Goal: Task Accomplishment & Management: Manage account settings

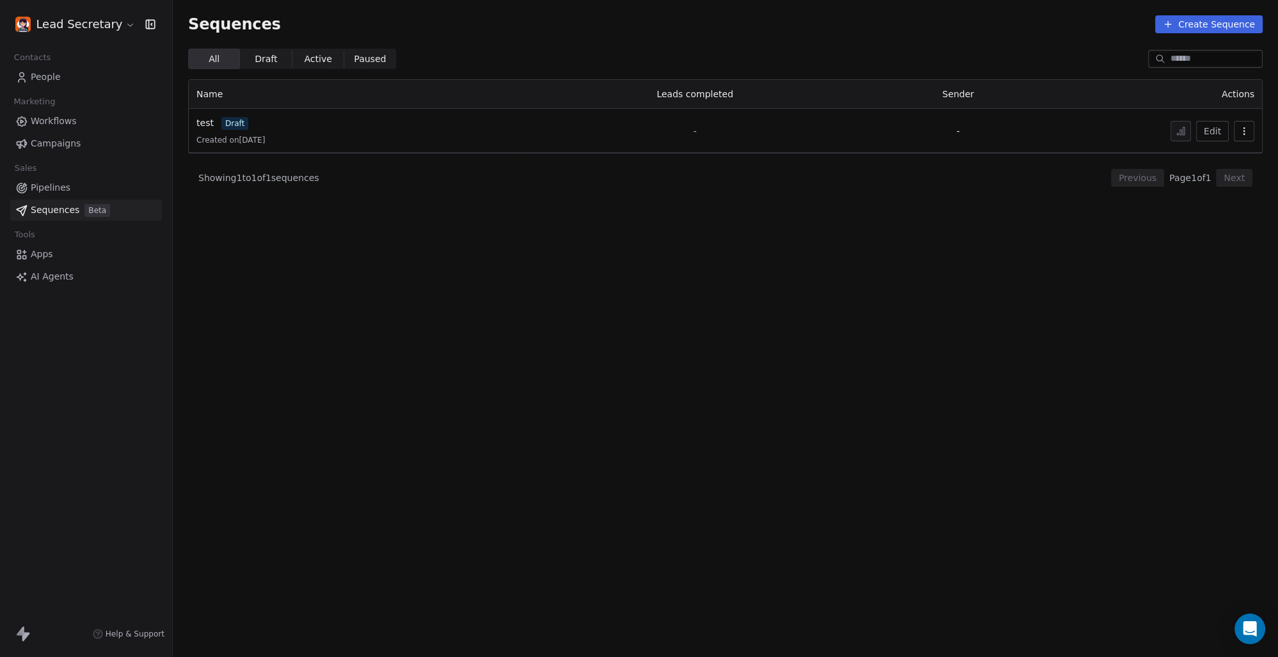
click at [69, 119] on span "Workflows" at bounding box center [54, 121] width 46 height 13
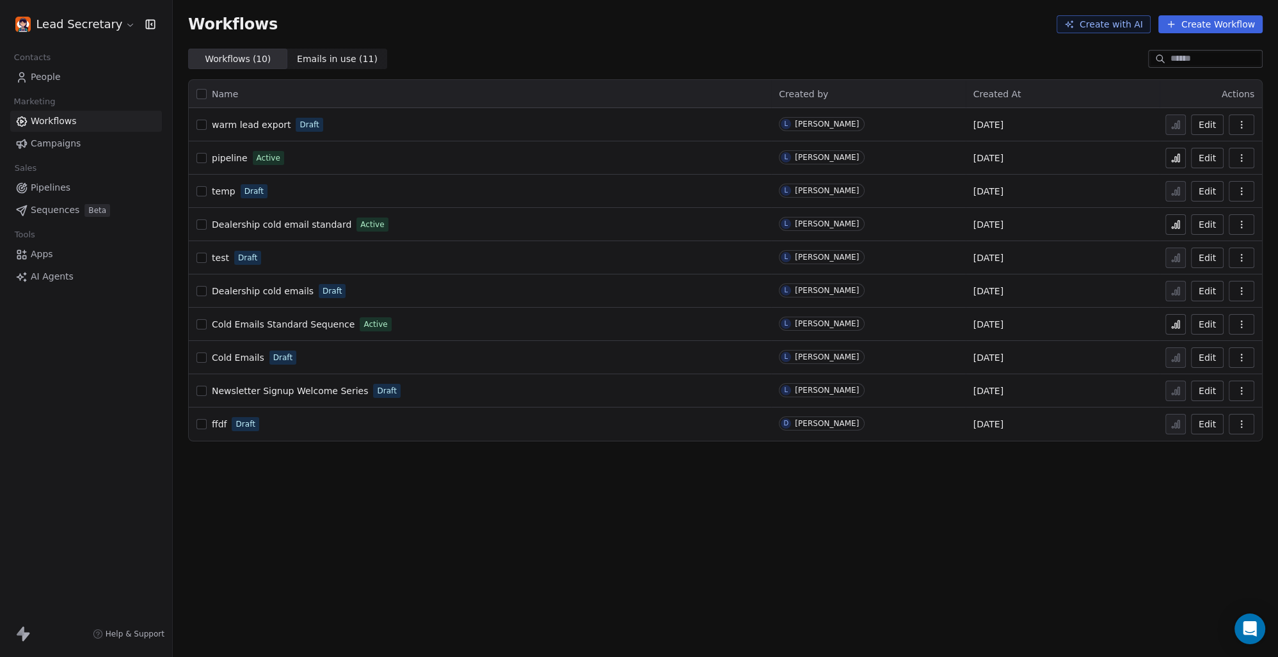
click at [46, 75] on span "People" at bounding box center [46, 76] width 30 height 13
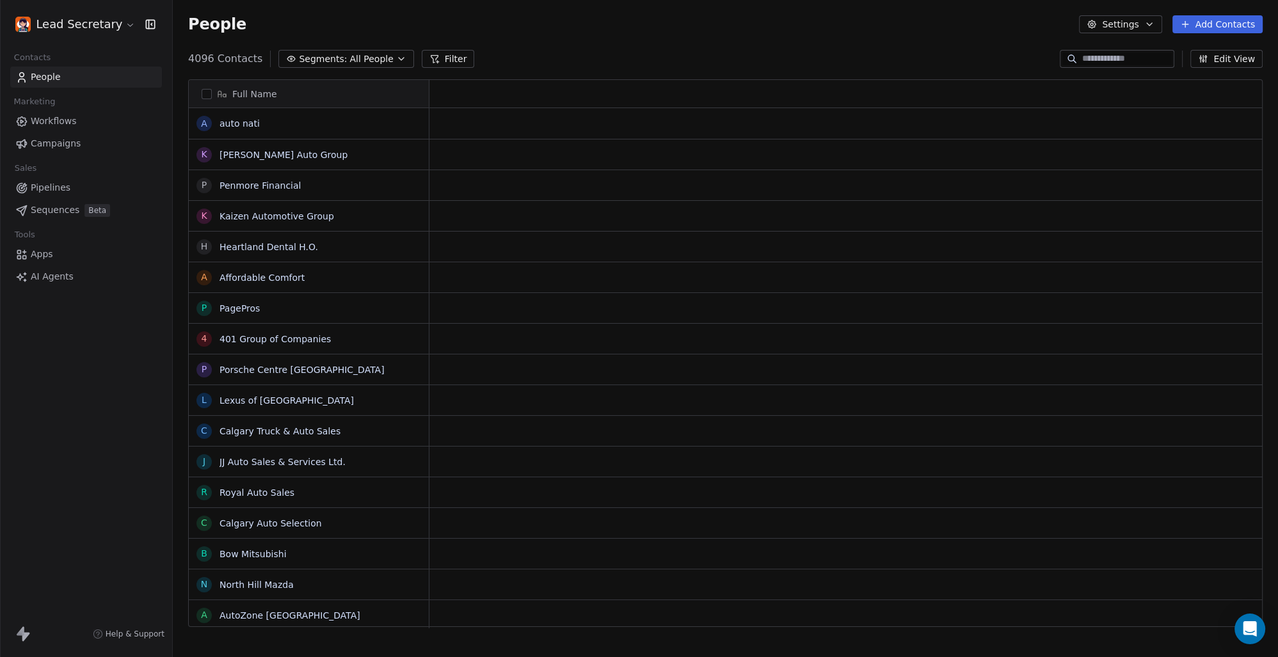
scroll to position [568, 1094]
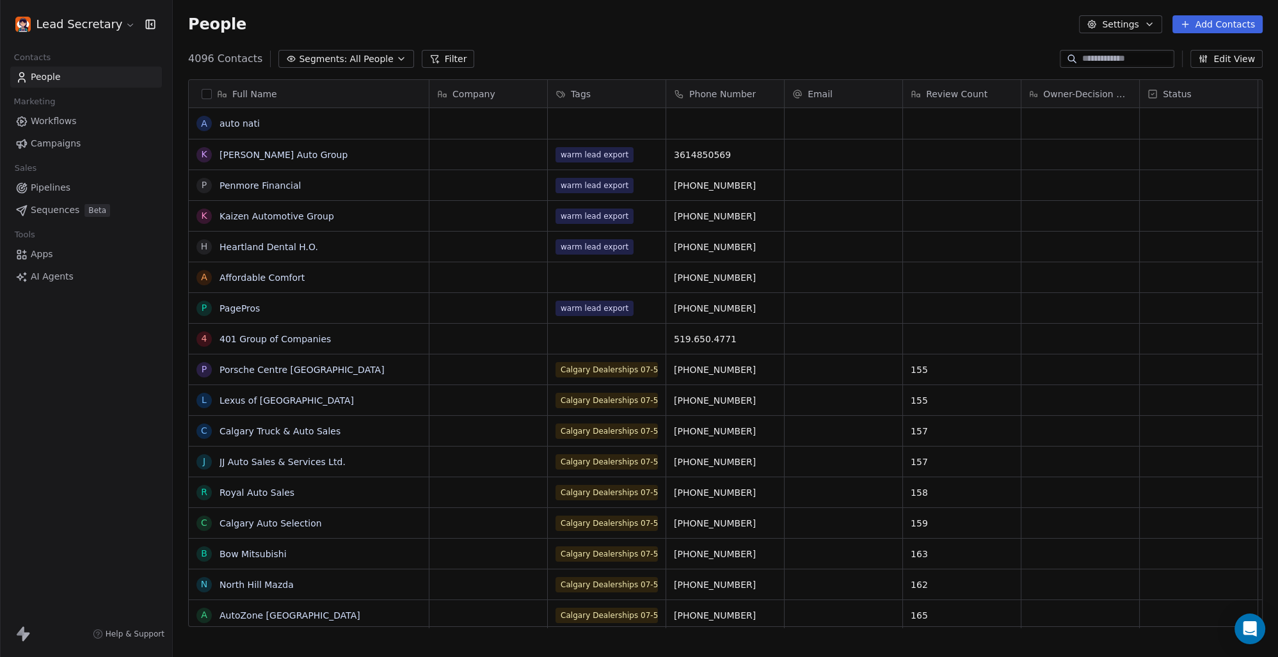
click at [69, 179] on link "Pipelines" at bounding box center [86, 187] width 152 height 21
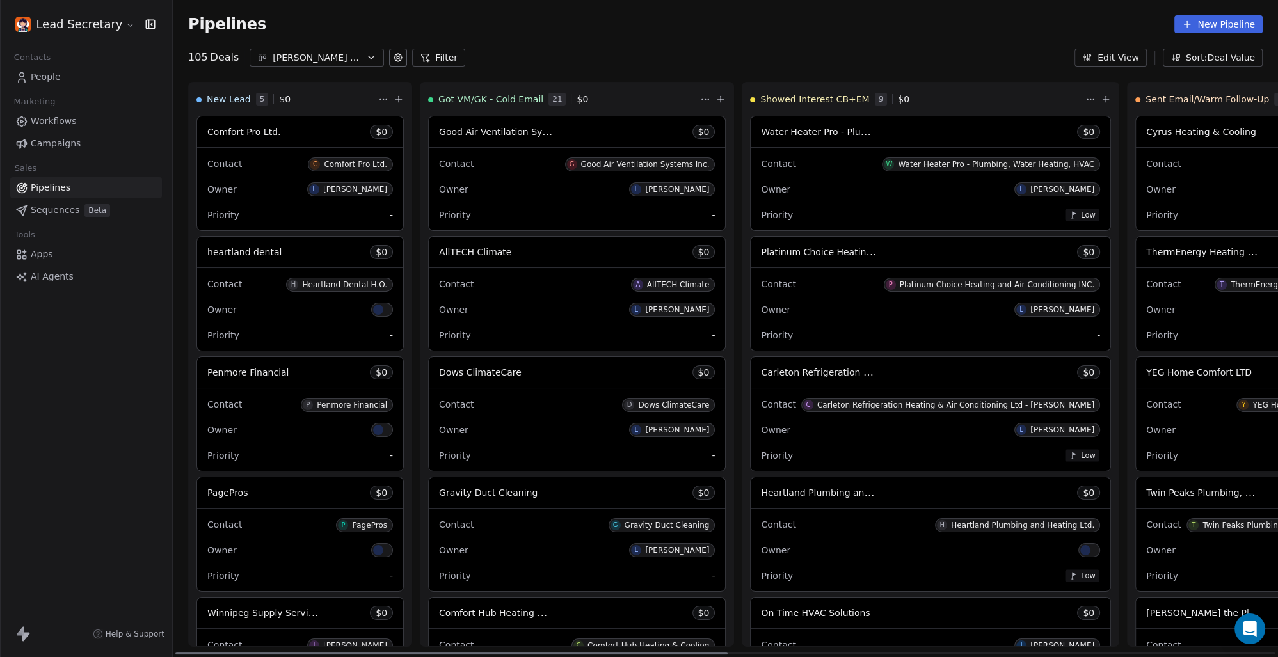
click at [289, 59] on div "[PERSON_NAME] Leads 07-03" at bounding box center [317, 57] width 88 height 13
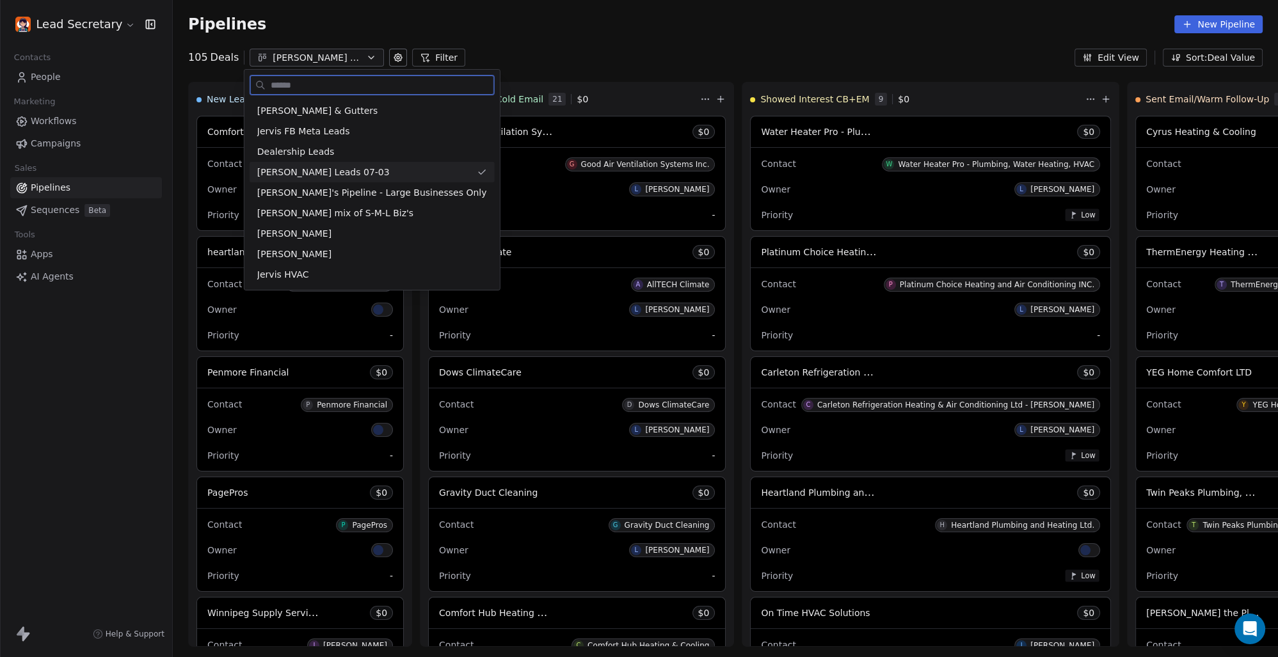
click at [339, 168] on span "[PERSON_NAME] Leads 07-03" at bounding box center [323, 172] width 132 height 13
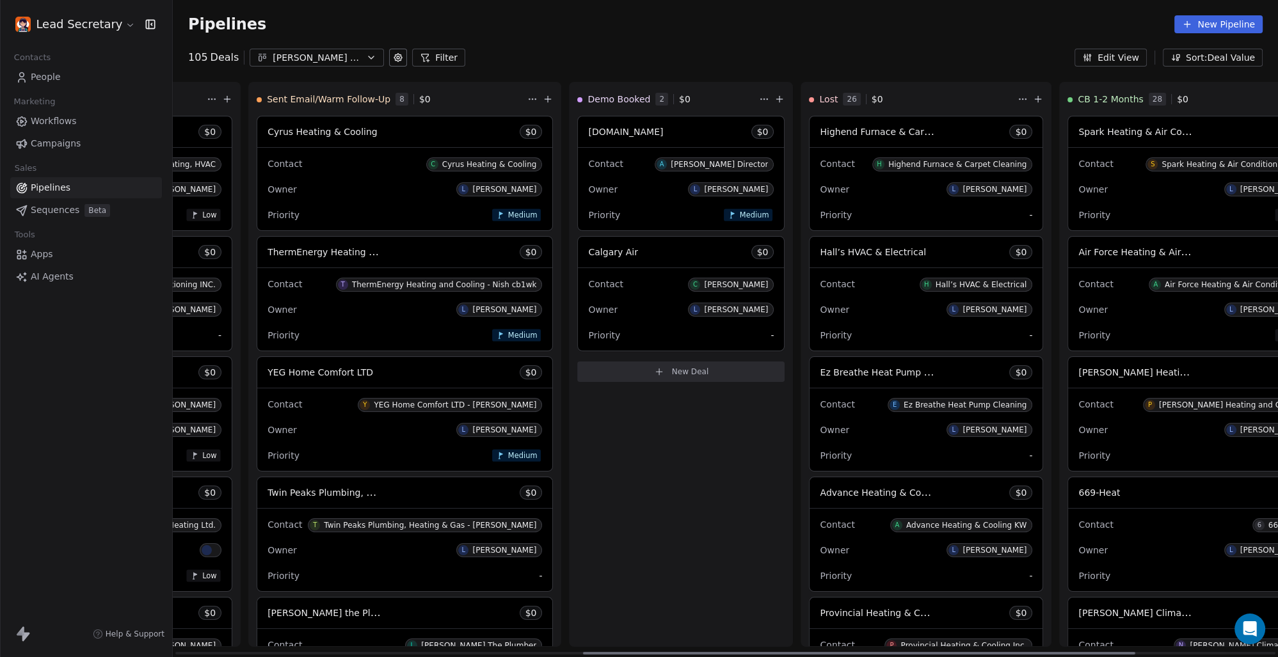
drag, startPoint x: 688, startPoint y: 649, endPoint x: 1131, endPoint y: 640, distance: 442.2
click at [1130, 652] on div at bounding box center [859, 653] width 552 height 3
click at [1095, 131] on div "Spark Heating & Air Conditioning Ltd $ 0" at bounding box center [1188, 131] width 251 height 31
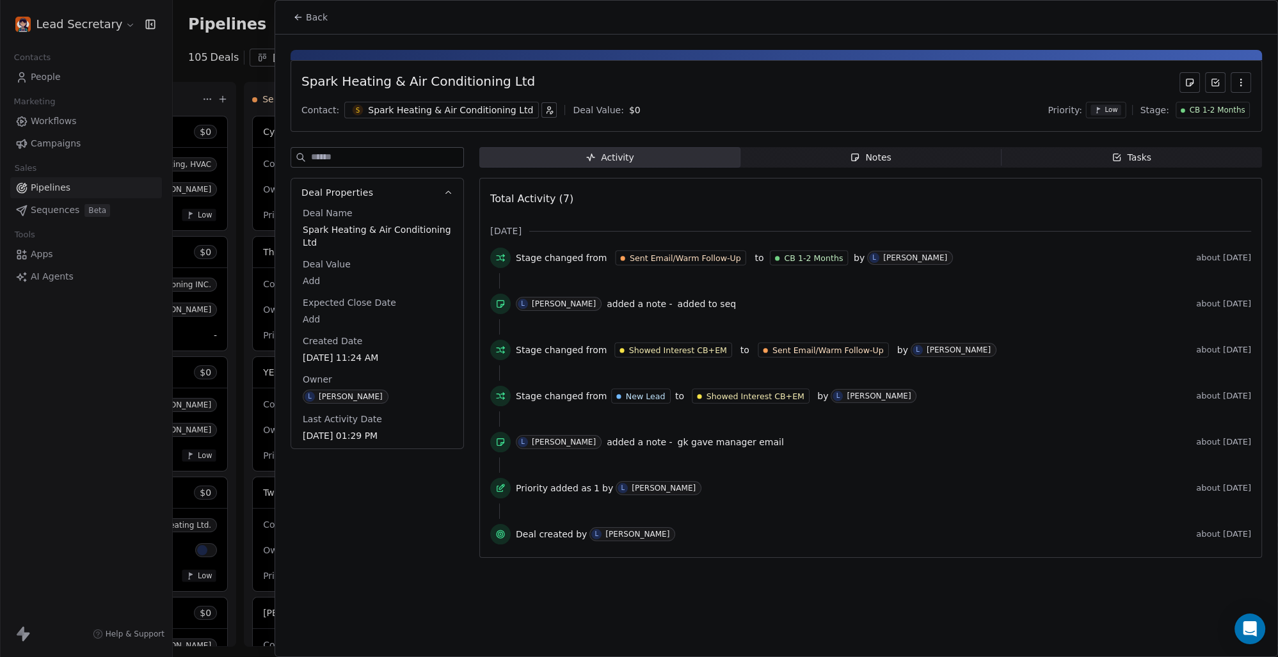
click at [461, 109] on div "Spark Heating & Air Conditioning Ltd" at bounding box center [450, 110] width 165 height 13
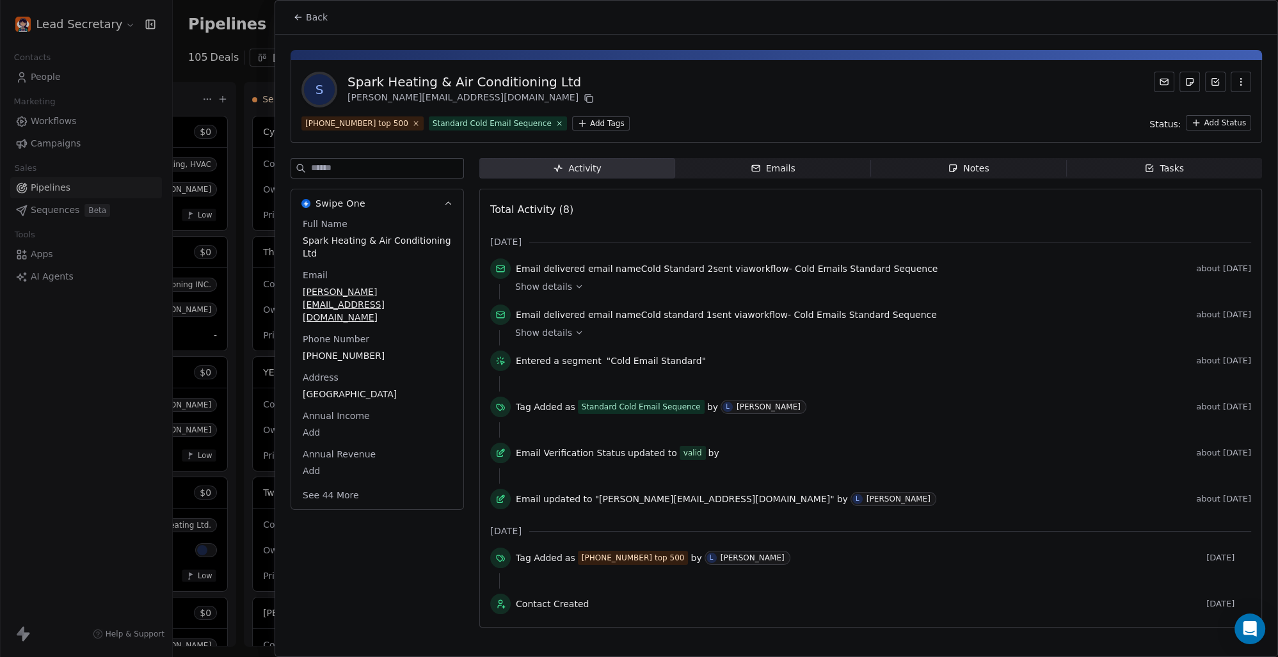
click at [576, 127] on html "Lead Secretary Contacts People Marketing Workflows Campaigns Sales Pipelines Se…" at bounding box center [639, 328] width 1278 height 657
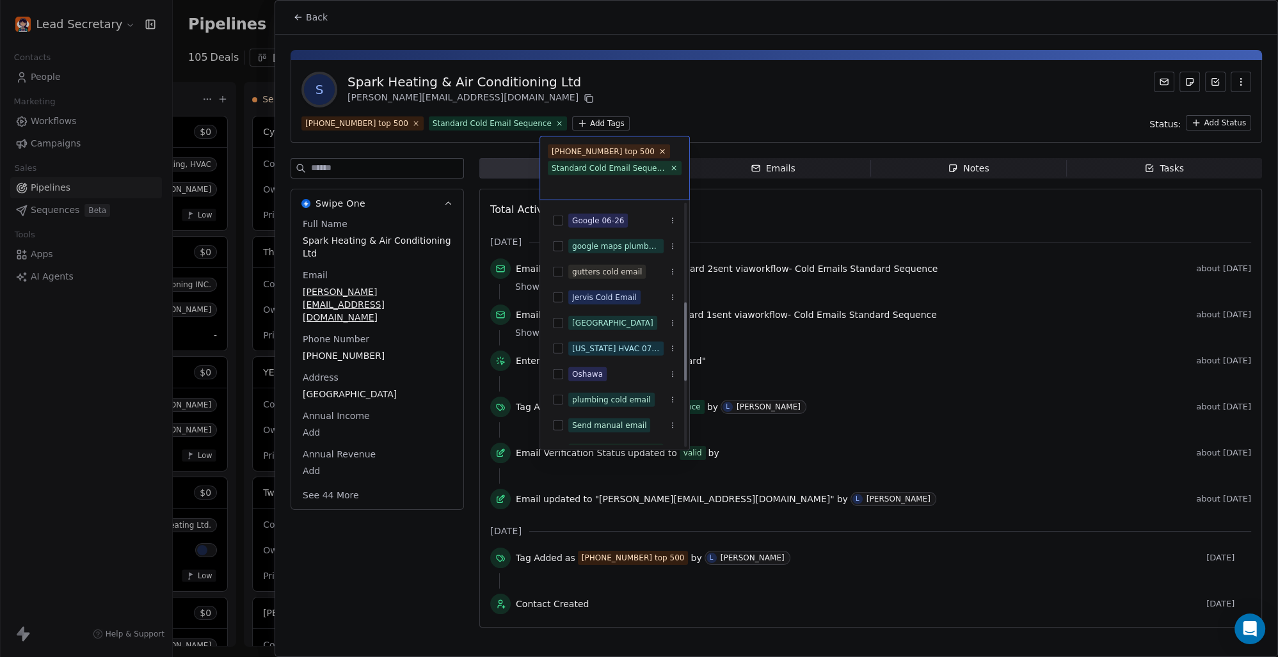
scroll to position [178, 0]
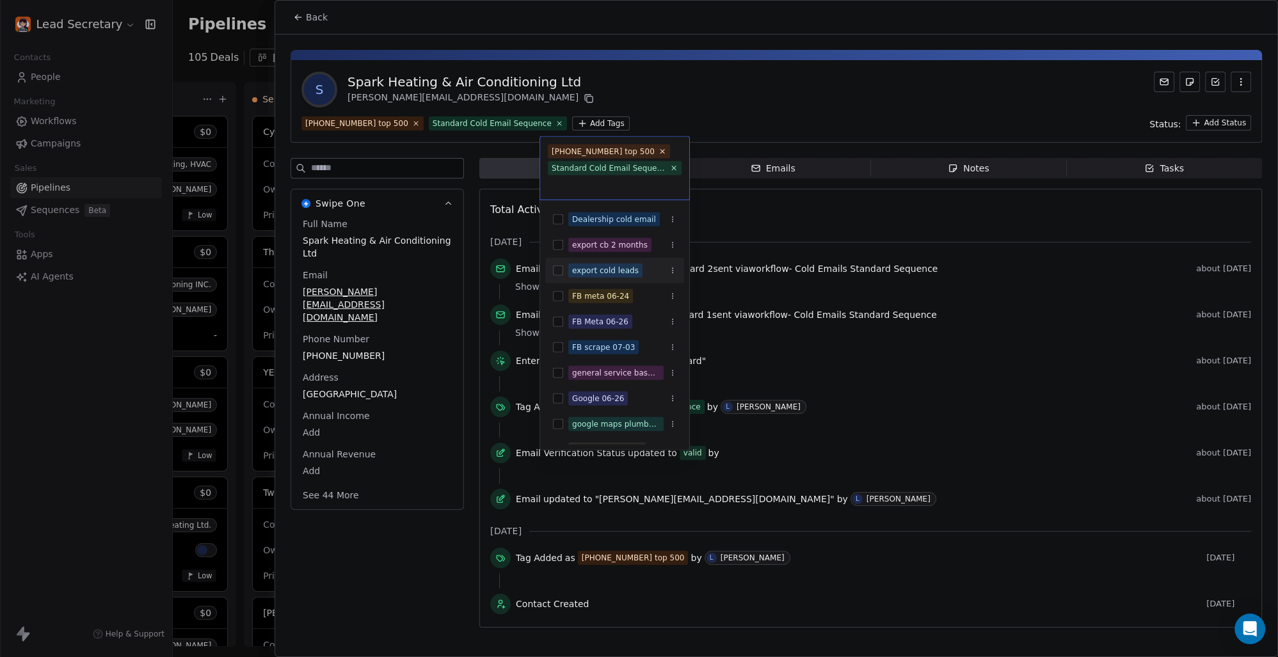
click at [567, 269] on div "export cold leads" at bounding box center [614, 270] width 139 height 20
click at [756, 95] on html "Lead Secretary Contacts People Marketing Workflows Campaigns Sales Pipelines Se…" at bounding box center [639, 328] width 1278 height 657
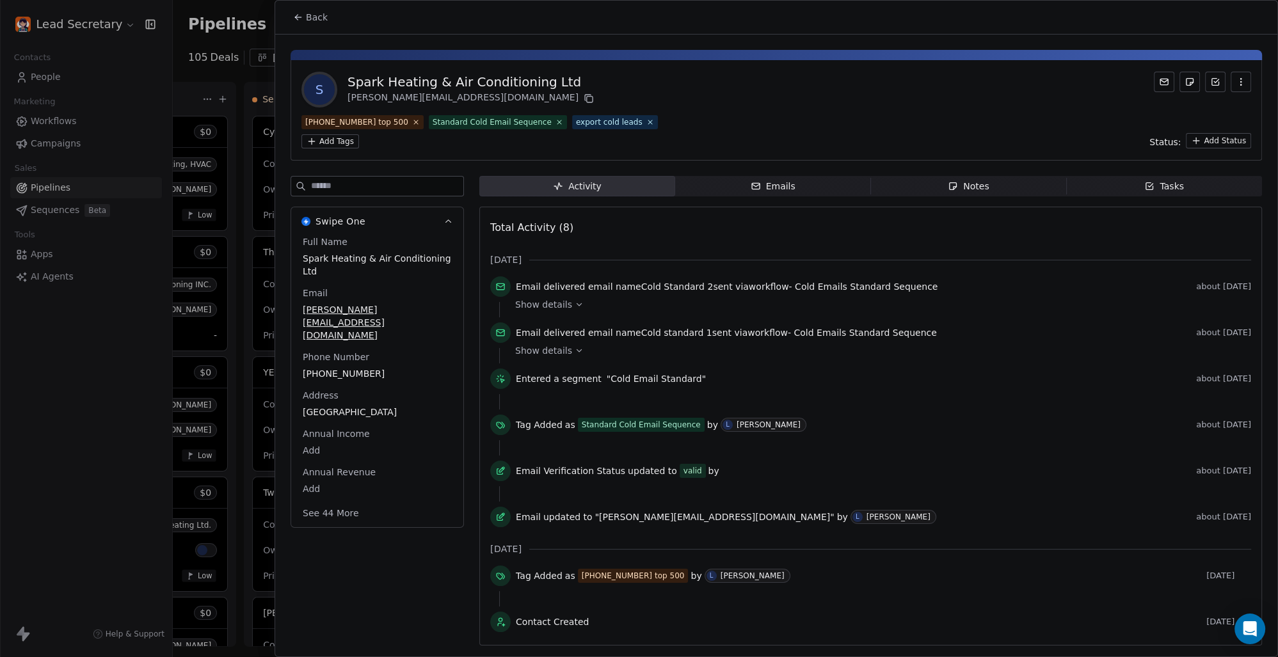
scroll to position [0, 883]
click at [321, 22] on span "Back" at bounding box center [317, 17] width 22 height 13
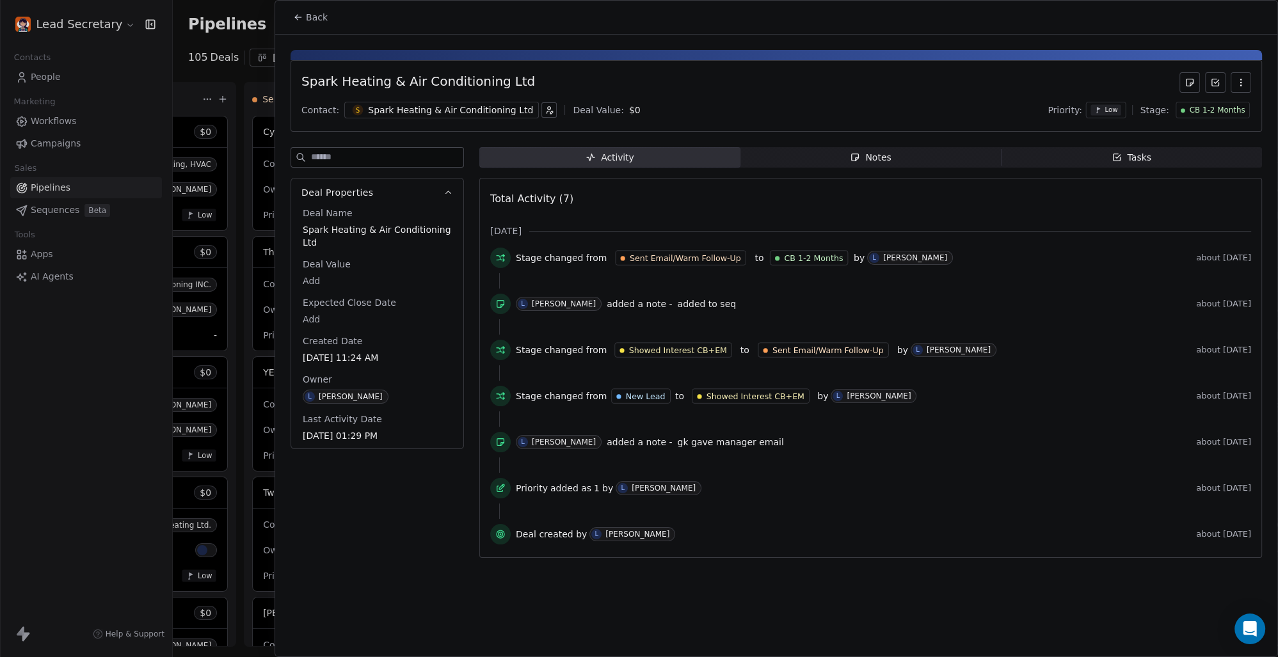
click at [320, 17] on span "Back" at bounding box center [317, 17] width 22 height 13
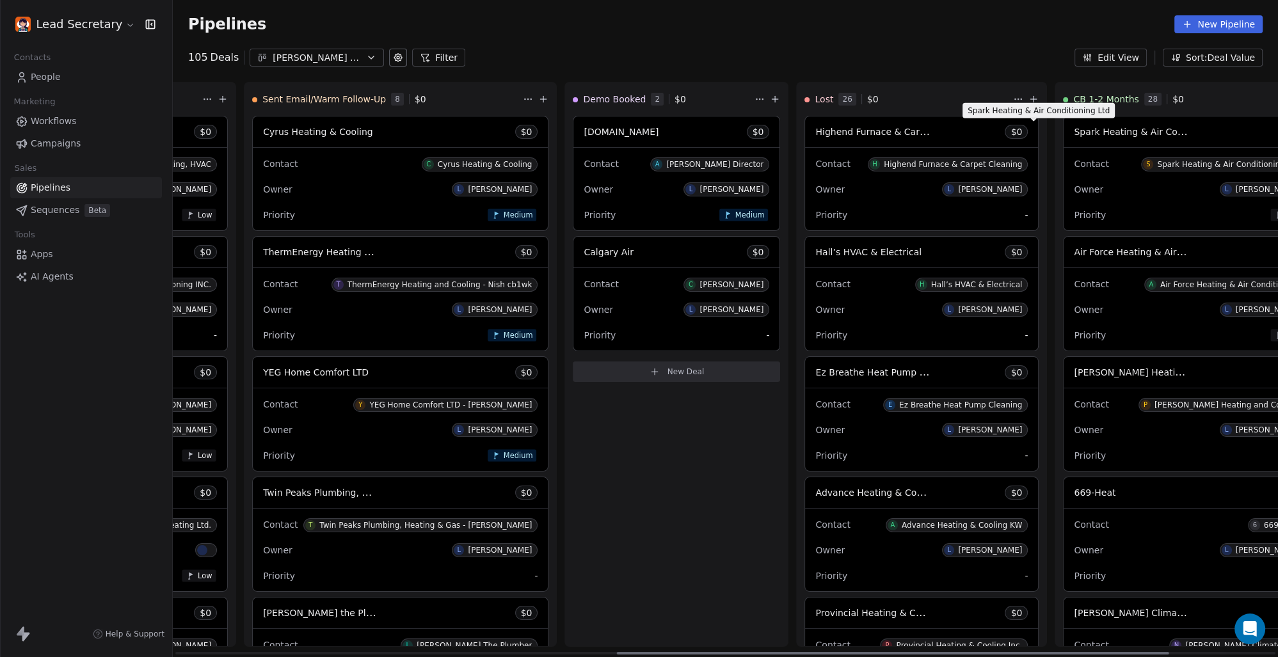
click at [1074, 134] on span "Spark Heating & Air Conditioning Ltd" at bounding box center [1156, 131] width 165 height 12
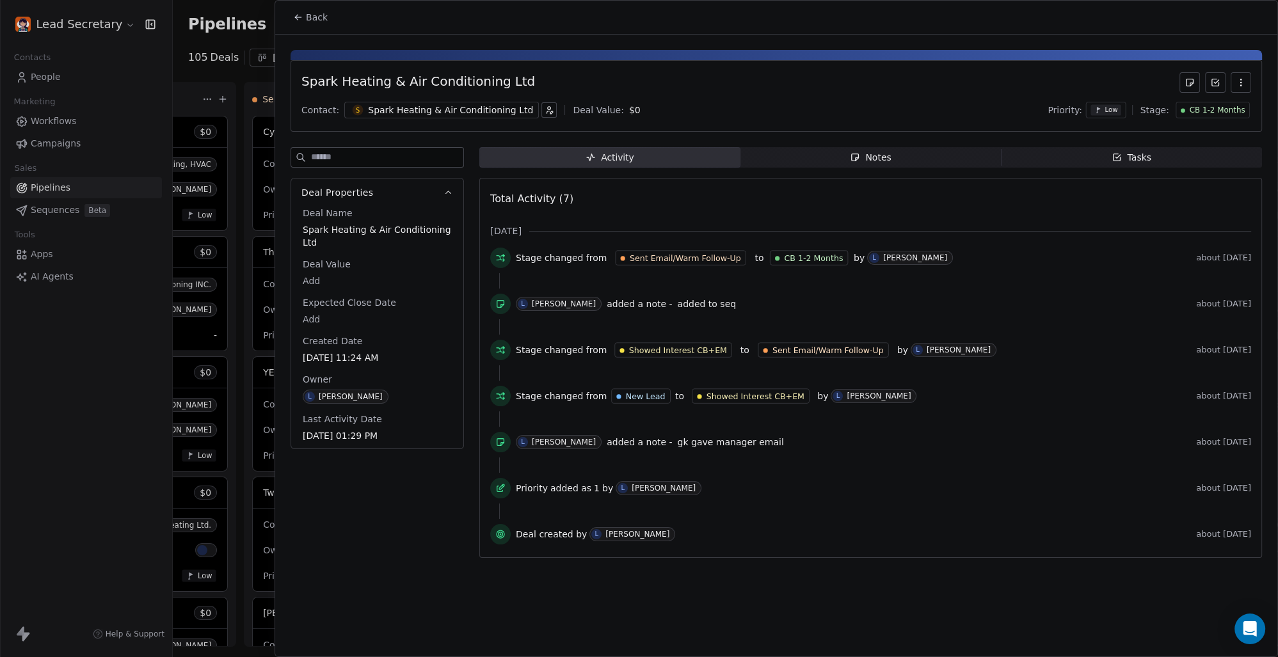
click at [440, 110] on div "Spark Heating & Air Conditioning Ltd" at bounding box center [450, 110] width 165 height 13
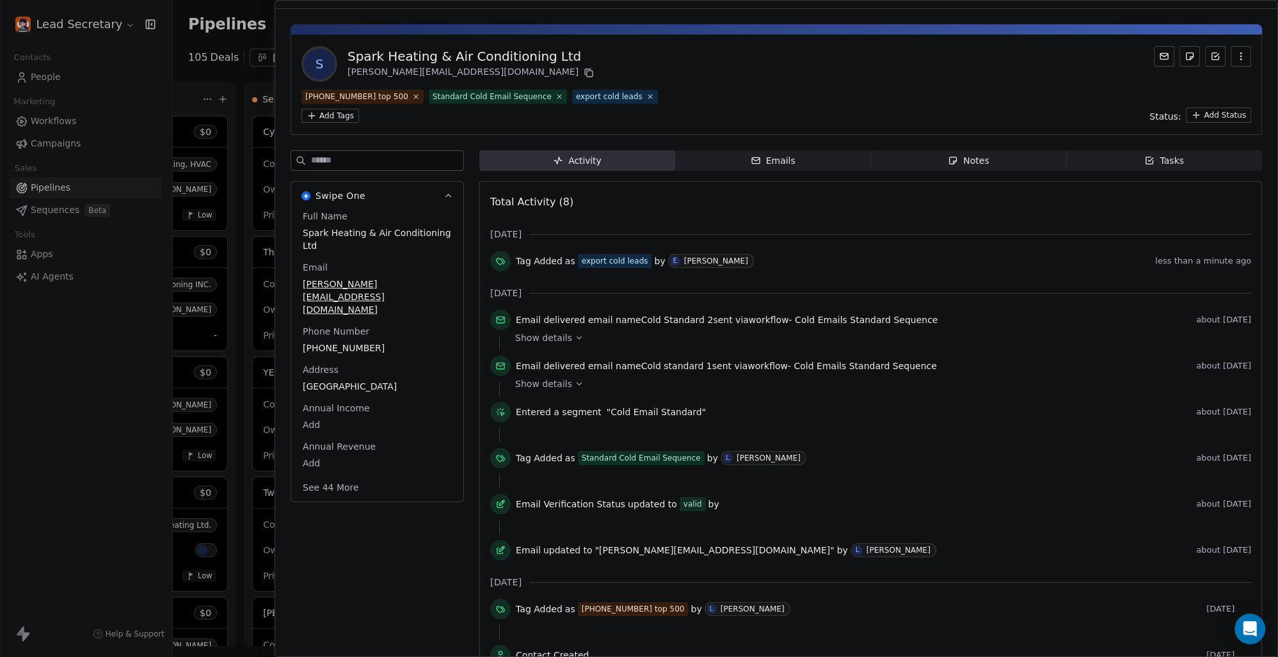
scroll to position [36, 0]
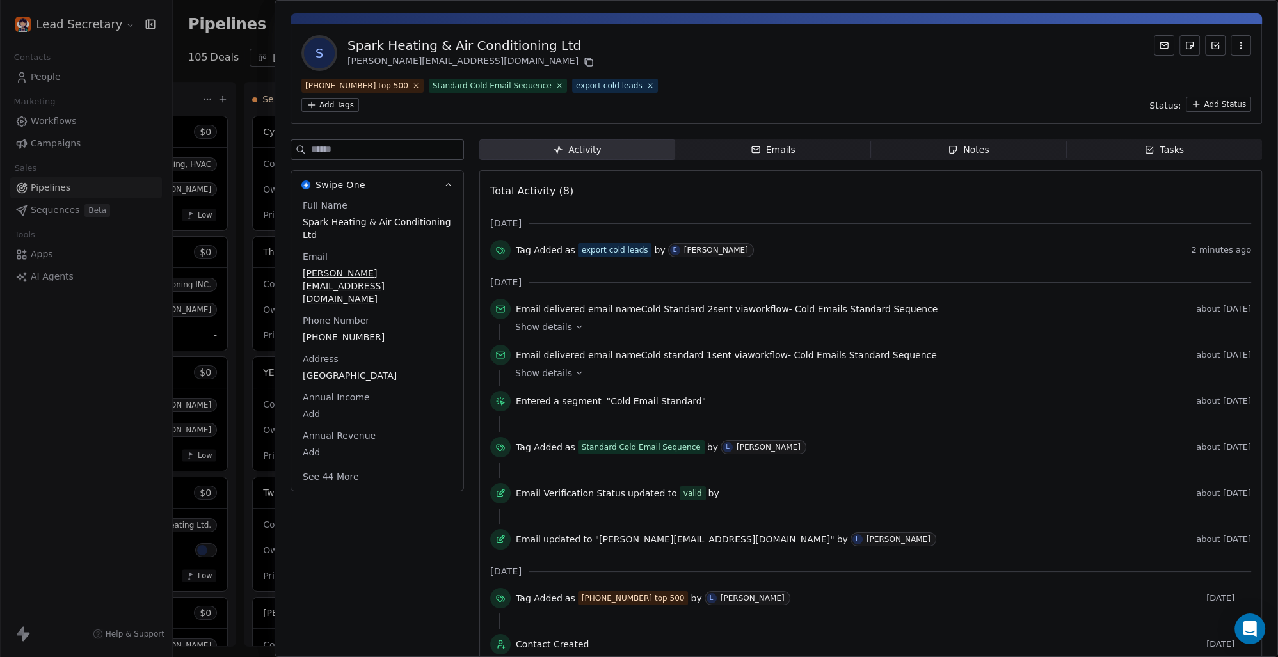
click at [250, 56] on div at bounding box center [639, 328] width 1278 height 657
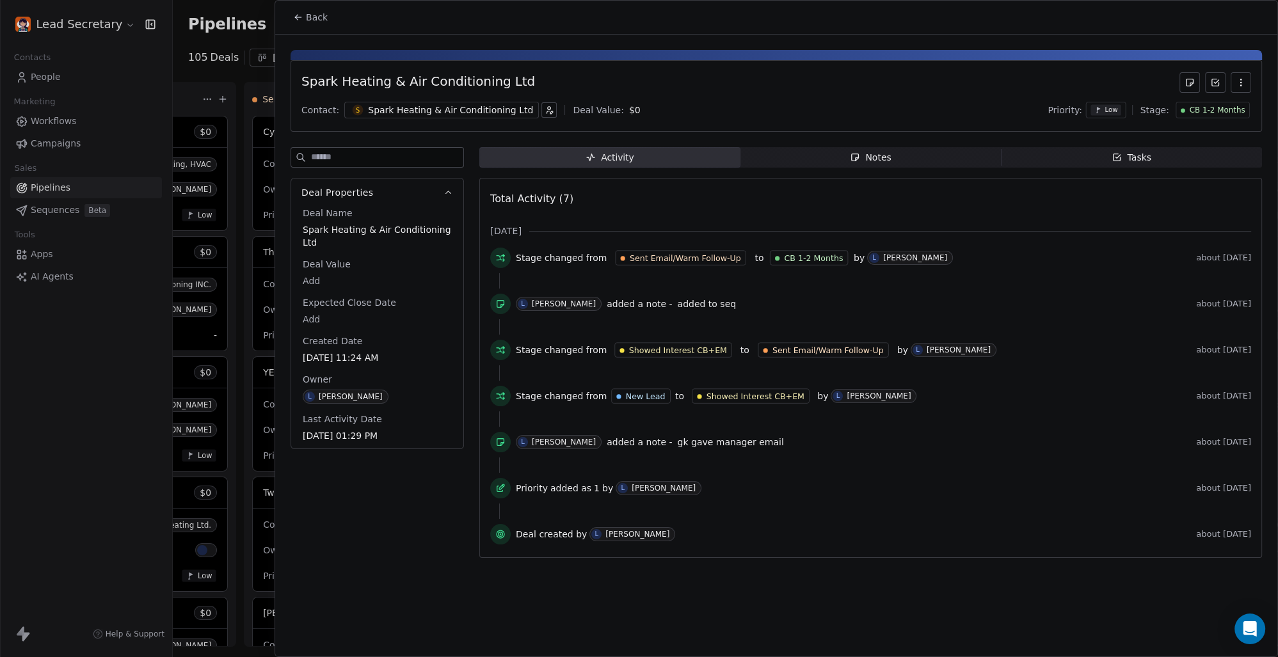
click at [316, 14] on span "Back" at bounding box center [317, 17] width 22 height 13
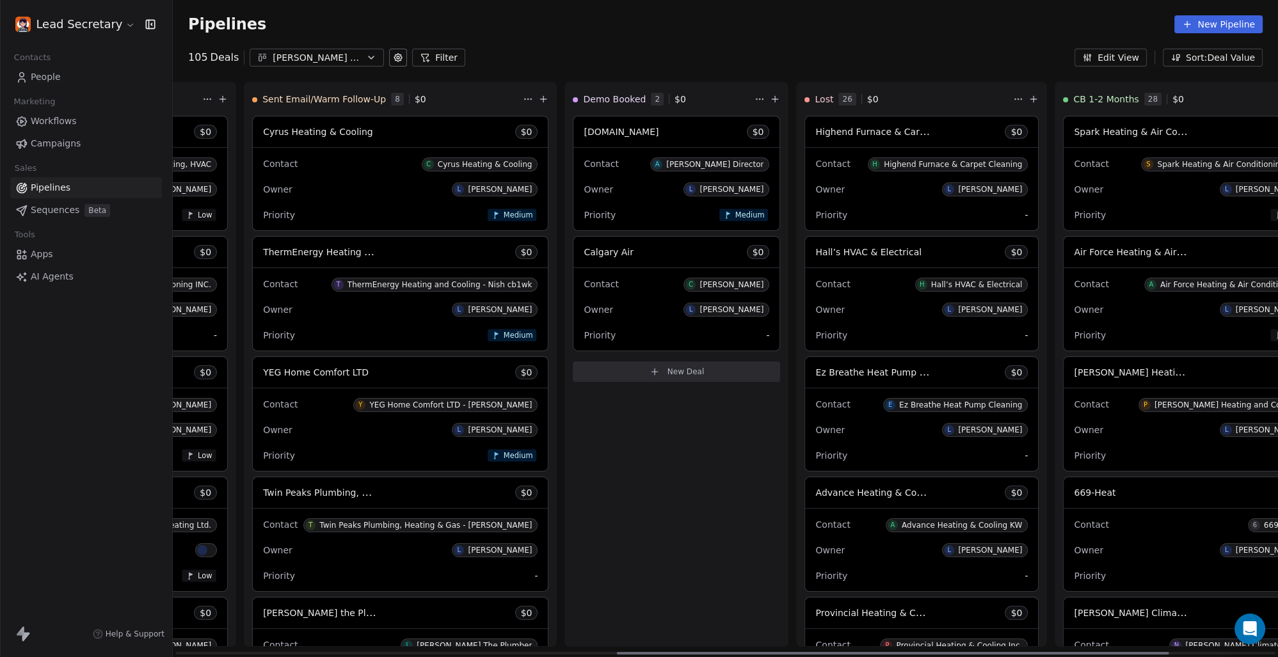
click at [1074, 250] on span "Air Force Heating & Air Conditioning" at bounding box center [1155, 252] width 162 height 12
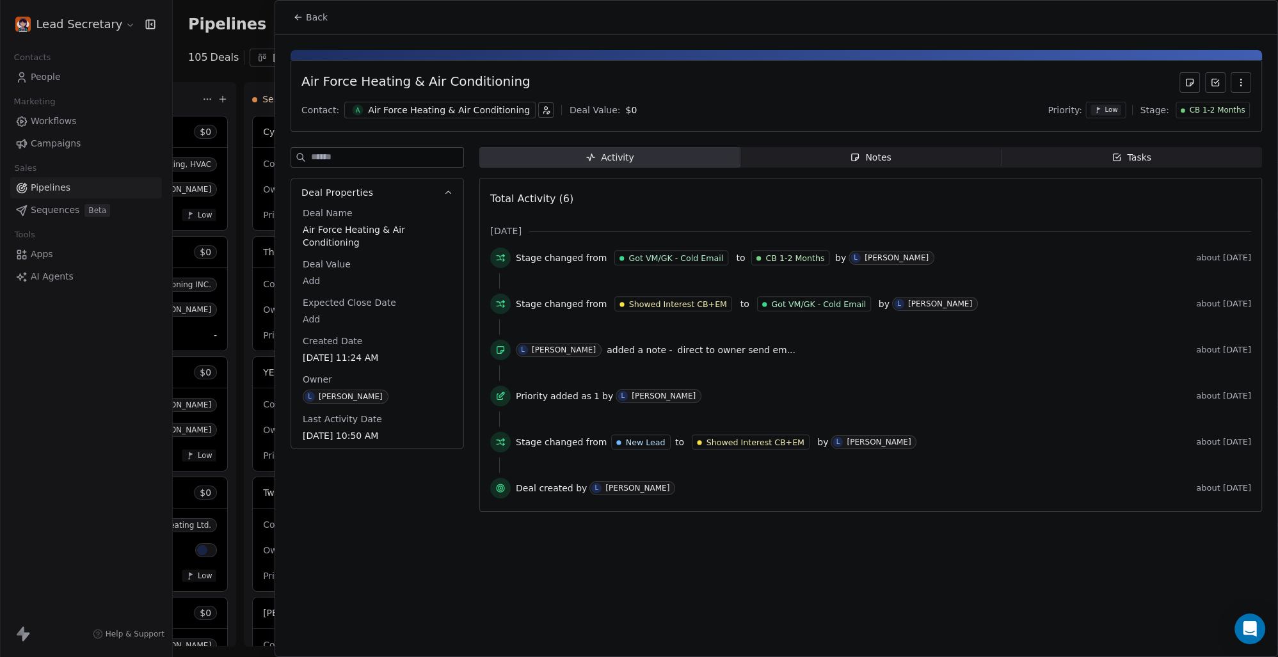
click at [412, 109] on div "Air Force Heating & Air Conditioning" at bounding box center [449, 110] width 162 height 13
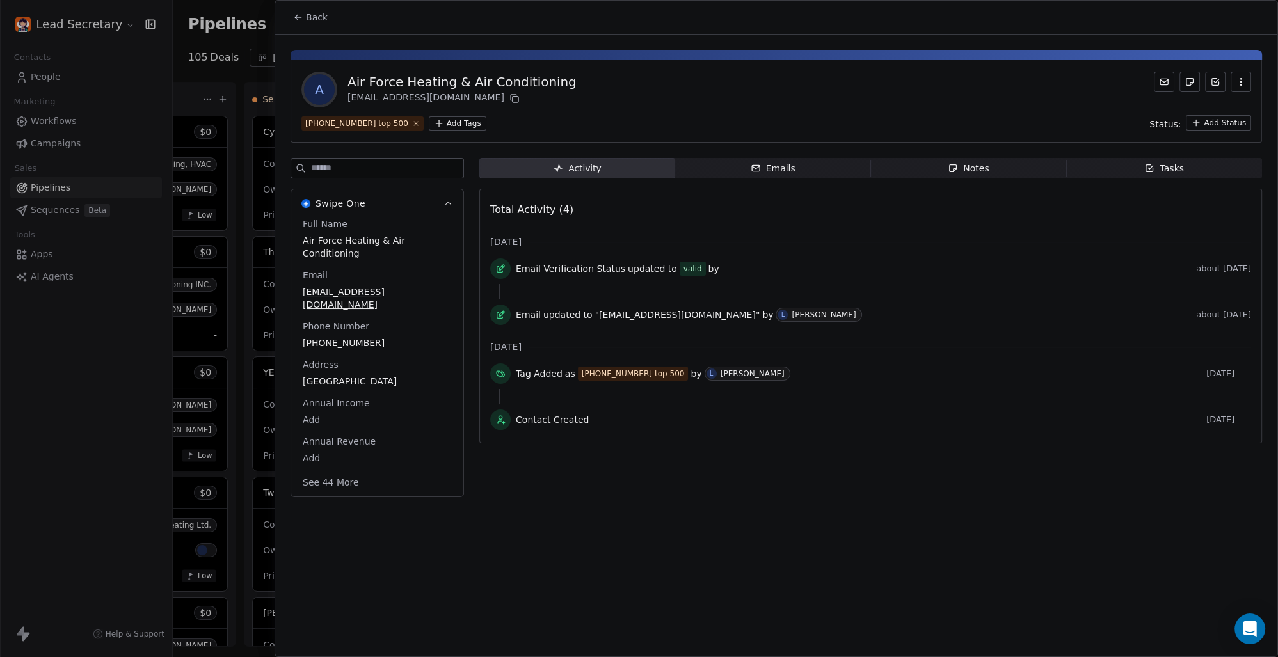
click at [440, 119] on html "Lead Secretary Contacts People Marketing Workflows Campaigns Sales Pipelines Se…" at bounding box center [639, 328] width 1278 height 657
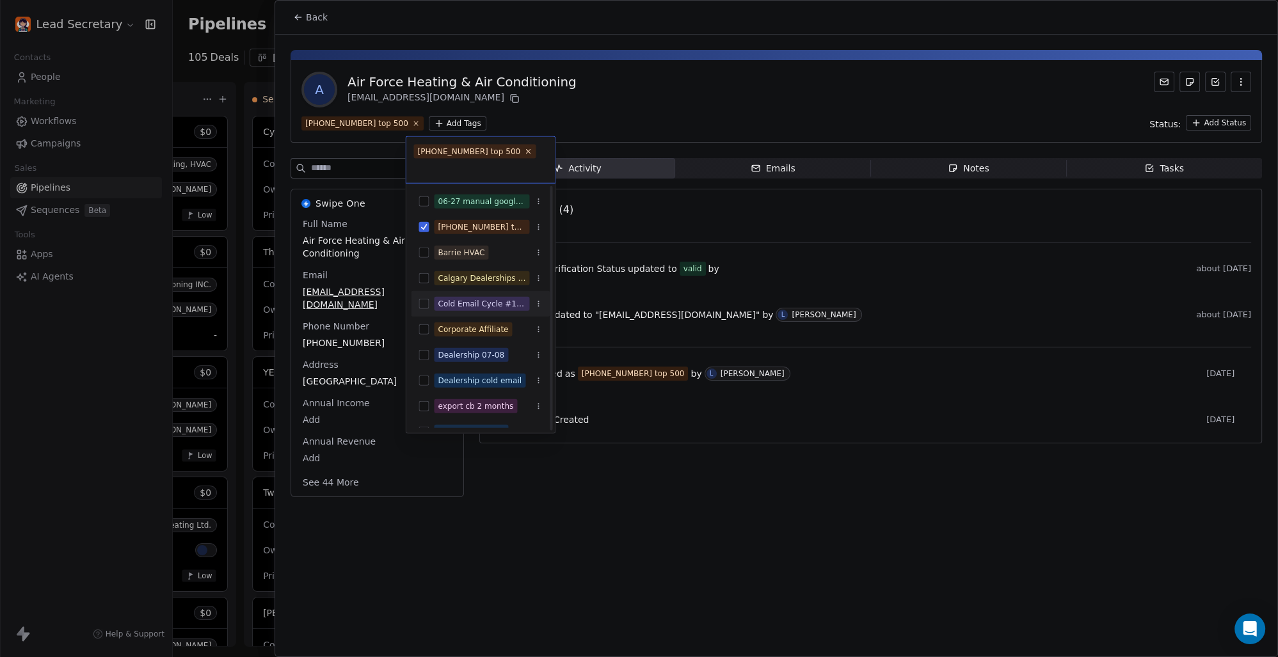
scroll to position [178, 0]
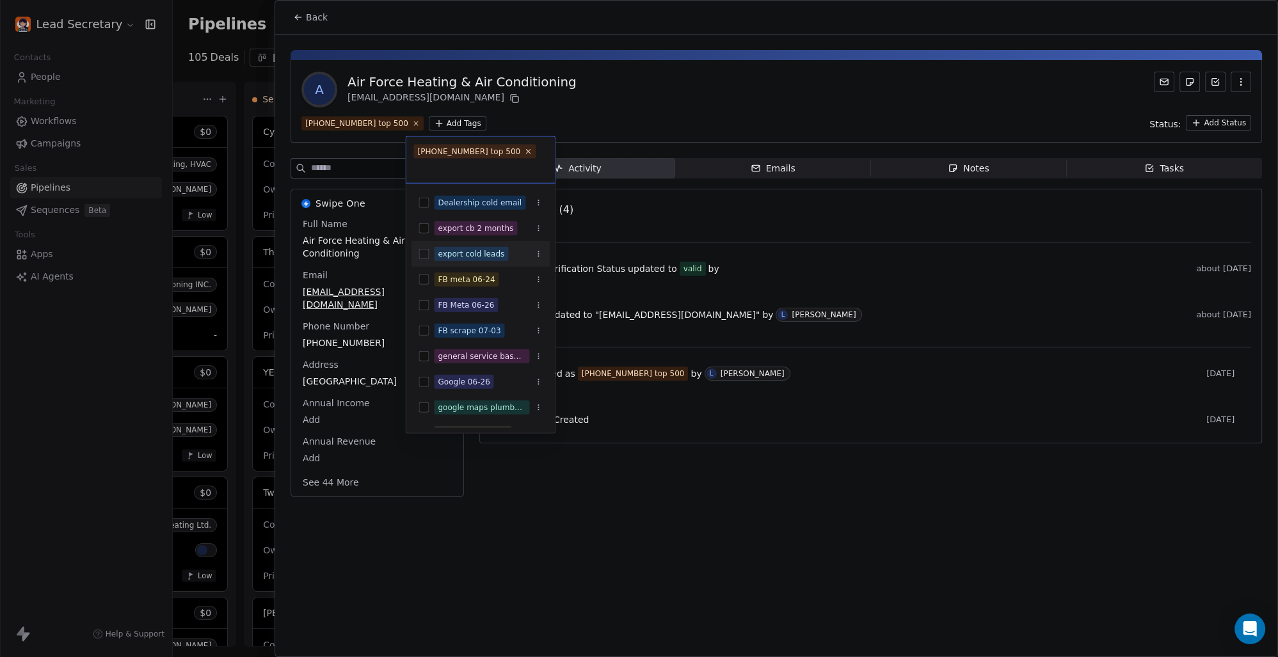
click at [420, 256] on button "Suggestions" at bounding box center [423, 254] width 10 height 10
click at [709, 104] on html "Lead Secretary Contacts People Marketing Workflows Campaigns Sales Pipelines Se…" at bounding box center [639, 328] width 1278 height 657
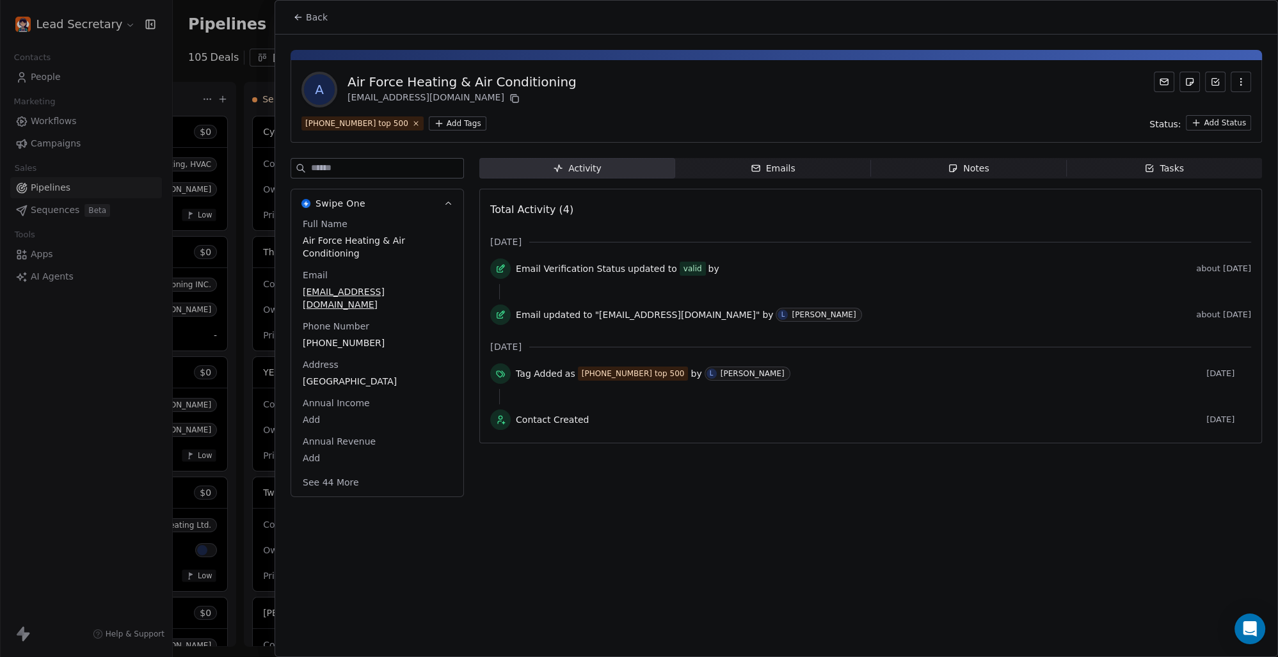
scroll to position [0, 883]
click at [312, 19] on span "Back" at bounding box center [317, 17] width 22 height 13
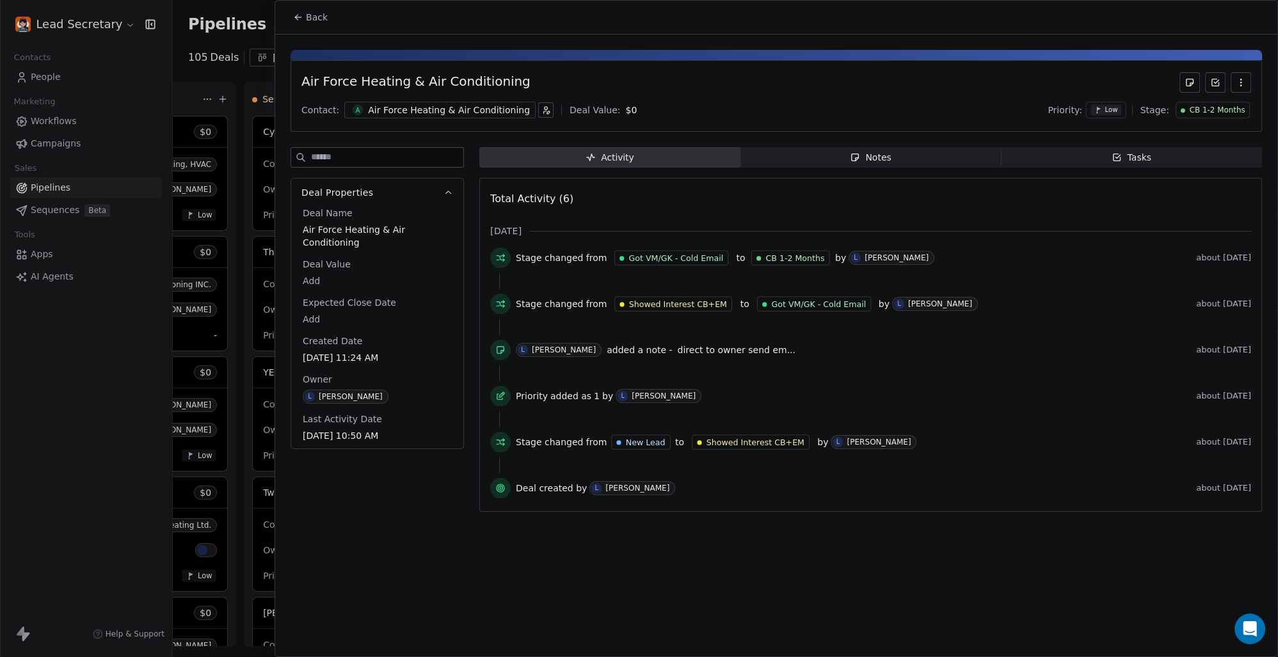
click at [308, 17] on span "Back" at bounding box center [317, 17] width 22 height 13
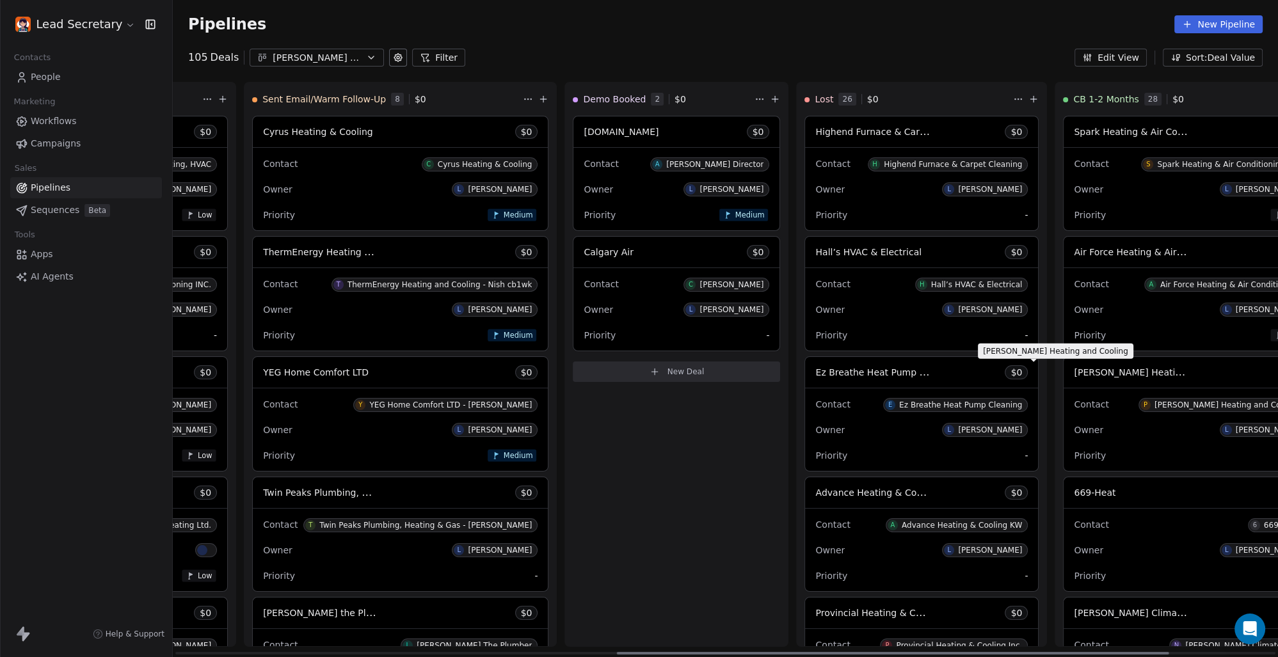
click at [1074, 372] on span "[PERSON_NAME] Heating and Cooling" at bounding box center [1158, 372] width 168 height 12
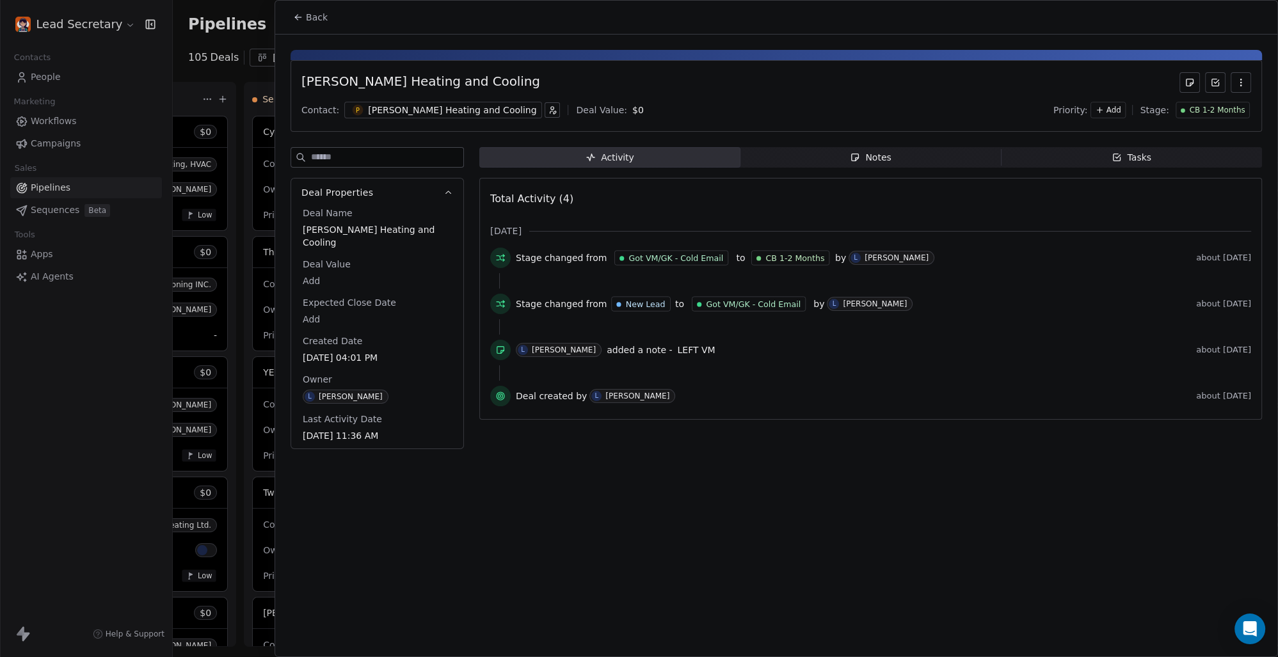
click at [446, 111] on div "[PERSON_NAME] Heating and Cooling" at bounding box center [452, 110] width 168 height 13
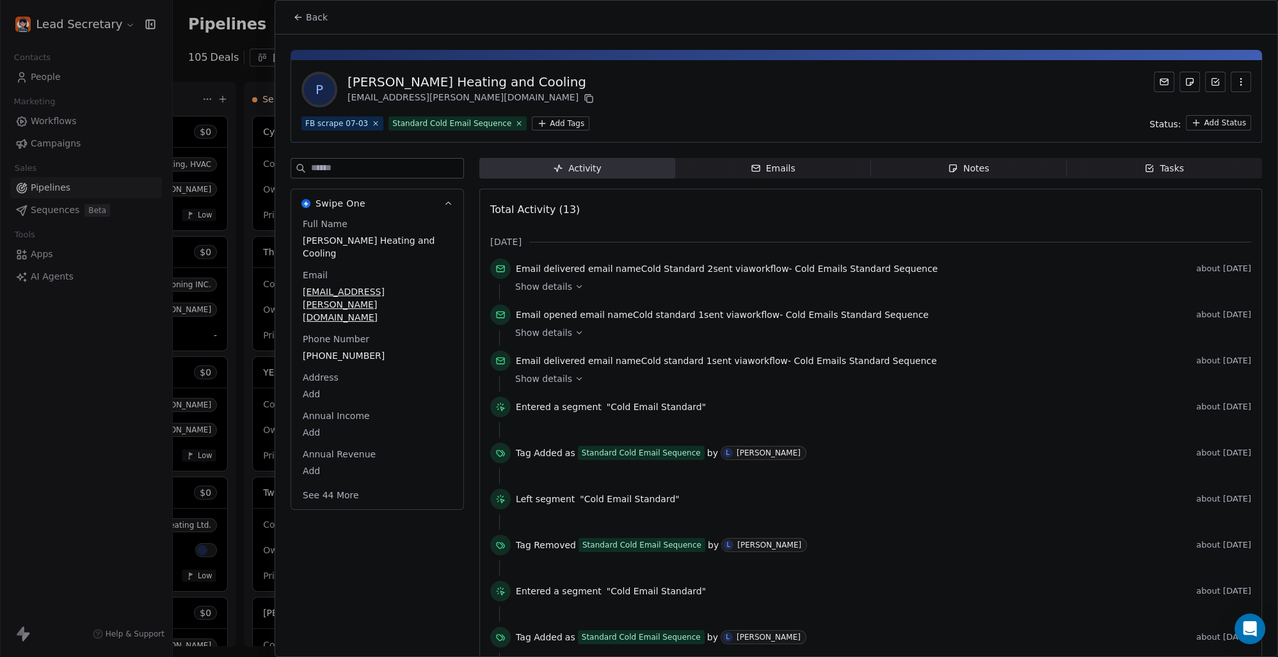
click at [543, 125] on html "Lead Secretary Contacts People Marketing Workflows Campaigns Sales Pipelines Se…" at bounding box center [639, 328] width 1278 height 657
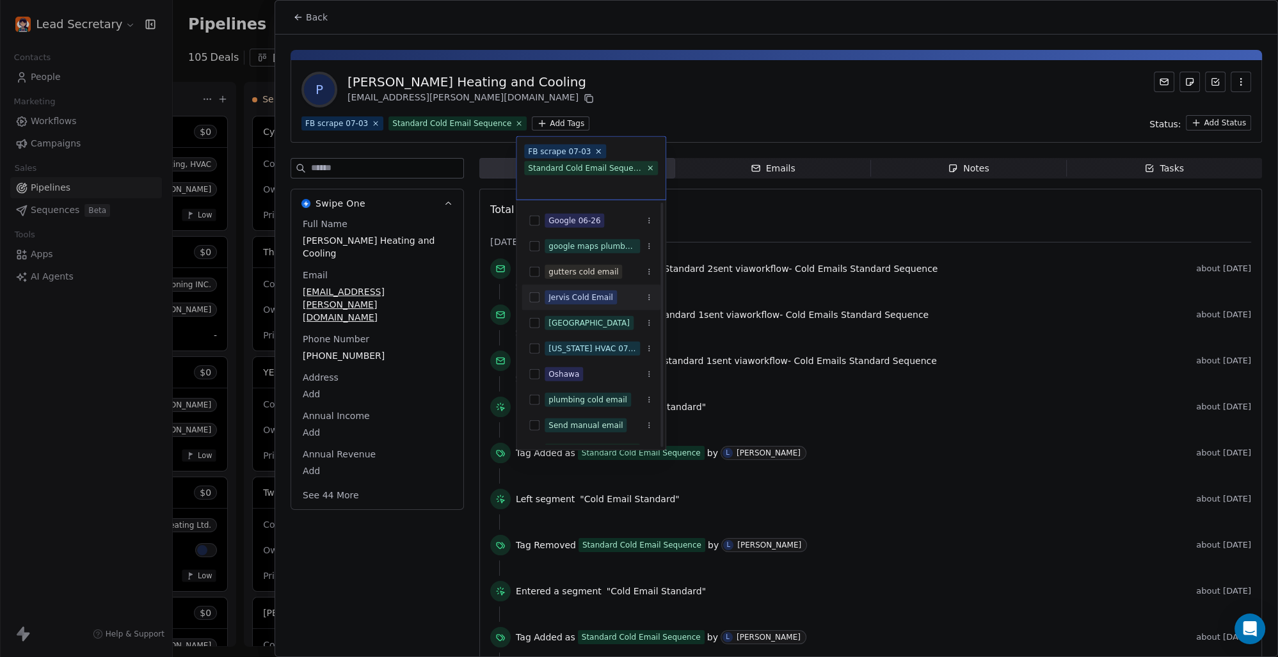
scroll to position [178, 0]
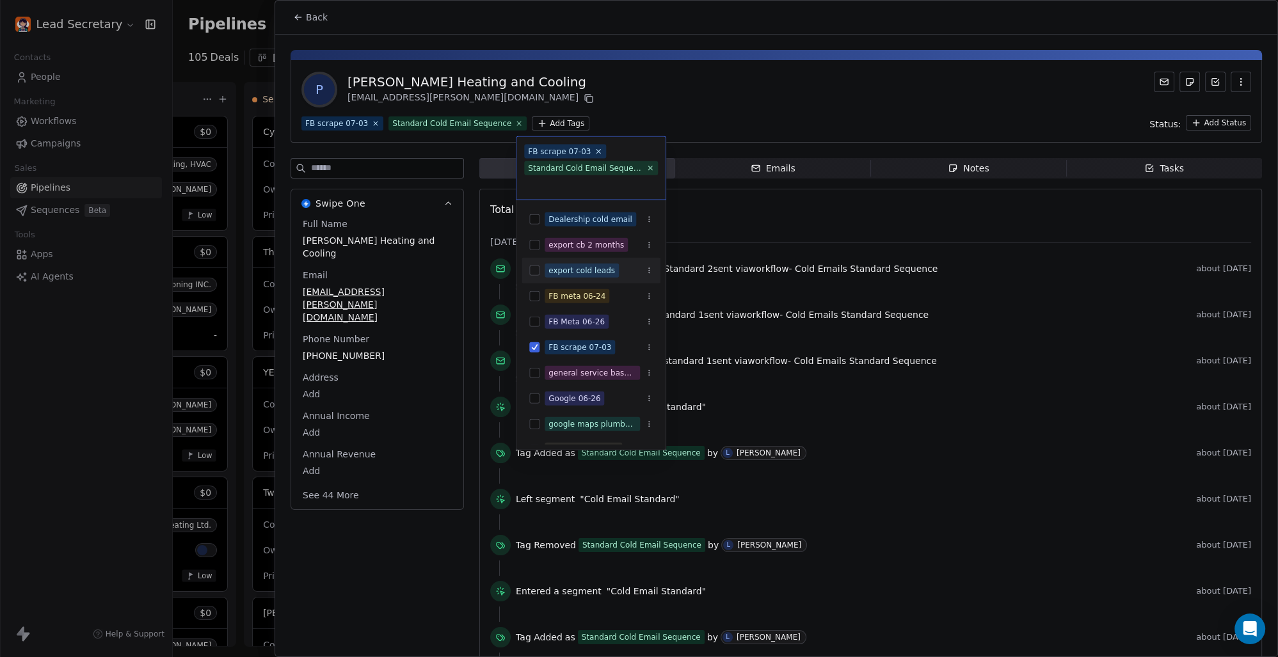
click at [535, 273] on button "Suggestions" at bounding box center [534, 271] width 10 height 10
click at [690, 106] on html "Lead Secretary Contacts People Marketing Workflows Campaigns Sales Pipelines Se…" at bounding box center [639, 328] width 1278 height 657
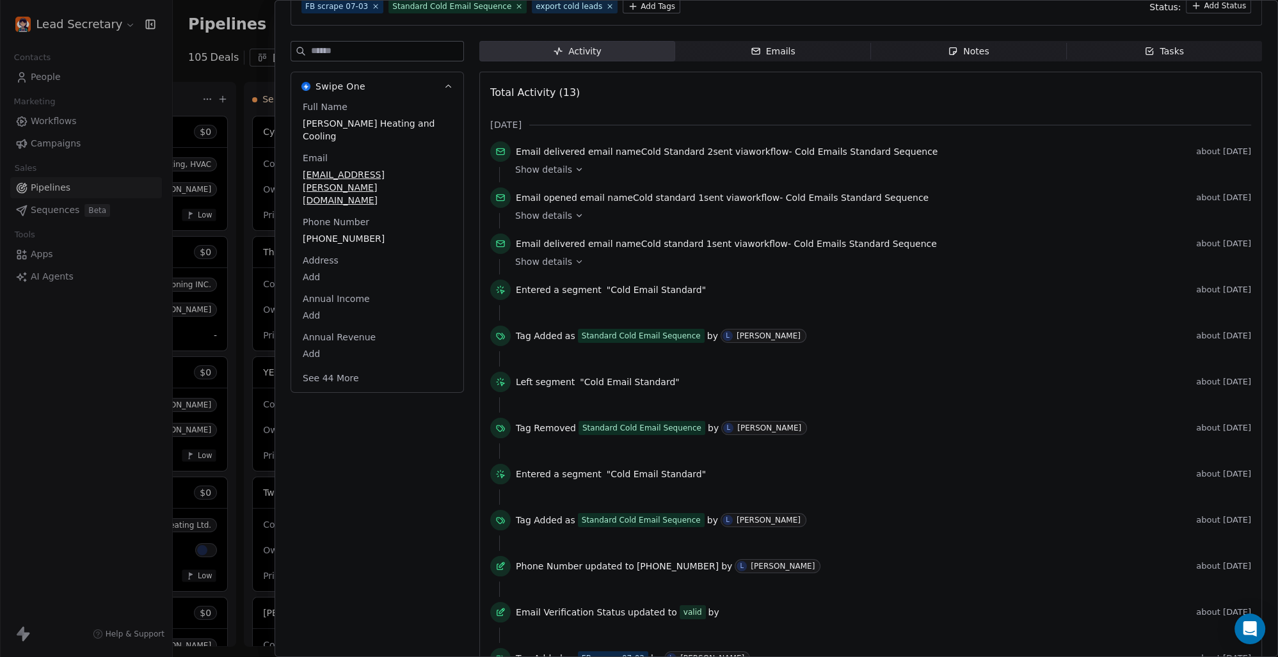
scroll to position [0, 0]
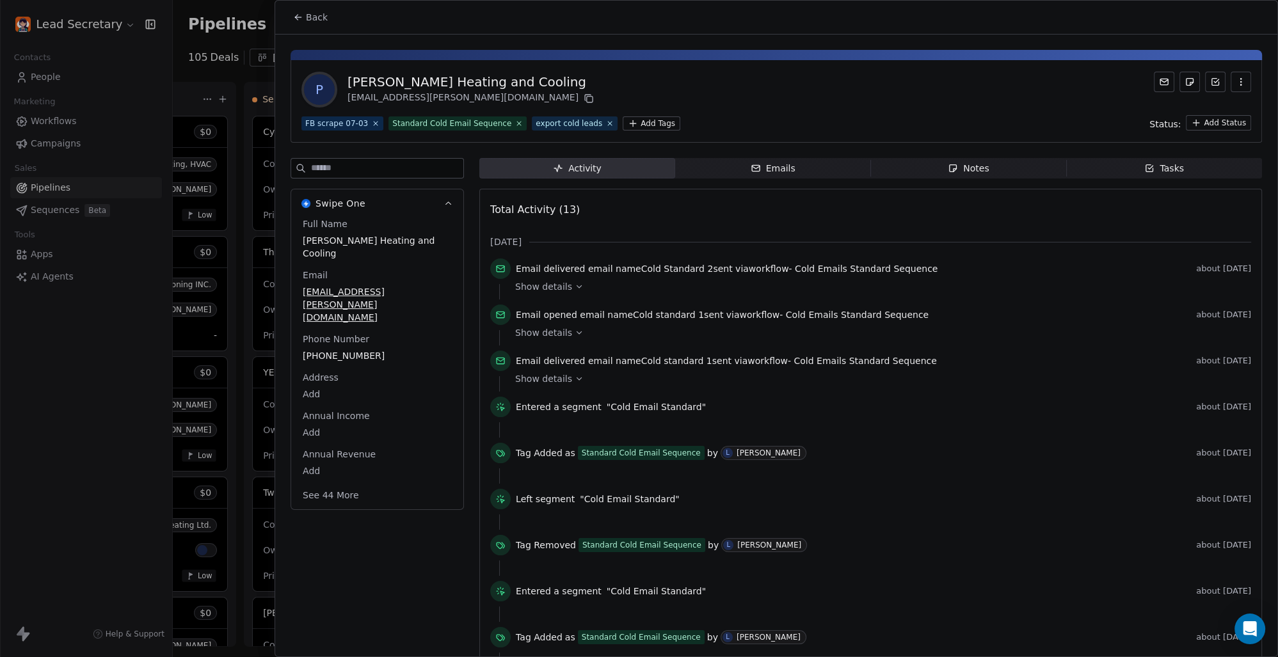
click at [305, 20] on button "Back" at bounding box center [310, 17] width 50 height 23
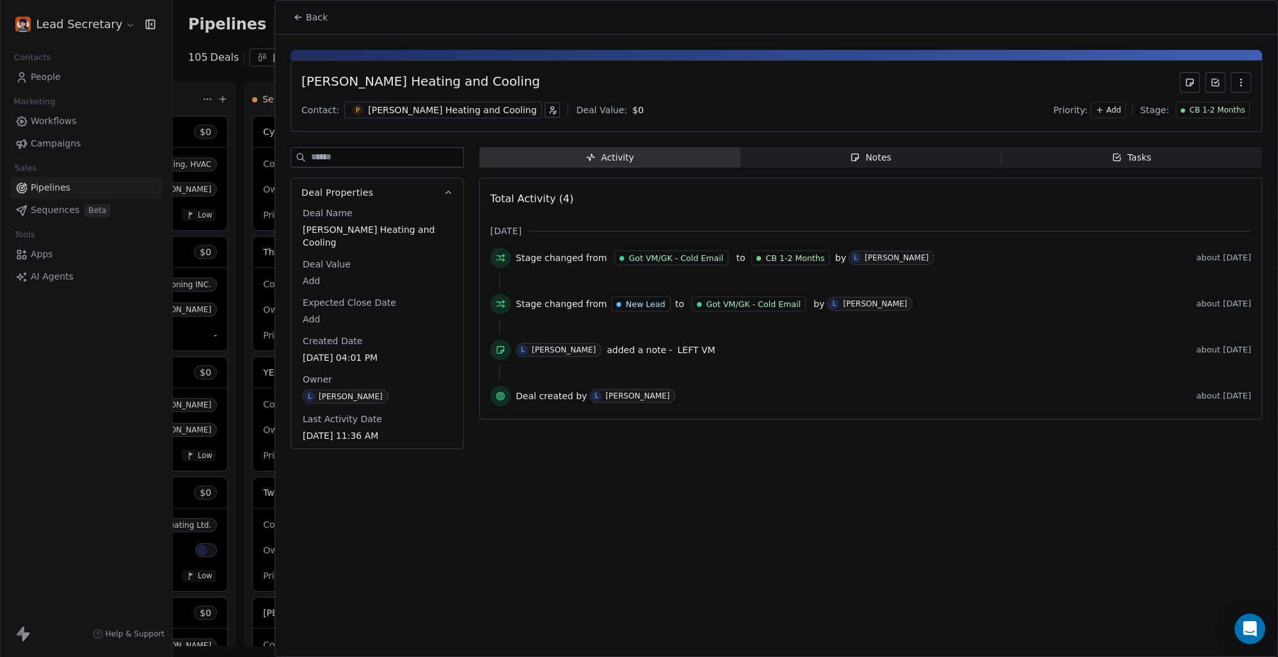
click at [315, 17] on span "Back" at bounding box center [317, 17] width 22 height 13
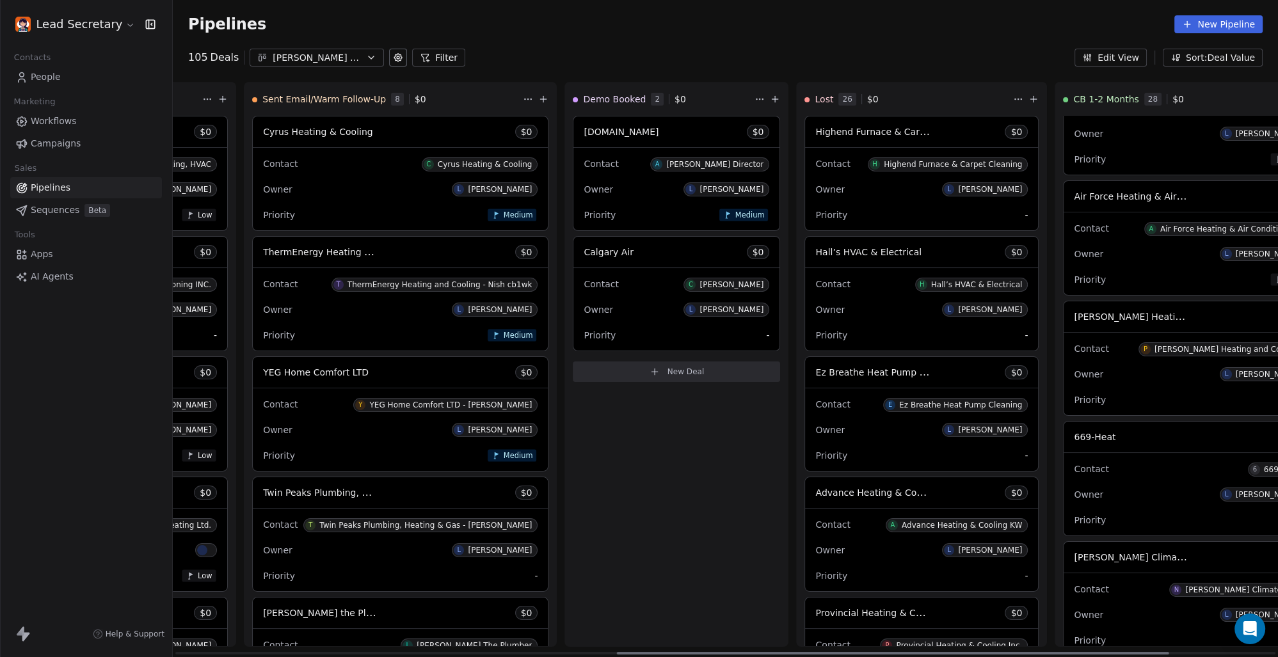
scroll to position [89, 0]
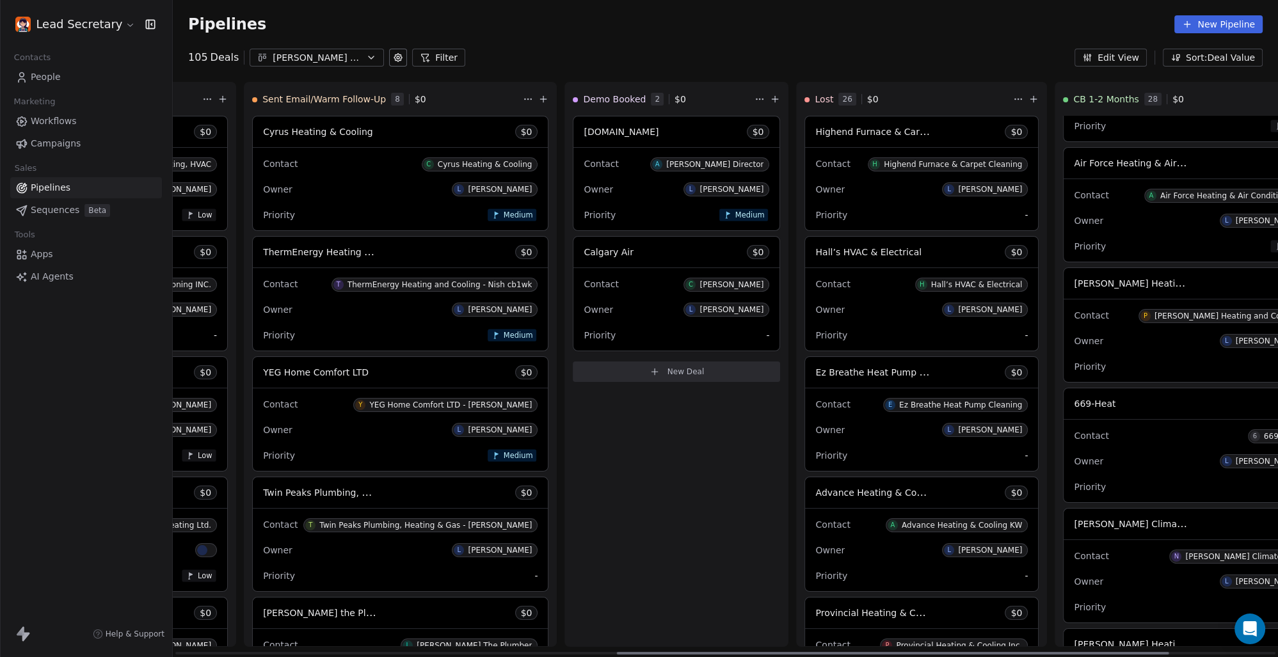
click at [1074, 433] on div "Contact 6 669-Heat" at bounding box center [1189, 435] width 231 height 21
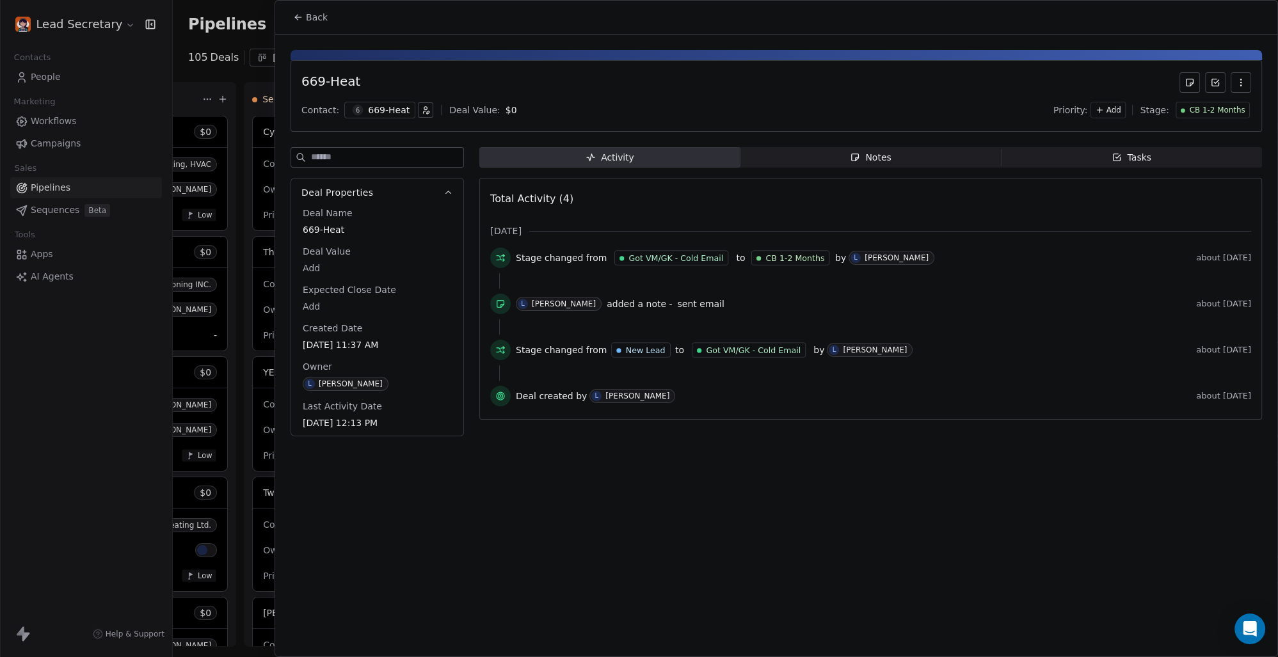
click at [402, 107] on div "6 669-Heat" at bounding box center [379, 110] width 71 height 17
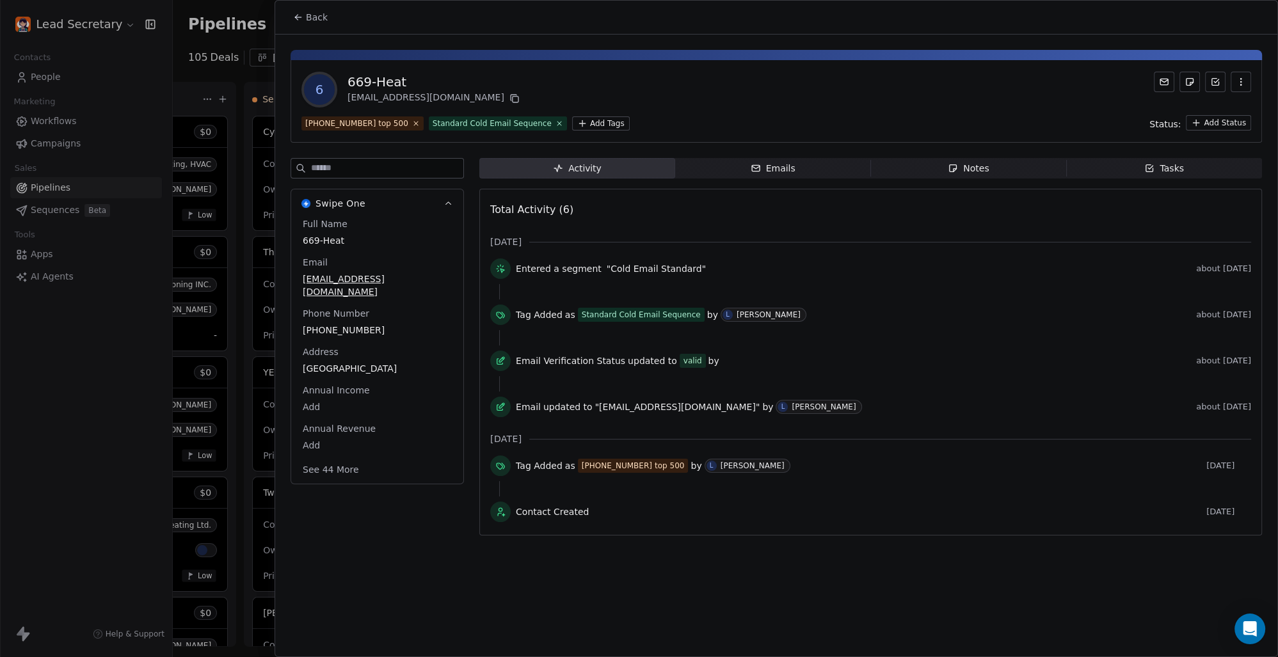
click at [578, 122] on html "Lead Secretary Contacts People Marketing Workflows Campaigns Sales Pipelines Se…" at bounding box center [639, 328] width 1278 height 657
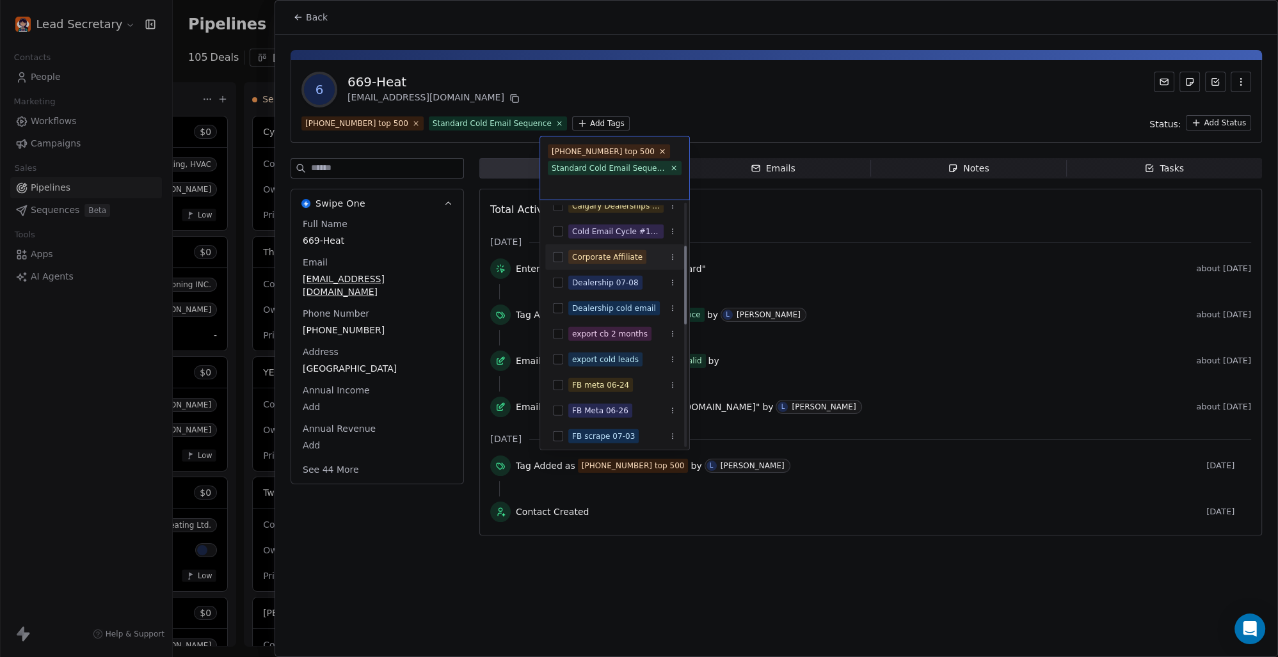
scroll to position [178, 0]
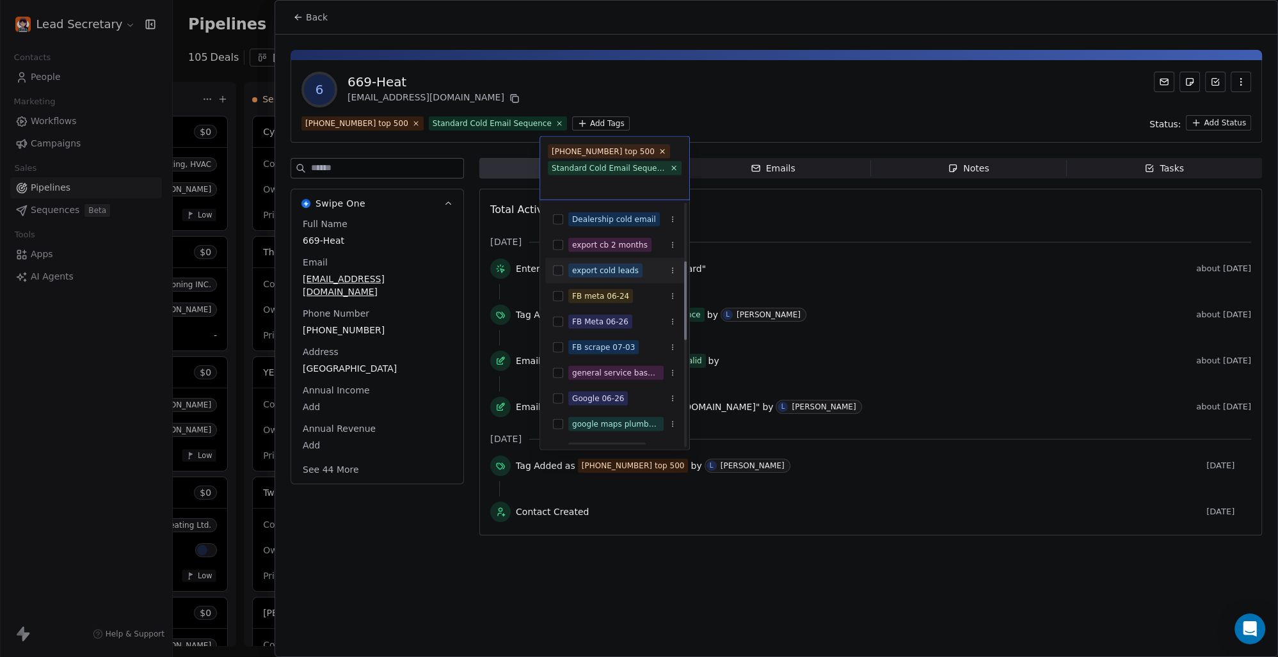
click at [556, 273] on button "Suggestions" at bounding box center [558, 271] width 10 height 10
click at [743, 123] on html "Lead Secretary Contacts People Marketing Workflows Campaigns Sales Pipelines Se…" at bounding box center [639, 328] width 1278 height 657
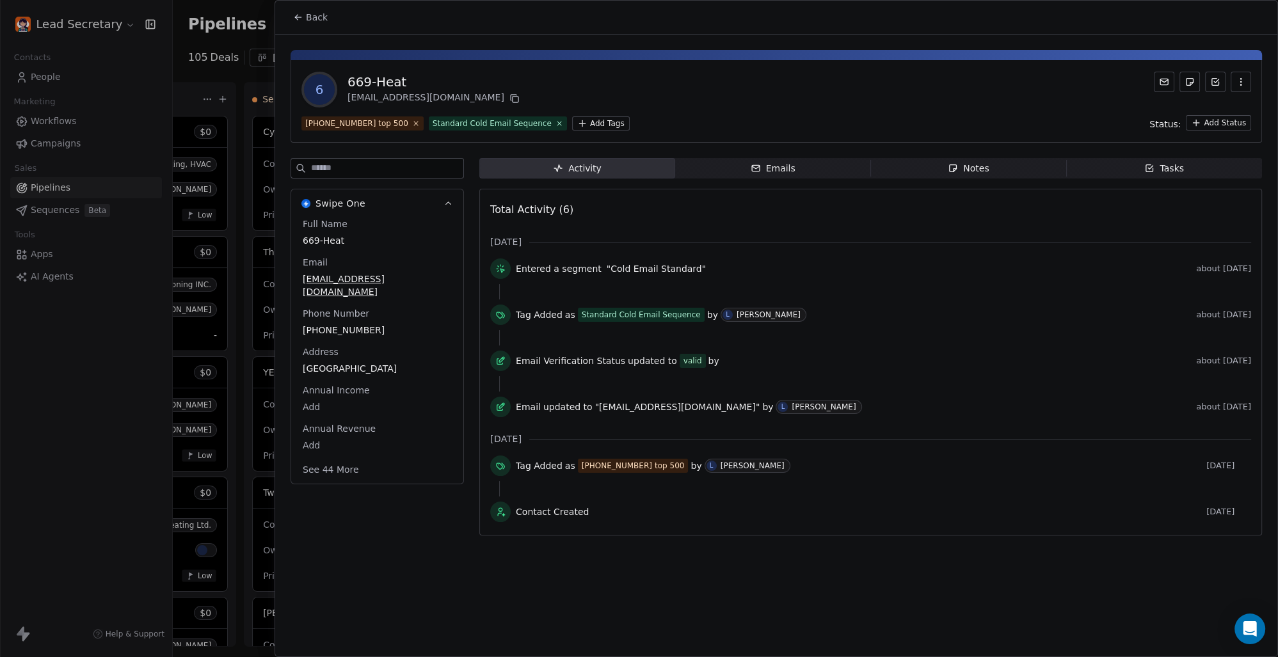
scroll to position [0, 883]
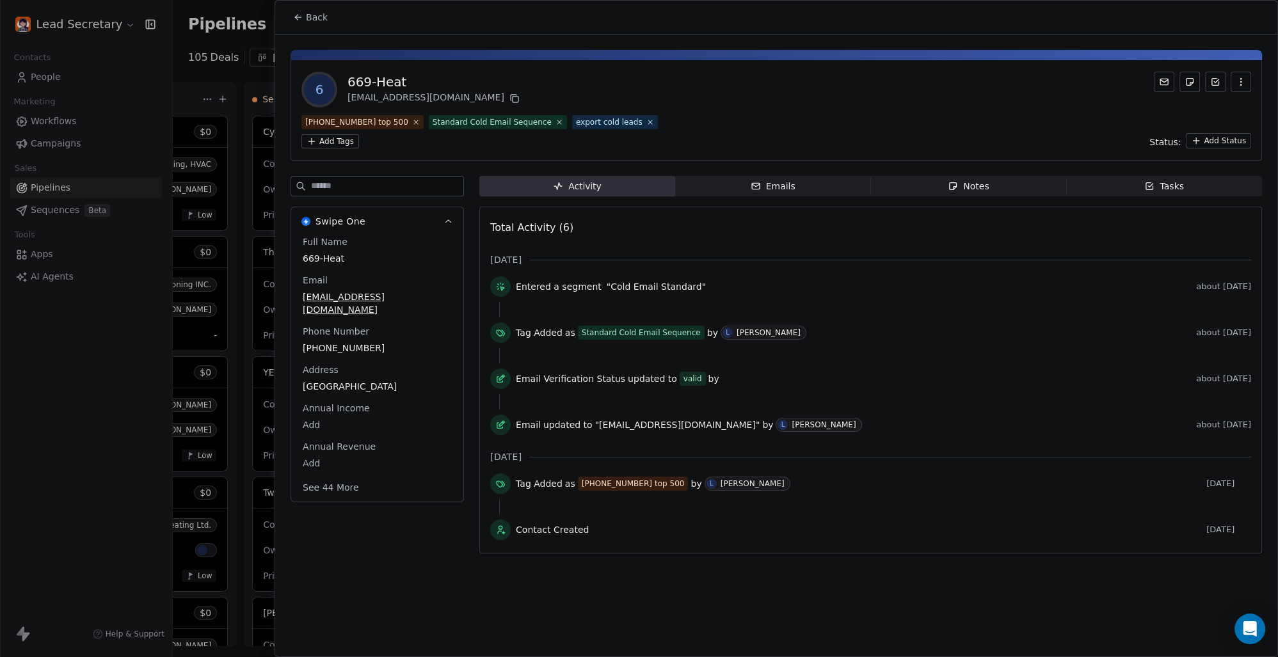
click at [303, 10] on button "Back" at bounding box center [310, 17] width 50 height 23
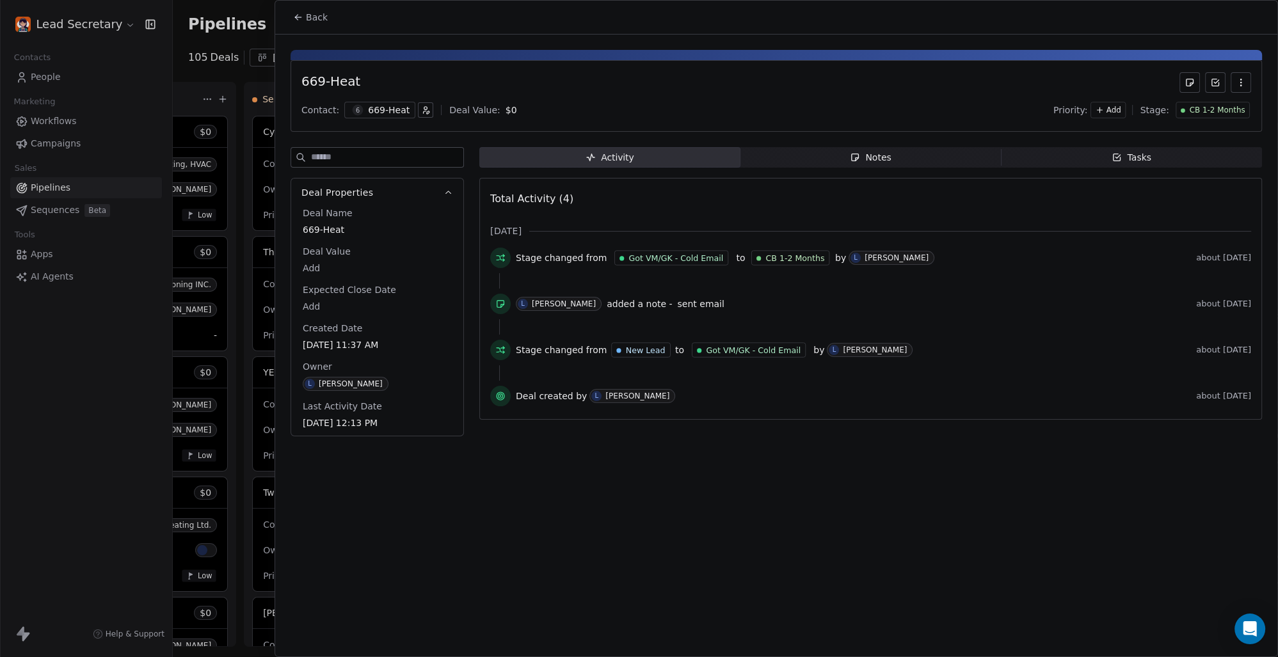
click at [315, 17] on span "Back" at bounding box center [317, 17] width 22 height 13
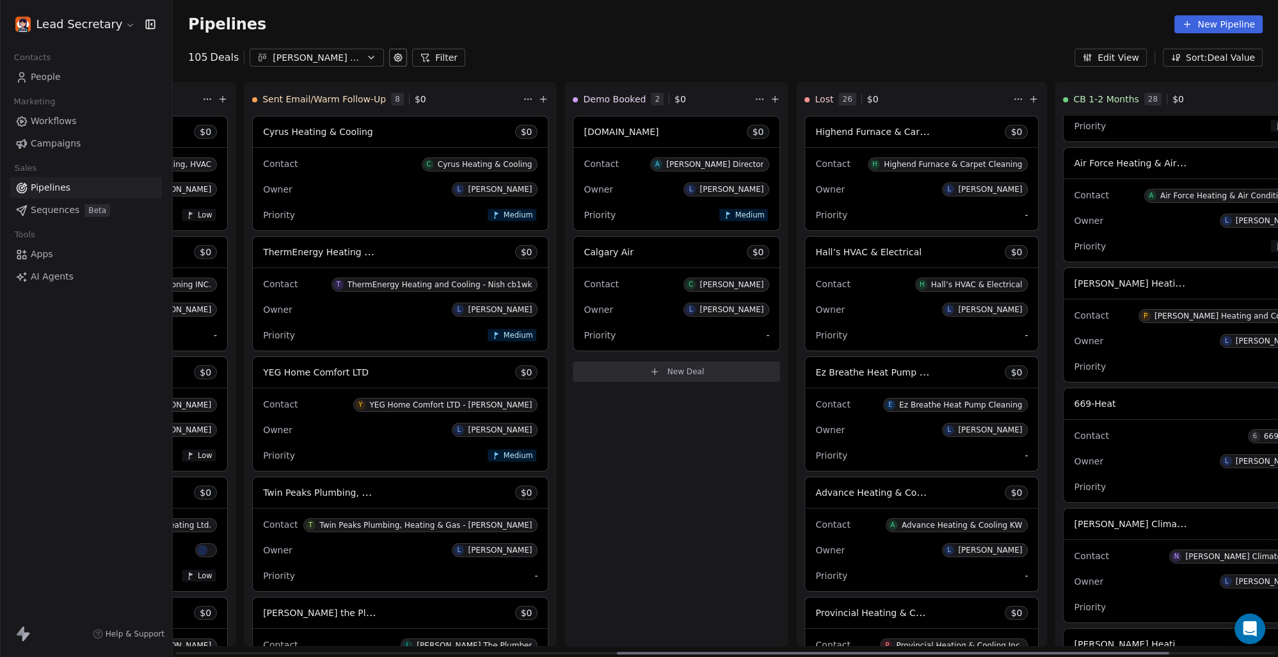
scroll to position [267, 0]
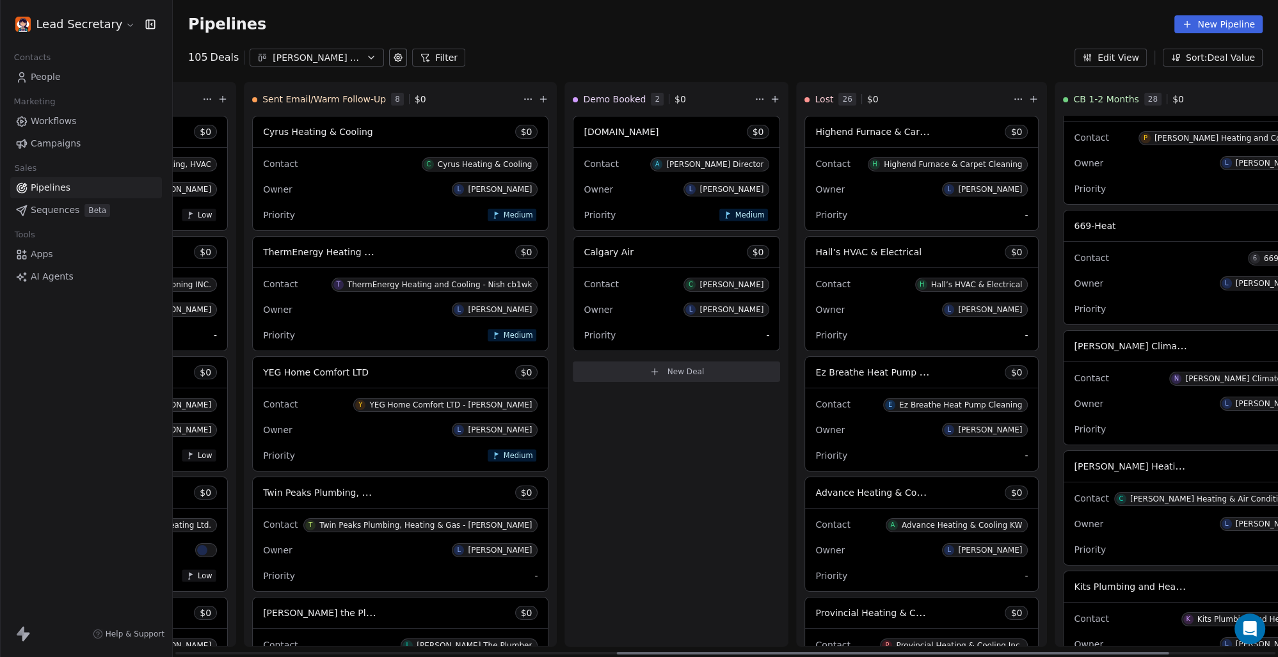
click at [1074, 387] on div "Contact N [PERSON_NAME] ClimateCare" at bounding box center [1189, 377] width 231 height 21
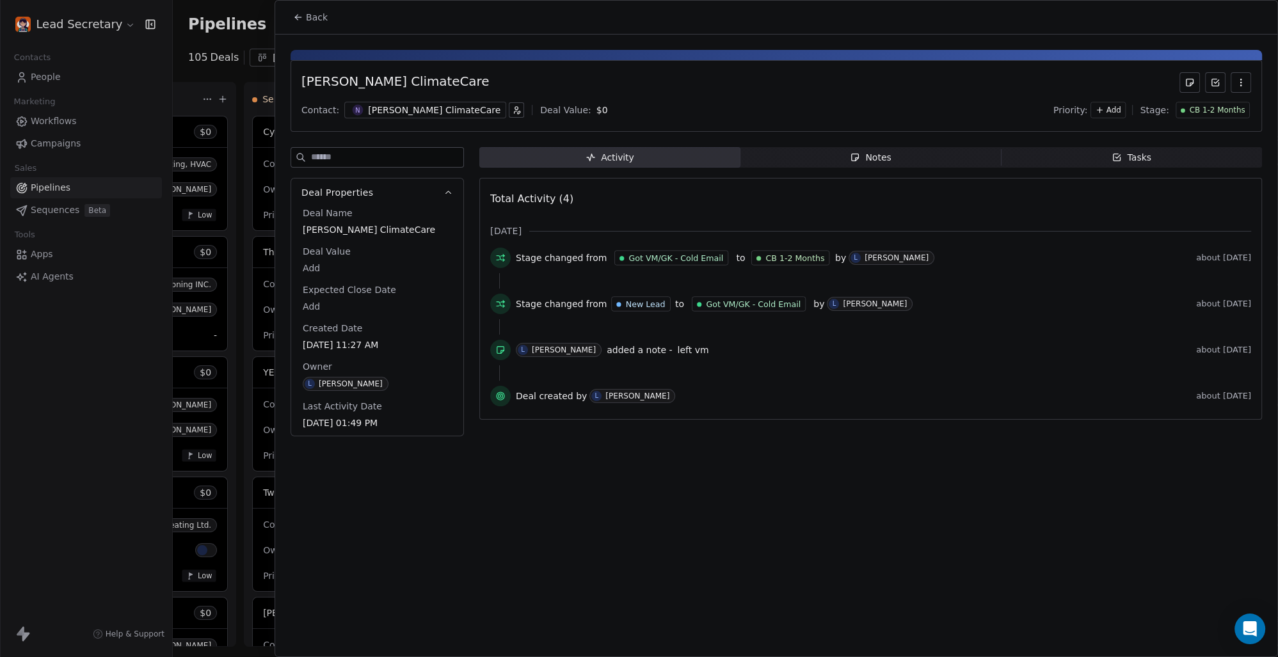
click at [390, 107] on div "[PERSON_NAME] ClimateCare" at bounding box center [434, 110] width 132 height 13
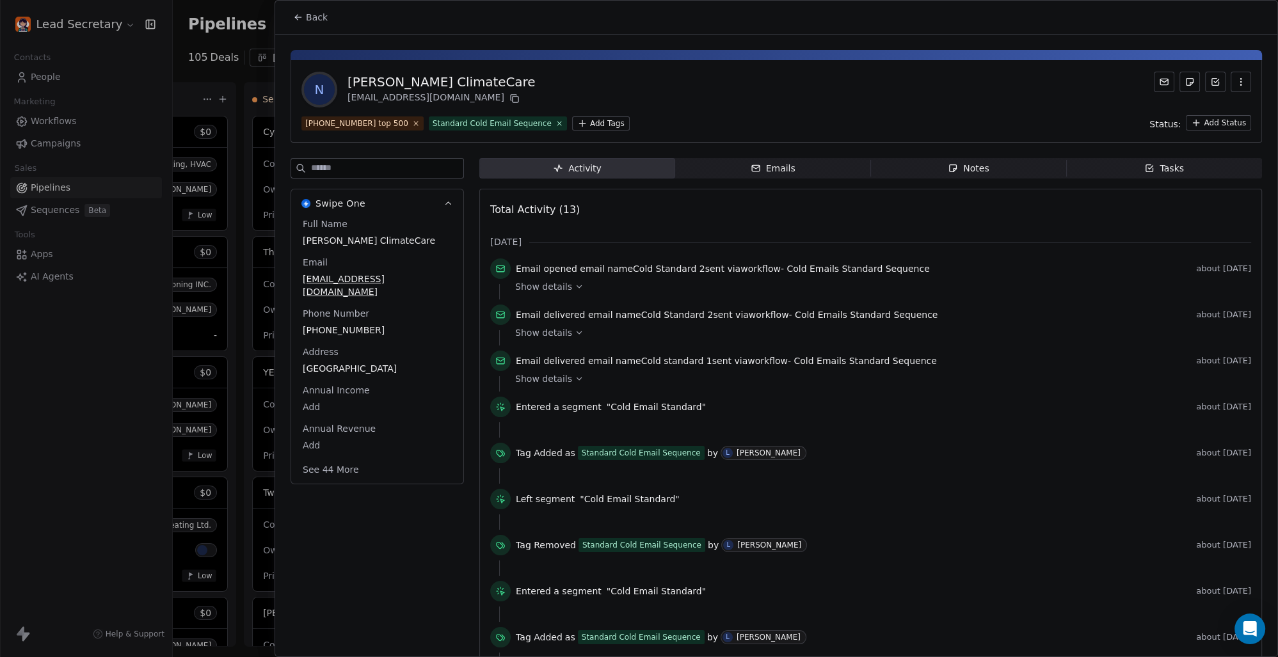
click at [569, 122] on html "Lead Secretary Contacts People Marketing Workflows Campaigns Sales Pipelines Se…" at bounding box center [639, 328] width 1278 height 657
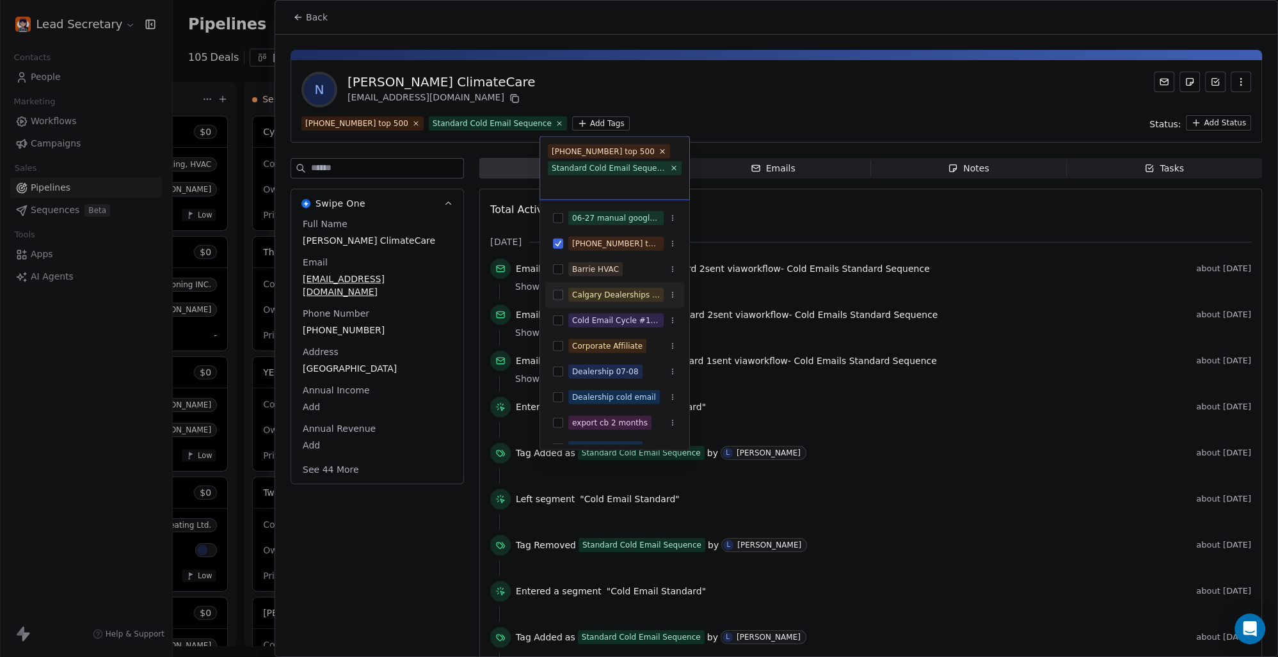
scroll to position [89, 0]
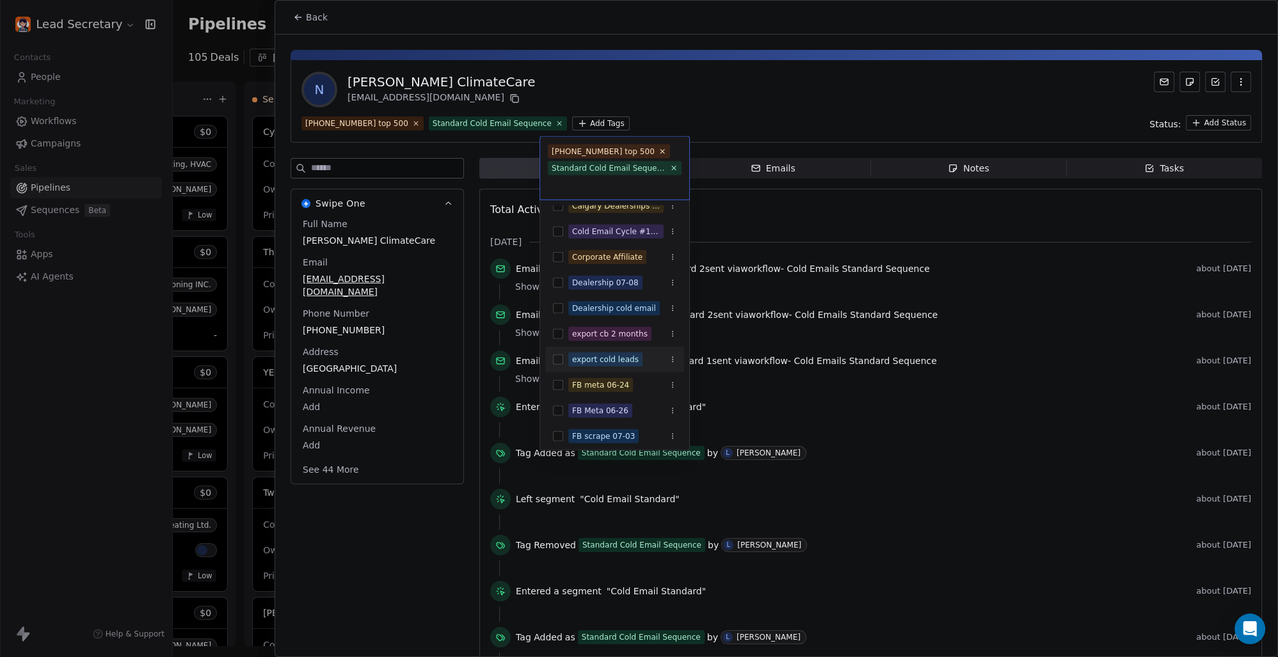
click at [557, 357] on button "Suggestions" at bounding box center [558, 359] width 10 height 10
click at [684, 74] on html "Lead Secretary Contacts People Marketing Workflows Campaigns Sales Pipelines Se…" at bounding box center [639, 328] width 1278 height 657
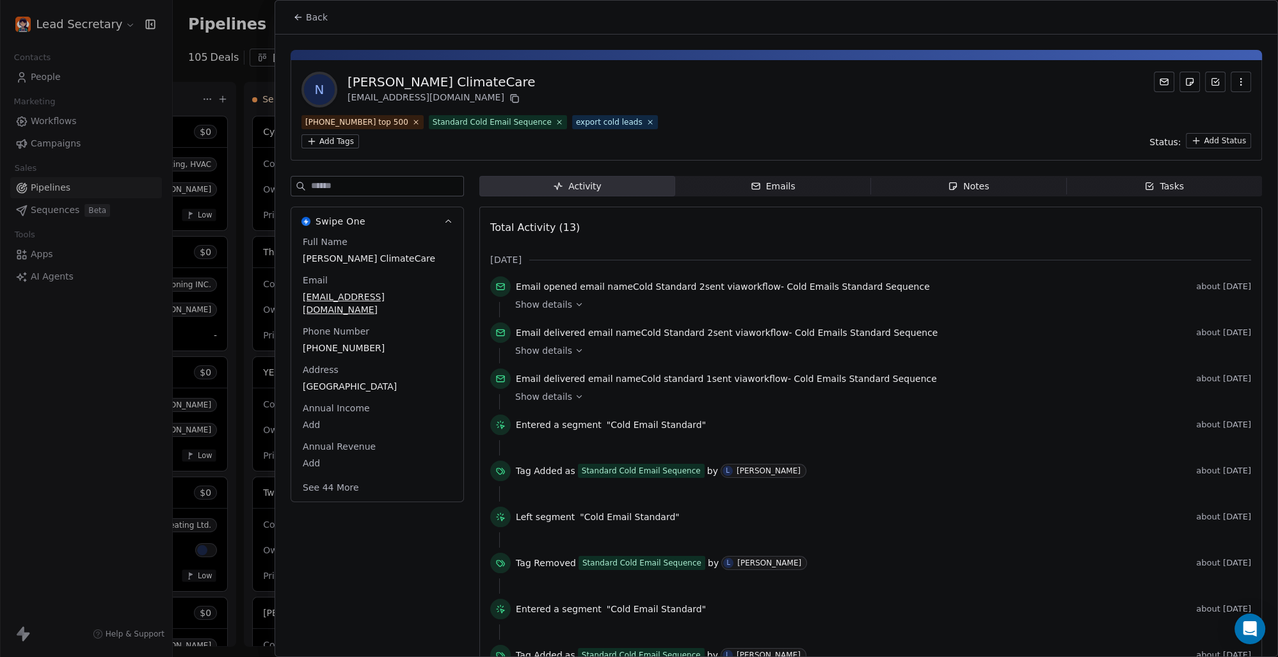
scroll to position [0, 883]
click at [319, 15] on span "Back" at bounding box center [317, 17] width 22 height 13
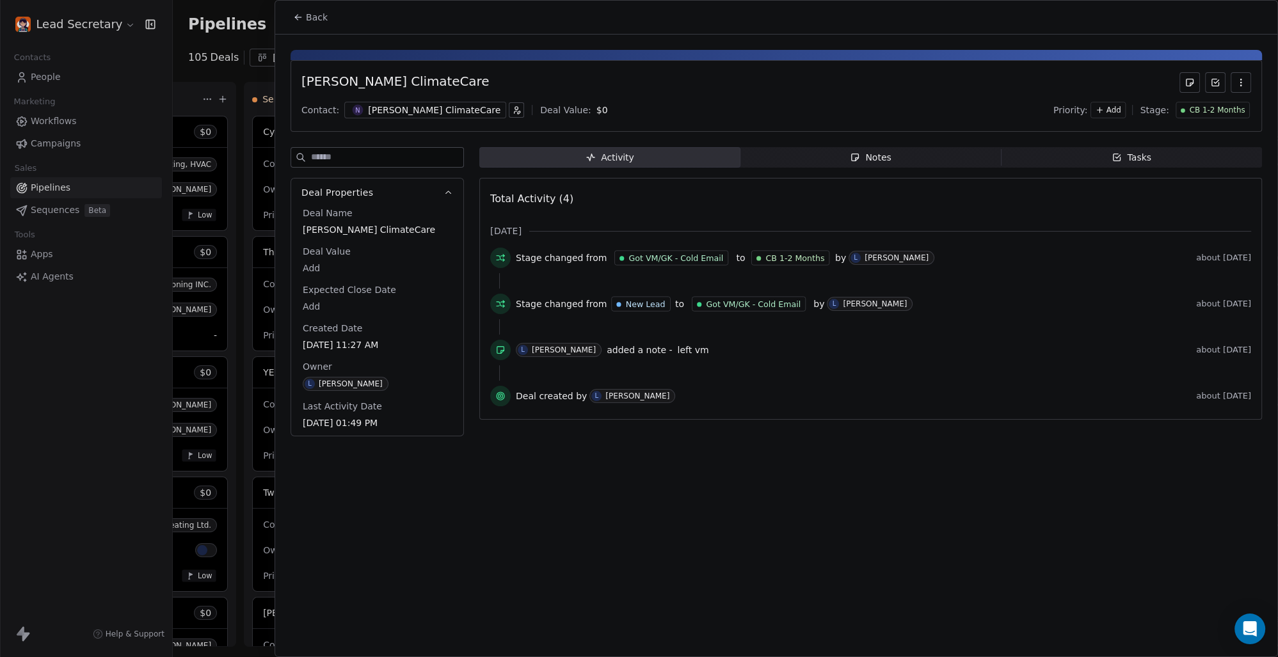
click at [331, 12] on button "Back" at bounding box center [310, 17] width 50 height 23
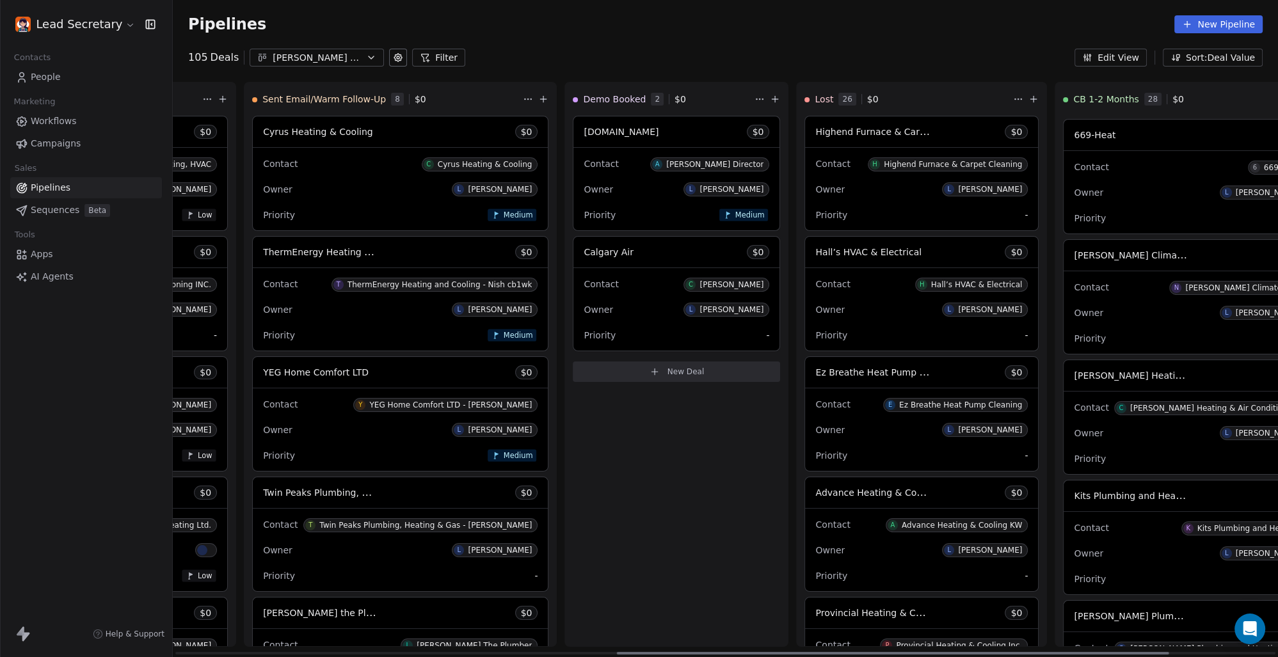
scroll to position [445, 0]
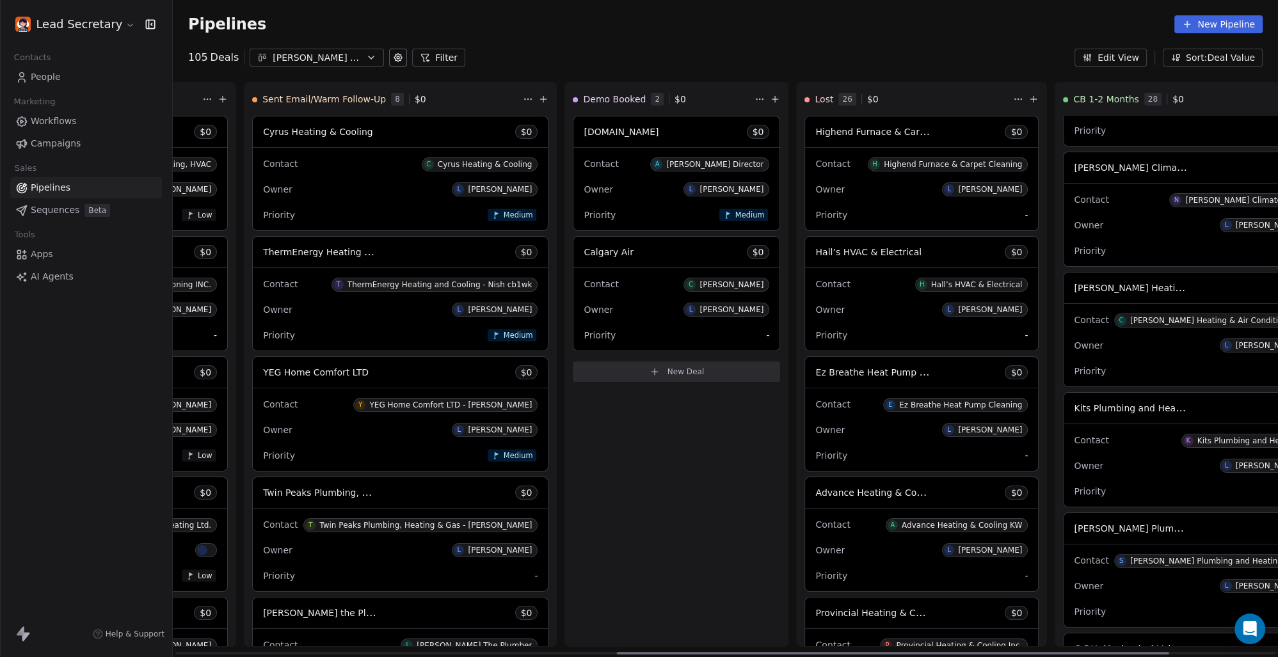
click at [1074, 344] on div "Owner L [PERSON_NAME]" at bounding box center [1189, 345] width 231 height 20
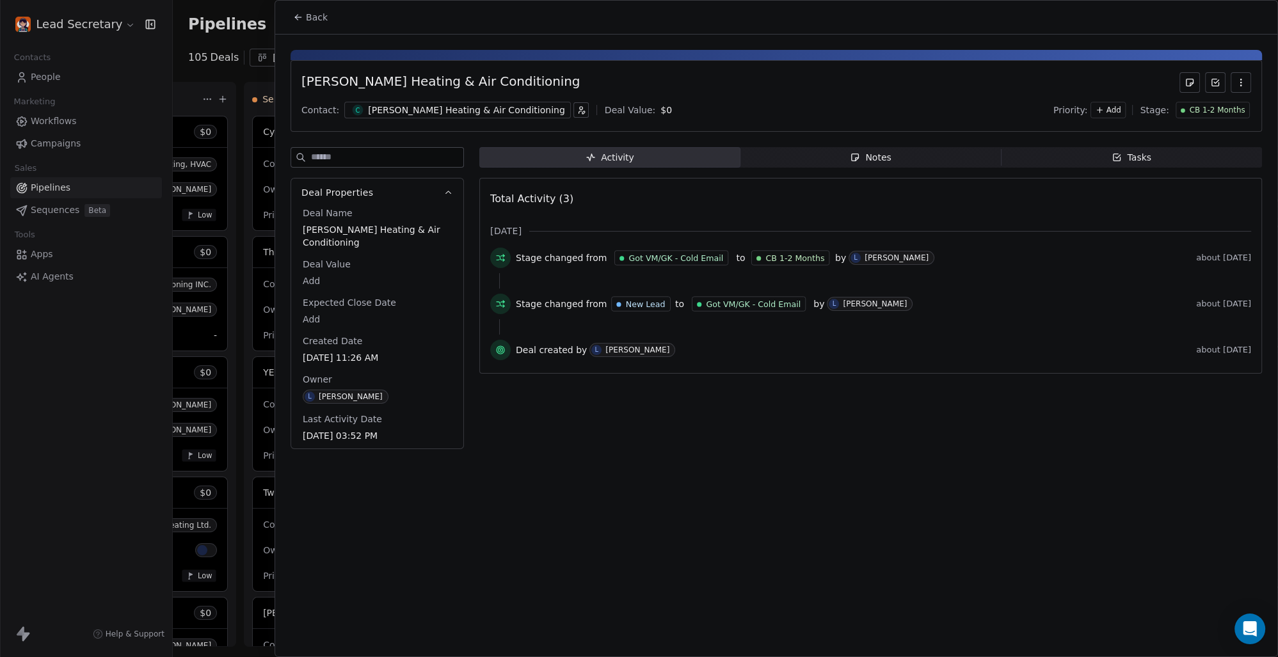
click at [391, 108] on div "[PERSON_NAME] Heating & Air Conditioning" at bounding box center [466, 110] width 197 height 13
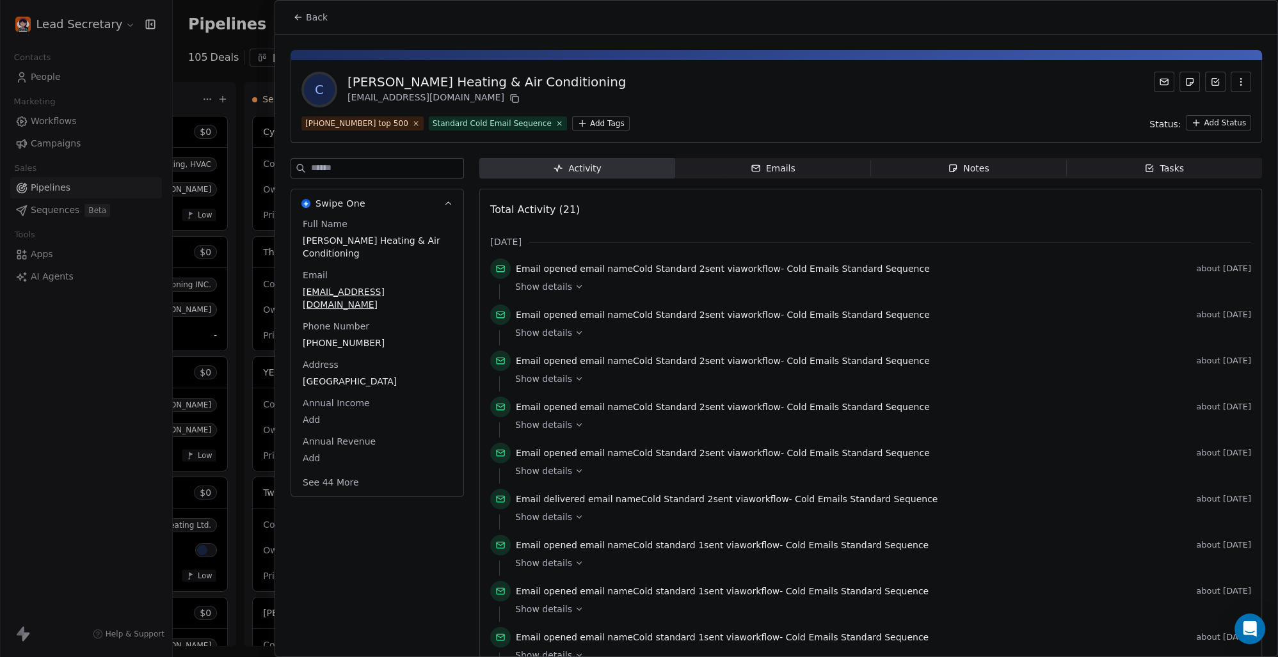
click at [571, 124] on html "Lead Secretary Contacts People Marketing Workflows Campaigns Sales Pipelines Se…" at bounding box center [639, 328] width 1278 height 657
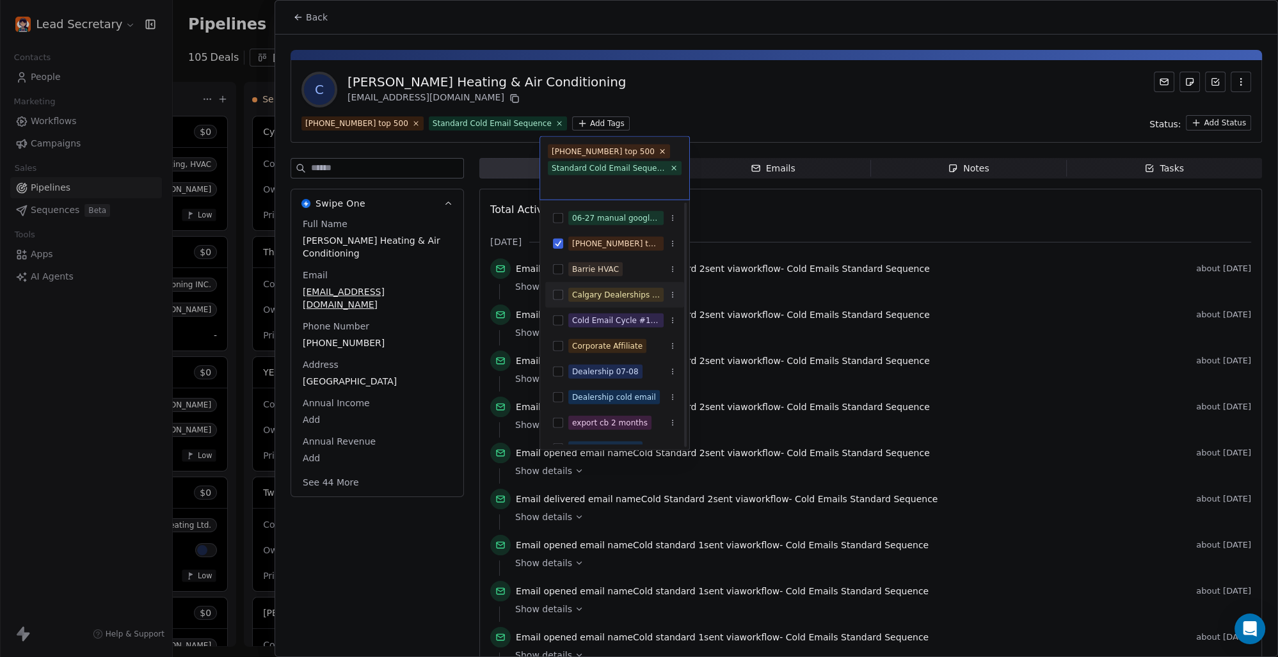
scroll to position [89, 0]
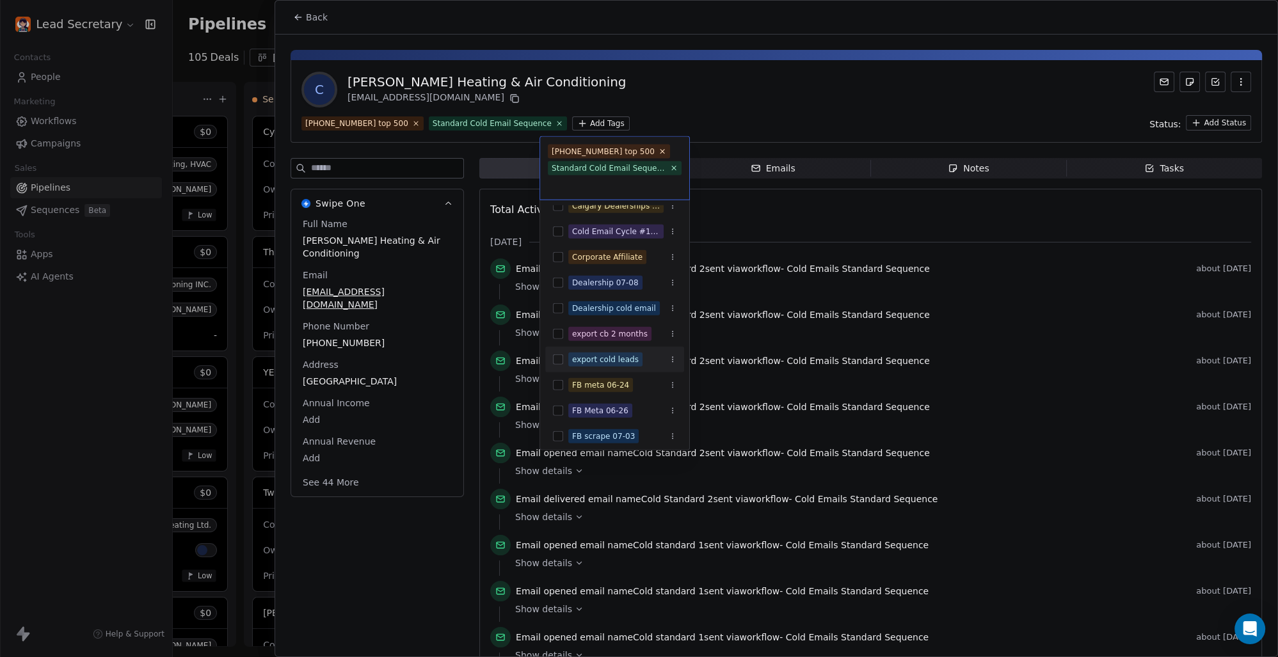
click at [563, 360] on div "export cold leads" at bounding box center [614, 359] width 139 height 20
click at [703, 104] on html "Lead Secretary Contacts People Marketing Workflows Campaigns Sales Pipelines Se…" at bounding box center [639, 328] width 1278 height 657
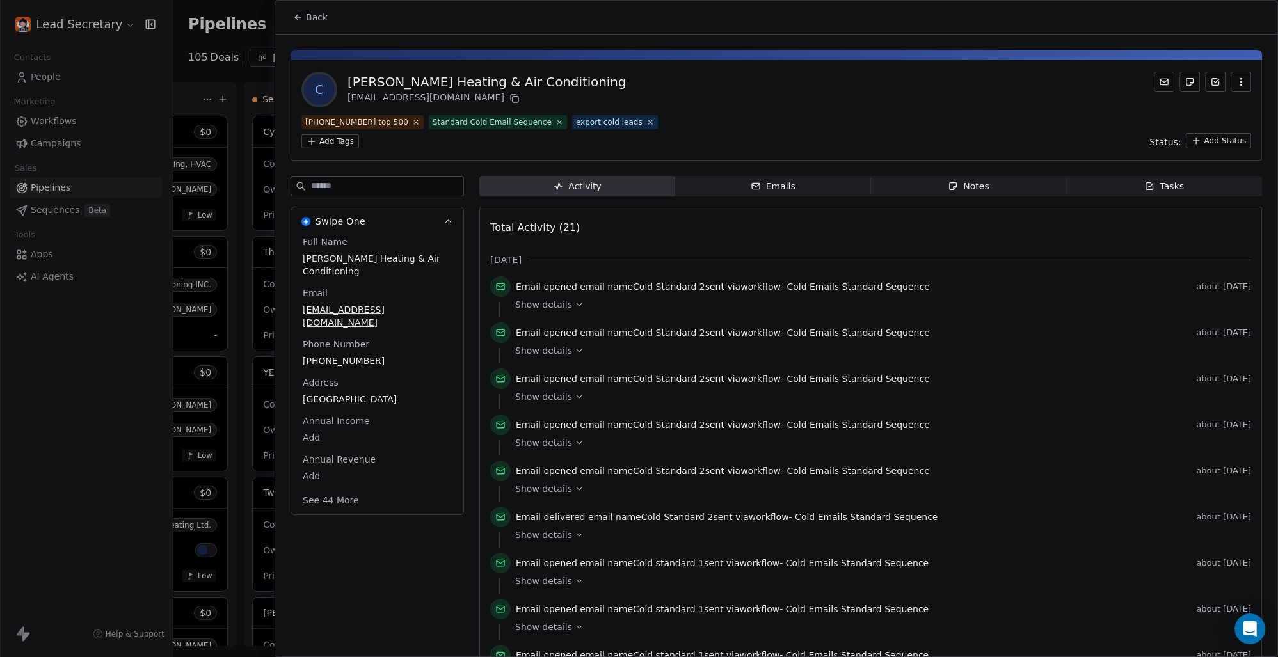
scroll to position [0, 883]
click at [314, 19] on span "Back" at bounding box center [317, 17] width 22 height 13
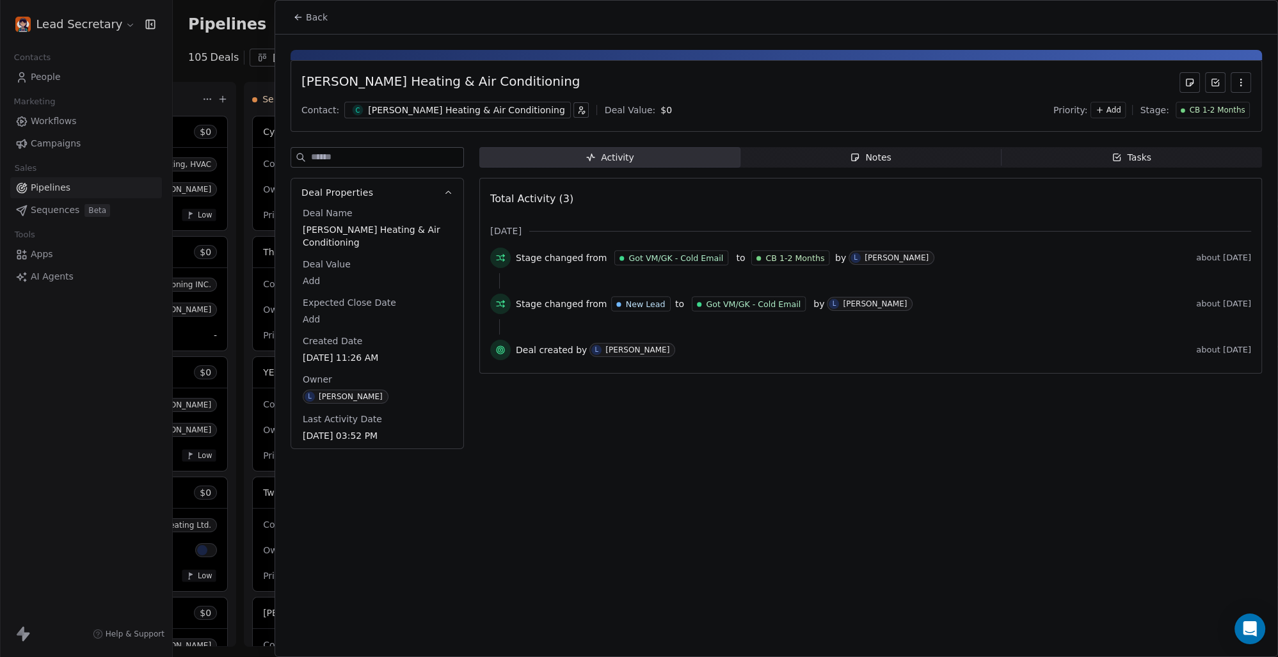
click at [319, 17] on span "Back" at bounding box center [317, 17] width 22 height 13
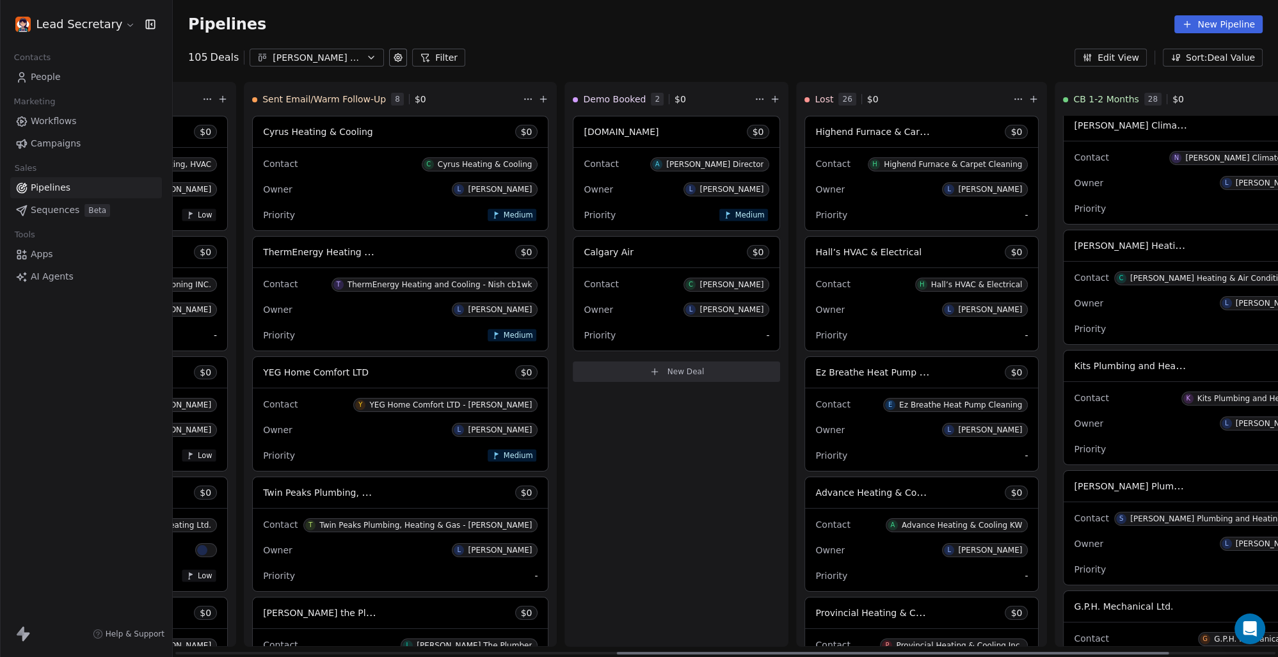
scroll to position [534, 0]
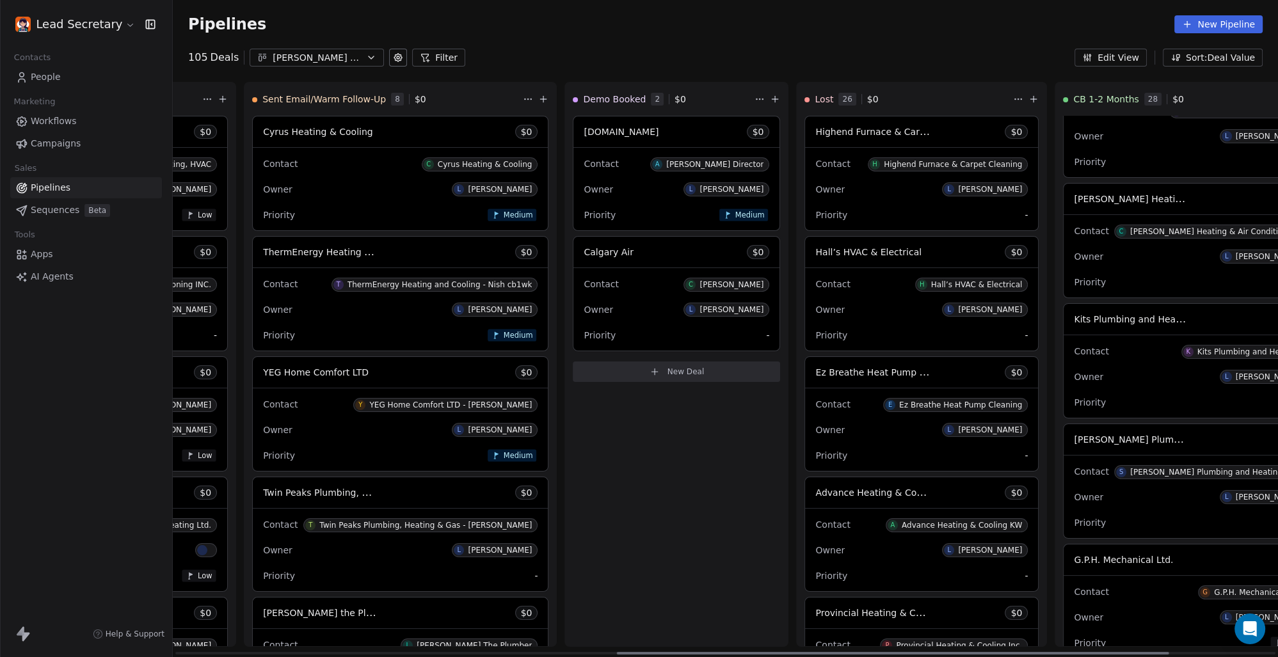
click at [1074, 319] on span "Kits Plumbing and Heating" at bounding box center [1133, 319] width 119 height 12
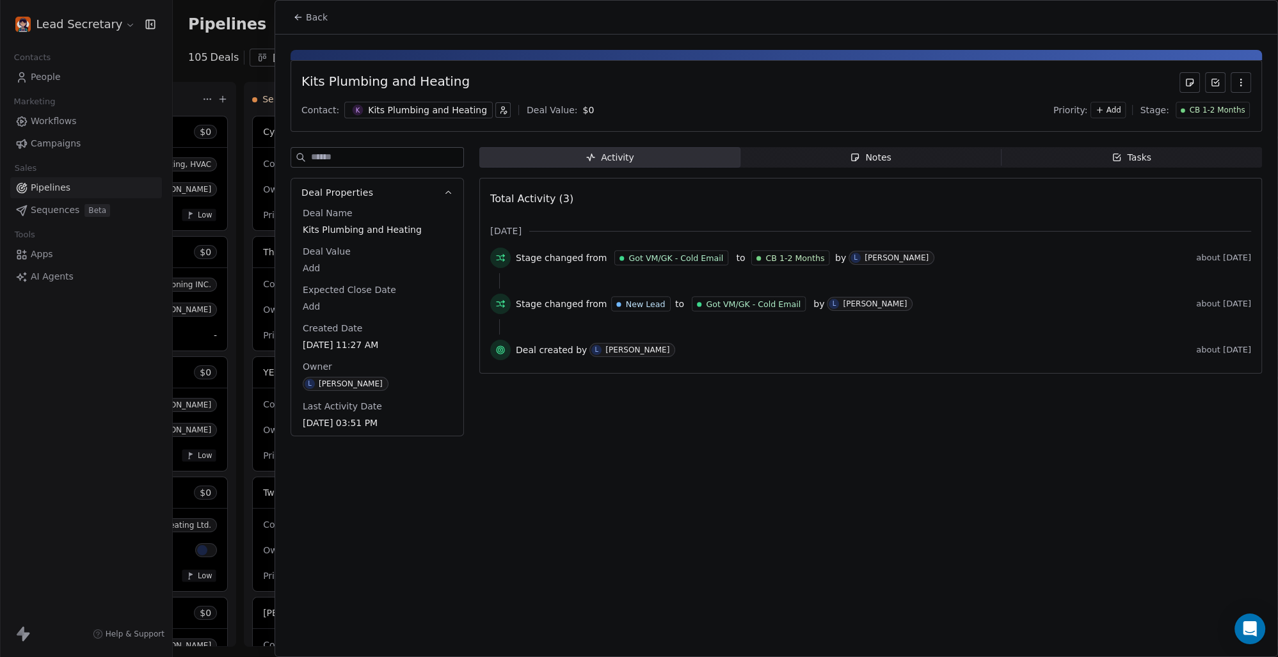
click at [418, 107] on div "Kits Plumbing and Heating" at bounding box center [427, 110] width 119 height 13
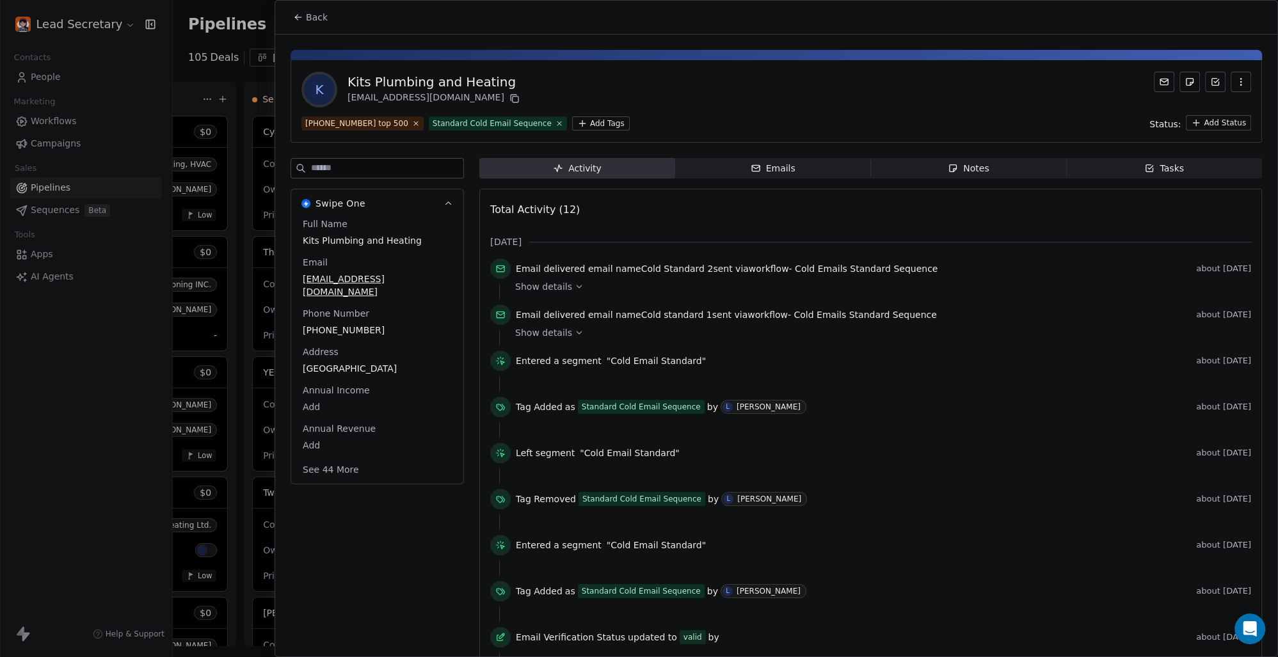
click at [552, 125] on html "Lead Secretary Contacts People Marketing Workflows Campaigns Sales Pipelines Se…" at bounding box center [639, 328] width 1278 height 657
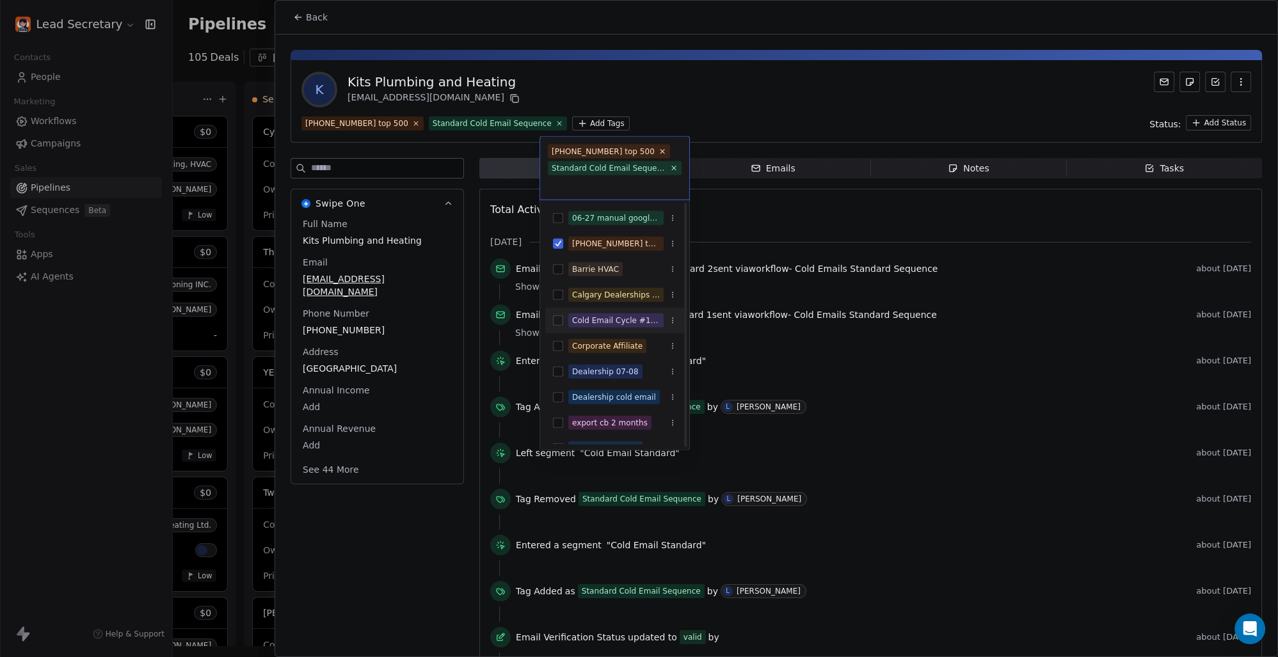
scroll to position [89, 0]
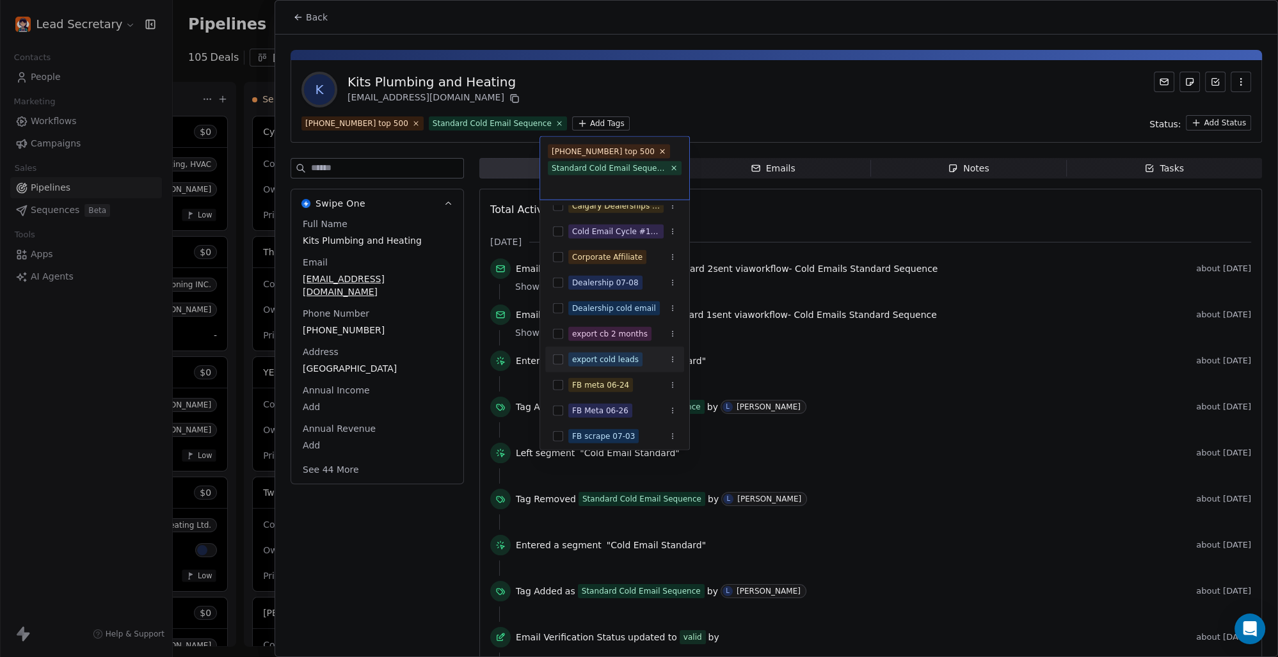
click at [559, 360] on button "Suggestions" at bounding box center [558, 359] width 10 height 10
click at [741, 104] on html "Lead Secretary Contacts People Marketing Workflows Campaigns Sales Pipelines Se…" at bounding box center [639, 328] width 1278 height 657
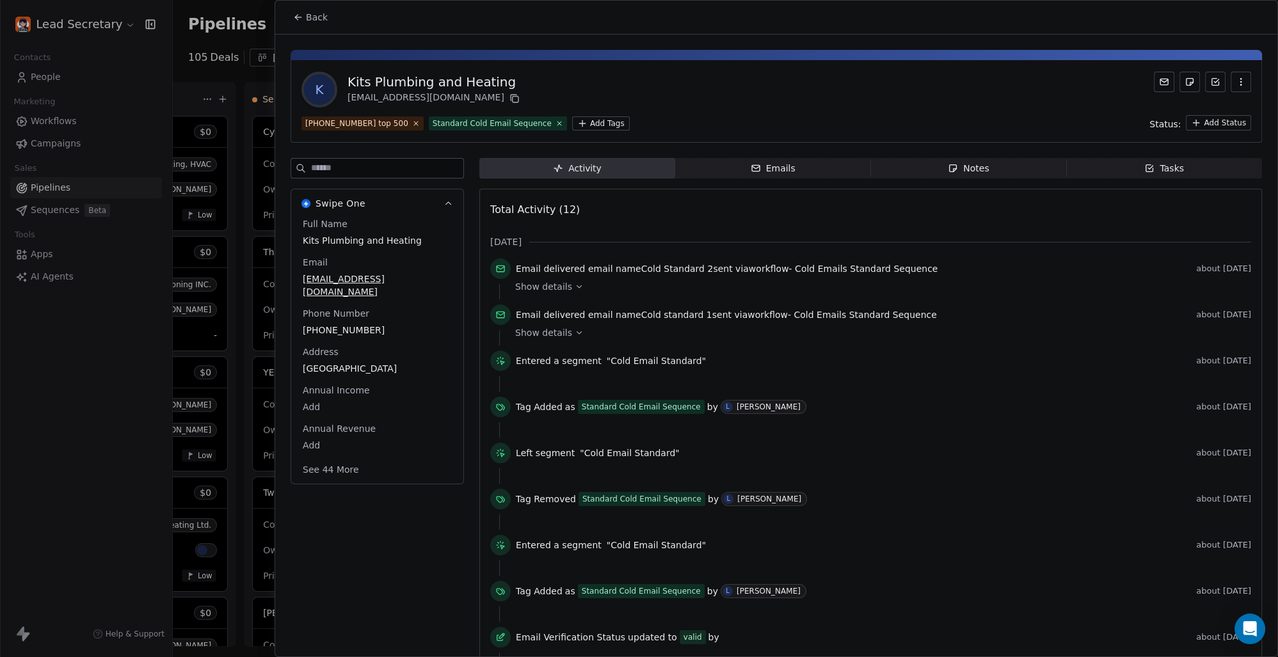
scroll to position [0, 883]
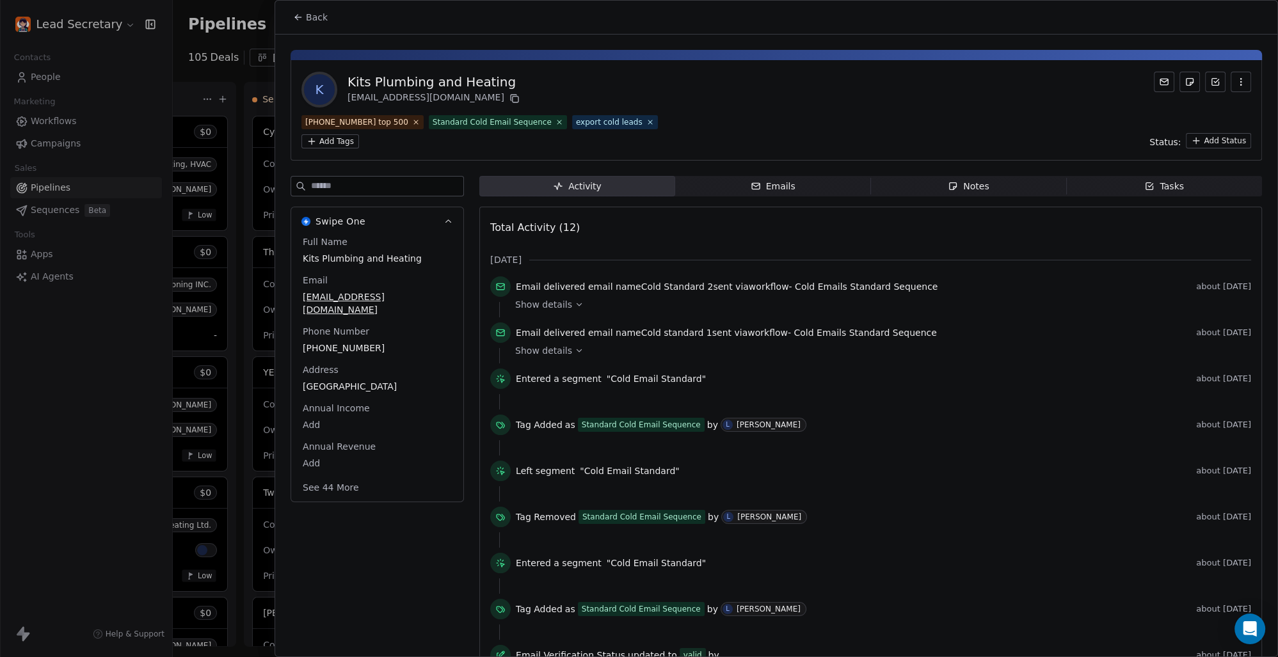
click at [324, 17] on span "Back" at bounding box center [317, 17] width 22 height 13
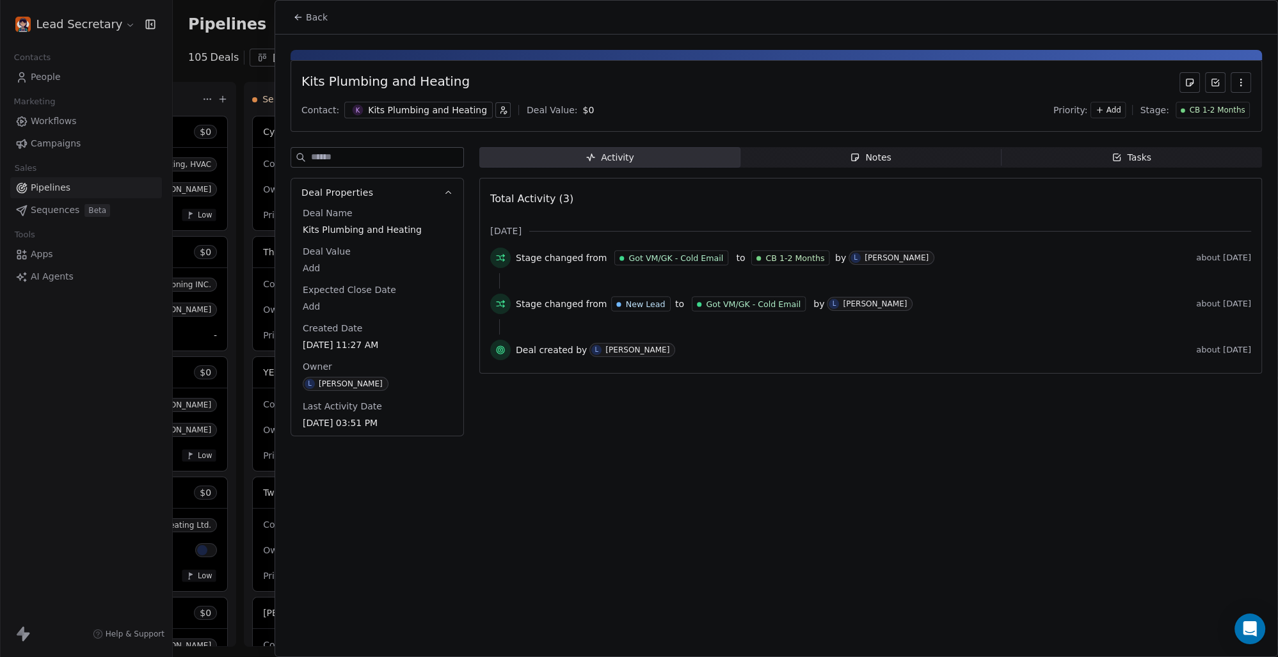
click at [314, 14] on span "Back" at bounding box center [317, 17] width 22 height 13
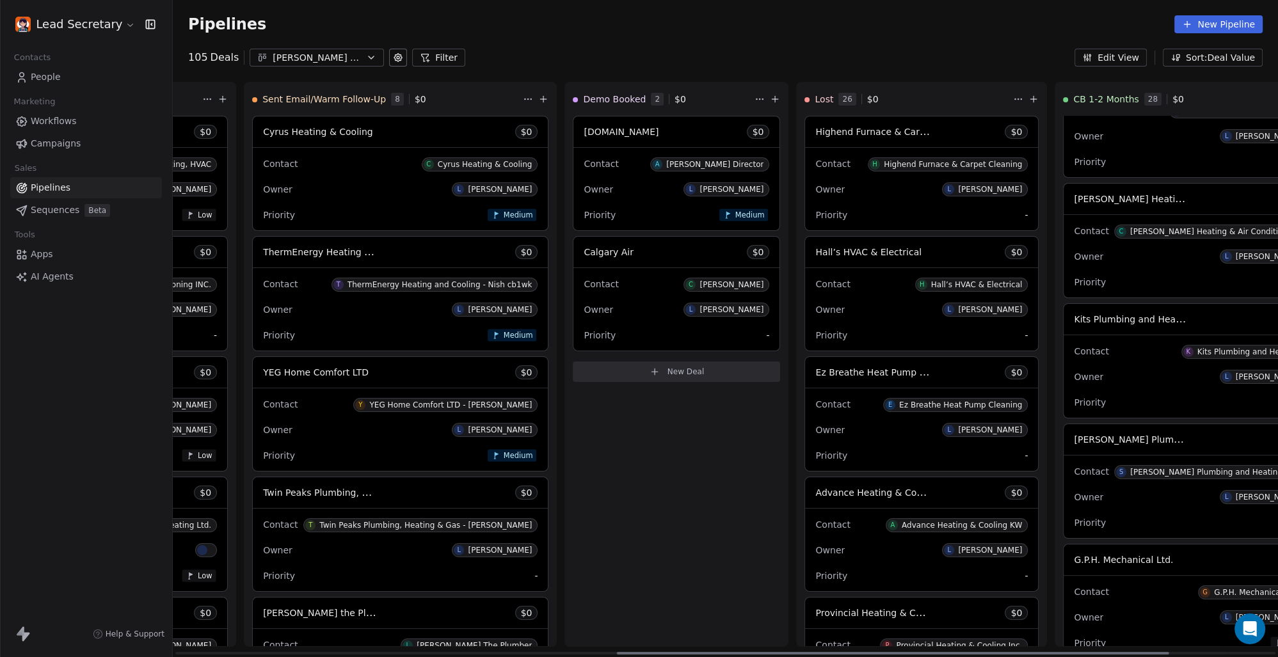
click at [1063, 448] on div "[PERSON_NAME] Plumbing and Heating Ltd. $ 0" at bounding box center [1188, 439] width 251 height 31
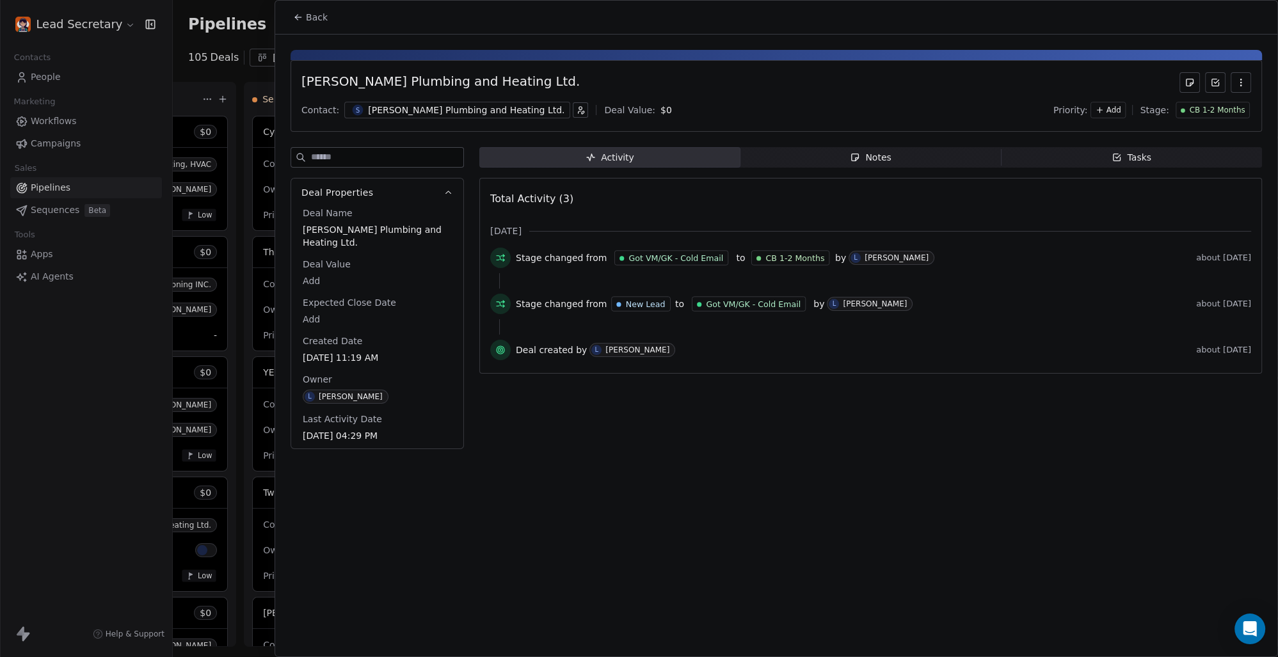
click at [472, 106] on div "[PERSON_NAME] Plumbing and Heating Ltd." at bounding box center [466, 110] width 196 height 13
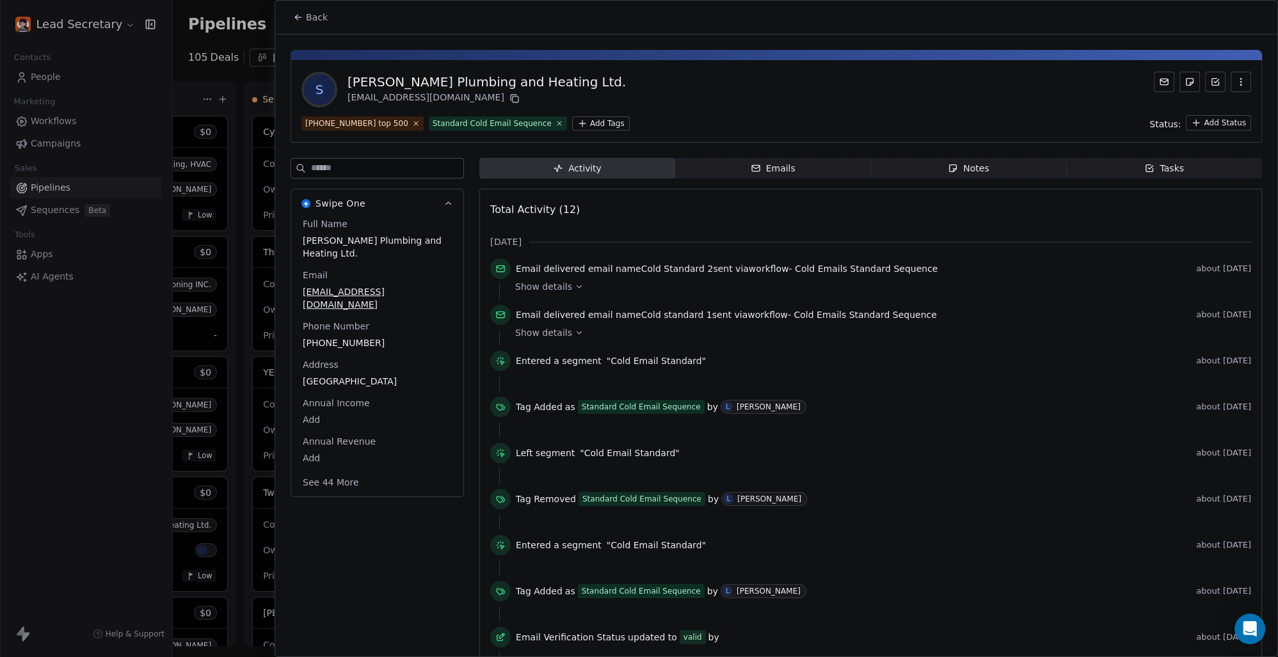
click at [562, 120] on html "Lead Secretary Contacts People Marketing Workflows Campaigns Sales Pipelines Se…" at bounding box center [639, 328] width 1278 height 657
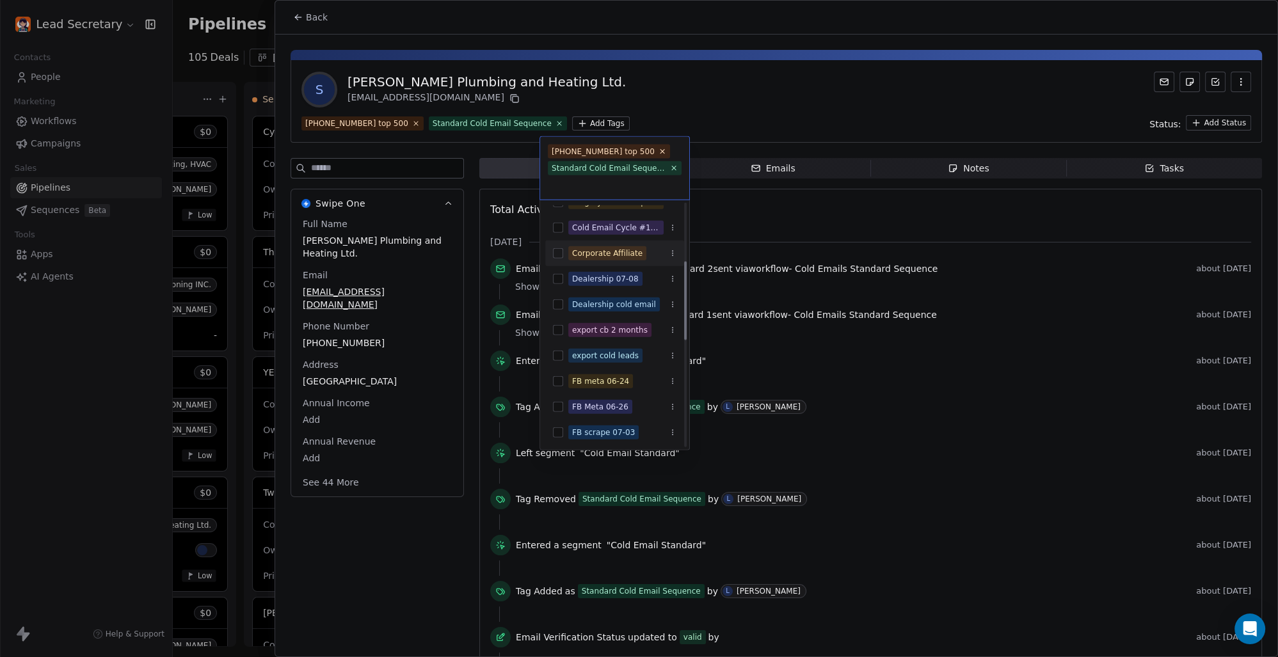
scroll to position [178, 0]
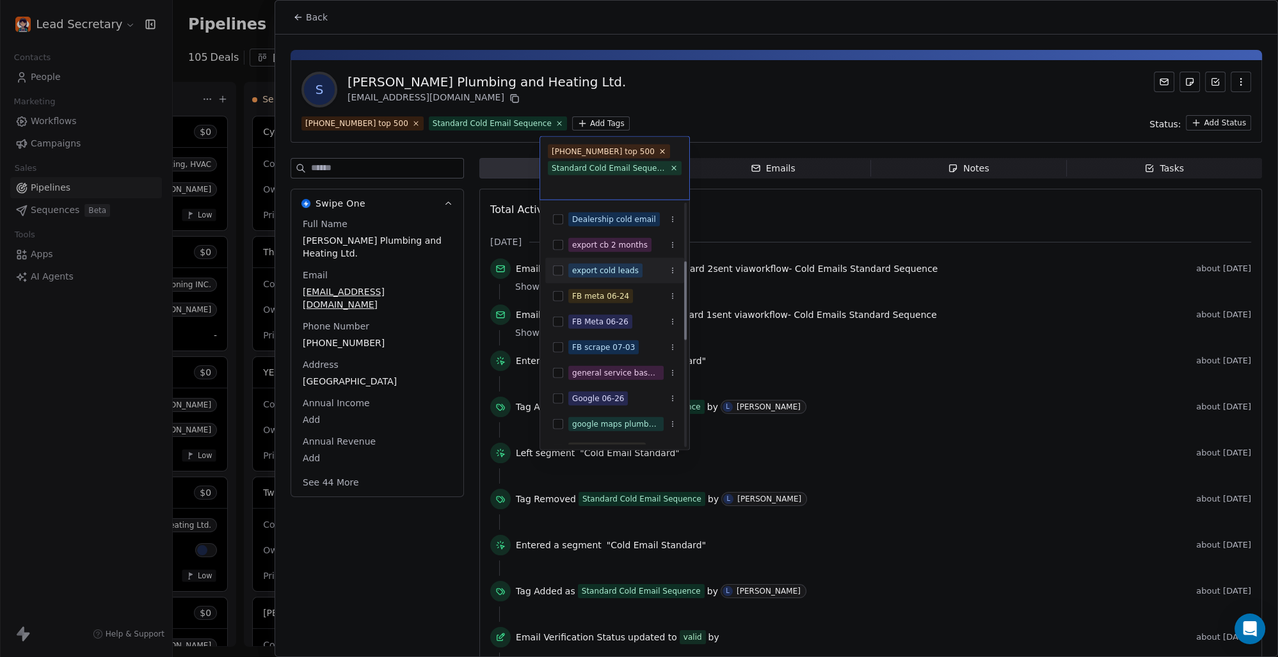
click at [559, 267] on button "Suggestions" at bounding box center [558, 271] width 10 height 10
click at [723, 92] on html "Lead Secretary Contacts People Marketing Workflows Campaigns Sales Pipelines Se…" at bounding box center [639, 328] width 1278 height 657
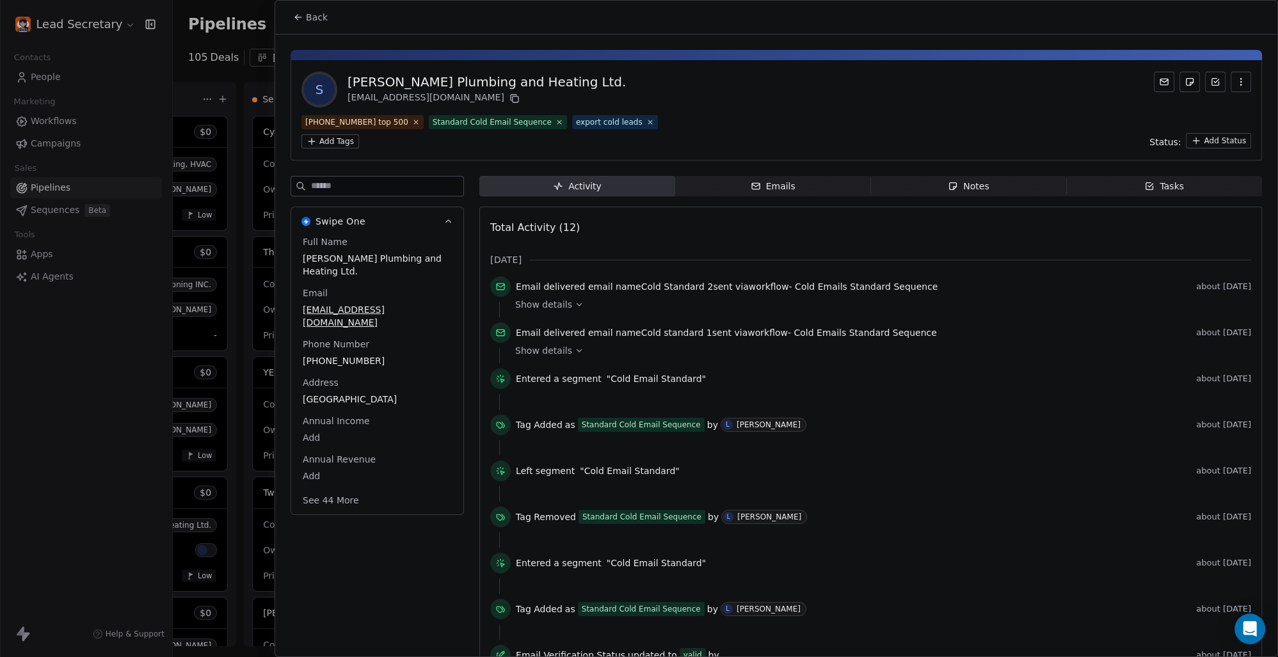
scroll to position [0, 883]
click at [314, 22] on span "Back" at bounding box center [317, 17] width 22 height 13
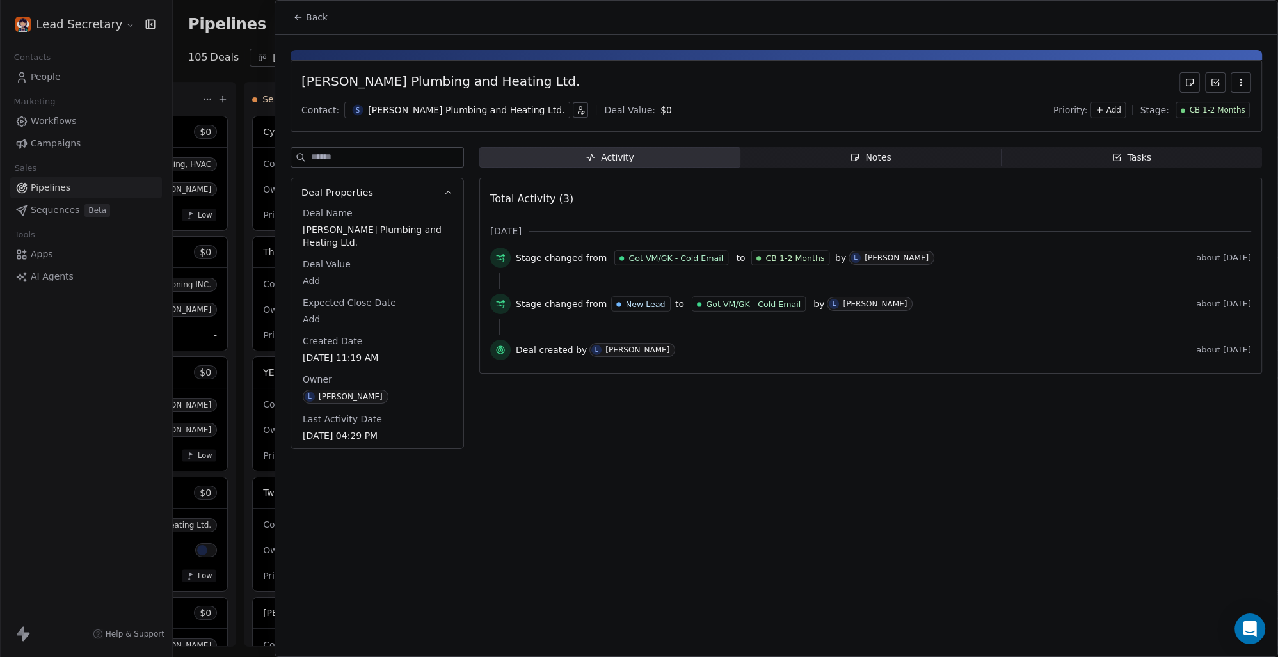
click at [314, 14] on span "Back" at bounding box center [317, 17] width 22 height 13
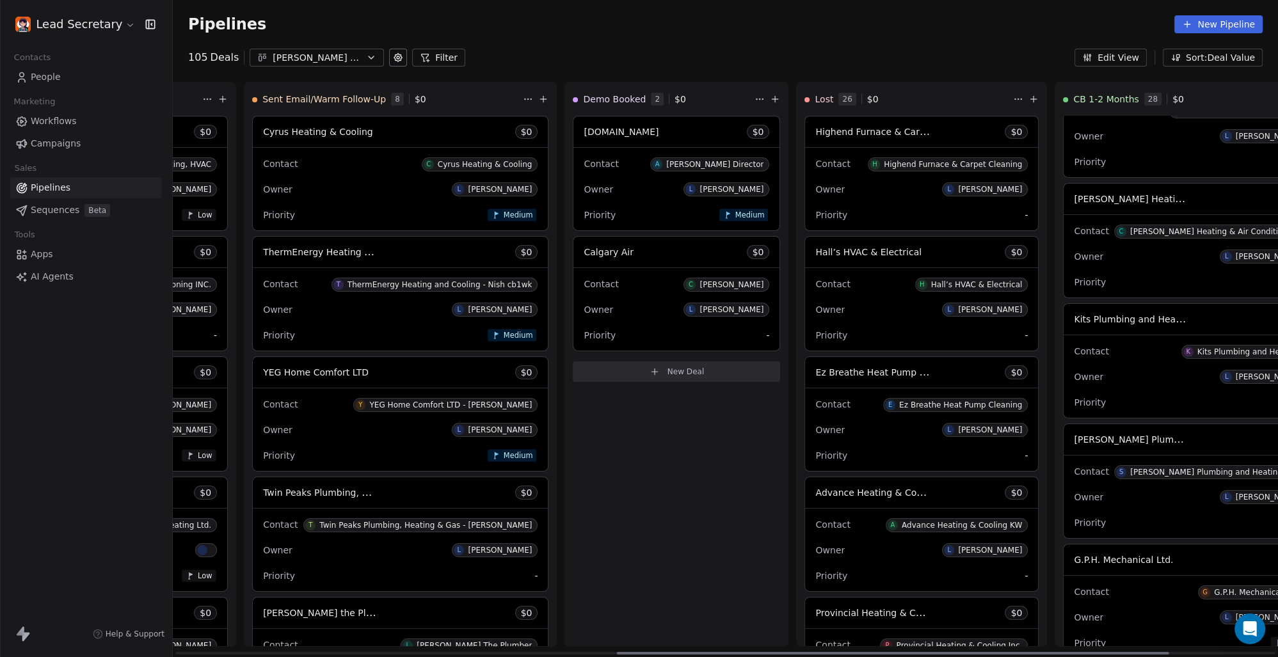
scroll to position [682, 0]
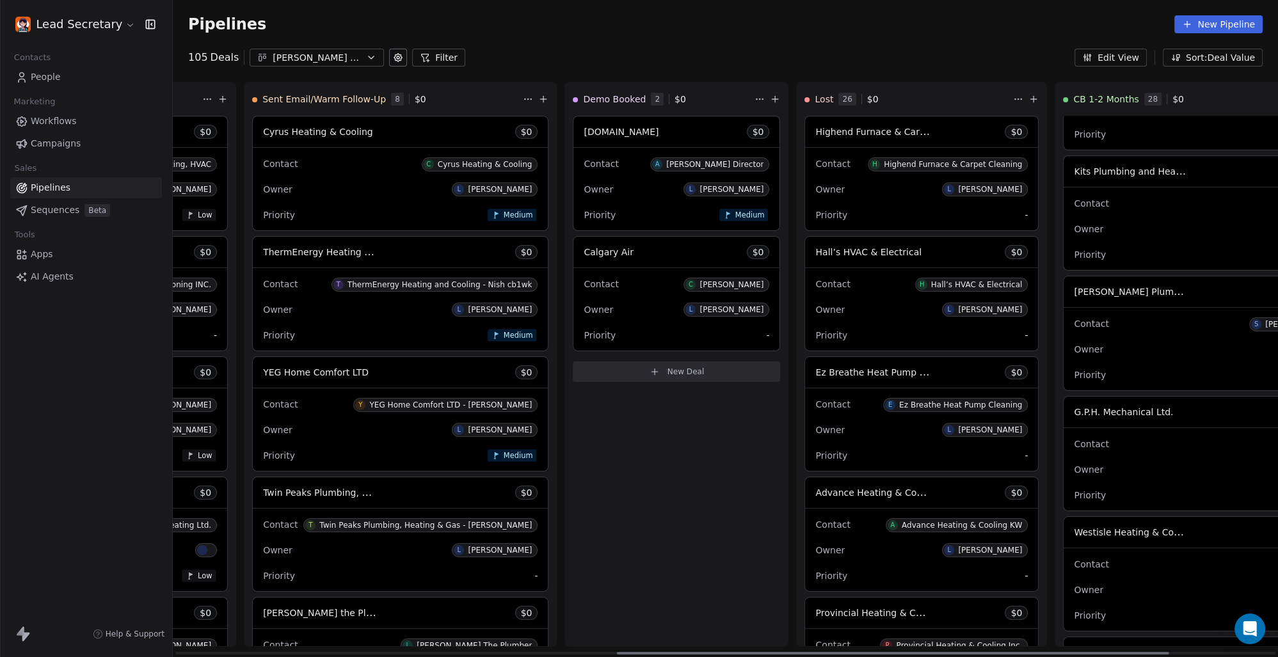
click at [1074, 417] on span "G.P.H. Mechanical Ltd." at bounding box center [1123, 412] width 99 height 10
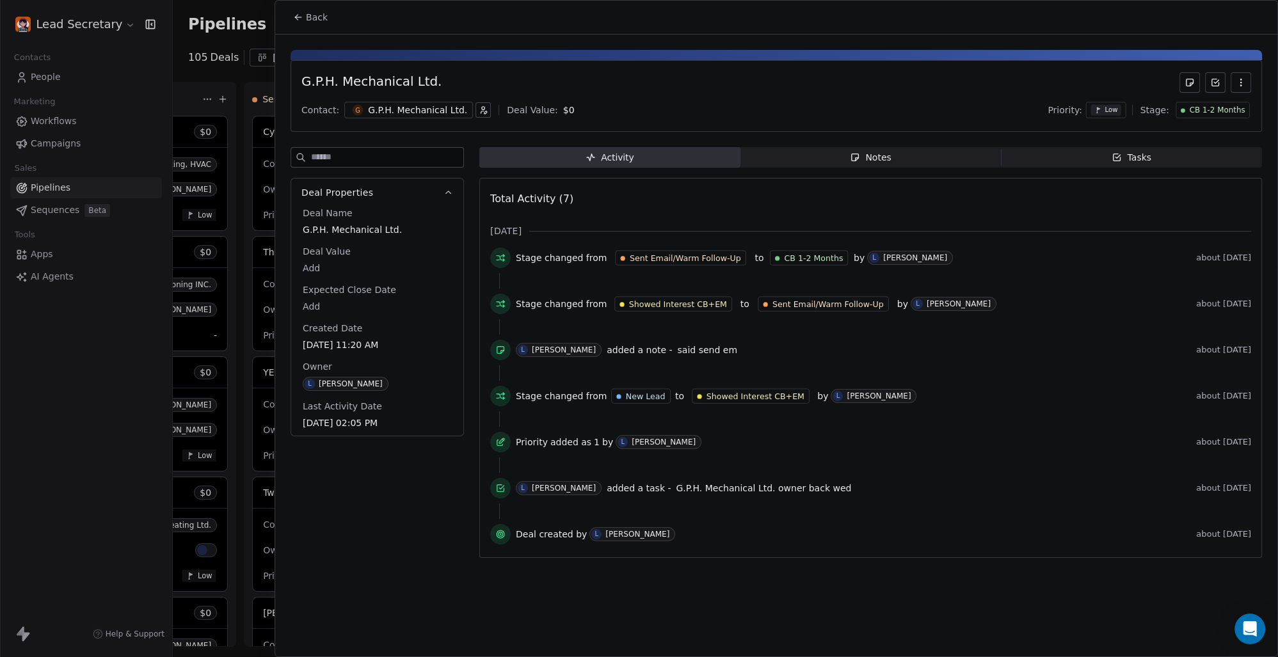
click at [431, 109] on div "G.P.H. Mechanical Ltd." at bounding box center [417, 110] width 99 height 13
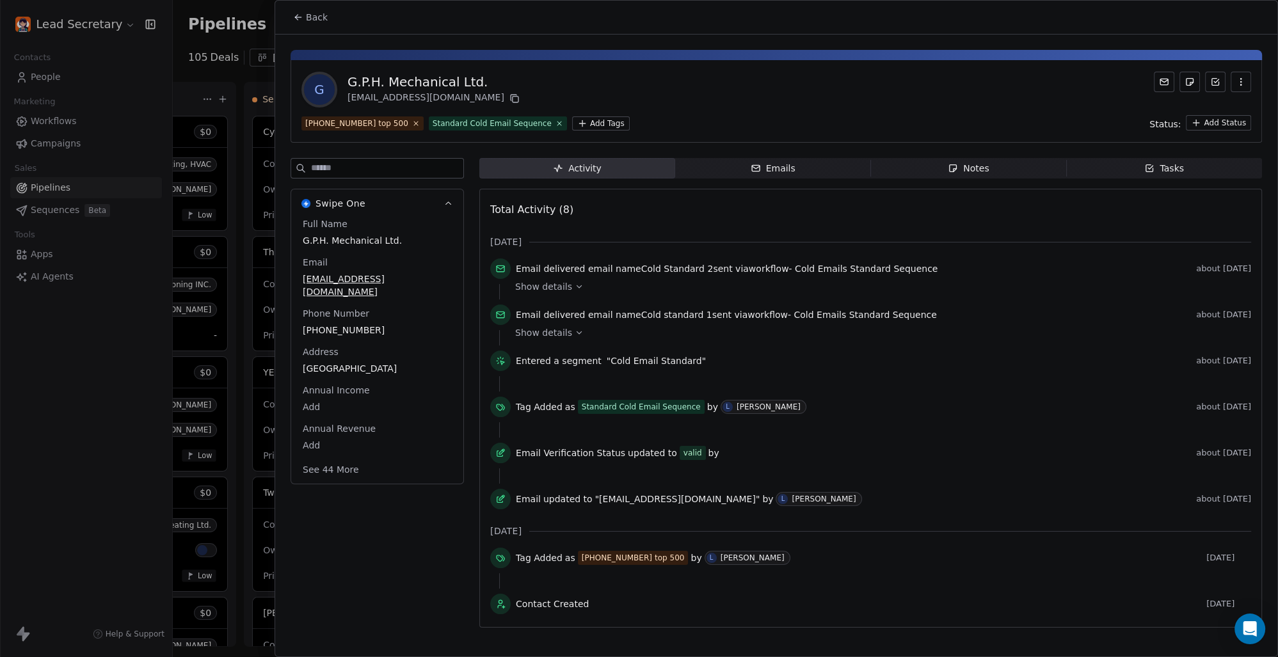
click at [784, 165] on div "Emails" at bounding box center [772, 168] width 45 height 13
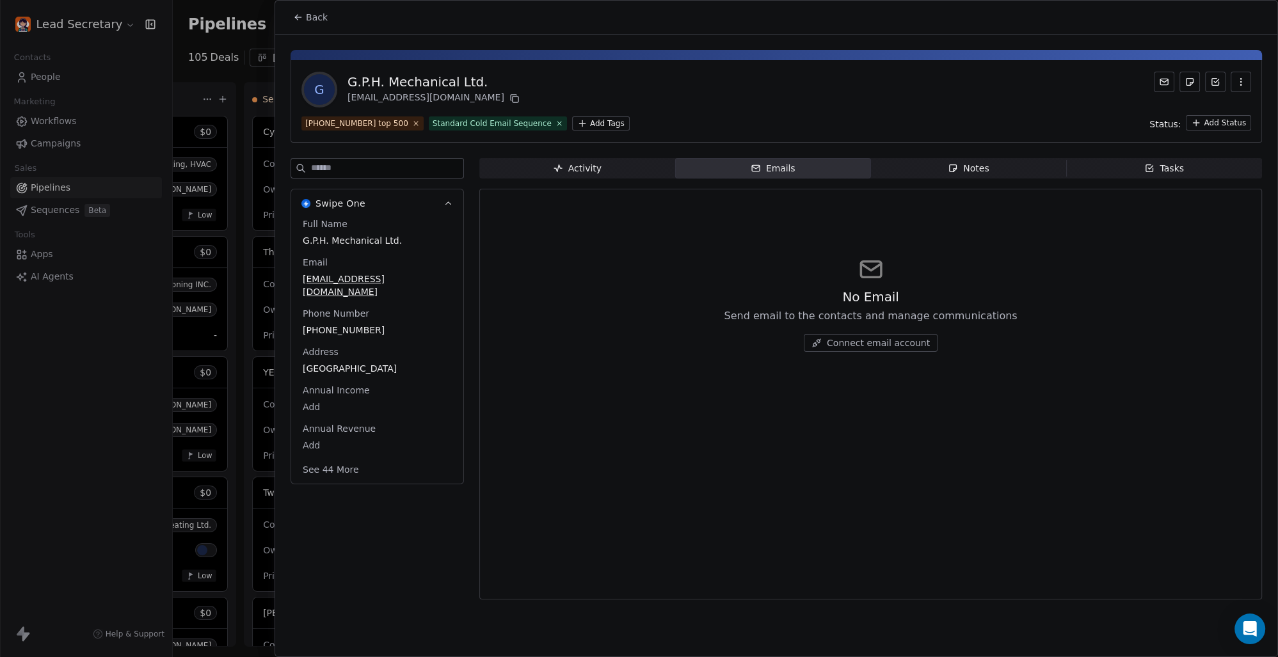
click at [595, 170] on div "Activity" at bounding box center [577, 168] width 49 height 13
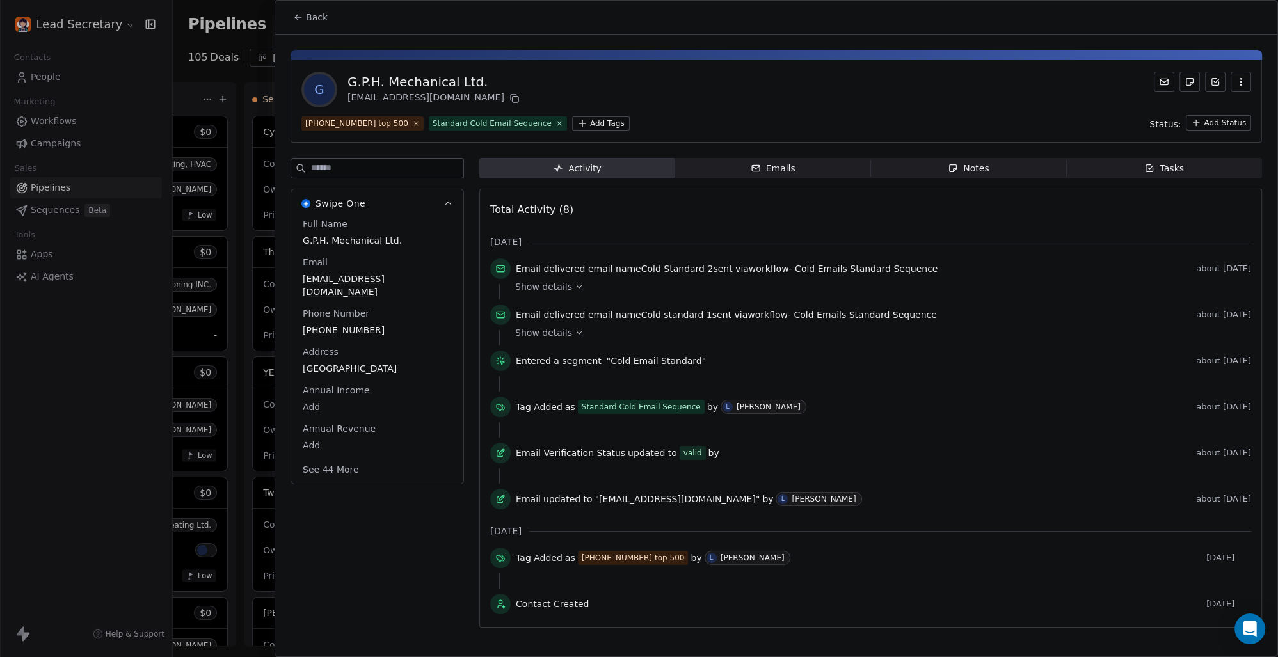
click at [585, 114] on div "G G.P.H. Mechanical Ltd. [EMAIL_ADDRESS][DOMAIN_NAME] [PHONE_NUMBER] top 500 St…" at bounding box center [775, 101] width 971 height 83
click at [585, 119] on html "Lead Secretary Contacts People Marketing Workflows Campaigns Sales Pipelines Se…" at bounding box center [639, 328] width 1278 height 657
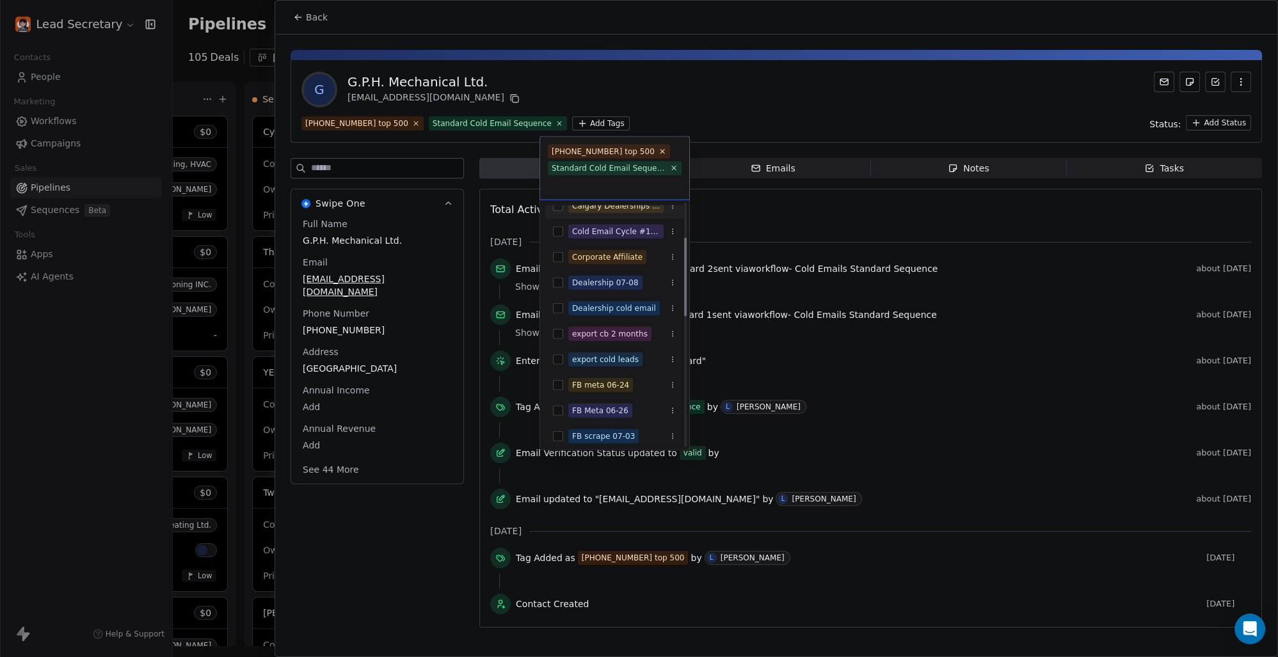
scroll to position [178, 0]
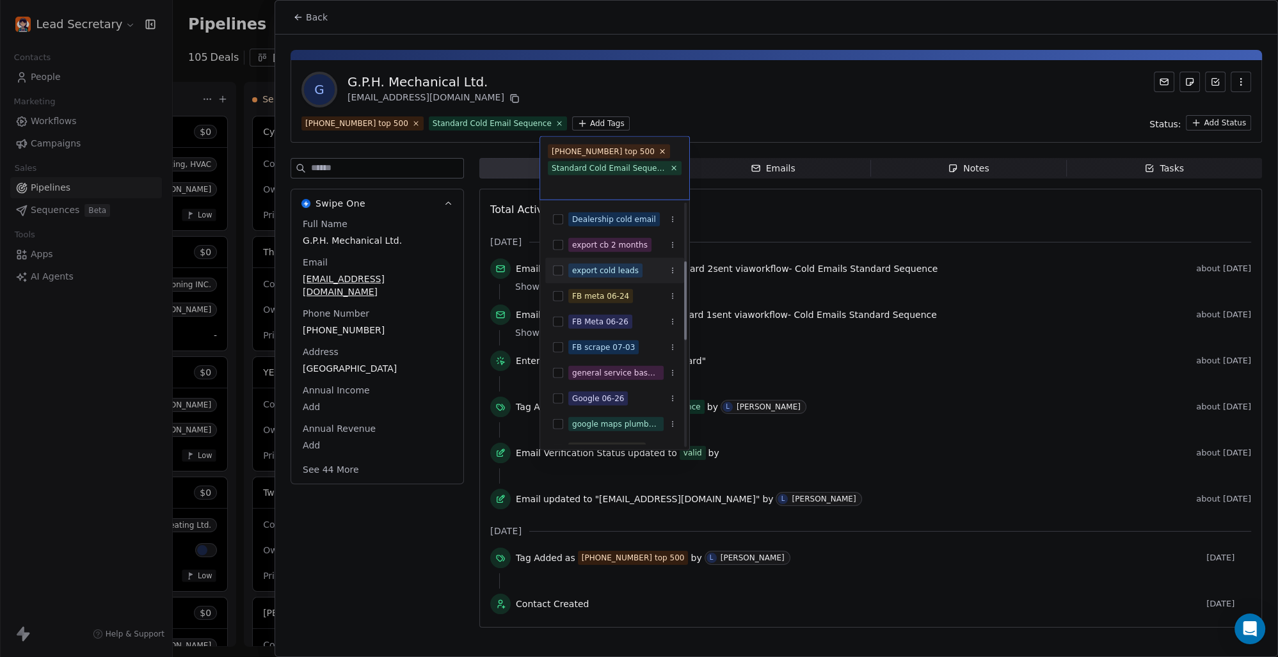
click at [559, 262] on div "export cold leads" at bounding box center [614, 270] width 139 height 20
click at [673, 70] on html "Lead Secretary Contacts People Marketing Workflows Campaigns Sales Pipelines Se…" at bounding box center [639, 328] width 1278 height 657
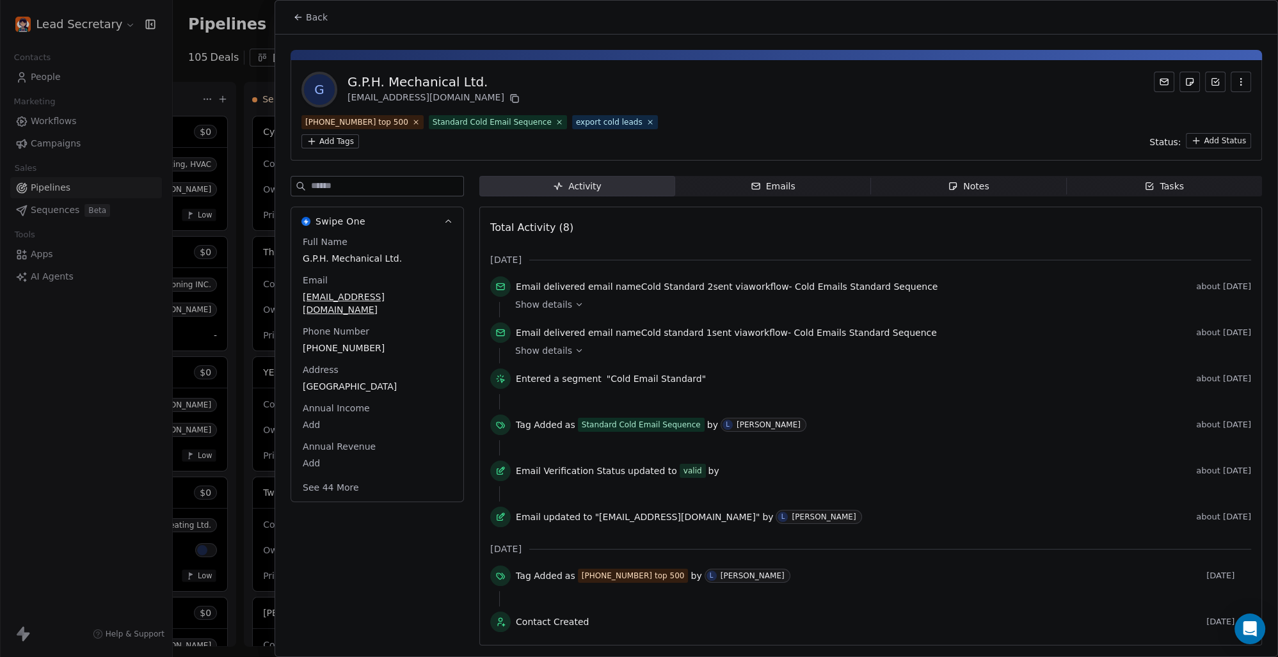
scroll to position [0, 883]
click at [319, 17] on span "Back" at bounding box center [317, 17] width 22 height 13
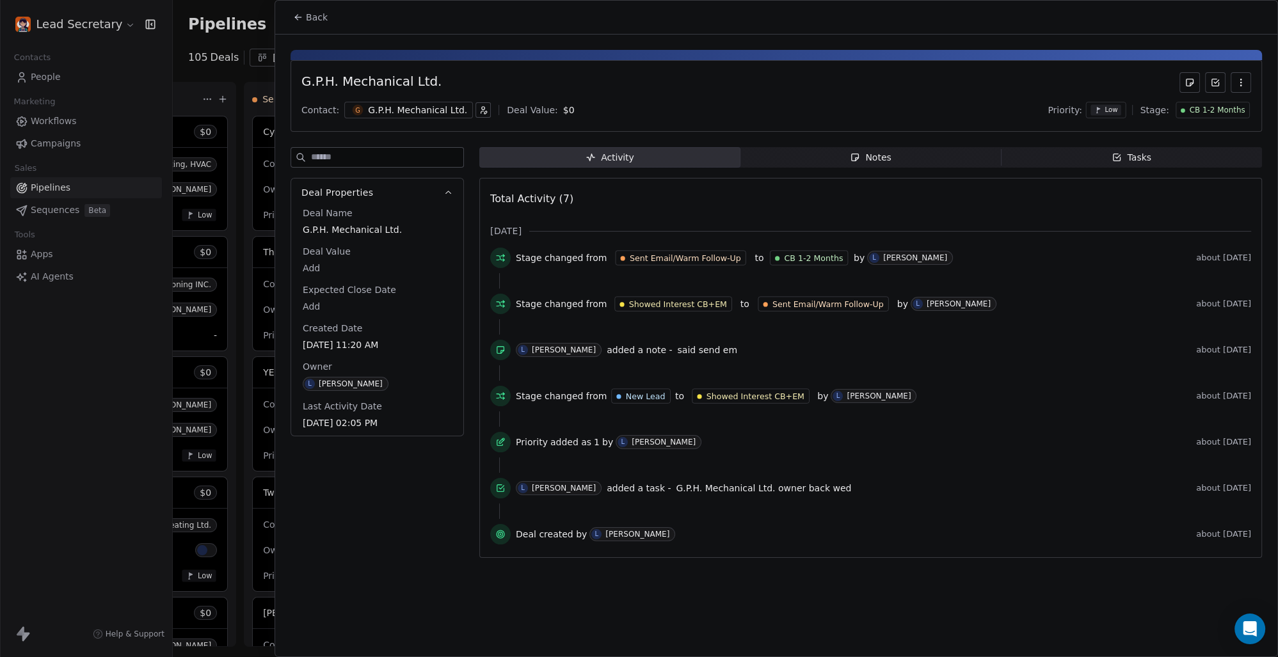
click at [316, 10] on button "Back" at bounding box center [310, 17] width 50 height 23
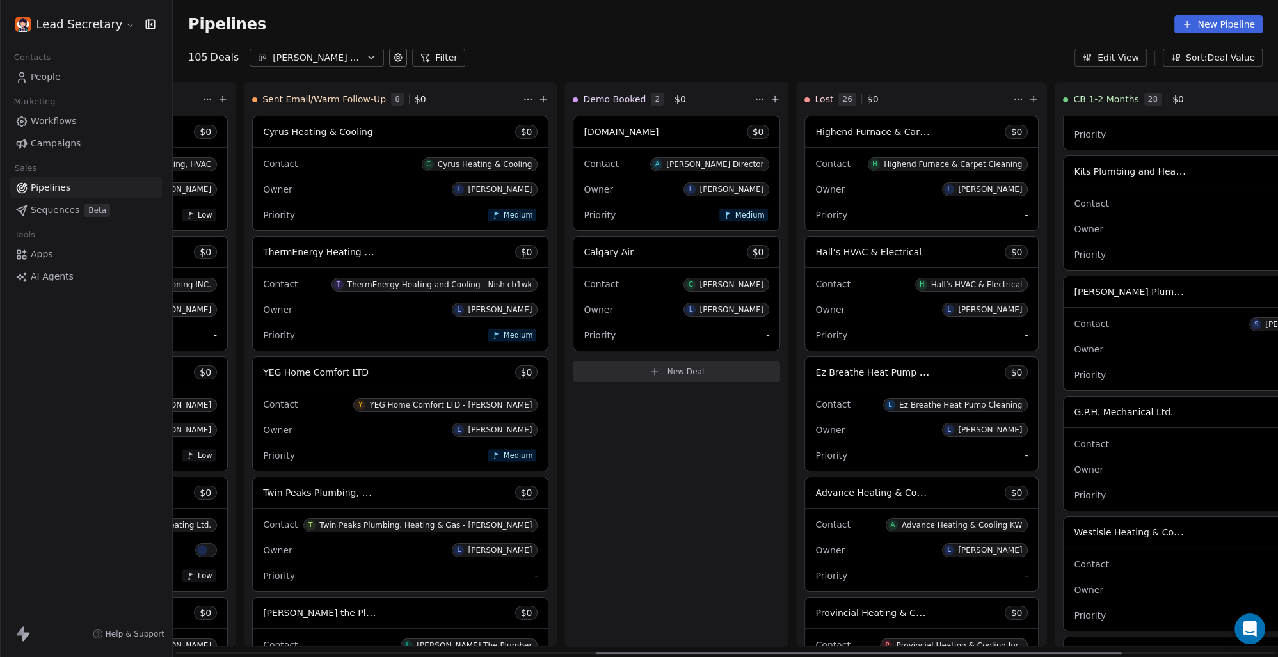
click at [1085, 416] on div "G.P.H. Mechanical Ltd. $ 0" at bounding box center [1256, 412] width 386 height 31
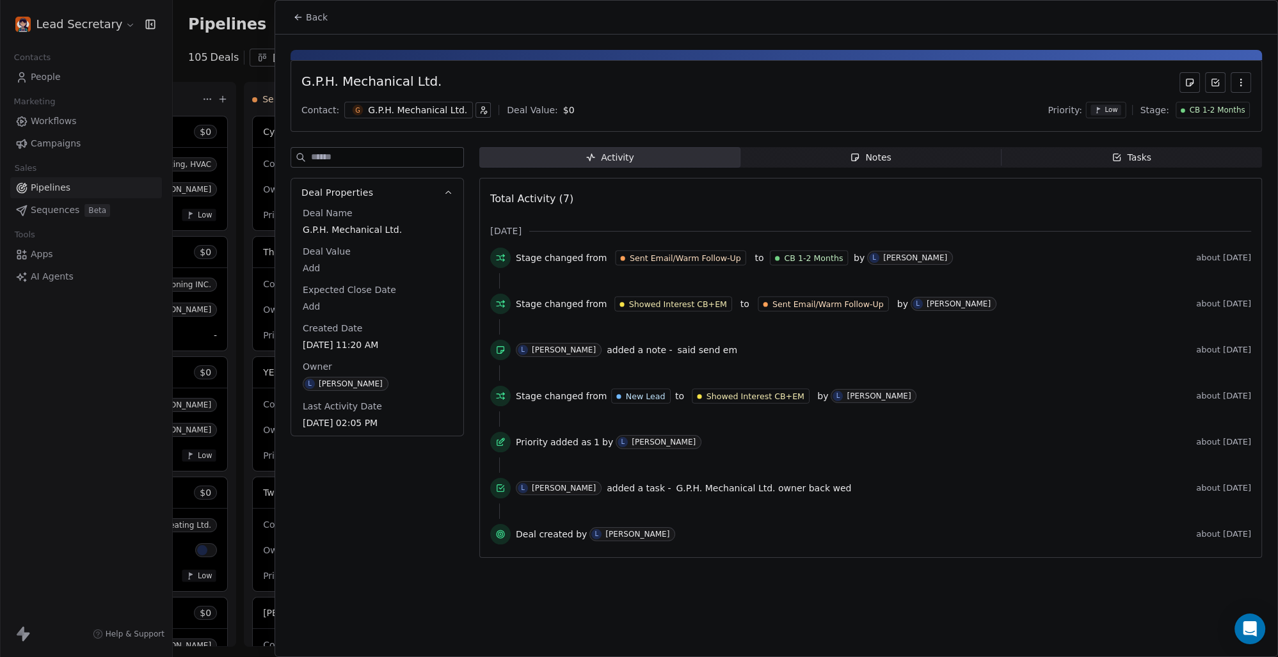
click at [414, 103] on div "G G.P.H. Mechanical Ltd." at bounding box center [408, 110] width 129 height 17
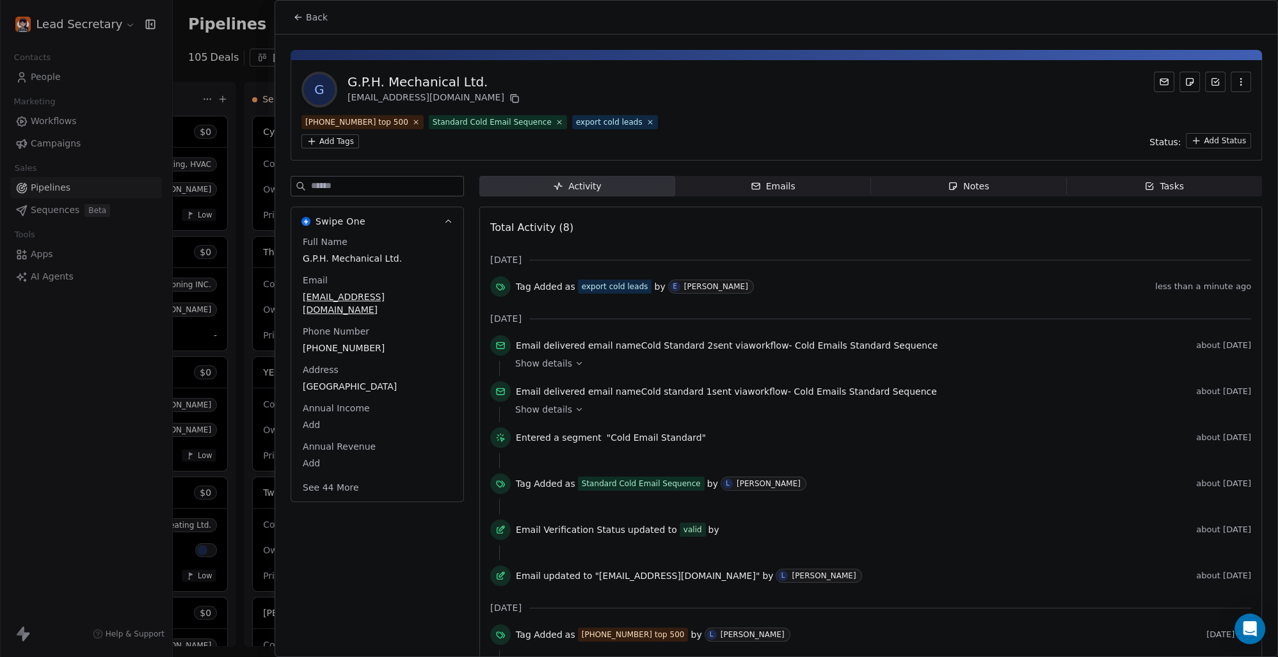
click at [300, 5] on div "Back" at bounding box center [776, 17] width 1002 height 33
click at [303, 17] on button "Back" at bounding box center [310, 17] width 50 height 23
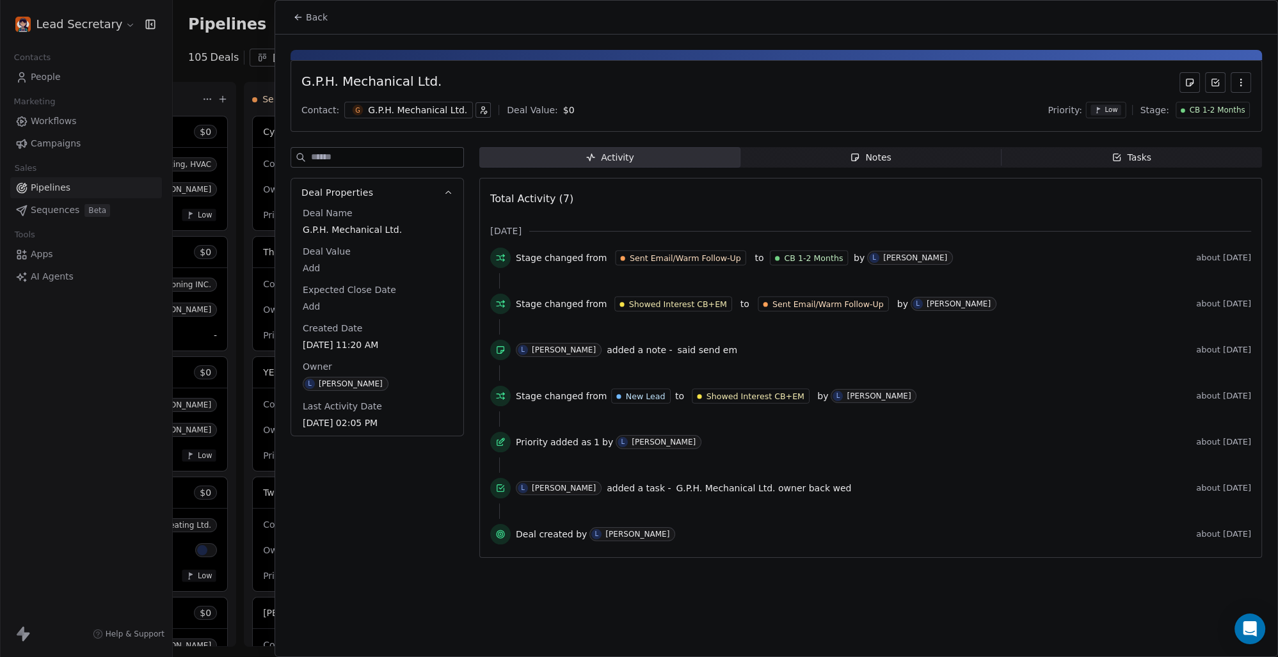
click at [316, 17] on span "Back" at bounding box center [317, 17] width 22 height 13
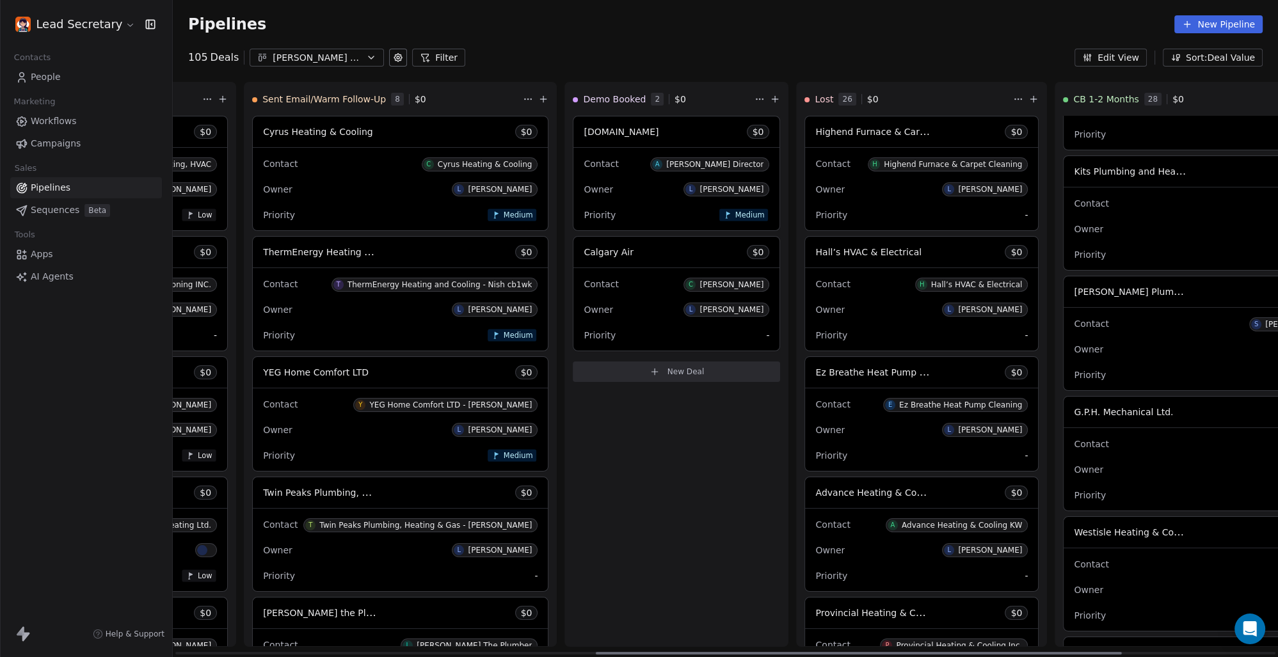
scroll to position [860, 0]
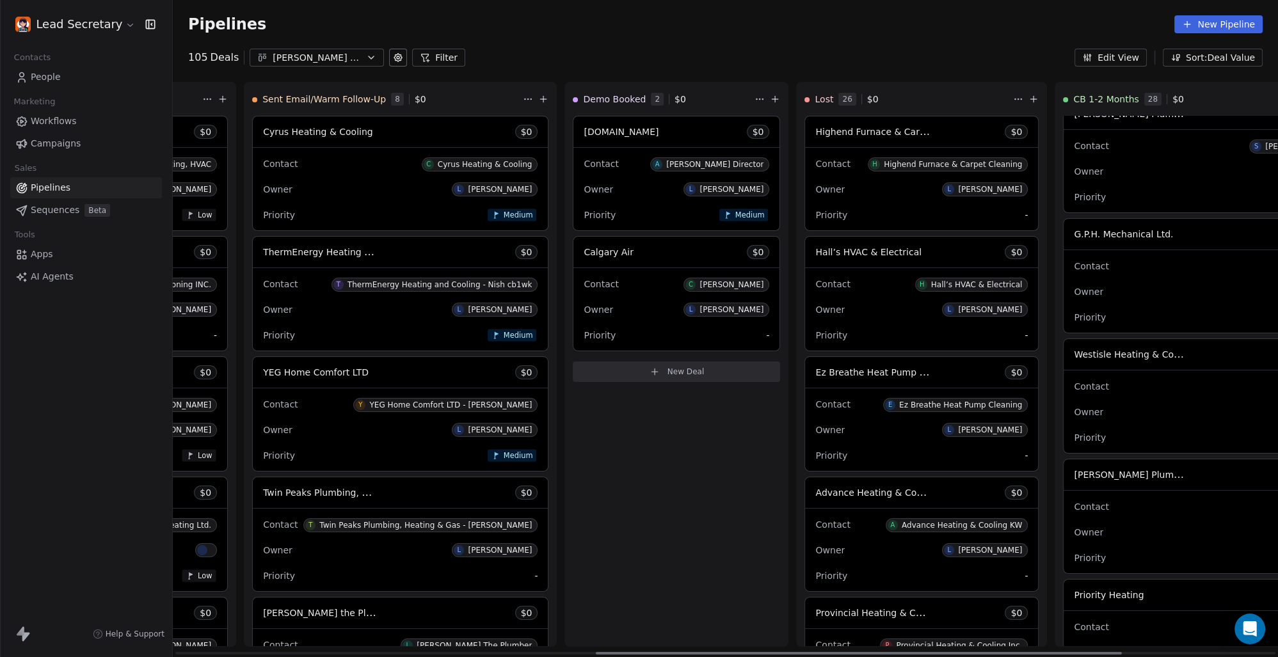
click at [1074, 351] on span "Westisle Heating & Cooling Ltd." at bounding box center [1144, 354] width 141 height 12
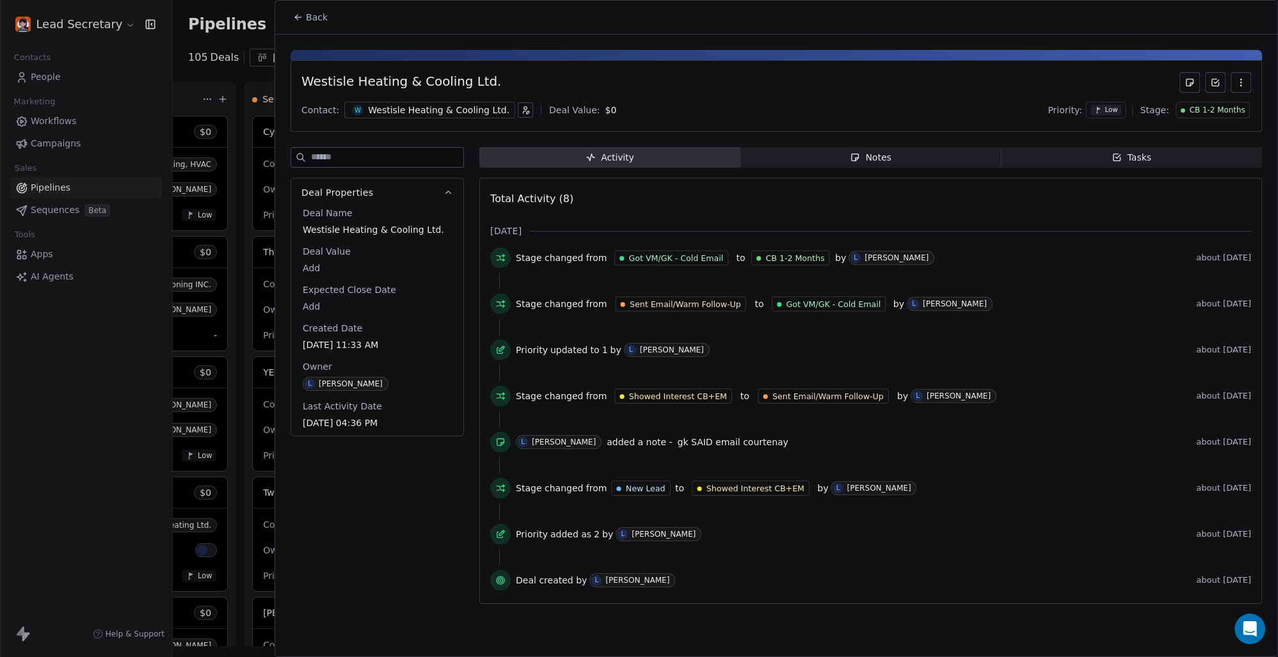
click at [436, 108] on div "Westisle Heating & Cooling Ltd." at bounding box center [438, 110] width 141 height 13
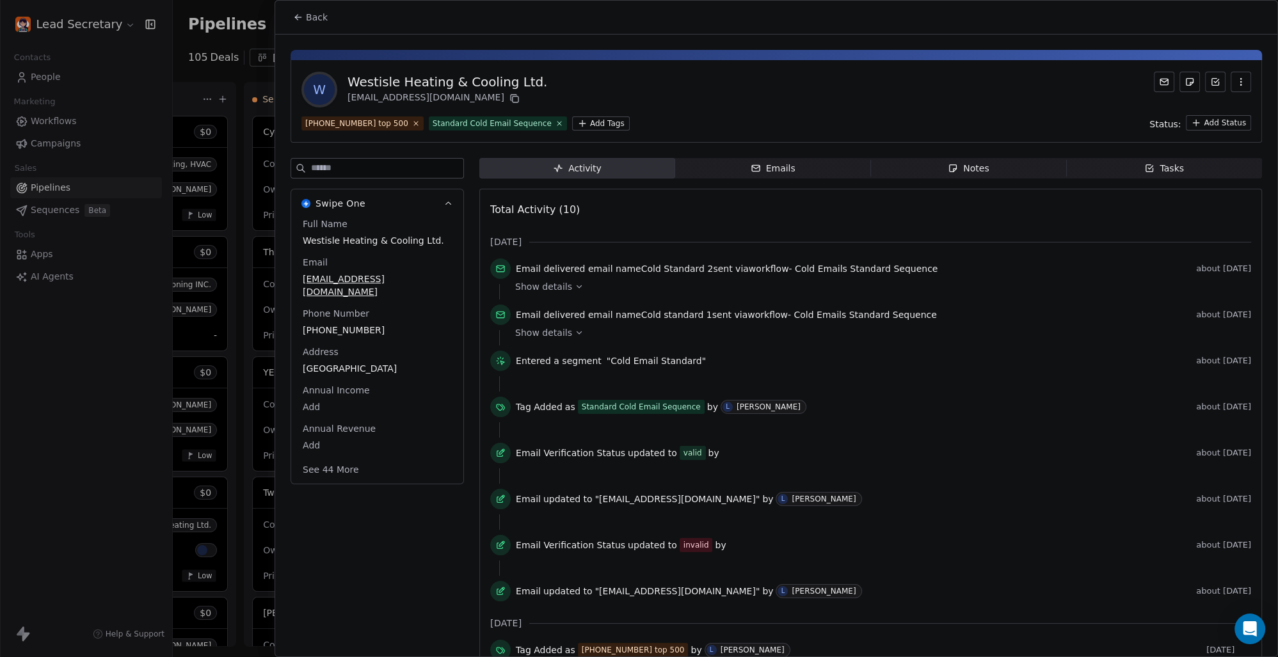
click at [576, 119] on html "Lead Secretary Contacts People Marketing Workflows Campaigns Sales Pipelines Se…" at bounding box center [639, 328] width 1278 height 657
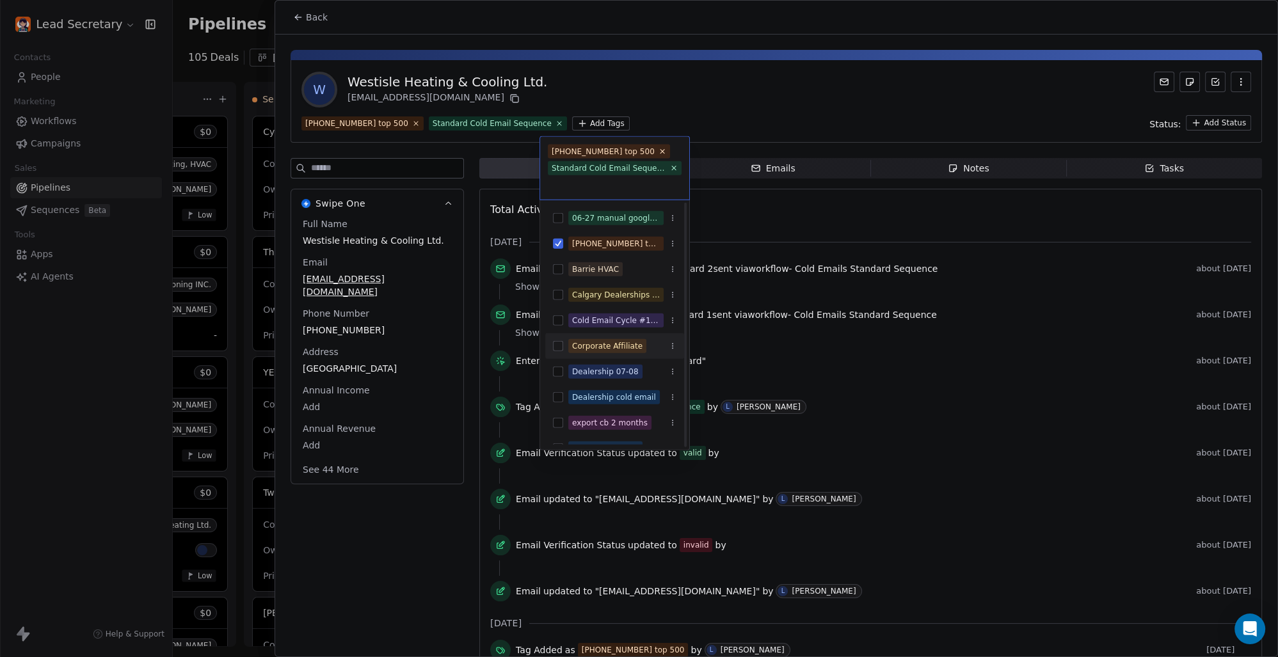
scroll to position [89, 0]
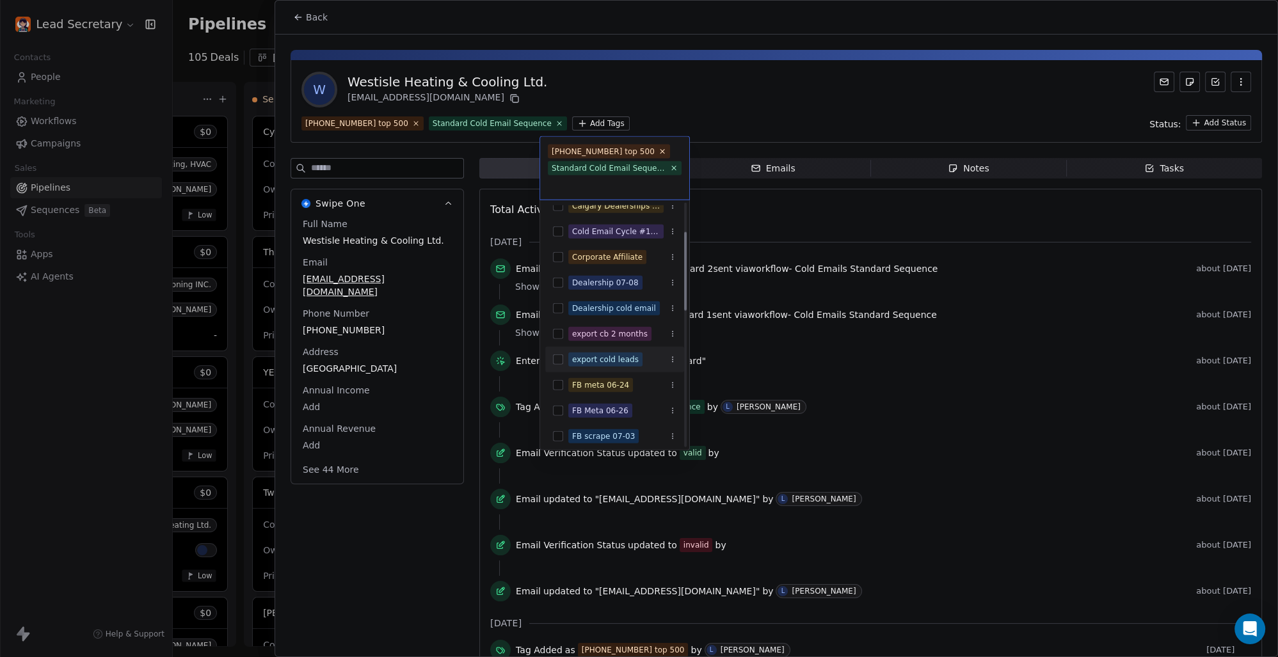
click at [552, 362] on div "export cold leads" at bounding box center [614, 359] width 139 height 20
click at [722, 96] on html "Lead Secretary Contacts People Marketing Workflows Campaigns Sales Pipelines Se…" at bounding box center [639, 328] width 1278 height 657
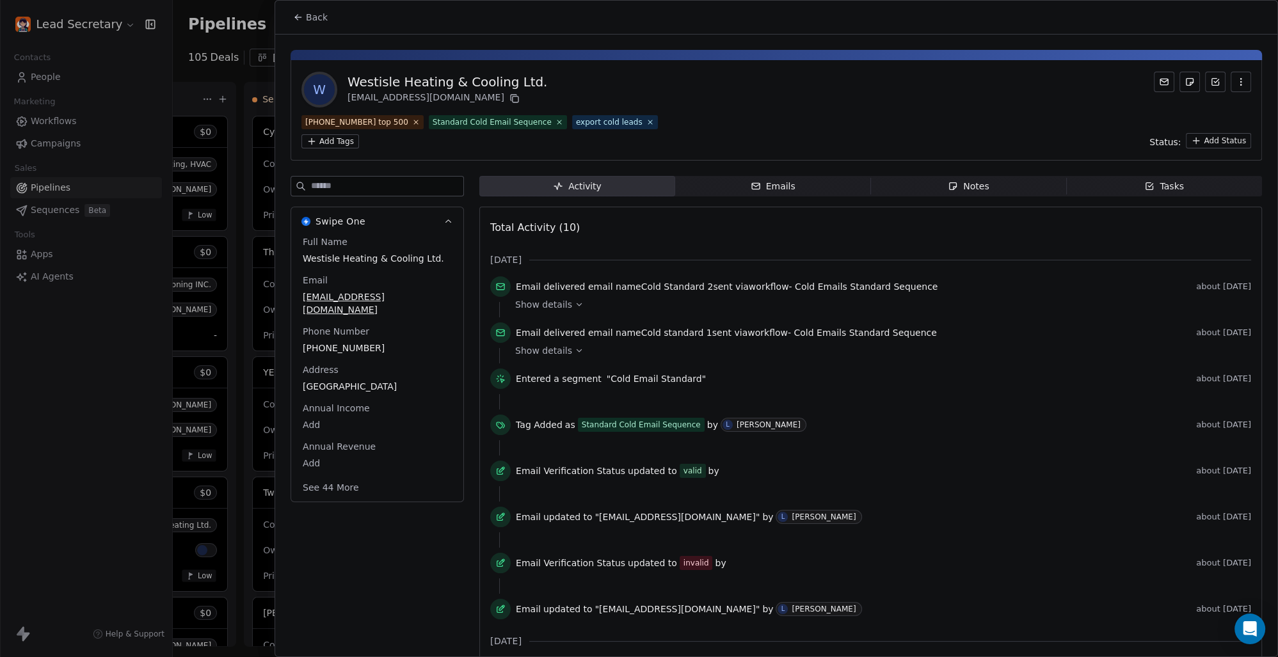
scroll to position [0, 883]
click at [313, 22] on span "Back" at bounding box center [317, 17] width 22 height 13
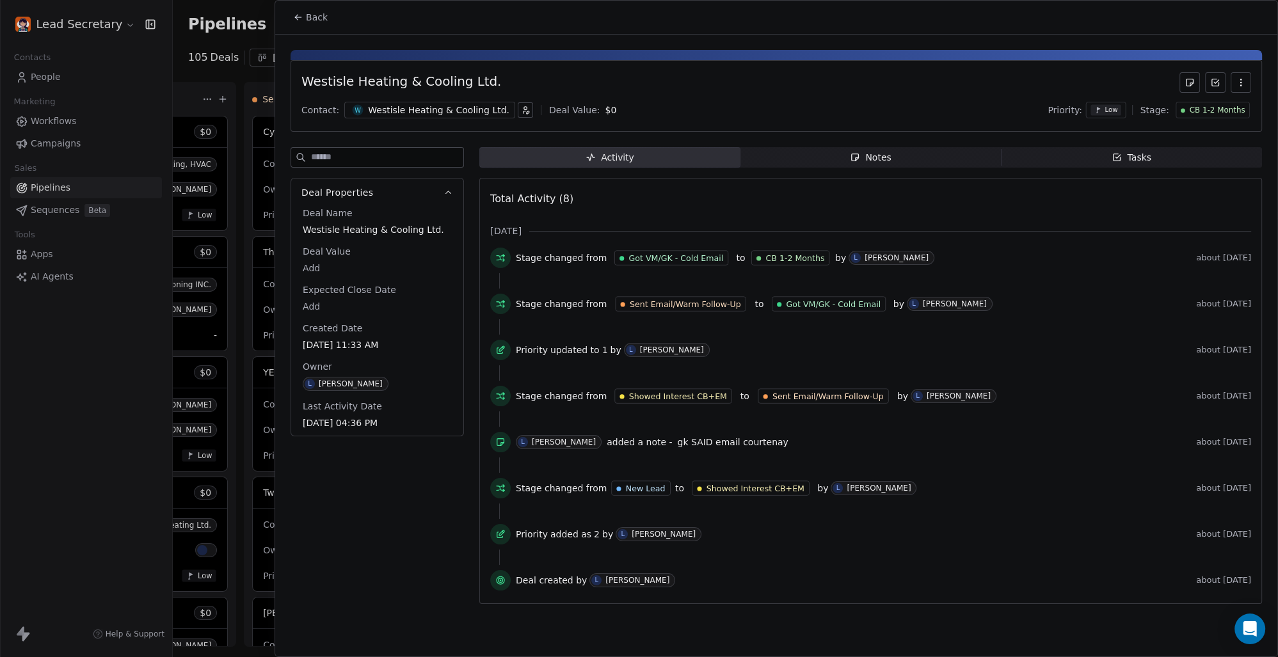
click at [314, 20] on span "Back" at bounding box center [317, 17] width 22 height 13
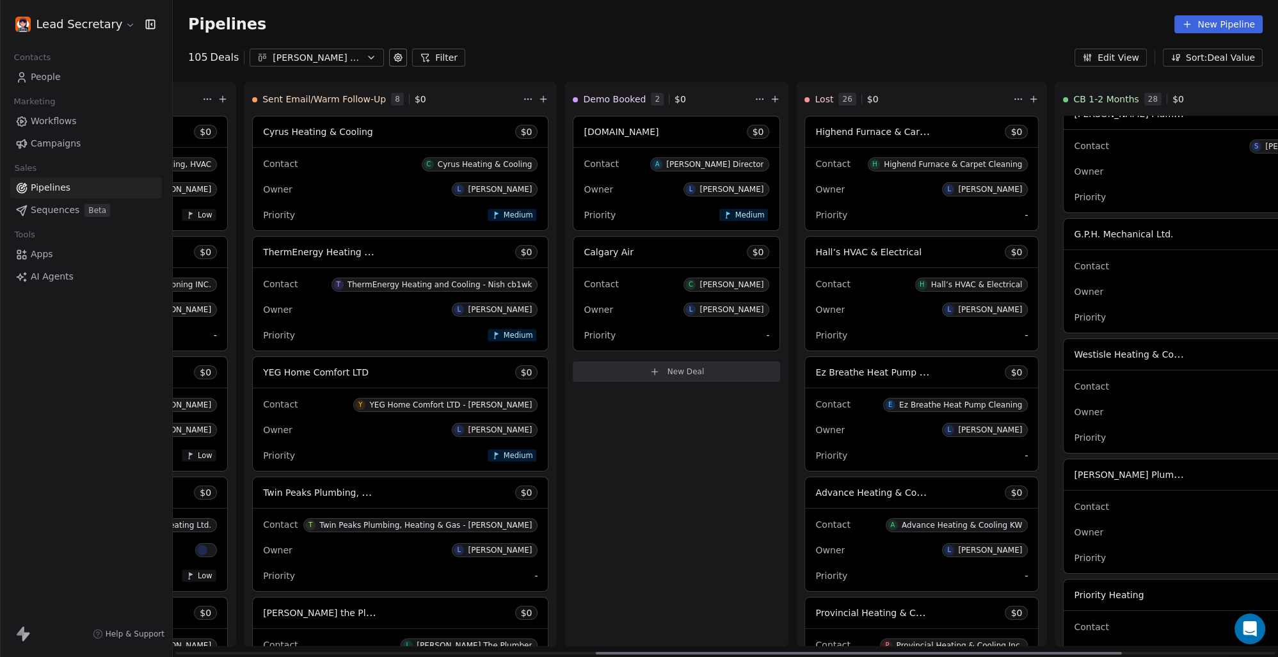
click at [1074, 356] on span "Westisle Heating & Cooling Ltd." at bounding box center [1144, 354] width 141 height 12
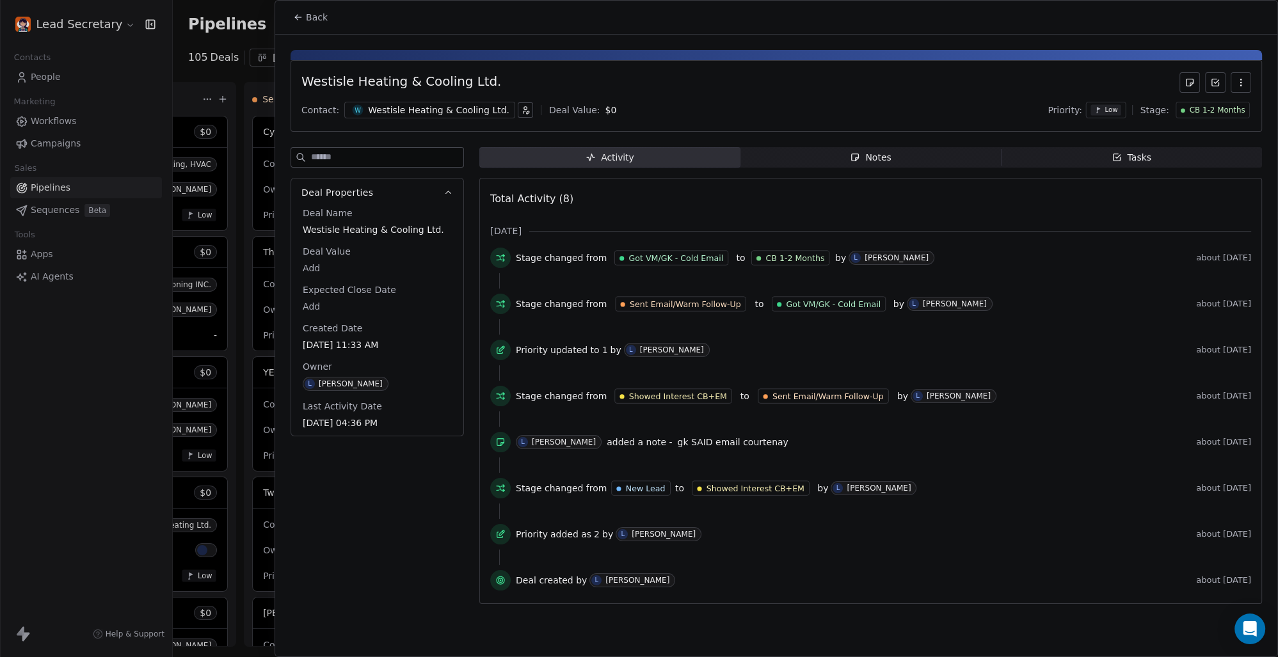
click at [401, 109] on div "Westisle Heating & Cooling Ltd." at bounding box center [438, 110] width 141 height 13
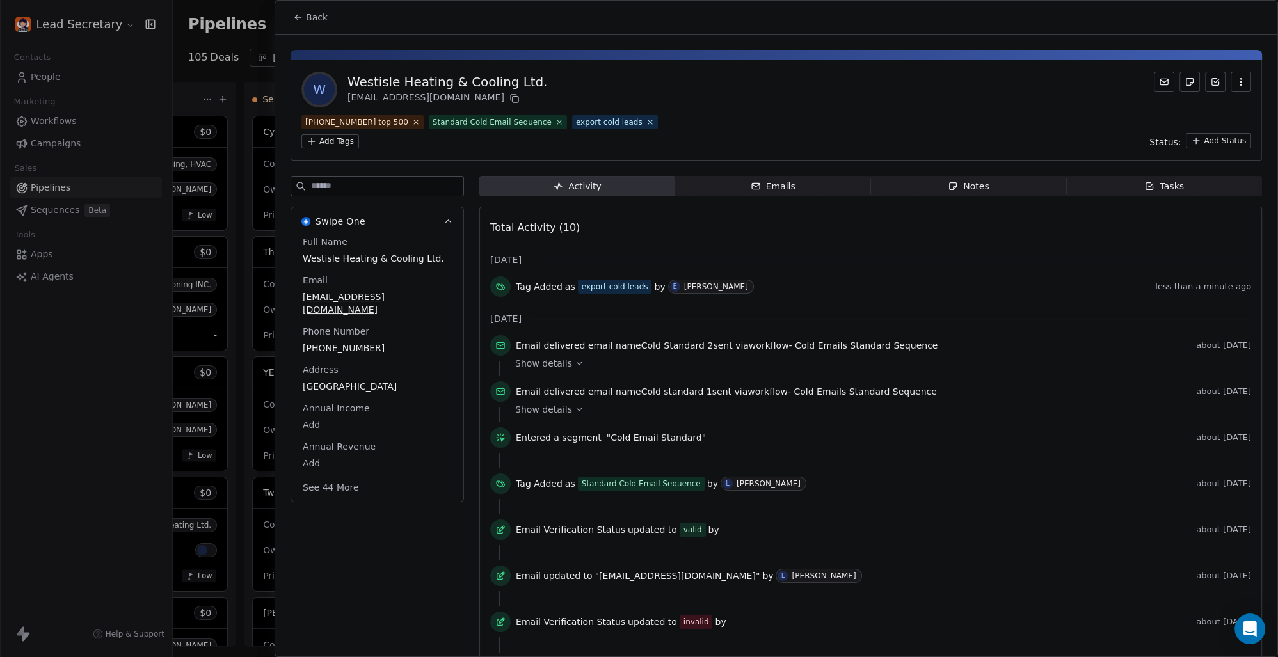
click at [308, 27] on button "Back" at bounding box center [310, 17] width 50 height 23
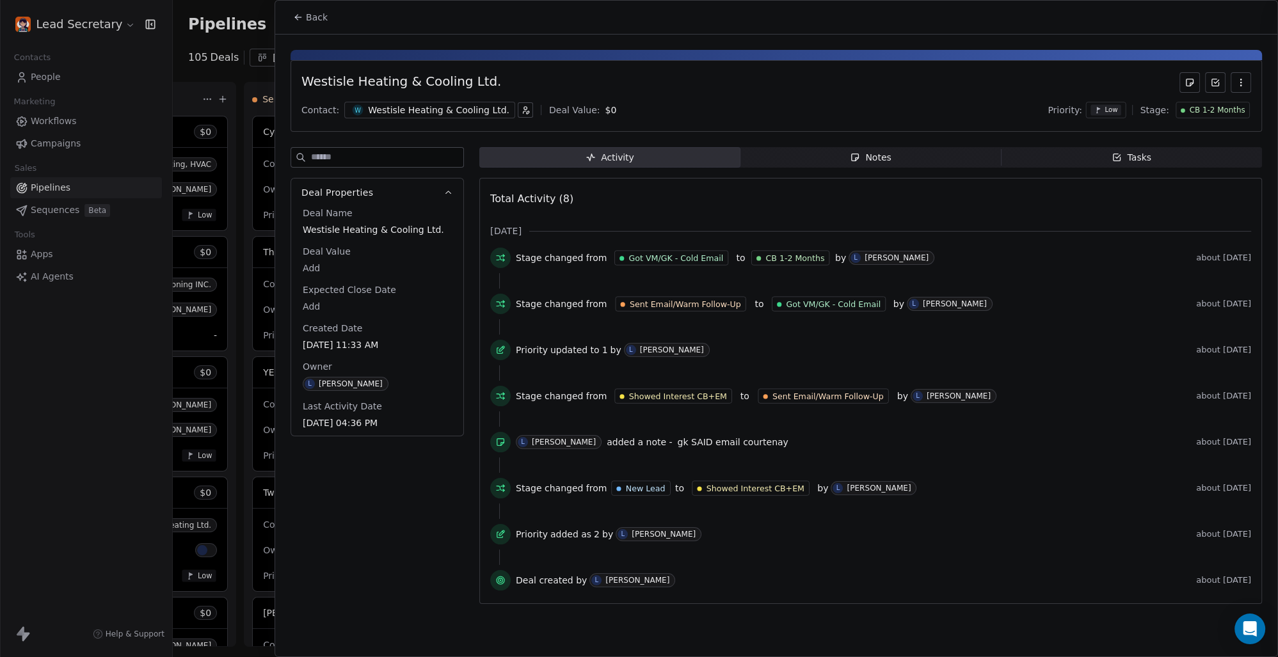
click at [314, 22] on span "Back" at bounding box center [317, 17] width 22 height 13
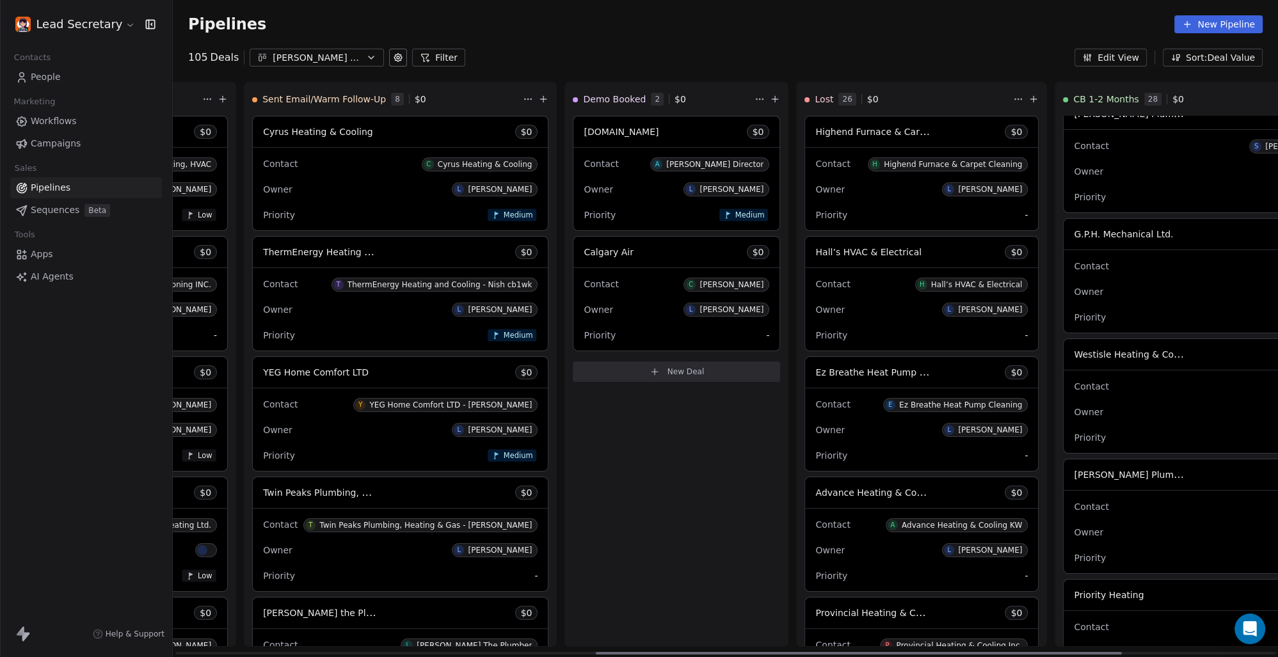
click at [1074, 475] on span "[PERSON_NAME] Plumbing" at bounding box center [1133, 474] width 119 height 12
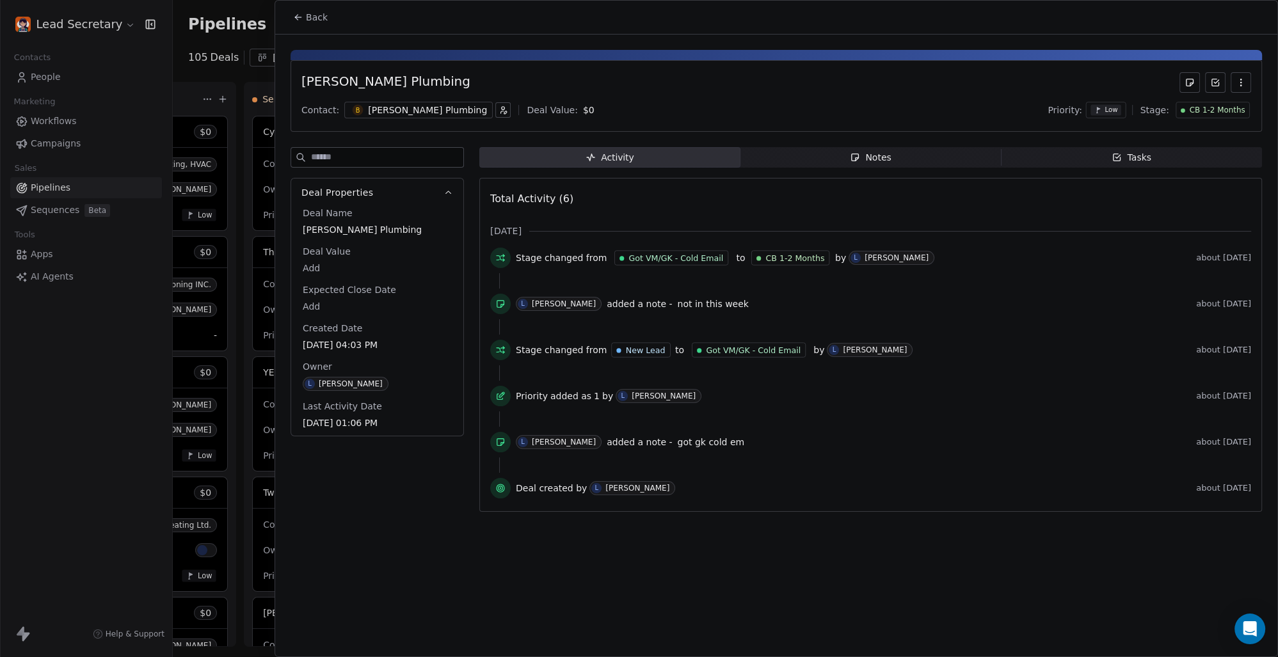
click at [398, 109] on div "[PERSON_NAME] Plumbing" at bounding box center [427, 110] width 119 height 13
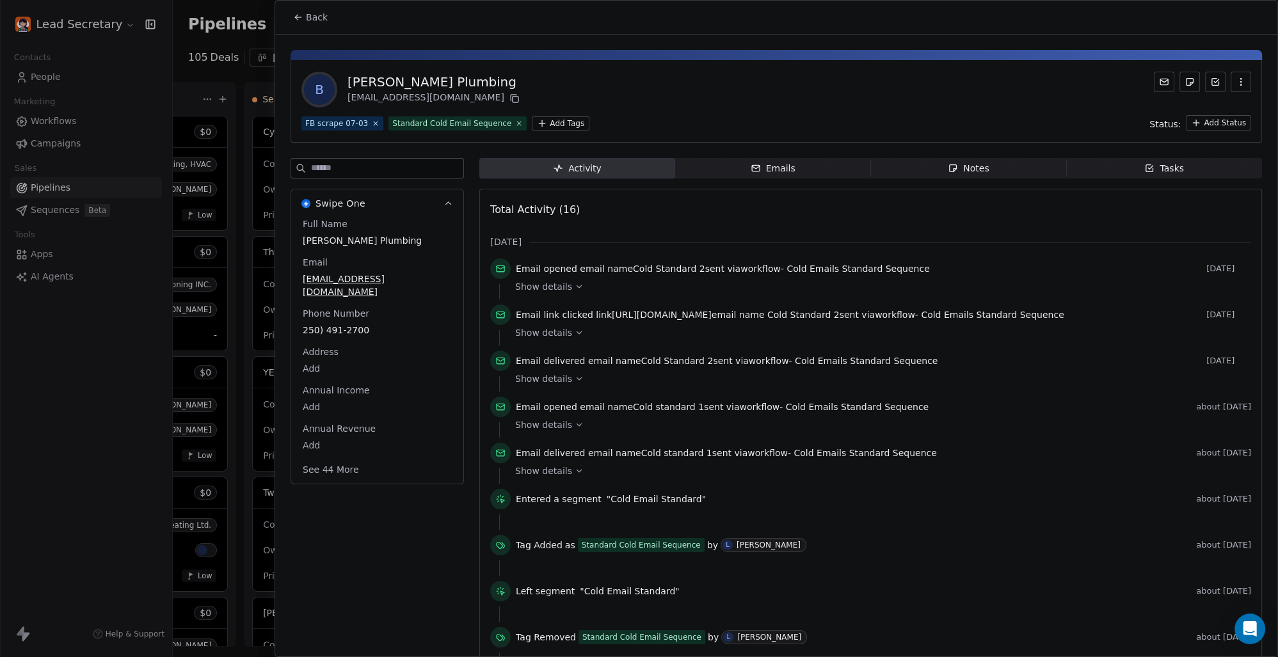
click at [550, 124] on html "Lead Secretary Contacts People Marketing Workflows Campaigns Sales Pipelines Se…" at bounding box center [639, 328] width 1278 height 657
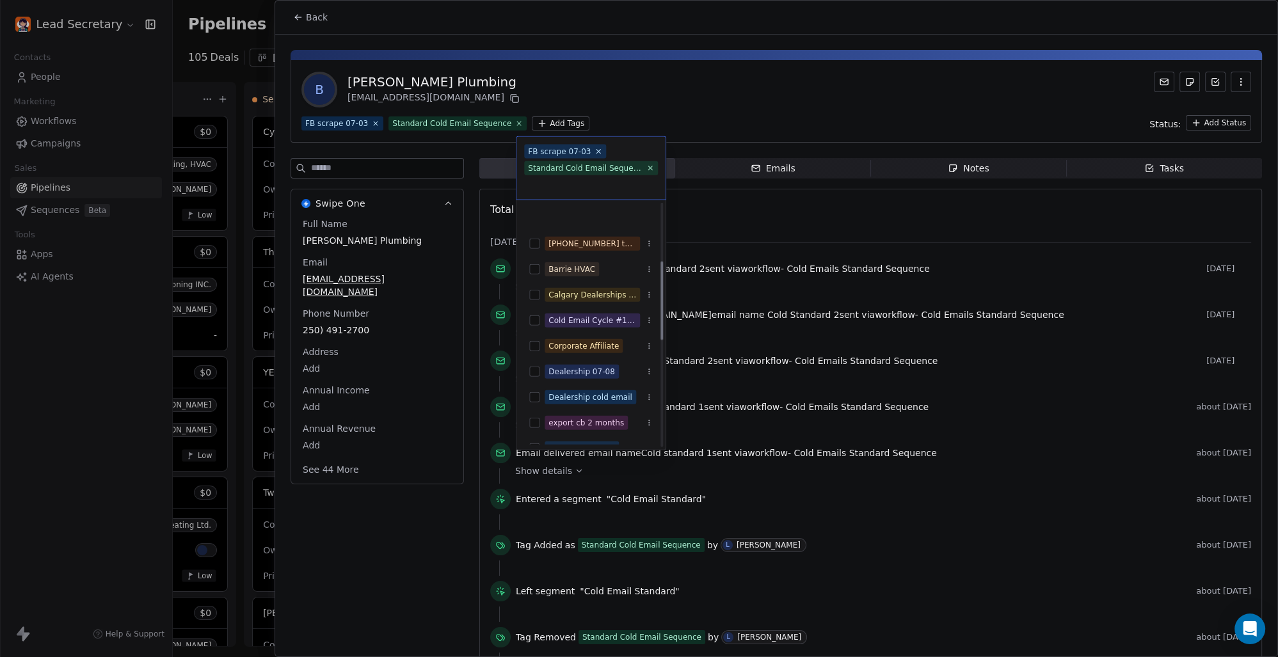
scroll to position [178, 0]
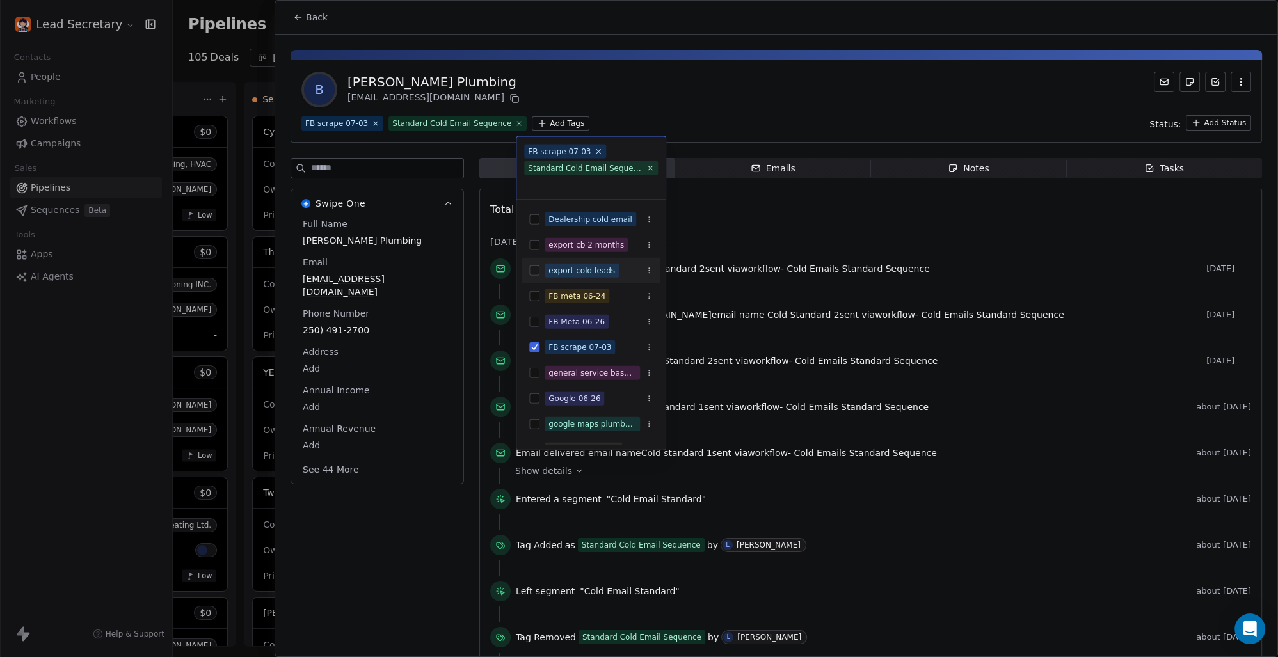
click at [534, 269] on button "Suggestions" at bounding box center [534, 271] width 10 height 10
click at [679, 100] on html "Lead Secretary Contacts People Marketing Workflows Campaigns Sales Pipelines Se…" at bounding box center [639, 328] width 1278 height 657
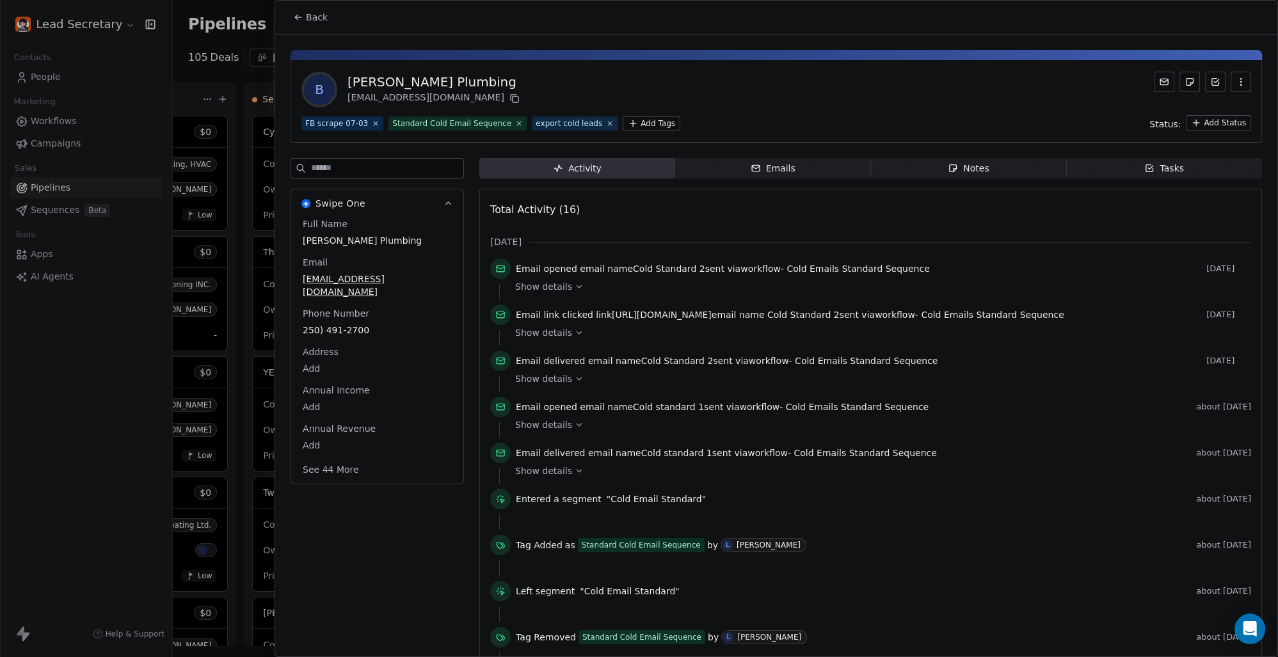
scroll to position [0, 883]
click at [309, 11] on span "Back" at bounding box center [317, 17] width 22 height 13
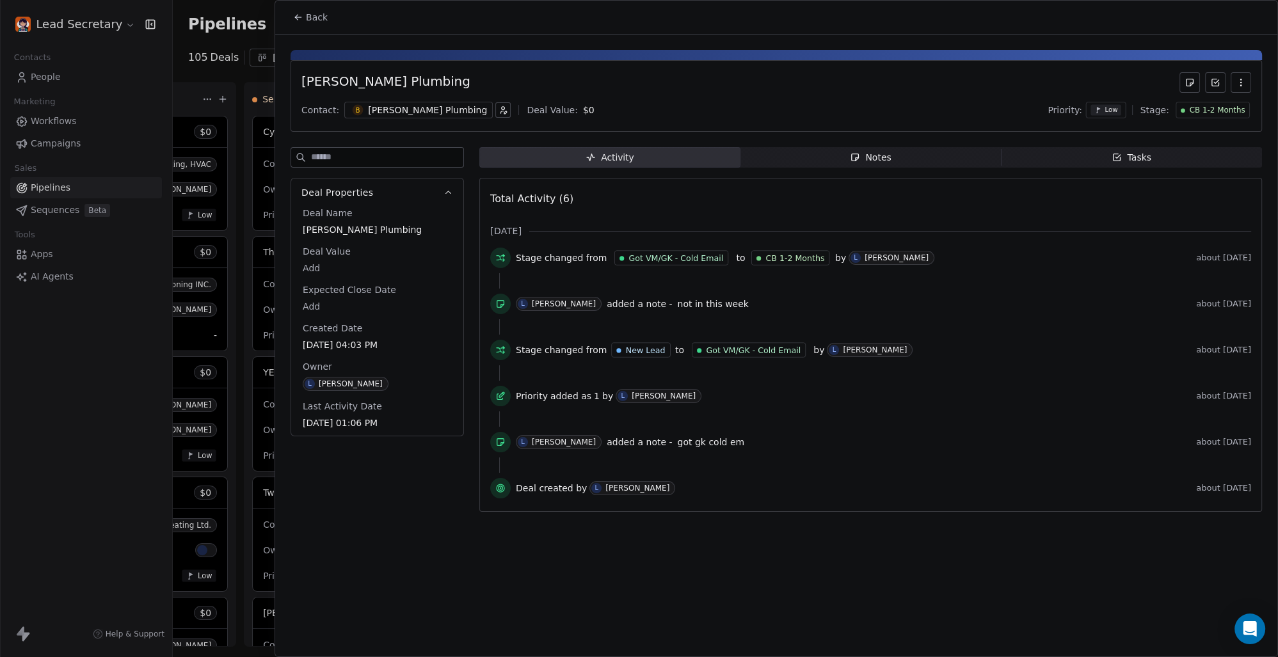
click at [312, 10] on button "Back" at bounding box center [310, 17] width 50 height 23
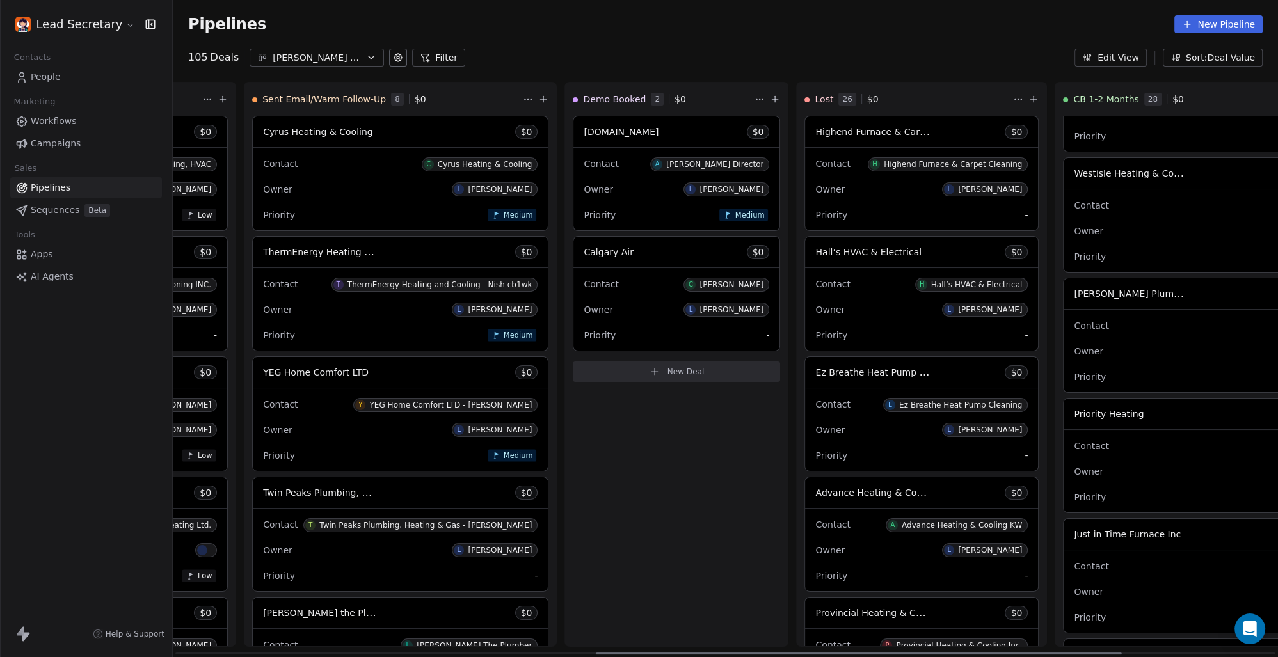
scroll to position [1127, 0]
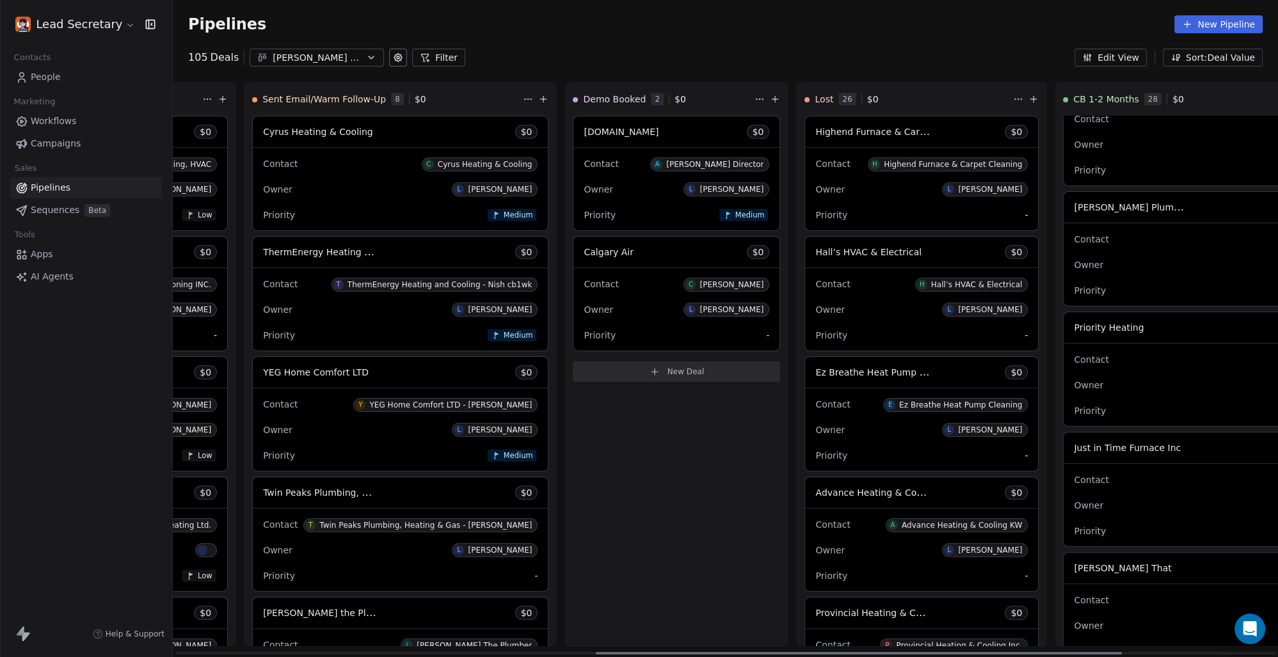
click at [1074, 365] on div "Contact P Priority Mechanical" at bounding box center [1257, 359] width 366 height 21
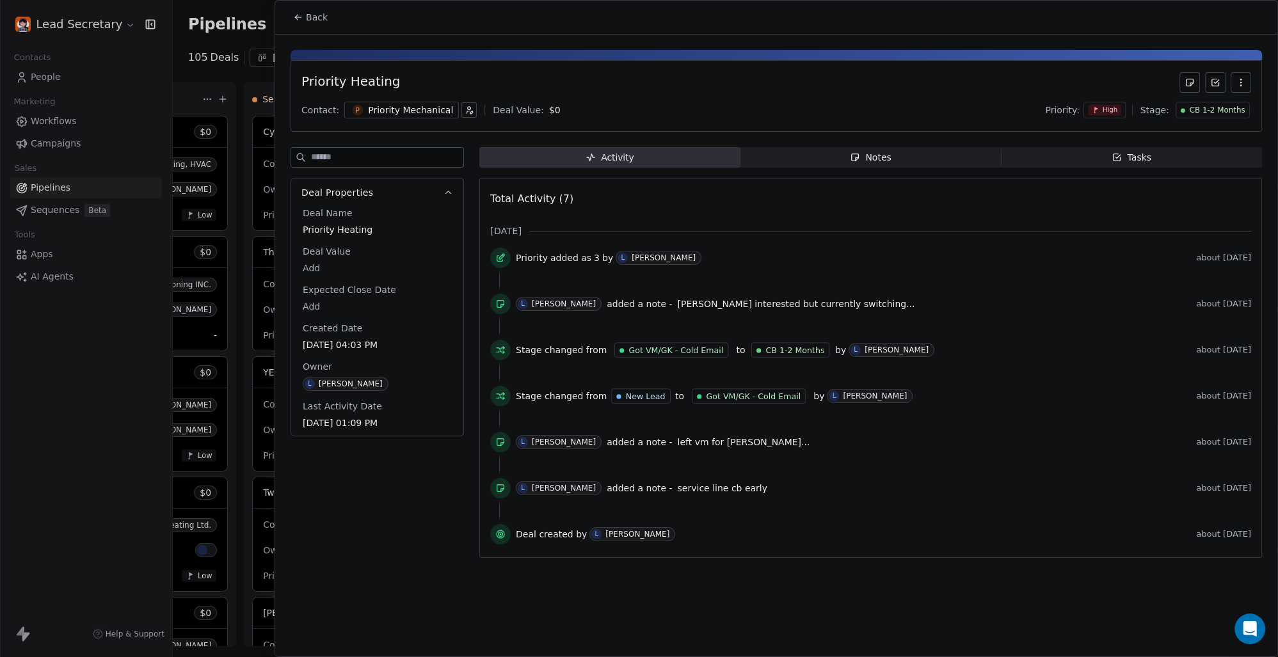
click at [423, 105] on div "Priority Mechanical" at bounding box center [410, 110] width 85 height 13
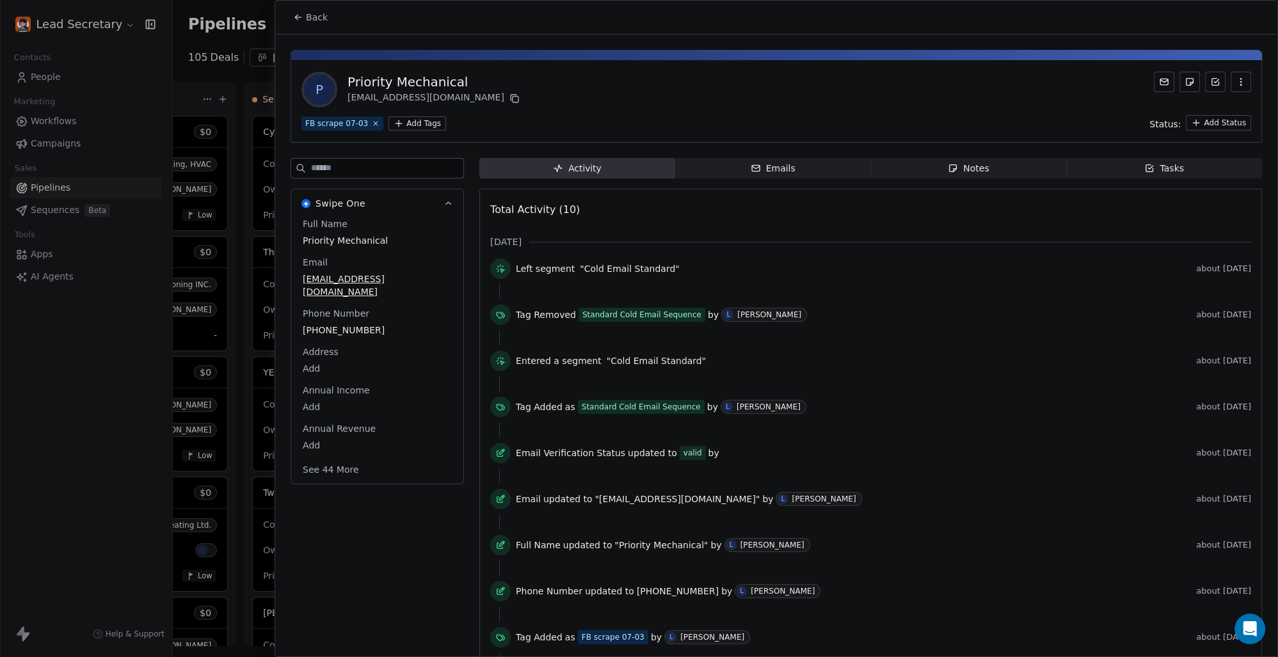
click at [411, 124] on html "Lead Secretary Contacts People Marketing Workflows Campaigns Sales Pipelines Se…" at bounding box center [639, 328] width 1278 height 657
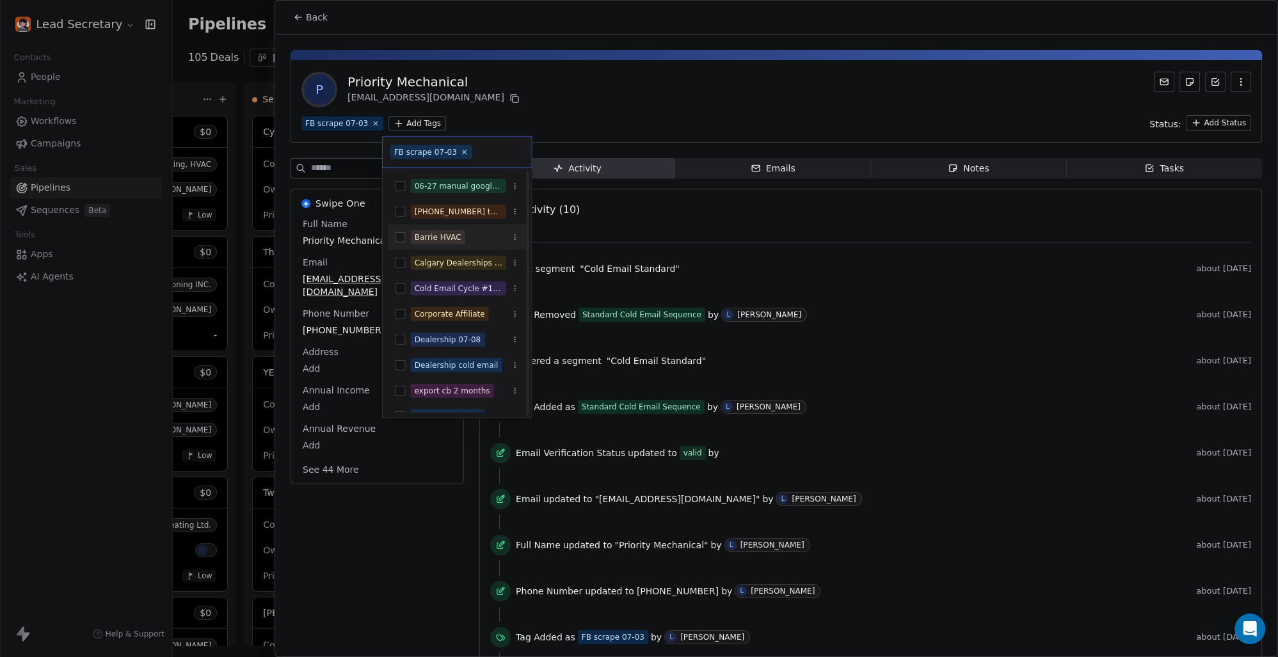
scroll to position [89, 0]
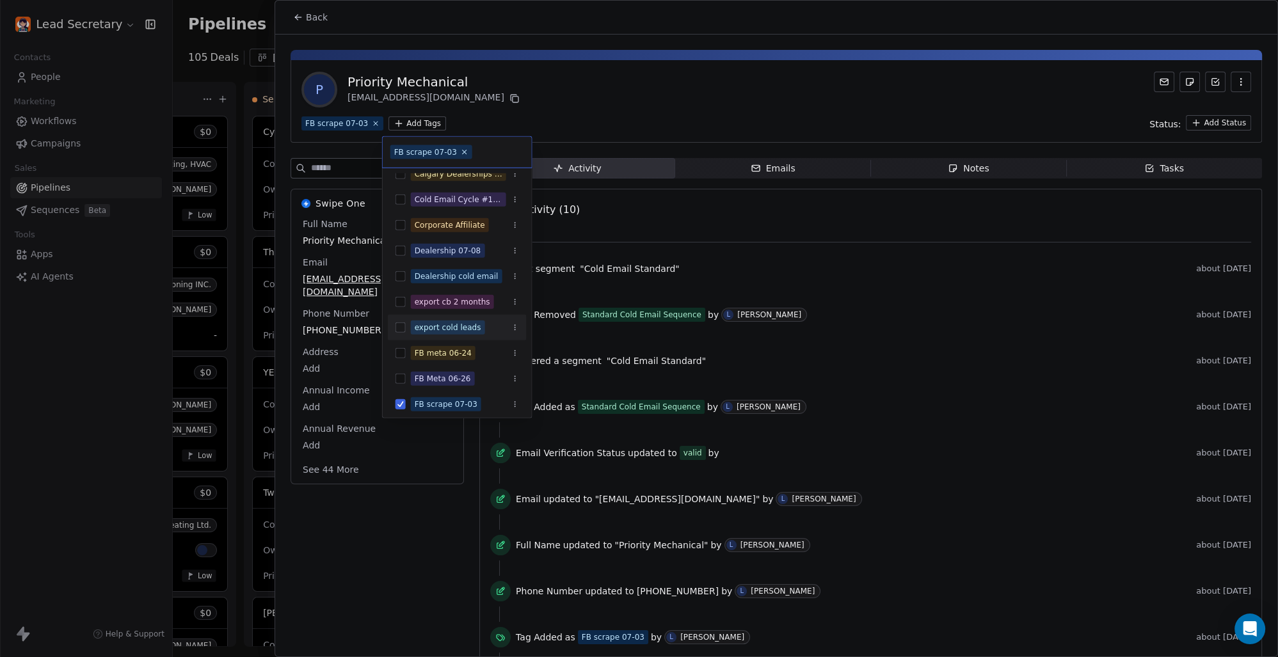
click at [408, 326] on div "export cold leads" at bounding box center [457, 327] width 139 height 20
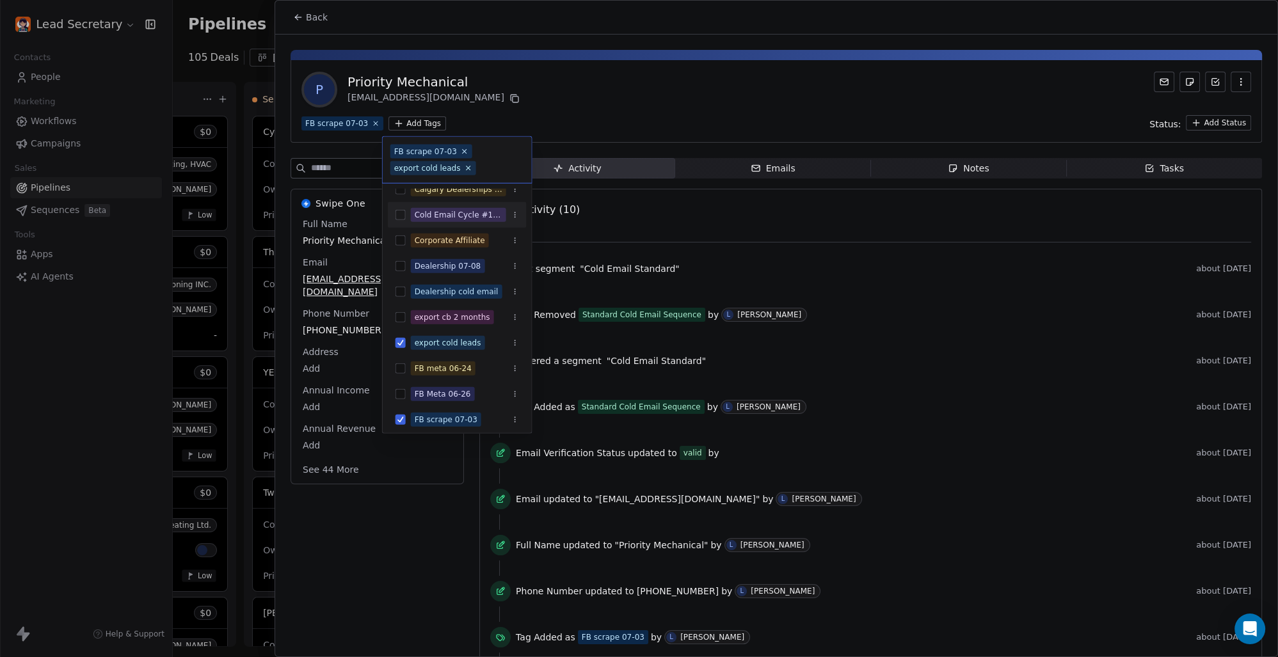
click at [606, 122] on html "Lead Secretary Contacts People Marketing Workflows Campaigns Sales Pipelines Se…" at bounding box center [639, 328] width 1278 height 657
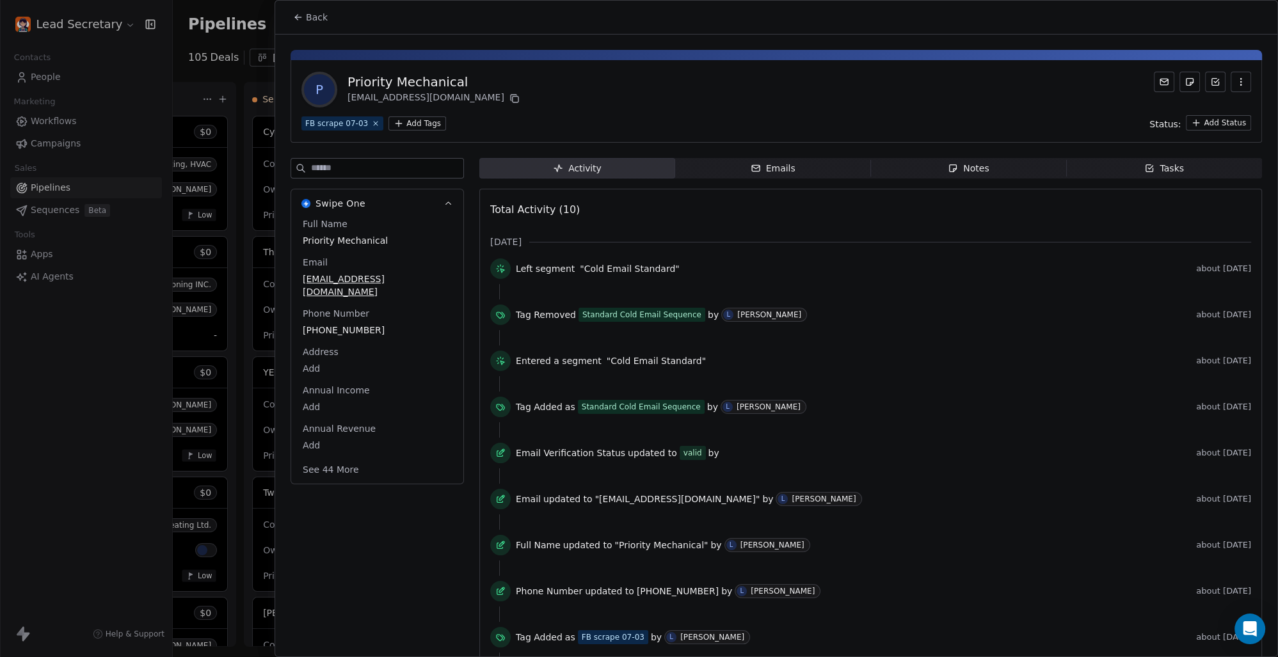
scroll to position [0, 883]
click at [301, 12] on icon at bounding box center [298, 17] width 10 height 10
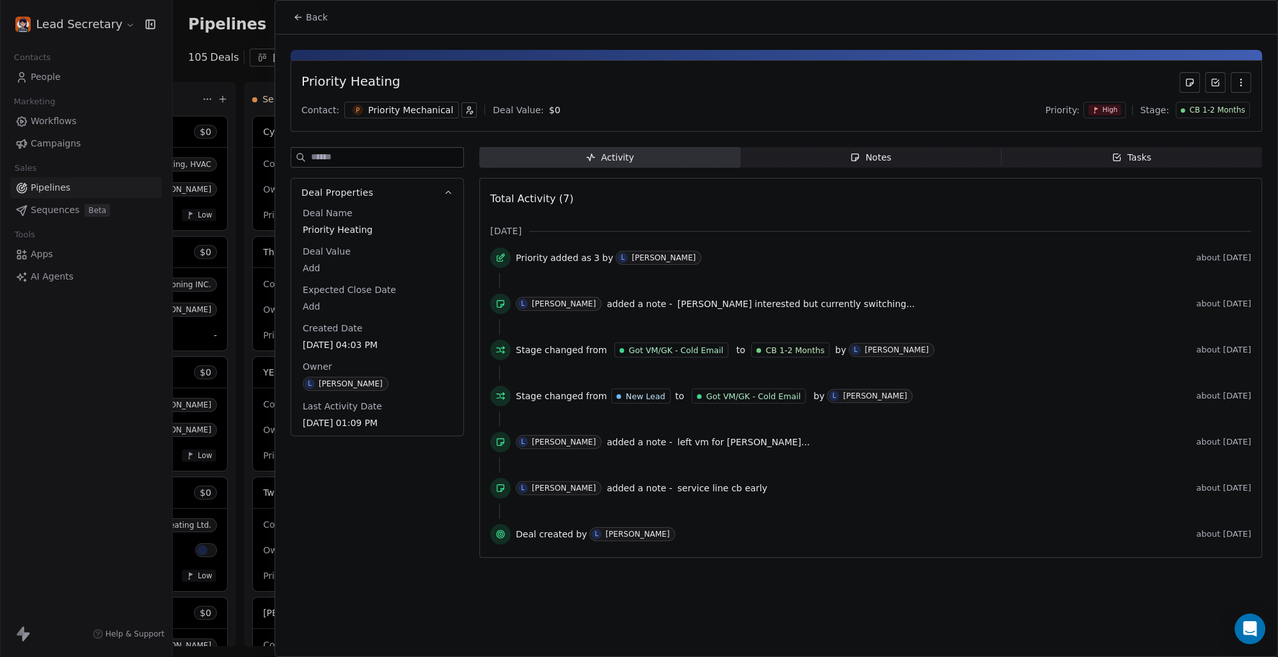
click at [324, 13] on span "Back" at bounding box center [317, 17] width 22 height 13
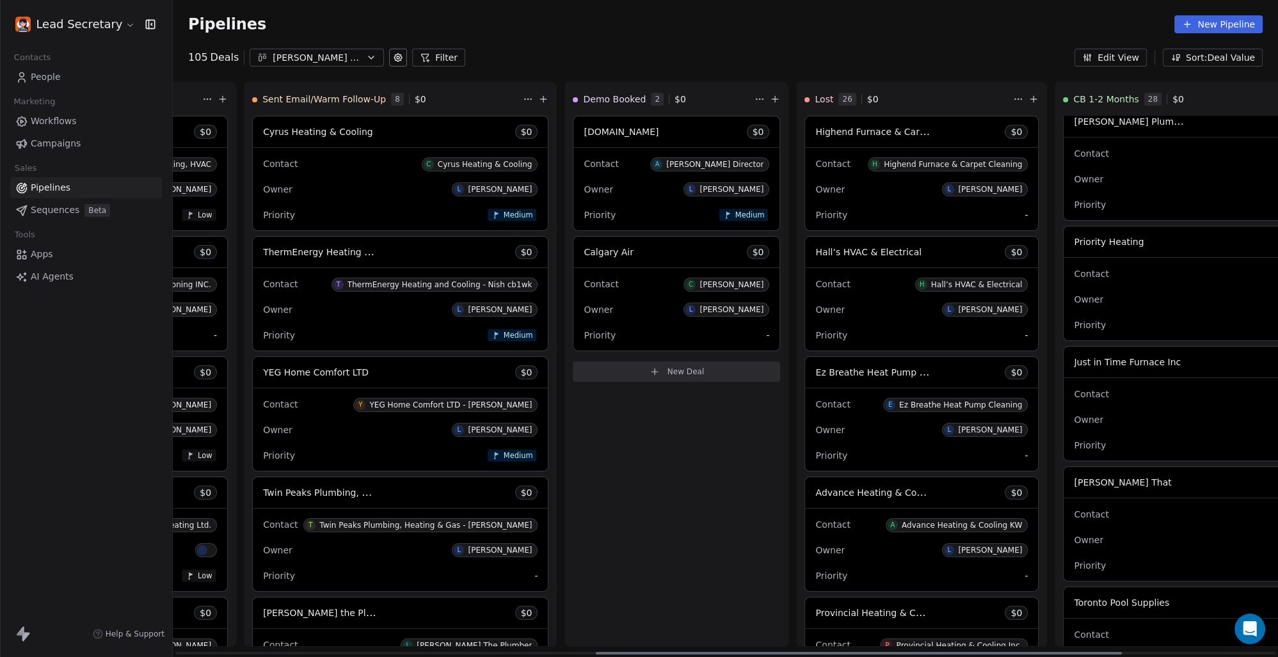
scroll to position [1216, 0]
click at [1063, 372] on div "Just in Time Furnace Inc $ 0" at bounding box center [1256, 359] width 386 height 31
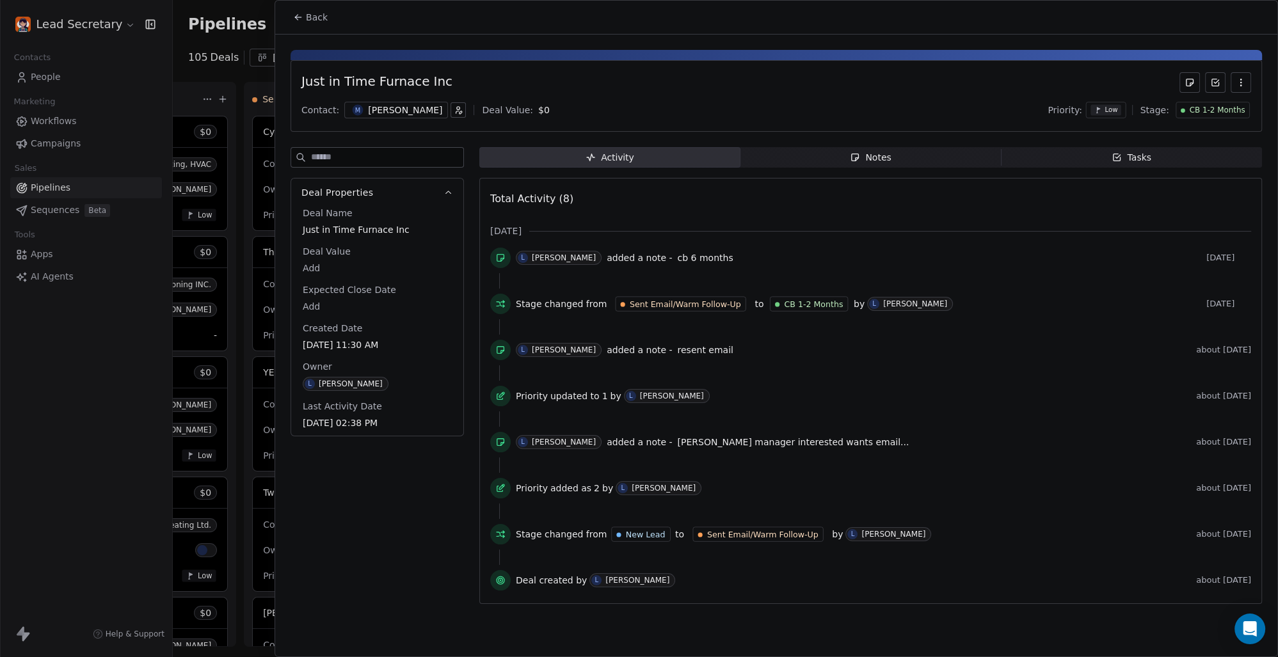
click at [362, 106] on div "M [PERSON_NAME]" at bounding box center [396, 110] width 104 height 17
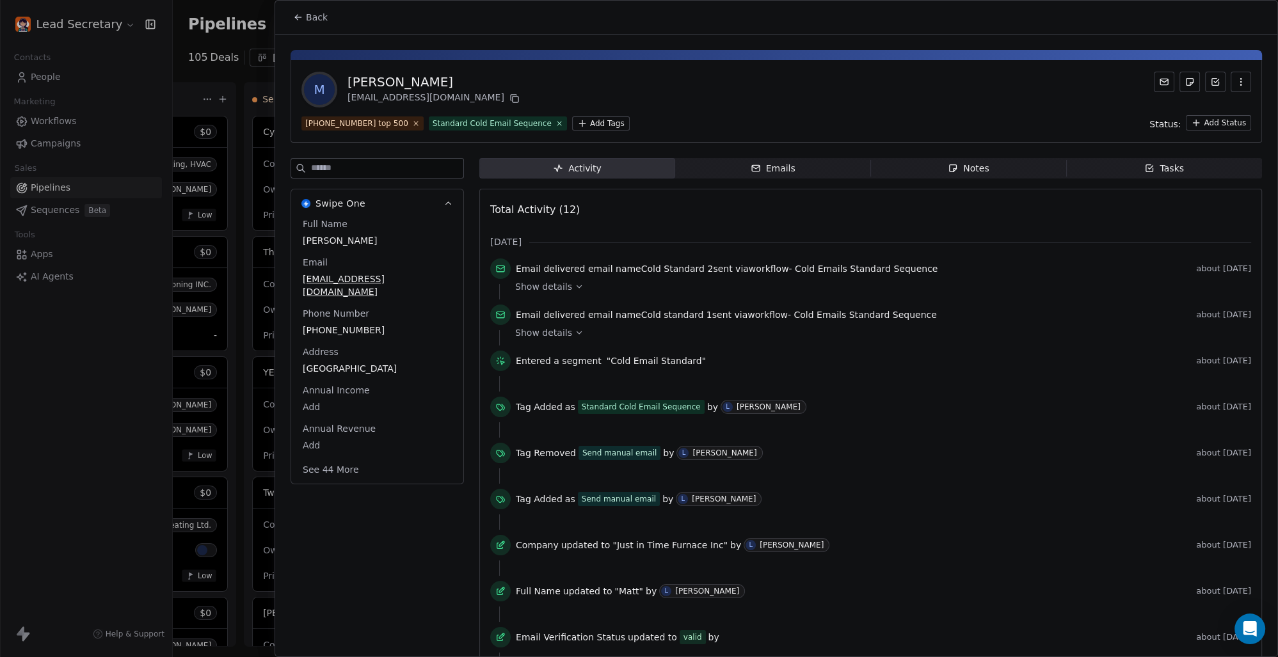
click at [573, 123] on html "Lead Secretary Contacts People Marketing Workflows Campaigns Sales Pipelines Se…" at bounding box center [639, 328] width 1278 height 657
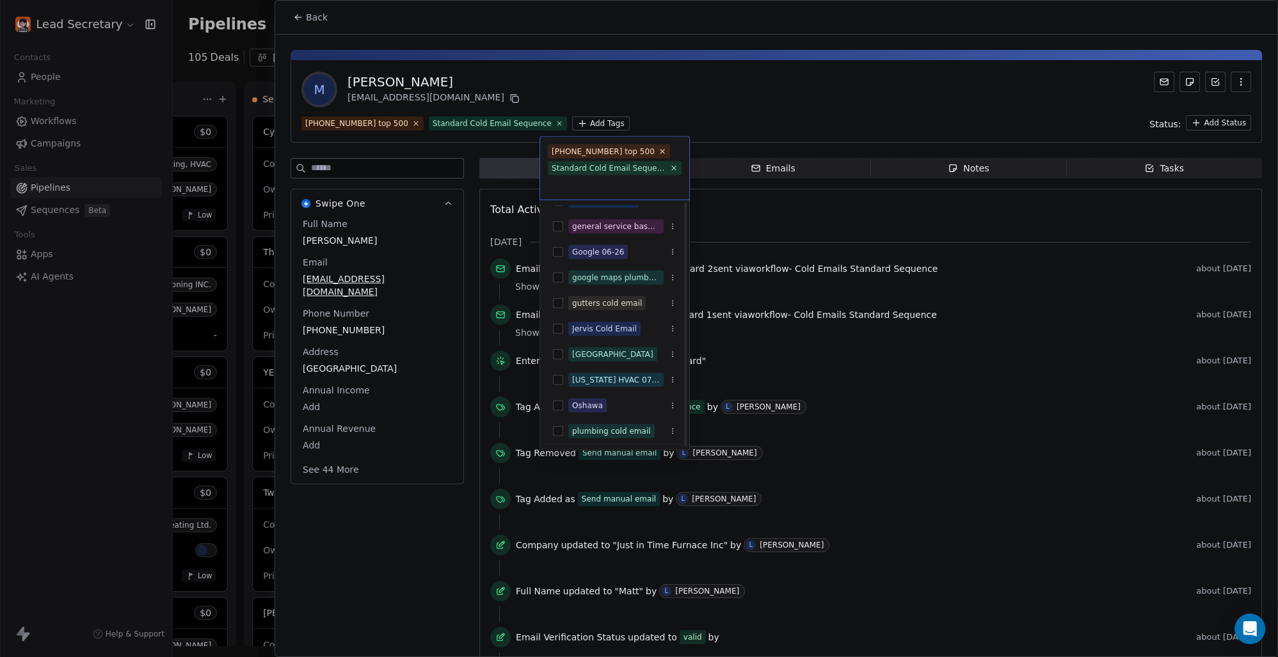
scroll to position [235, 0]
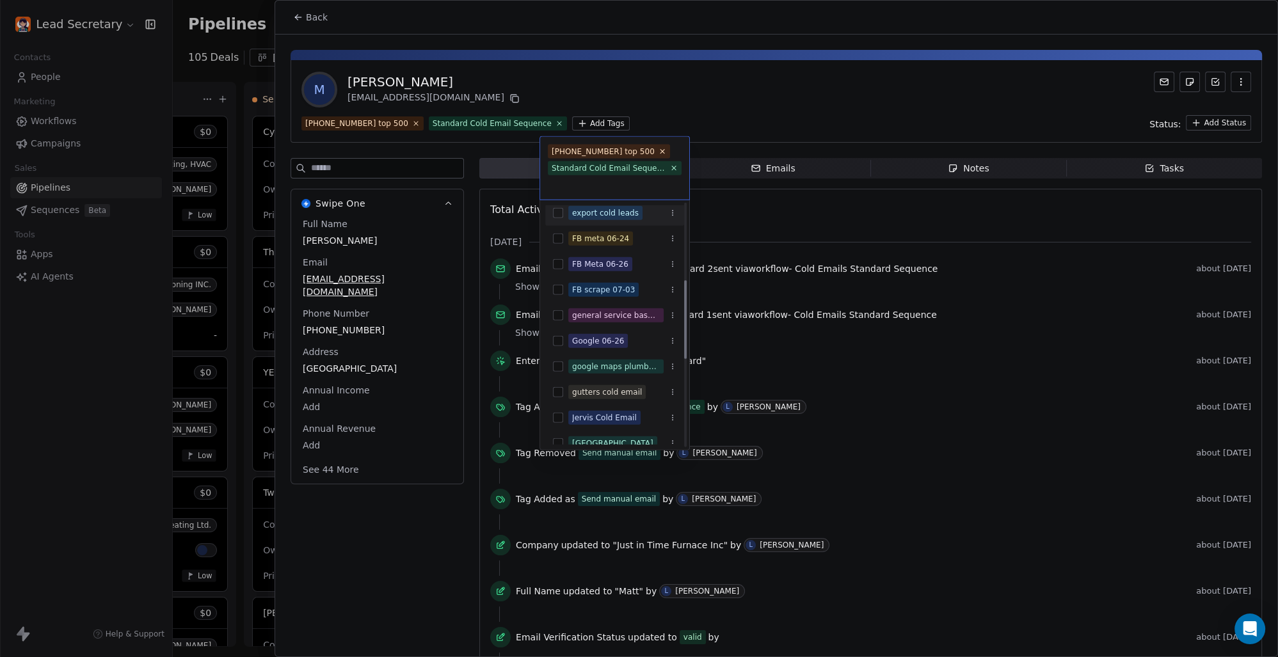
click at [557, 215] on button "Suggestions" at bounding box center [558, 213] width 10 height 10
click at [719, 93] on html "Lead Secretary Contacts People Marketing Workflows Campaigns Sales Pipelines Se…" at bounding box center [639, 328] width 1278 height 657
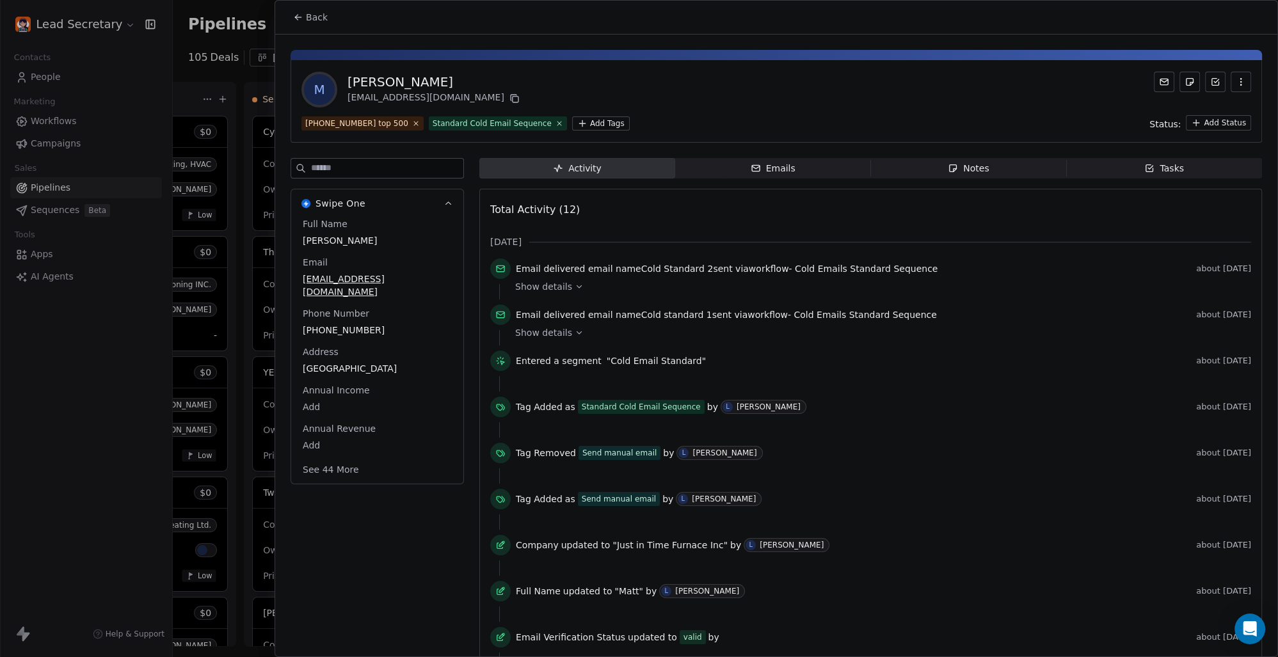
scroll to position [0, 883]
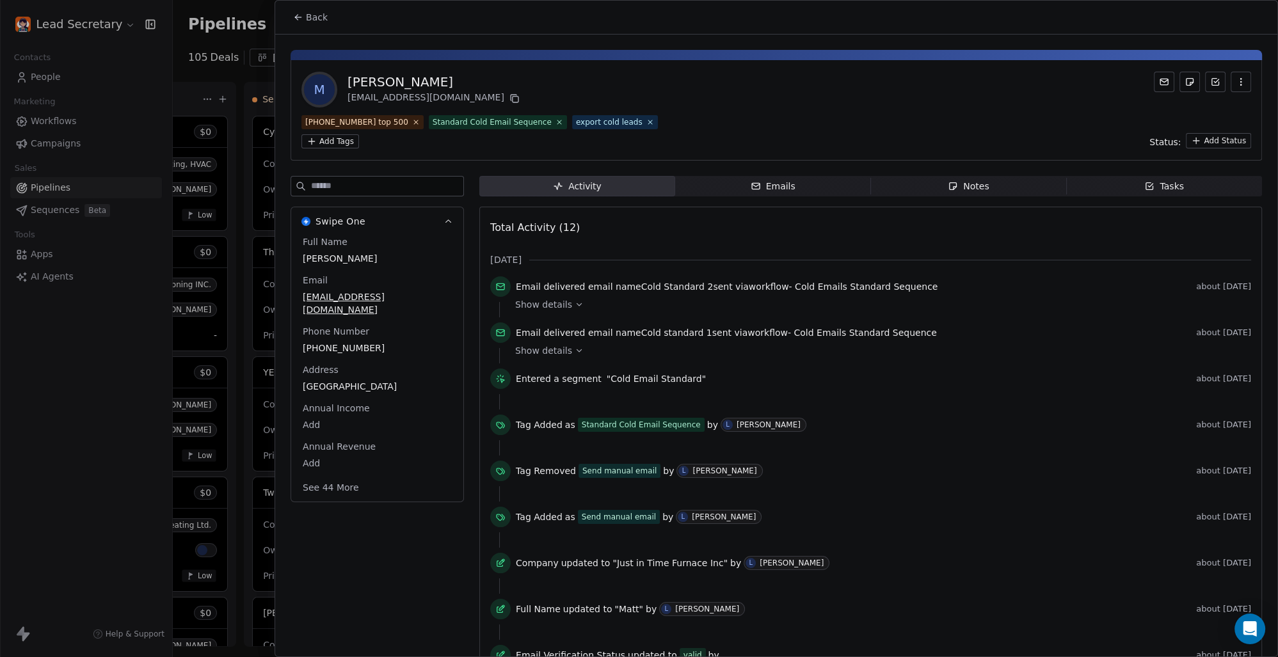
click at [306, 13] on span "Back" at bounding box center [317, 17] width 22 height 13
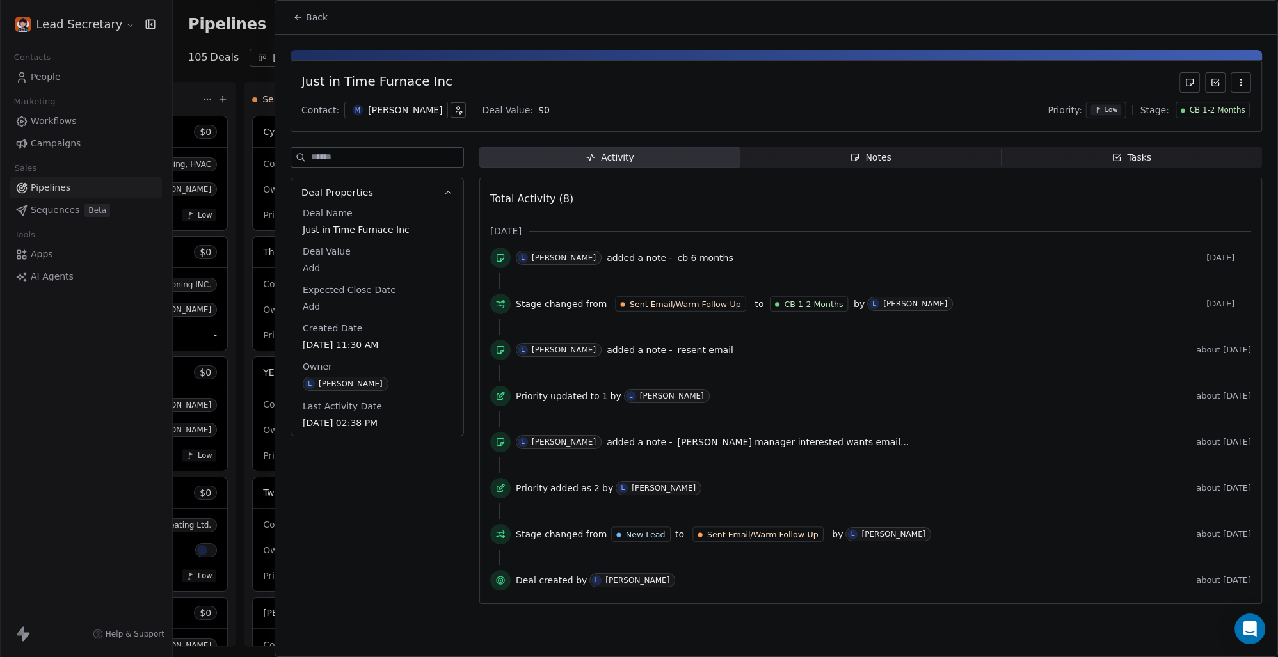
click at [315, 19] on span "Back" at bounding box center [317, 17] width 22 height 13
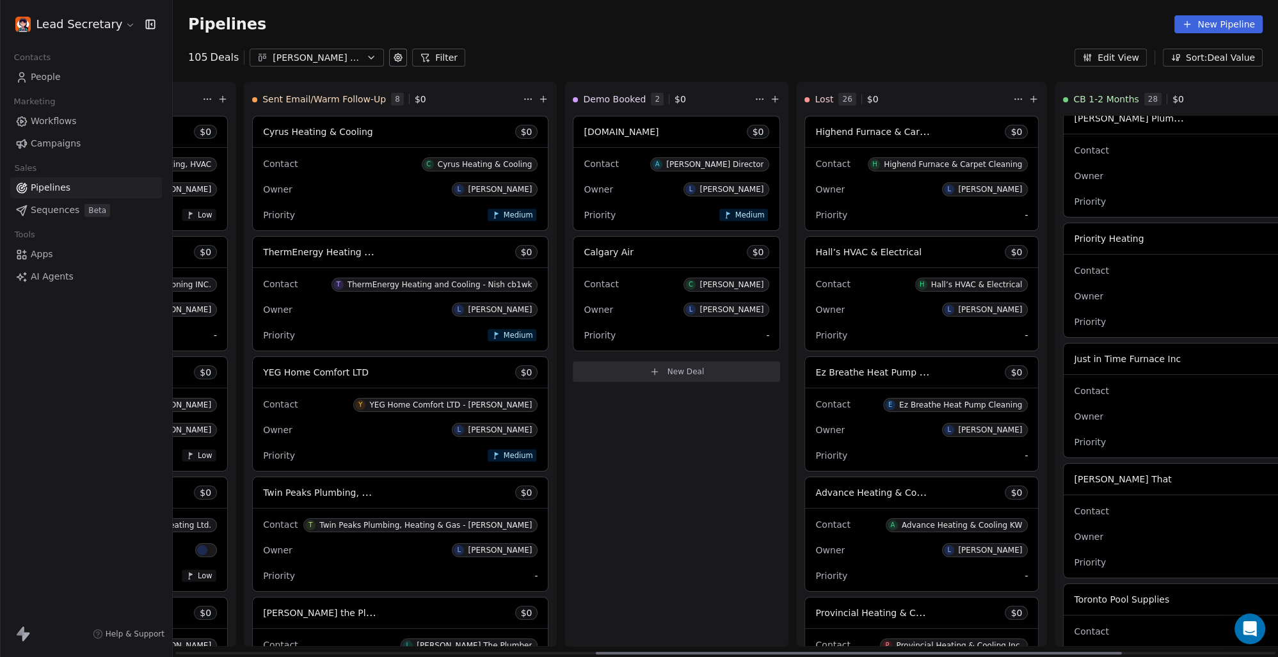
scroll to position [1305, 0]
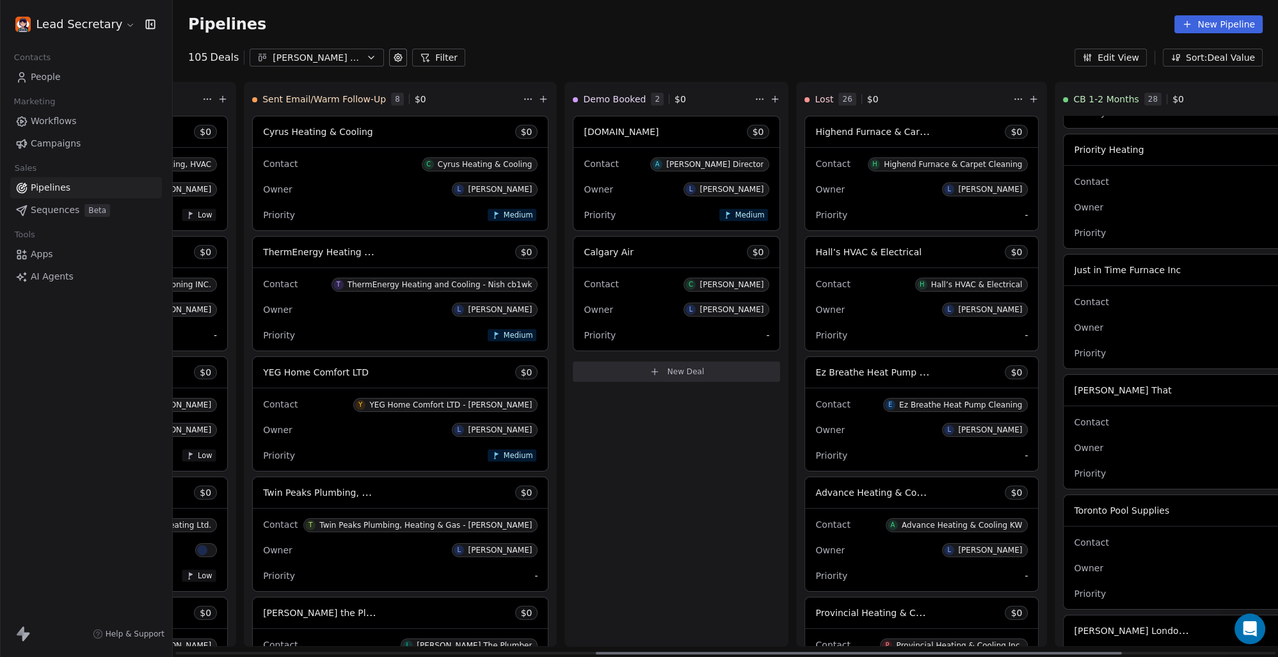
click at [1077, 411] on div "Contact R [PERSON_NAME] That" at bounding box center [1257, 421] width 366 height 21
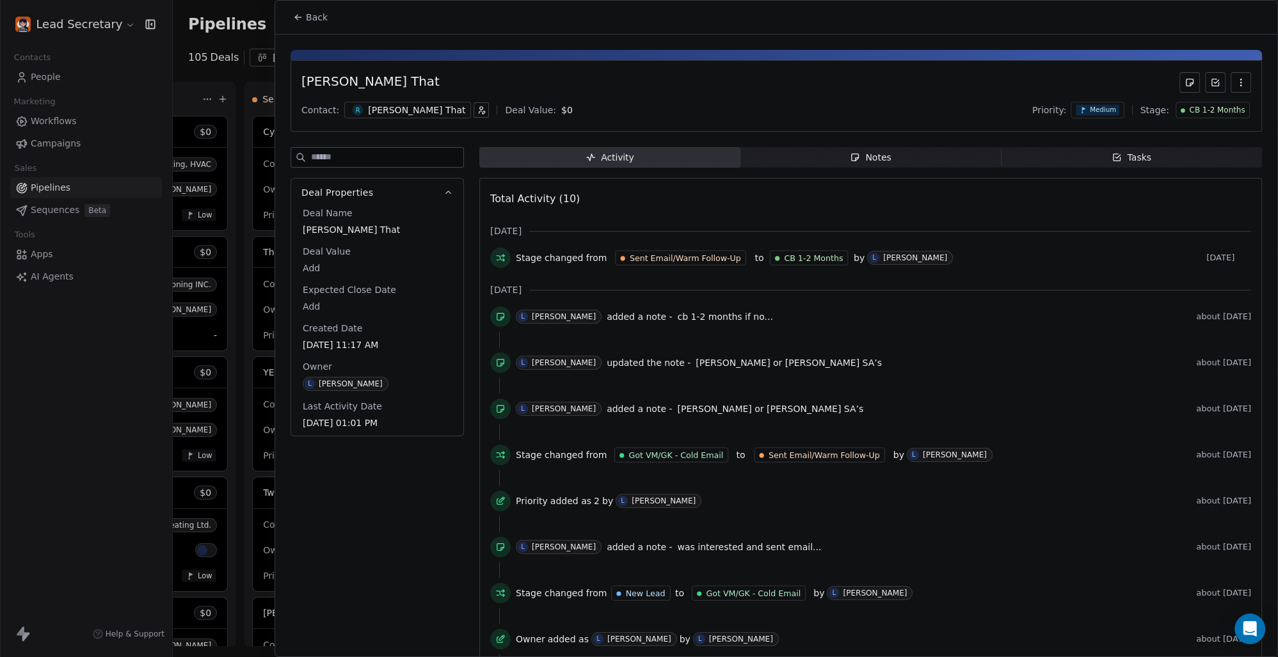
click at [395, 106] on div "[PERSON_NAME] That" at bounding box center [416, 110] width 97 height 13
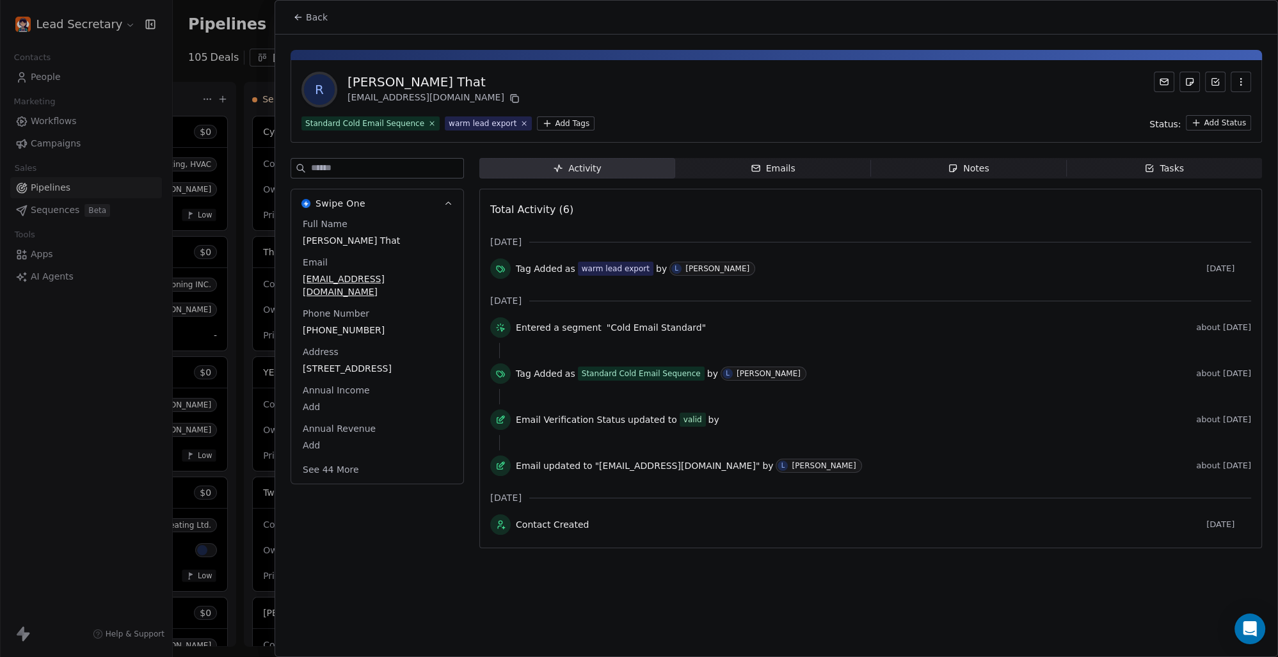
click at [552, 125] on html "Lead Secretary Contacts People Marketing Workflows Campaigns Sales Pipelines Se…" at bounding box center [639, 328] width 1278 height 657
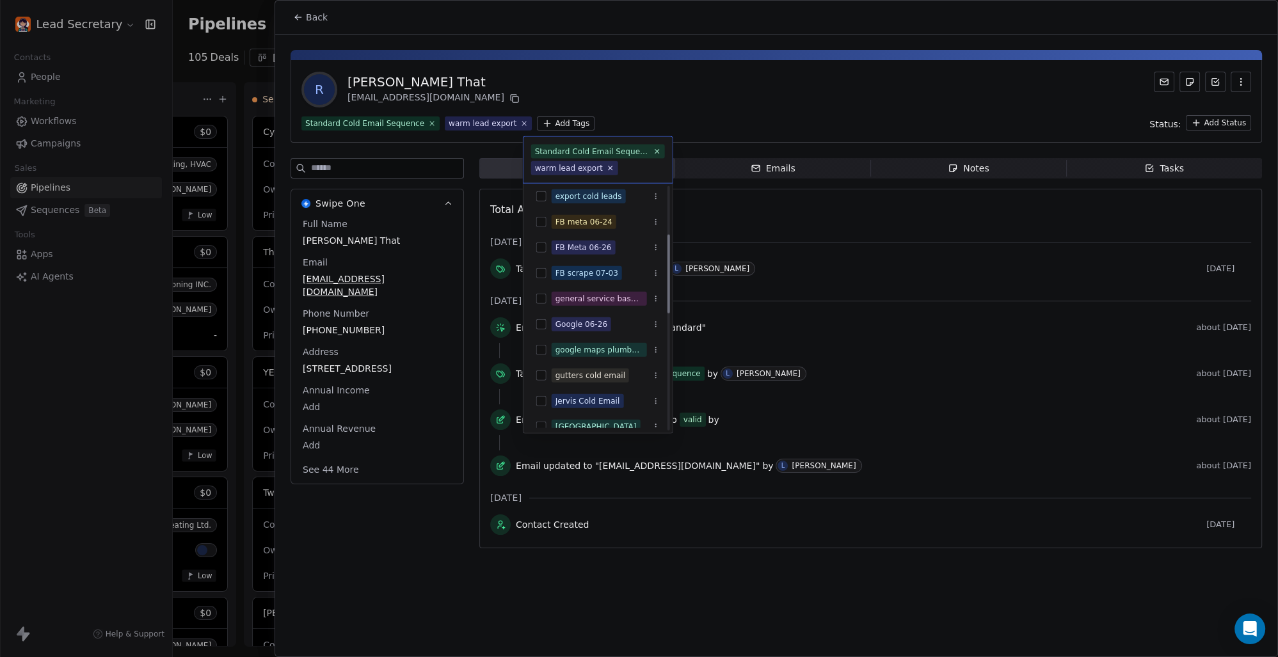
scroll to position [146, 0]
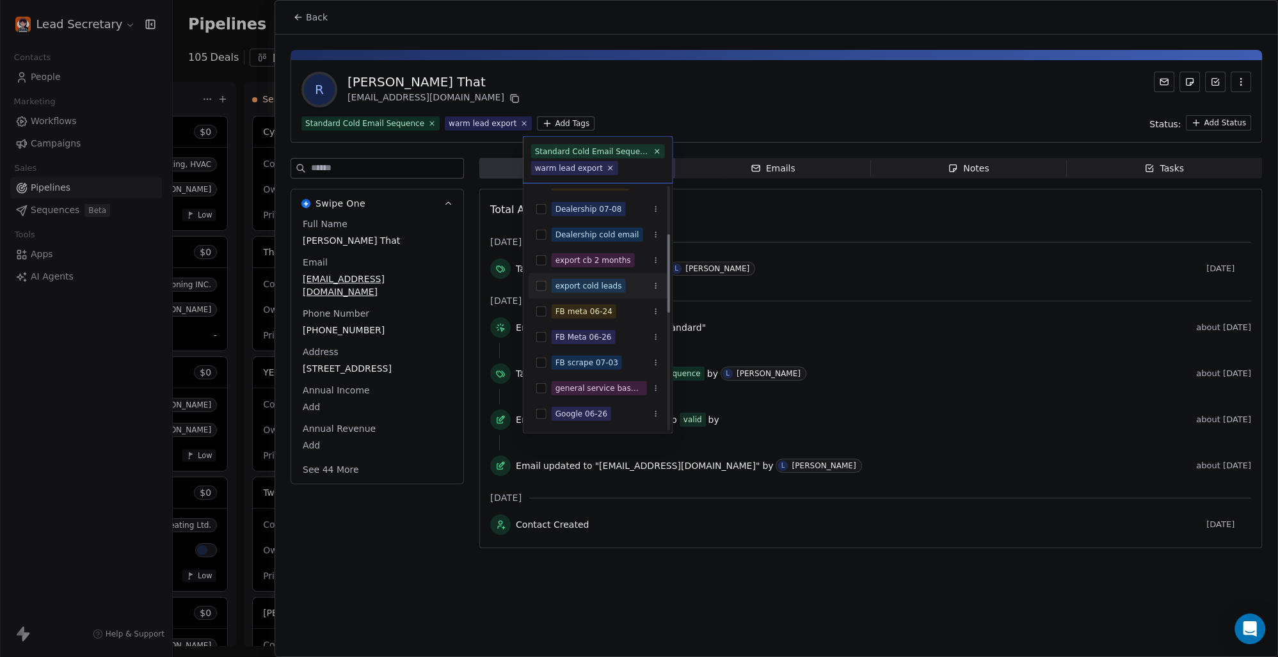
click at [541, 285] on button "Suggestions" at bounding box center [541, 286] width 10 height 10
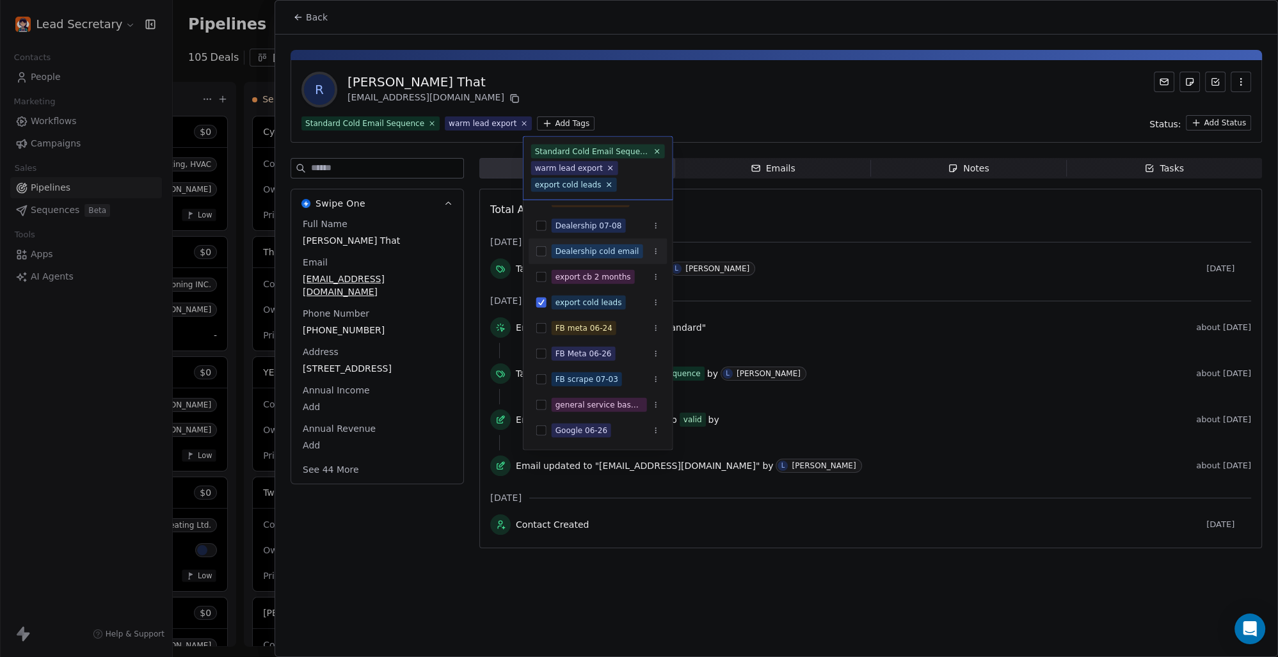
click at [740, 73] on html "Lead Secretary Contacts People Marketing Workflows Campaigns Sales Pipelines Se…" at bounding box center [639, 328] width 1278 height 657
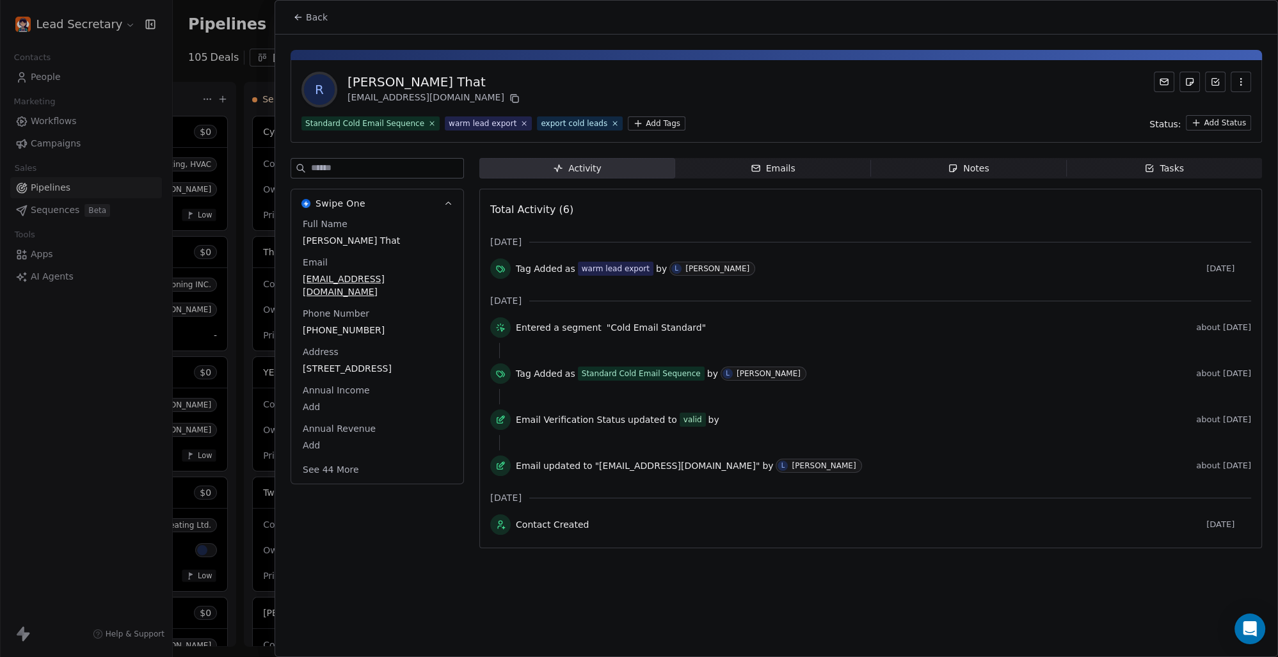
scroll to position [0, 883]
click at [312, 13] on span "Back" at bounding box center [317, 17] width 22 height 13
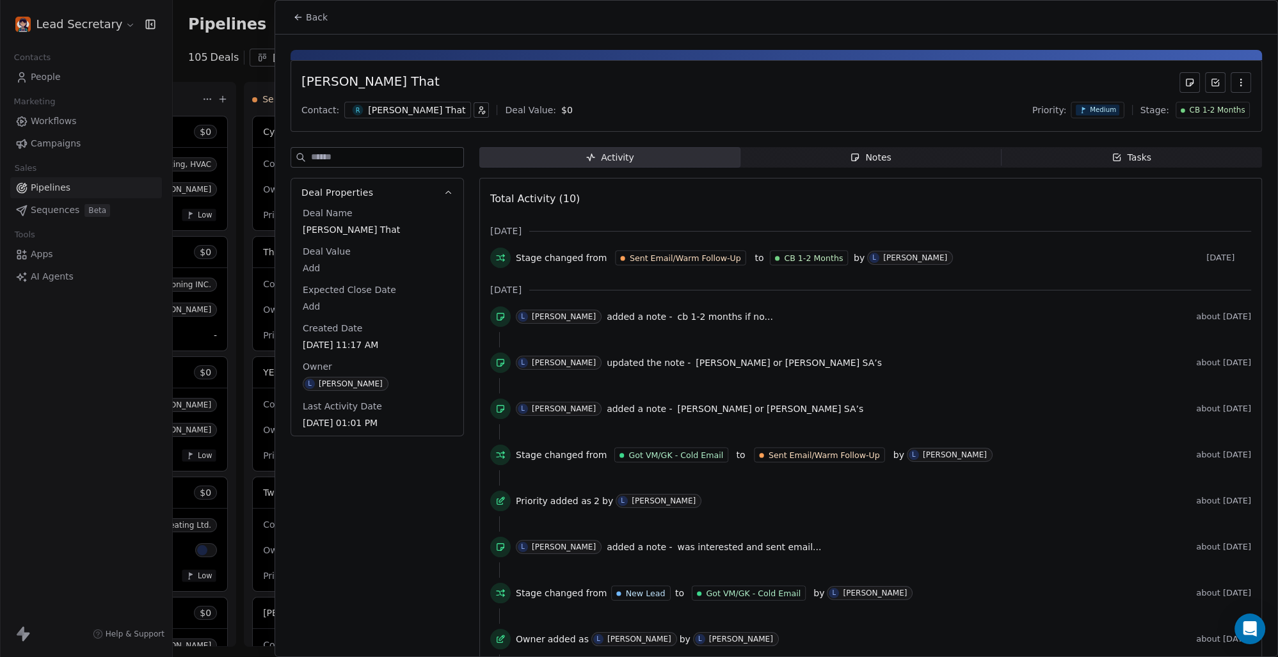
click at [321, 17] on span "Back" at bounding box center [317, 17] width 22 height 13
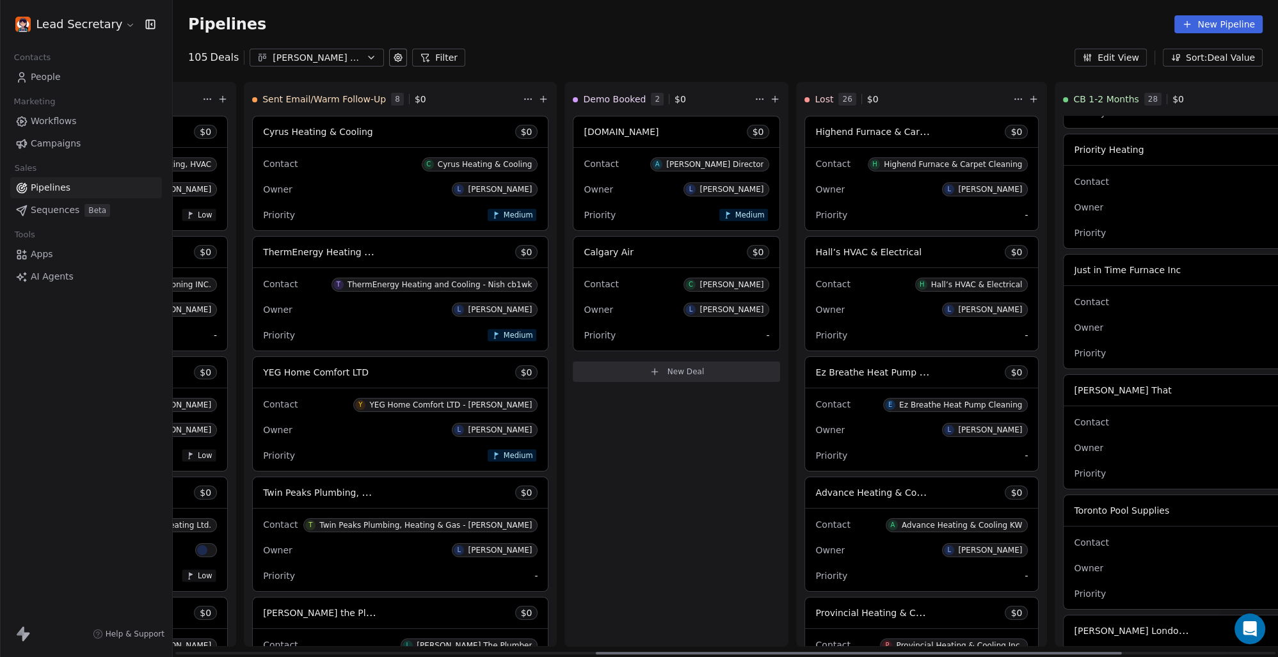
scroll to position [1484, 0]
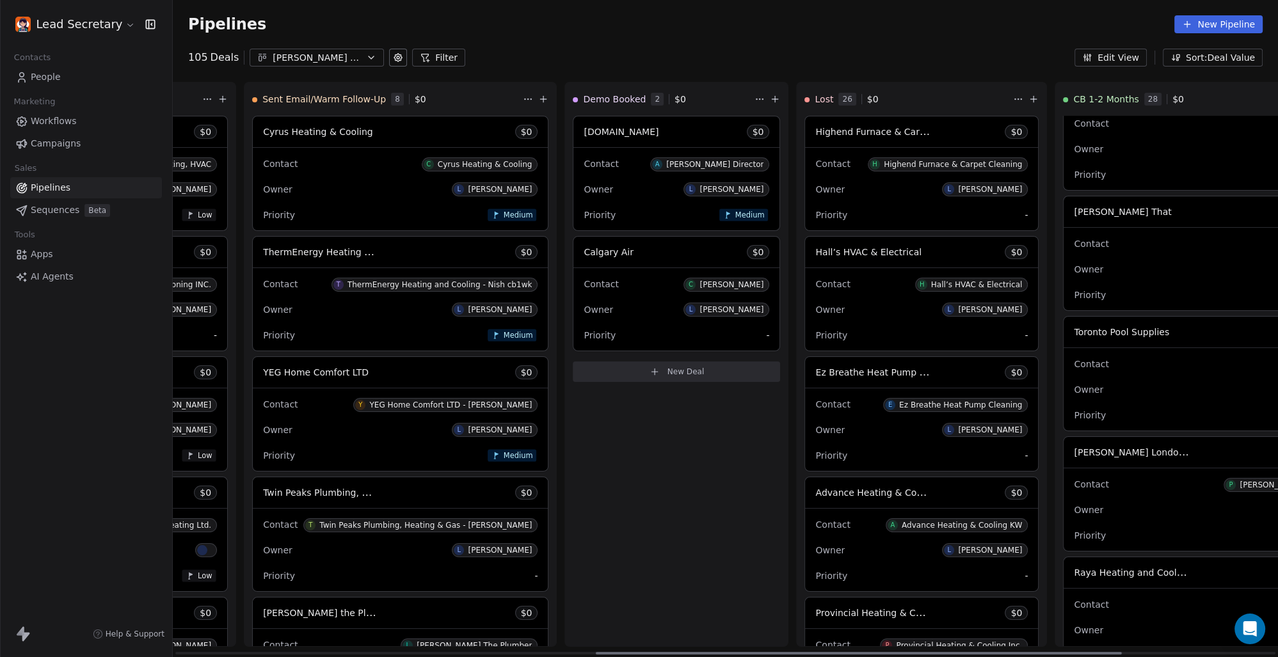
click at [1068, 337] on div "Toronto Pool Supplies $ 0" at bounding box center [1256, 332] width 386 height 31
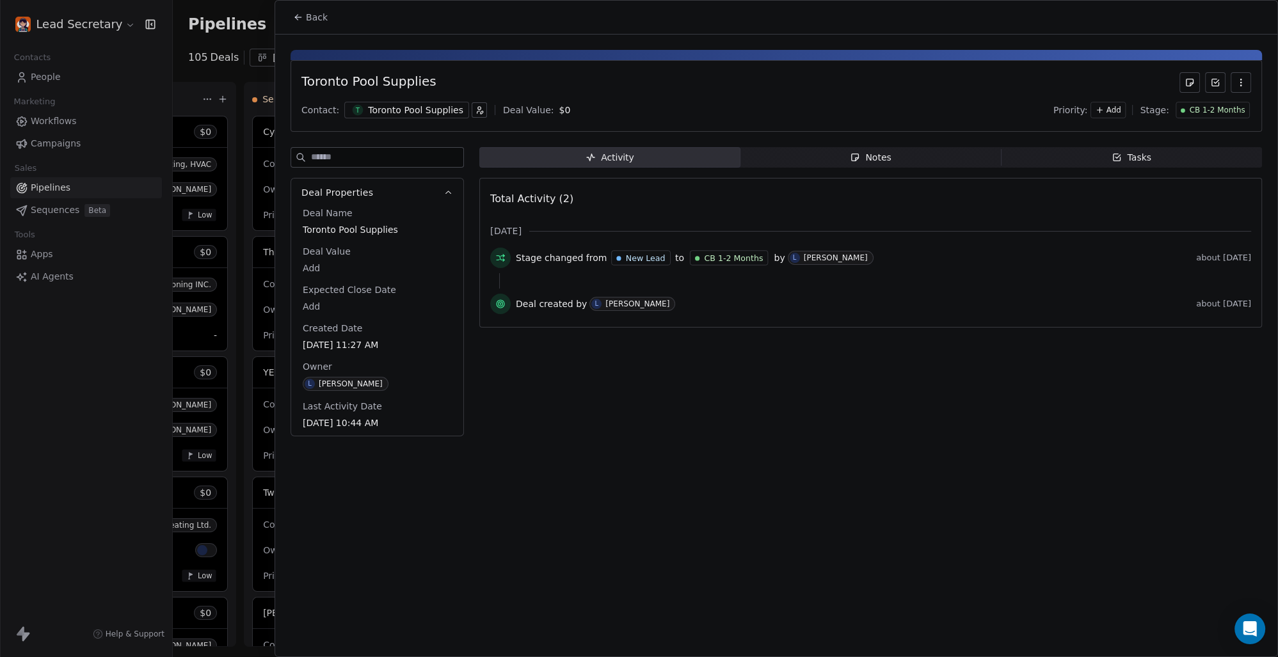
click at [392, 109] on div "Toronto Pool Supplies" at bounding box center [415, 110] width 95 height 13
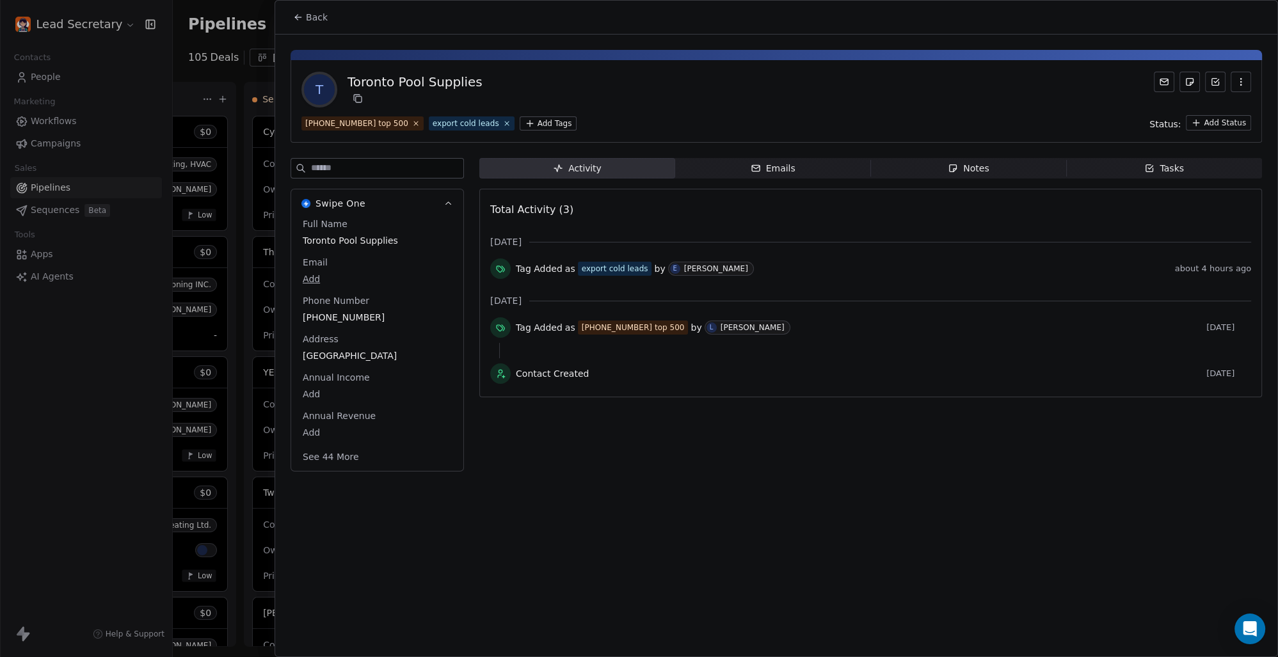
click at [298, 15] on icon at bounding box center [296, 16] width 3 height 3
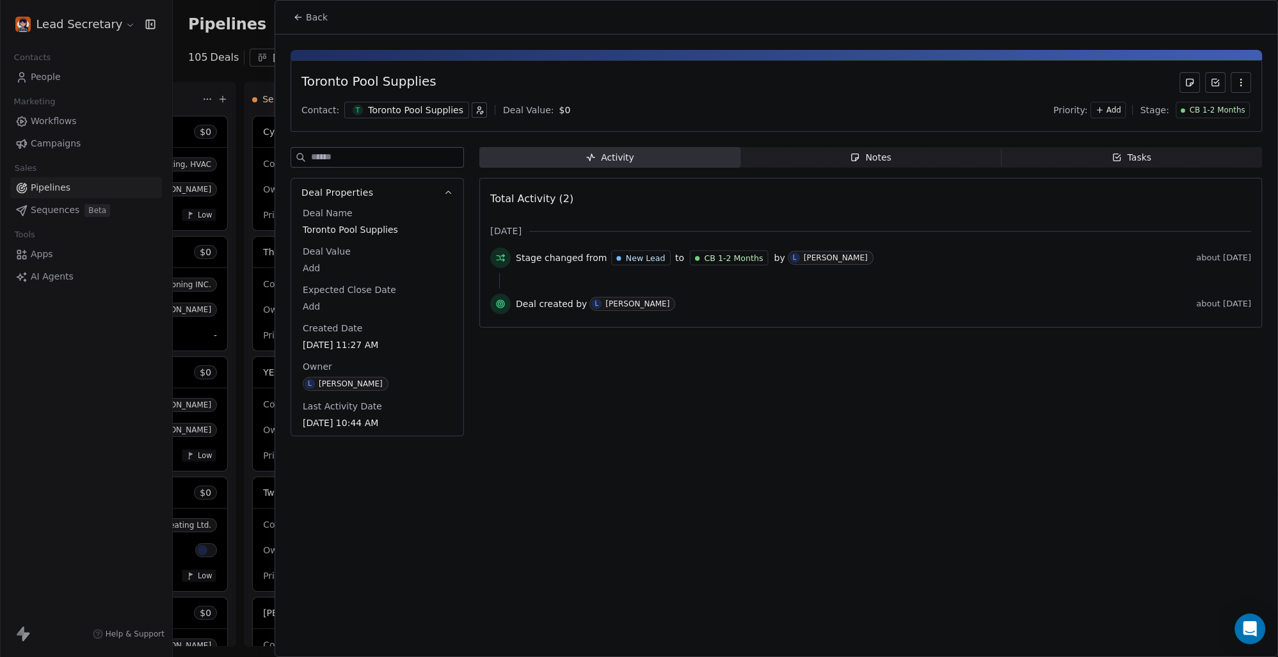
click at [300, 16] on icon at bounding box center [298, 17] width 10 height 10
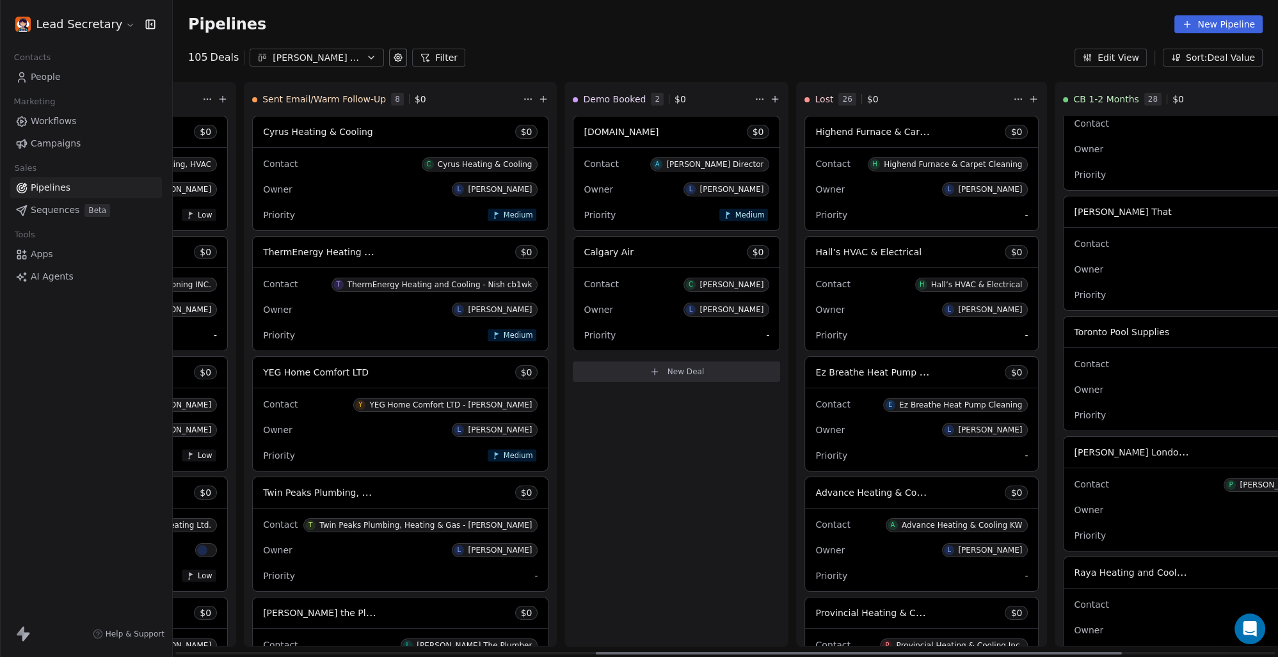
scroll to position [1573, 0]
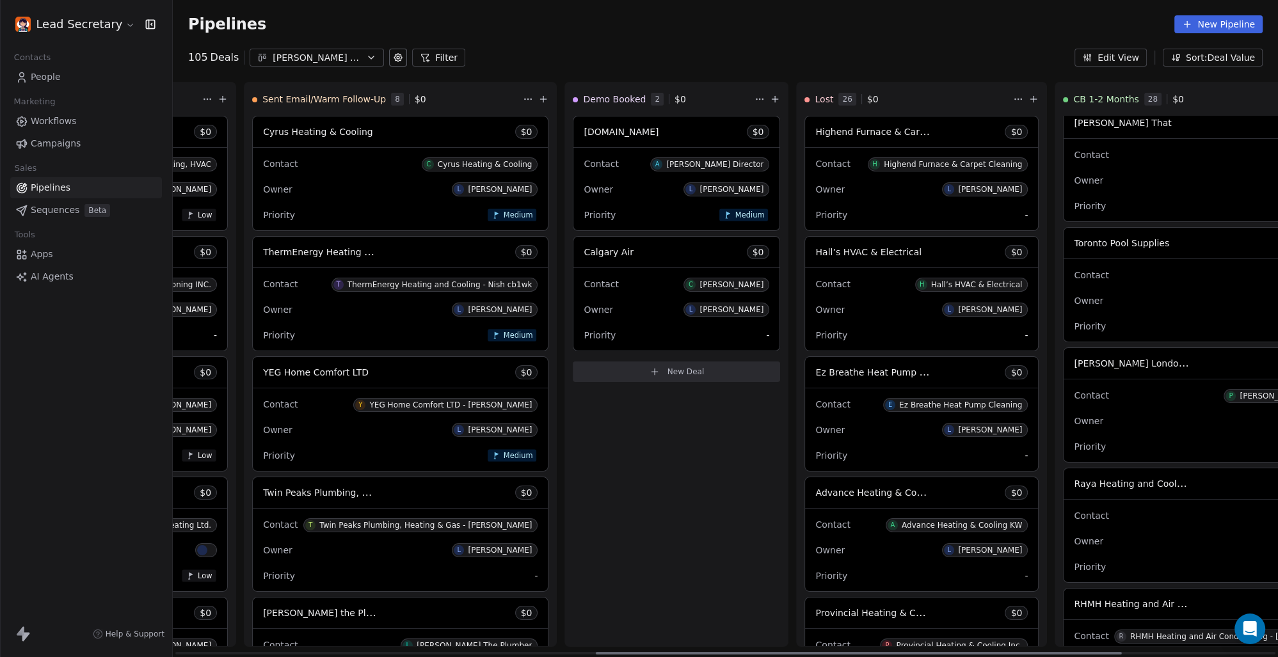
click at [1074, 413] on div "Owner L [PERSON_NAME]" at bounding box center [1257, 421] width 366 height 20
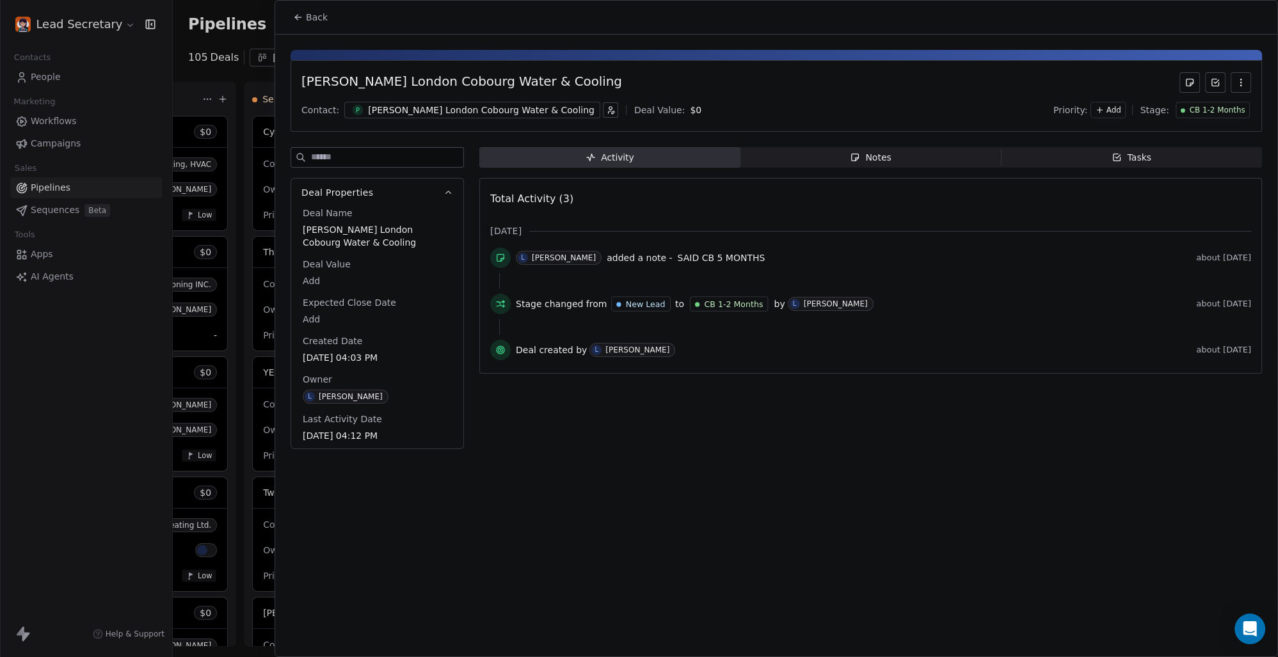
click at [449, 111] on div "[PERSON_NAME] London Cobourg Water & Cooling" at bounding box center [481, 110] width 226 height 13
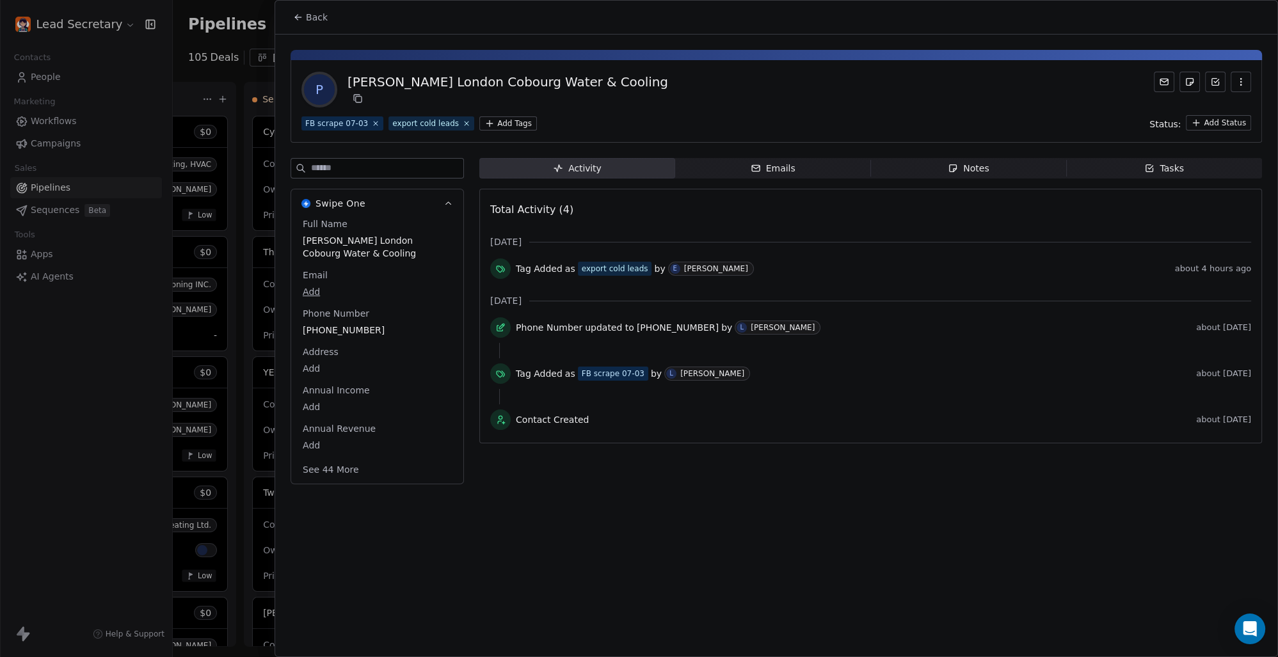
click at [306, 11] on span "Back" at bounding box center [317, 17] width 22 height 13
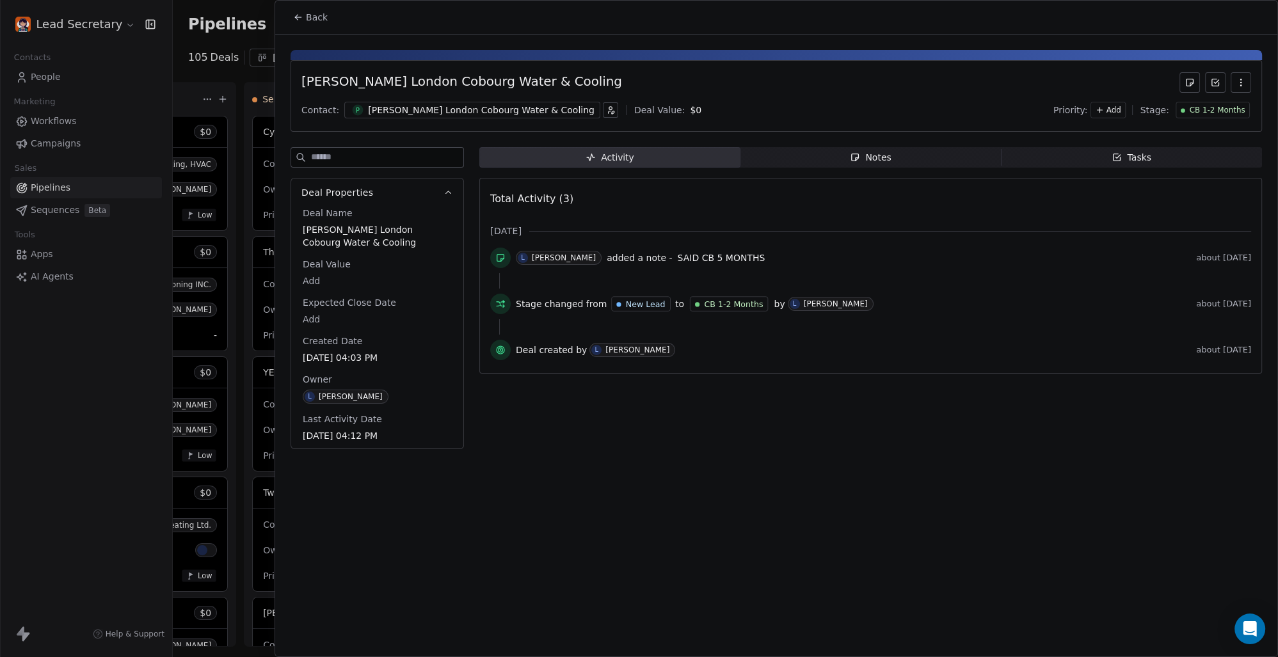
click at [311, 16] on span "Back" at bounding box center [317, 17] width 22 height 13
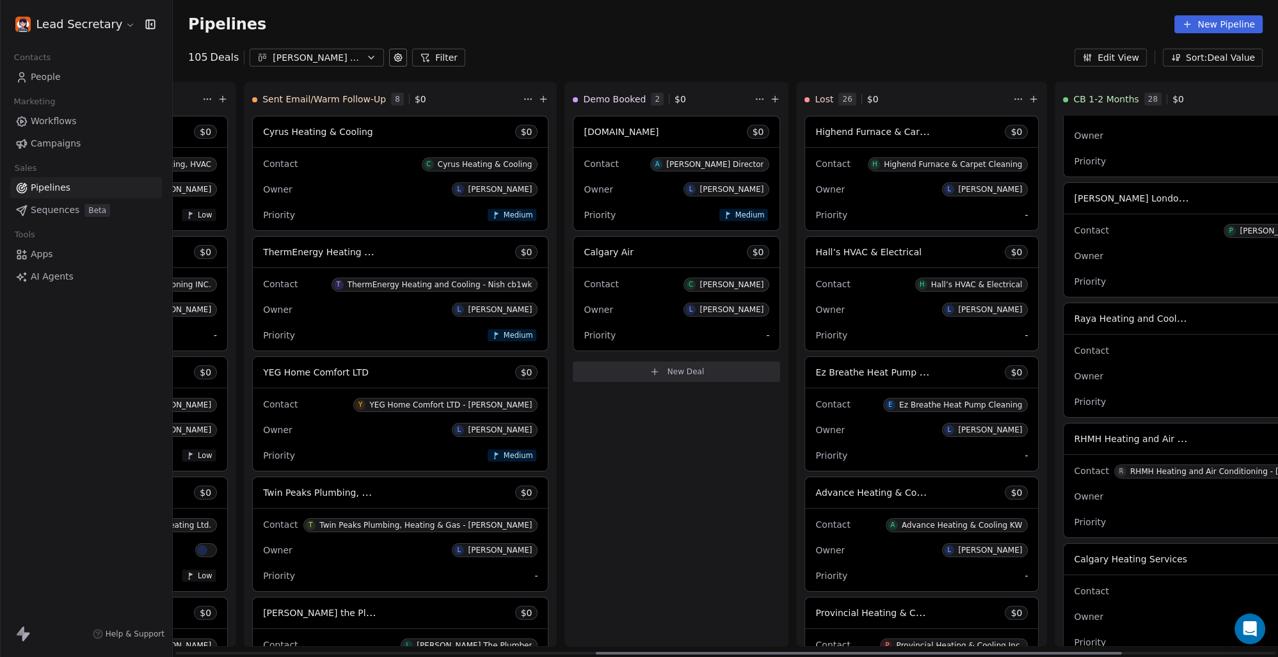
scroll to position [1750, 0]
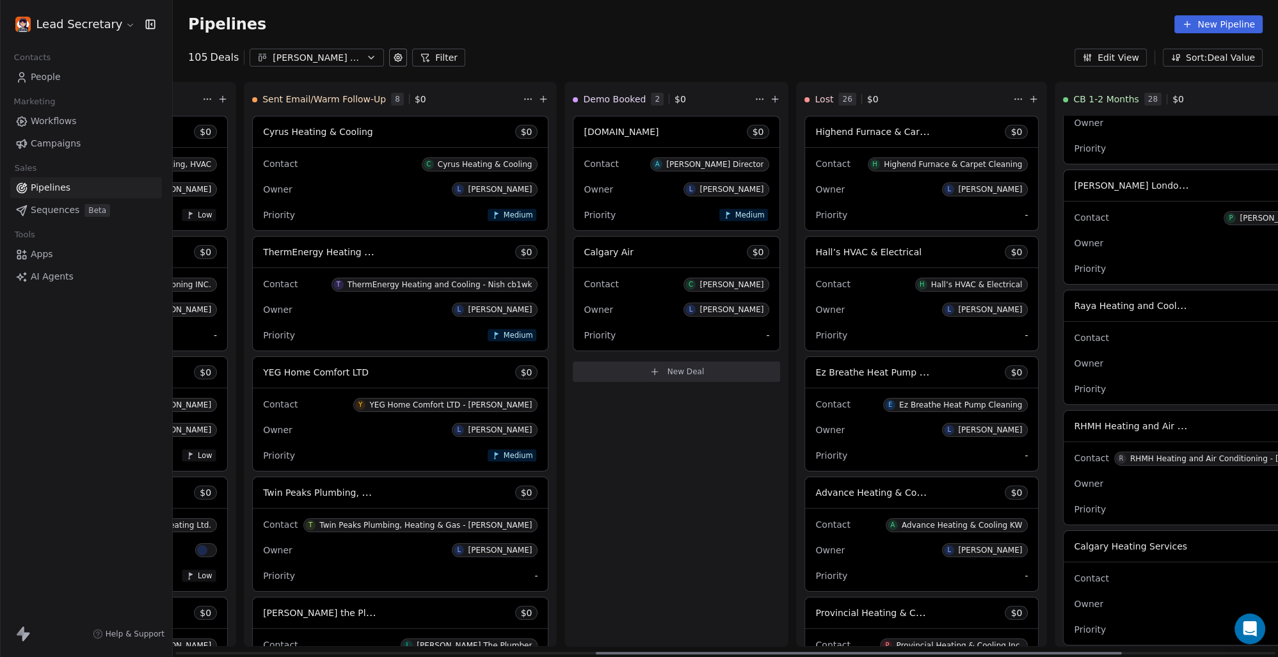
click at [1074, 327] on div "Contact R Raya Heating and Cooling Inc" at bounding box center [1257, 337] width 366 height 21
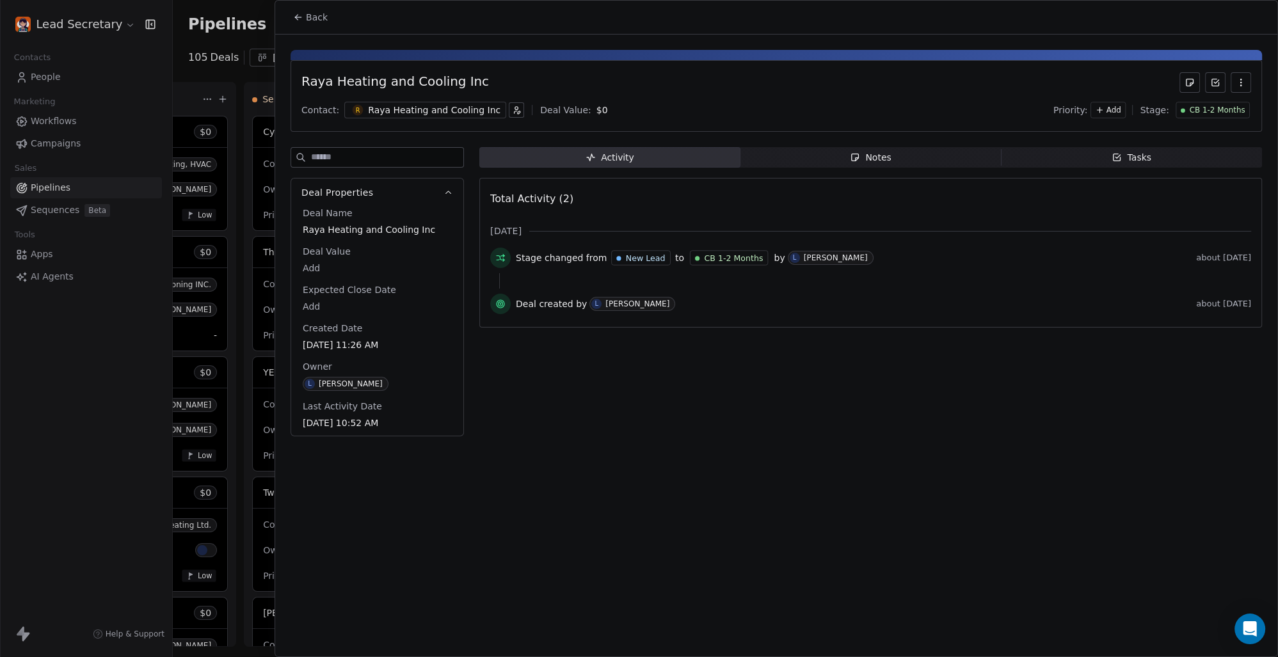
click at [438, 105] on div "Raya Heating and Cooling Inc" at bounding box center [434, 110] width 132 height 13
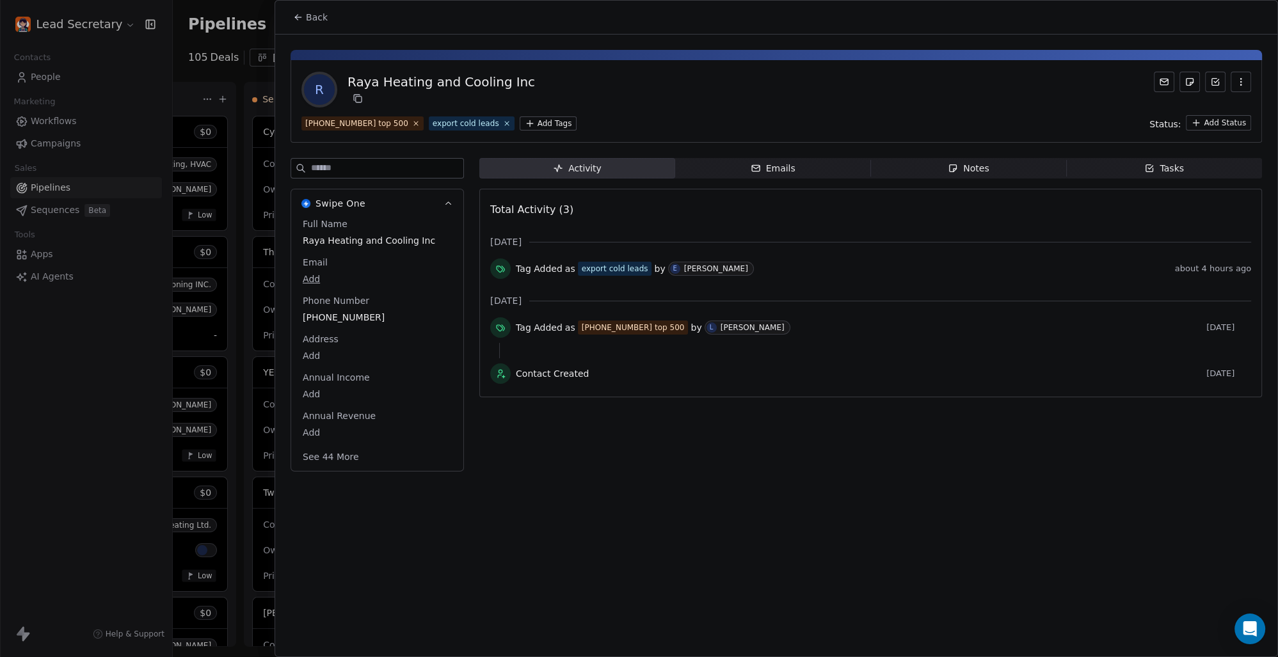
click at [302, 22] on icon at bounding box center [298, 17] width 10 height 10
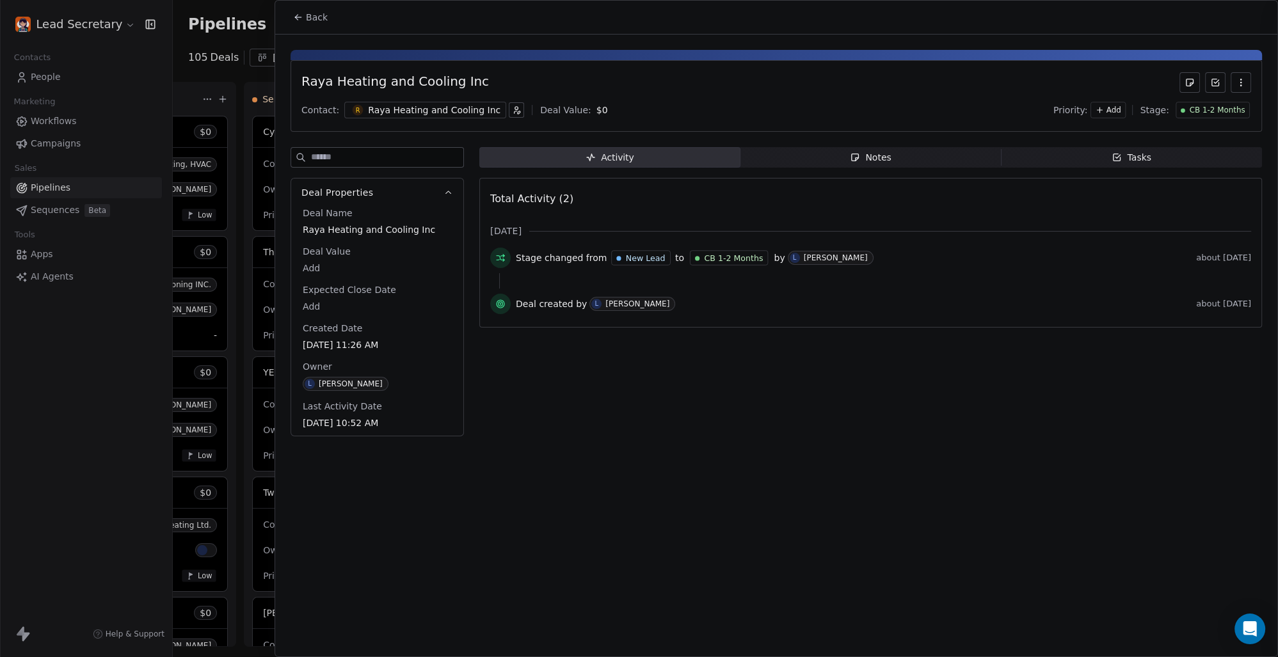
click at [302, 22] on icon at bounding box center [298, 17] width 10 height 10
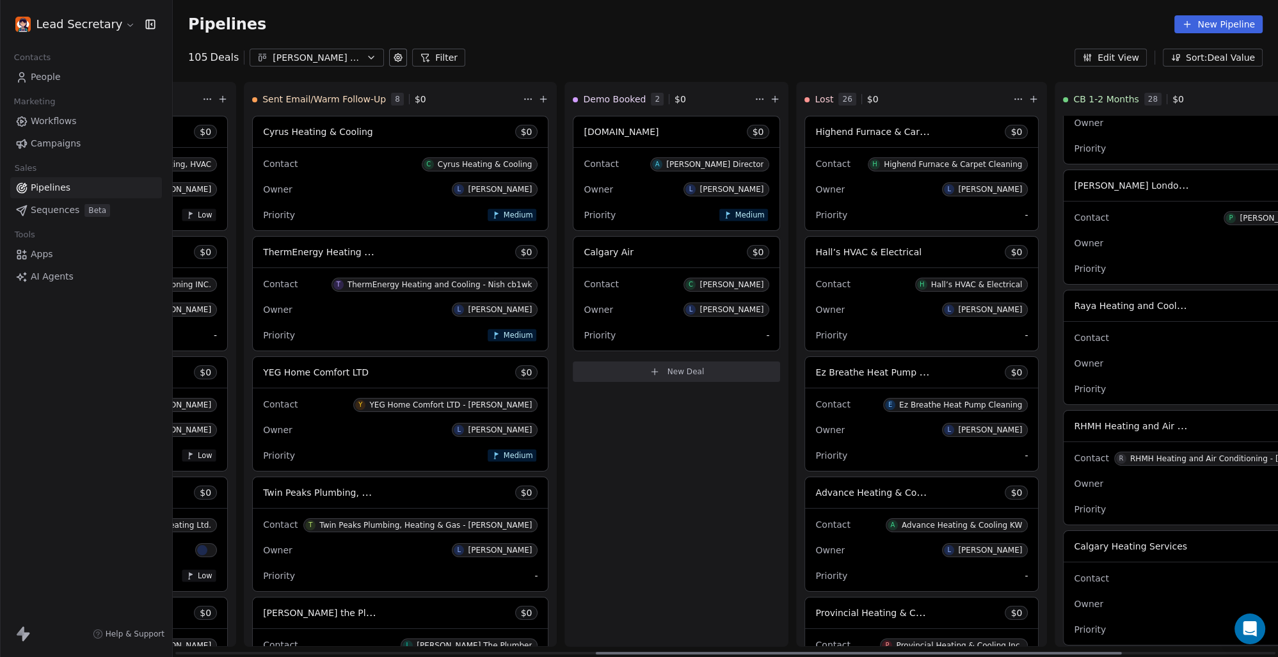
click at [1074, 421] on span "RHMH Heating and Air Conditioning - [GEOGRAPHIC_DATA] & Surrounding Area" at bounding box center [1251, 426] width 354 height 12
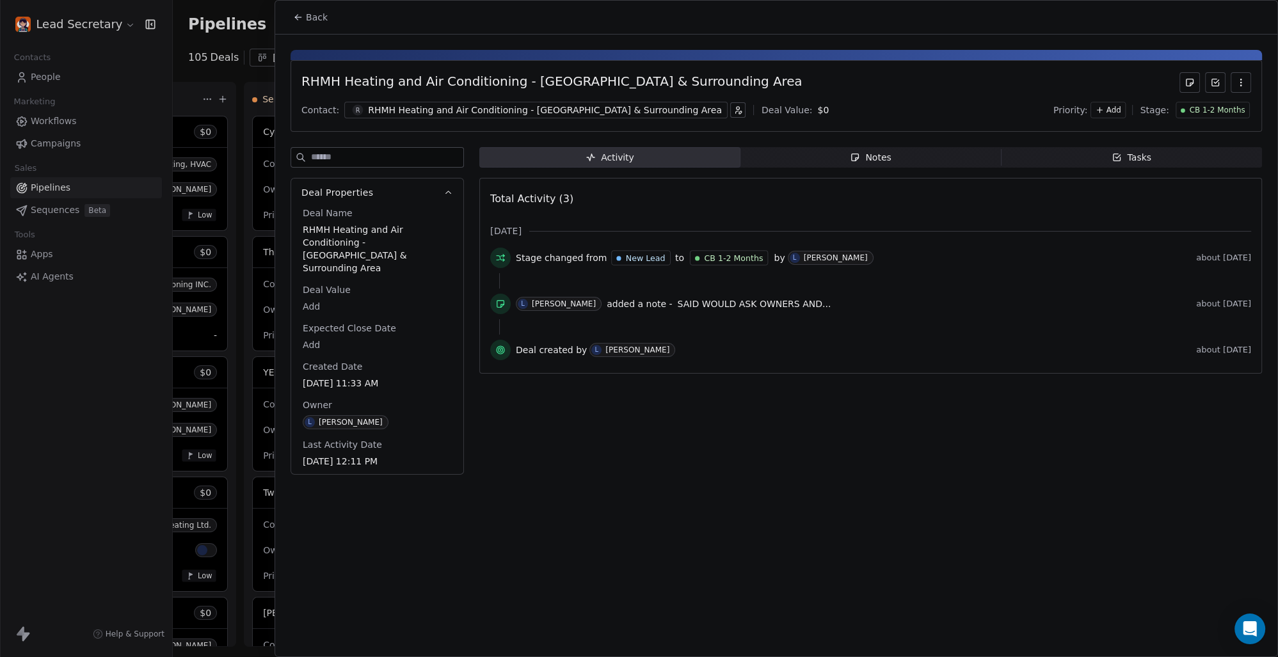
click at [411, 108] on div "RHMH Heating and Air Conditioning - [GEOGRAPHIC_DATA] & Surrounding Area" at bounding box center [545, 110] width 354 height 13
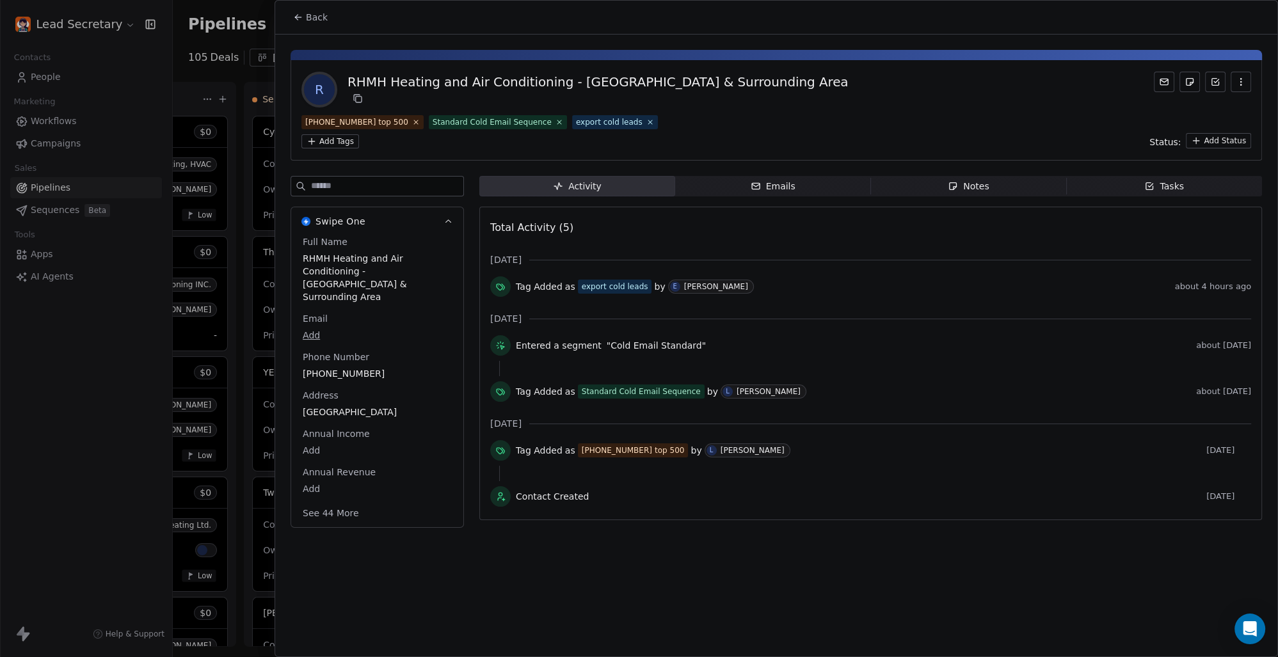
click at [310, 17] on span "Back" at bounding box center [317, 17] width 22 height 13
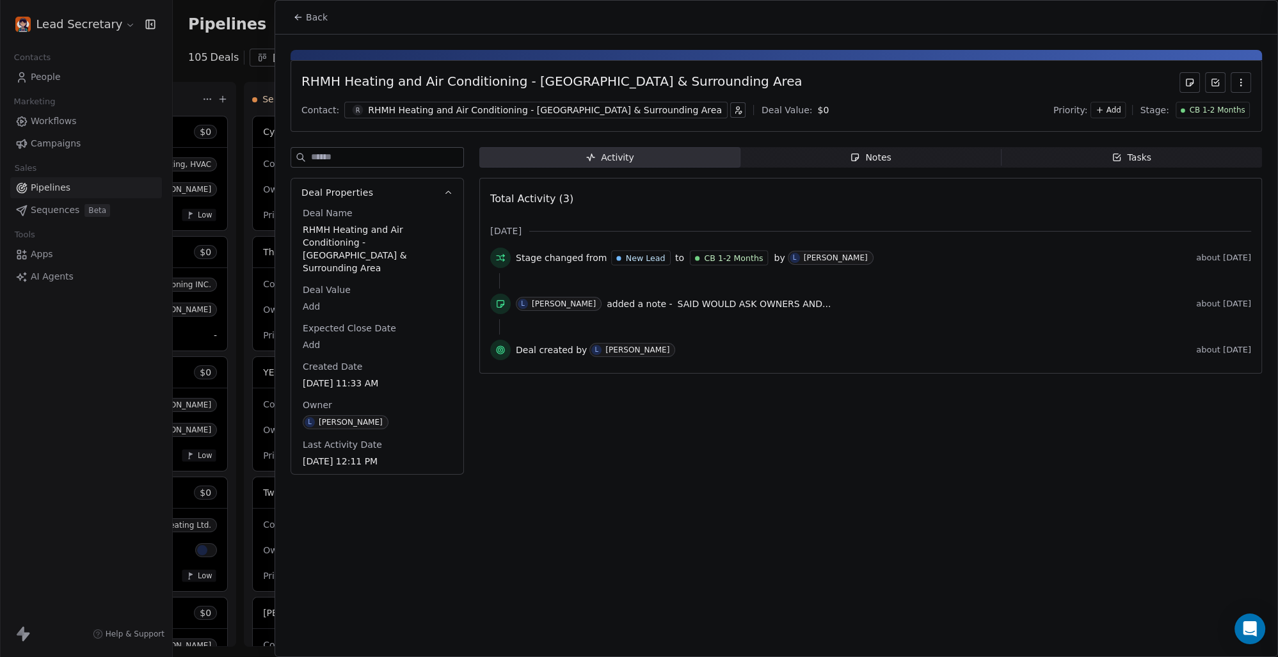
click at [312, 17] on span "Back" at bounding box center [317, 17] width 22 height 13
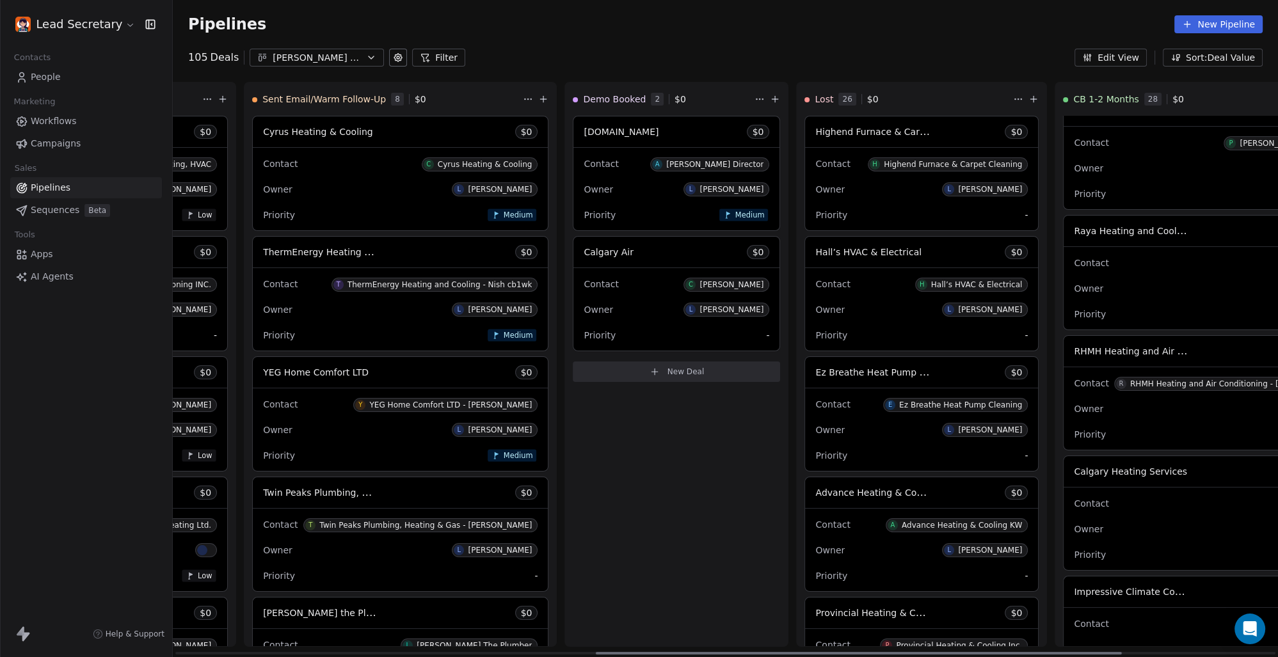
scroll to position [1885, 0]
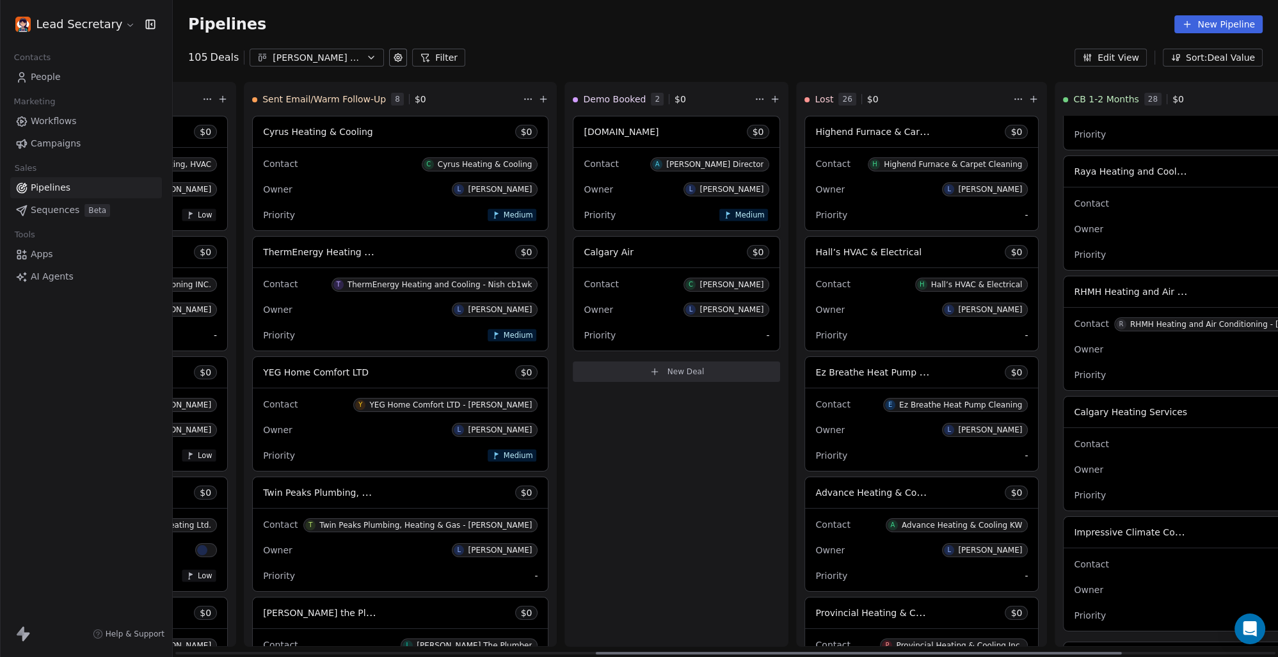
click at [1074, 452] on div "Contact C Calgary Heating Services" at bounding box center [1257, 443] width 366 height 21
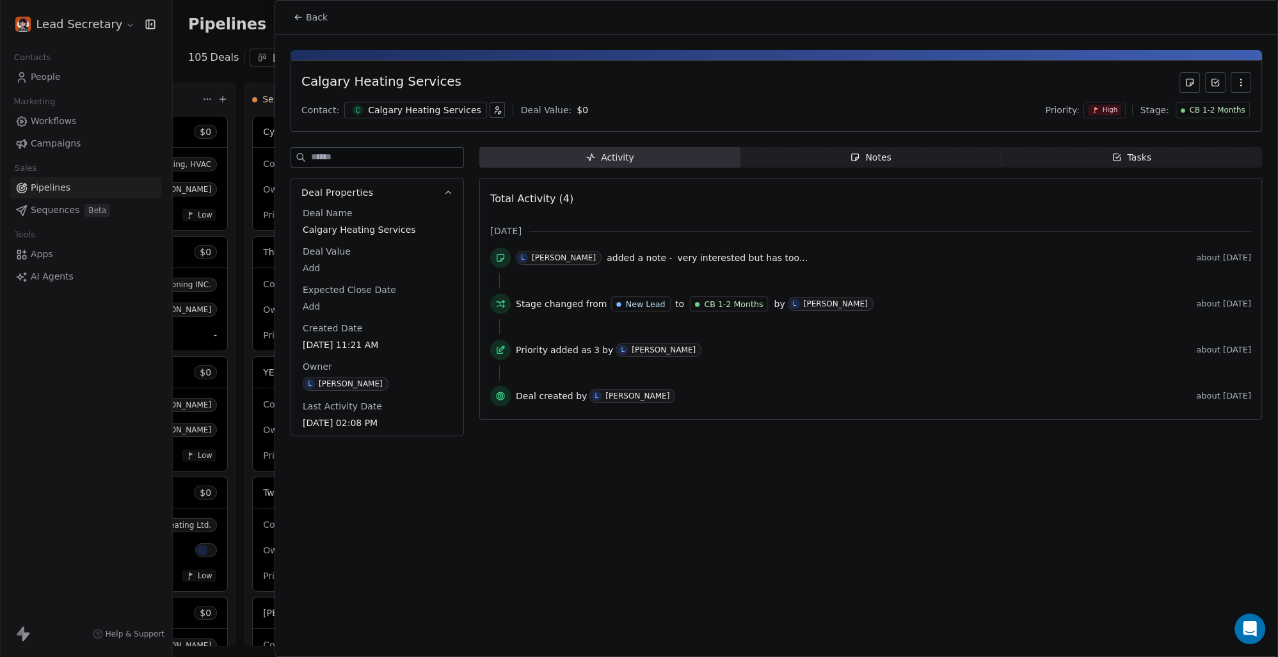
click at [433, 104] on div "Calgary Heating Services" at bounding box center [424, 110] width 113 height 13
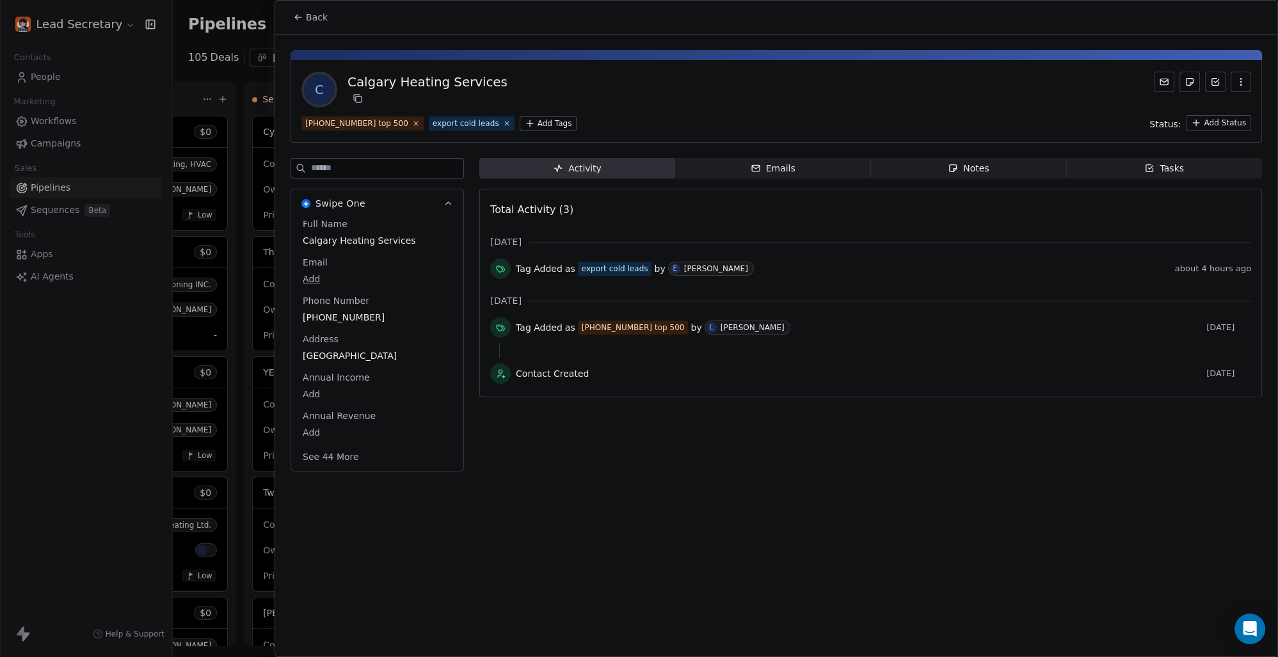
click at [317, 15] on span "Back" at bounding box center [317, 17] width 22 height 13
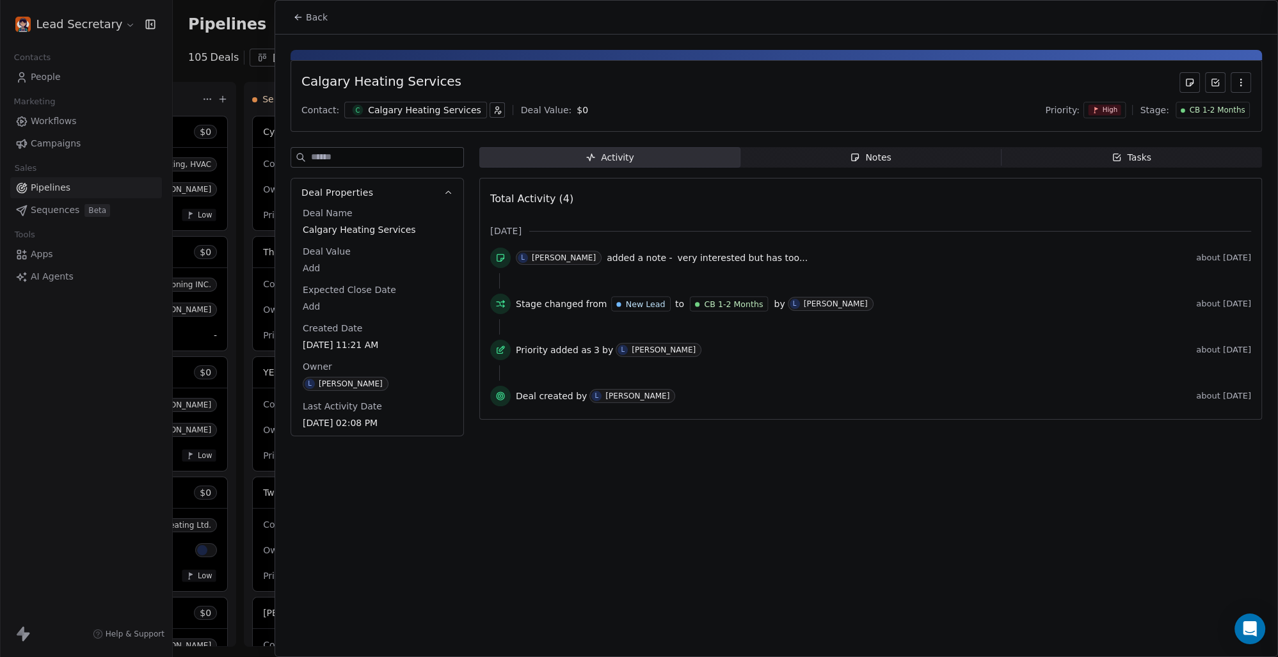
click at [317, 15] on span "Back" at bounding box center [317, 17] width 22 height 13
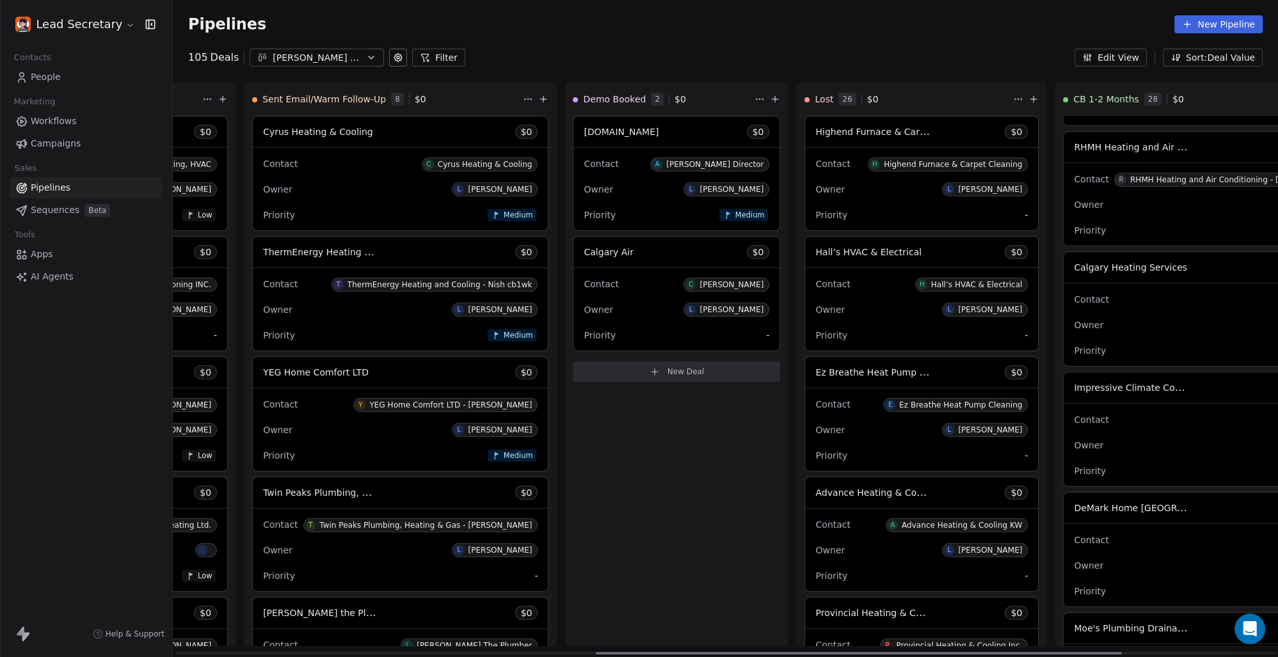
scroll to position [2063, 0]
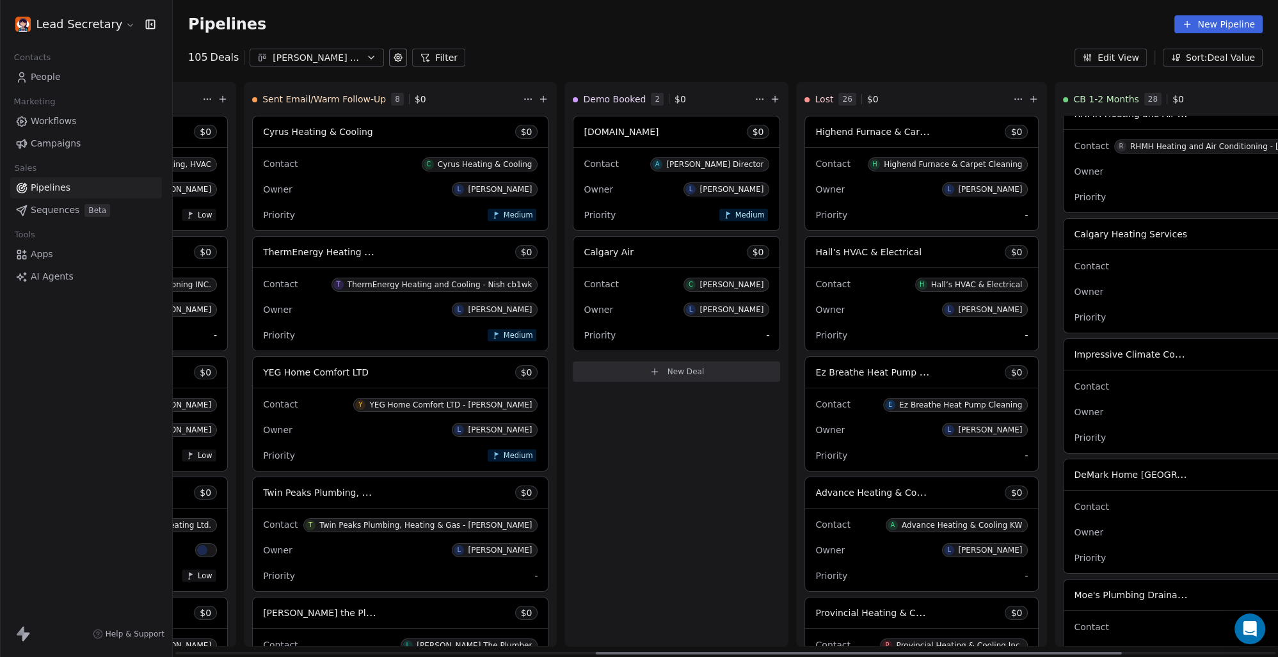
click at [1076, 391] on div "Contact I Impressive Climate Control" at bounding box center [1257, 386] width 366 height 21
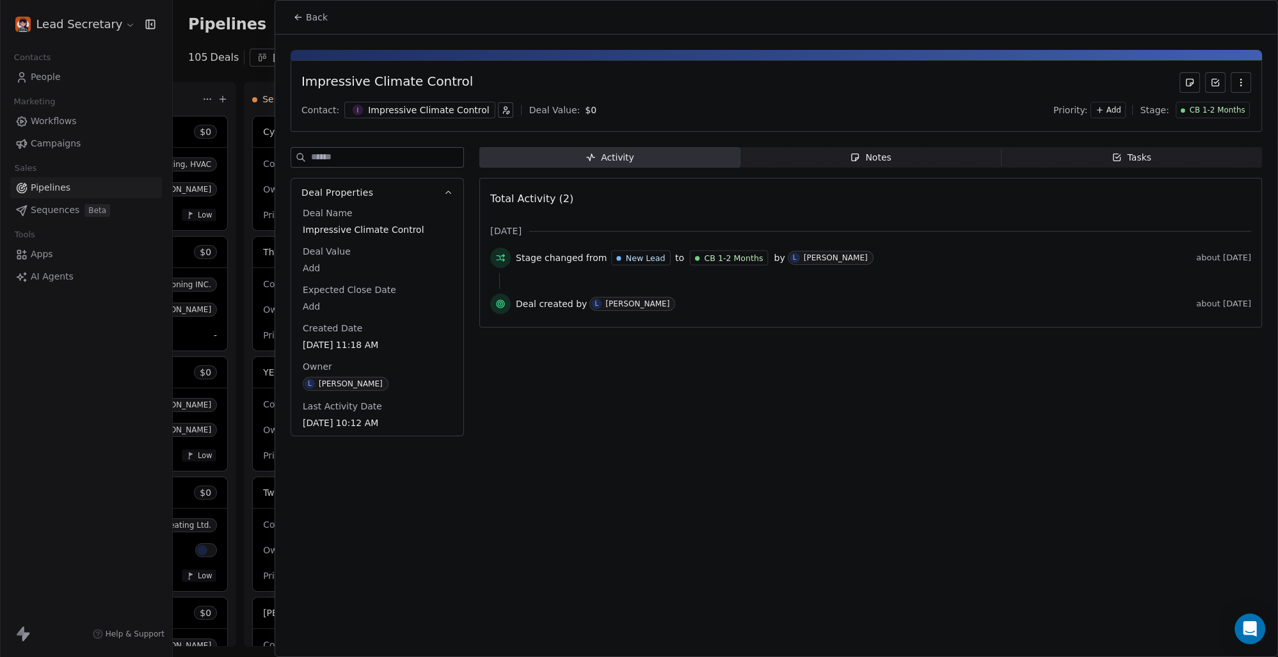
click at [434, 114] on div "Impressive Climate Control" at bounding box center [428, 110] width 121 height 13
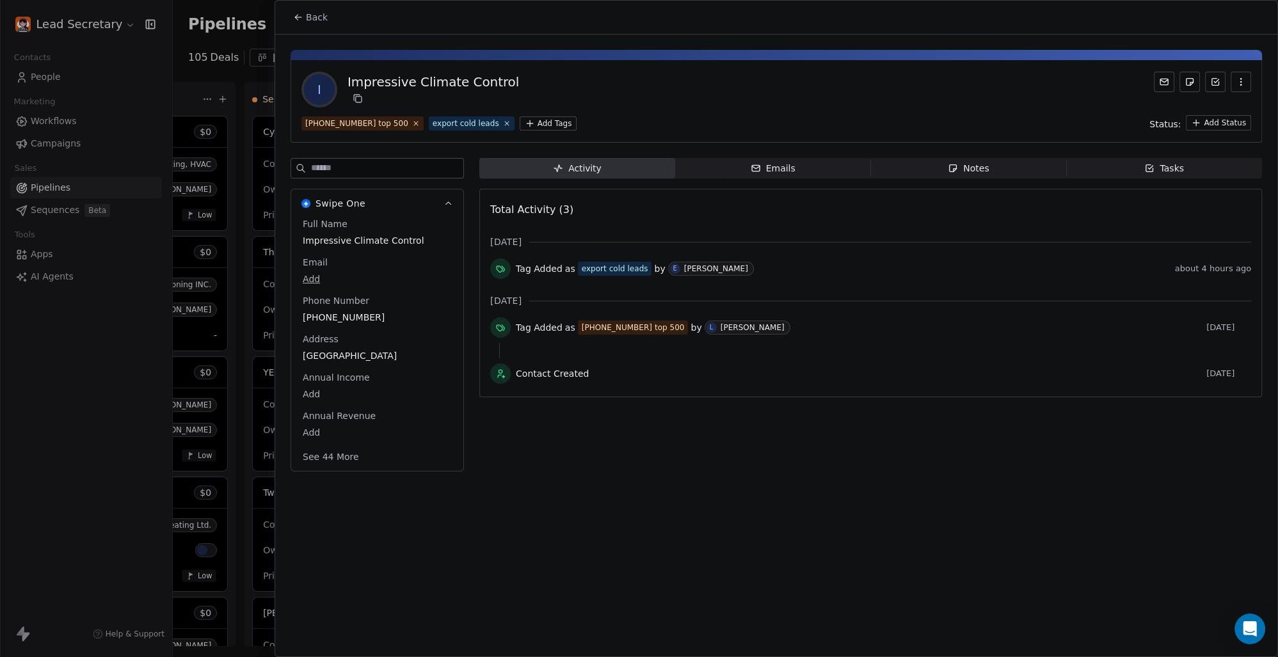
click at [308, 19] on span "Back" at bounding box center [317, 17] width 22 height 13
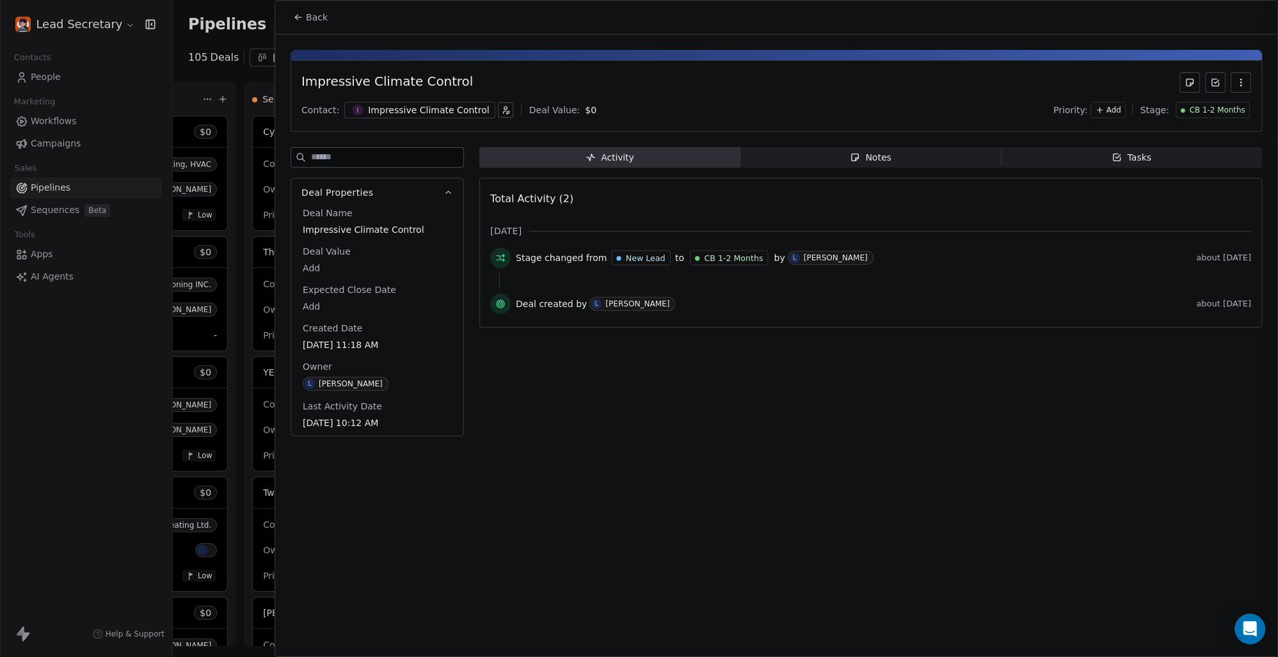
drag, startPoint x: 308, startPoint y: 19, endPoint x: 316, endPoint y: 22, distance: 8.3
click at [310, 19] on span "Back" at bounding box center [317, 17] width 22 height 13
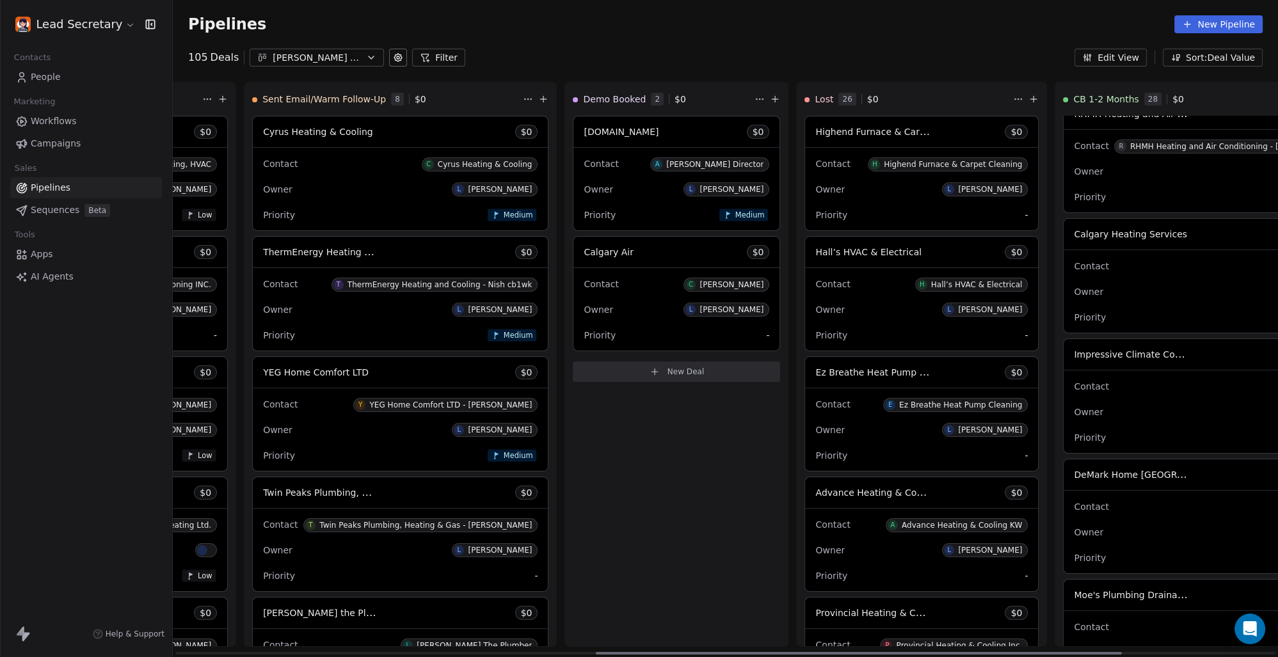
scroll to position [2241, 0]
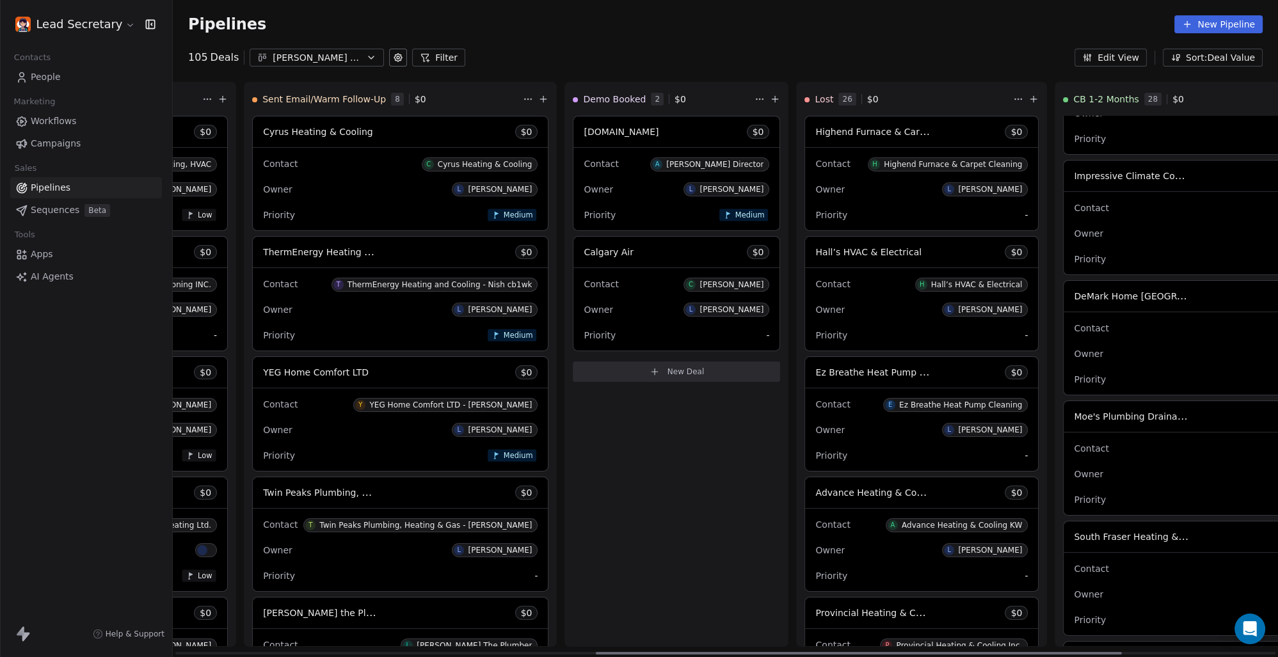
click at [1094, 364] on div "Contact D DeMark Home [GEOGRAPHIC_DATA] Owner L [PERSON_NAME] Priority -" at bounding box center [1256, 353] width 386 height 83
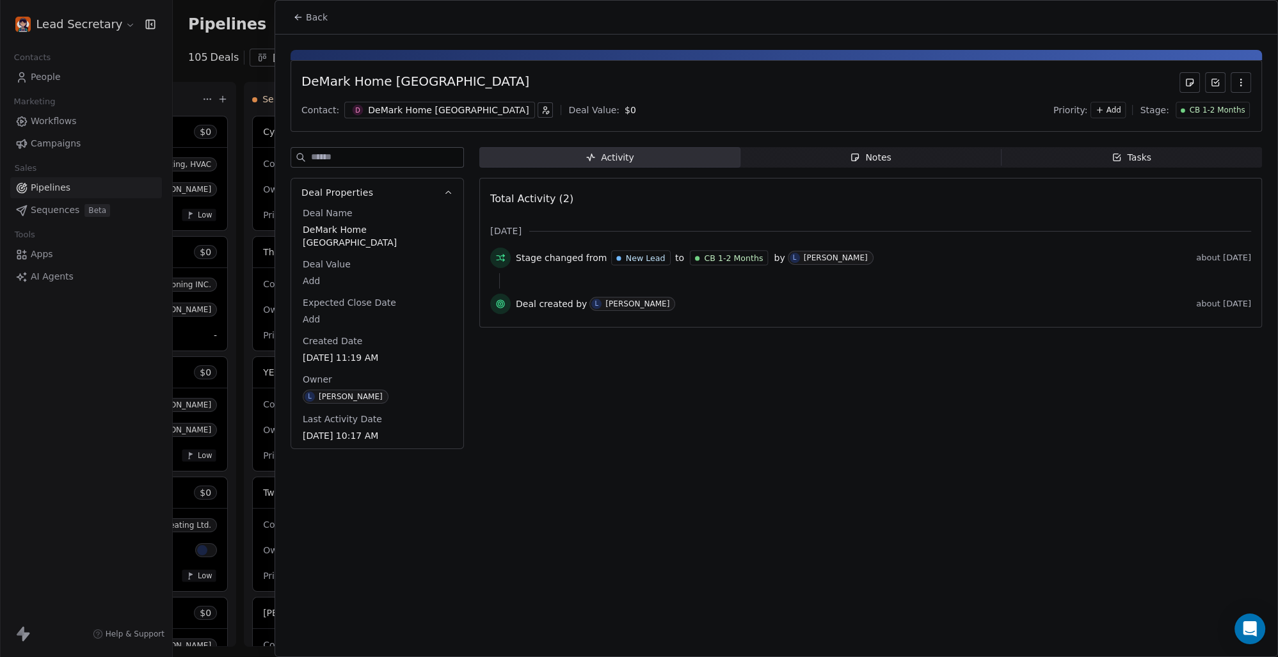
click at [392, 108] on div "DeMark Home [GEOGRAPHIC_DATA]" at bounding box center [448, 110] width 161 height 13
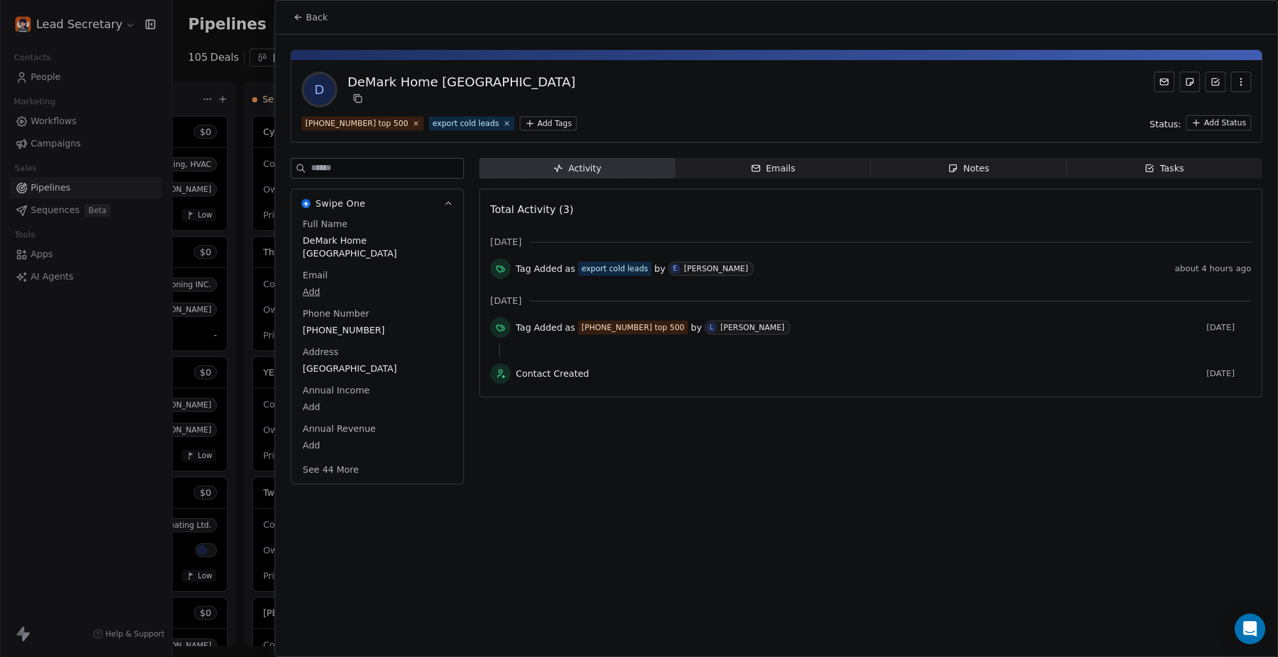
click at [302, 17] on icon at bounding box center [298, 17] width 10 height 10
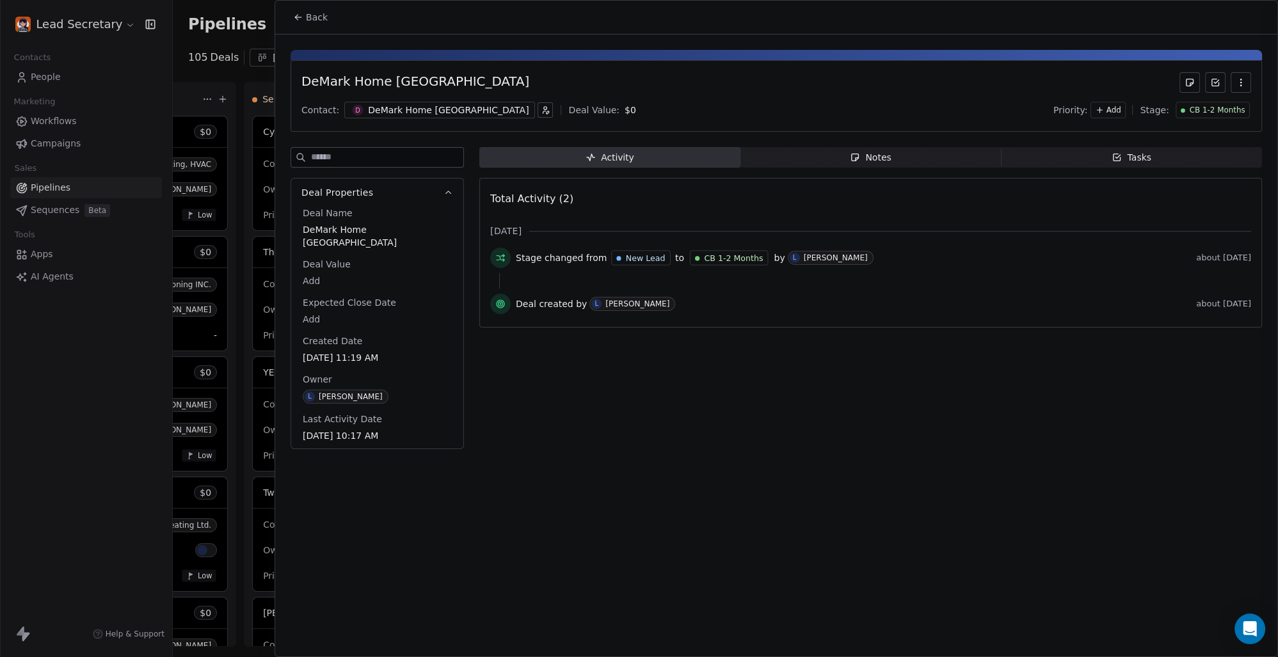
click at [310, 16] on span "Back" at bounding box center [317, 17] width 22 height 13
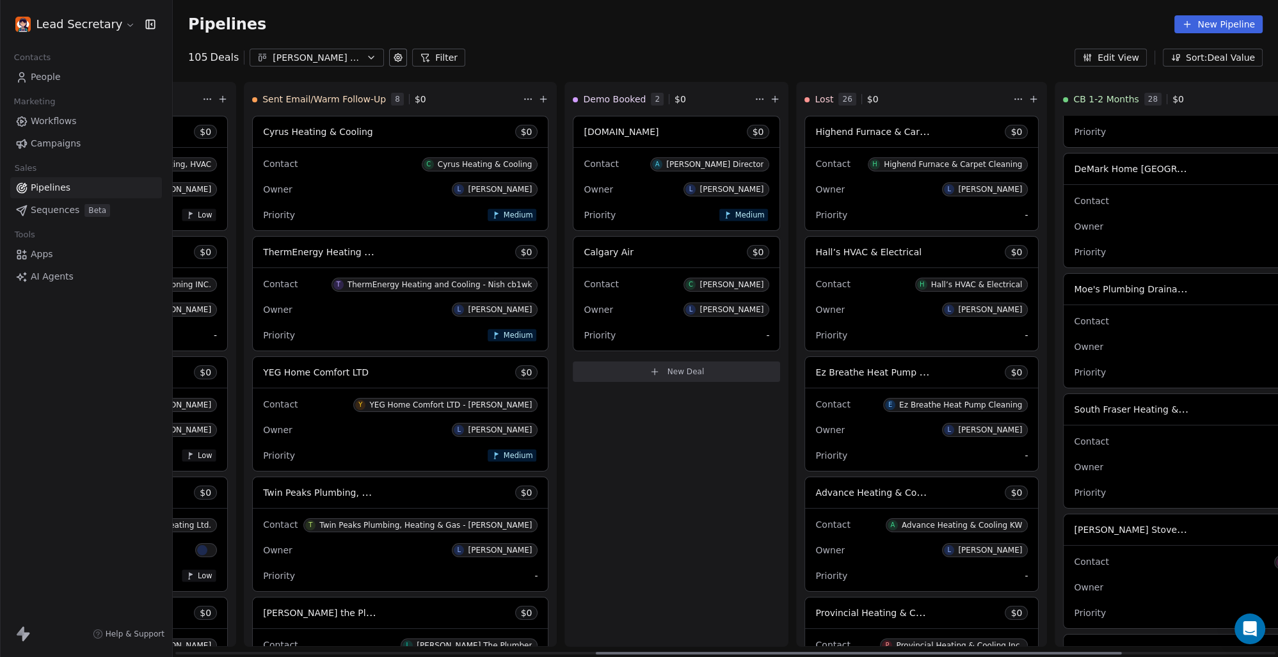
scroll to position [2419, 0]
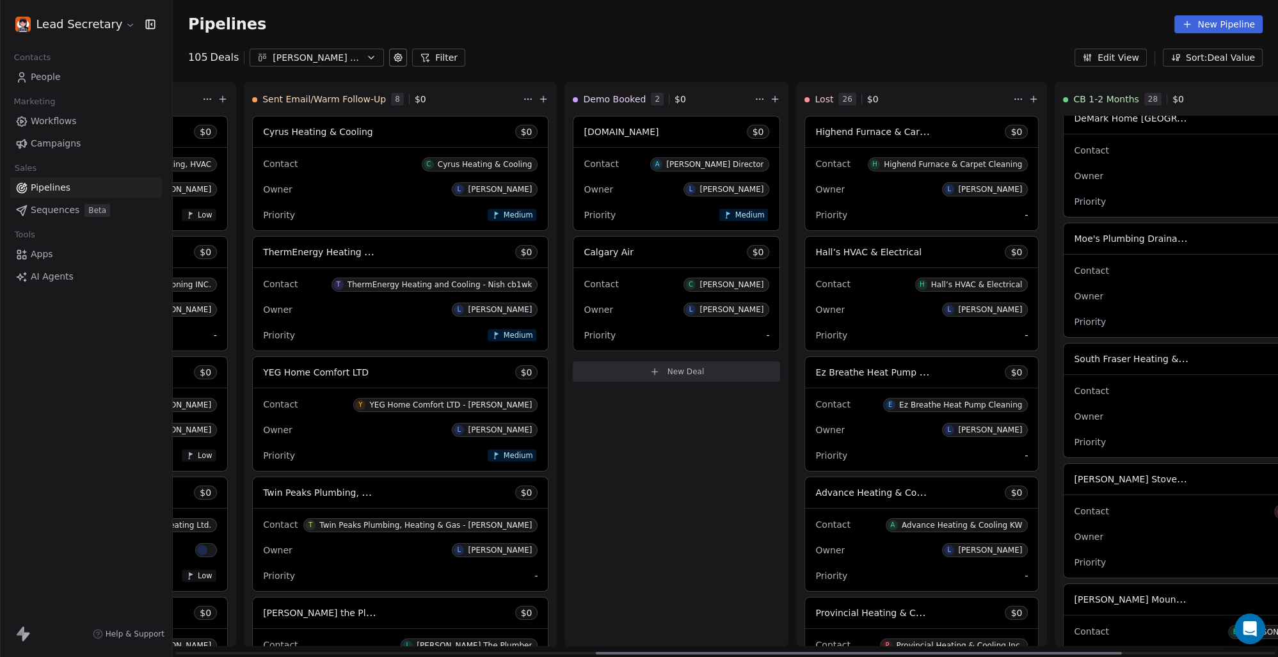
click at [1074, 508] on div "Contact [PERSON_NAME] Stoves & Stones Ltd" at bounding box center [1257, 510] width 366 height 21
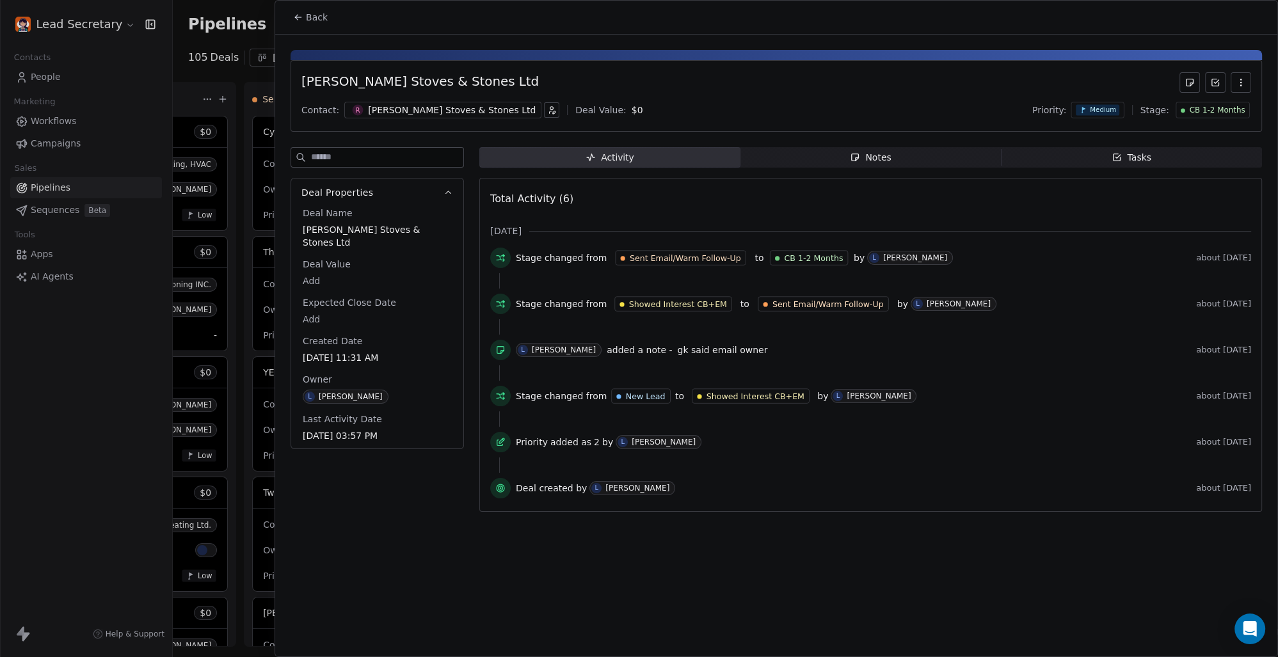
click at [428, 106] on div "[PERSON_NAME] Stoves & Stones Ltd" at bounding box center [452, 110] width 168 height 13
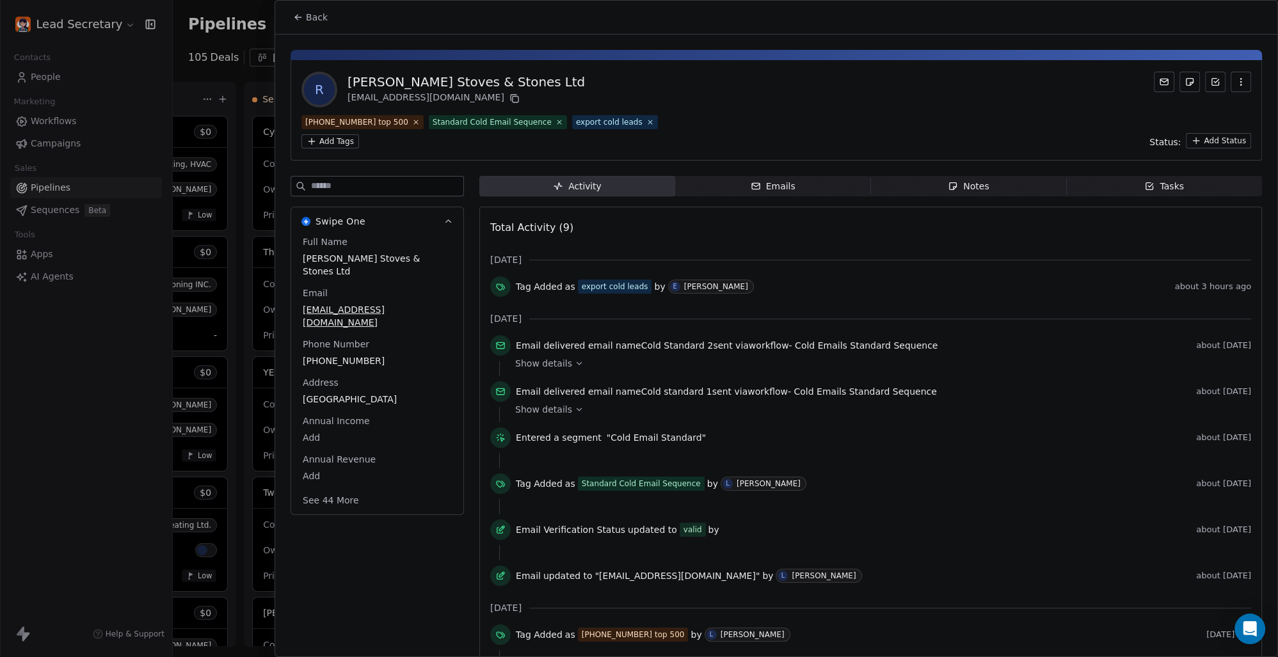
click at [303, 13] on button "Back" at bounding box center [310, 17] width 50 height 23
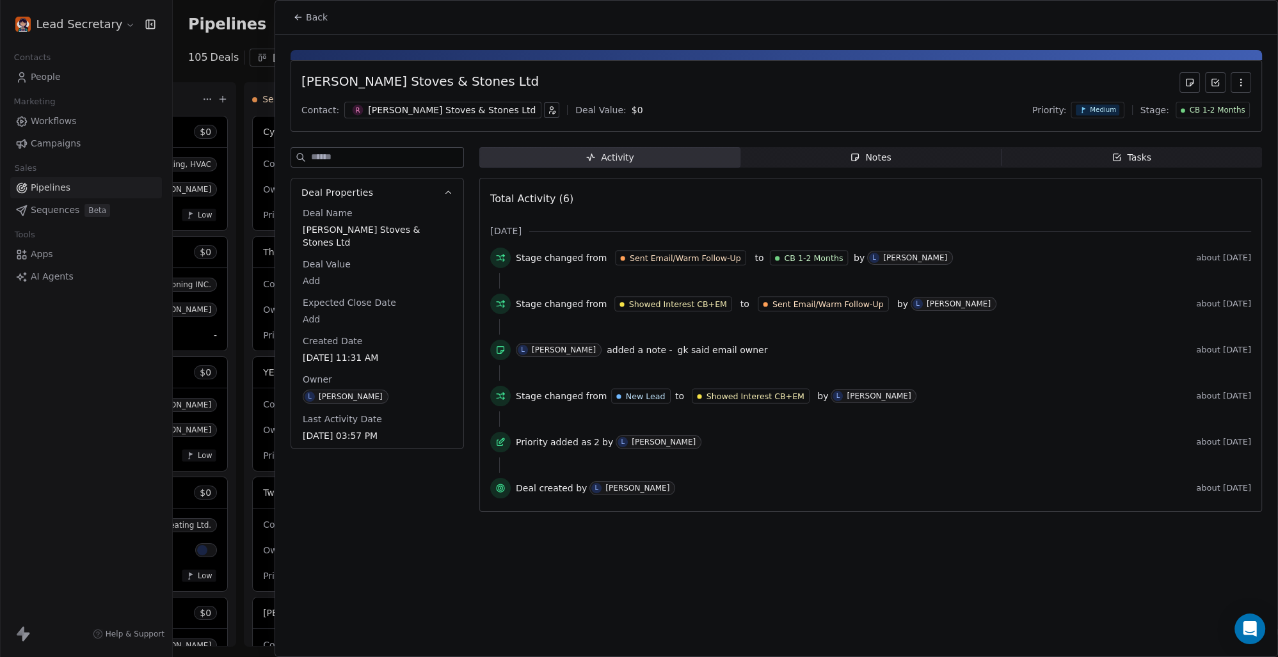
click at [310, 19] on span "Back" at bounding box center [317, 17] width 22 height 13
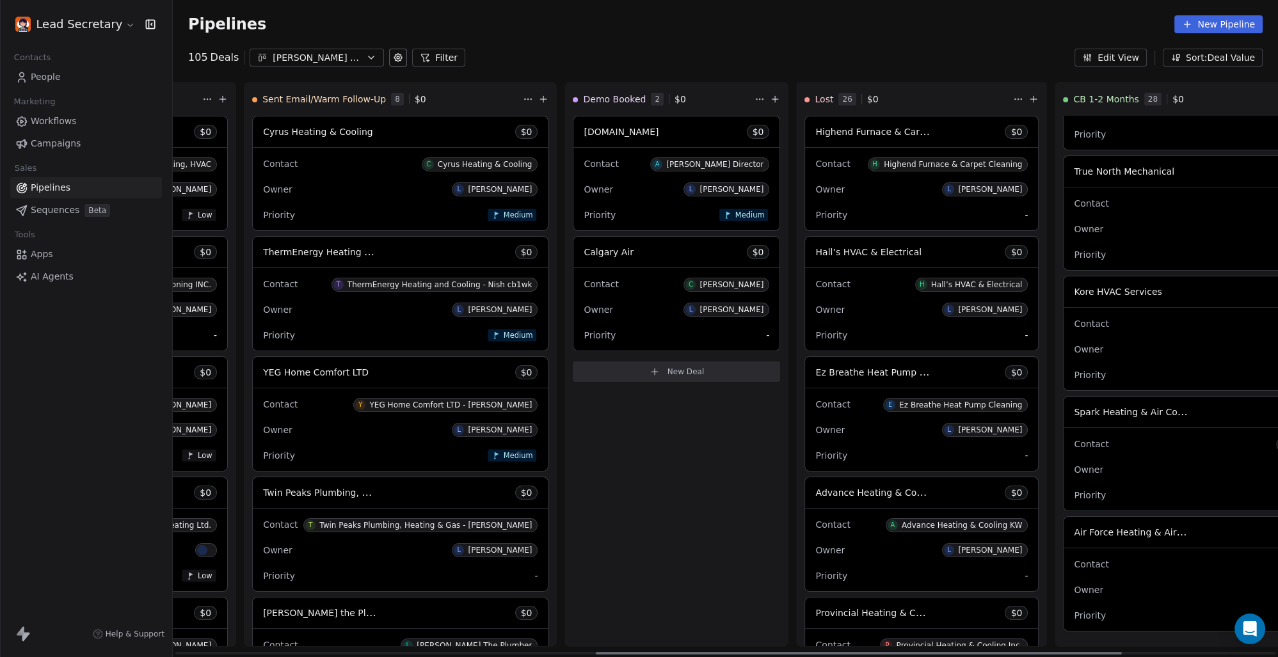
scroll to position [3093, 0]
click at [286, 51] on button "[PERSON_NAME] Leads 07-03" at bounding box center [317, 58] width 134 height 18
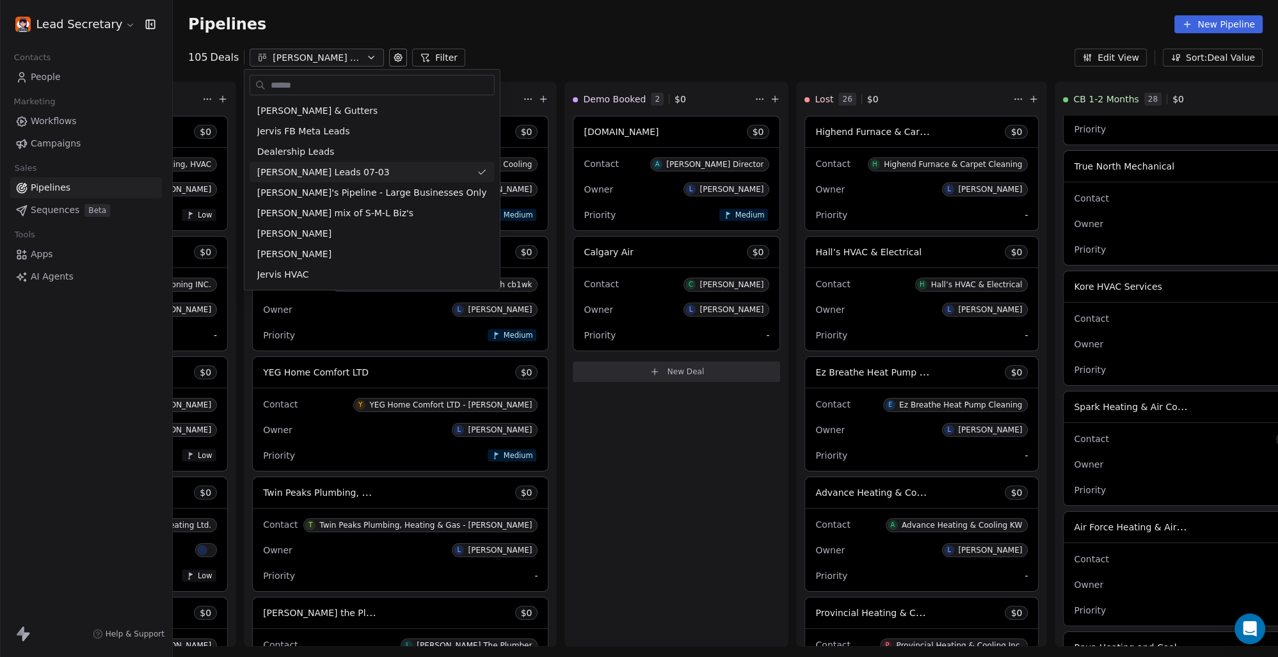
scroll to position [0, 883]
click at [334, 194] on span "[PERSON_NAME]'s Pipeline - Large Businesses Only" at bounding box center [372, 192] width 230 height 13
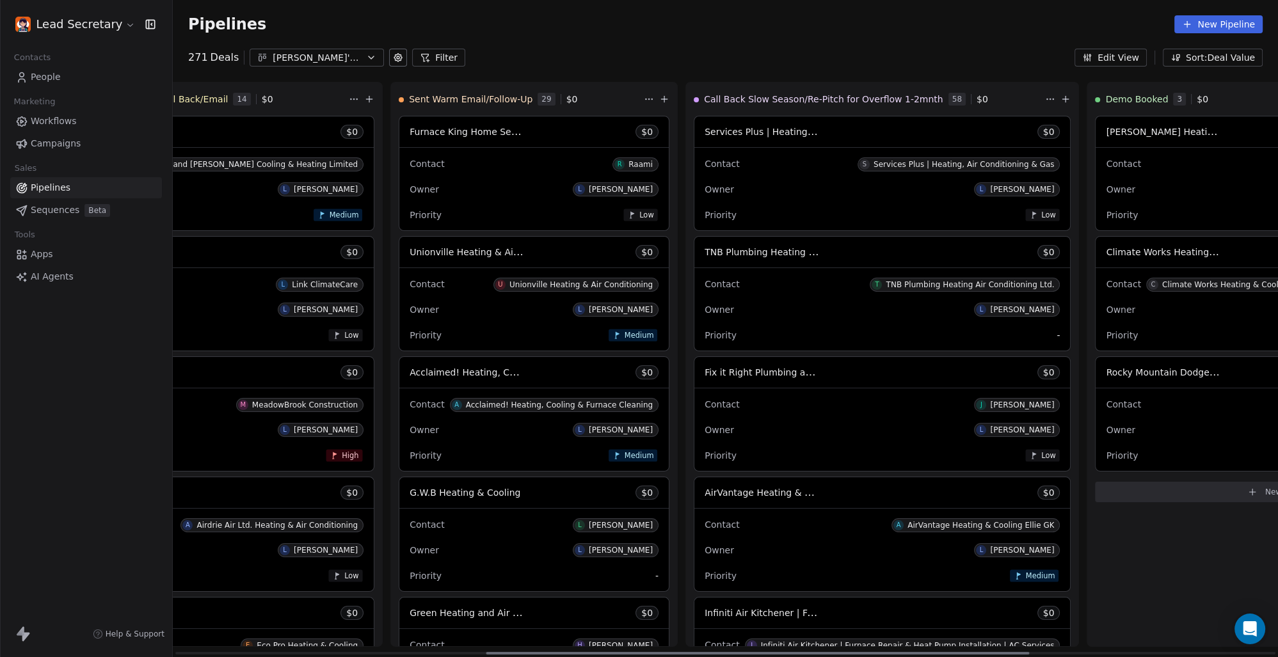
scroll to position [0, 633]
drag, startPoint x: 646, startPoint y: 654, endPoint x: 957, endPoint y: 631, distance: 311.8
click at [957, 652] on div at bounding box center [758, 653] width 543 height 3
click at [703, 125] on span "Services Plus | Heating, Air Conditioning & Gas" at bounding box center [760, 131] width 115 height 15
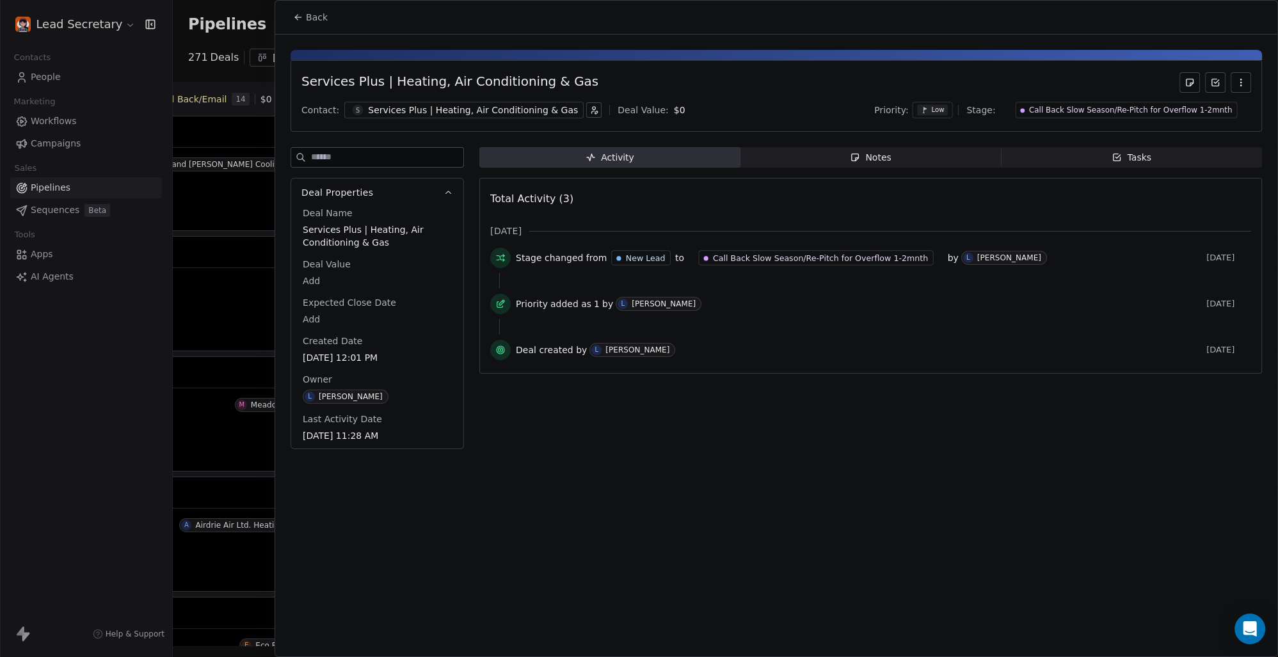
click at [483, 109] on div "Services Plus | Heating, Air Conditioning & Gas" at bounding box center [473, 110] width 210 height 13
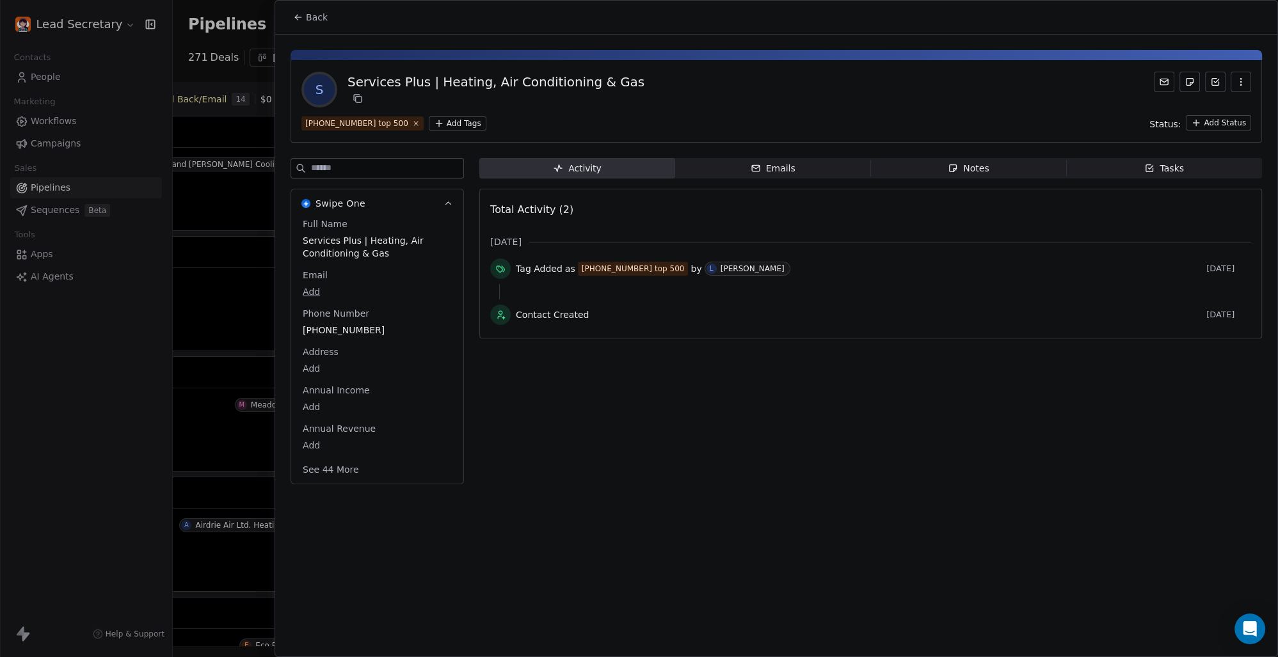
click at [440, 127] on html "Lead Secretary Contacts People Marketing Workflows Campaigns Sales Pipelines Se…" at bounding box center [639, 328] width 1278 height 657
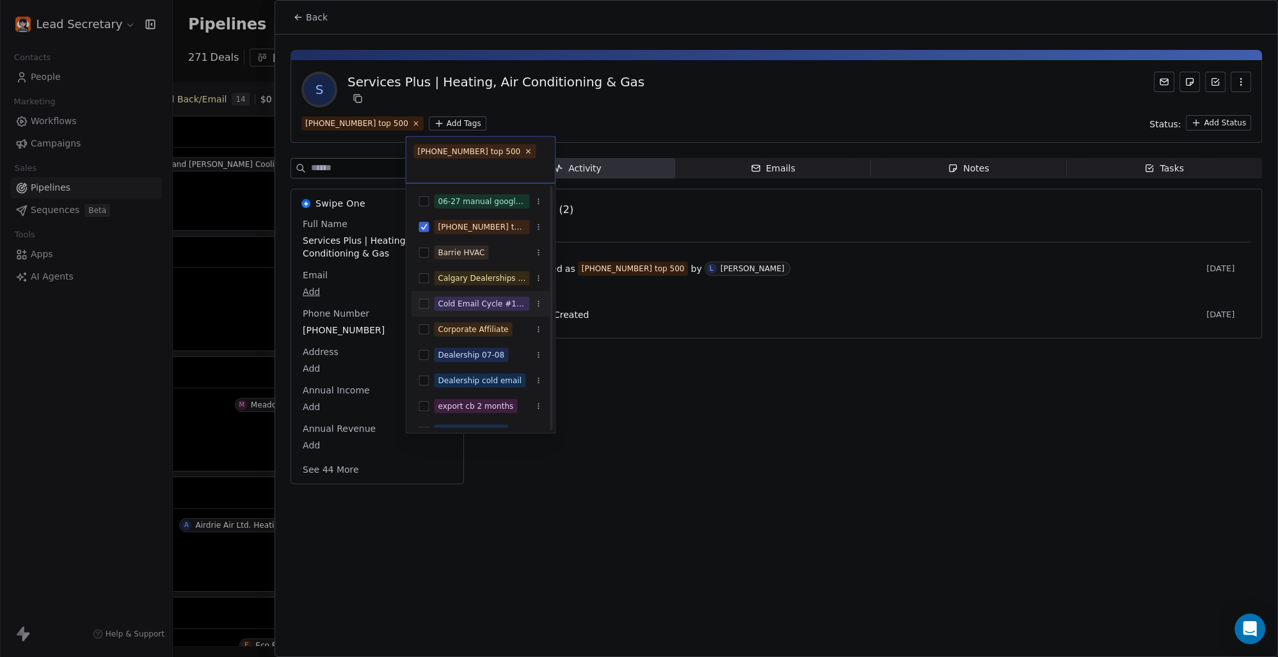
scroll to position [89, 0]
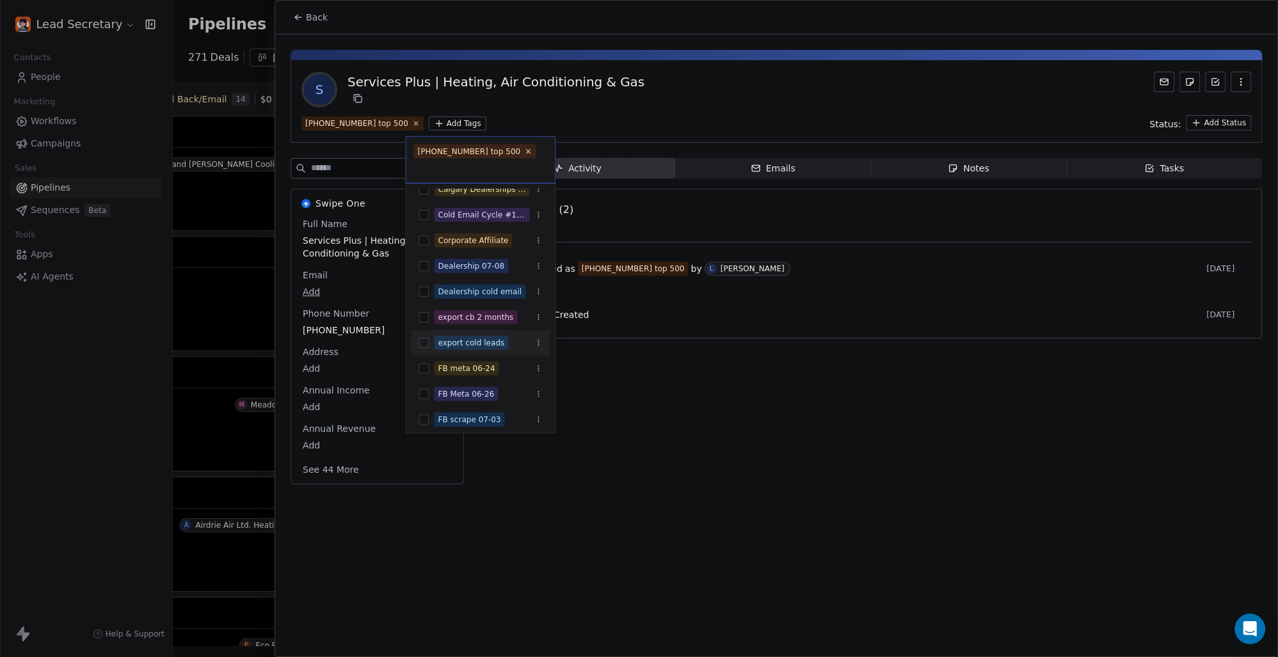
click at [422, 344] on button "Suggestions" at bounding box center [423, 343] width 10 height 10
click at [790, 387] on html "Lead Secretary Contacts People Marketing Workflows Campaigns Sales Pipelines Se…" at bounding box center [639, 328] width 1278 height 657
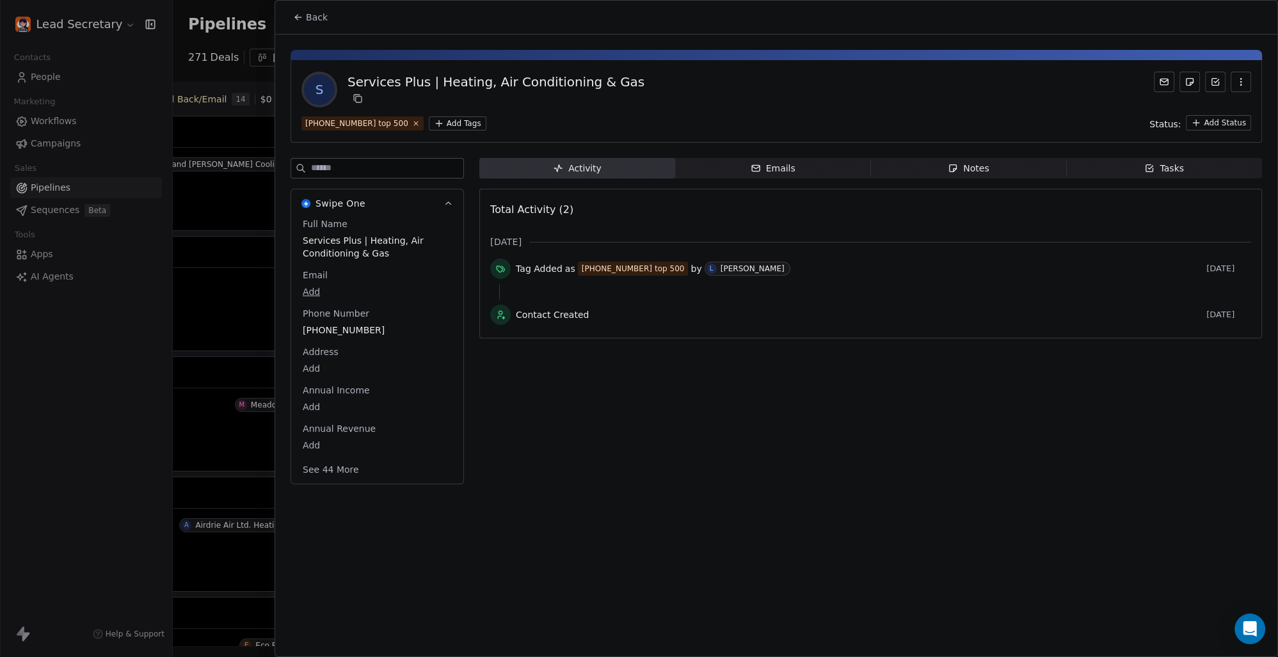
scroll to position [0, 633]
click at [308, 24] on button "Back" at bounding box center [310, 17] width 50 height 23
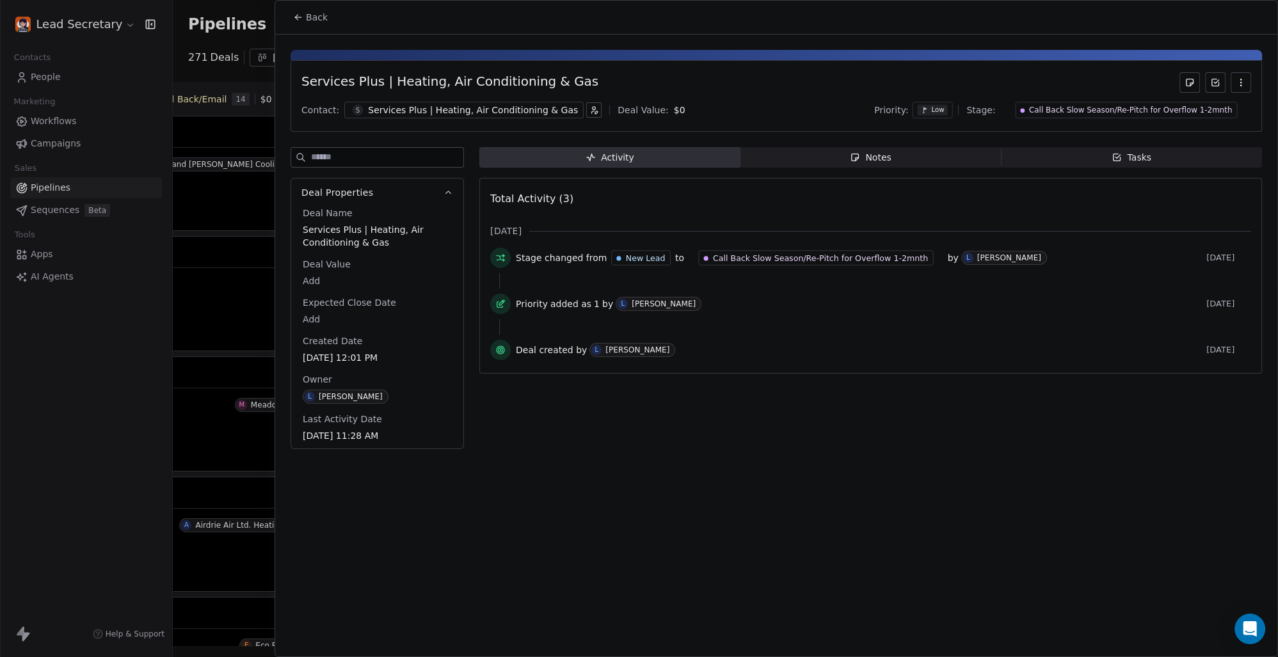
click at [315, 17] on span "Back" at bounding box center [317, 17] width 22 height 13
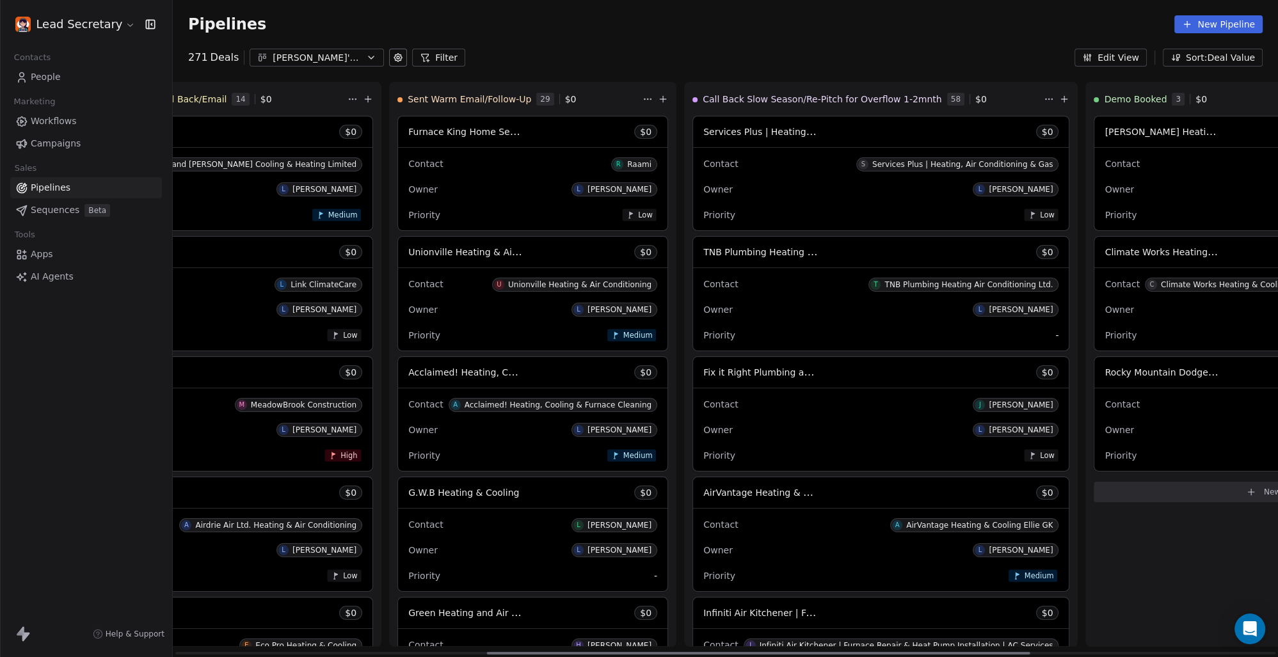
click at [703, 252] on span "TNB Plumbing Heating Air Conditioning Ltd." at bounding box center [800, 252] width 195 height 12
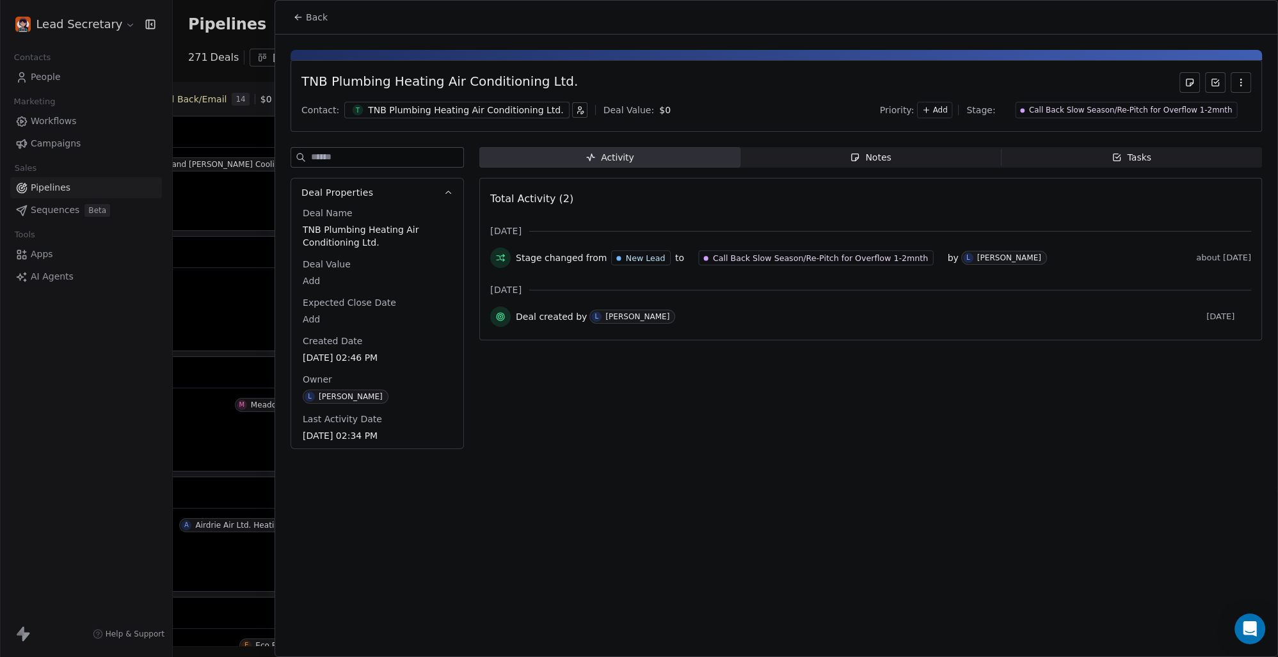
click at [375, 109] on div "TNB Plumbing Heating Air Conditioning Ltd." at bounding box center [465, 110] width 195 height 13
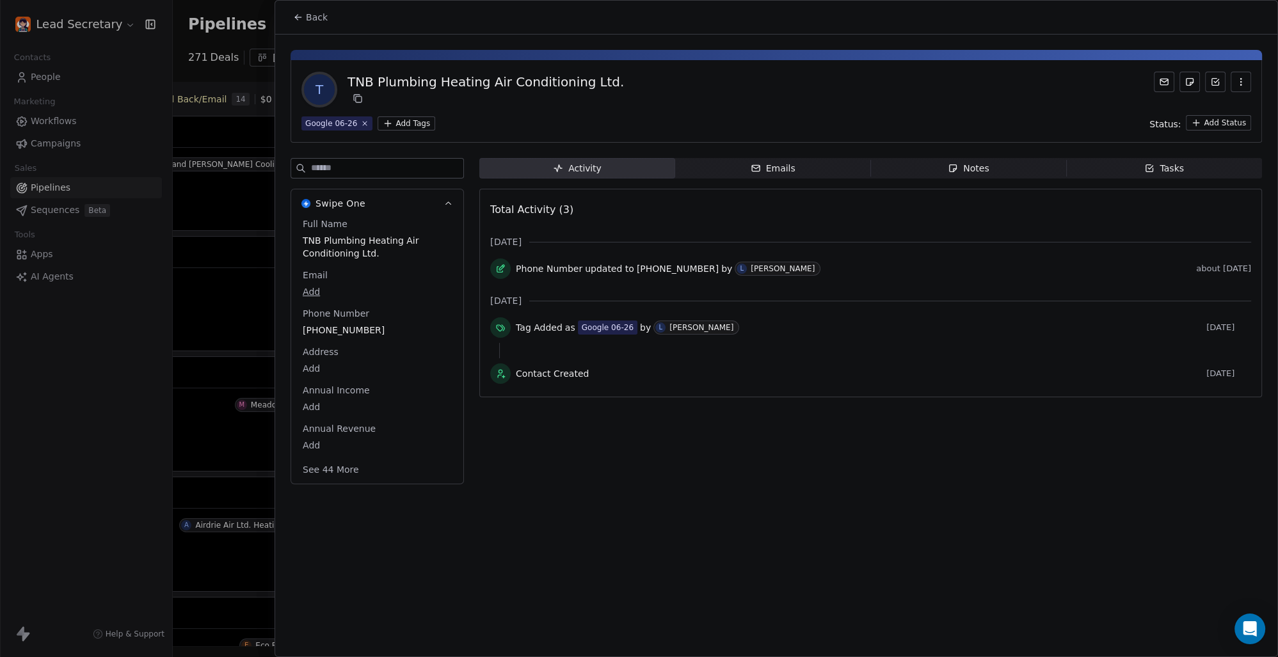
click at [393, 122] on html "Lead Secretary Contacts People Marketing Workflows Campaigns Sales Pipelines Se…" at bounding box center [639, 328] width 1278 height 657
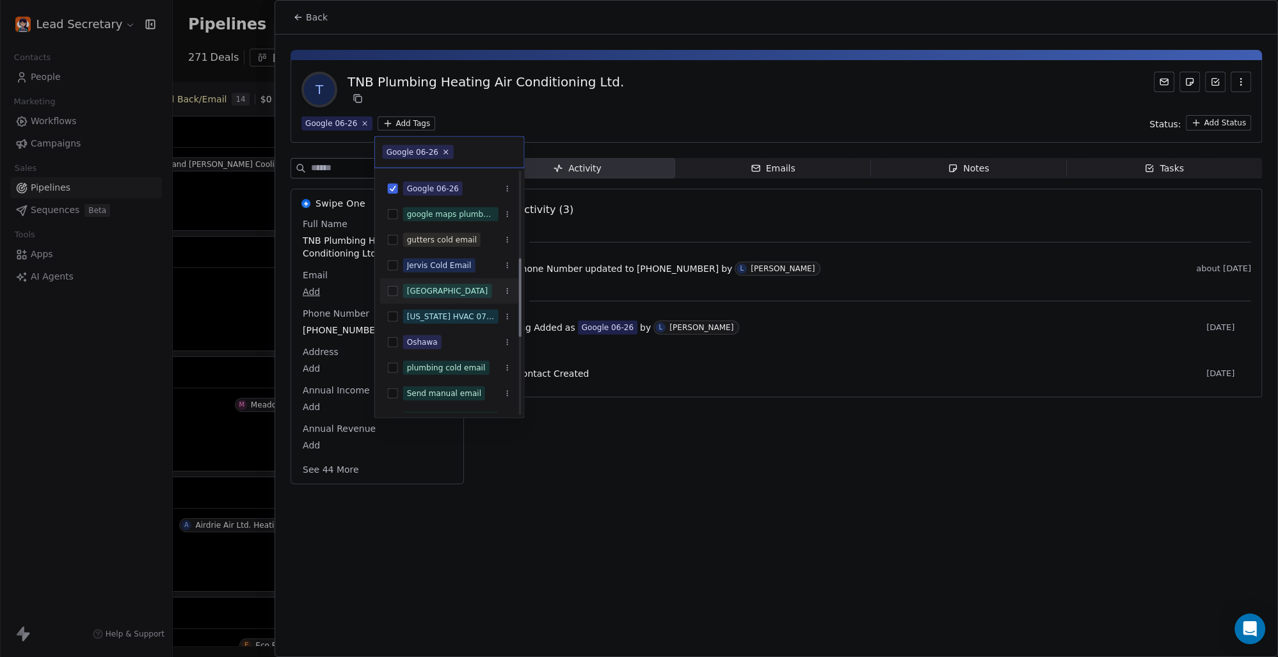
scroll to position [178, 0]
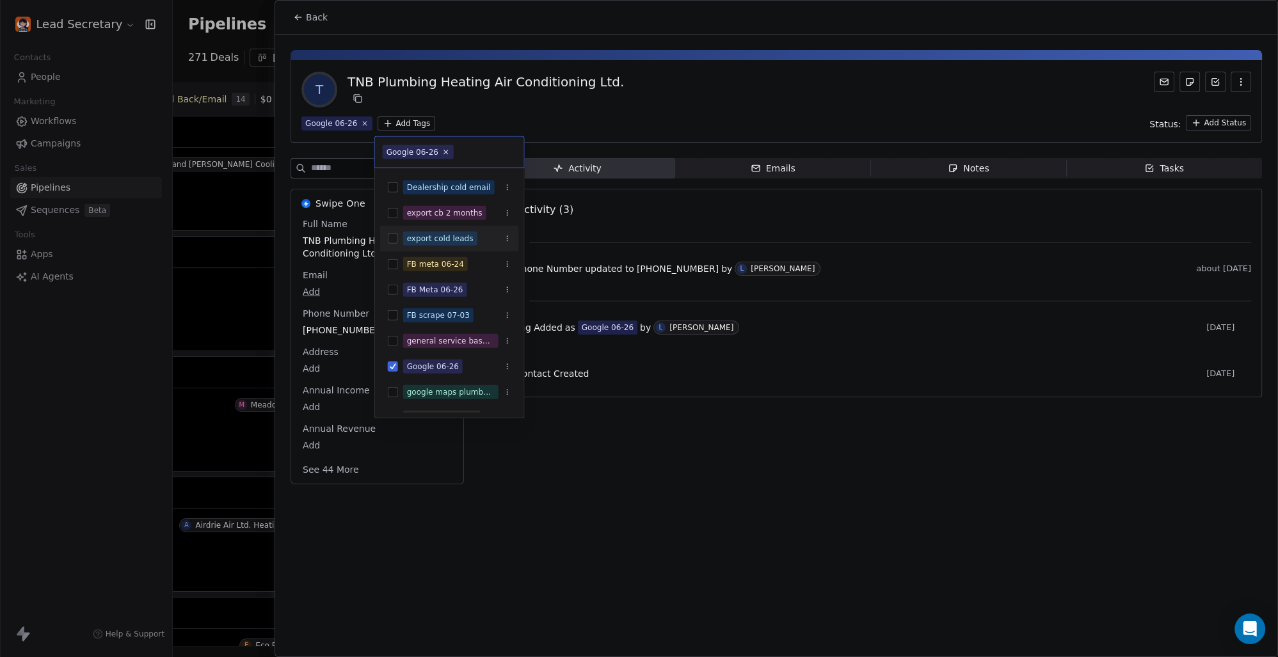
click at [388, 237] on button "Suggestions" at bounding box center [393, 239] width 10 height 10
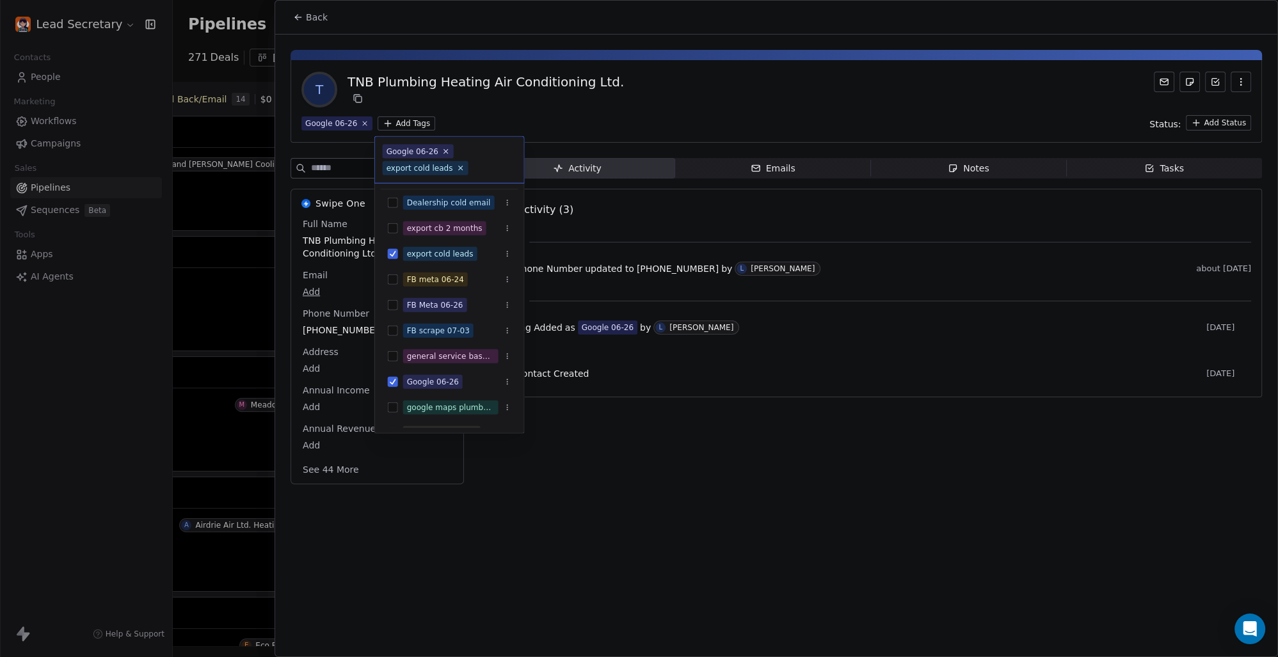
click at [536, 106] on html "Lead Secretary Contacts People Marketing Workflows Campaigns Sales Pipelines Se…" at bounding box center [639, 328] width 1278 height 657
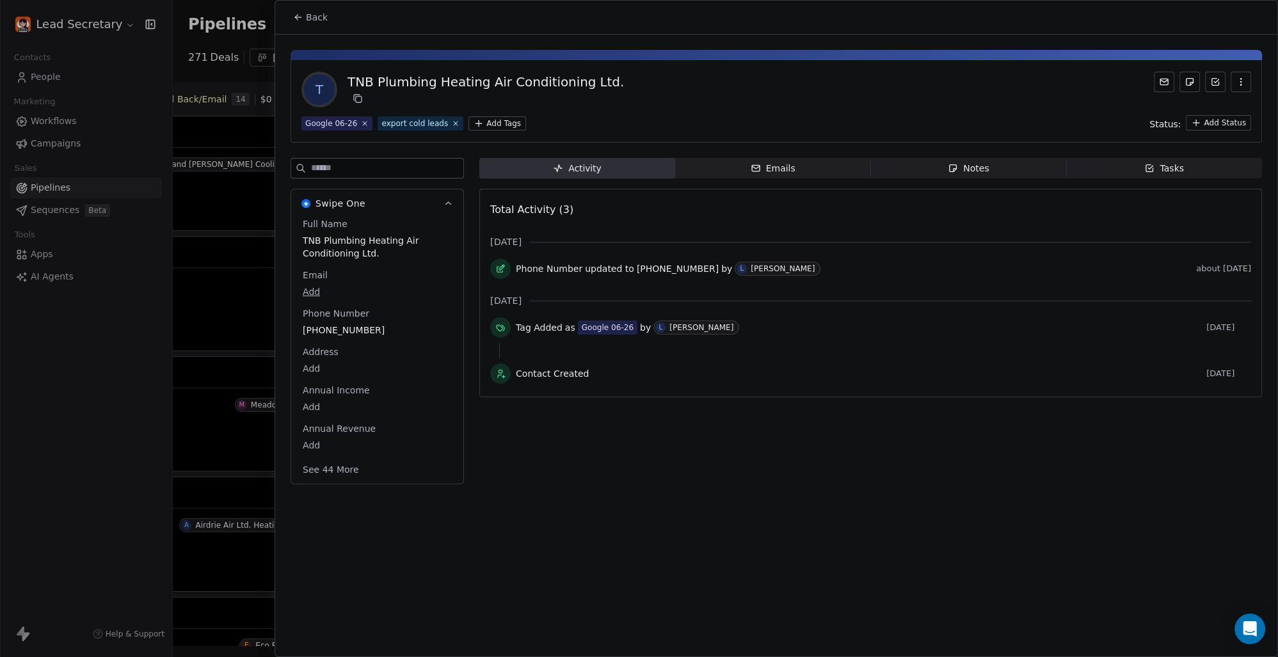
scroll to position [0, 633]
click at [314, 13] on span "Back" at bounding box center [317, 17] width 22 height 13
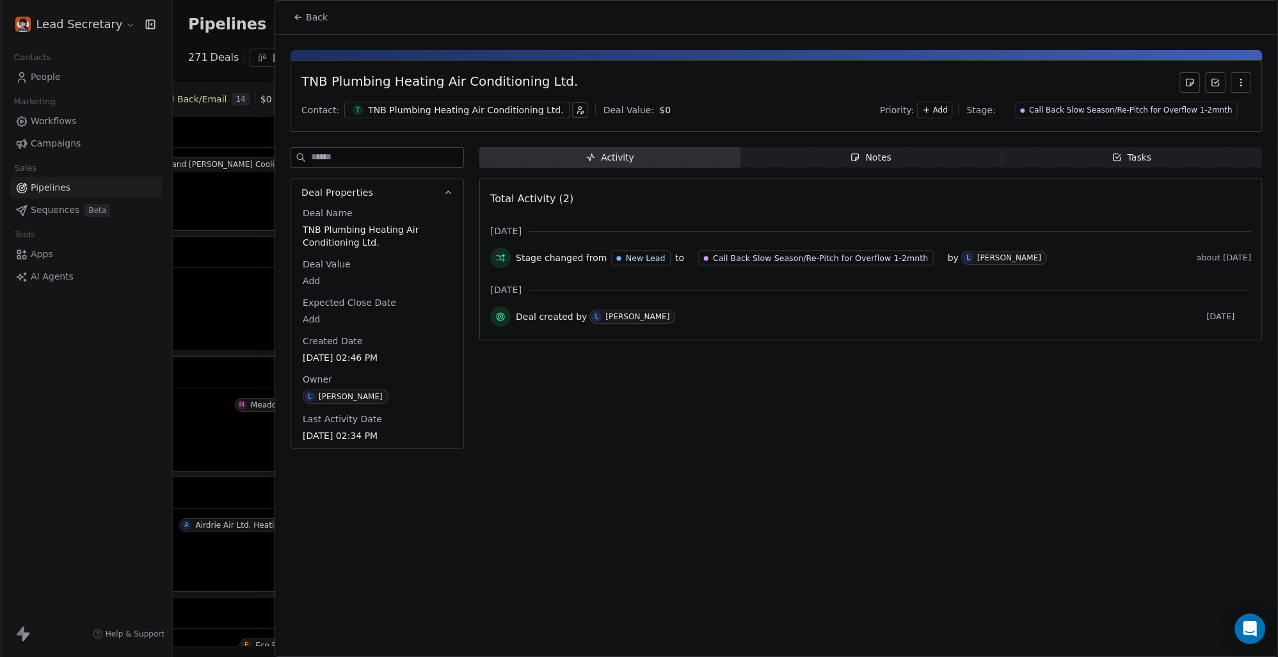
click at [308, 20] on span "Back" at bounding box center [317, 17] width 22 height 13
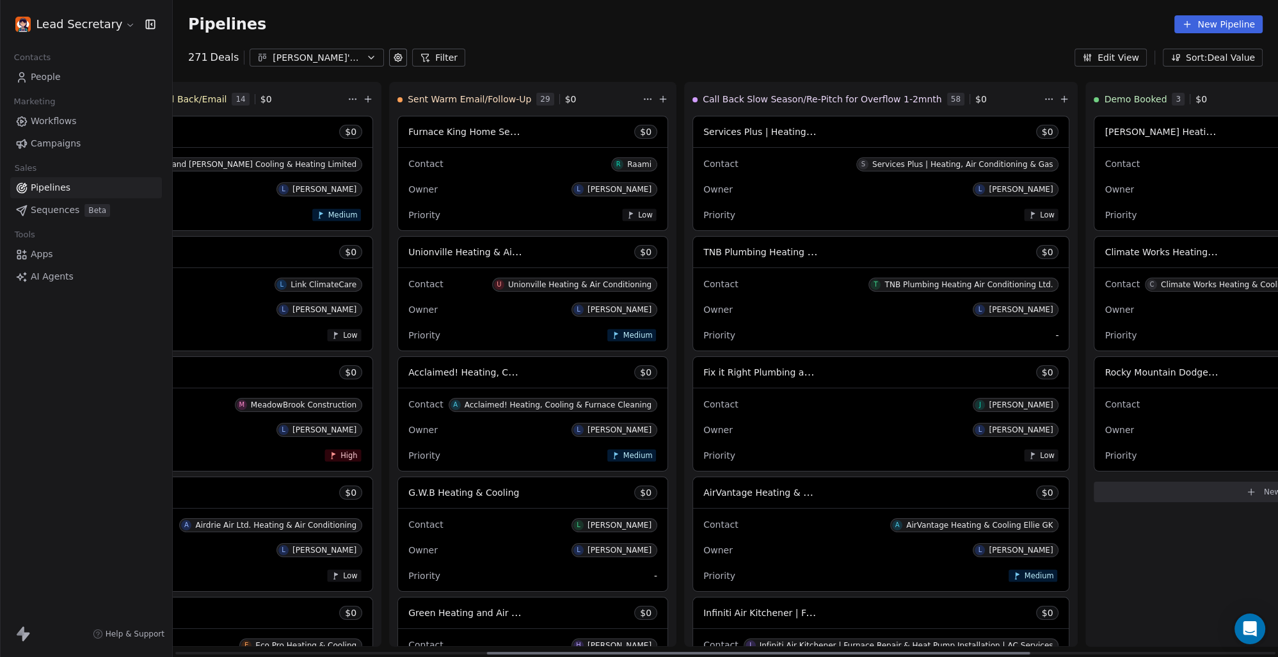
click at [703, 398] on div "Contact [PERSON_NAME]" at bounding box center [880, 403] width 355 height 21
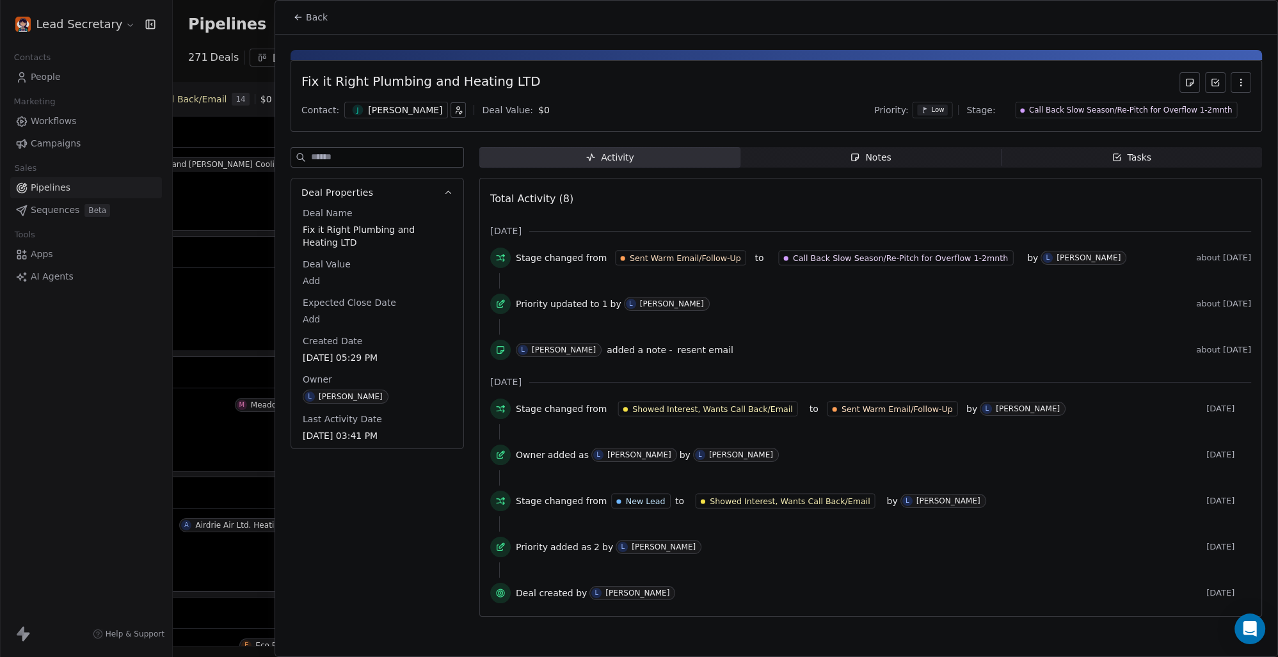
click at [374, 109] on div "[PERSON_NAME]" at bounding box center [405, 110] width 74 height 13
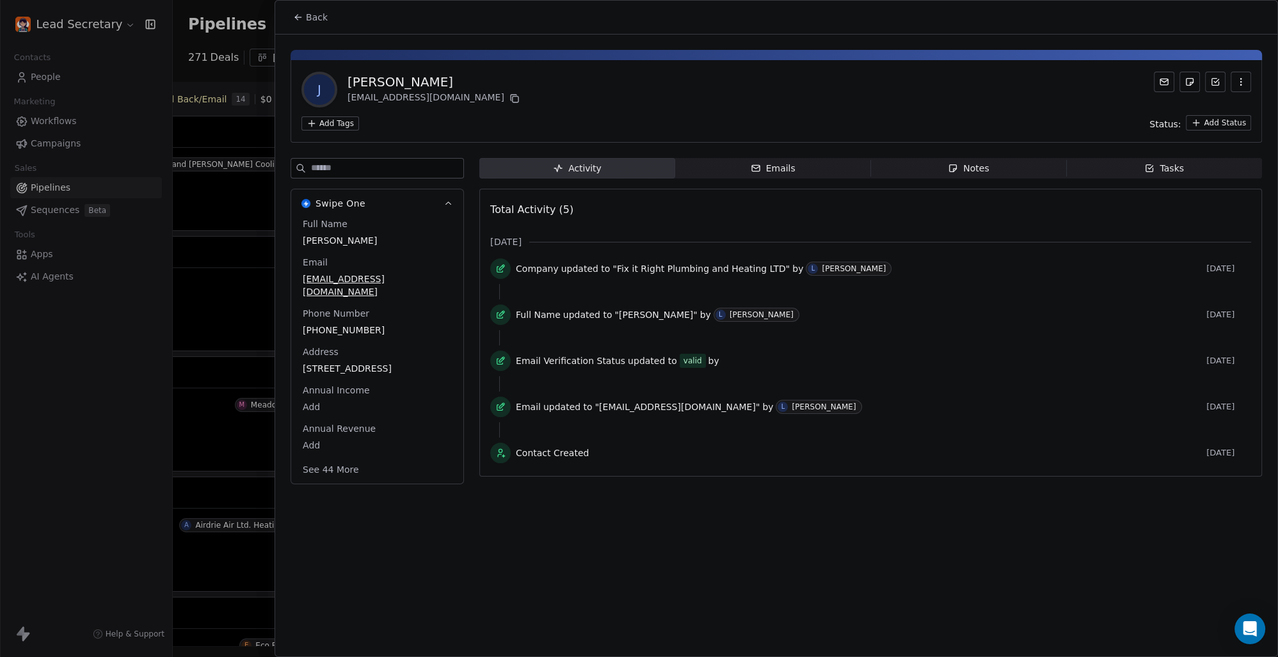
click at [347, 127] on html "Lead Secretary Contacts People Marketing Workflows Campaigns Sales Pipelines Se…" at bounding box center [639, 328] width 1278 height 657
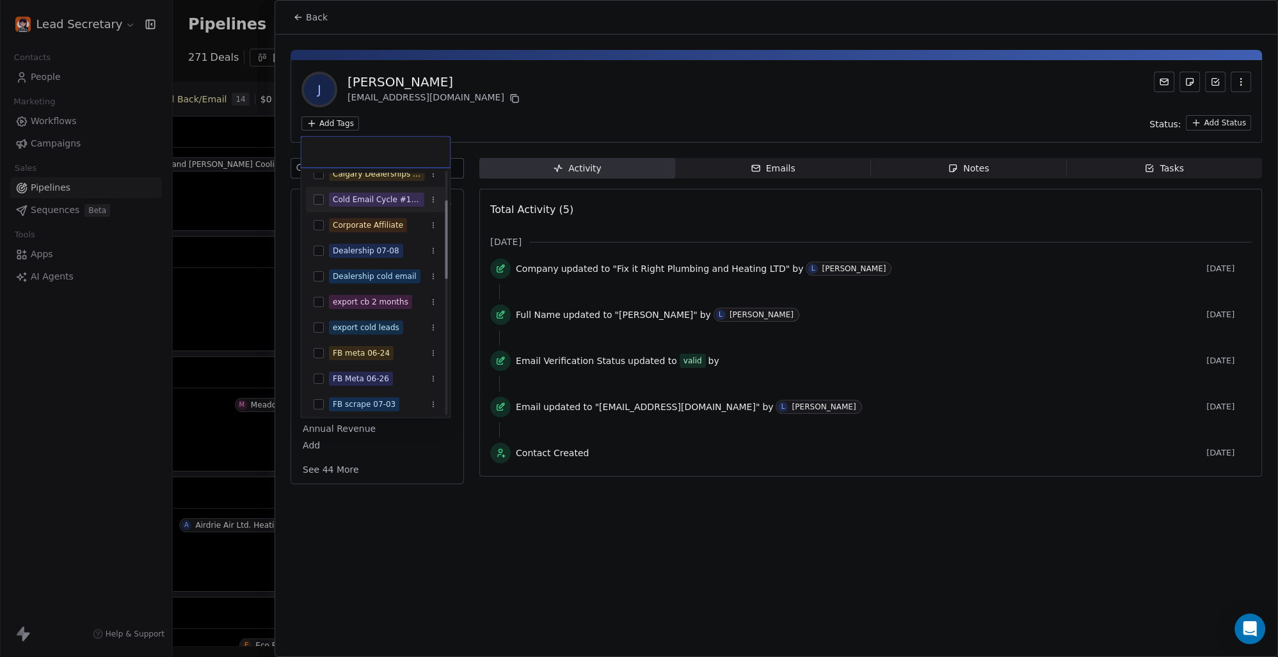
scroll to position [178, 0]
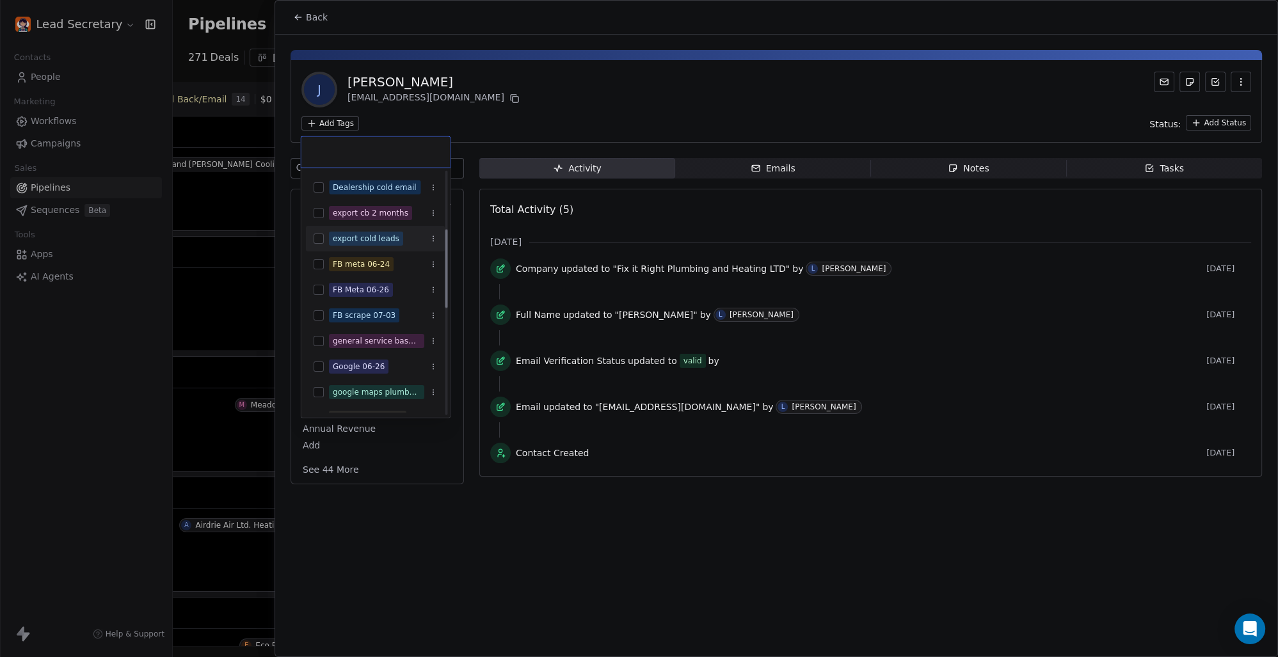
click at [318, 234] on button "Suggestions" at bounding box center [319, 239] width 10 height 10
click at [975, 347] on html "Lead Secretary Contacts People Marketing Workflows Campaigns Sales Pipelines Se…" at bounding box center [639, 328] width 1278 height 657
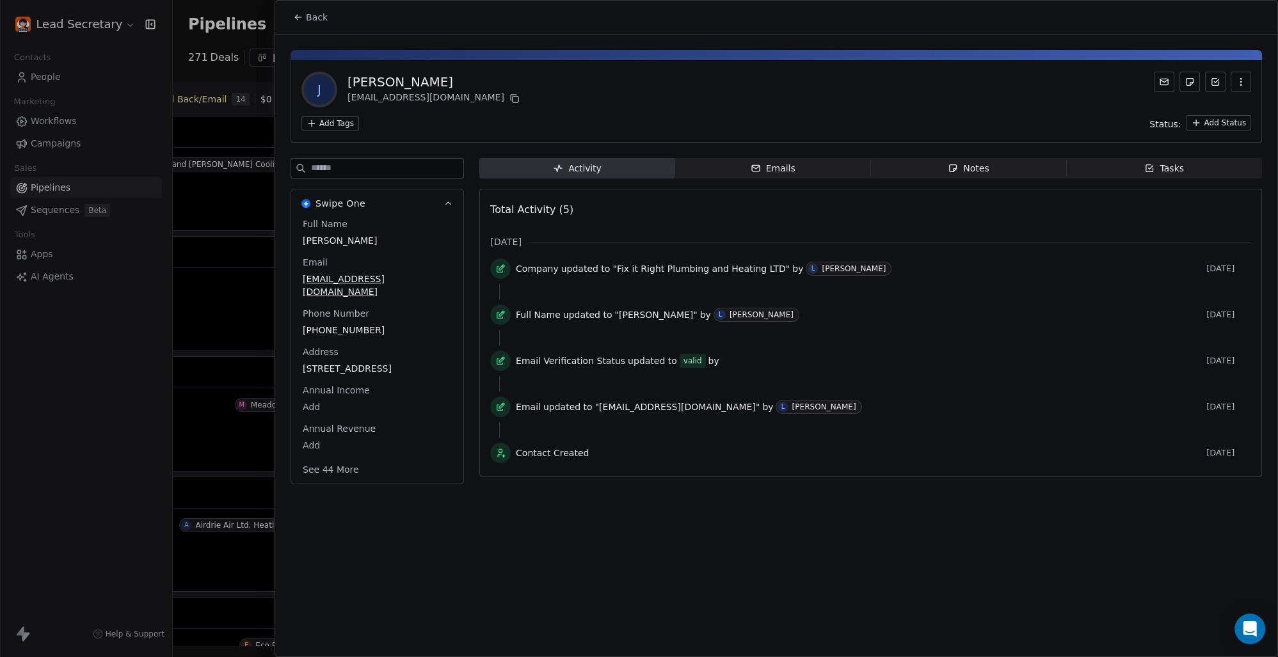
scroll to position [0, 633]
click at [314, 19] on span "Back" at bounding box center [317, 17] width 22 height 13
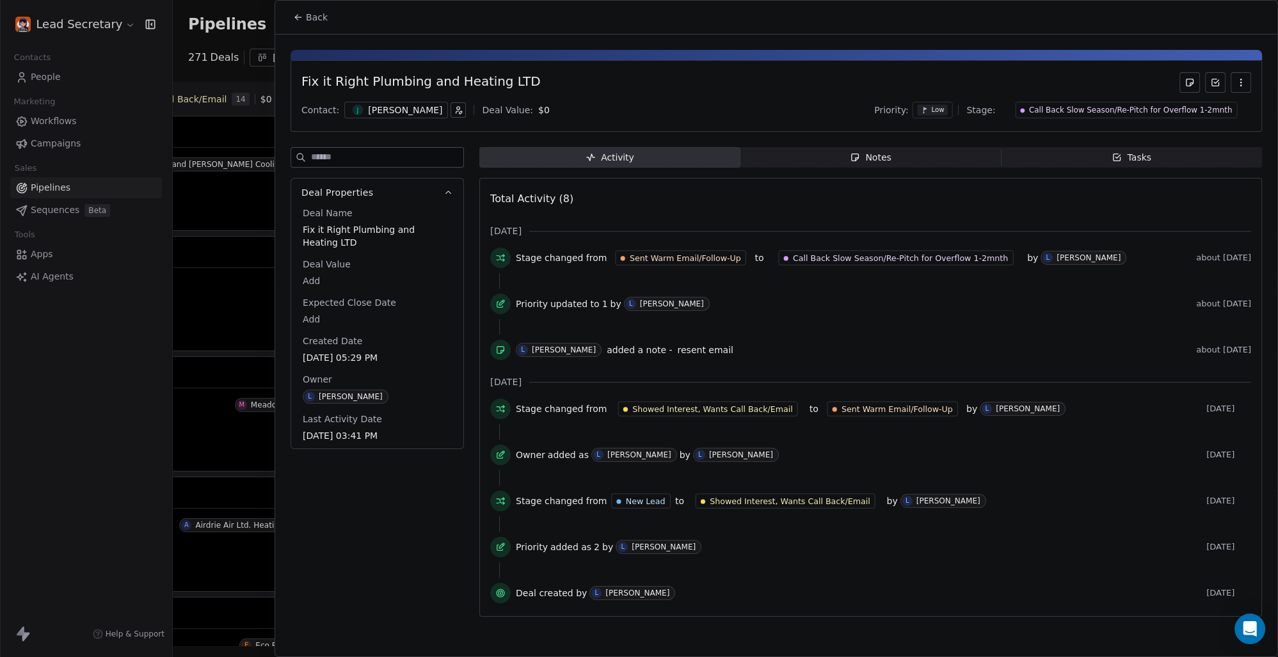
click at [314, 14] on span "Back" at bounding box center [317, 17] width 22 height 13
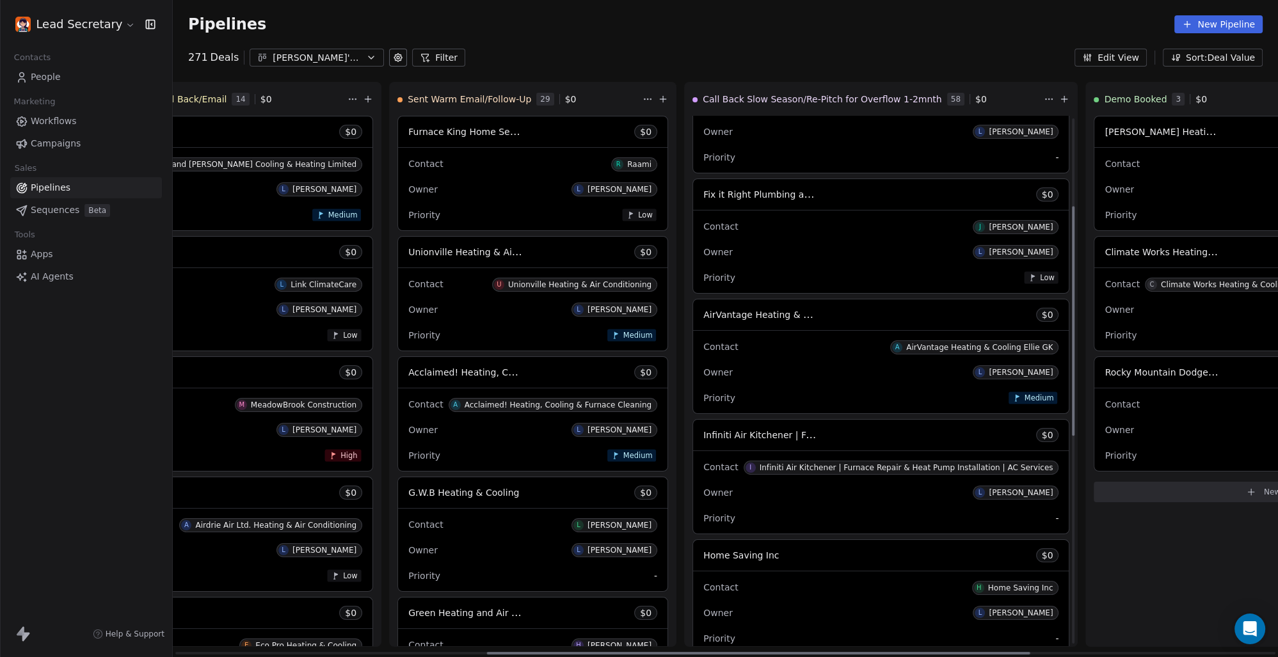
scroll to position [267, 0]
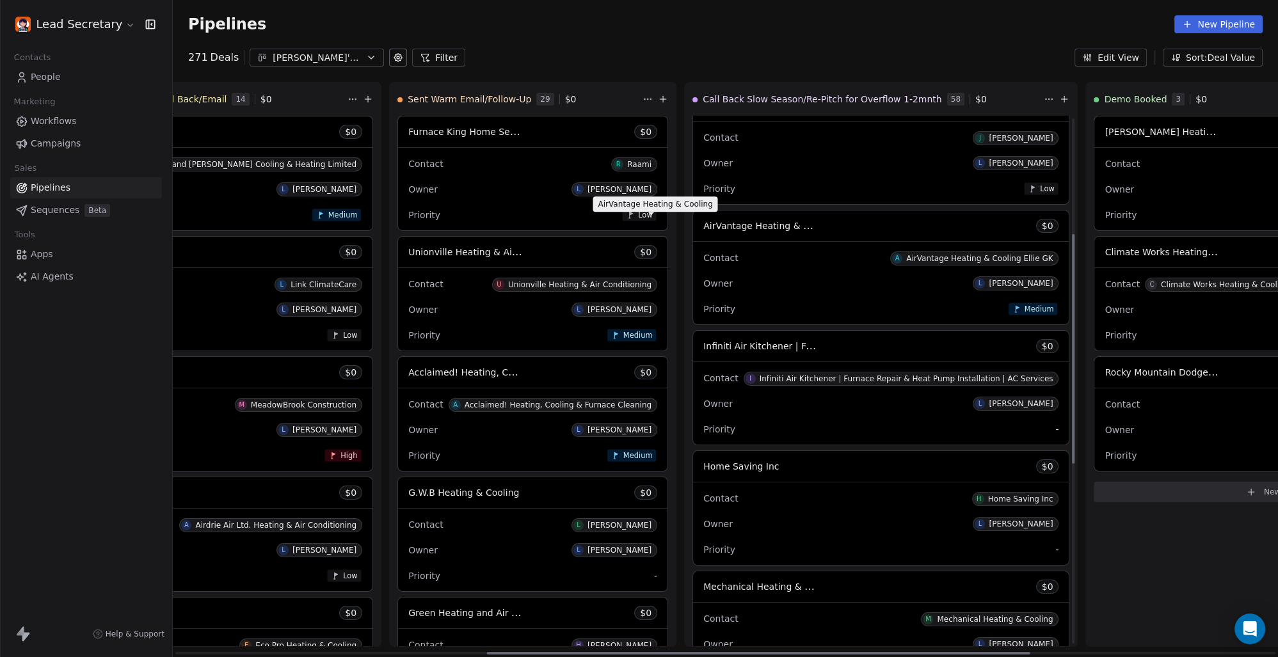
click at [703, 225] on span "AirVantage Heating & Cooling" at bounding box center [769, 225] width 133 height 12
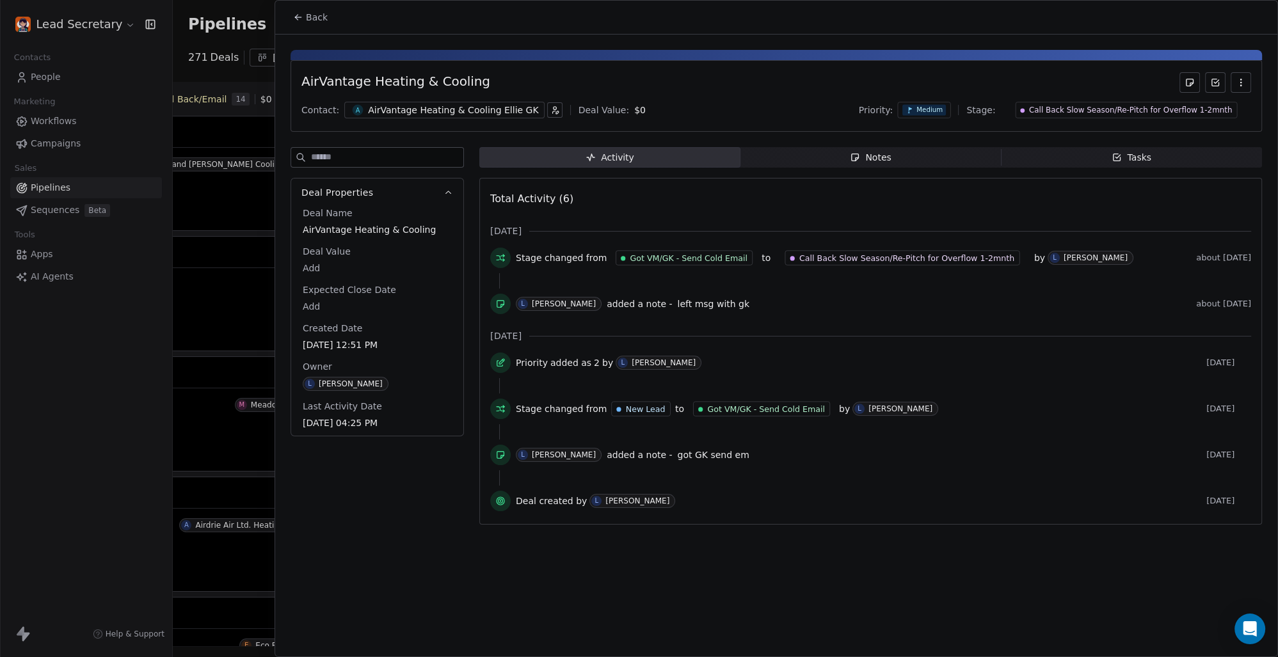
click at [427, 107] on div "AirVantage Heating & Cooling Ellie GK" at bounding box center [453, 110] width 170 height 13
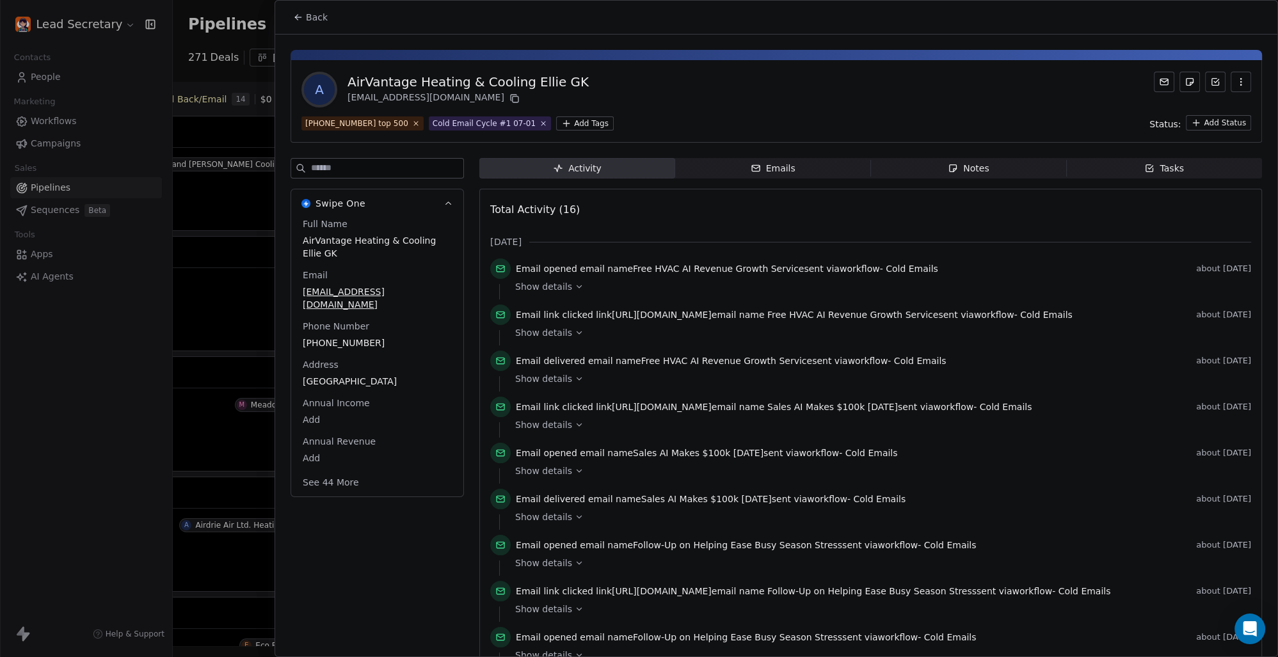
click at [555, 123] on html "Lead Secretary Contacts People Marketing Workflows Campaigns Sales Pipelines Se…" at bounding box center [639, 328] width 1278 height 657
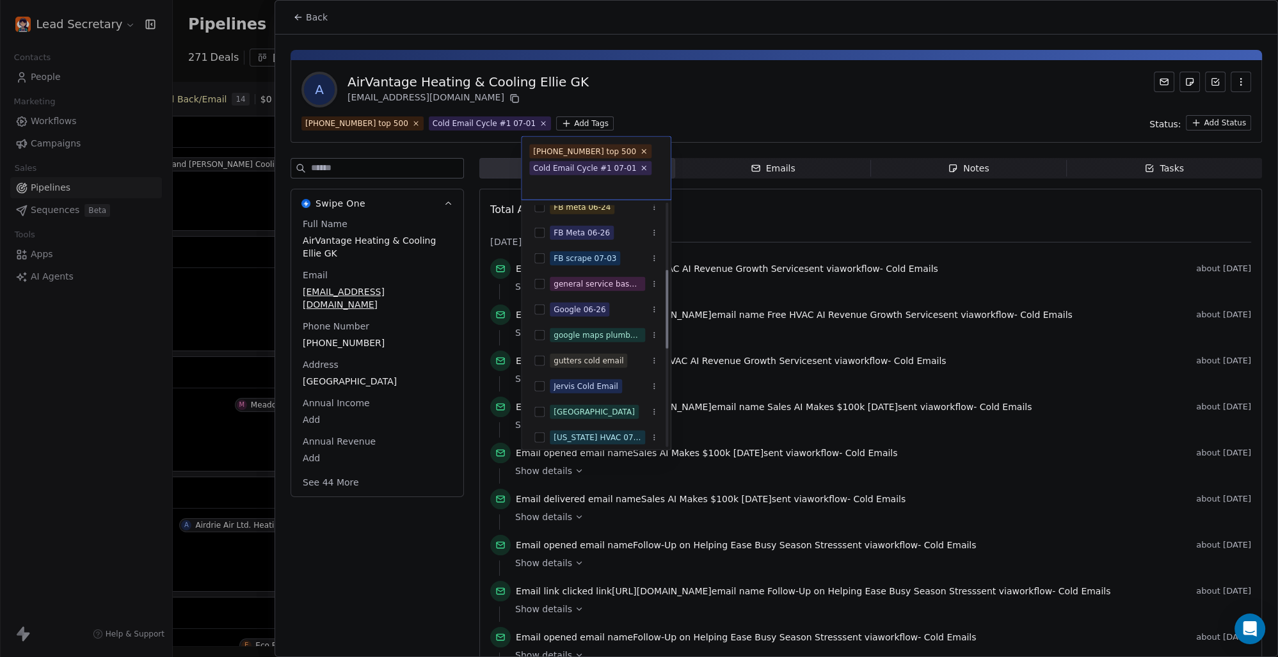
scroll to position [178, 0]
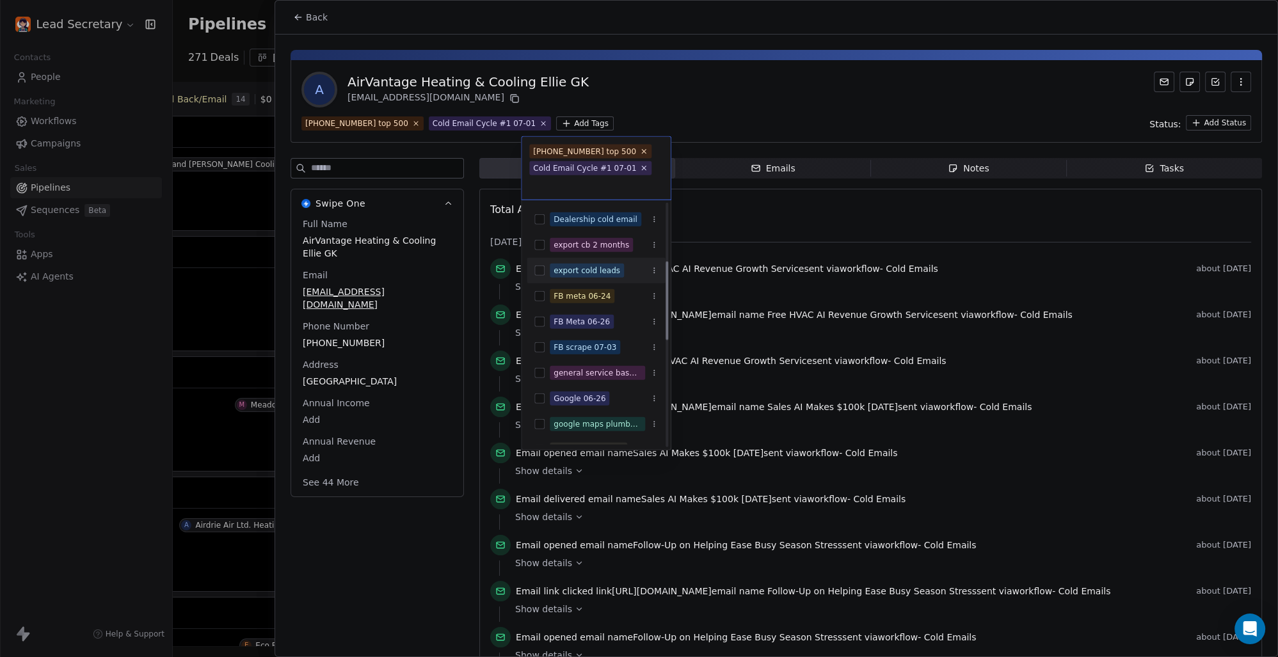
click at [536, 266] on button "Suggestions" at bounding box center [539, 271] width 10 height 10
click at [669, 83] on html "Lead Secretary Contacts People Marketing Workflows Campaigns Sales Pipelines Se…" at bounding box center [639, 328] width 1278 height 657
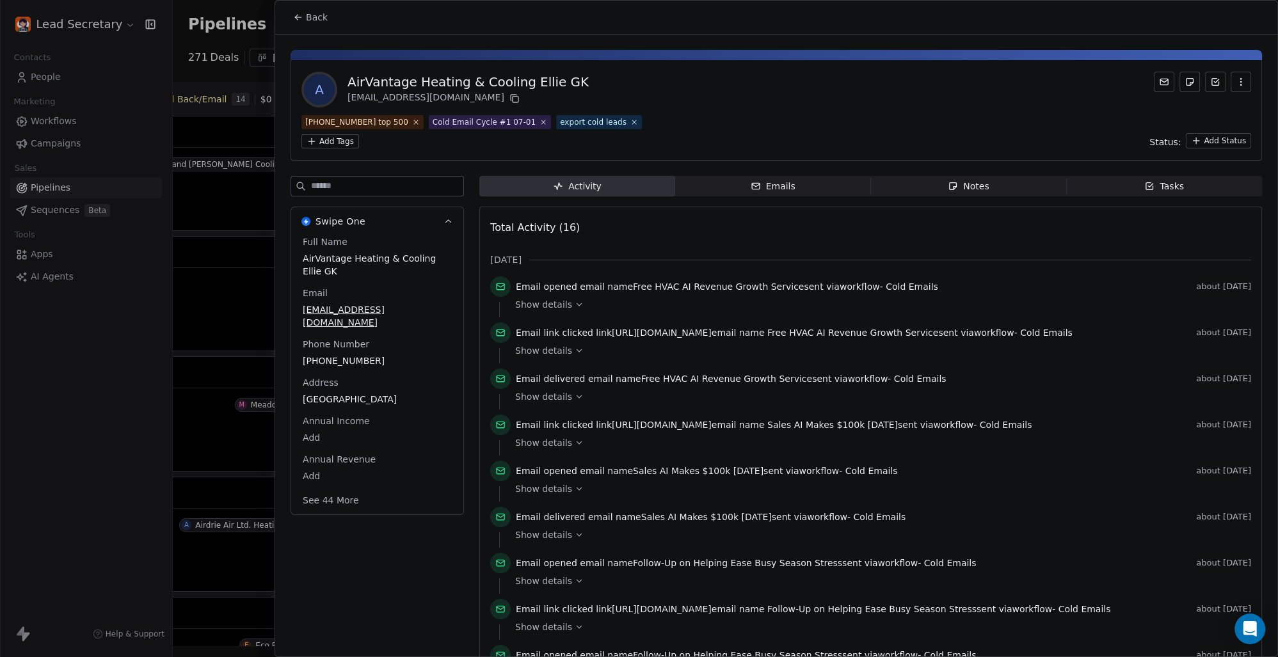
scroll to position [0, 633]
click at [321, 12] on span "Back" at bounding box center [317, 17] width 22 height 13
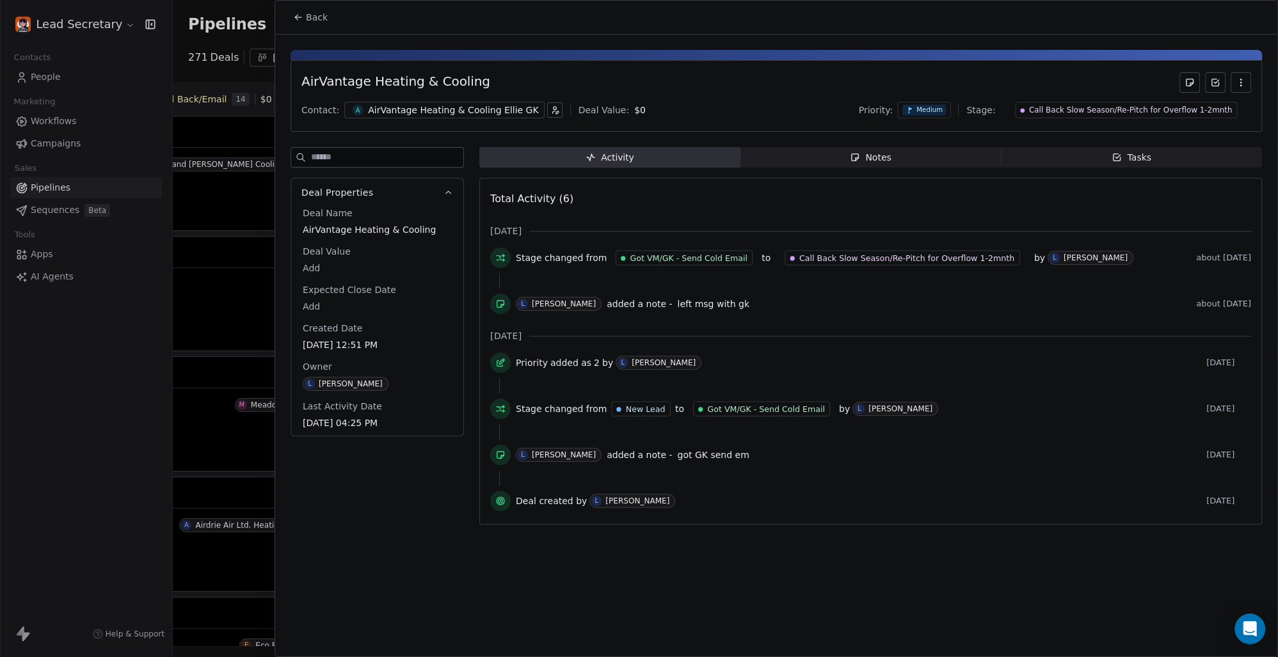
click at [319, 17] on span "Back" at bounding box center [317, 17] width 22 height 13
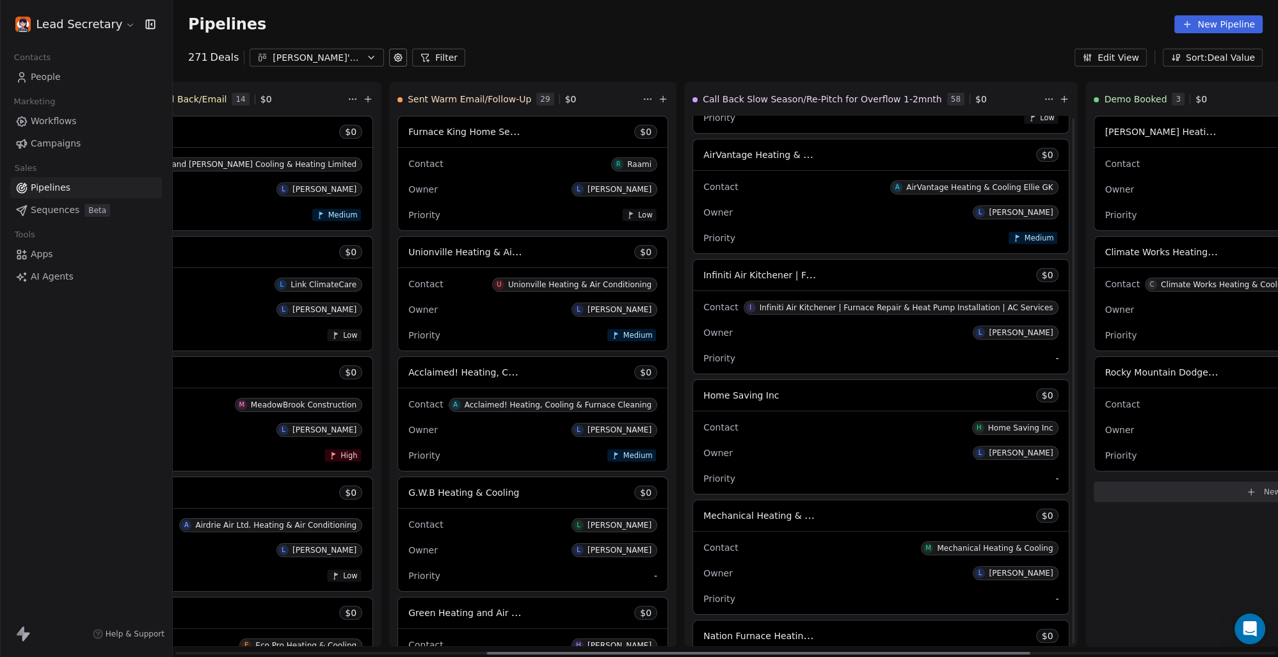
scroll to position [356, 0]
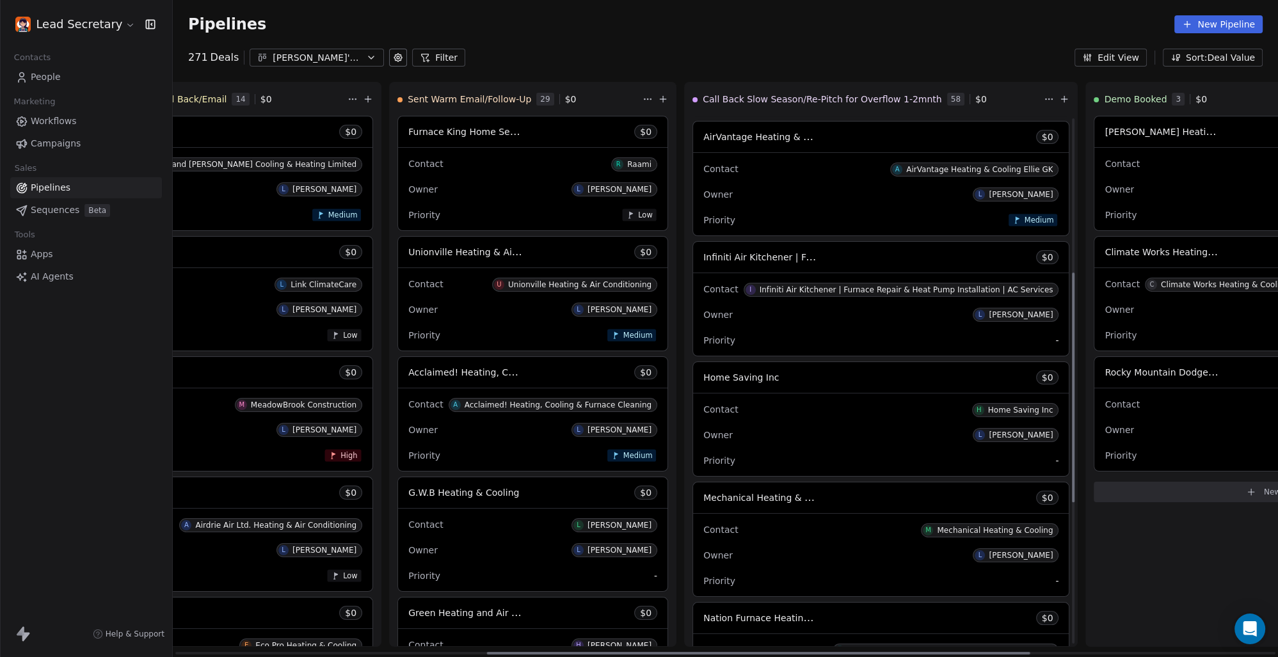
click at [703, 257] on span "Infiniti Air Kitchener | Furnace Repair & Heat Pump Installation | AC Services" at bounding box center [873, 257] width 341 height 12
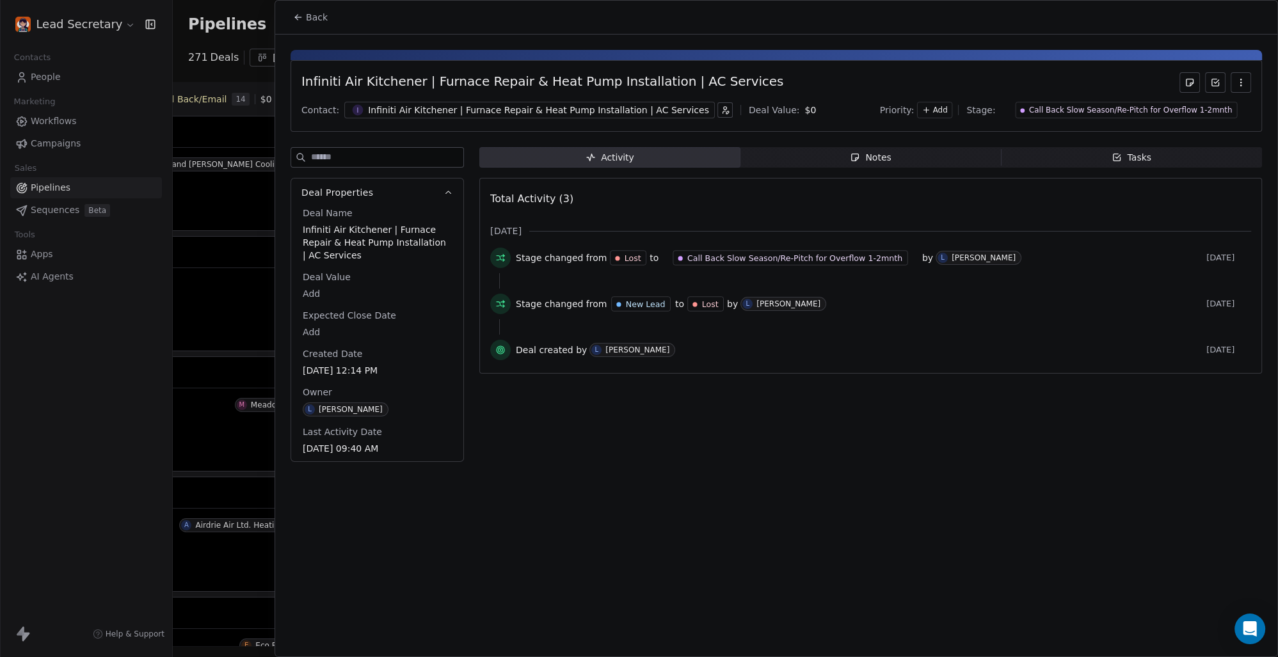
click at [429, 111] on div "Infiniti Air Kitchener | Furnace Repair & Heat Pump Installation | AC Services" at bounding box center [538, 110] width 341 height 13
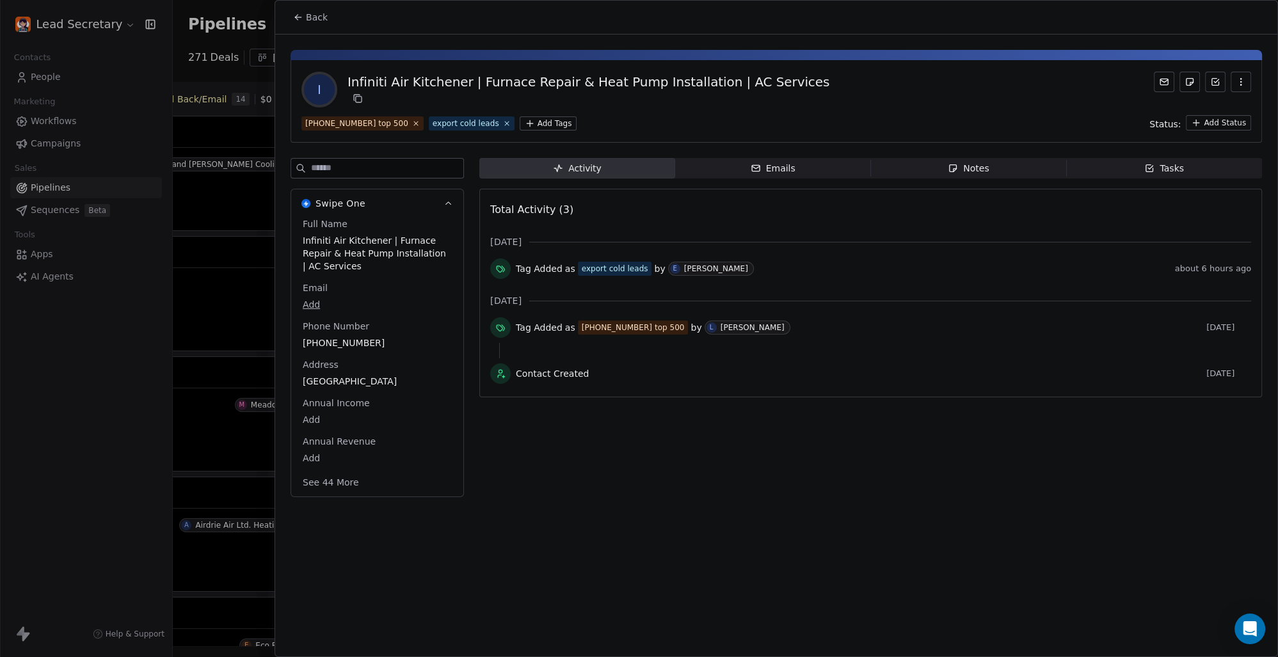
click at [300, 8] on button "Back" at bounding box center [310, 17] width 50 height 23
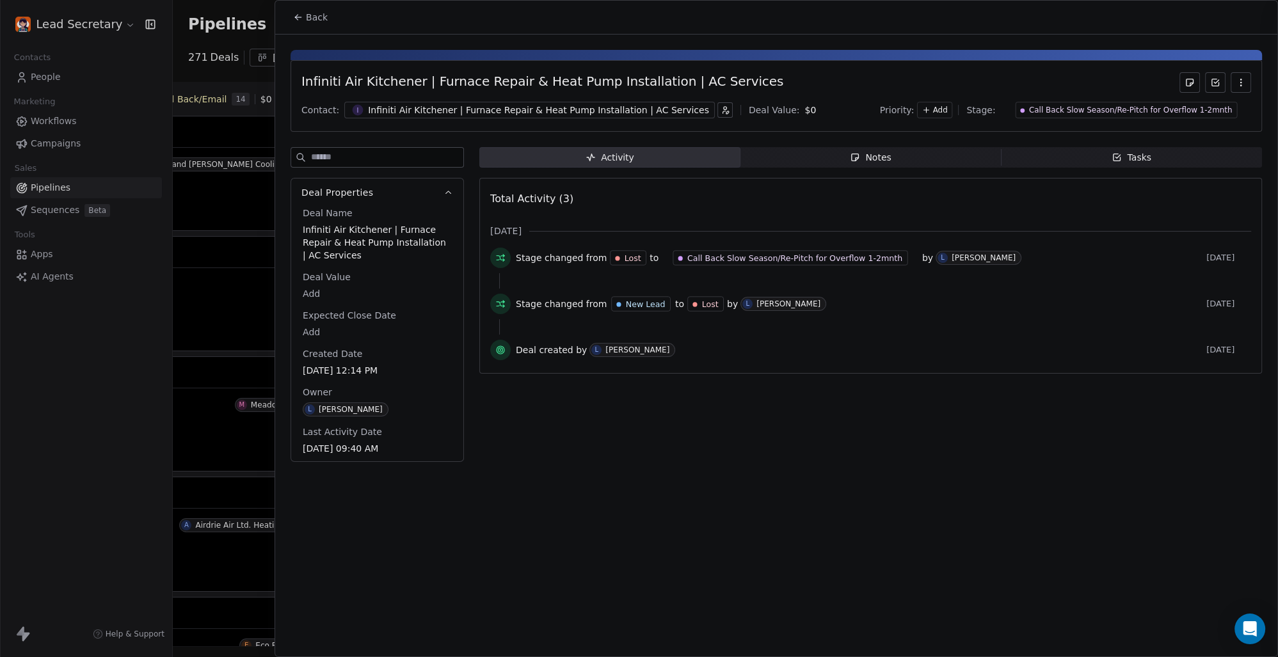
click at [321, 19] on span "Back" at bounding box center [317, 17] width 22 height 13
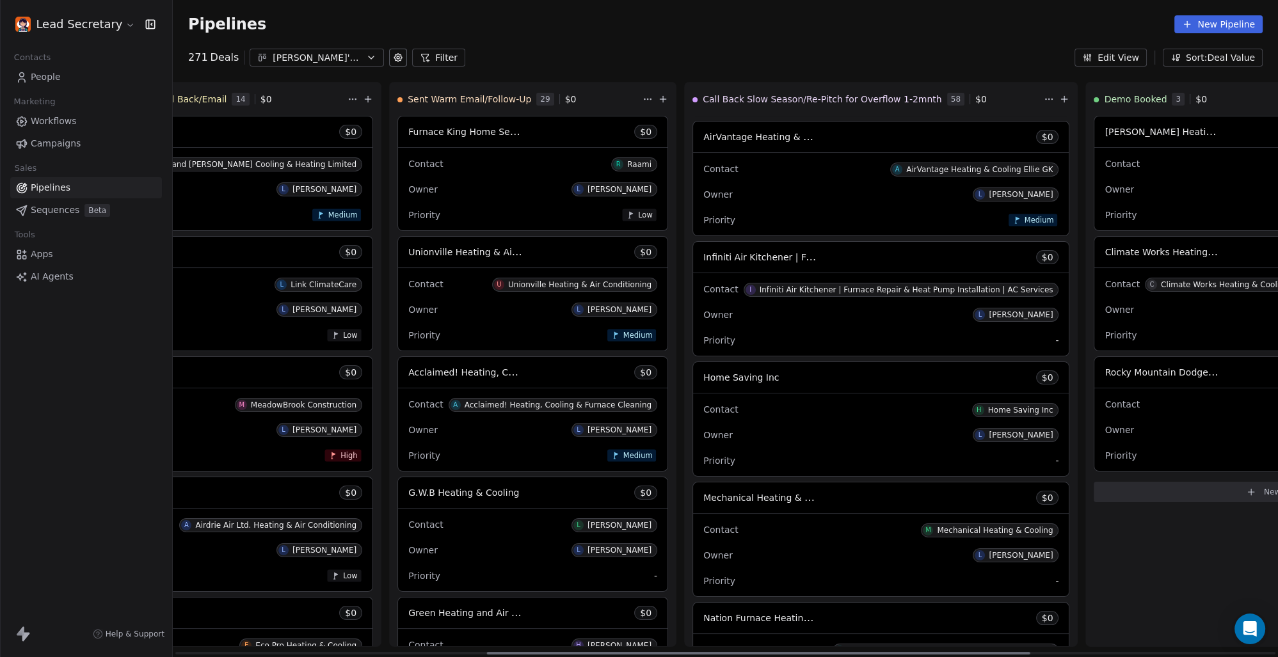
click at [726, 418] on div "Contact H Home Saving Inc" at bounding box center [880, 409] width 355 height 21
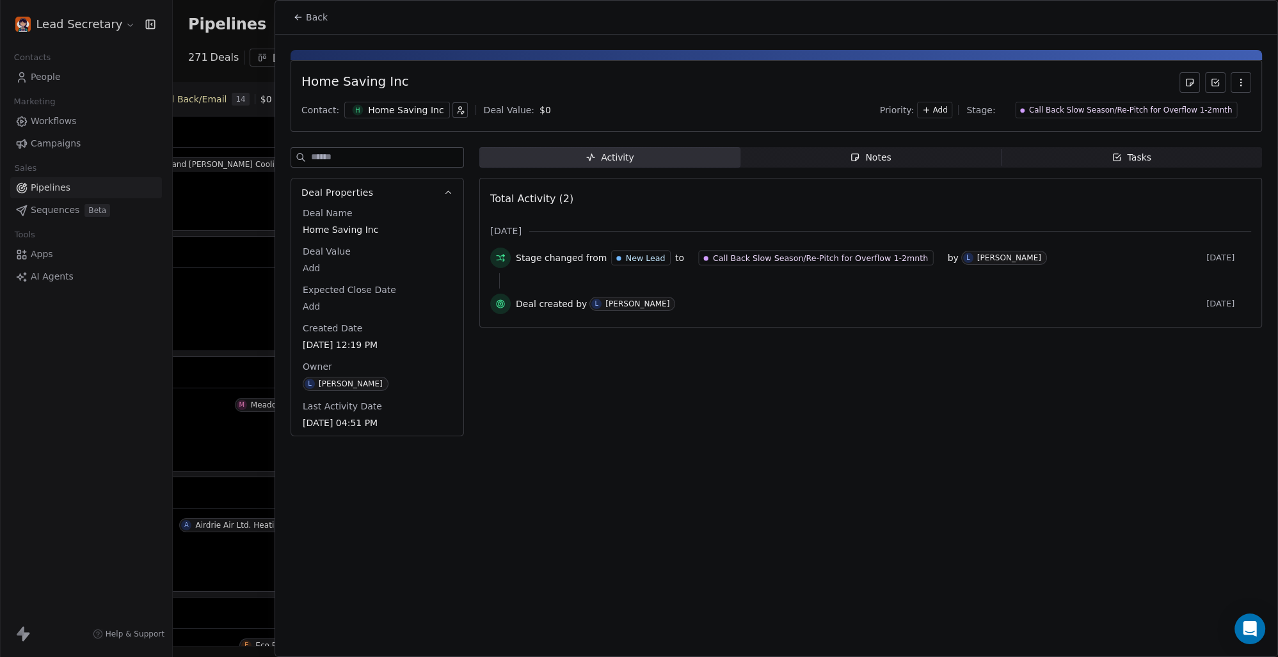
click at [385, 113] on div "Home Saving Inc" at bounding box center [405, 110] width 75 height 13
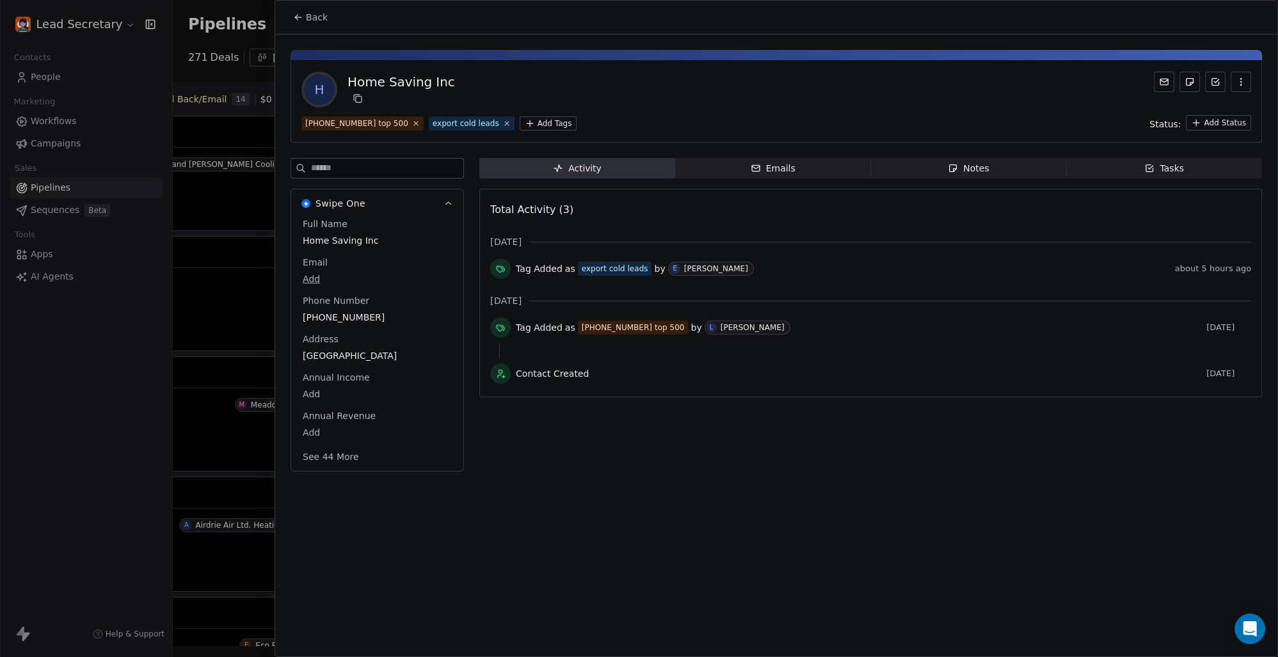
click at [306, 17] on span "Back" at bounding box center [317, 17] width 22 height 13
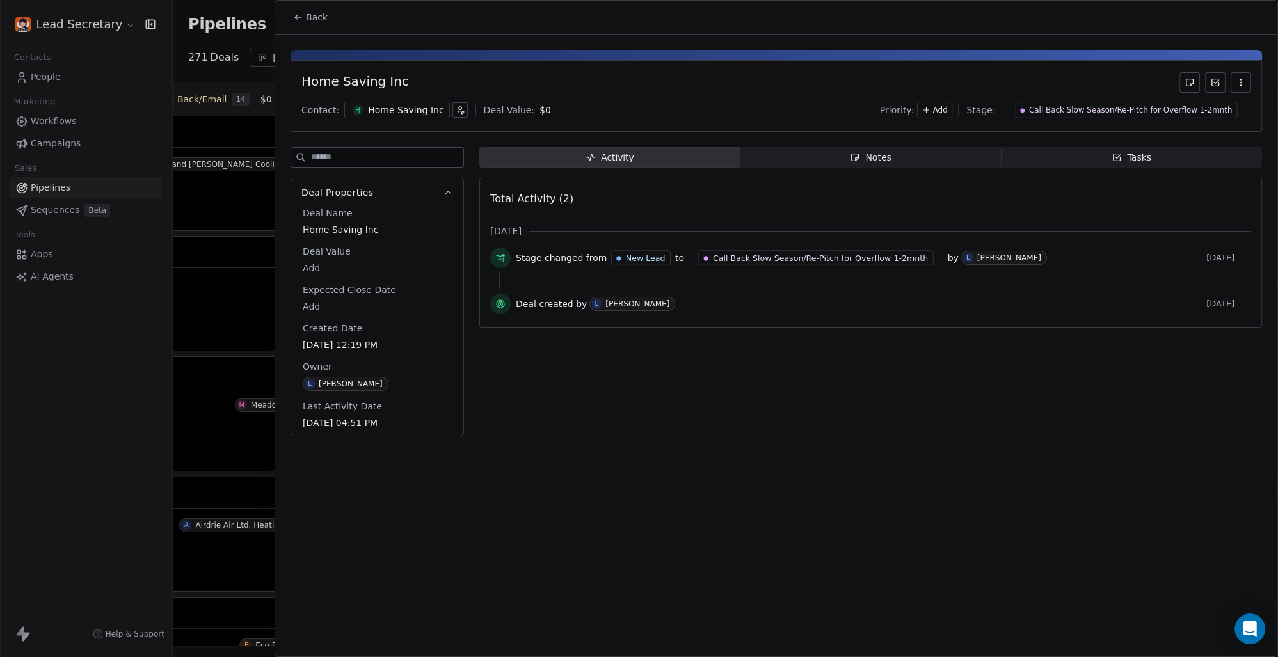
click at [317, 16] on span "Back" at bounding box center [317, 17] width 22 height 13
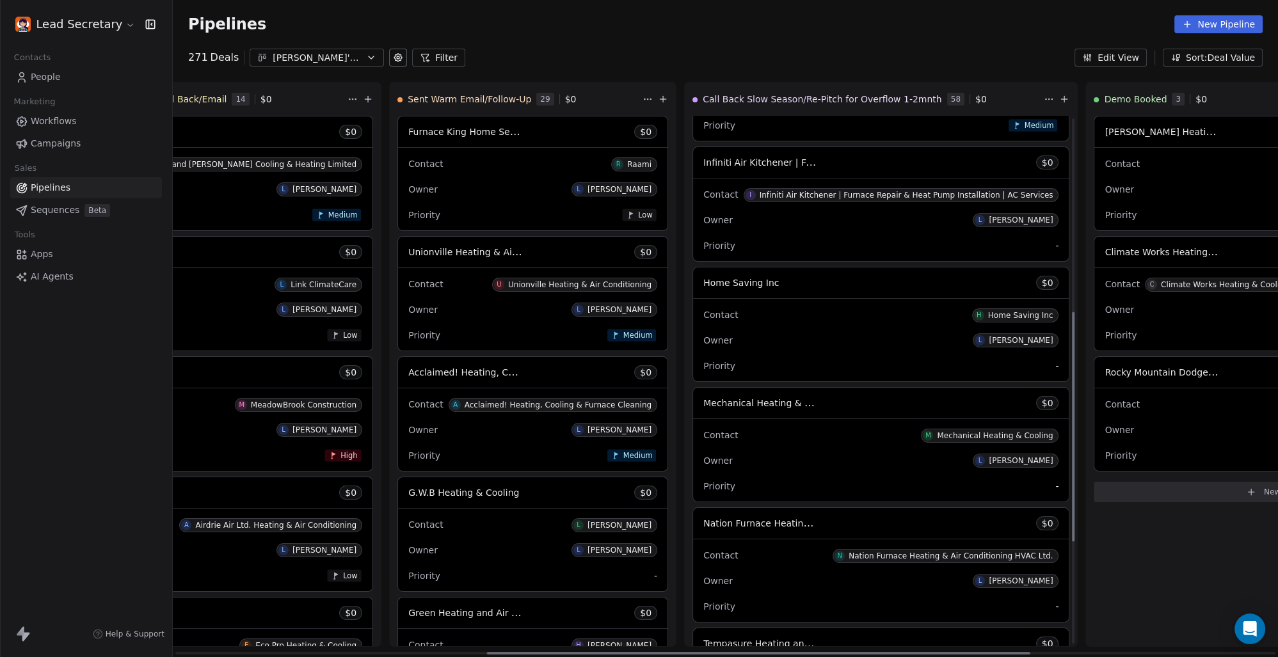
scroll to position [445, 0]
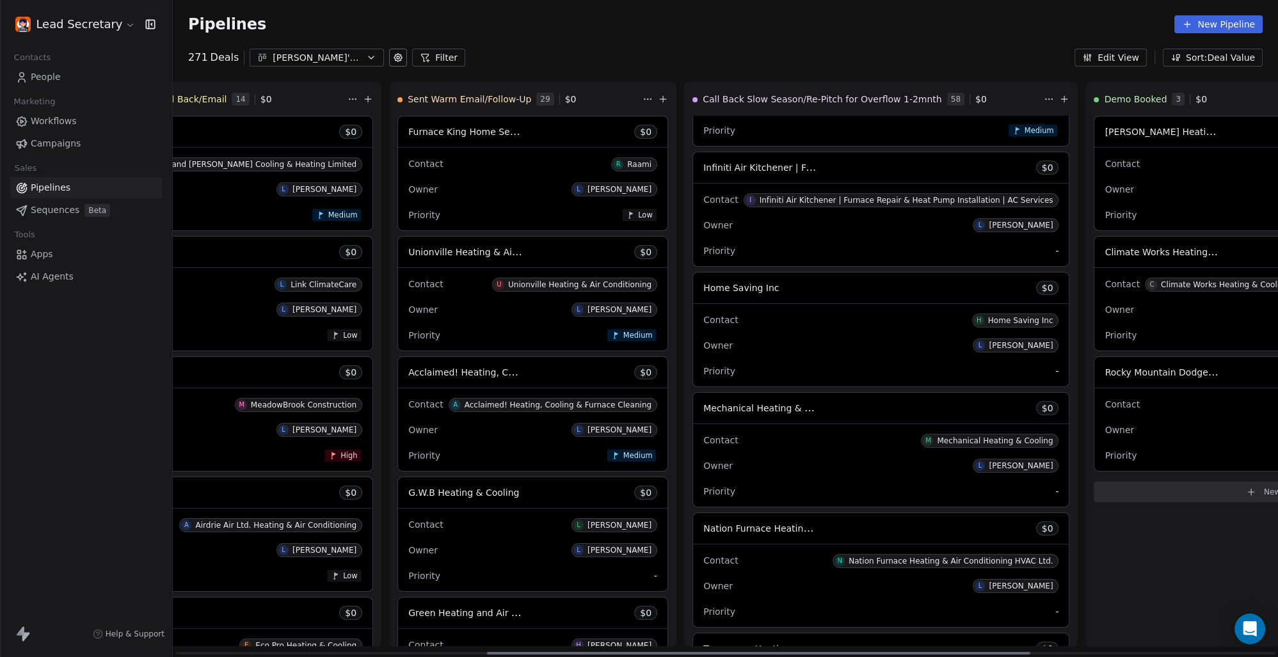
click at [703, 436] on div "Contact M Mechanical Heating & Cooling" at bounding box center [880, 439] width 355 height 21
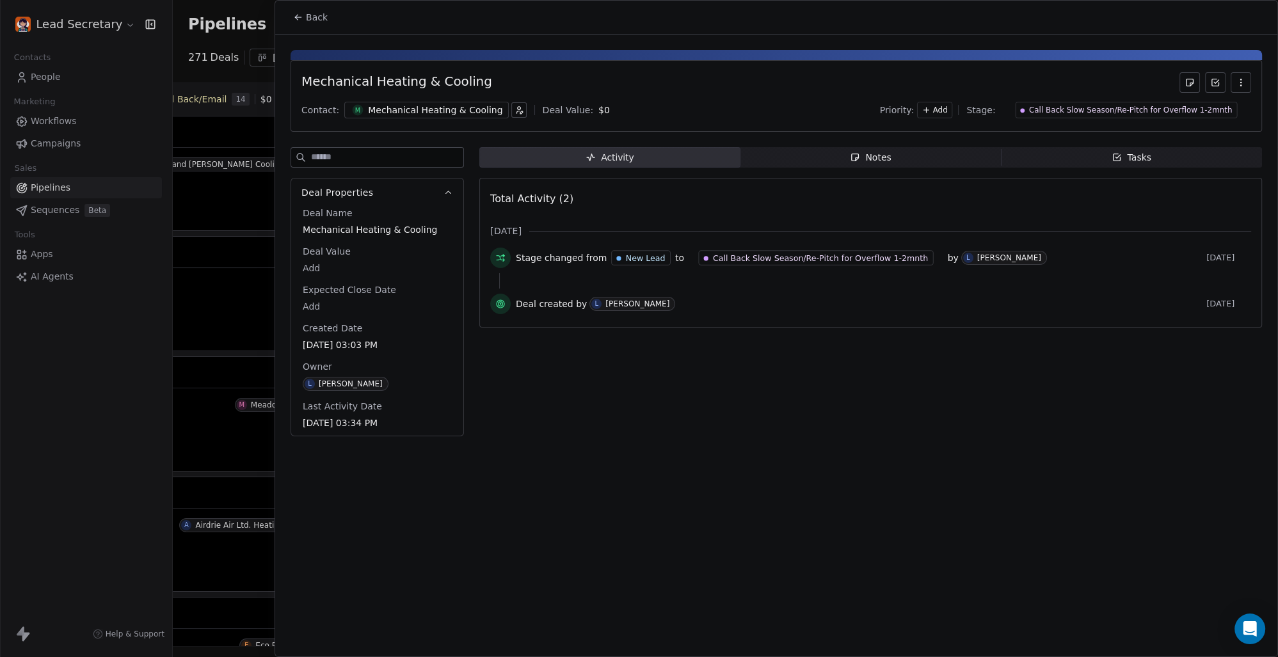
click at [411, 107] on div "Mechanical Heating & Cooling" at bounding box center [435, 110] width 134 height 13
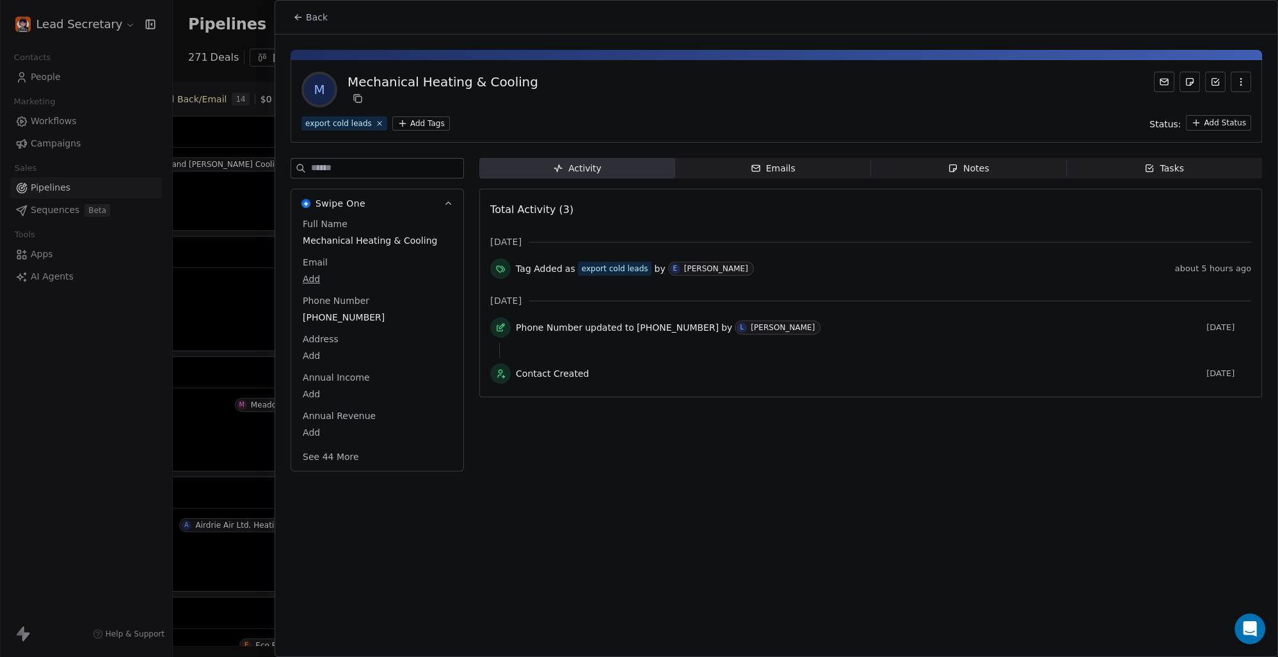
click at [309, 8] on button "Back" at bounding box center [310, 17] width 50 height 23
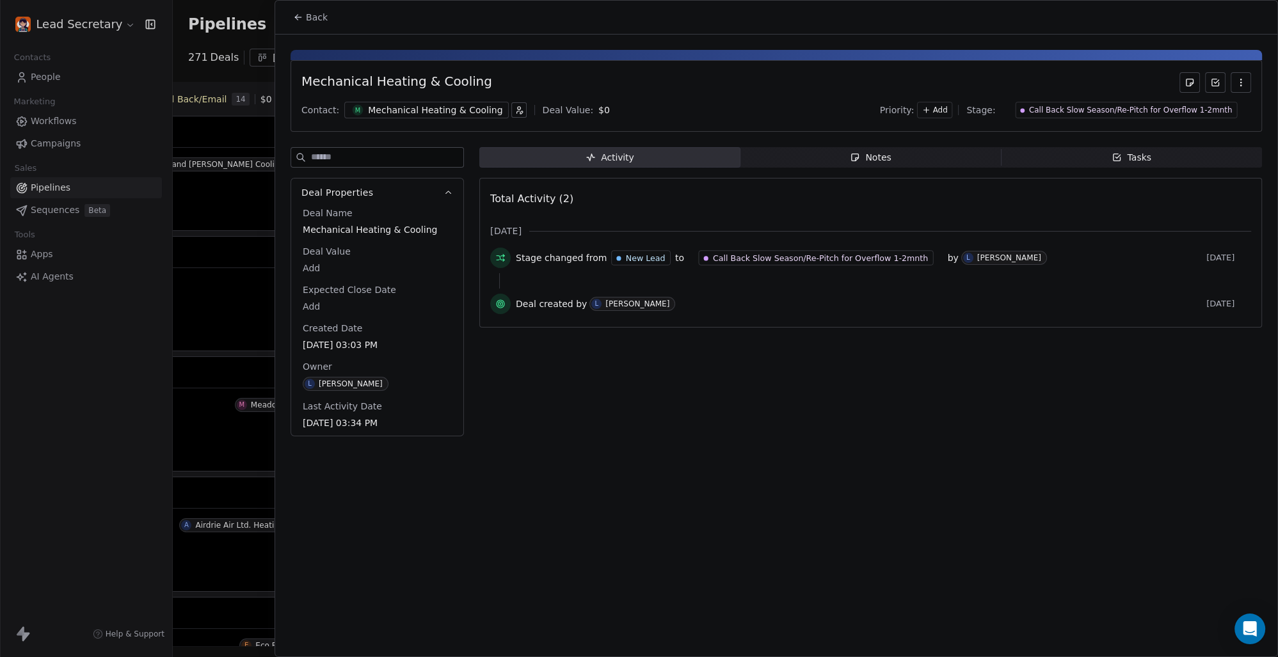
click at [315, 13] on span "Back" at bounding box center [317, 17] width 22 height 13
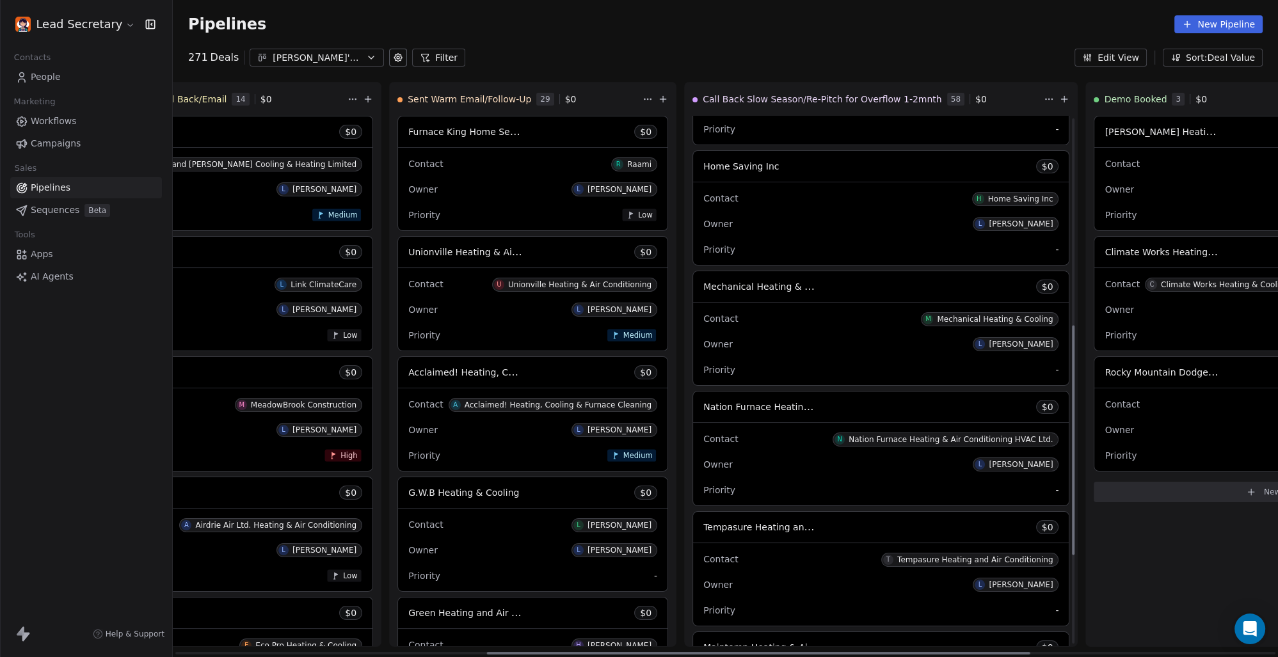
scroll to position [682, 0]
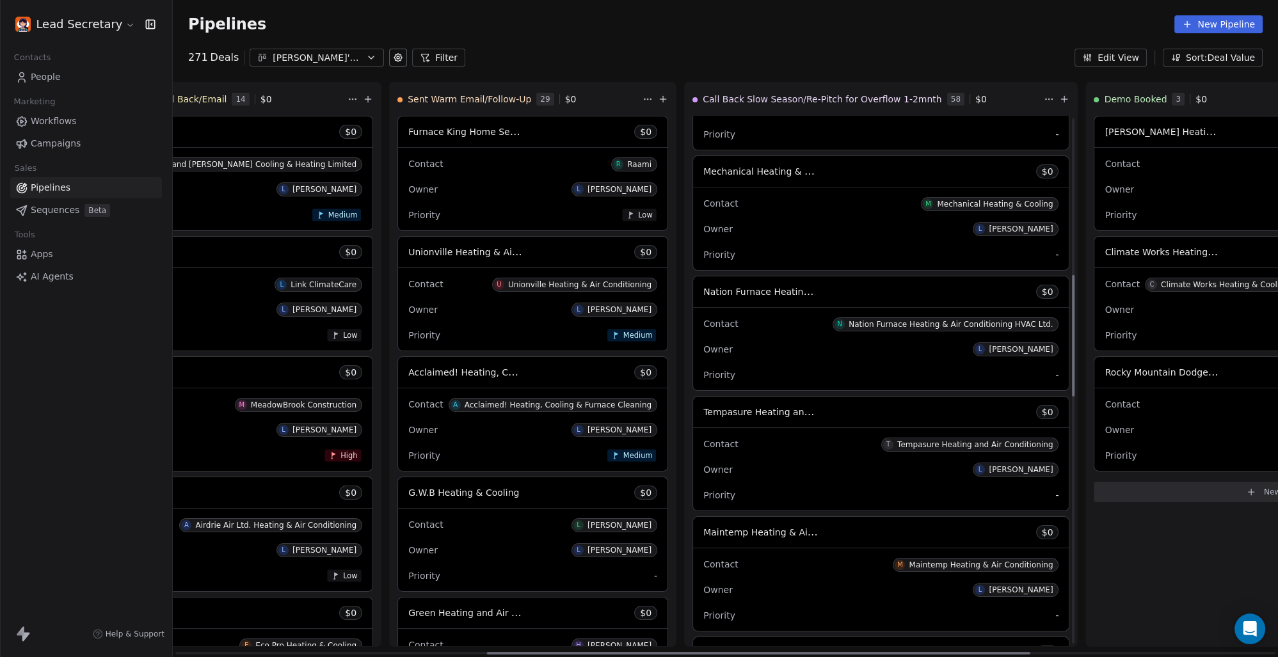
click at [703, 434] on div "Contact T Tempasure Heating and Air Conditioning" at bounding box center [880, 443] width 355 height 21
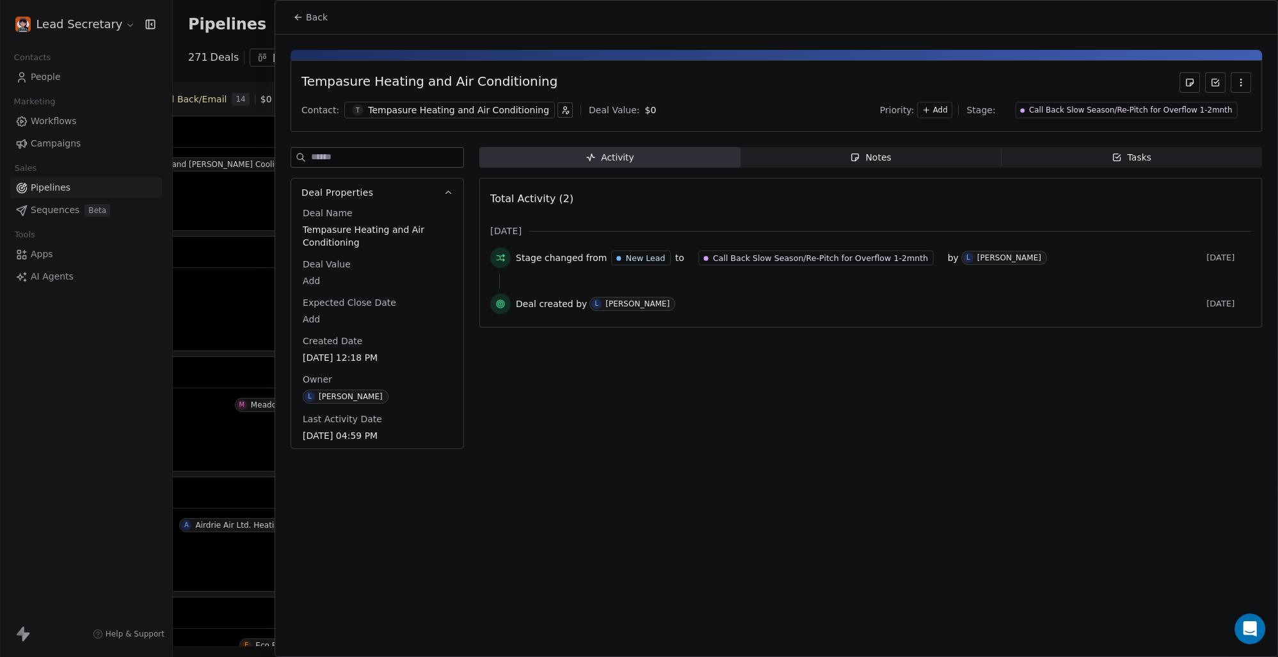
click at [427, 105] on div "Tempasure Heating and Air Conditioning" at bounding box center [458, 110] width 181 height 13
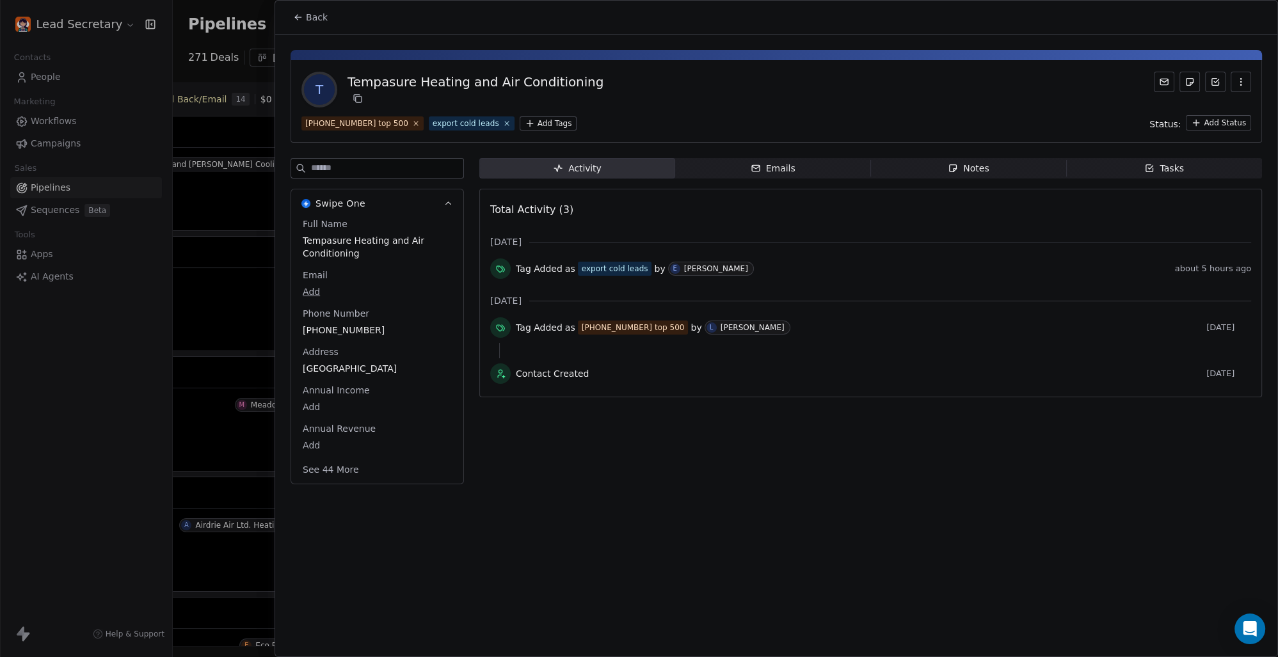
click at [308, 14] on span "Back" at bounding box center [317, 17] width 22 height 13
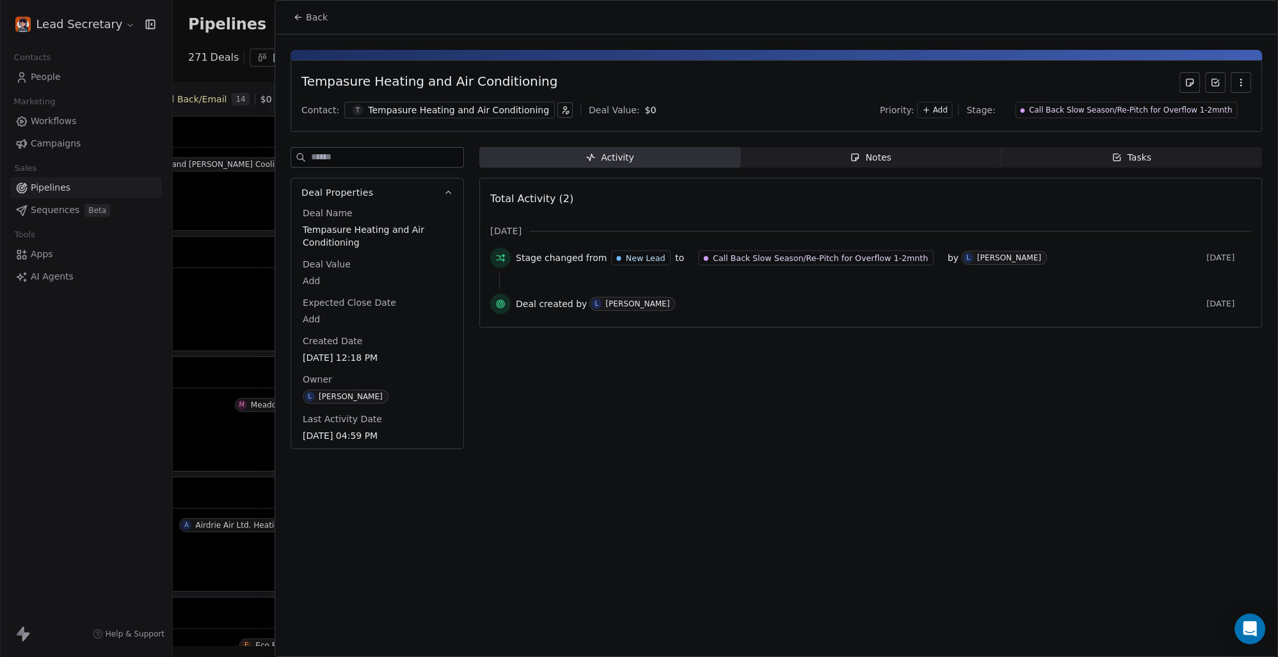
click at [314, 18] on span "Back" at bounding box center [317, 17] width 22 height 13
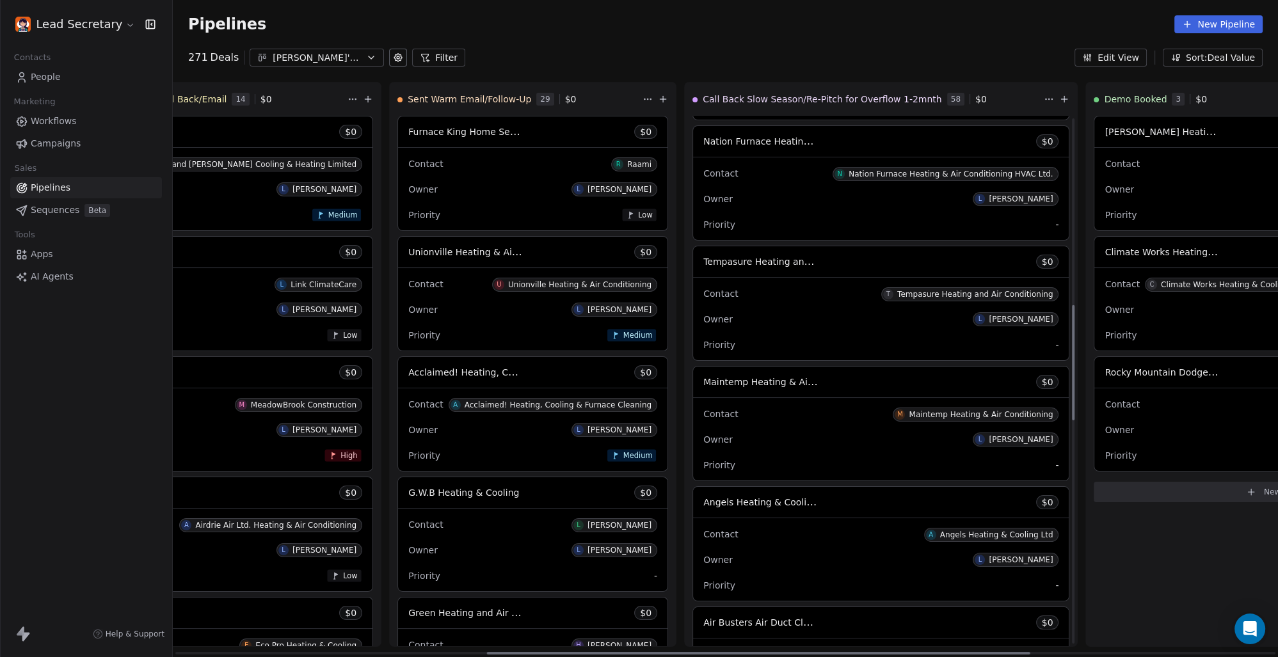
scroll to position [860, 0]
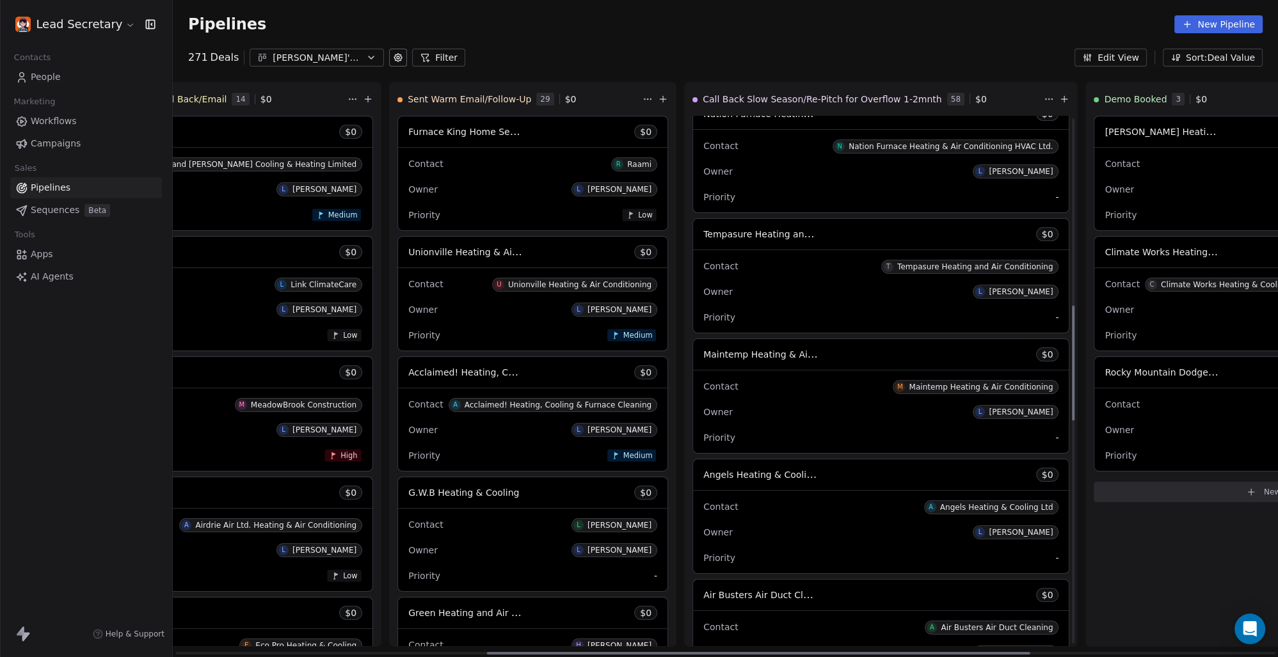
click at [703, 349] on span "Maintemp Heating & Air Conditioning" at bounding box center [786, 354] width 167 height 12
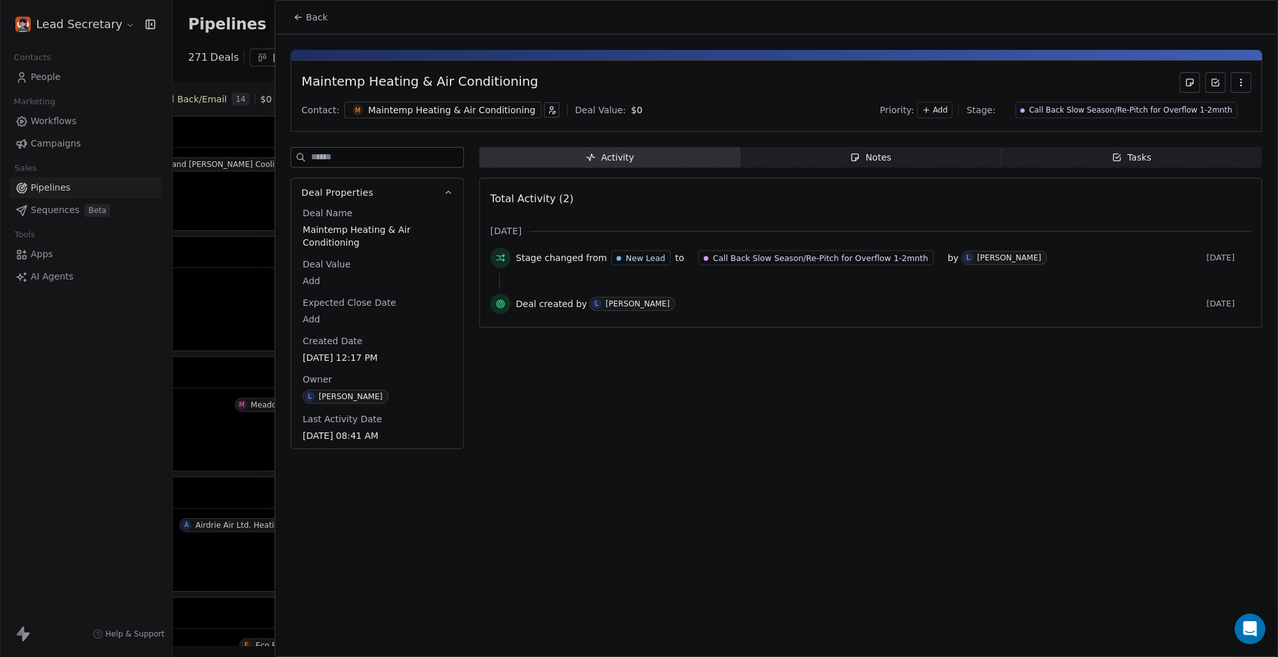
click at [391, 112] on div "Maintemp Heating & Air Conditioning" at bounding box center [451, 110] width 167 height 13
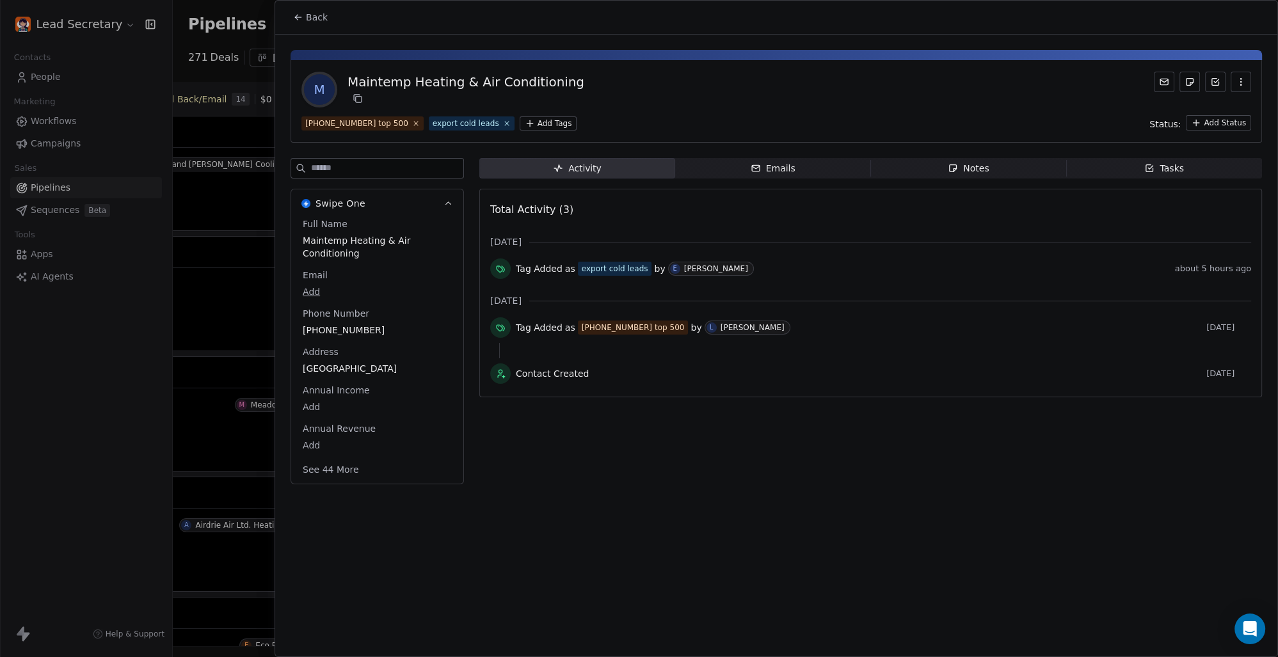
click at [309, 15] on span "Back" at bounding box center [317, 17] width 22 height 13
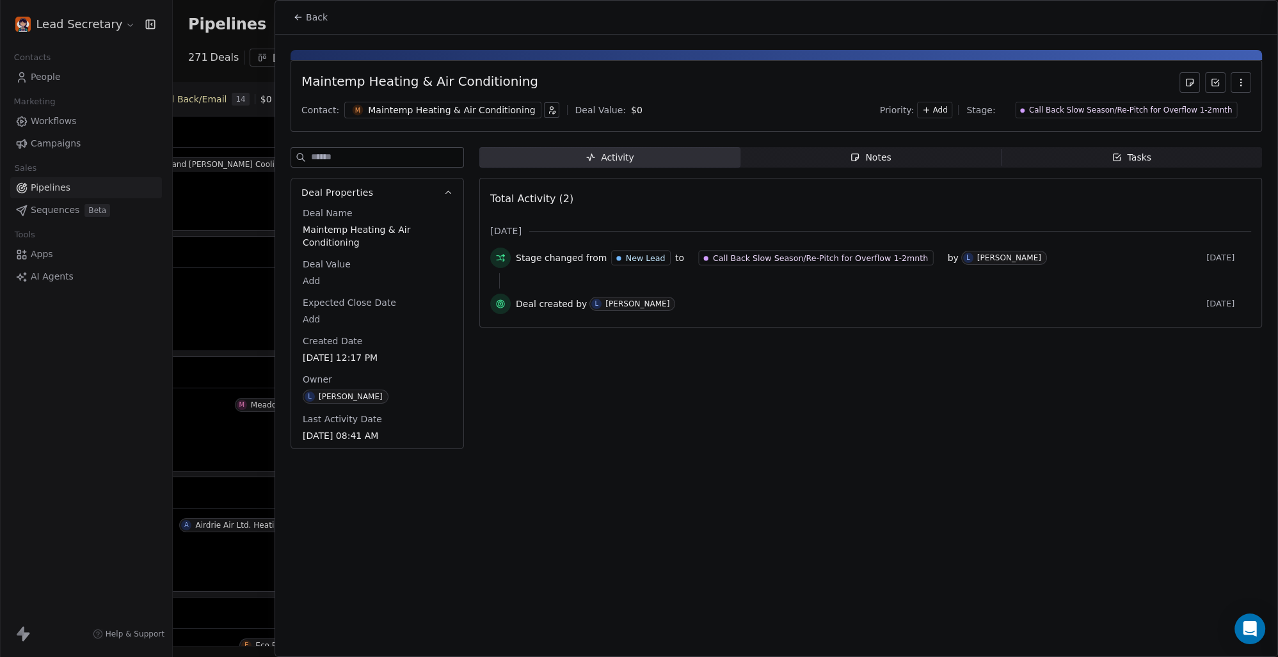
click at [309, 15] on span "Back" at bounding box center [317, 17] width 22 height 13
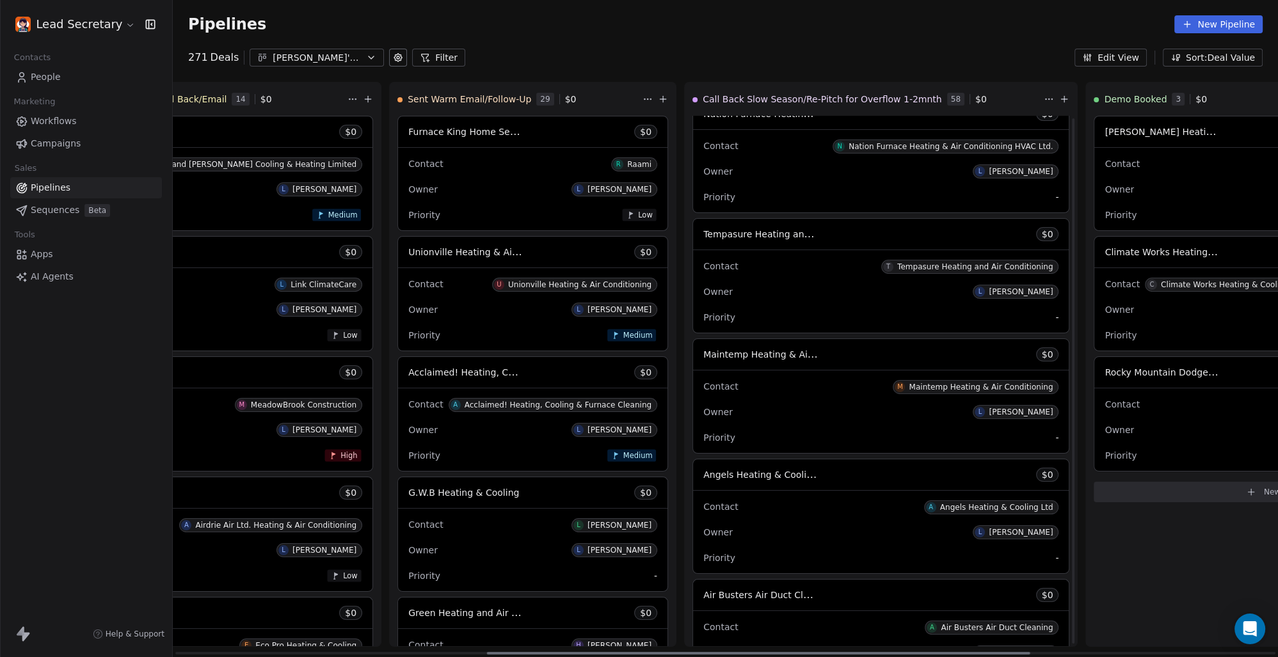
scroll to position [1038, 0]
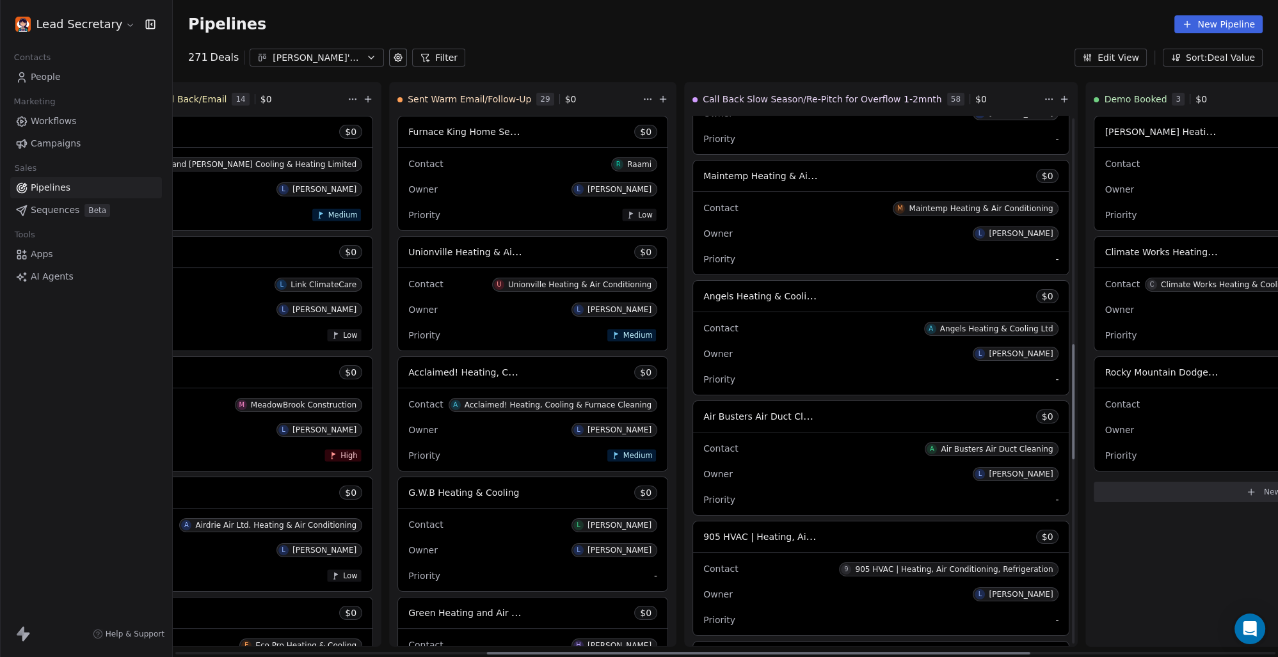
click at [693, 315] on div "Contact A Angels Heating & Cooling Ltd Owner L [PERSON_NAME] Priority -" at bounding box center [881, 353] width 376 height 83
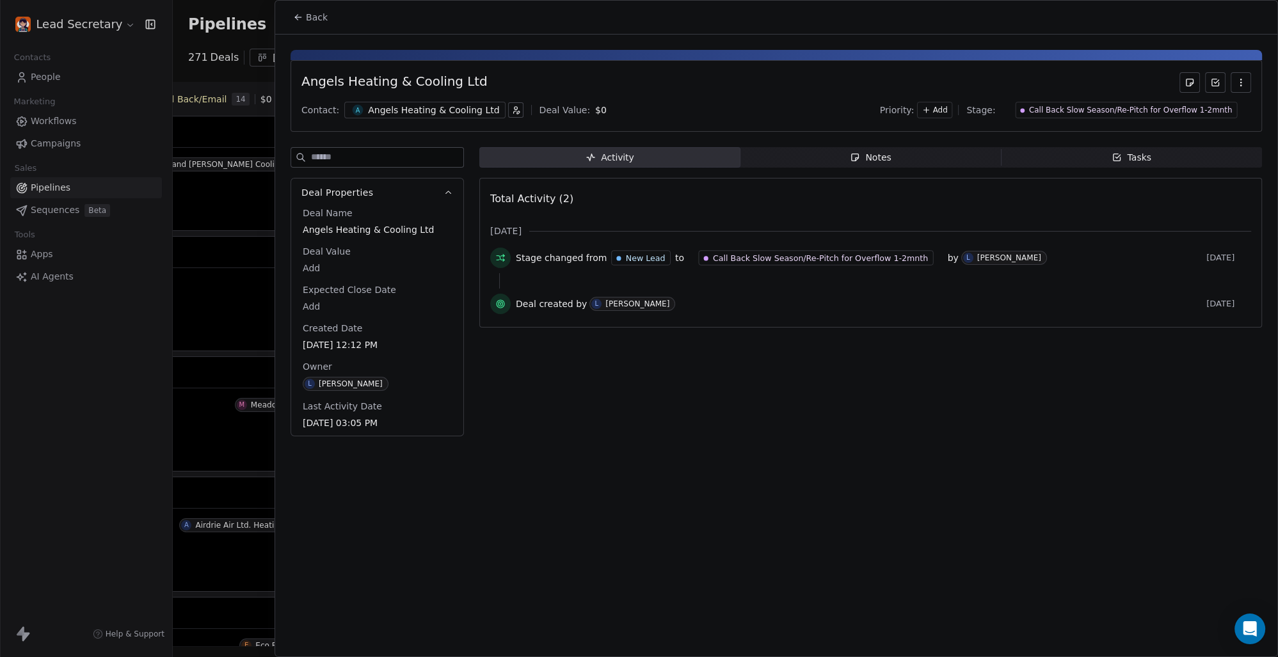
click at [429, 113] on div "Angels Heating & Cooling Ltd" at bounding box center [433, 110] width 131 height 13
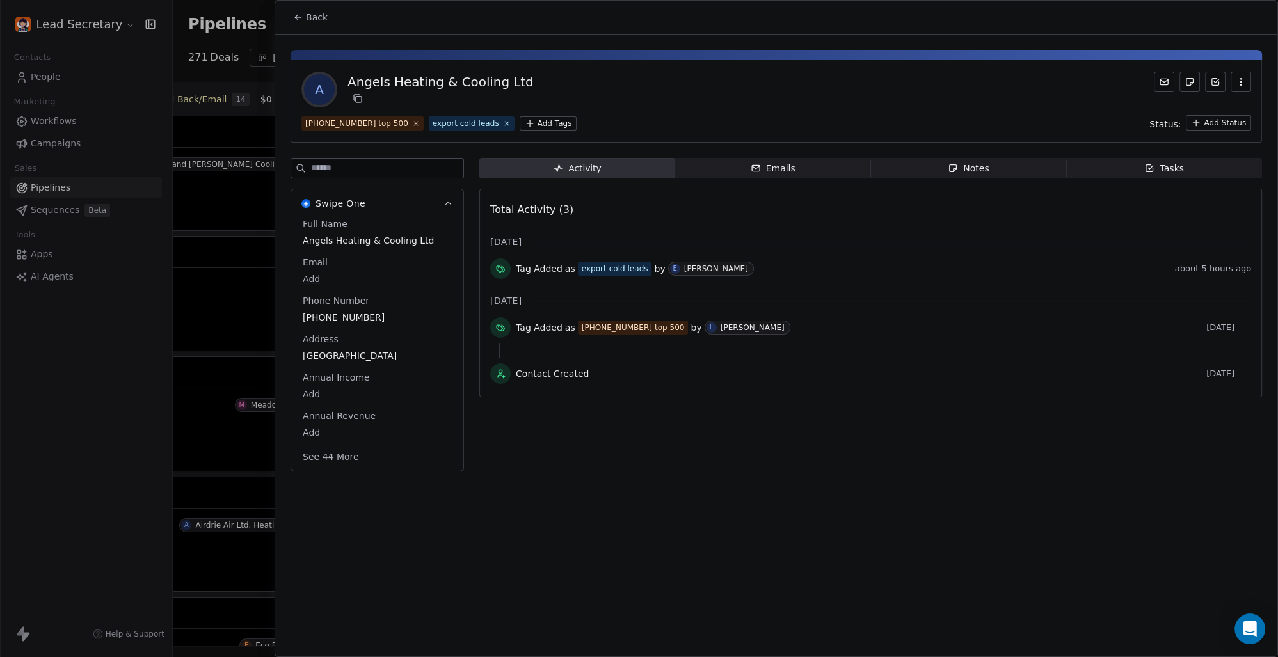
click at [304, 14] on button "Back" at bounding box center [310, 17] width 50 height 23
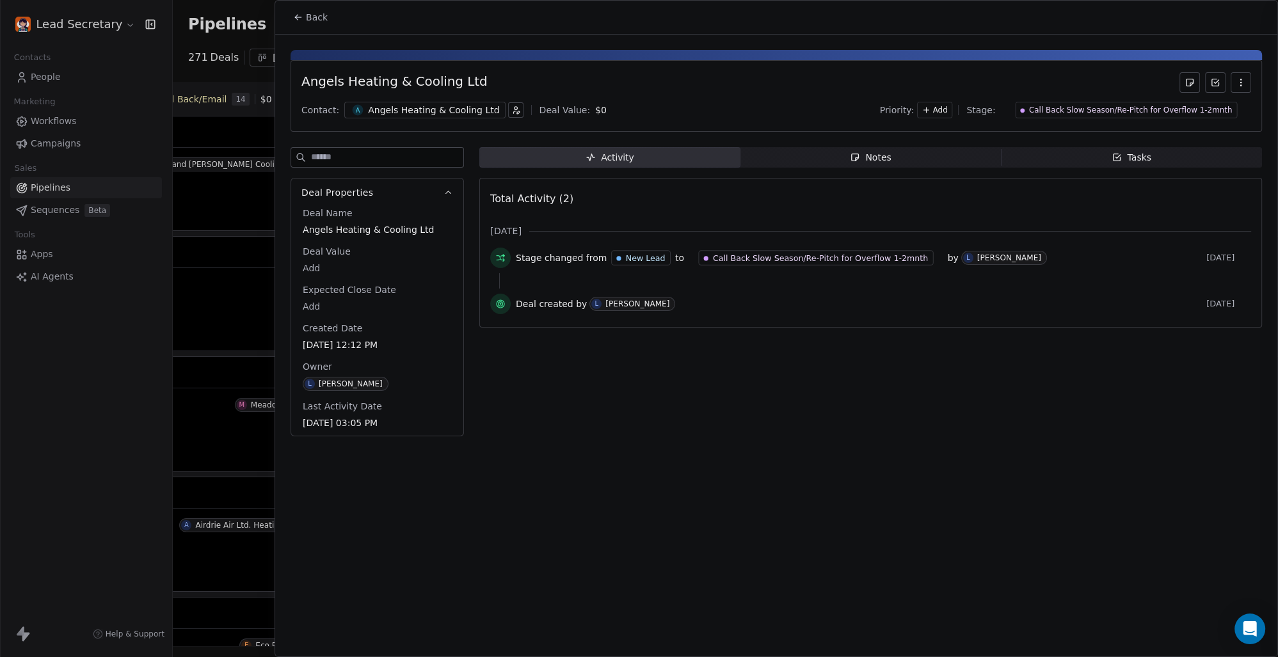
click at [304, 14] on button "Back" at bounding box center [310, 17] width 50 height 23
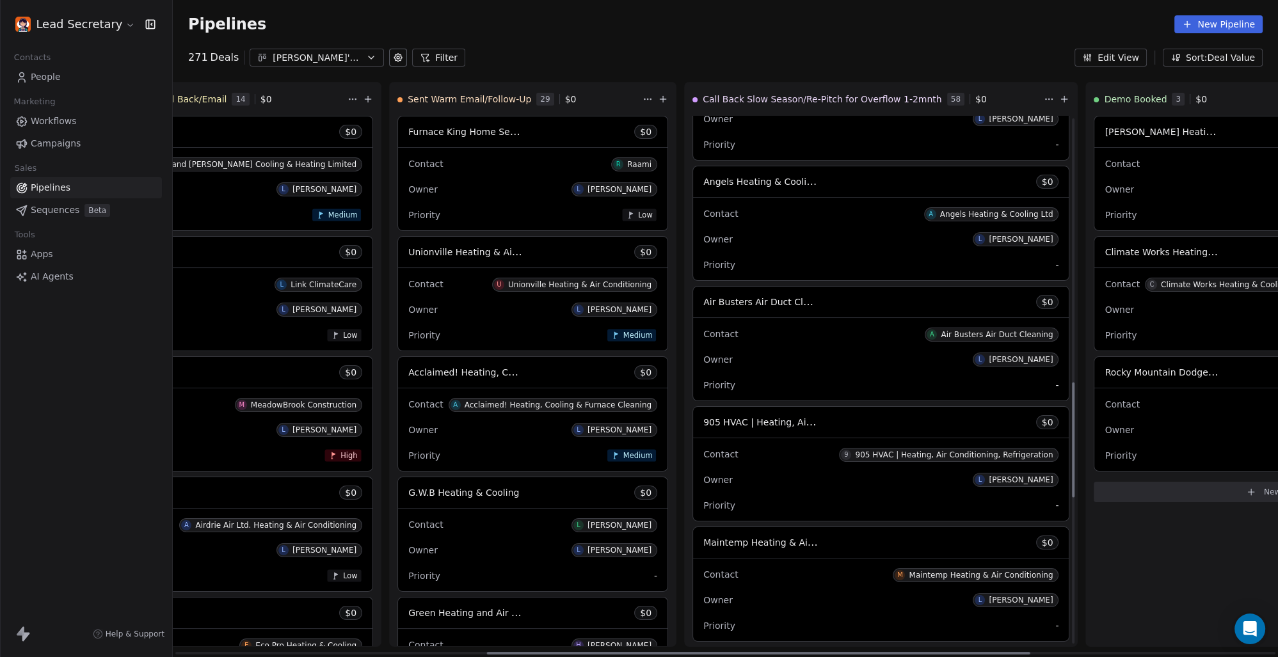
scroll to position [1216, 0]
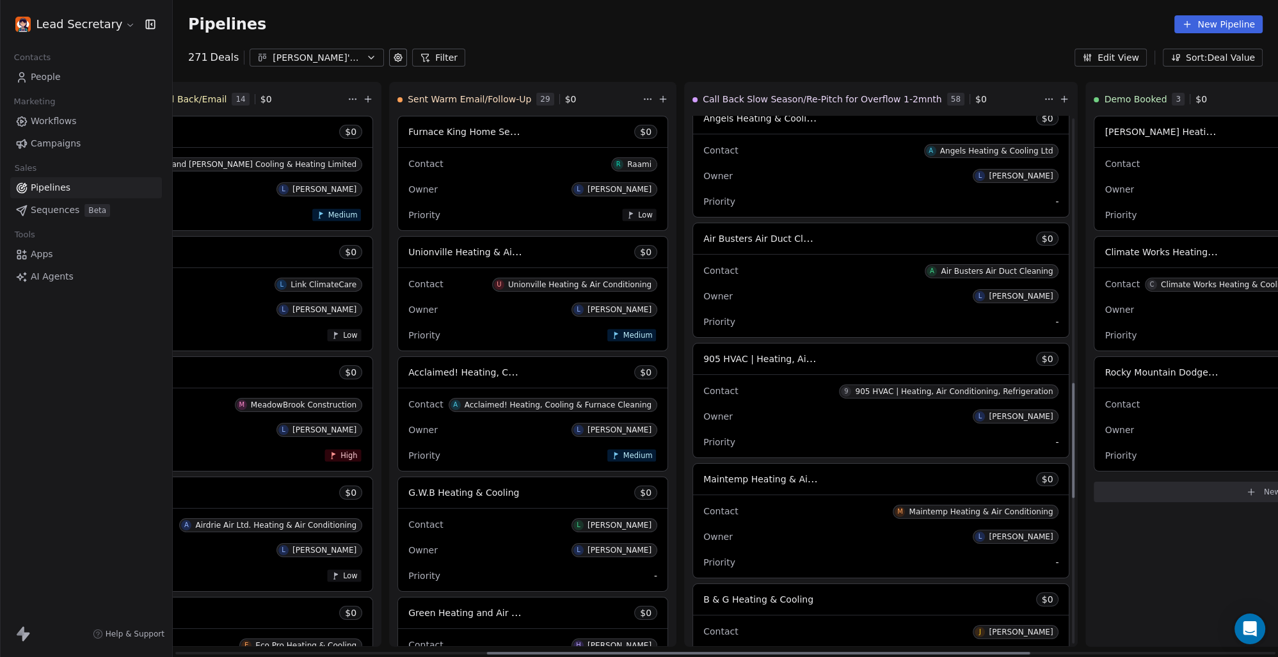
click at [693, 367] on div "905 HVAC | Heating, Air Conditioning, Refrigeration $ 0" at bounding box center [881, 359] width 376 height 31
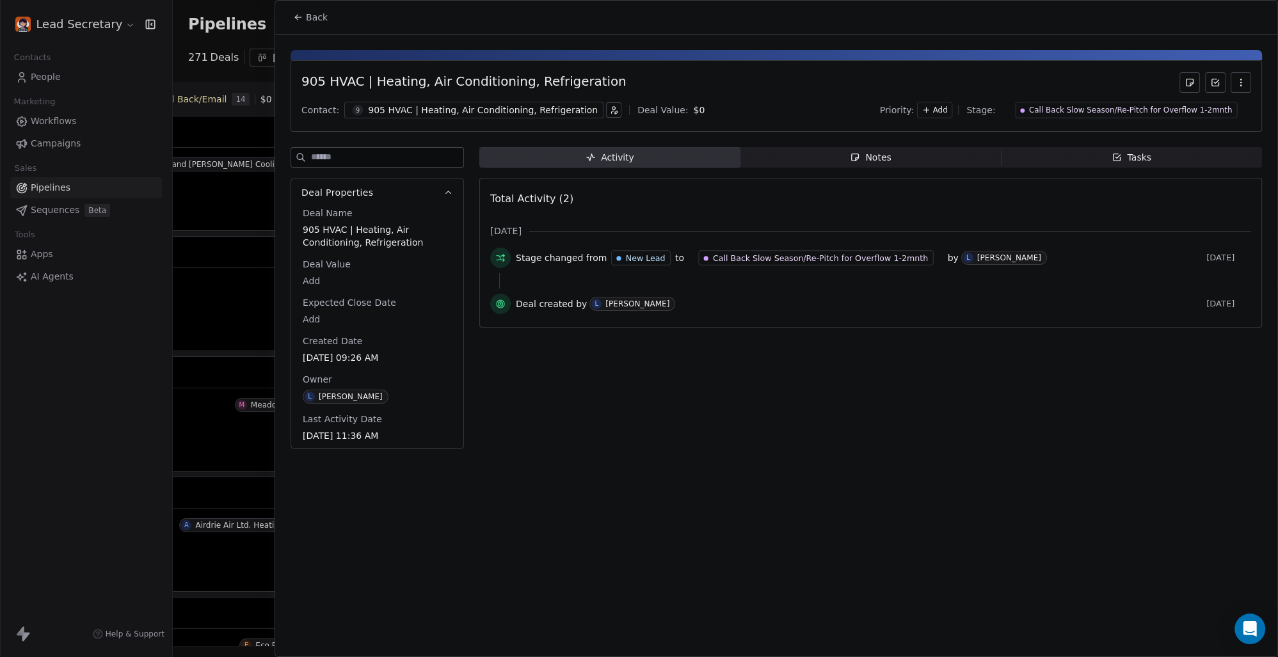
click at [459, 120] on div "905 HVAC | Heating, Air Conditioning, Refrigeration Contact: 9 905 HVAC | Heati…" at bounding box center [775, 96] width 971 height 72
click at [467, 107] on div "905 HVAC | Heating, Air Conditioning, Refrigeration" at bounding box center [483, 110] width 230 height 13
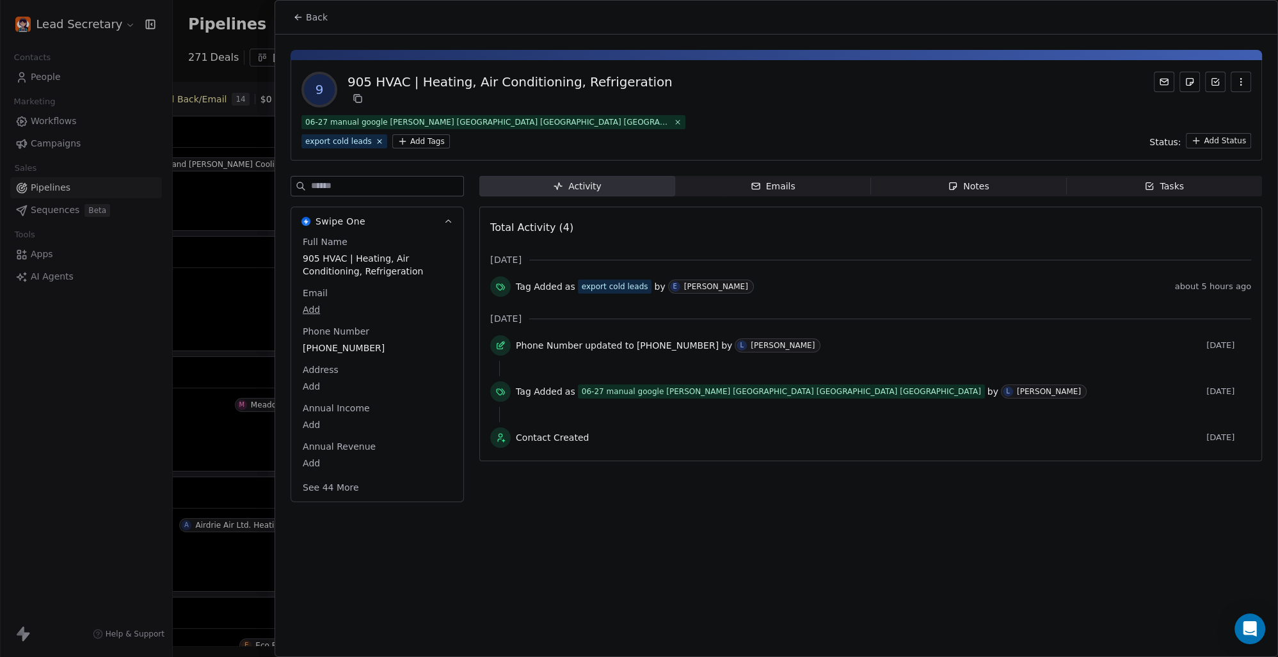
click at [312, 10] on button "Back" at bounding box center [310, 17] width 50 height 23
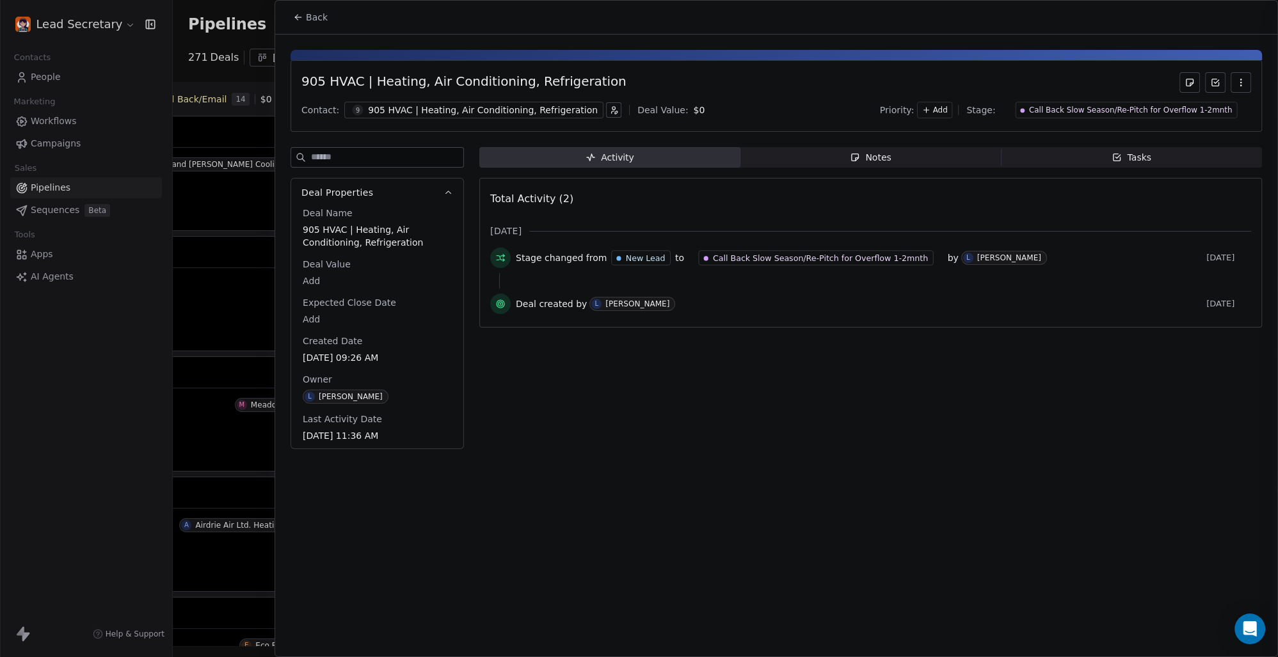
click at [319, 20] on span "Back" at bounding box center [317, 17] width 22 height 13
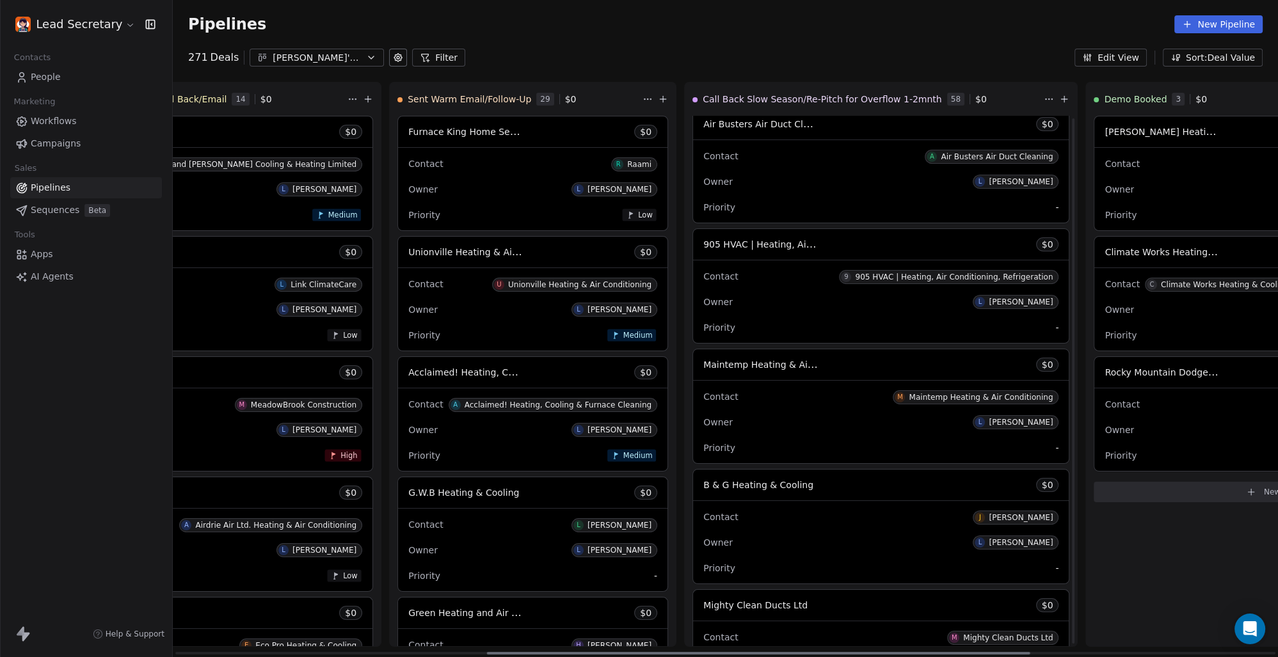
scroll to position [1395, 0]
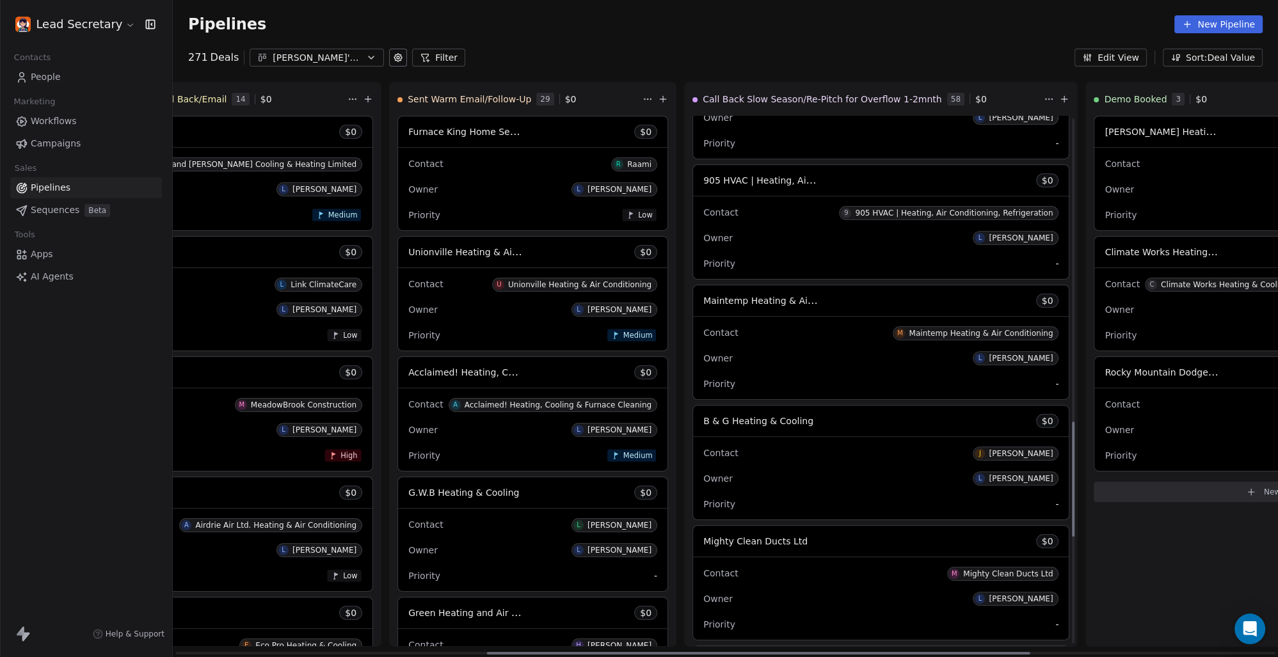
click at [703, 303] on span "Maintemp Heating & Air Conditioning" at bounding box center [786, 300] width 167 height 12
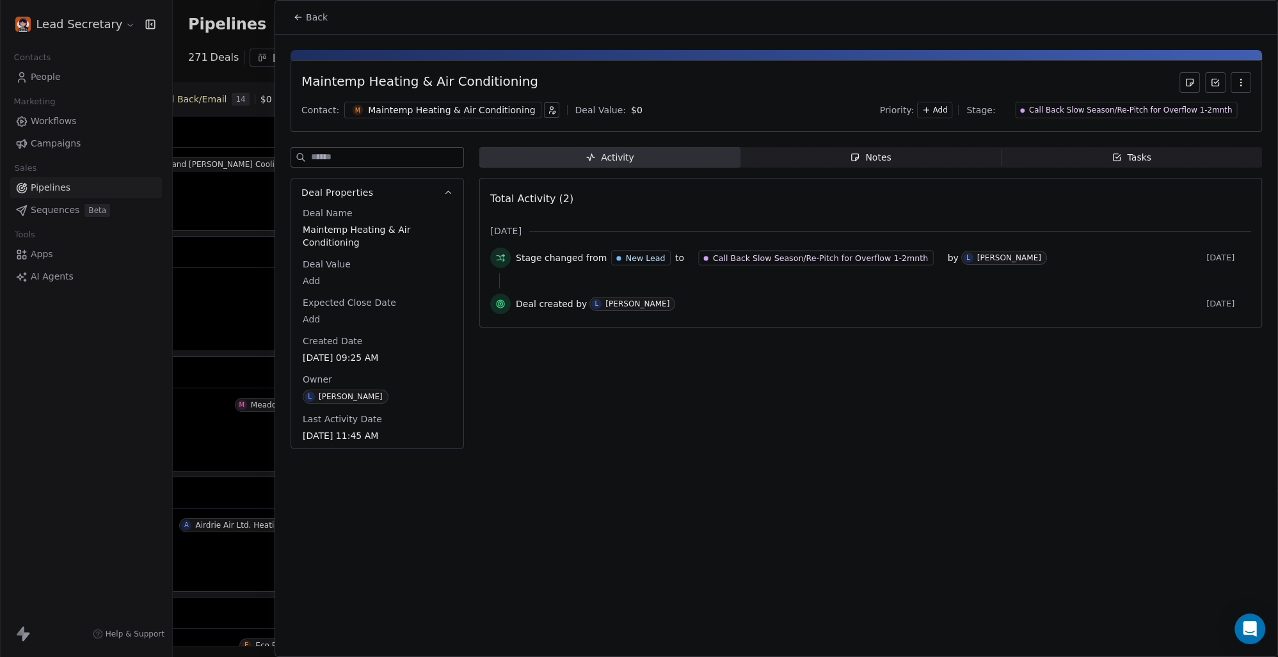
click at [427, 106] on div "Maintemp Heating & Air Conditioning" at bounding box center [451, 110] width 167 height 13
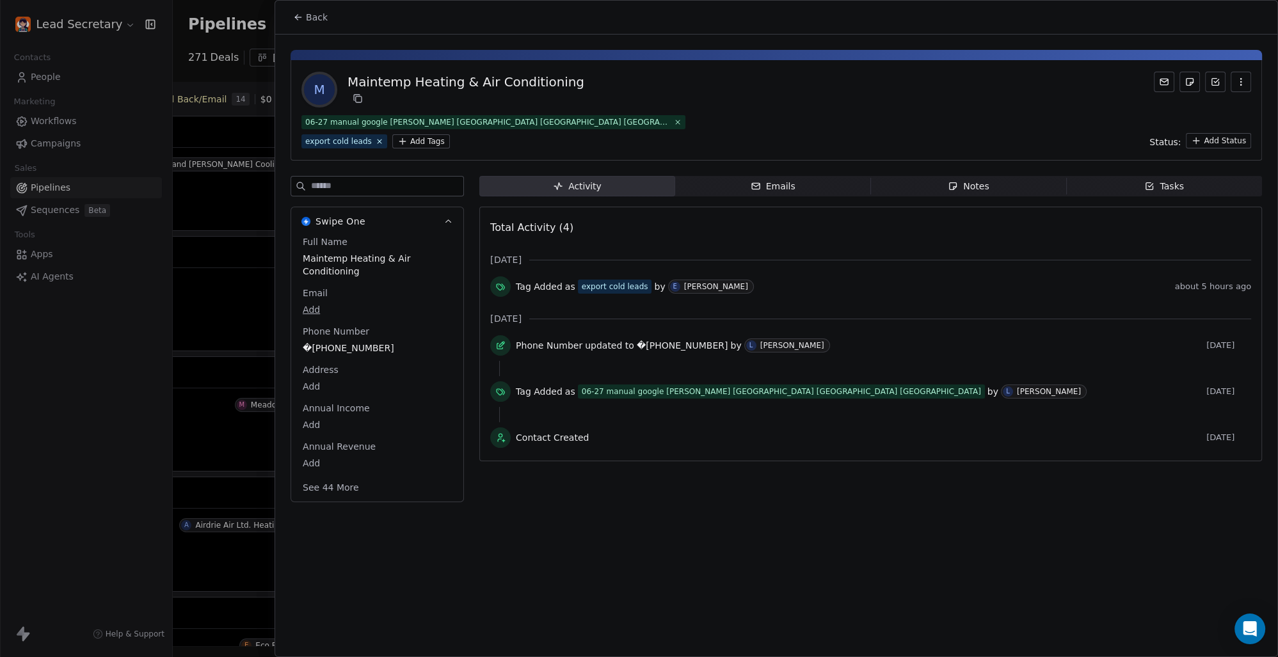
click at [296, 15] on icon at bounding box center [298, 17] width 10 height 10
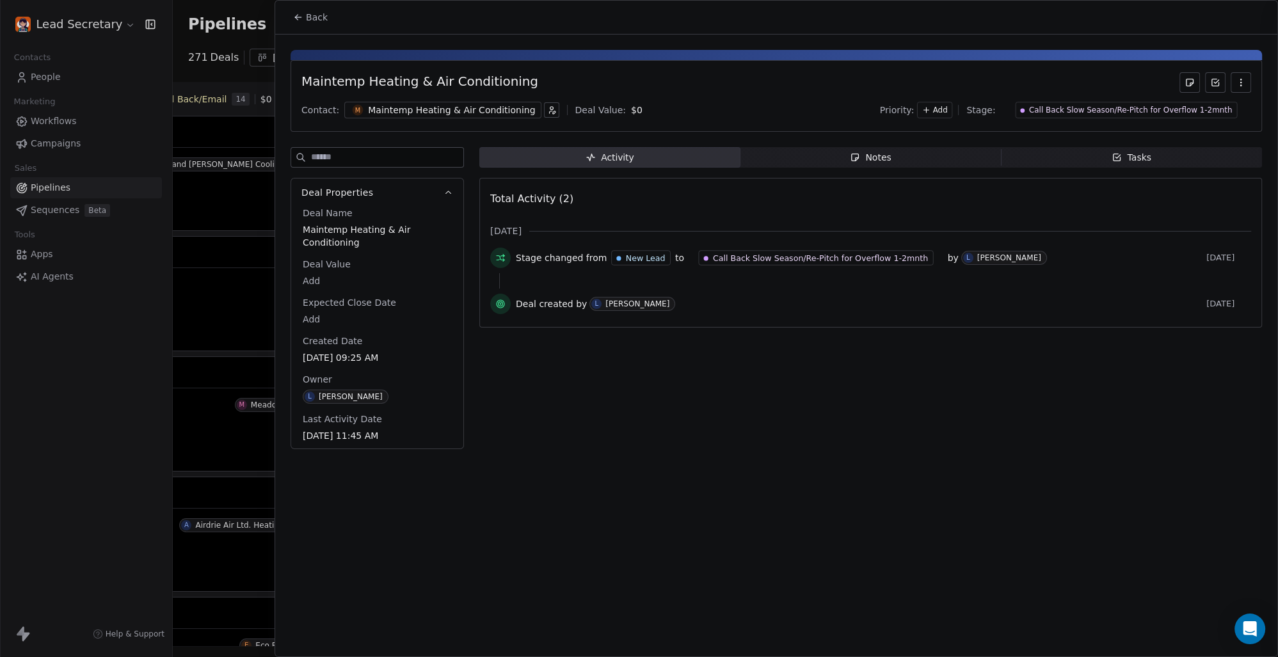
click at [298, 15] on icon at bounding box center [298, 17] width 10 height 10
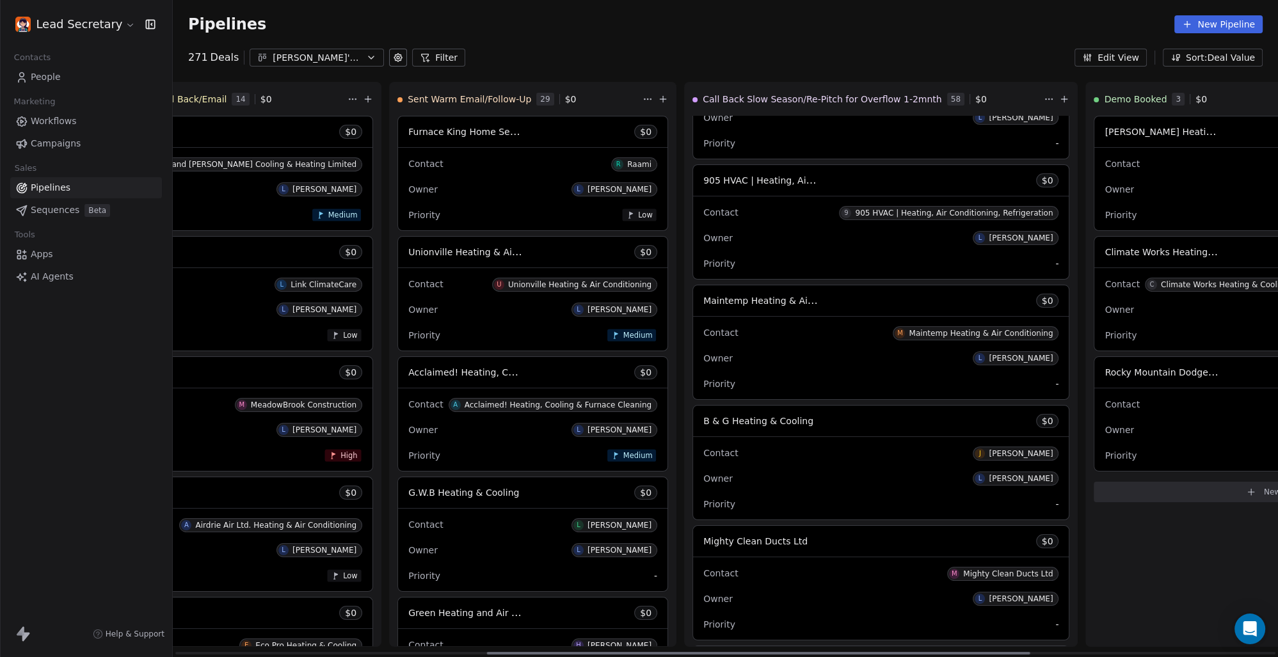
click at [703, 450] on div "Contact [PERSON_NAME]" at bounding box center [880, 452] width 355 height 21
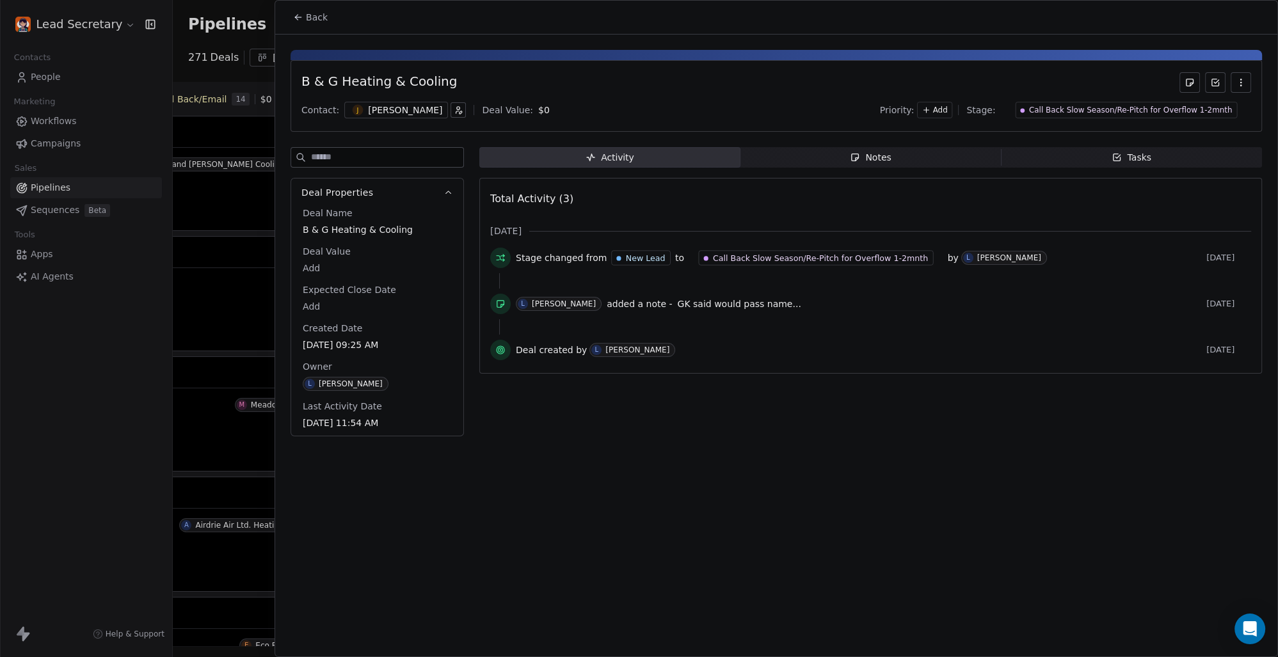
click at [372, 106] on div "[PERSON_NAME]" at bounding box center [405, 110] width 74 height 13
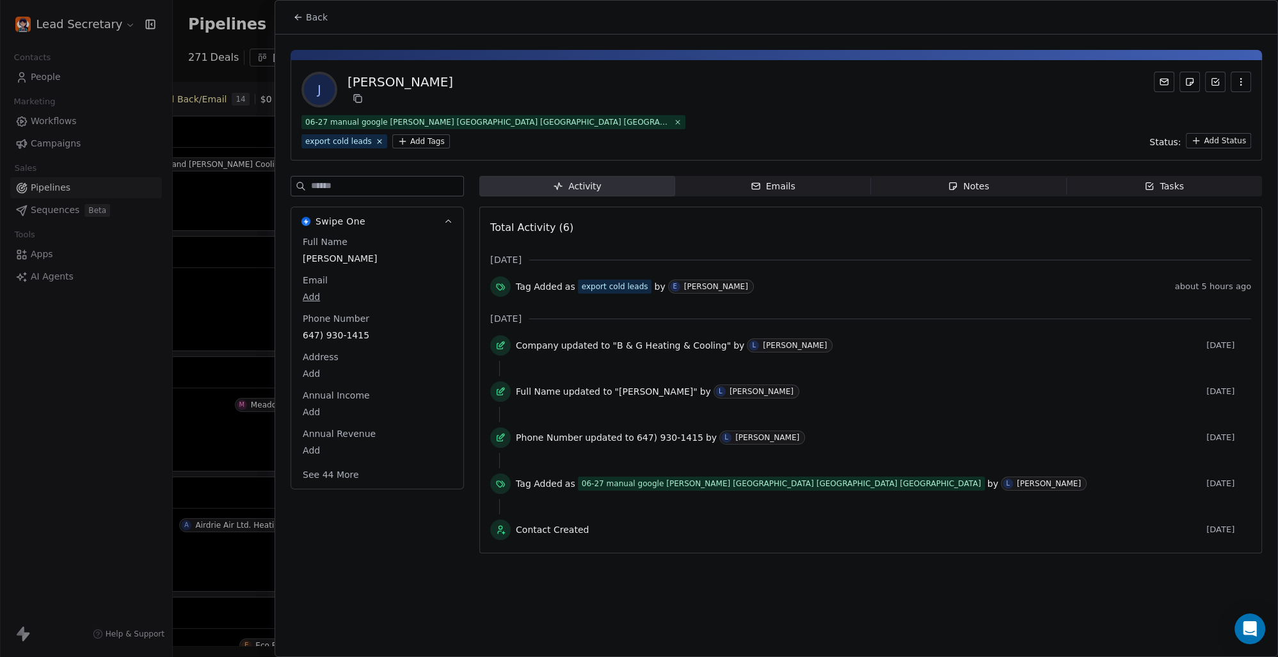
click at [314, 17] on span "Back" at bounding box center [317, 17] width 22 height 13
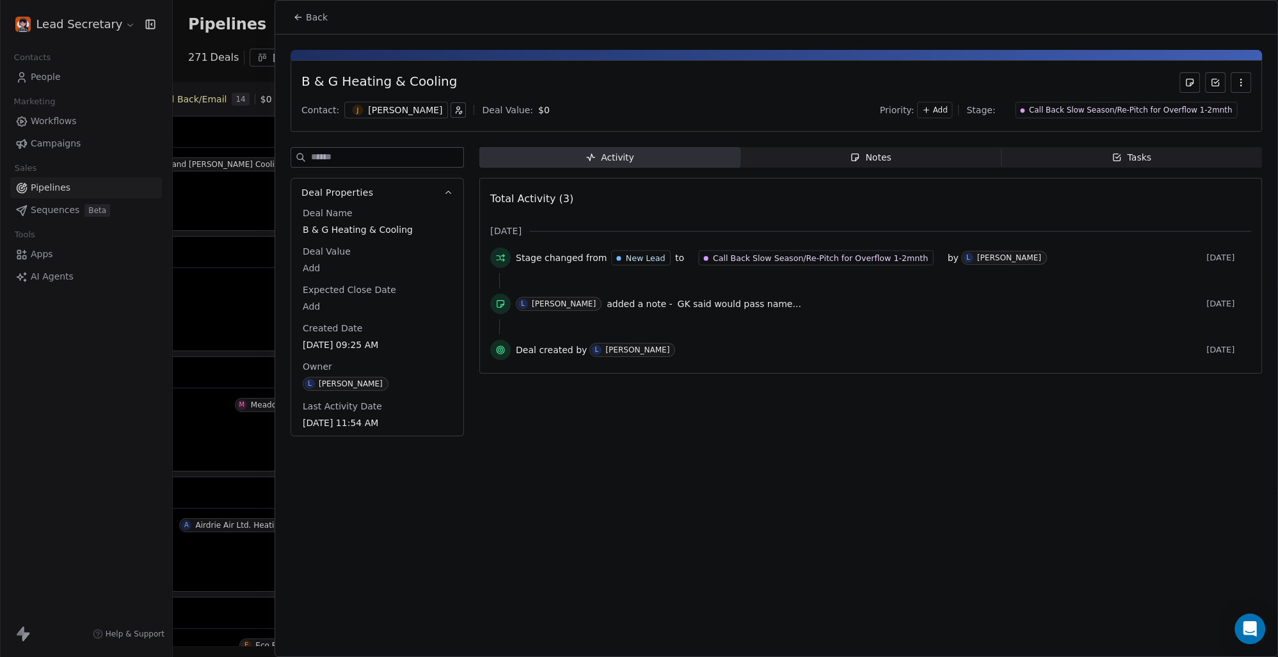
click at [324, 22] on span "Back" at bounding box center [317, 17] width 22 height 13
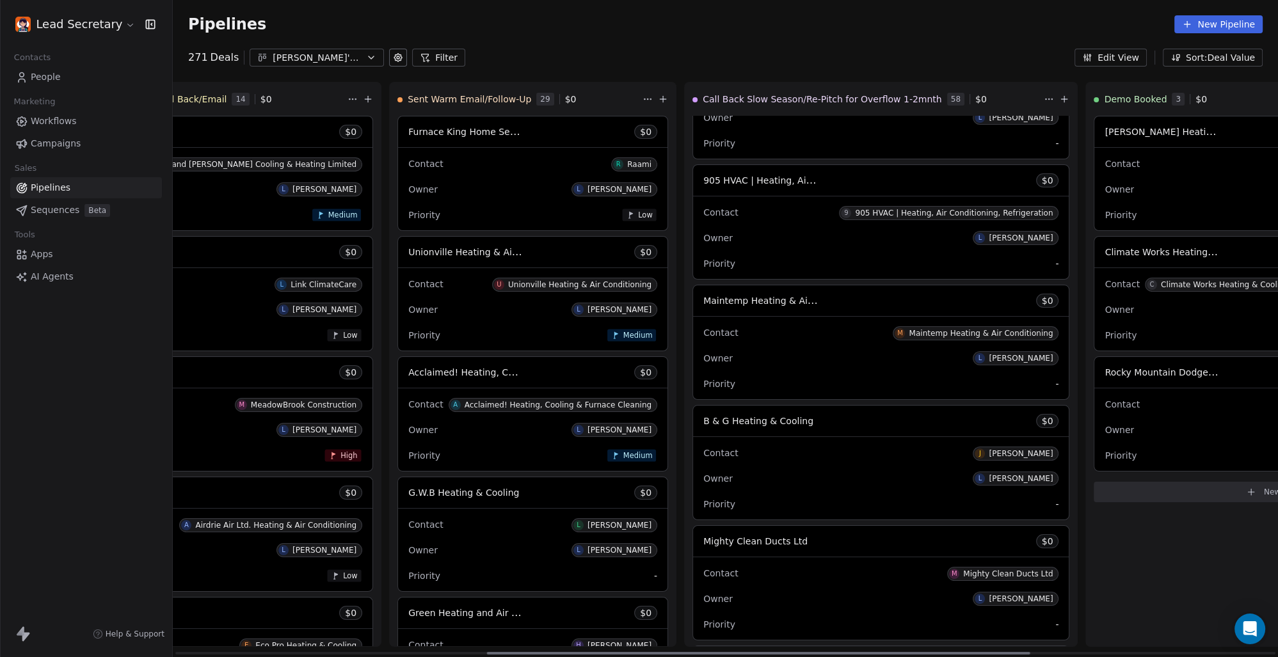
scroll to position [1573, 0]
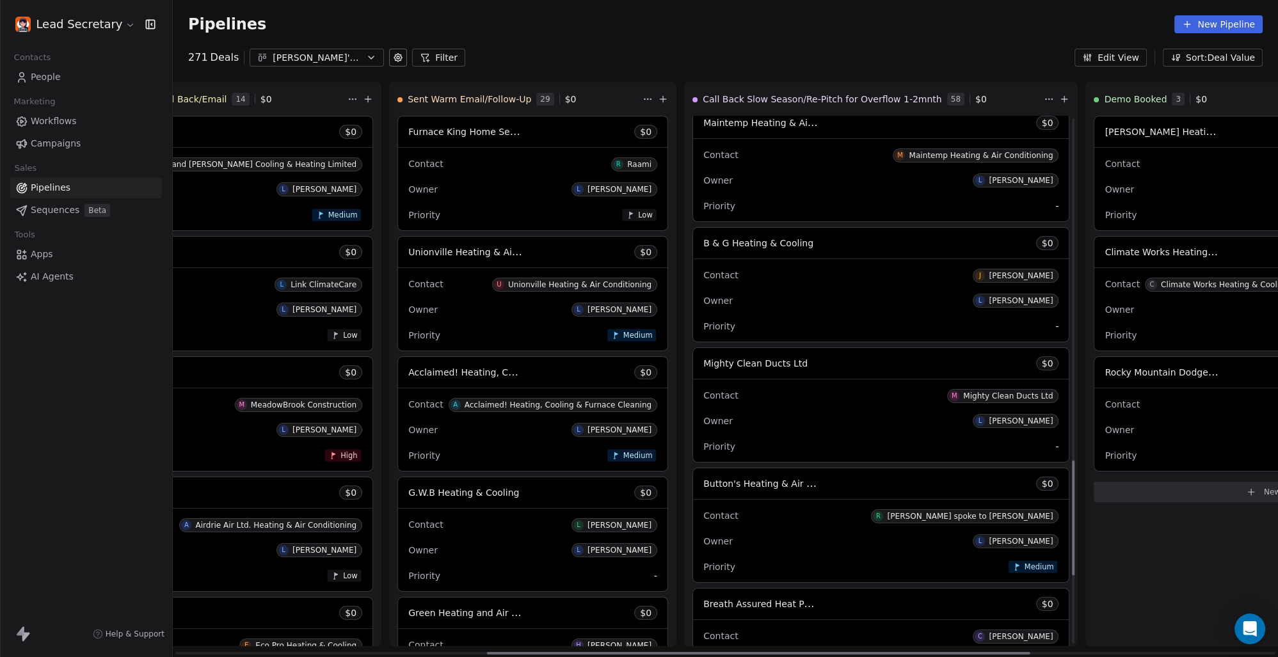
click at [693, 384] on div "Contact M Mighty Clean Ducts Ltd Owner L [PERSON_NAME] Priority -" at bounding box center [881, 420] width 376 height 83
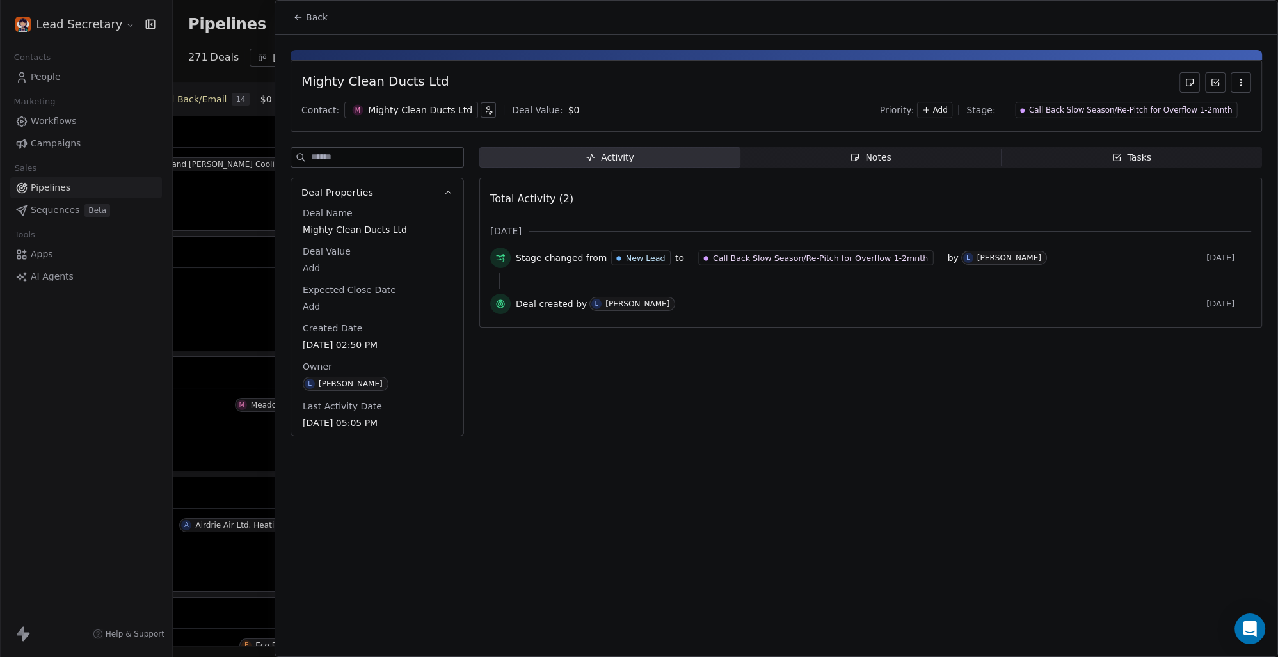
click at [415, 111] on div "Mighty Clean Ducts Ltd" at bounding box center [420, 110] width 104 height 13
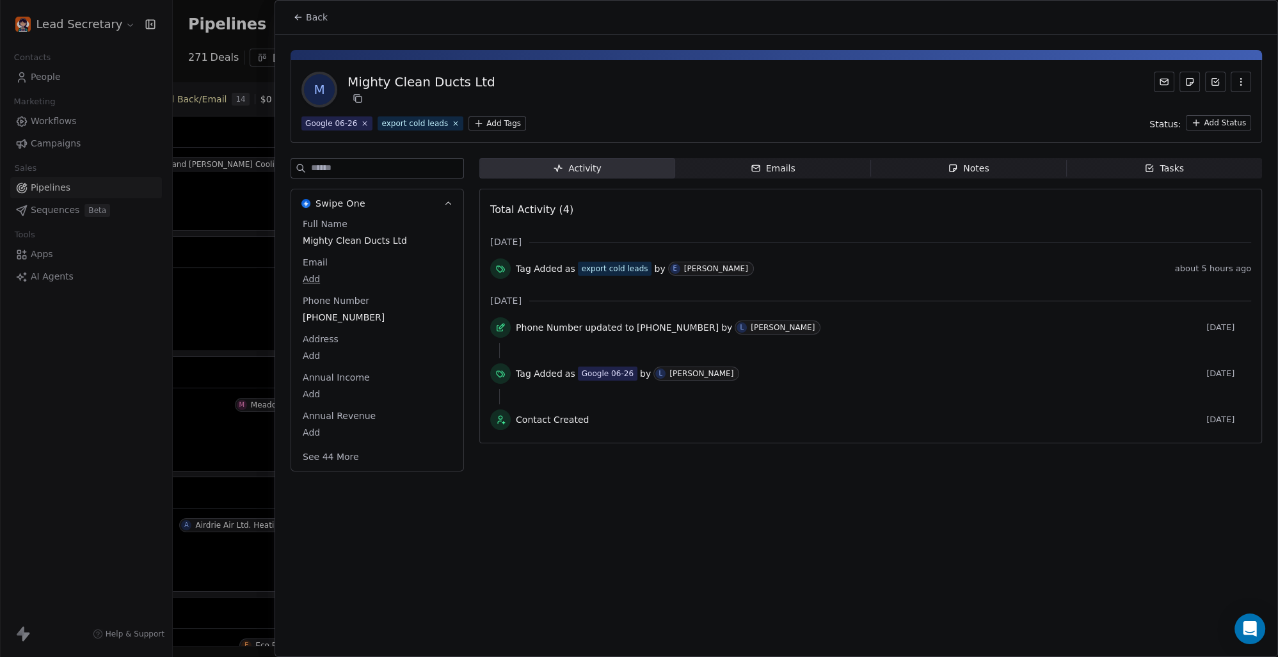
click at [307, 15] on span "Back" at bounding box center [317, 17] width 22 height 13
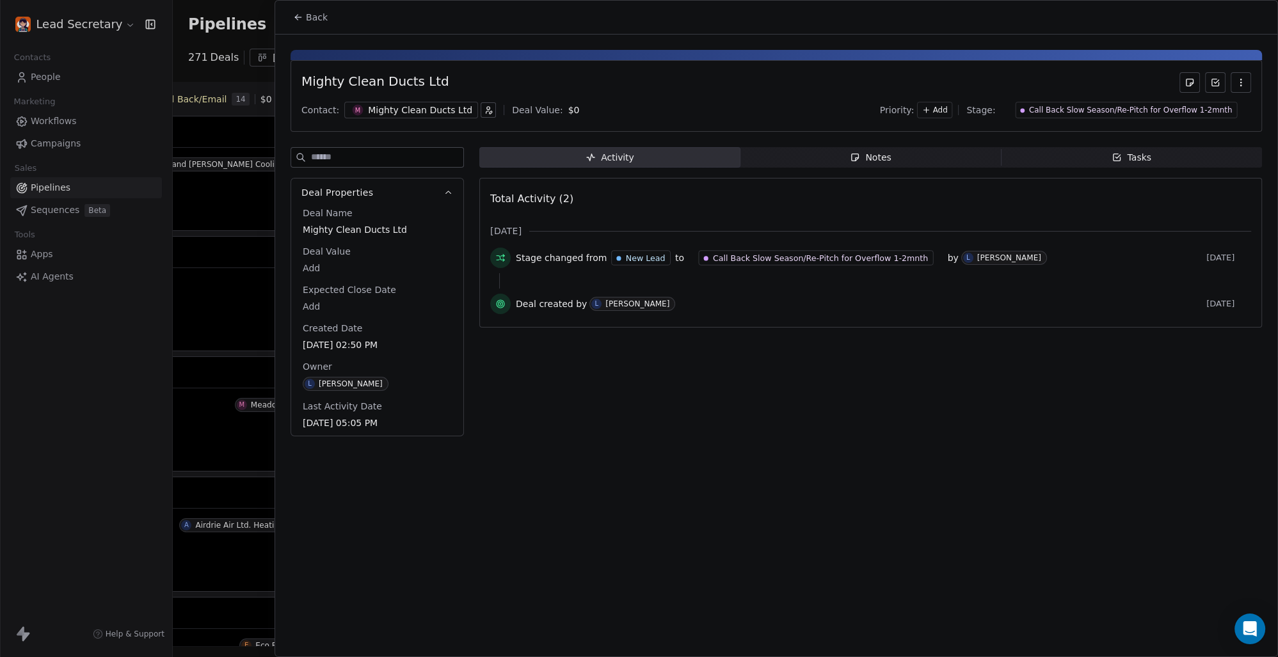
click at [307, 17] on span "Back" at bounding box center [317, 17] width 22 height 13
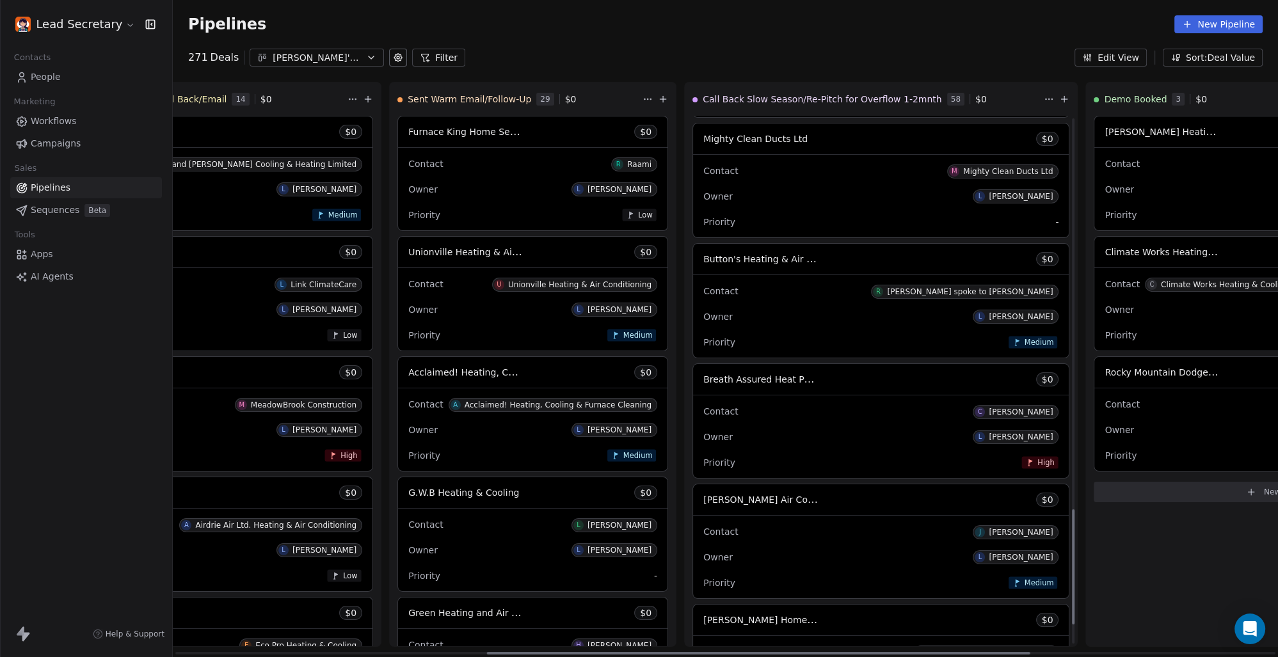
scroll to position [1840, 0]
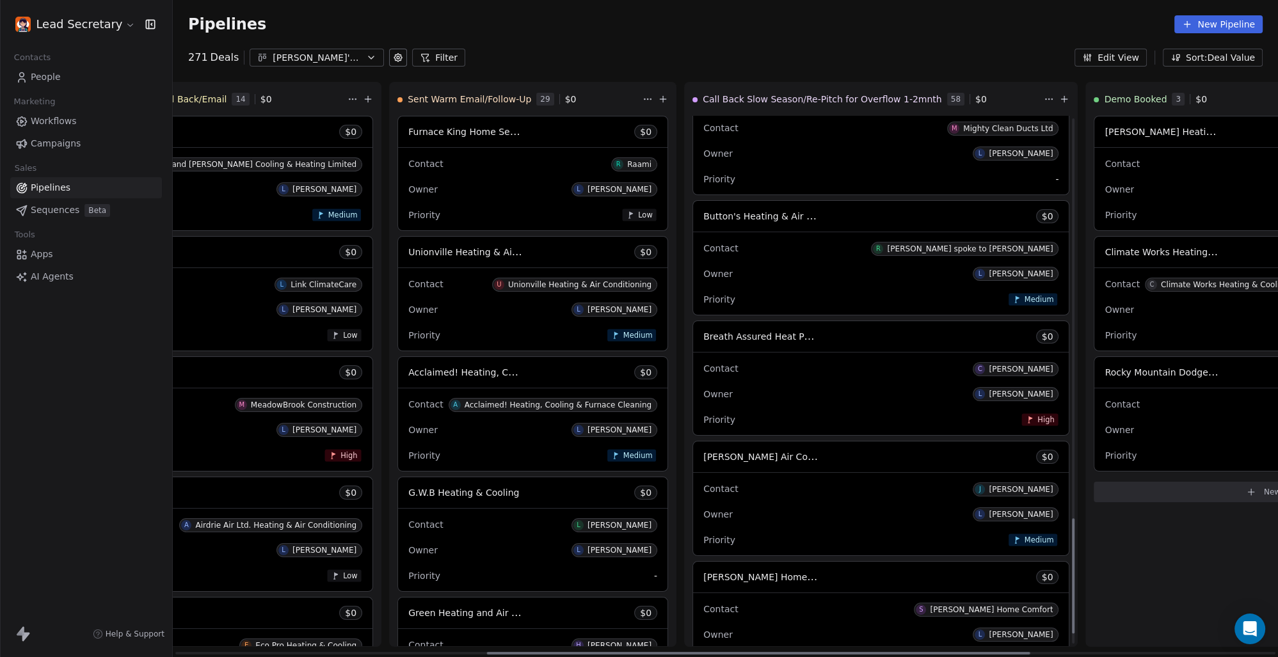
click at [708, 365] on div "Contact C [PERSON_NAME]" at bounding box center [880, 368] width 355 height 21
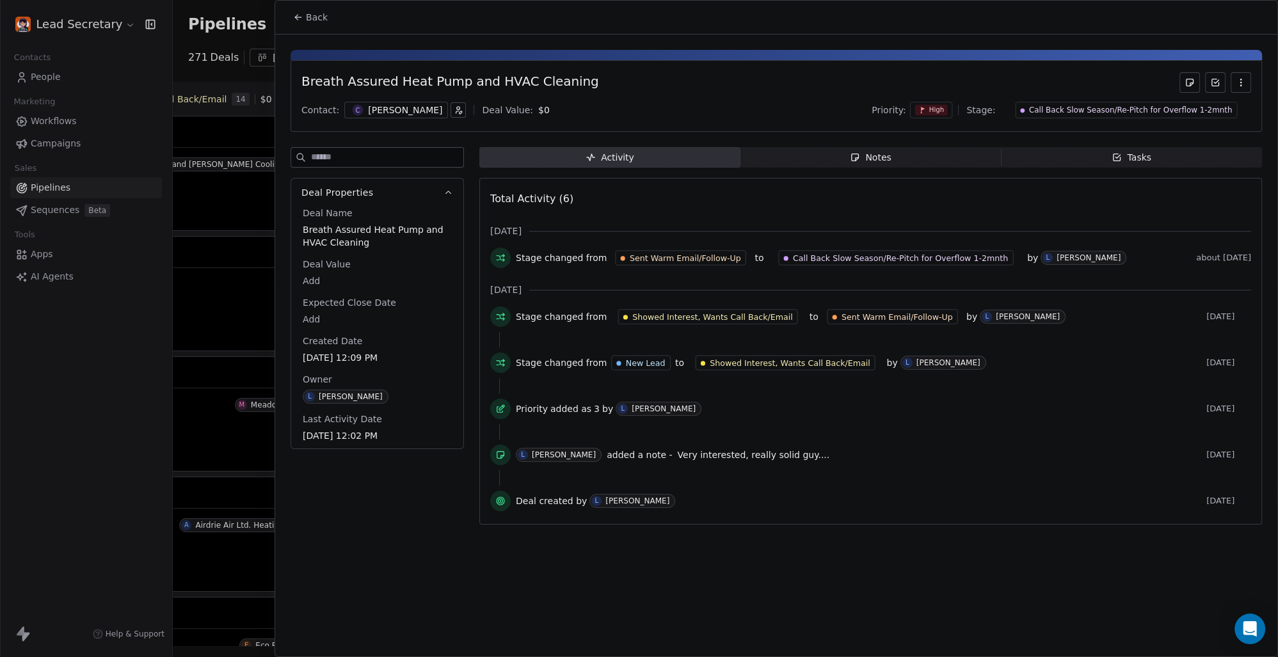
click at [375, 111] on div "[PERSON_NAME]" at bounding box center [405, 110] width 74 height 13
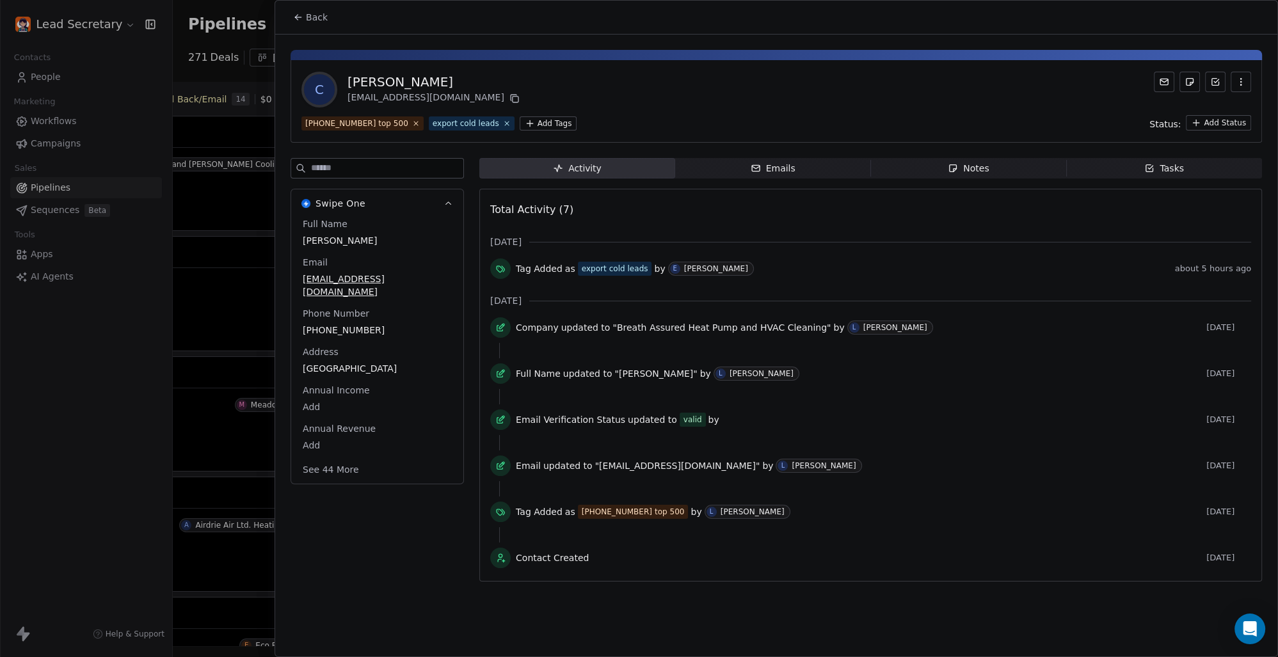
click at [307, 26] on button "Back" at bounding box center [310, 17] width 50 height 23
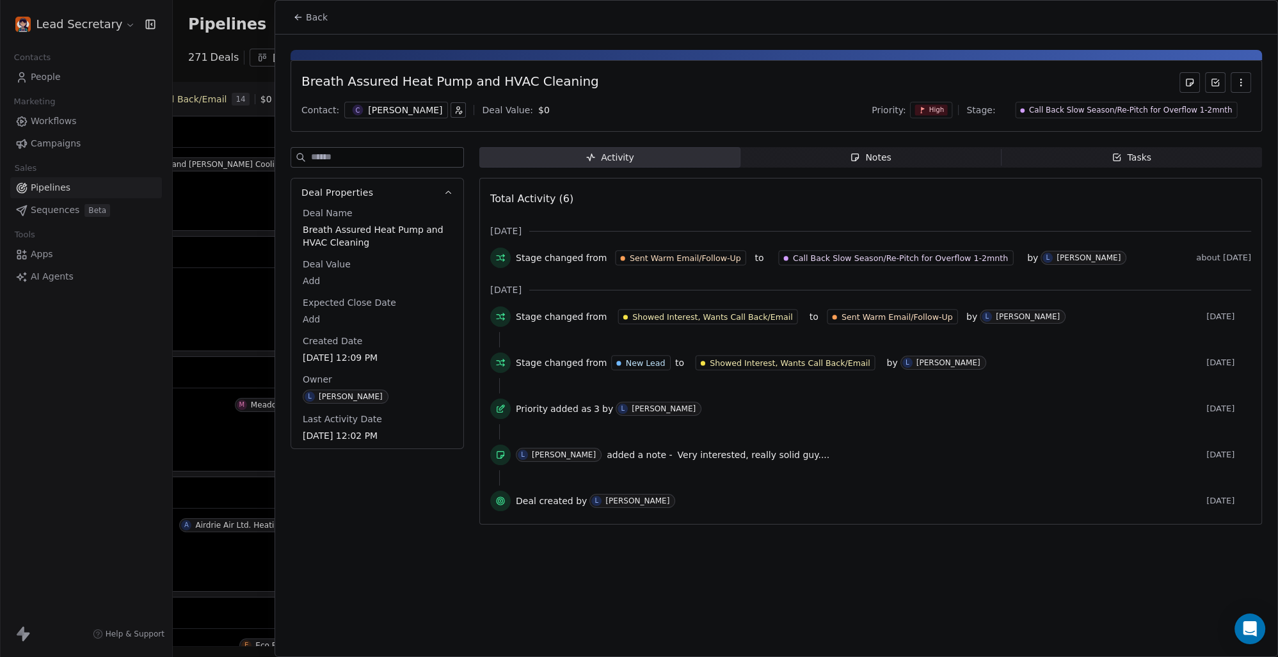
click at [308, 18] on span "Back" at bounding box center [317, 17] width 22 height 13
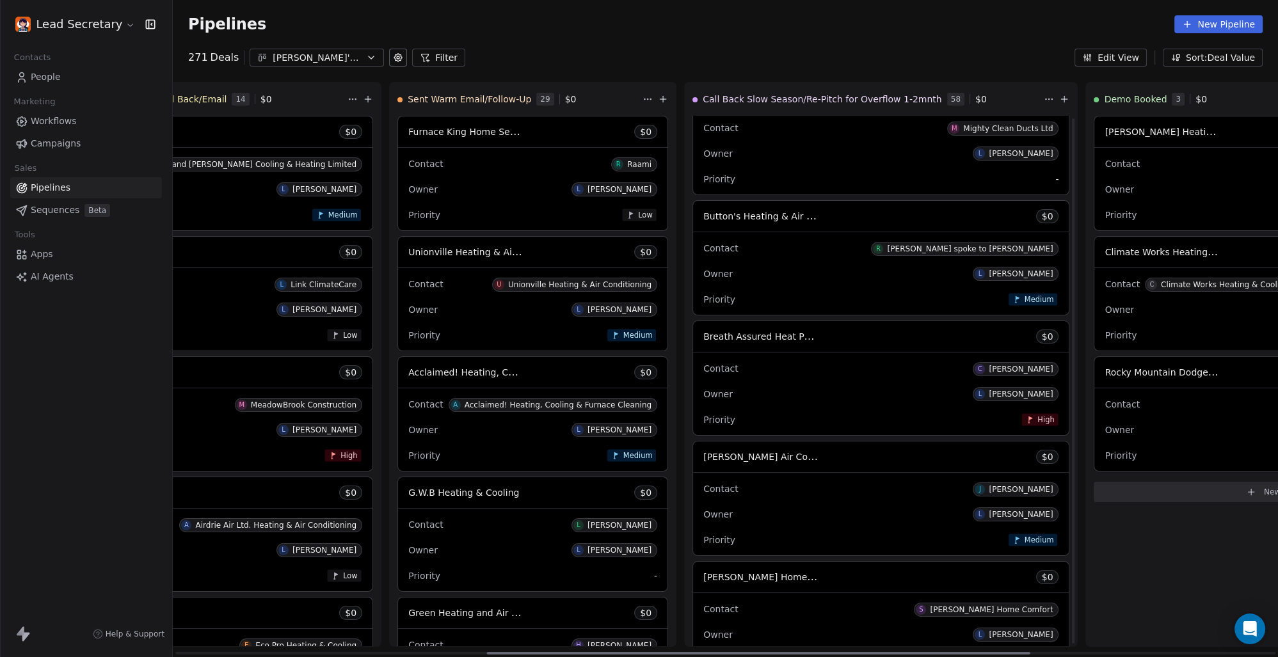
scroll to position [1885, 0]
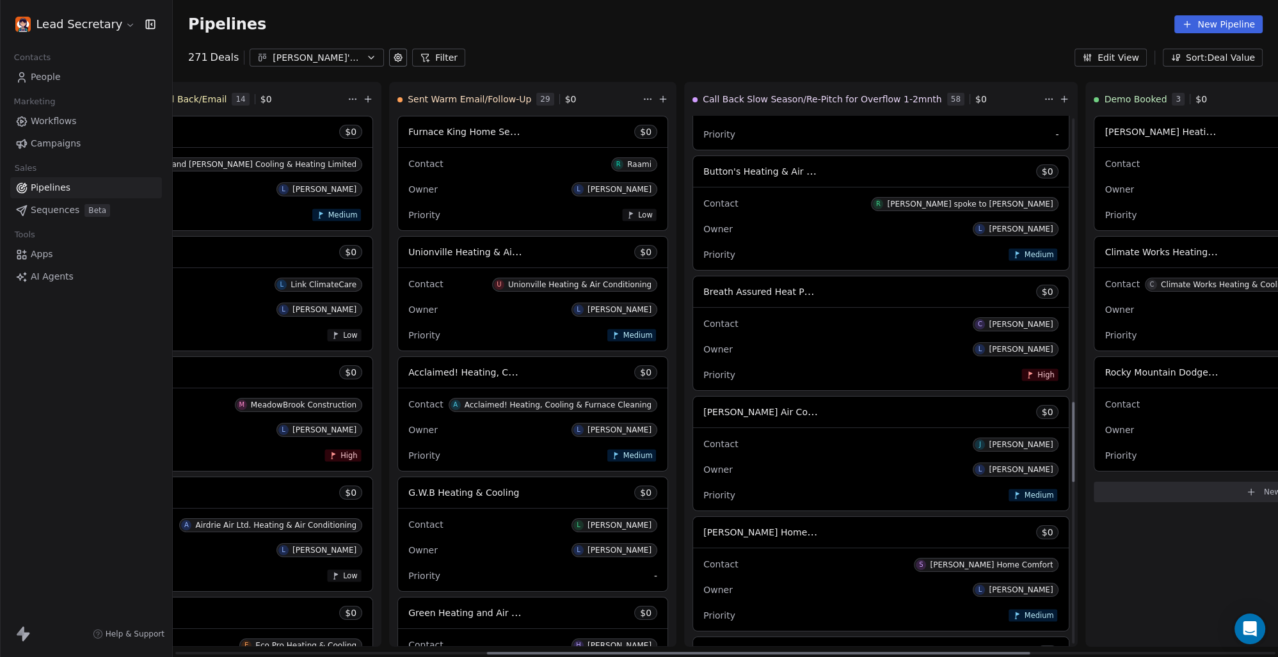
click at [715, 424] on div "[PERSON_NAME] Air Conditioning, Plumbing & Electrical Services $ 0" at bounding box center [881, 412] width 376 height 31
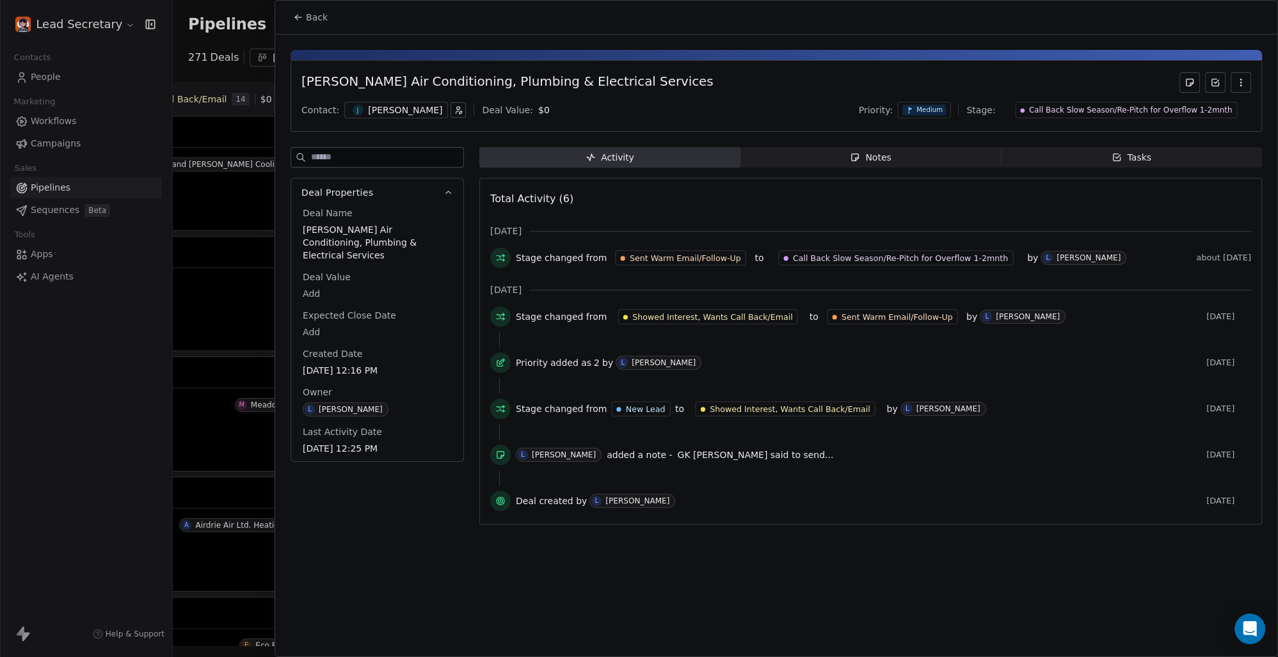
click at [370, 104] on div "[PERSON_NAME]" at bounding box center [405, 110] width 74 height 13
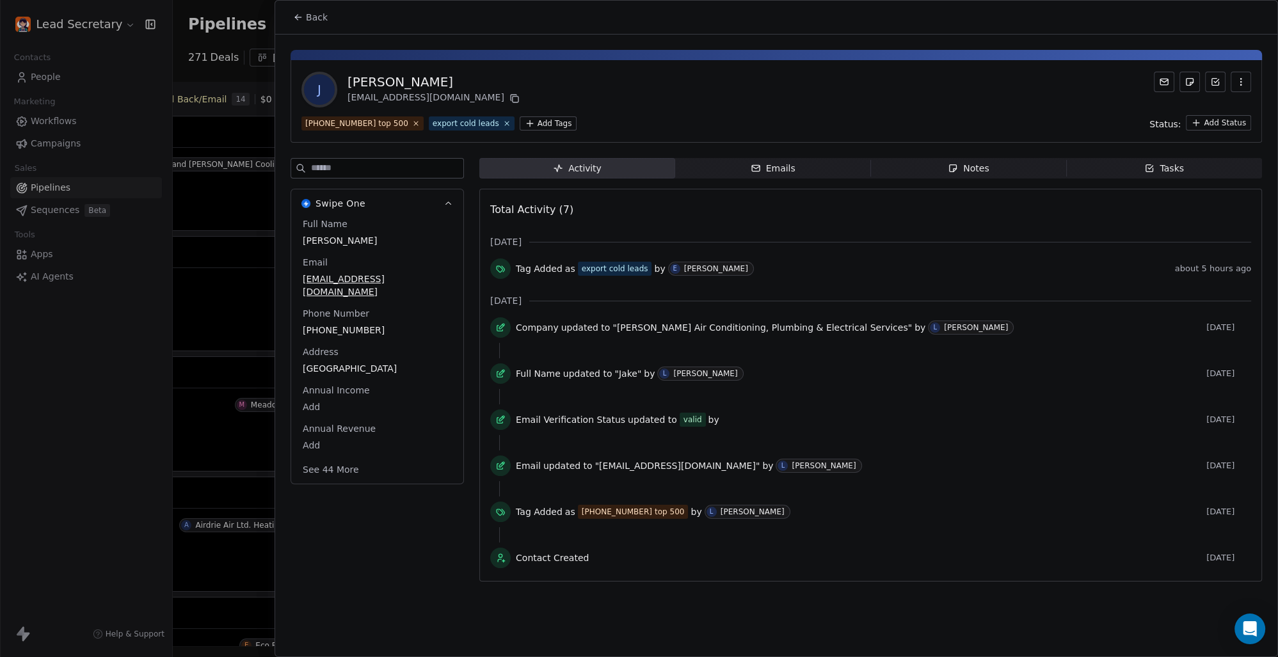
click at [301, 12] on button "Back" at bounding box center [310, 17] width 50 height 23
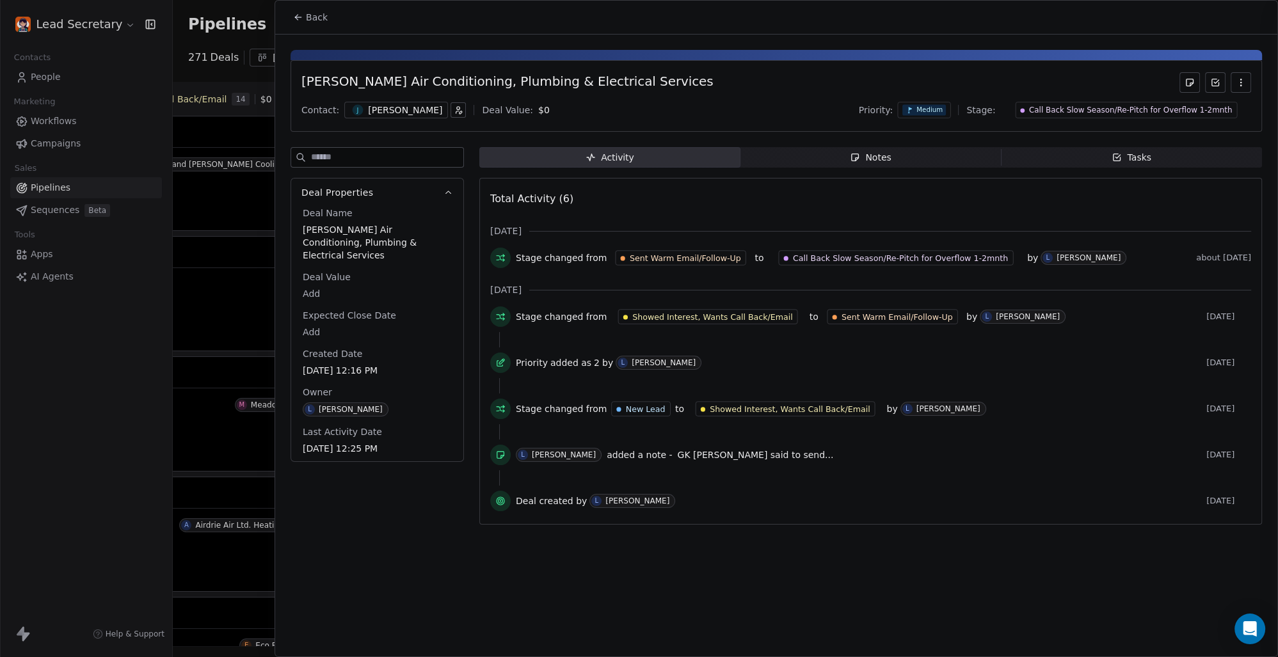
click at [308, 17] on span "Back" at bounding box center [317, 17] width 22 height 13
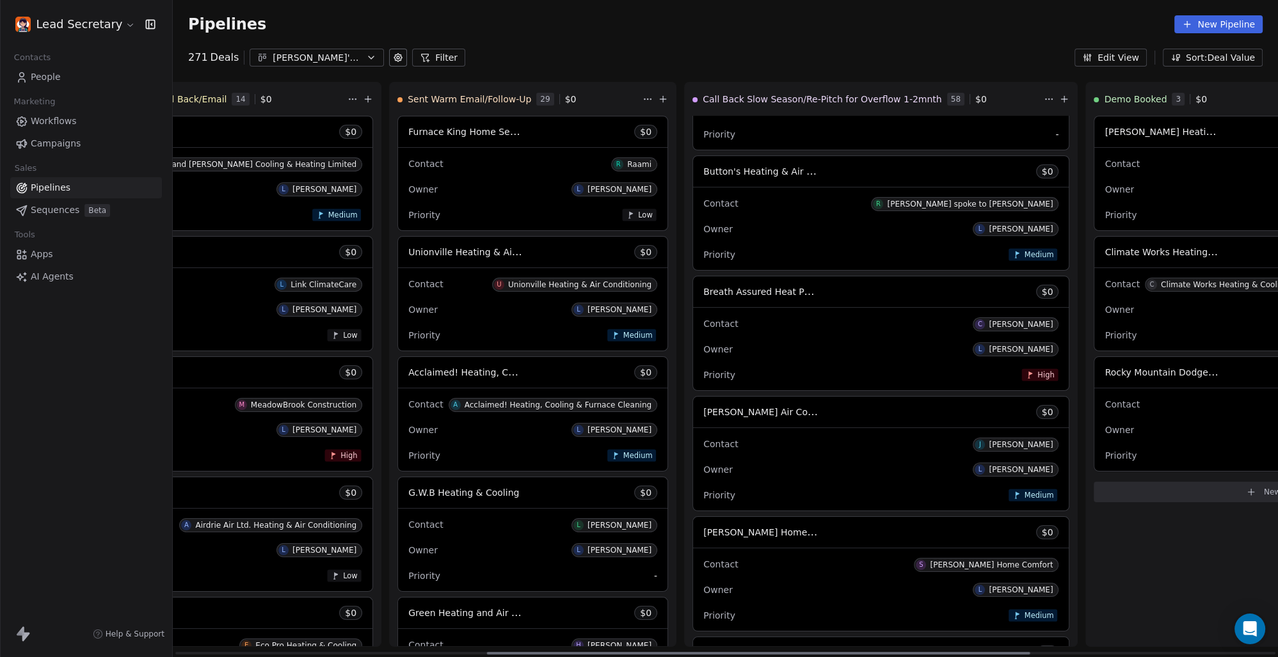
click at [721, 534] on div "[PERSON_NAME] Home Comfort $ 0" at bounding box center [881, 532] width 376 height 31
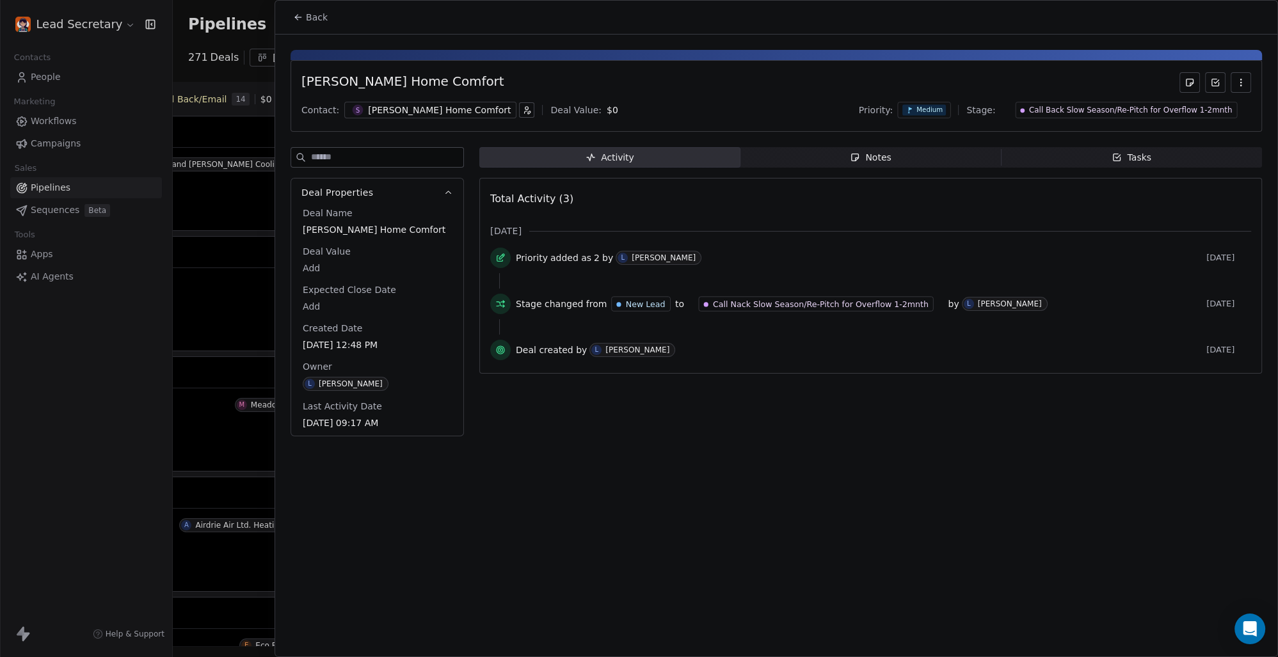
click at [303, 11] on button "Back" at bounding box center [310, 17] width 50 height 23
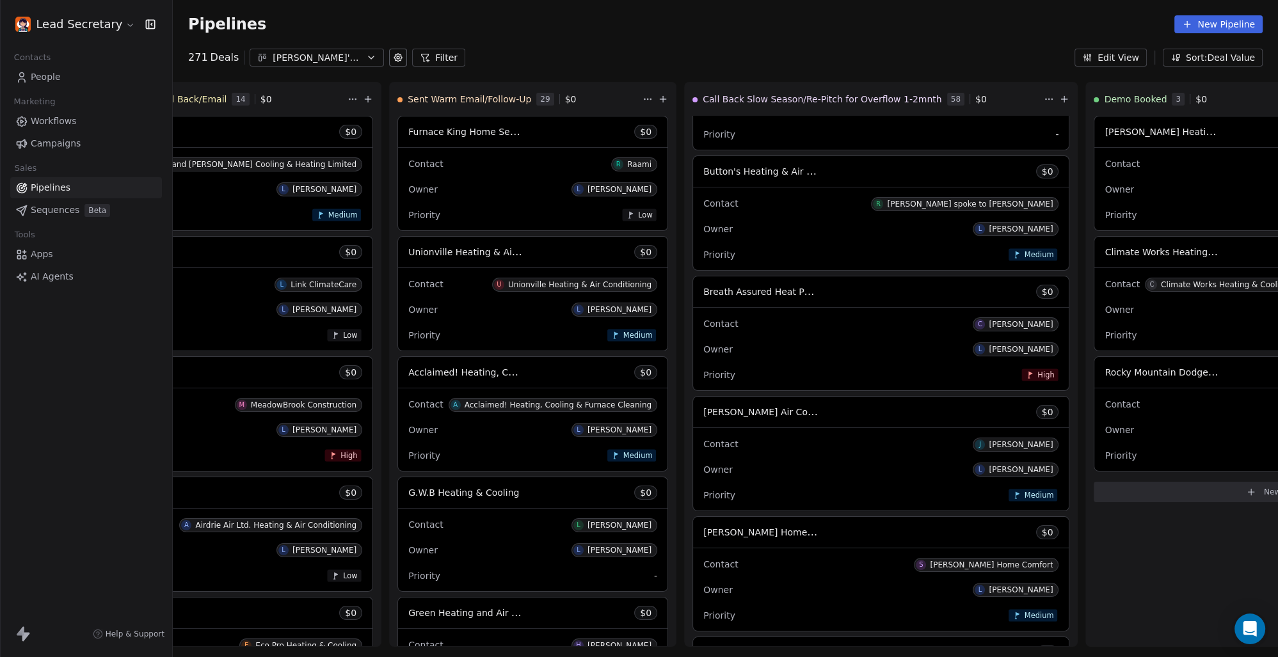
click at [315, 52] on div "[PERSON_NAME]'s Pipeline - Large Businesses Only" at bounding box center [317, 57] width 88 height 13
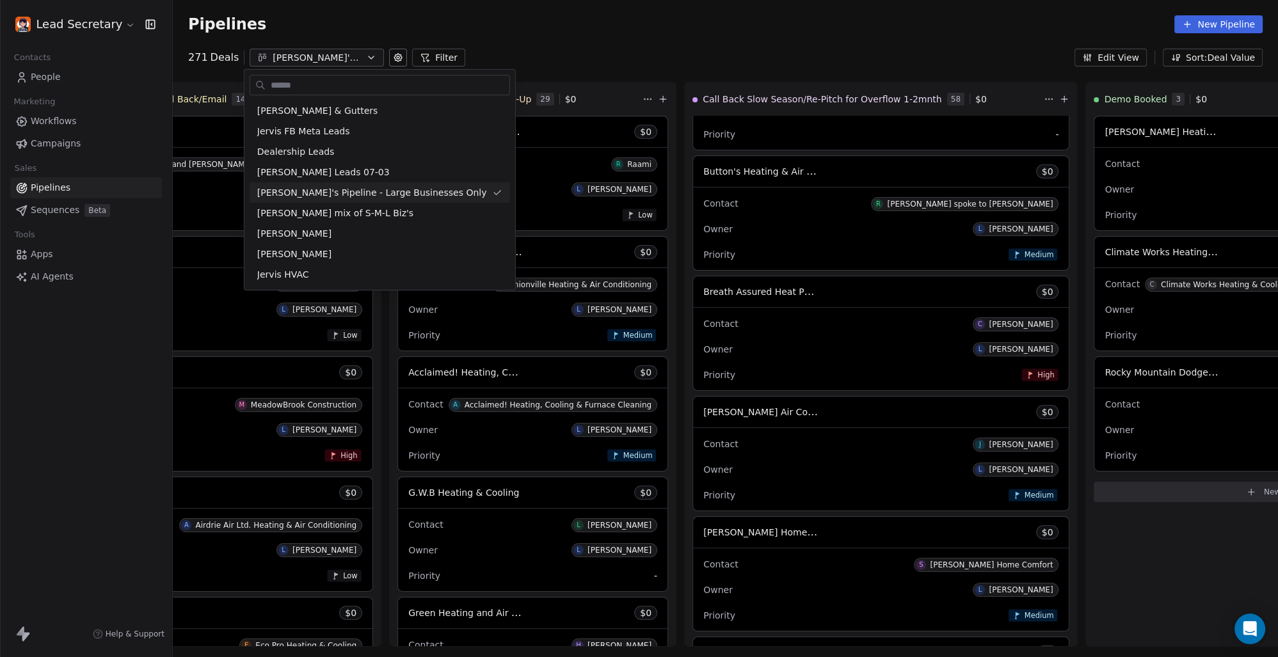
scroll to position [0, 633]
click at [391, 216] on div "[PERSON_NAME] mix of S-M-L Biz's" at bounding box center [379, 213] width 245 height 13
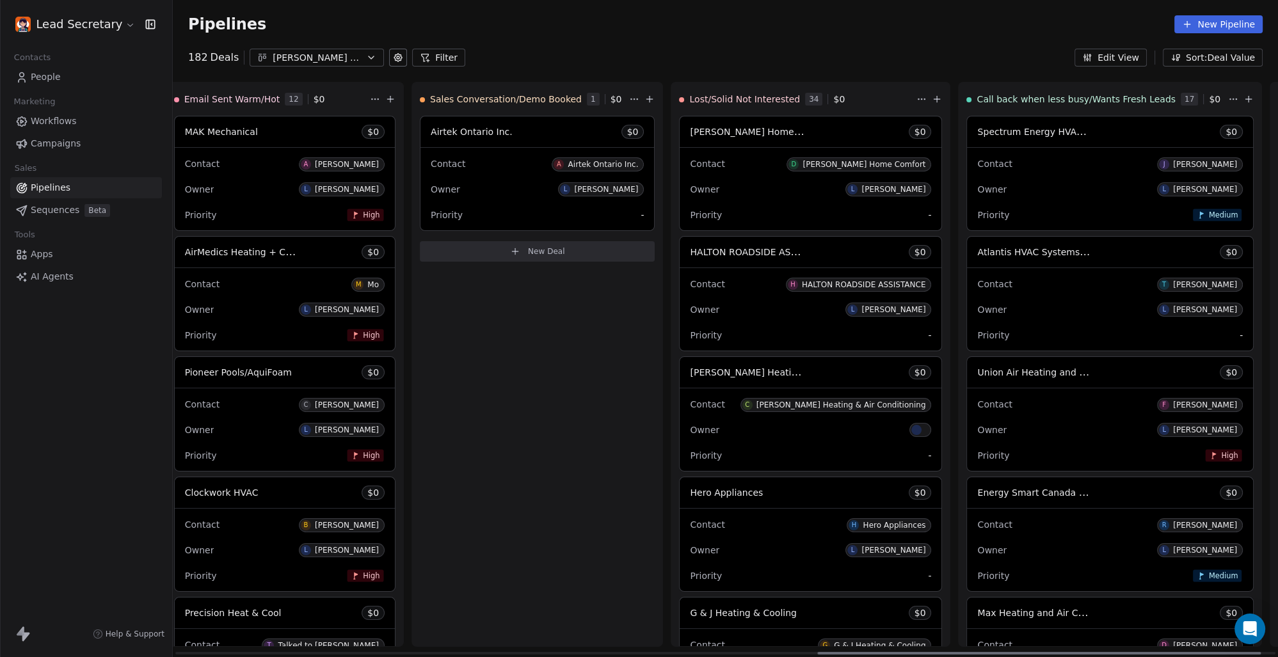
scroll to position [0, 1637]
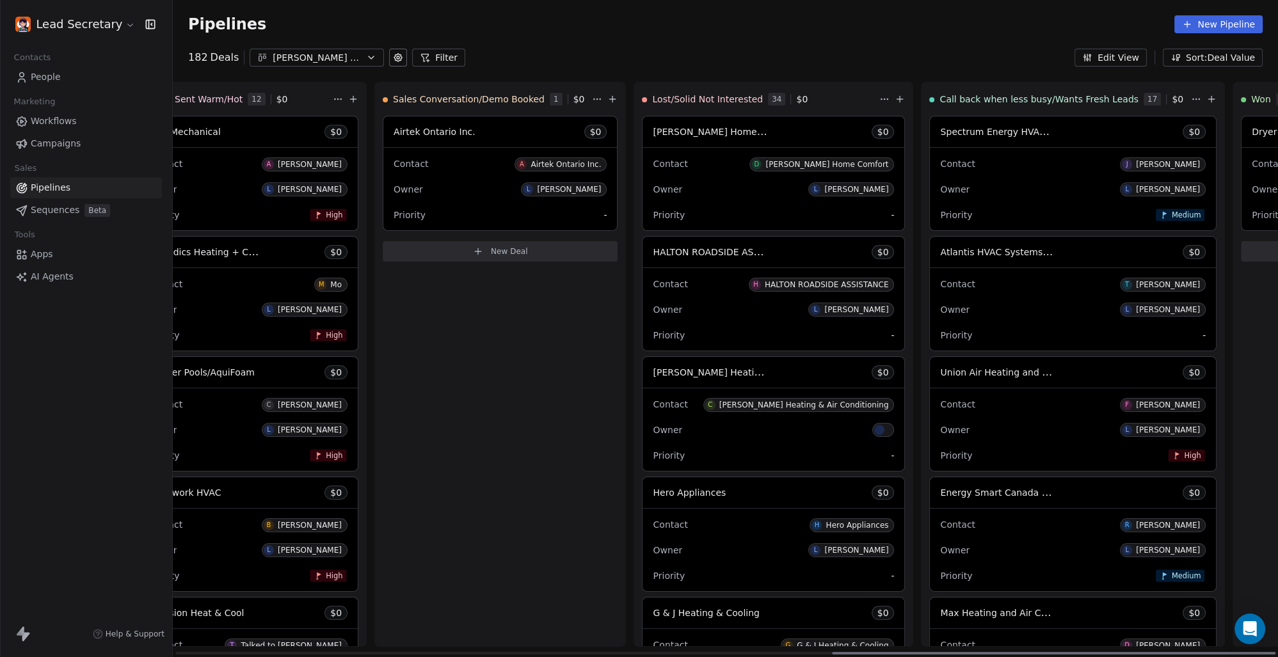
drag, startPoint x: 587, startPoint y: 654, endPoint x: 1277, endPoint y: 679, distance: 690.2
click at [1275, 655] on div at bounding box center [1053, 653] width 443 height 3
drag, startPoint x: 901, startPoint y: 652, endPoint x: 1091, endPoint y: 618, distance: 193.7
click at [1091, 652] on div at bounding box center [1053, 653] width 443 height 3
click at [930, 175] on div "Contact [PERSON_NAME] Owner L [PERSON_NAME] Priority Medium" at bounding box center [1073, 189] width 286 height 83
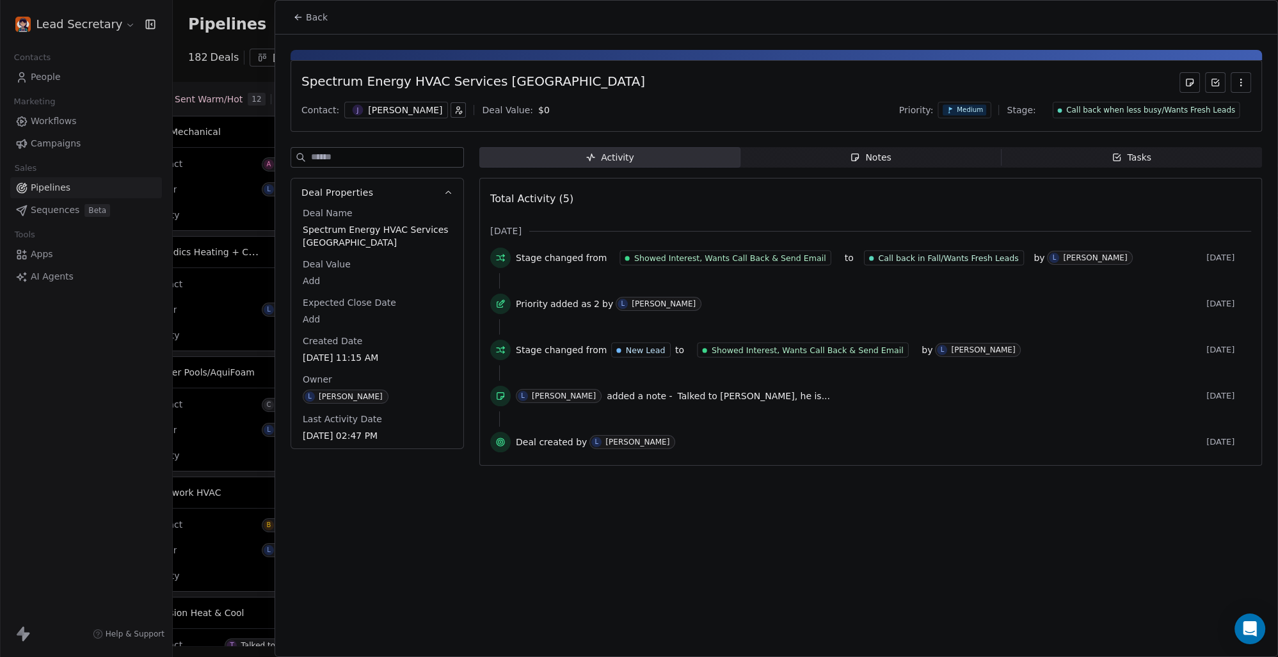
click at [363, 111] on div "[PERSON_NAME]" at bounding box center [396, 110] width 104 height 17
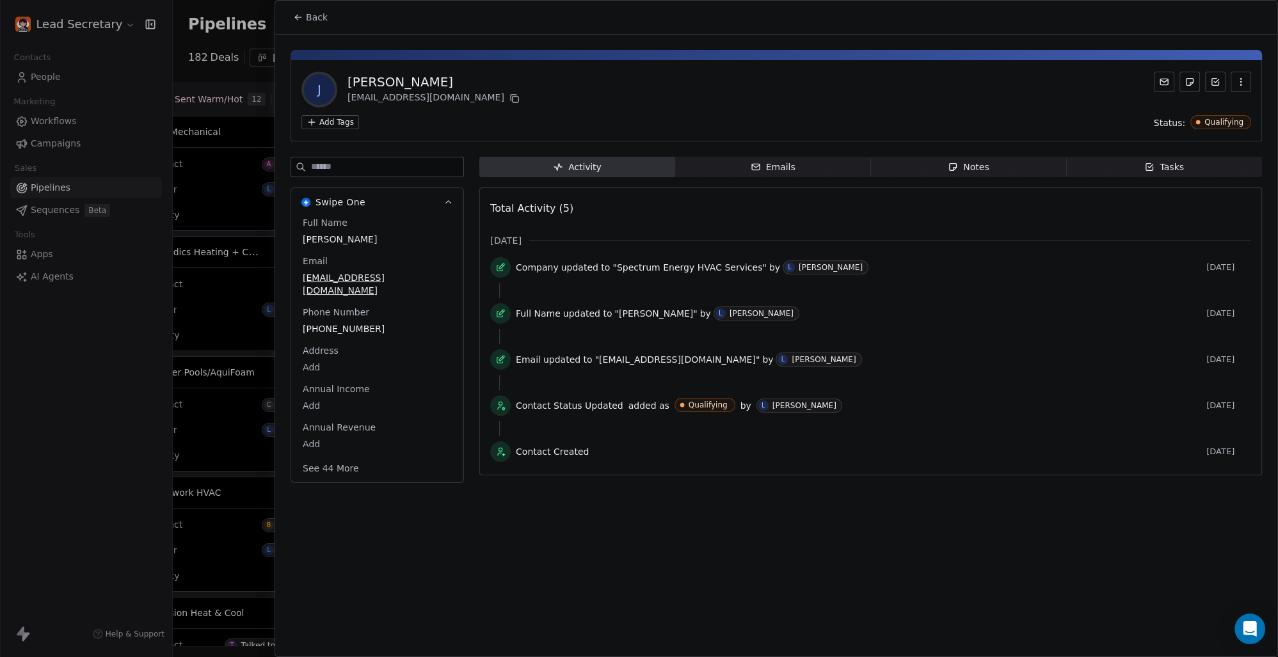
click at [337, 116] on html "Lead Secretary Contacts People Marketing Workflows Campaigns Sales Pipelines Se…" at bounding box center [639, 328] width 1278 height 657
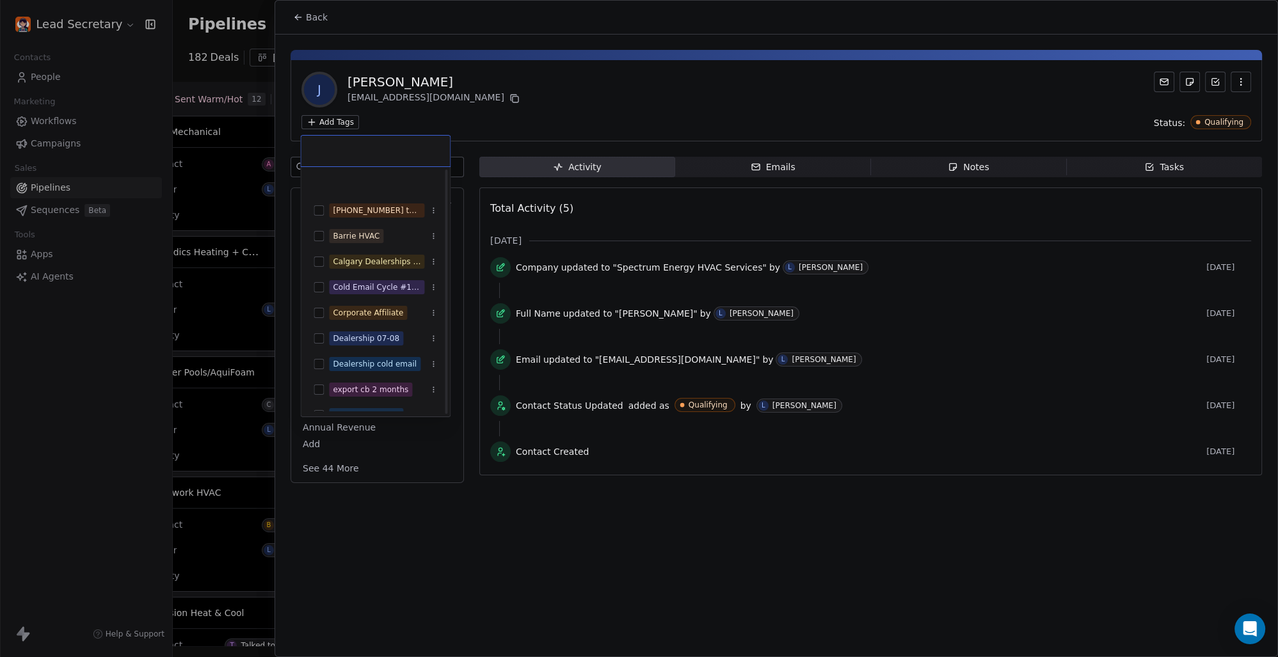
scroll to position [178, 0]
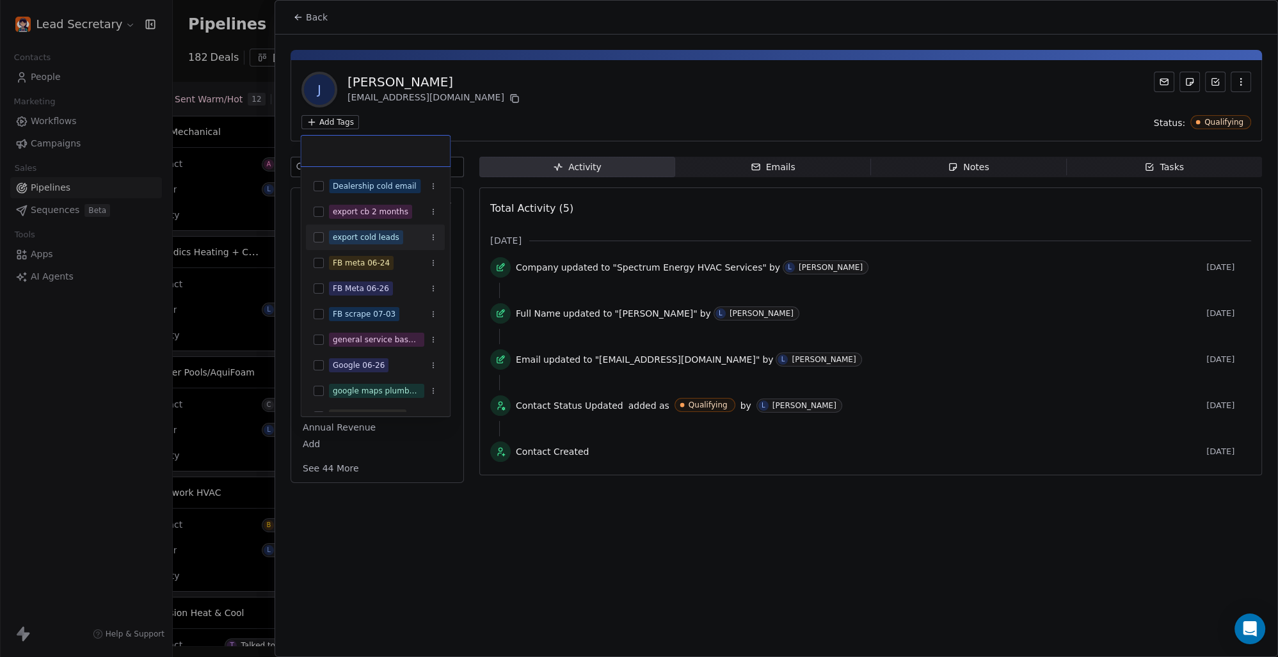
click at [308, 233] on div "export cold leads" at bounding box center [375, 237] width 139 height 20
click at [526, 106] on html "Lead Secretary Contacts People Marketing Workflows Campaigns Sales Pipelines Se…" at bounding box center [639, 328] width 1278 height 657
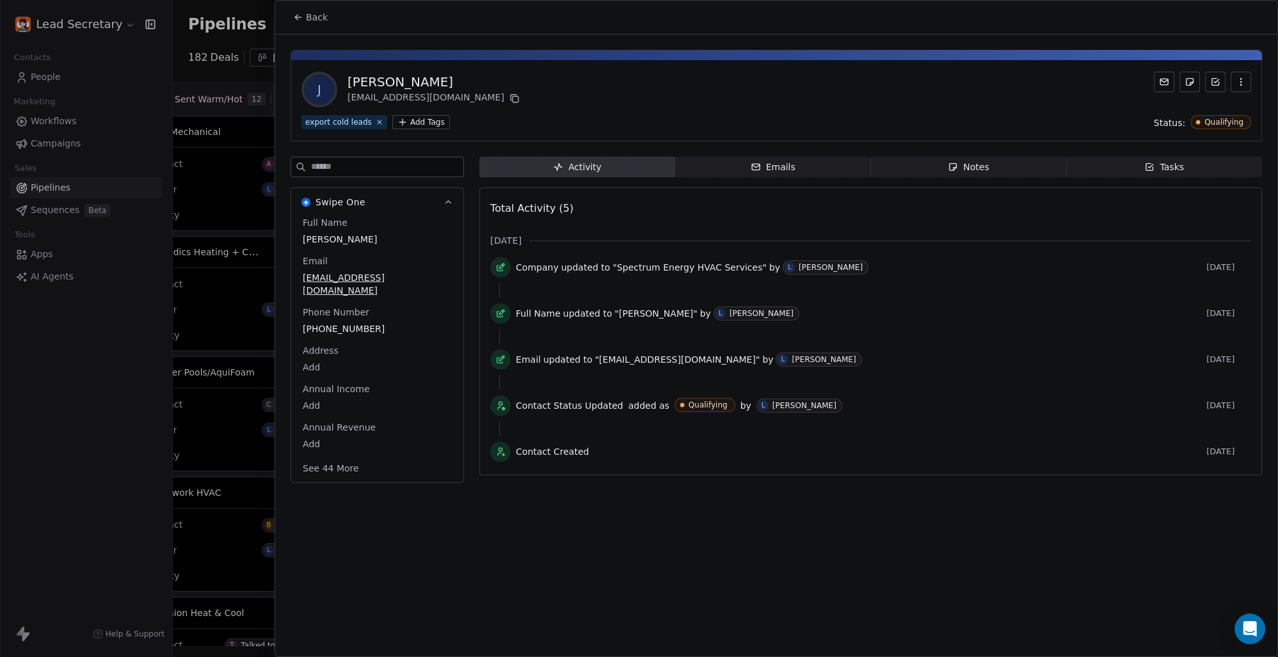
scroll to position [0, 1637]
click at [319, 21] on span "Back" at bounding box center [317, 17] width 22 height 13
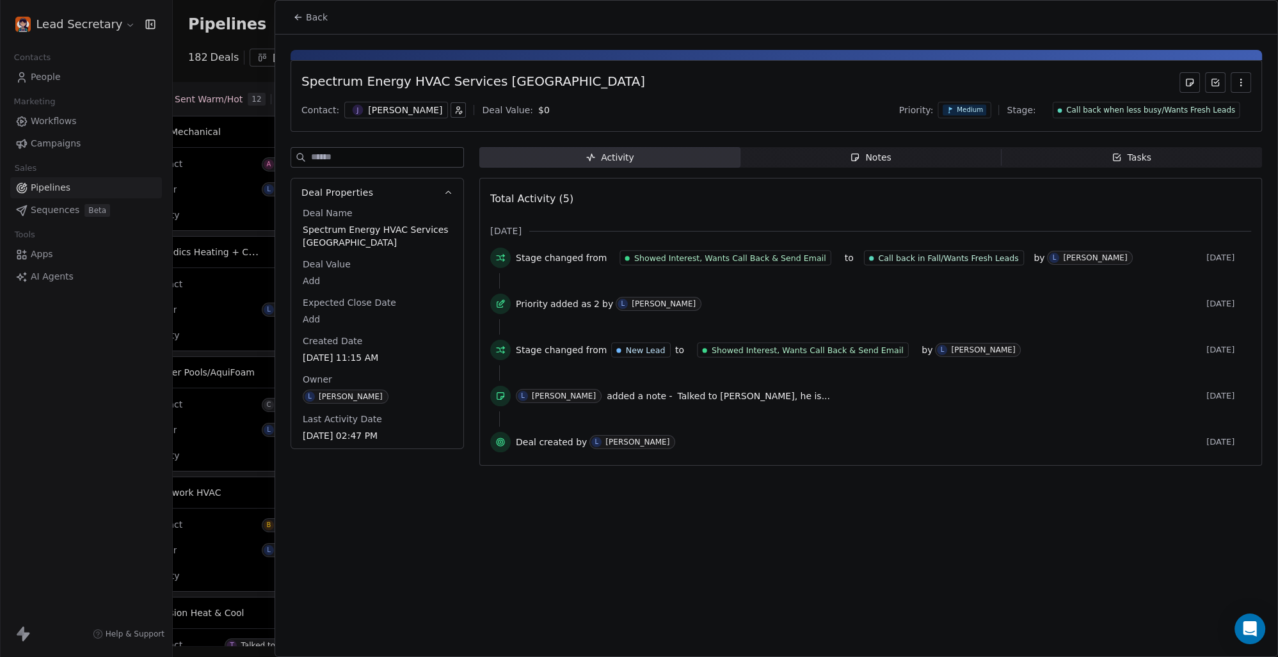
click at [320, 13] on span "Back" at bounding box center [317, 17] width 22 height 13
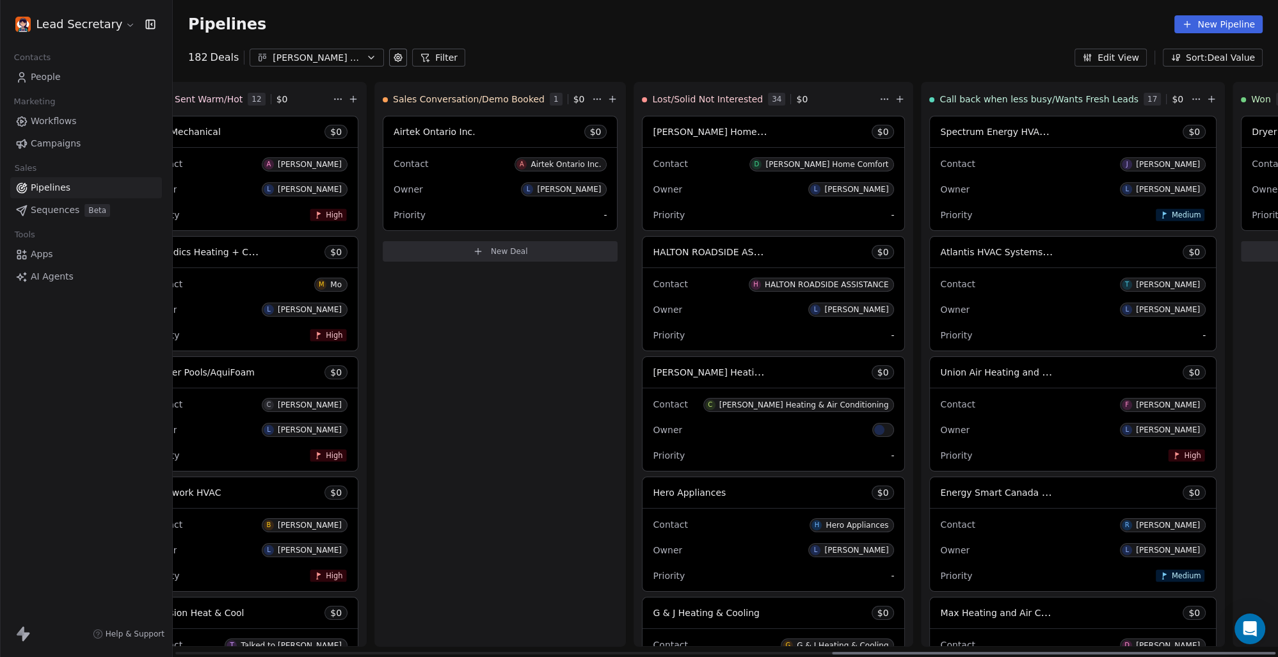
click at [930, 264] on div "Atlantis HVAC Systems [GEOGRAPHIC_DATA] [GEOGRAPHIC_DATA] $ 0" at bounding box center [1073, 252] width 286 height 31
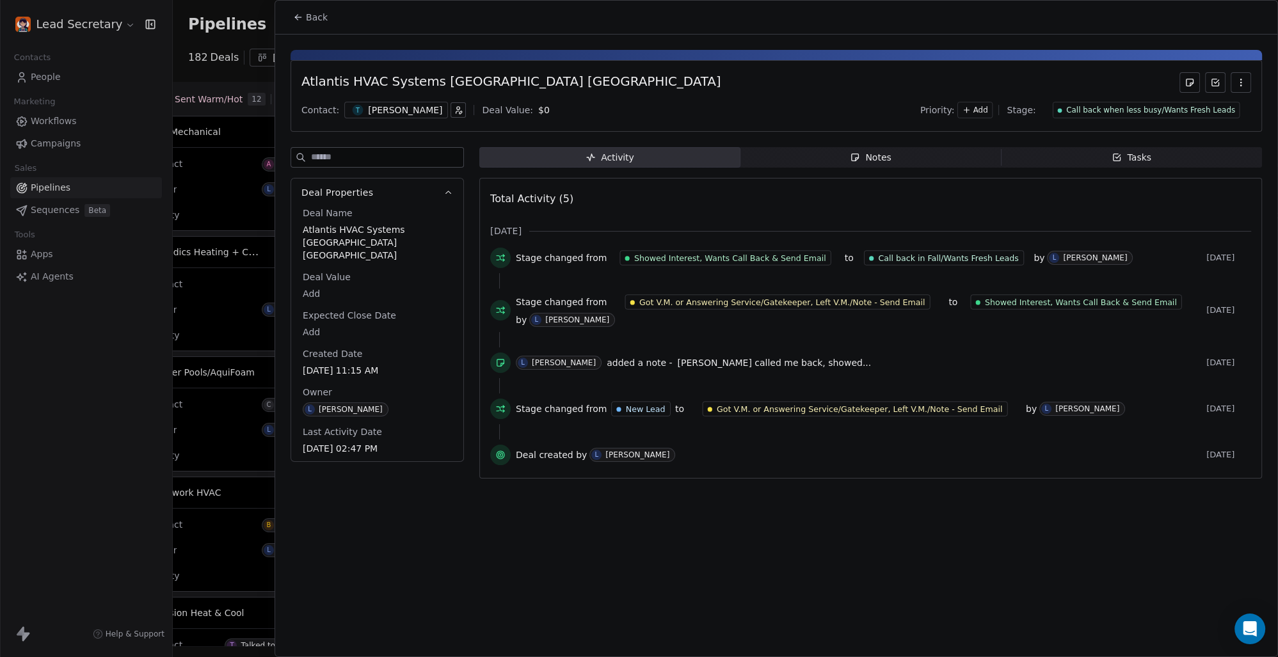
click at [362, 107] on div "T [PERSON_NAME]" at bounding box center [396, 110] width 104 height 17
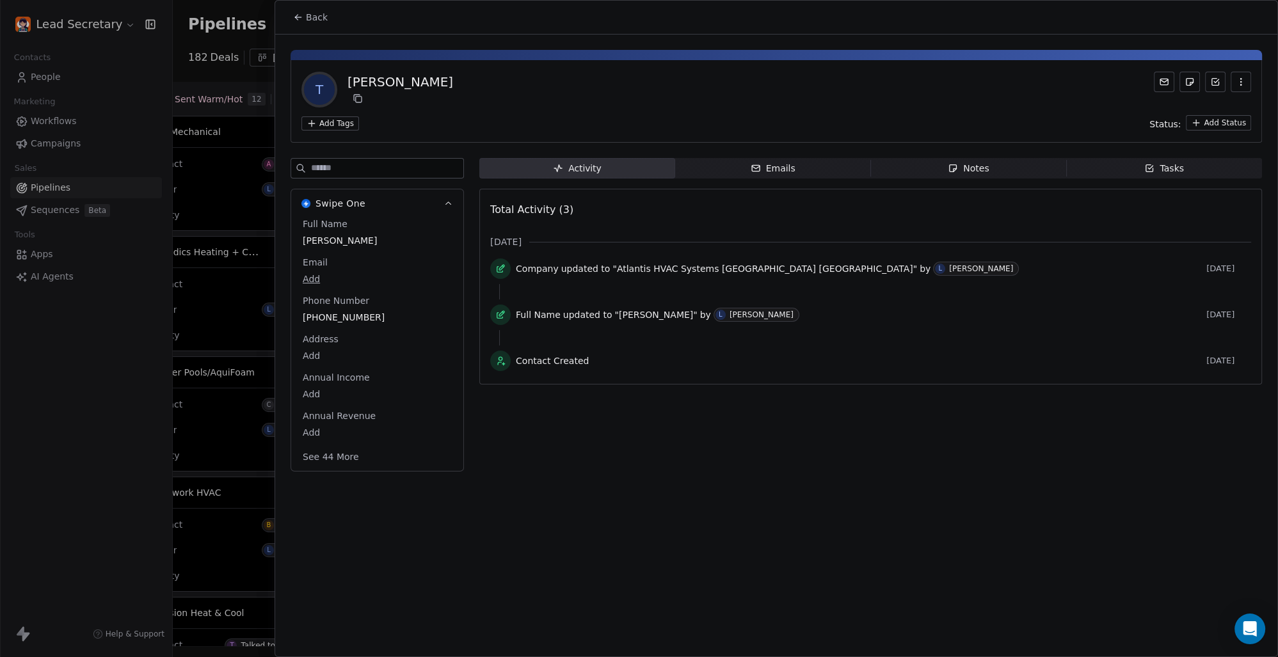
click at [345, 118] on html "Lead Secretary Contacts People Marketing Workflows Campaigns Sales Pipelines Se…" at bounding box center [639, 328] width 1278 height 657
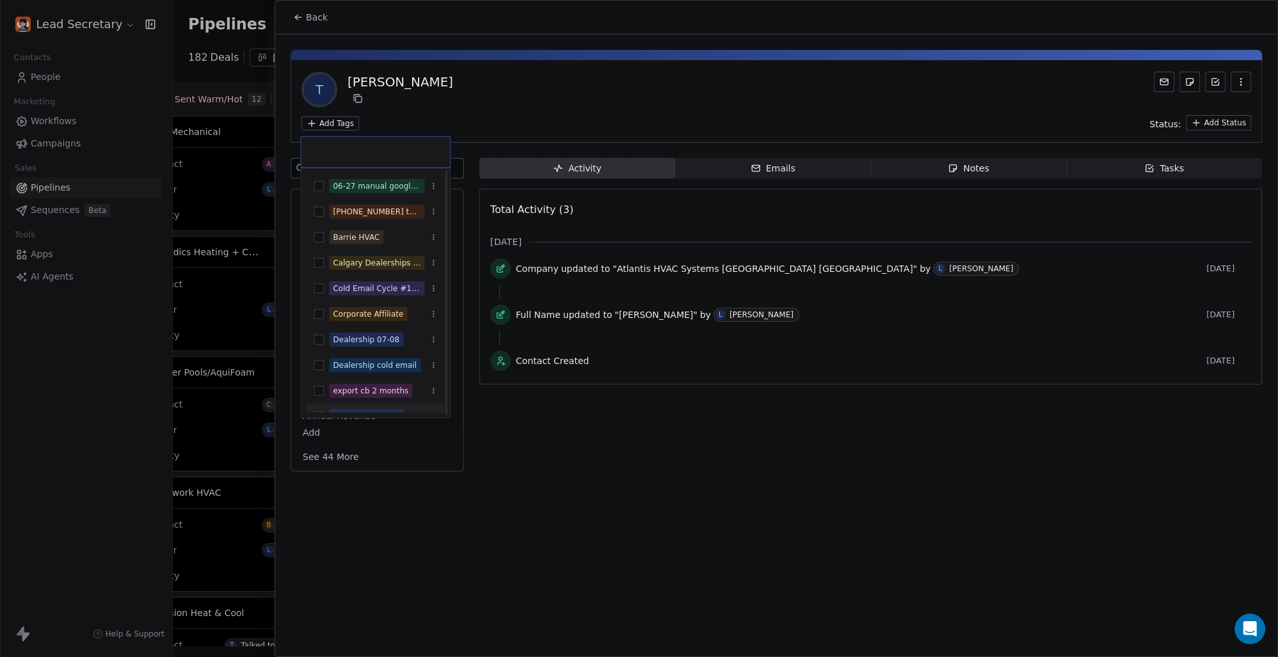
scroll to position [89, 0]
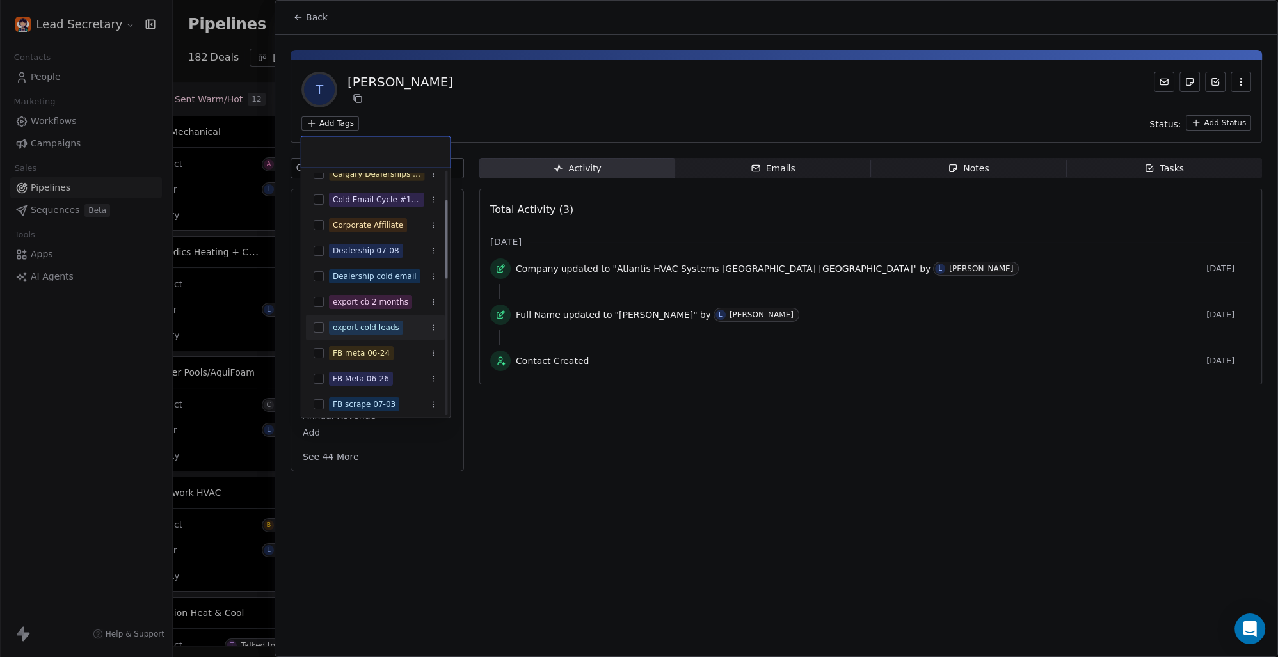
click at [319, 325] on button "Suggestions" at bounding box center [319, 327] width 10 height 10
click at [514, 97] on html "Lead Secretary Contacts People Marketing Workflows Campaigns Sales Pipelines Se…" at bounding box center [639, 328] width 1278 height 657
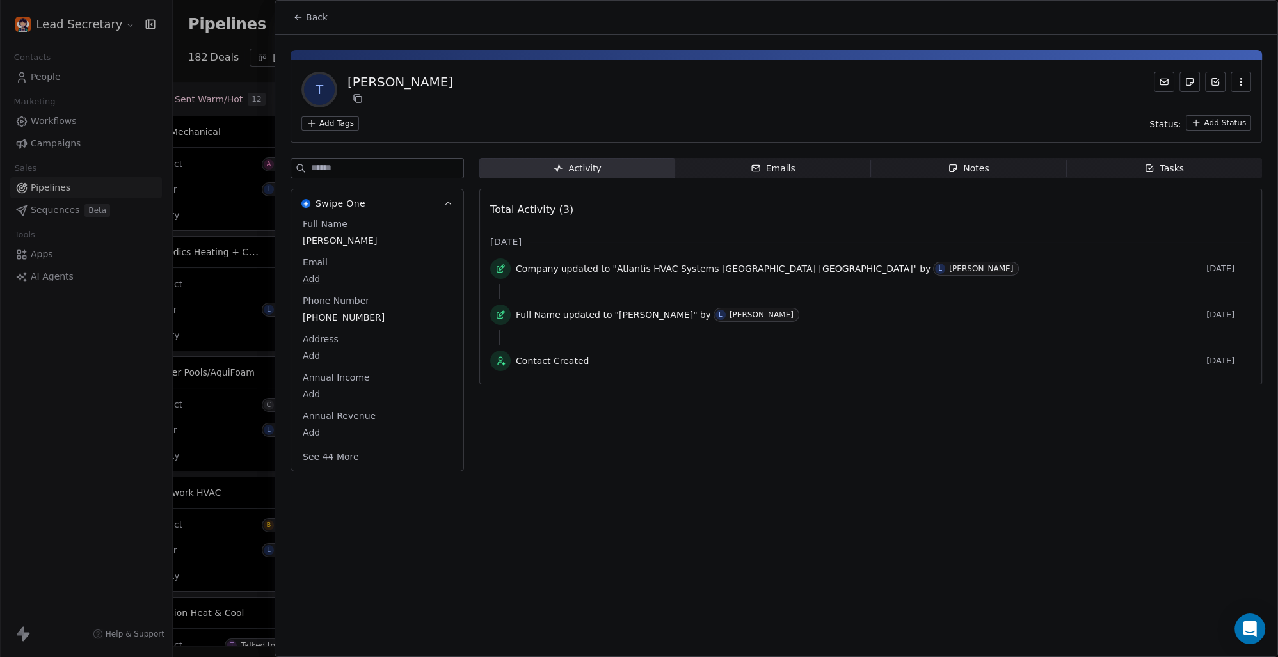
scroll to position [0, 1637]
click at [308, 16] on span "Back" at bounding box center [317, 17] width 22 height 13
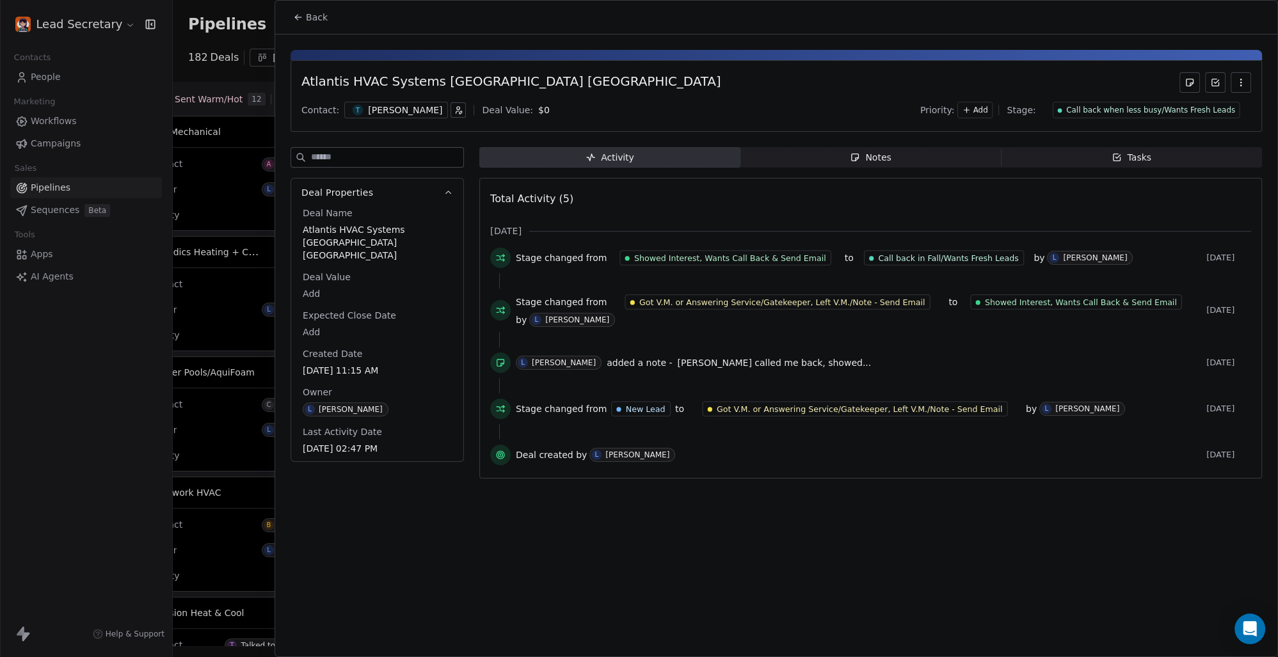
click at [308, 16] on span "Back" at bounding box center [317, 17] width 22 height 13
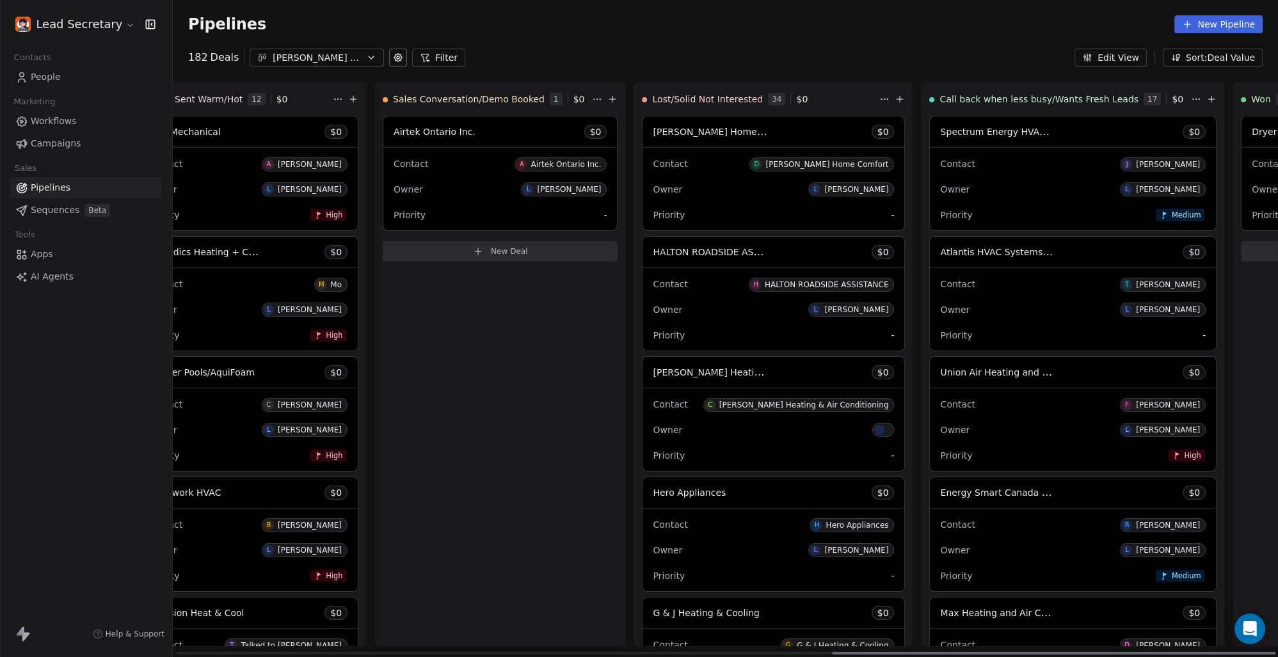
click at [997, 98] on html "Lead Secretary Contacts People Marketing Workflows Campaigns Sales Pipelines Se…" at bounding box center [639, 328] width 1278 height 657
click at [901, 50] on html "Lead Secretary Contacts People Marketing Workflows Campaigns Sales Pipelines Se…" at bounding box center [639, 328] width 1278 height 657
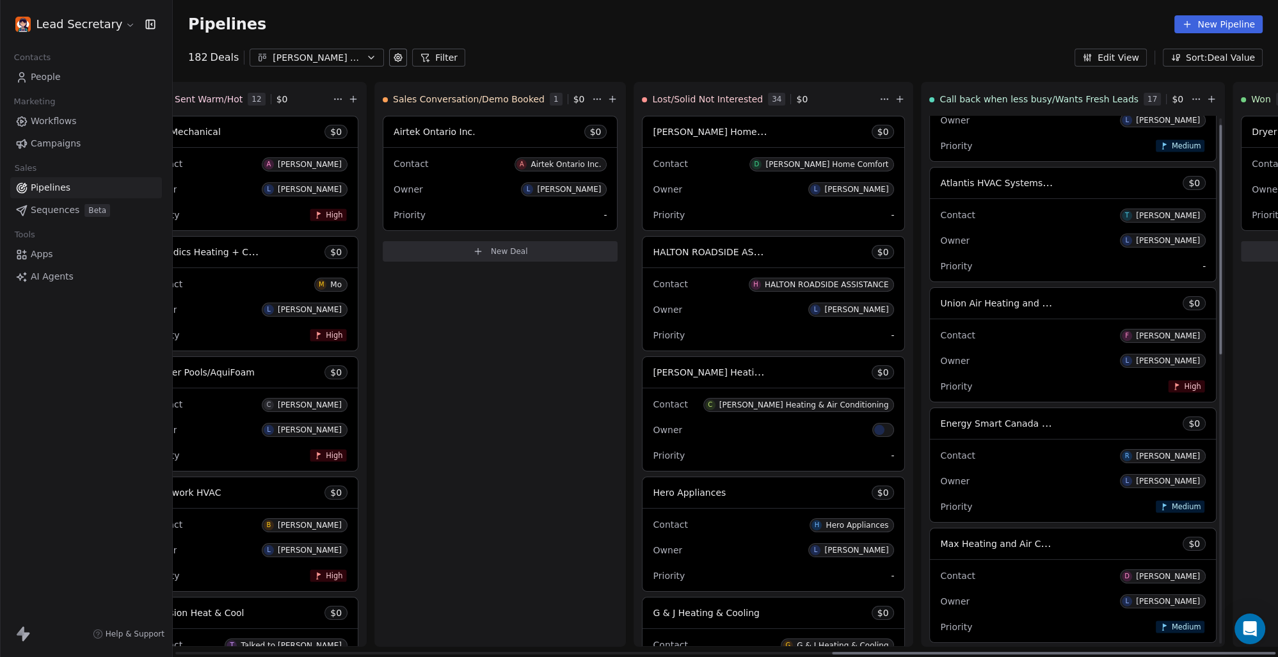
scroll to position [0, 0]
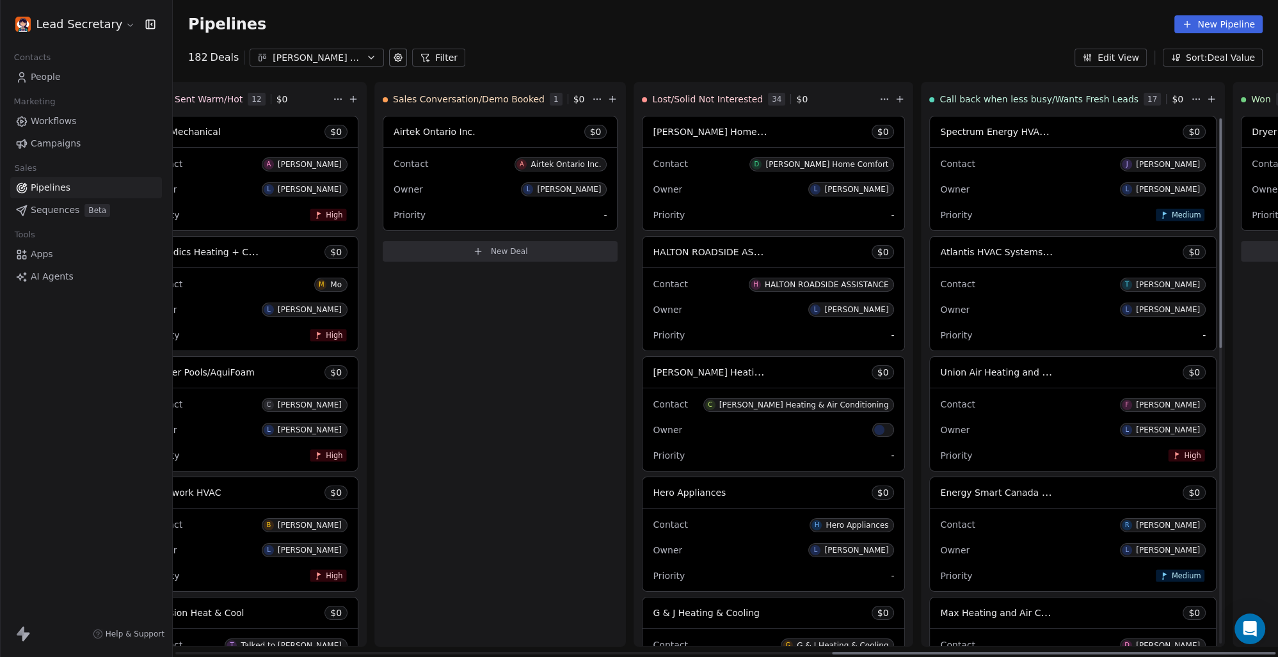
click at [940, 250] on span "Atlantis HVAC Systems [GEOGRAPHIC_DATA] [GEOGRAPHIC_DATA]" at bounding box center [1088, 252] width 296 height 12
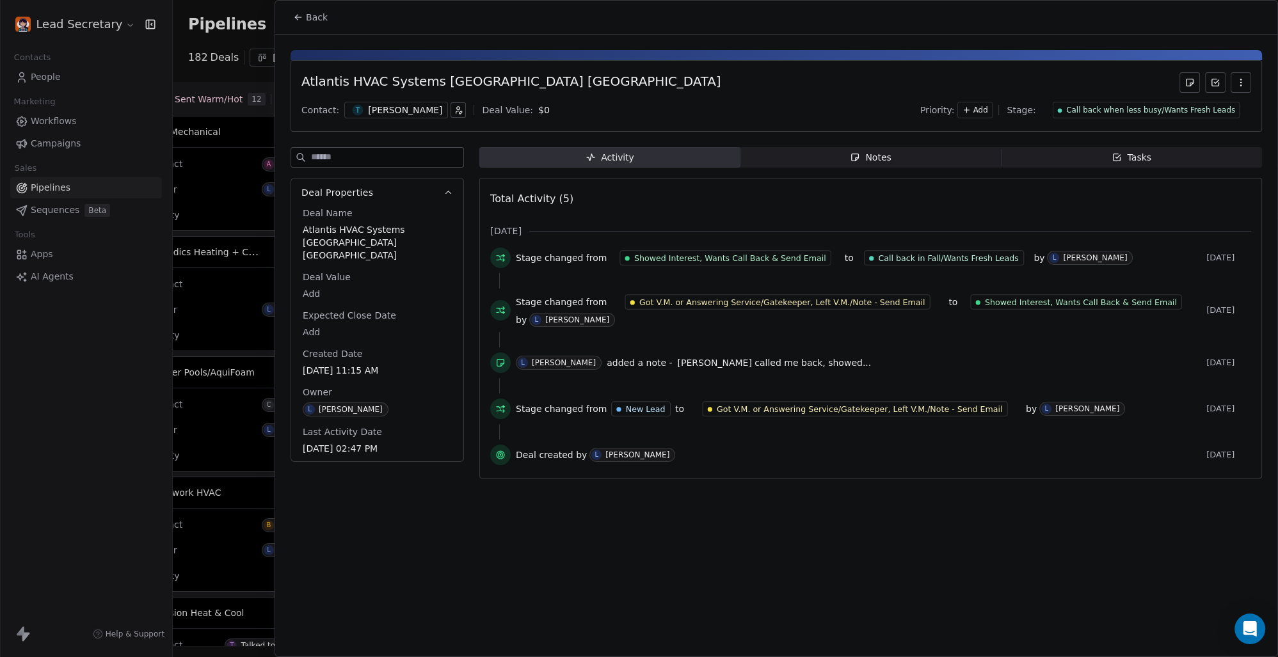
click at [369, 106] on div "[PERSON_NAME]" at bounding box center [405, 110] width 74 height 13
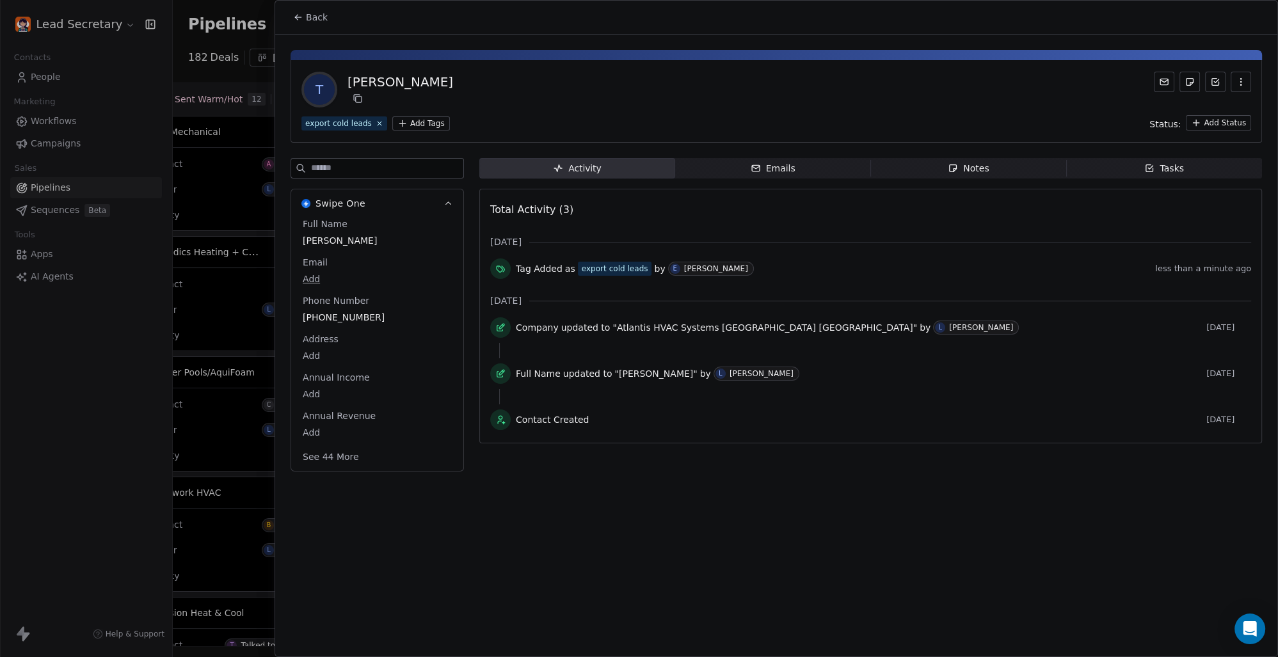
click at [320, 17] on span "Back" at bounding box center [317, 17] width 22 height 13
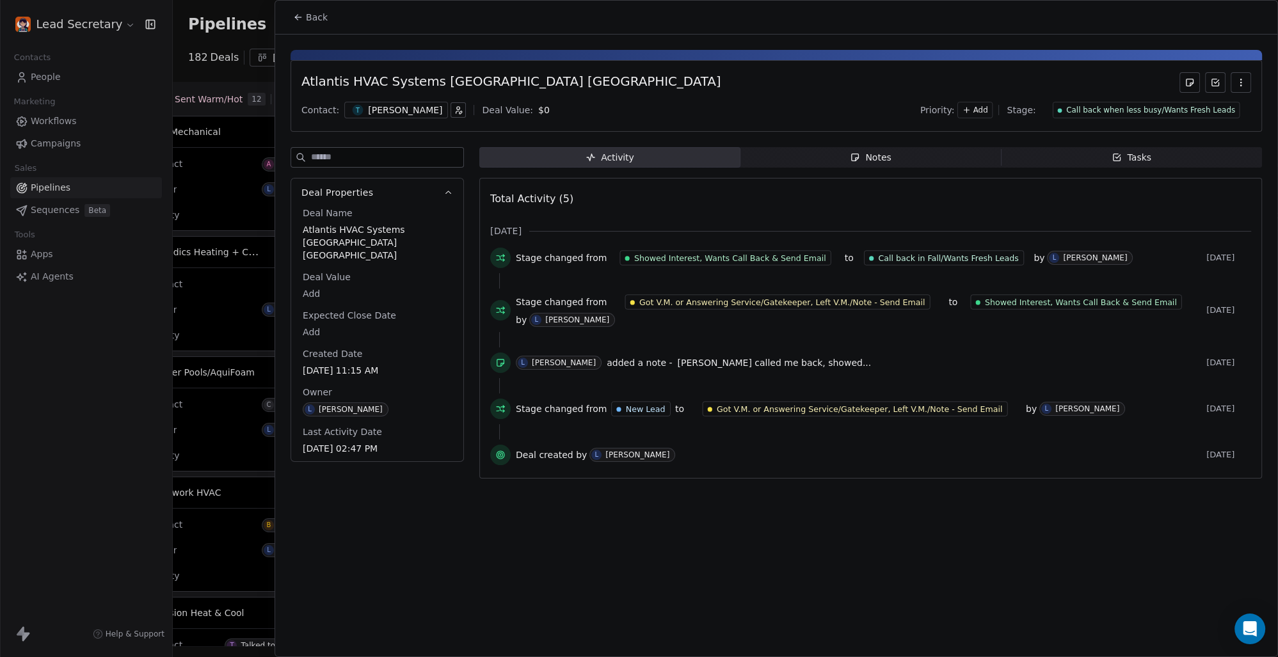
click at [320, 17] on span "Back" at bounding box center [317, 17] width 22 height 13
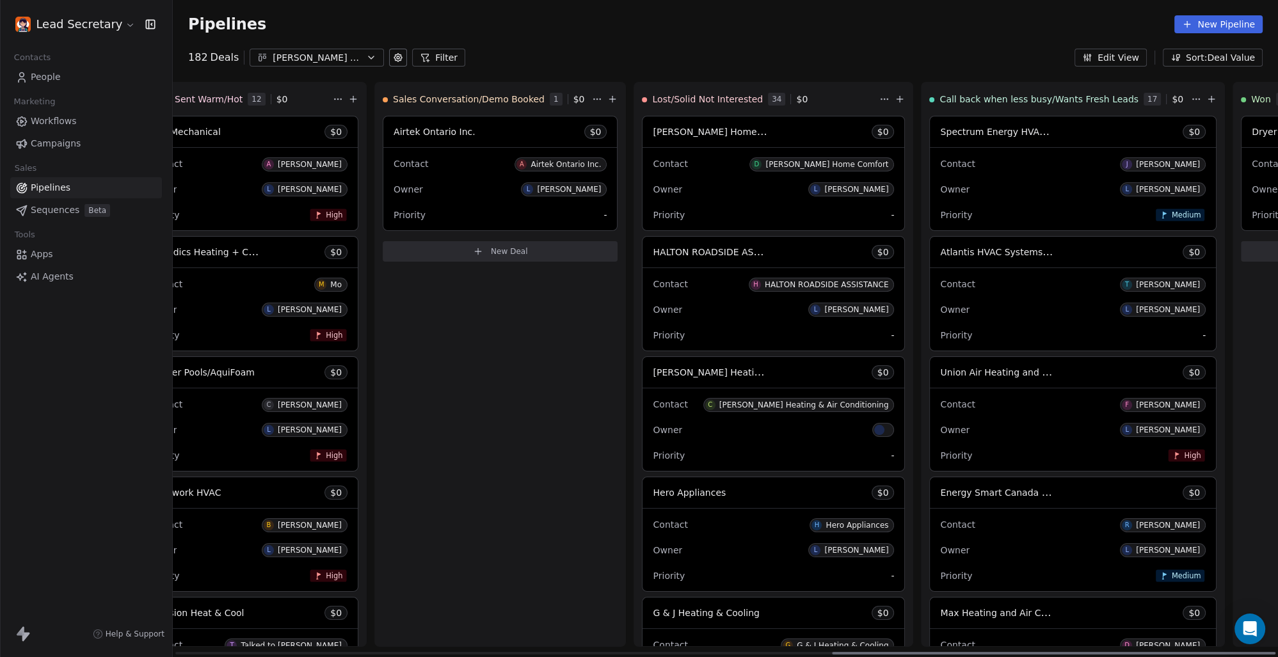
click at [940, 404] on div "Contact F [PERSON_NAME]" at bounding box center [1073, 403] width 266 height 21
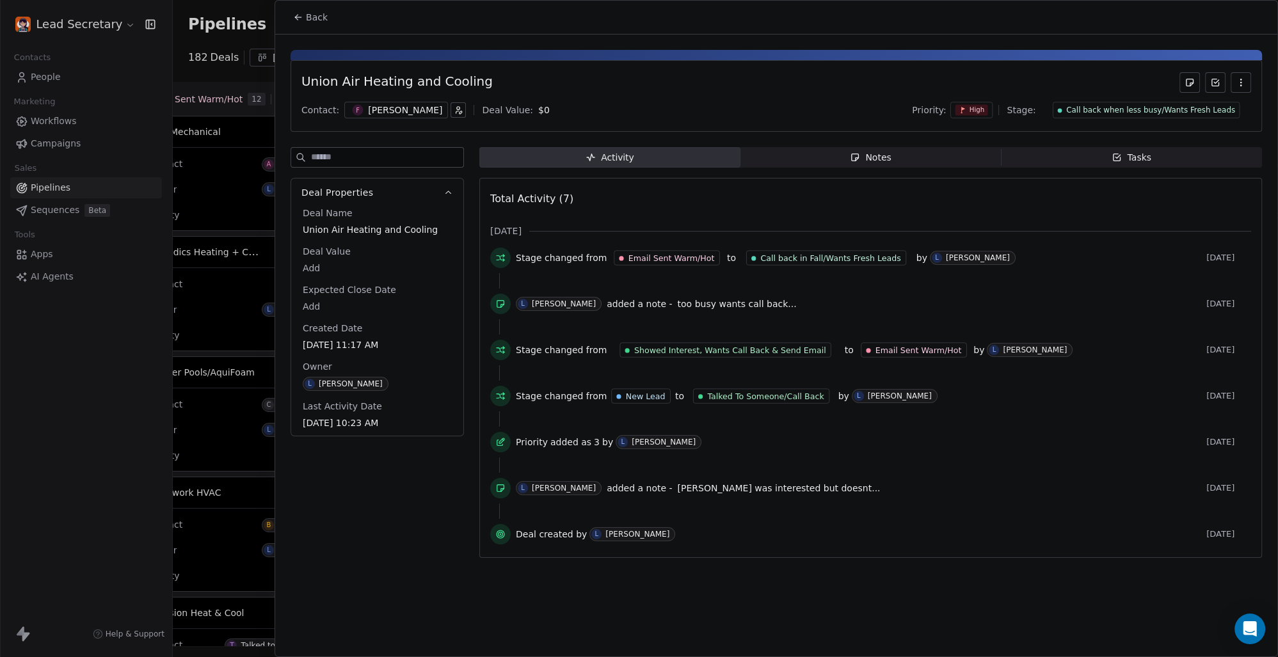
click at [368, 106] on div "[PERSON_NAME]" at bounding box center [405, 110] width 74 height 13
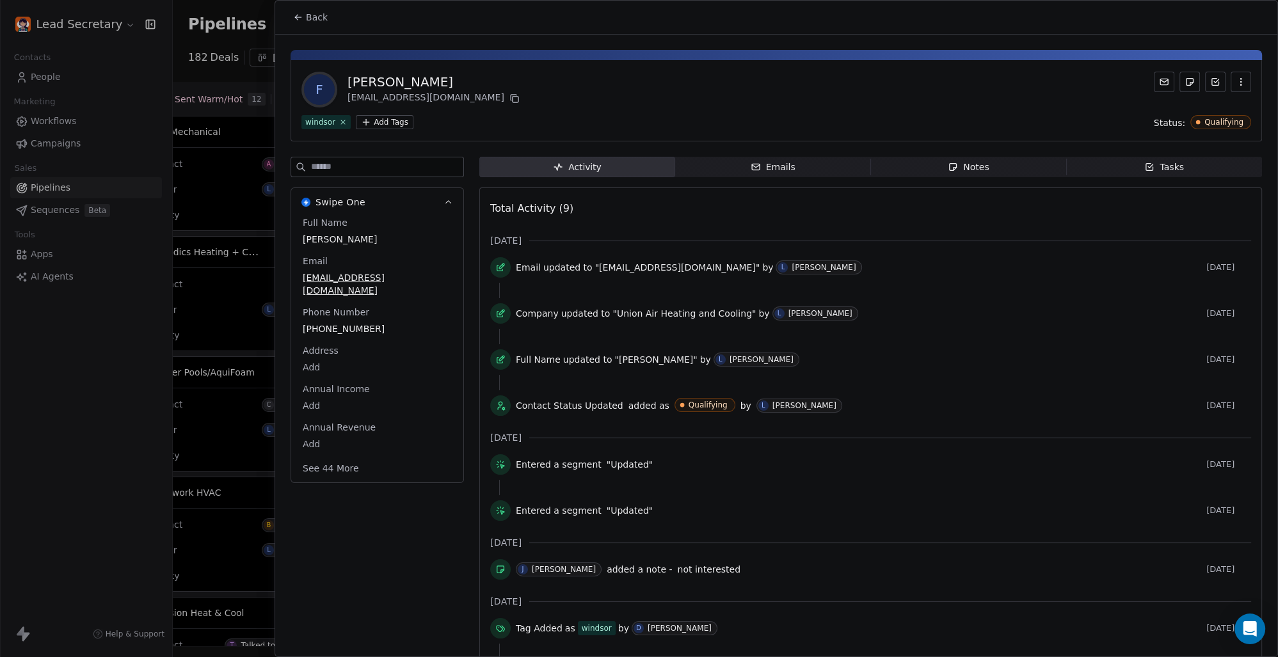
click at [395, 127] on html "Lead Secretary Contacts People Marketing Workflows Campaigns Sales Pipelines Se…" at bounding box center [639, 328] width 1278 height 657
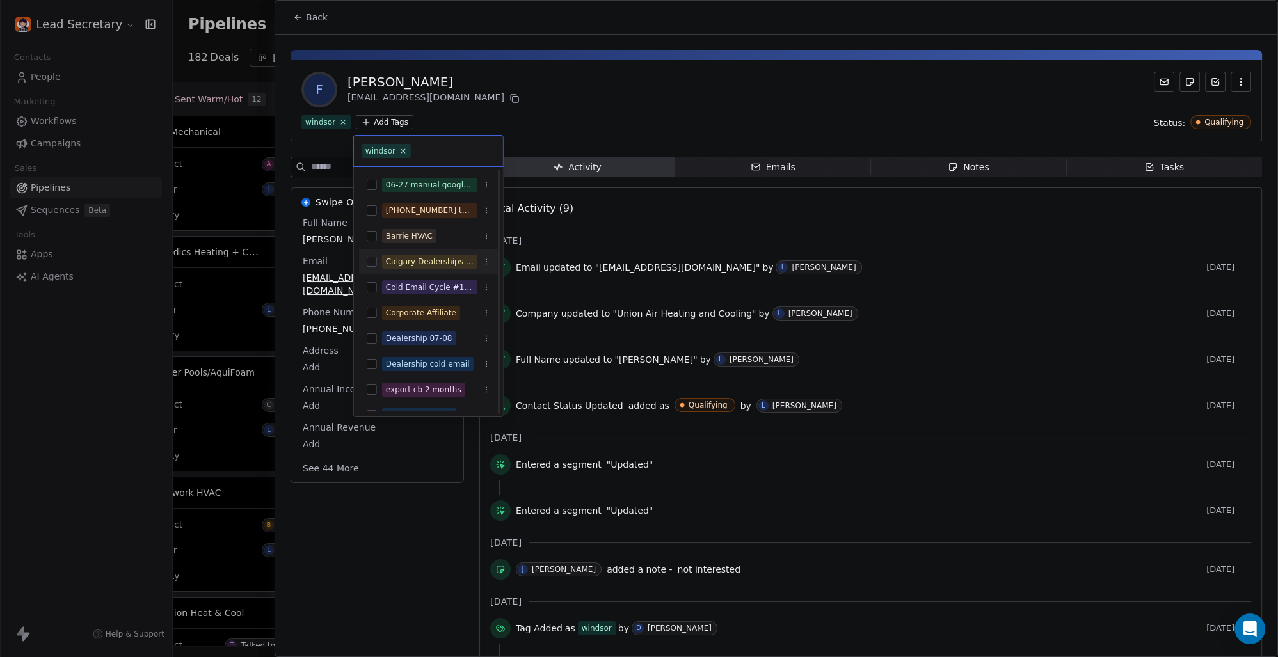
scroll to position [89, 0]
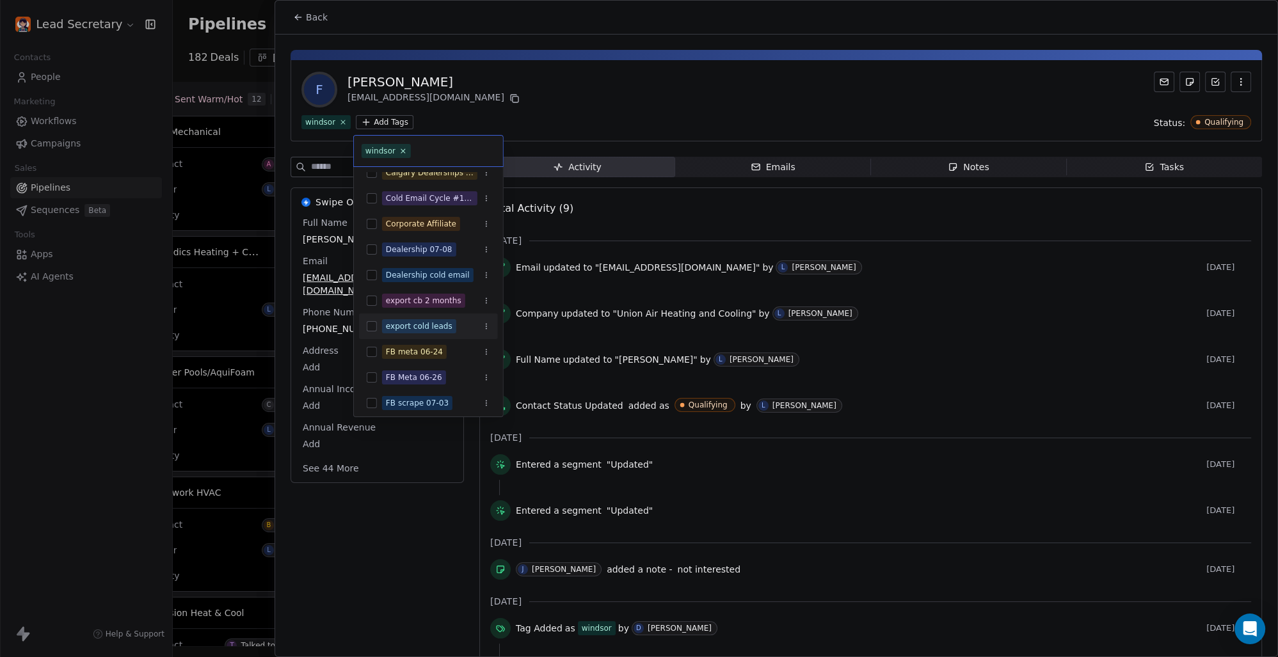
click at [367, 326] on button "Suggestions" at bounding box center [372, 326] width 10 height 10
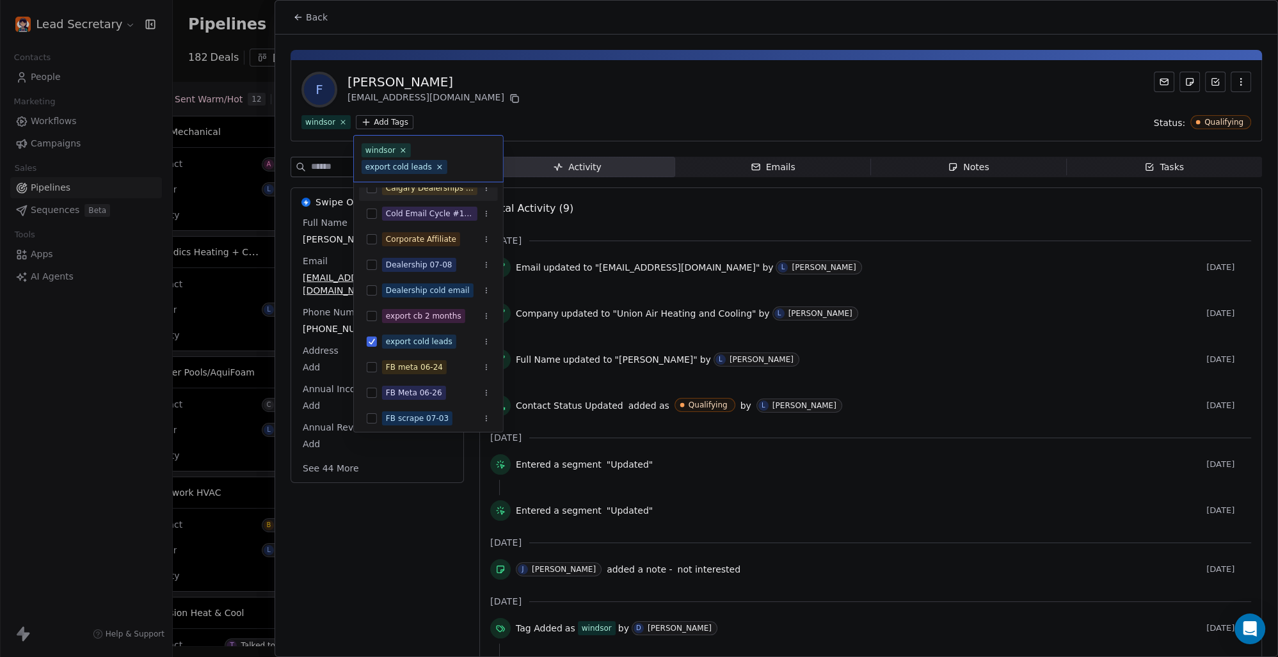
click at [560, 107] on html "Lead Secretary Contacts People Marketing Workflows Campaigns Sales Pipelines Se…" at bounding box center [639, 328] width 1278 height 657
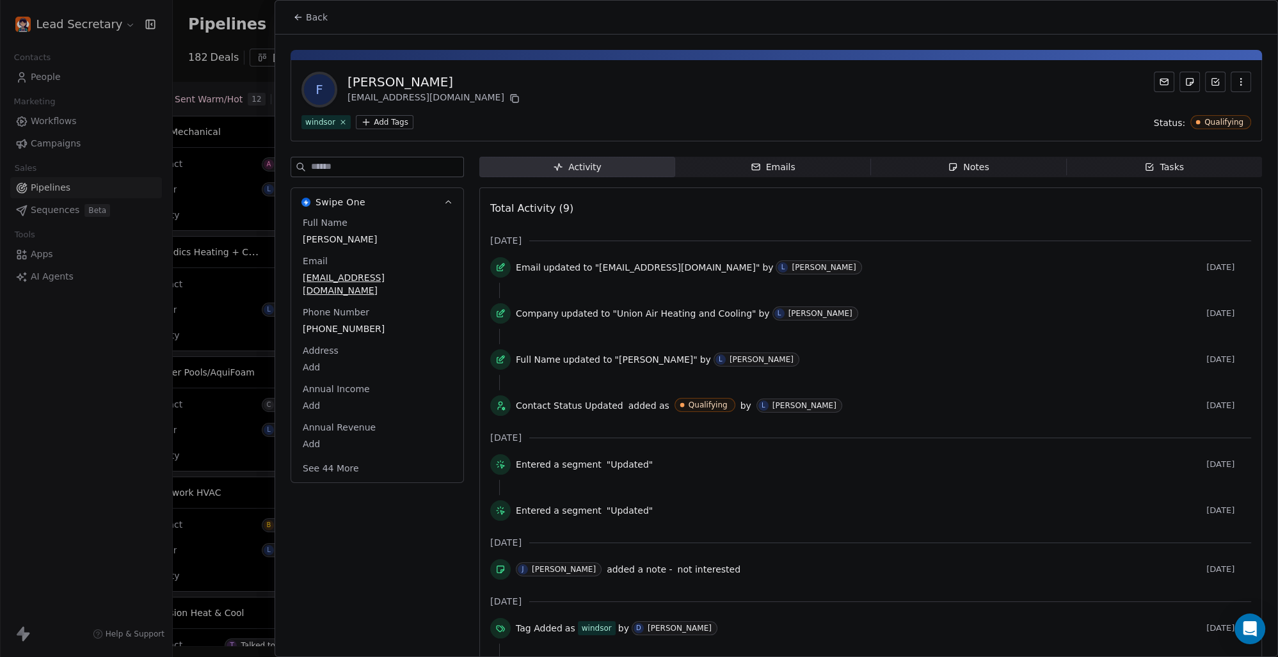
scroll to position [0, 1637]
click at [326, 15] on button "Back" at bounding box center [310, 17] width 50 height 23
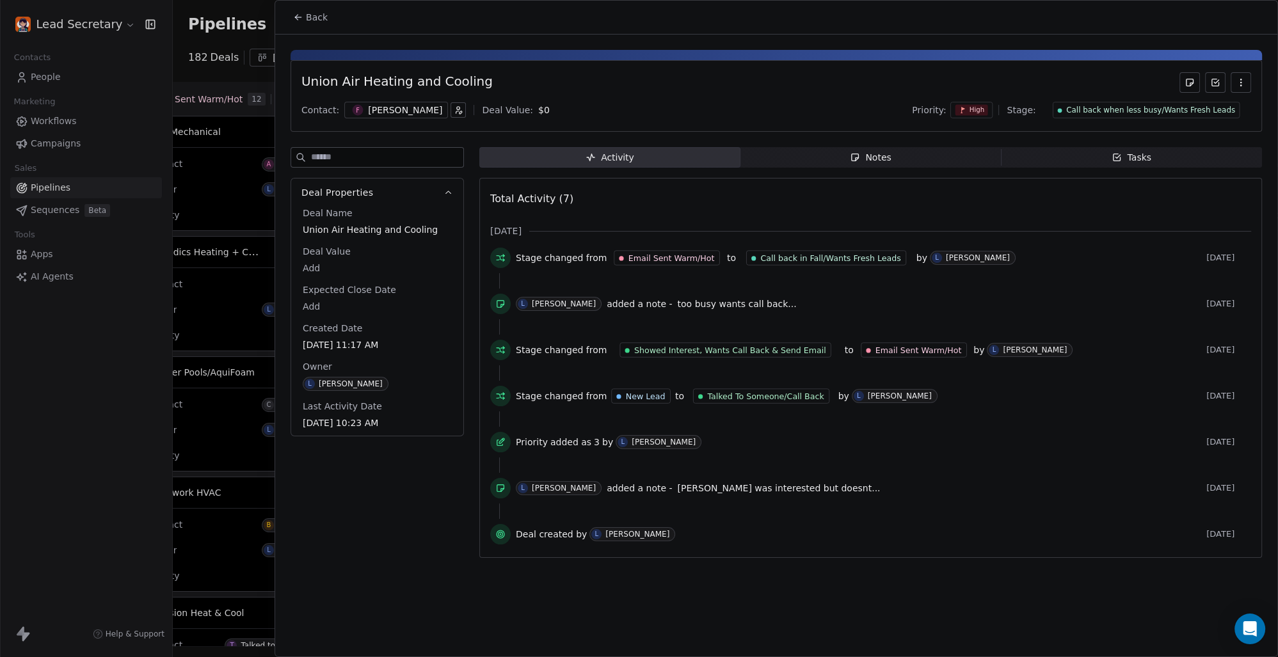
click at [326, 15] on button "Back" at bounding box center [310, 17] width 50 height 23
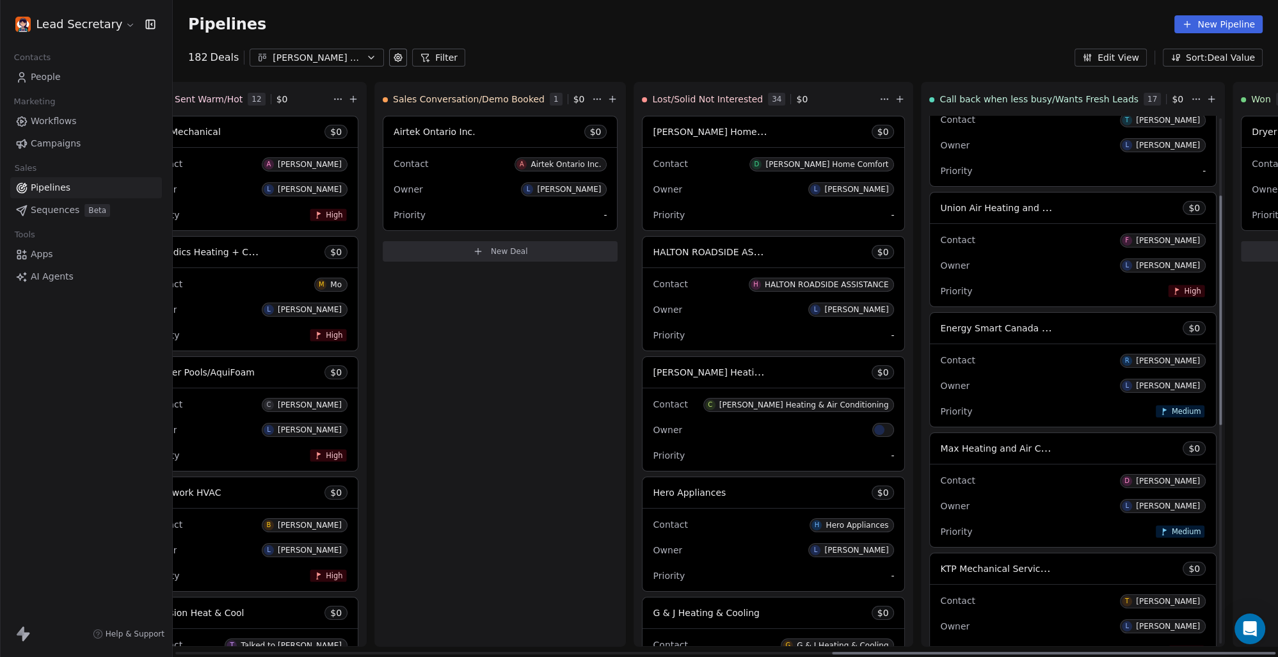
scroll to position [178, 0]
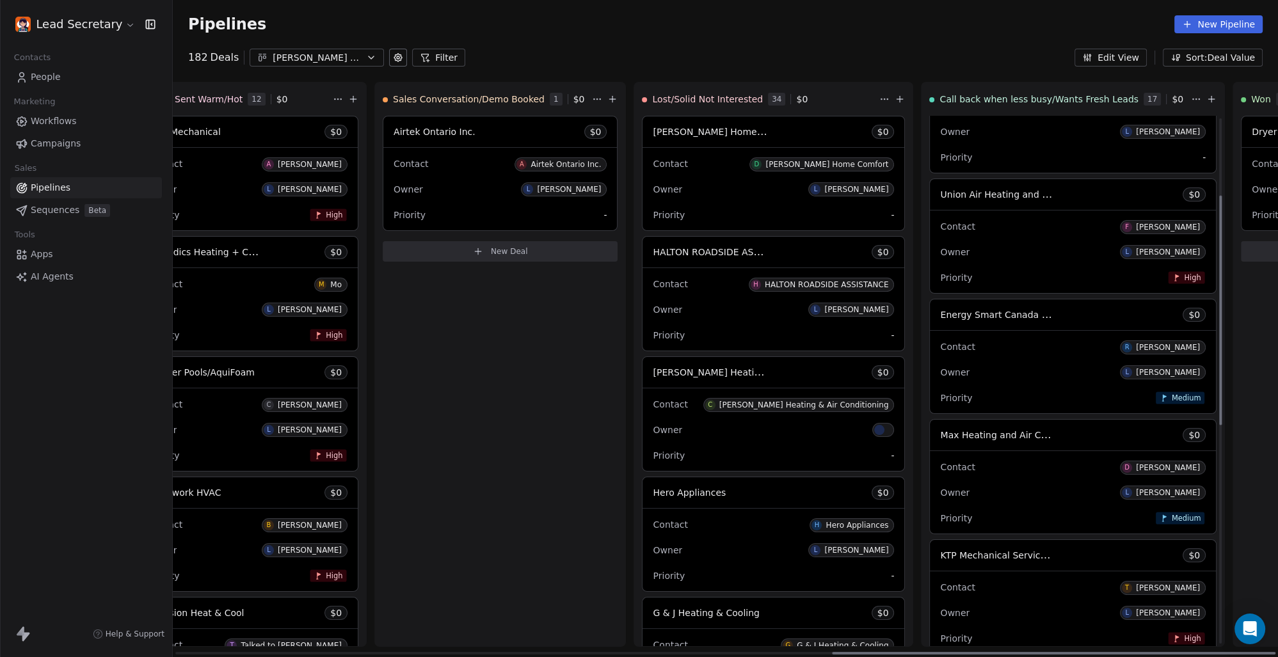
click at [940, 311] on span "Energy Smart Canada Ltd." at bounding box center [999, 314] width 118 height 12
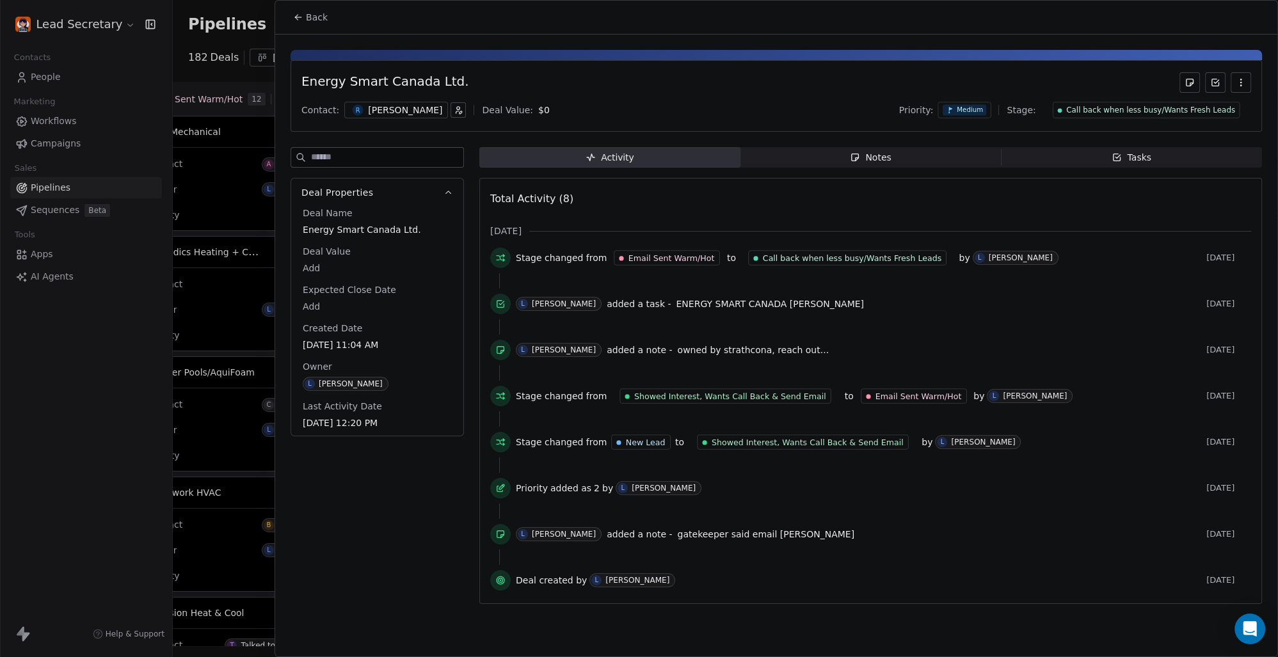
click at [368, 106] on div "[PERSON_NAME]" at bounding box center [405, 110] width 74 height 13
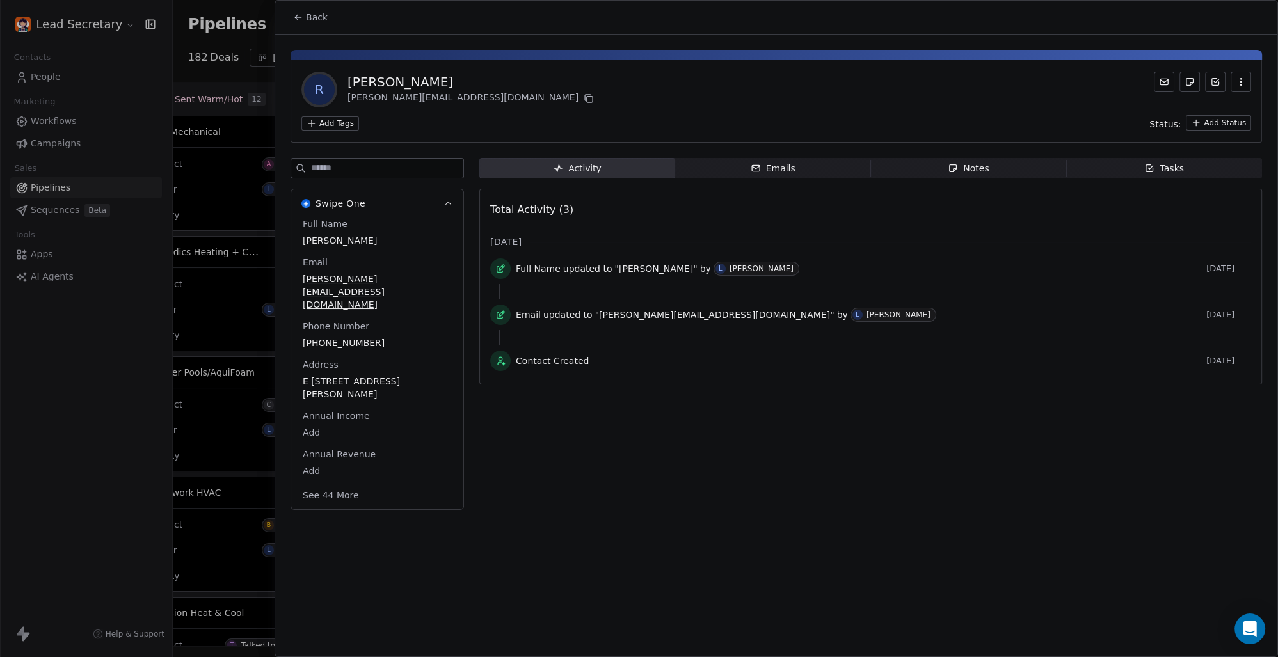
click at [331, 123] on html "Lead Secretary Contacts People Marketing Workflows Campaigns Sales Pipelines Se…" at bounding box center [639, 328] width 1278 height 657
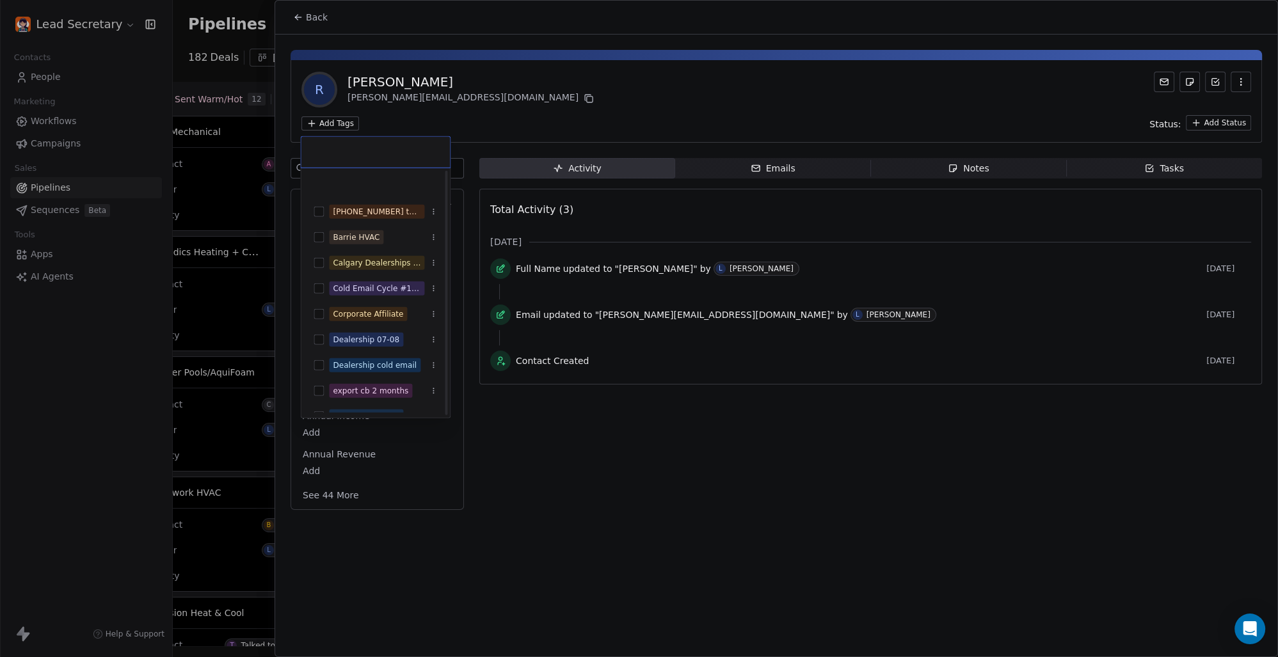
scroll to position [178, 0]
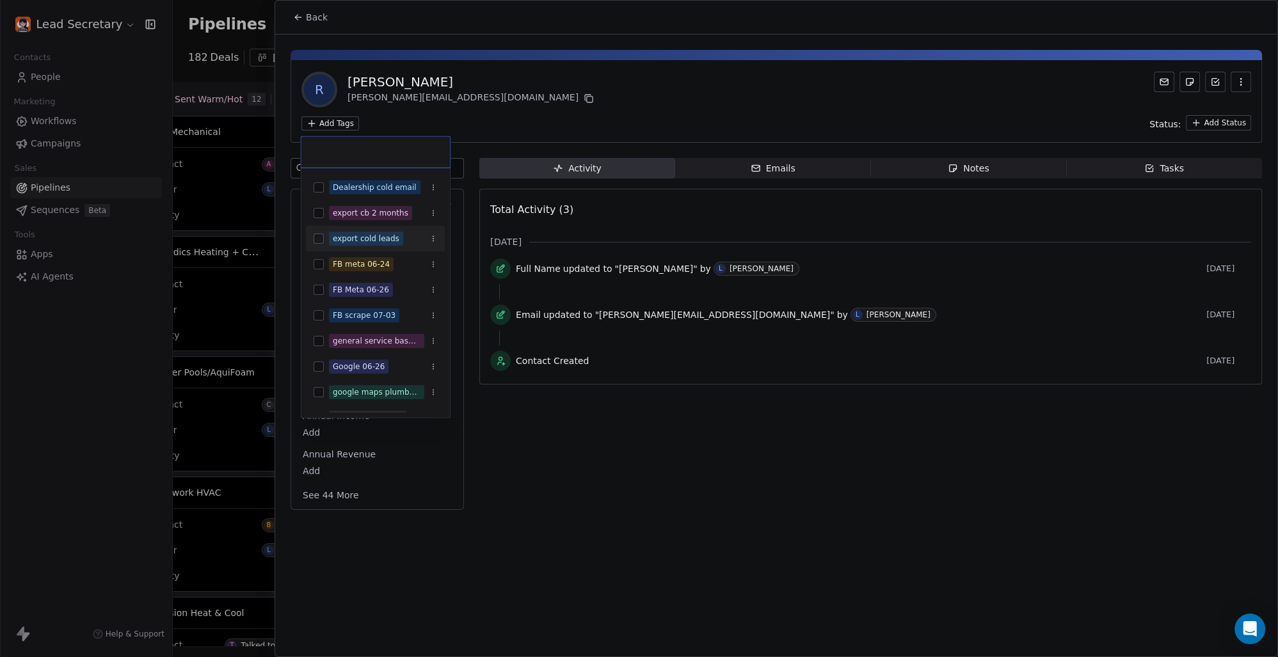
click at [313, 240] on div "export cold leads" at bounding box center [375, 238] width 139 height 20
click at [623, 115] on html "Lead Secretary Contacts People Marketing Workflows Campaigns Sales Pipelines Se…" at bounding box center [639, 328] width 1278 height 657
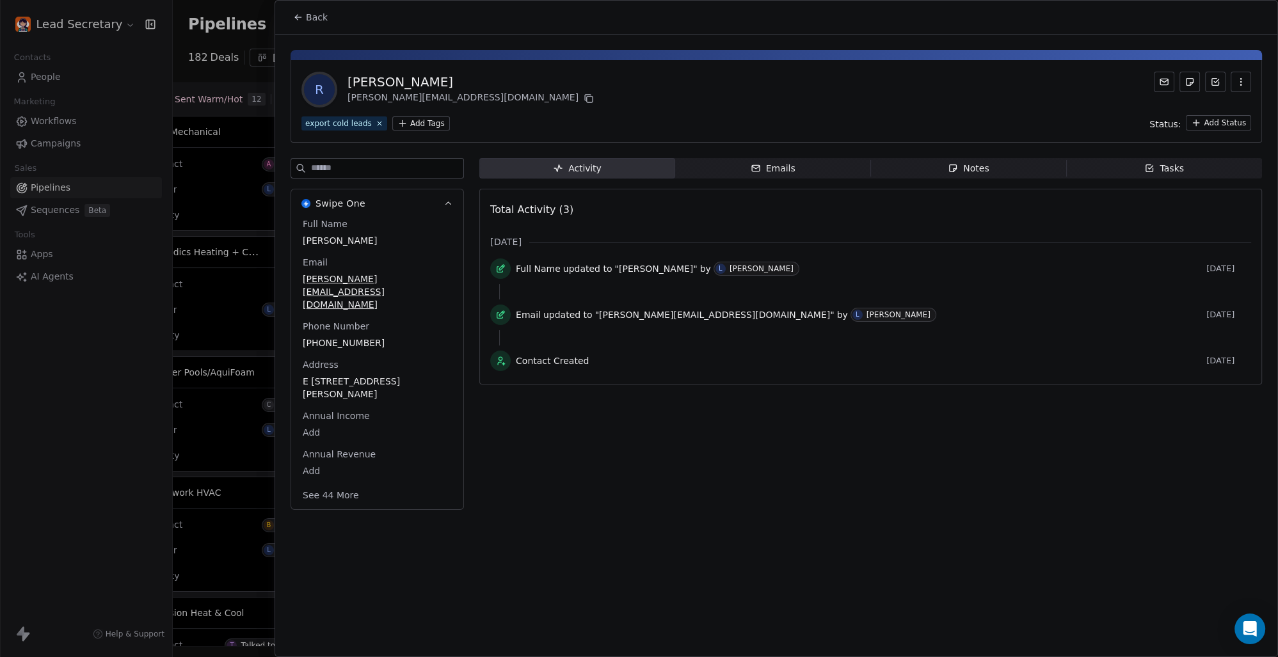
scroll to position [0, 1637]
click at [315, 17] on span "Back" at bounding box center [317, 17] width 22 height 13
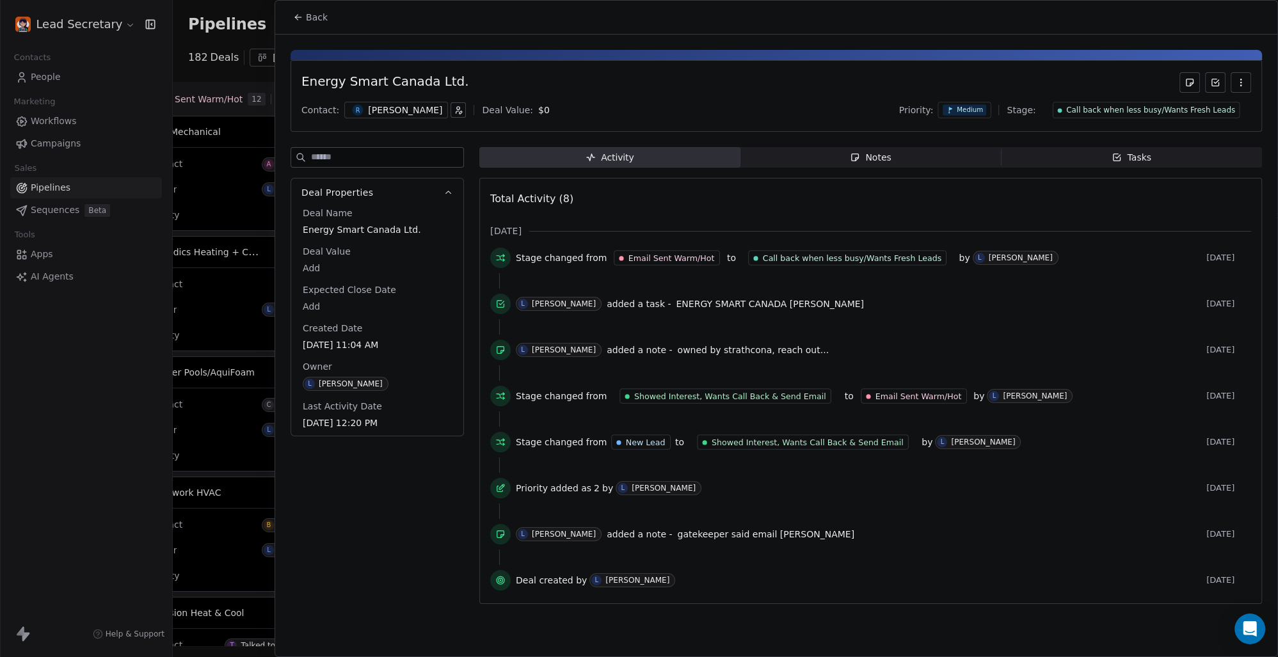
click at [315, 14] on span "Back" at bounding box center [317, 17] width 22 height 13
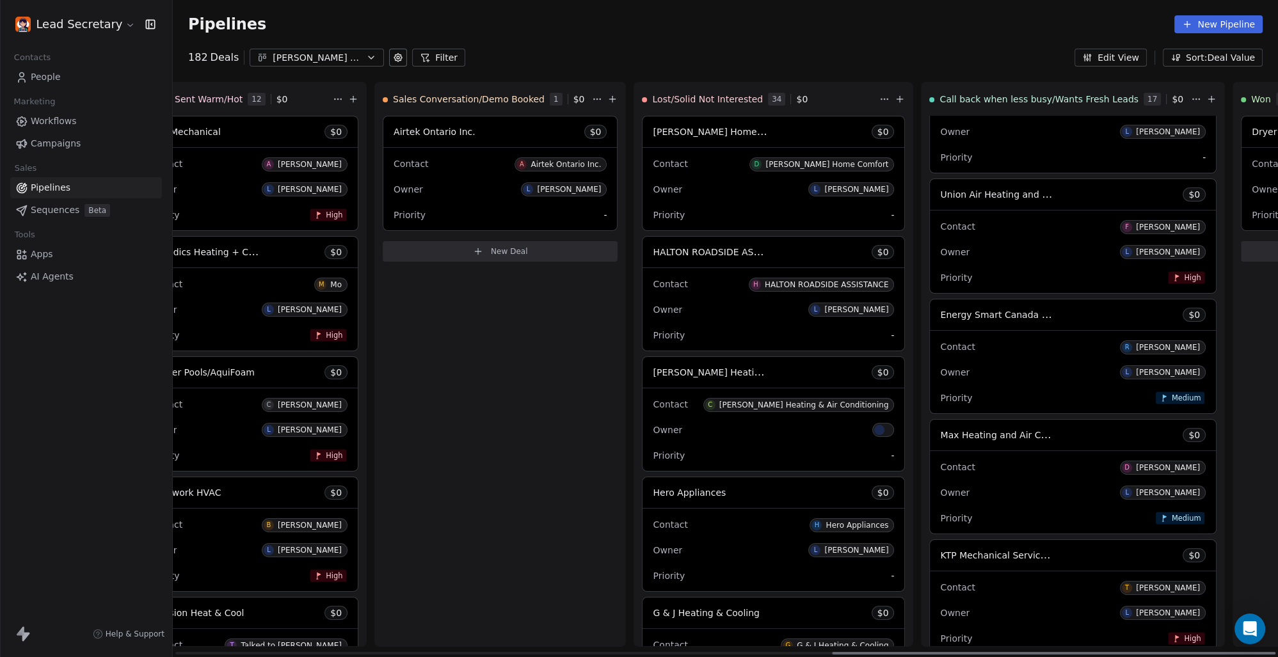
click at [930, 442] on div "Max Heating and Air Conditioning $ 0" at bounding box center [1073, 435] width 286 height 31
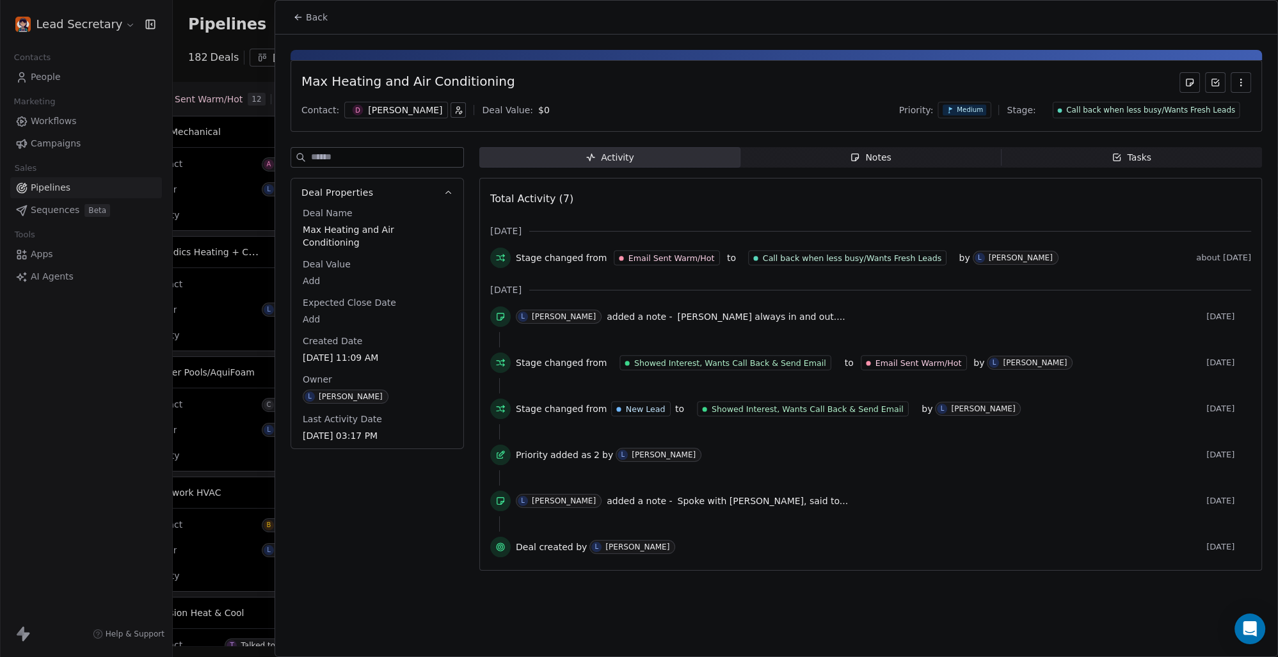
click at [368, 113] on div "[PERSON_NAME]" at bounding box center [405, 110] width 74 height 13
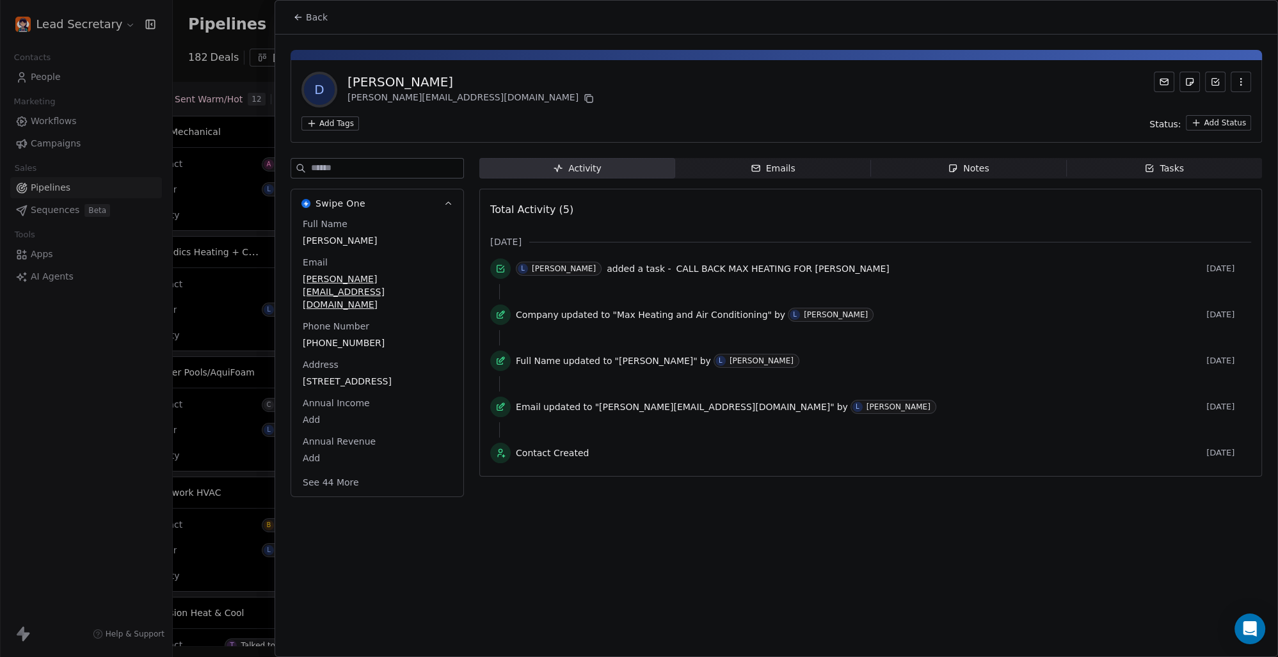
click at [352, 124] on html "Lead Secretary Contacts People Marketing Workflows Campaigns Sales Pipelines Se…" at bounding box center [639, 328] width 1278 height 657
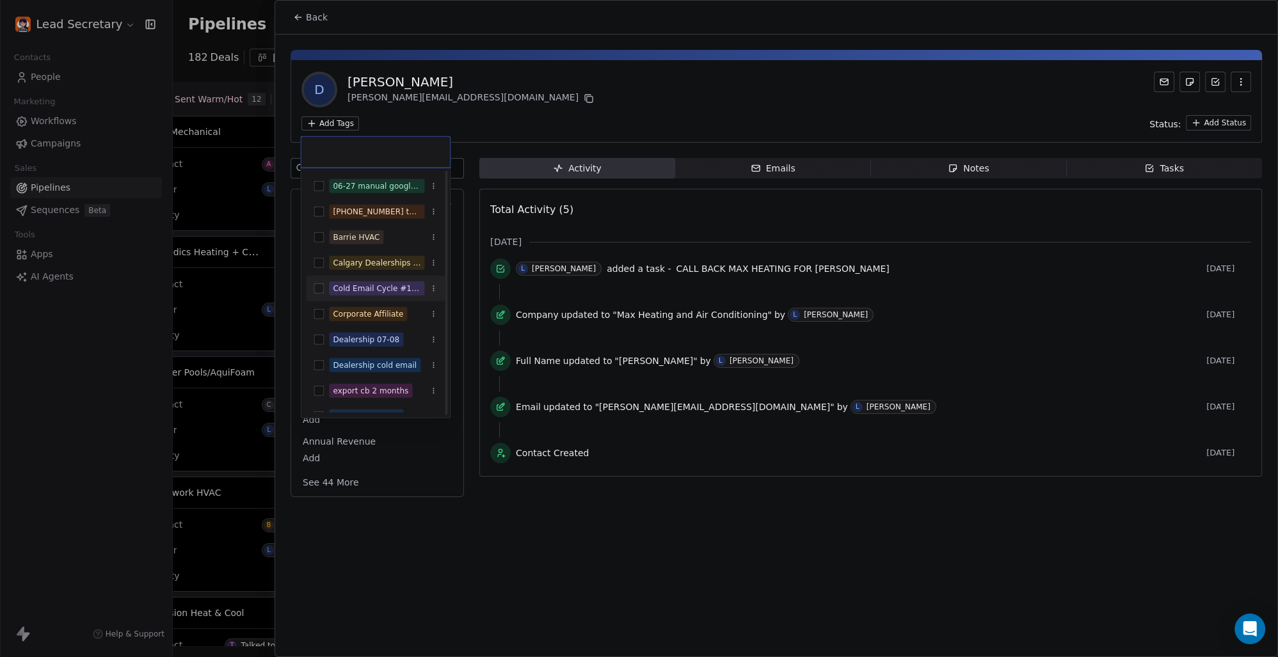
scroll to position [89, 0]
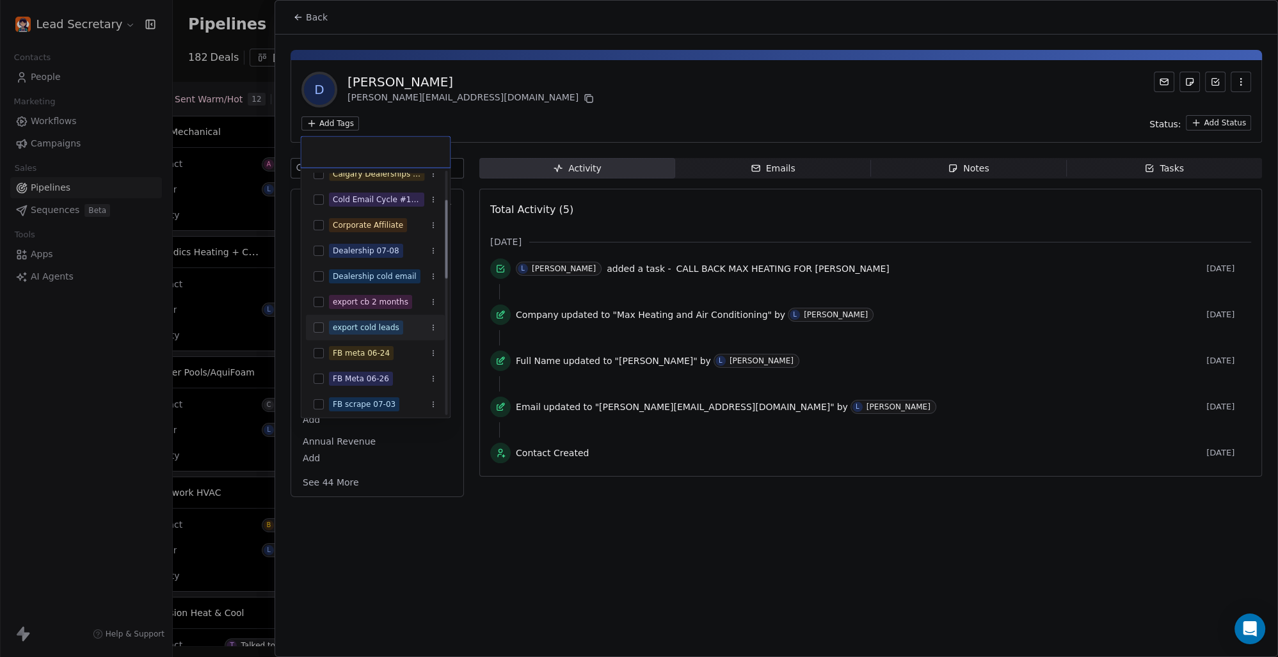
click at [323, 319] on div "export cold leads" at bounding box center [375, 327] width 139 height 20
click at [531, 107] on html "Lead Secretary Contacts People Marketing Workflows Campaigns Sales Pipelines Se…" at bounding box center [639, 328] width 1278 height 657
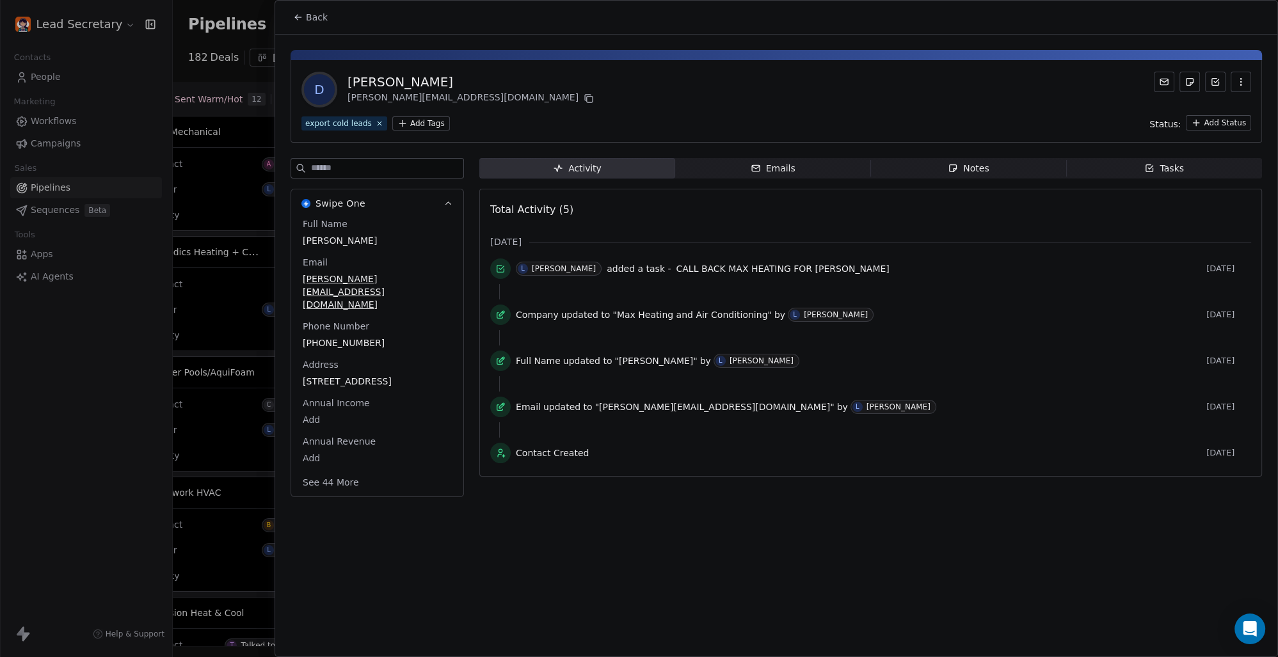
scroll to position [0, 1637]
click at [317, 13] on span "Back" at bounding box center [317, 17] width 22 height 13
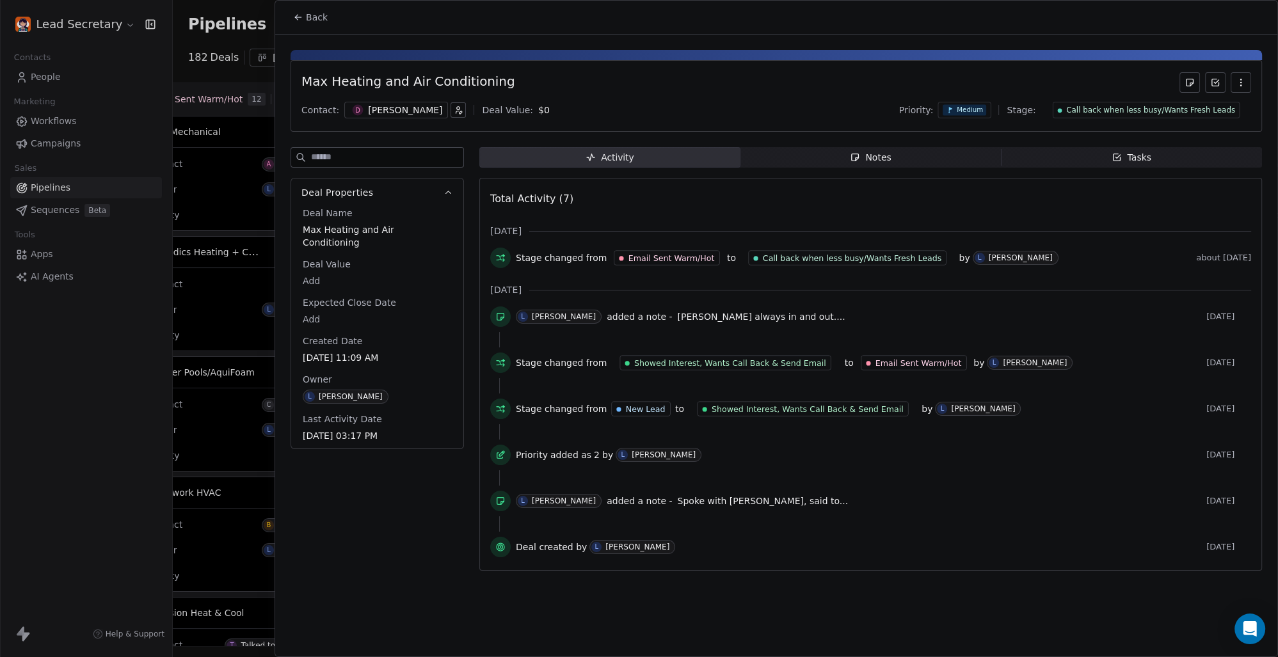
click at [318, 15] on span "Back" at bounding box center [317, 17] width 22 height 13
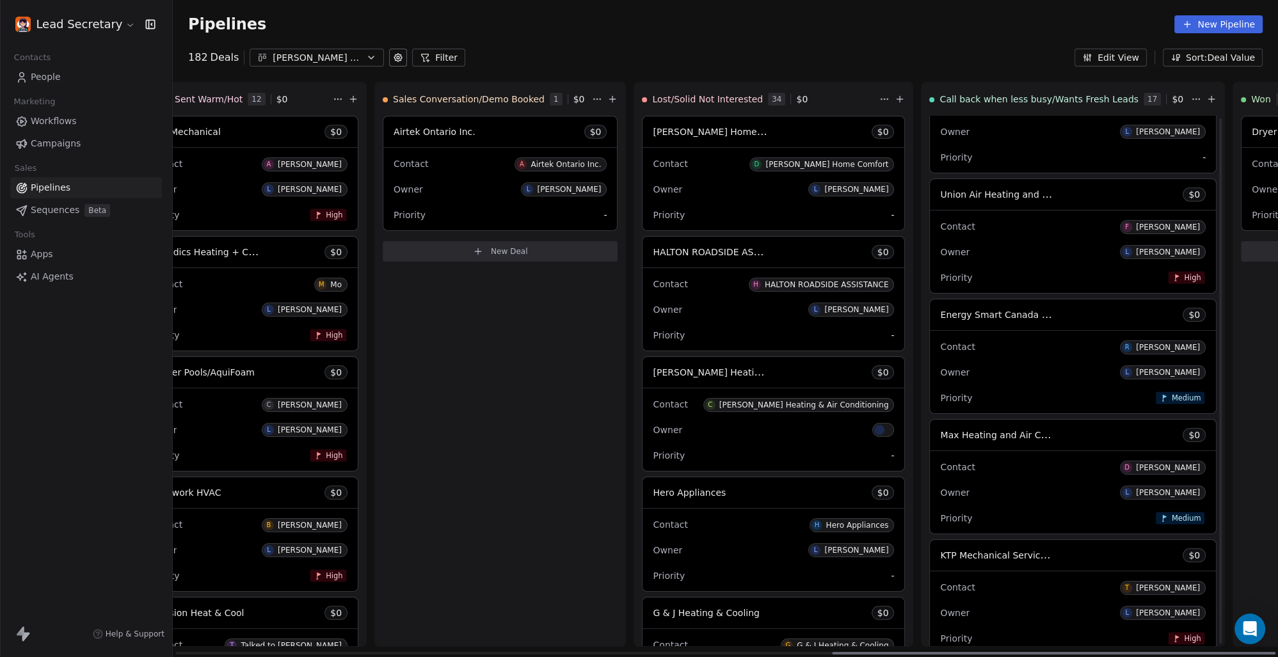
scroll to position [356, 0]
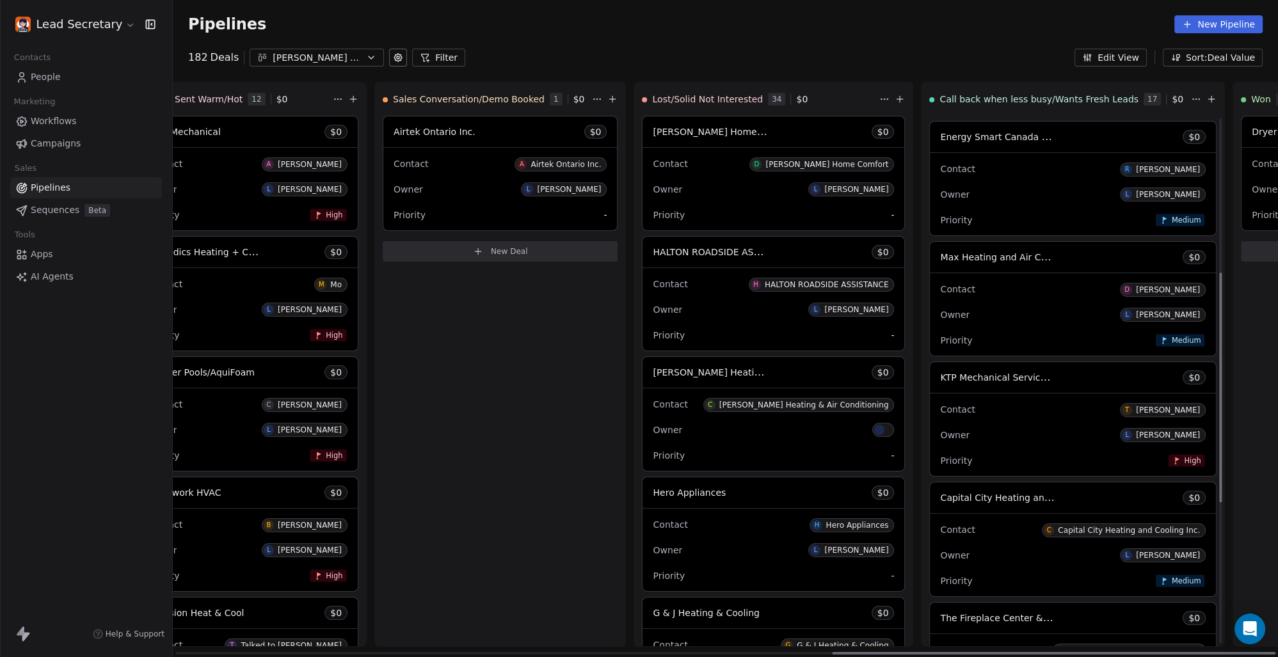
click at [940, 409] on div "Contact [PERSON_NAME]" at bounding box center [1073, 409] width 266 height 21
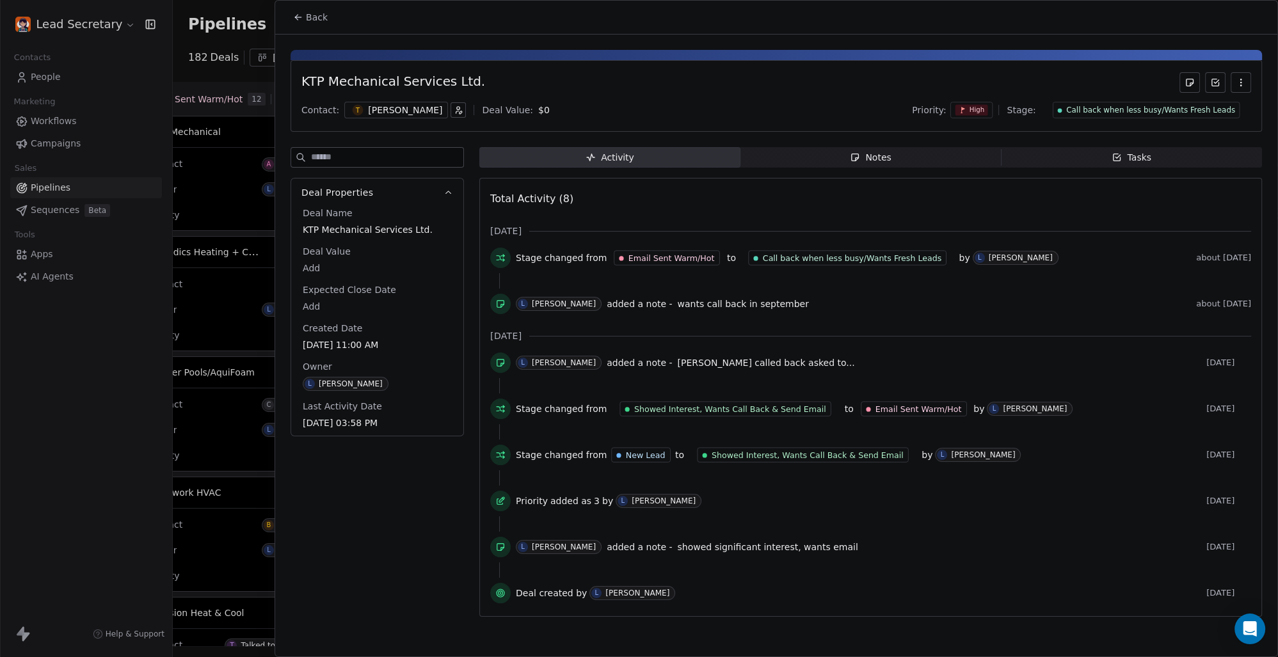
click at [369, 109] on div "[PERSON_NAME]" at bounding box center [405, 110] width 74 height 13
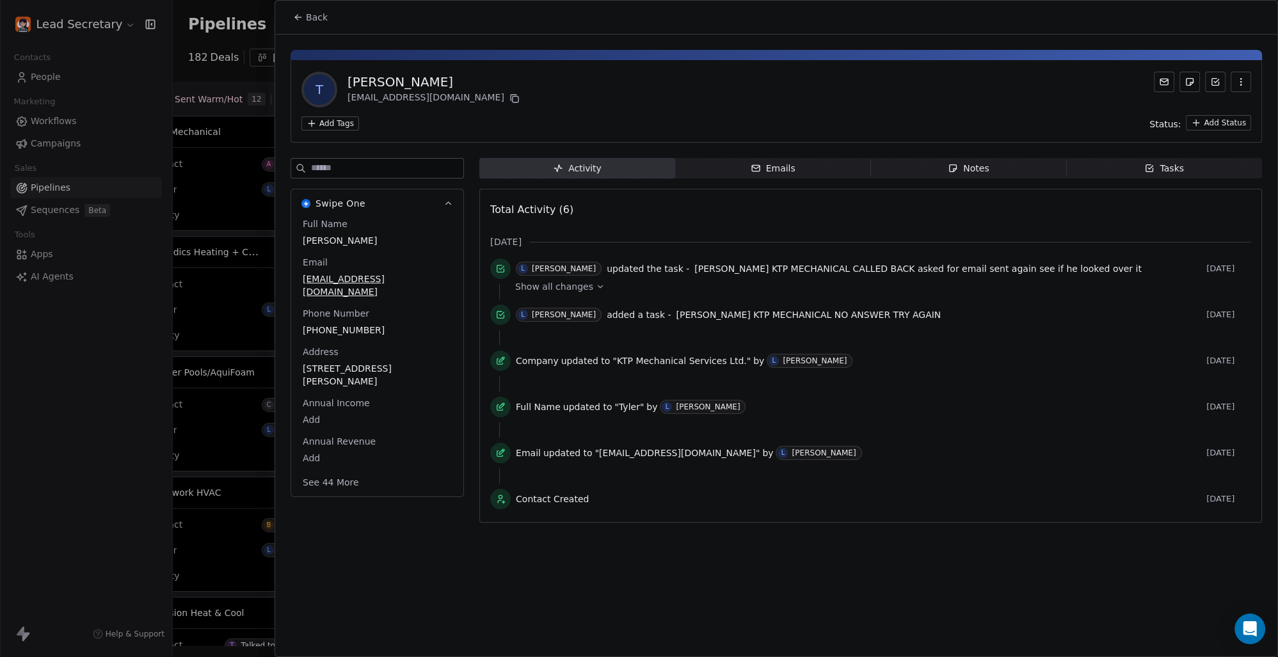
click at [339, 123] on html "Lead Secretary Contacts People Marketing Workflows Campaigns Sales Pipelines Se…" at bounding box center [639, 328] width 1278 height 657
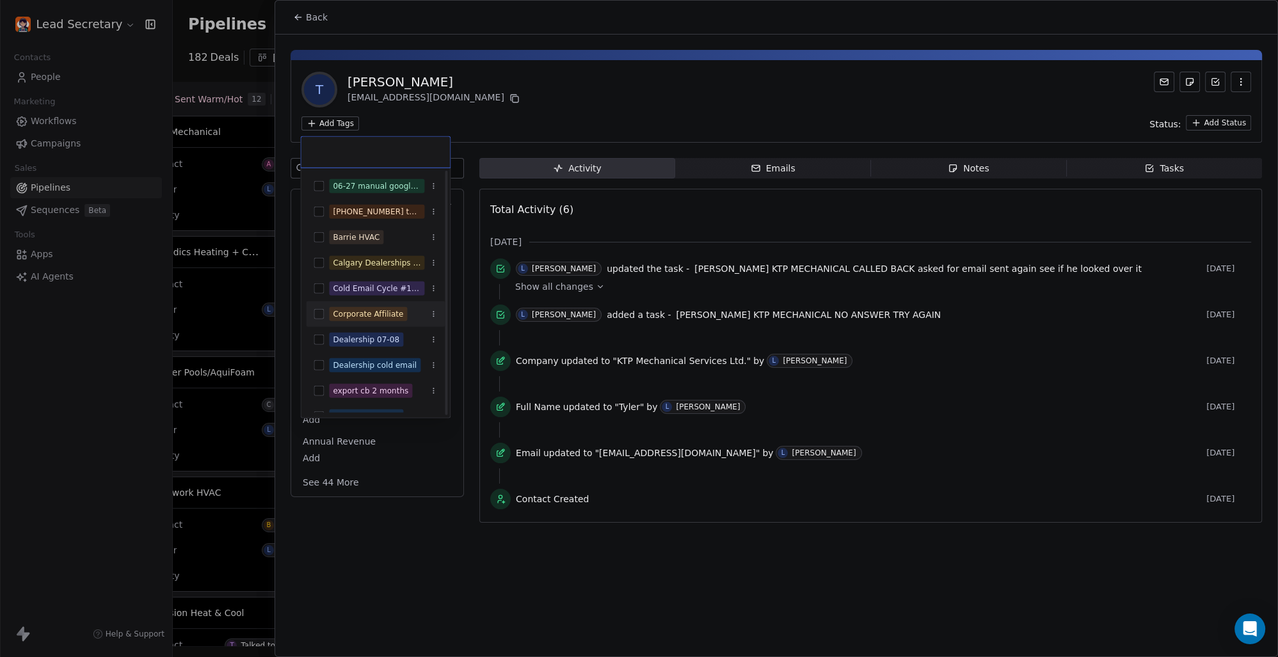
scroll to position [178, 0]
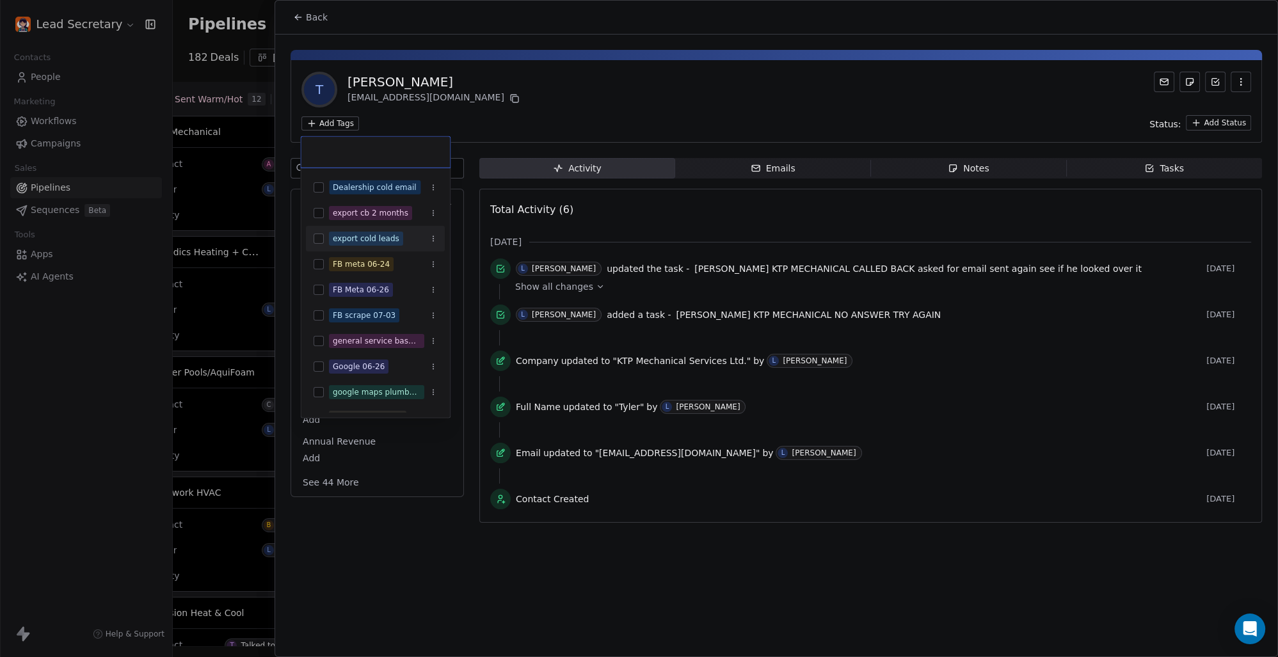
click at [319, 237] on button "Suggestions" at bounding box center [319, 239] width 10 height 10
click at [507, 96] on html "Lead Secretary Contacts People Marketing Workflows Campaigns Sales Pipelines Se…" at bounding box center [639, 328] width 1278 height 657
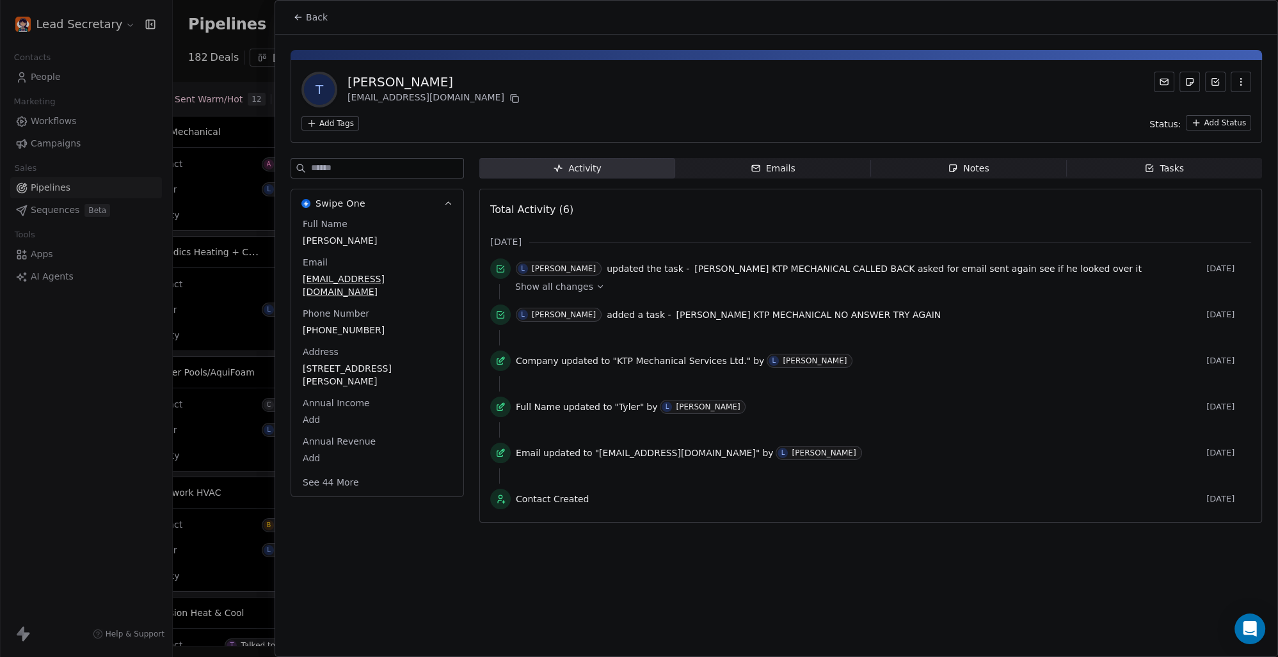
scroll to position [0, 1637]
click at [328, 14] on button "Back" at bounding box center [310, 17] width 50 height 23
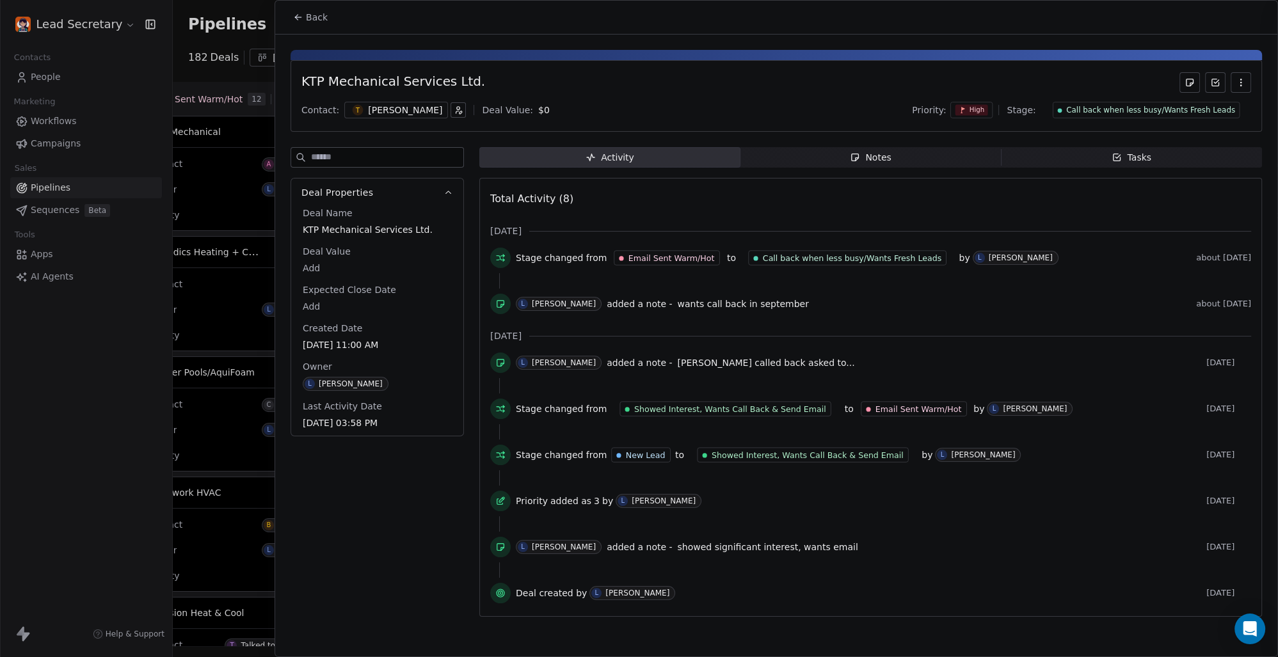
click at [311, 19] on span "Back" at bounding box center [317, 17] width 22 height 13
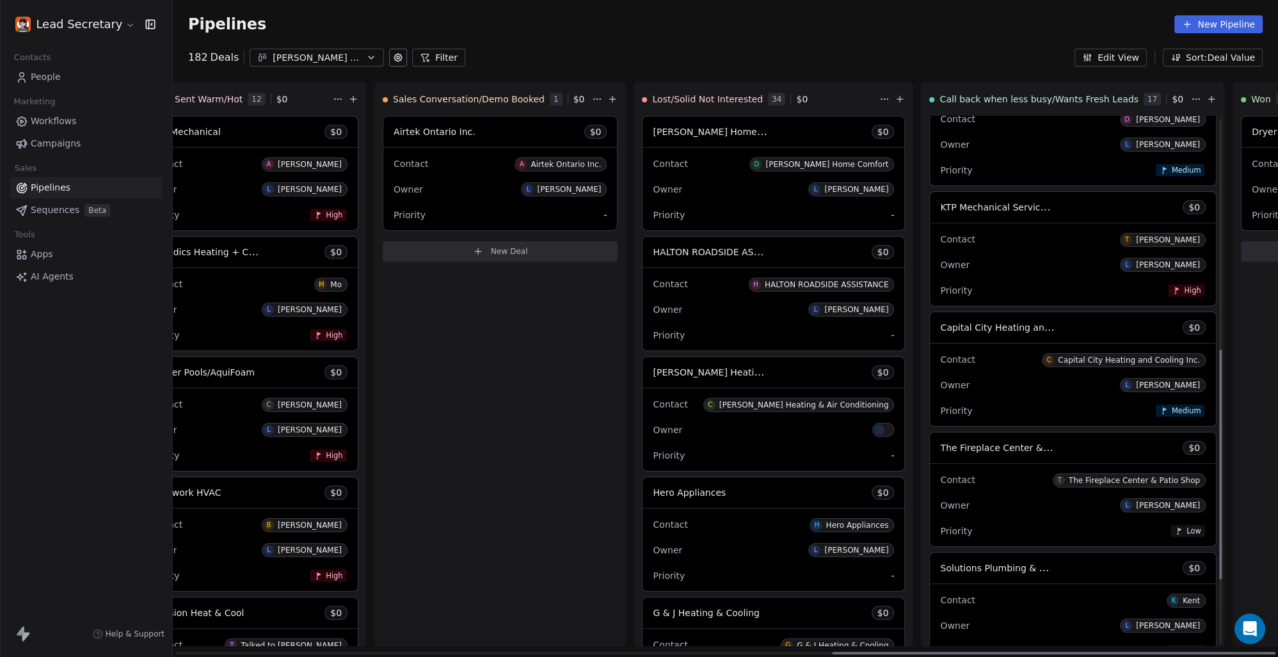
scroll to position [534, 0]
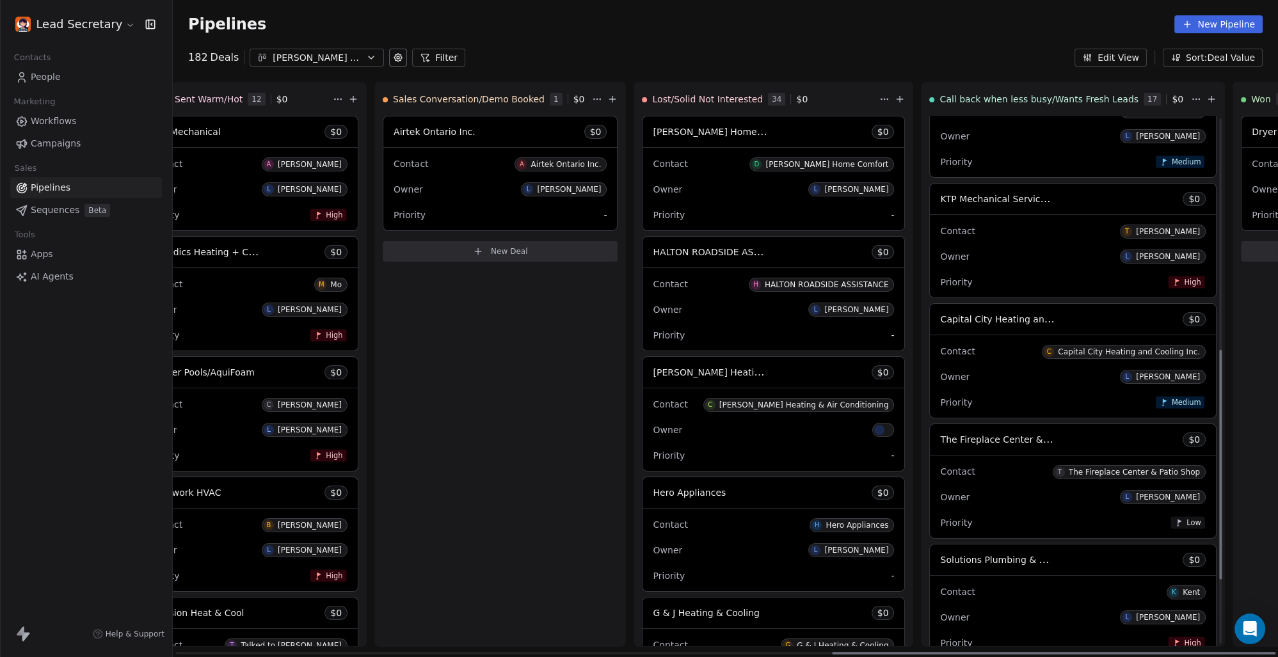
click at [940, 258] on div "Owner L [PERSON_NAME]" at bounding box center [1073, 256] width 266 height 20
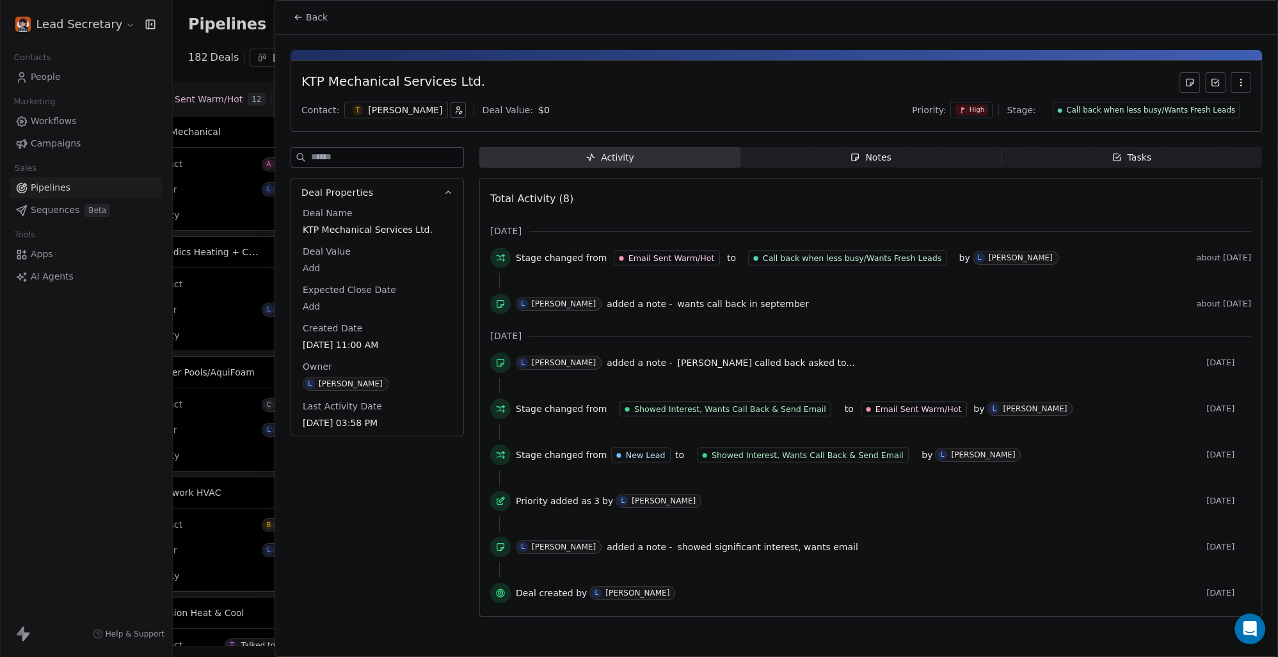
click at [370, 109] on div "[PERSON_NAME]" at bounding box center [405, 110] width 74 height 13
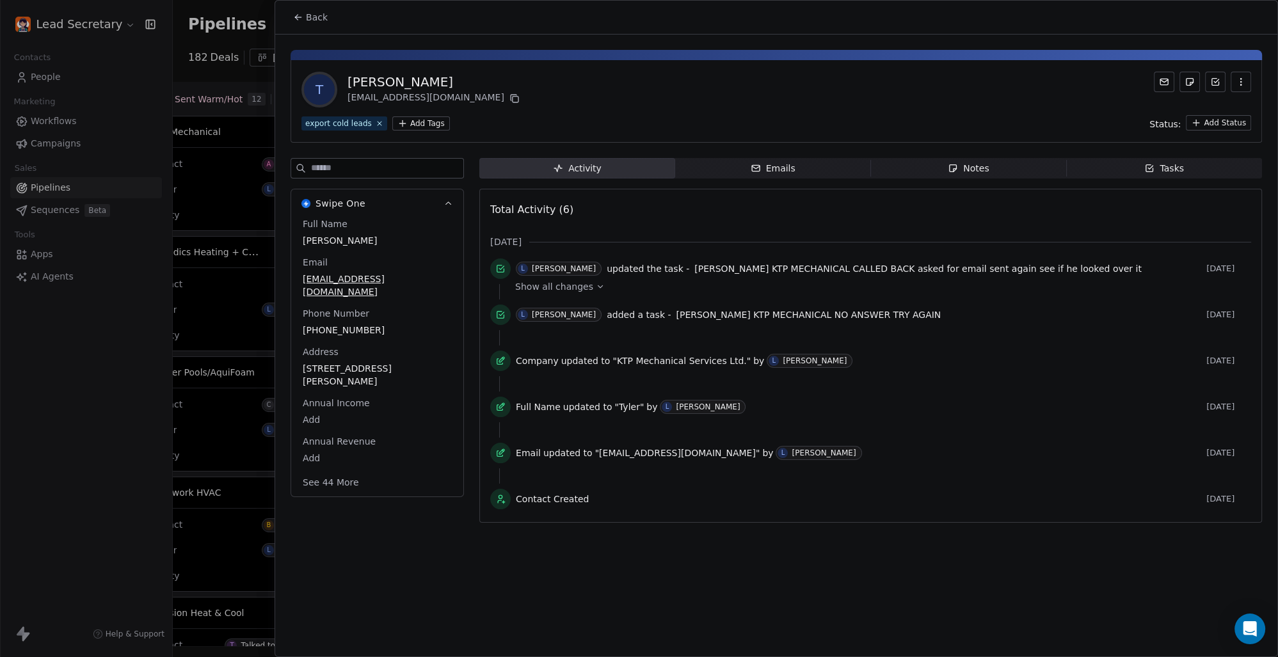
click at [317, 15] on span "Back" at bounding box center [317, 17] width 22 height 13
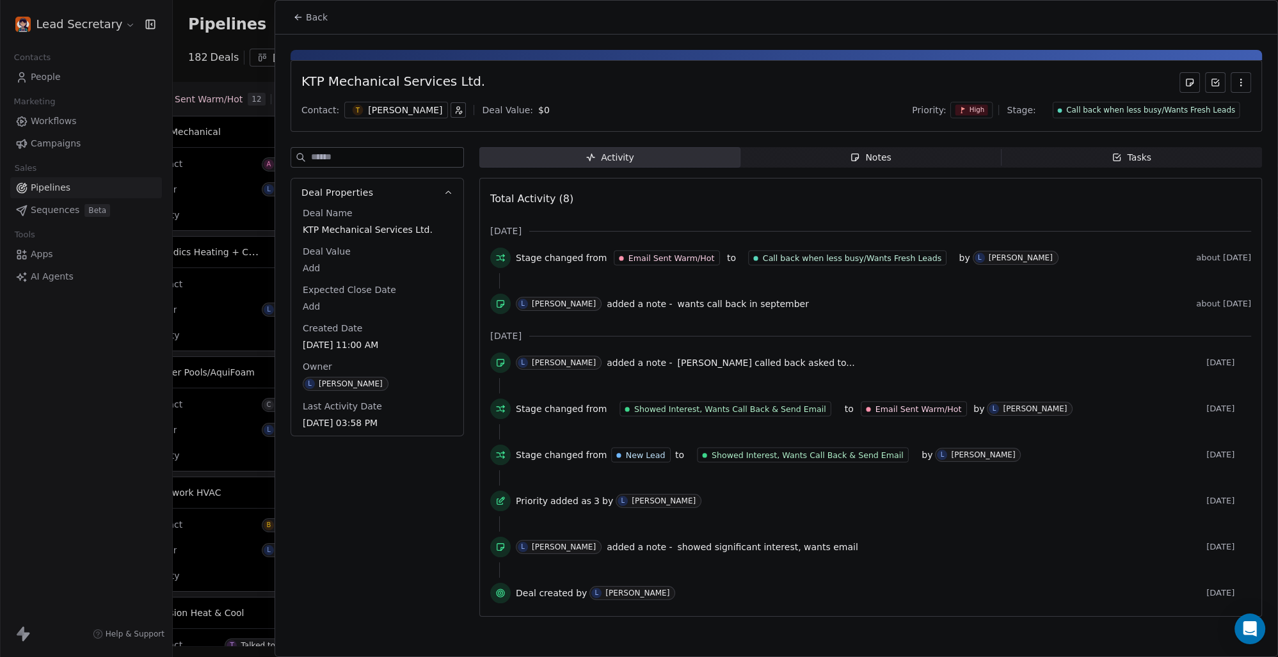
click at [317, 15] on span "Back" at bounding box center [317, 17] width 22 height 13
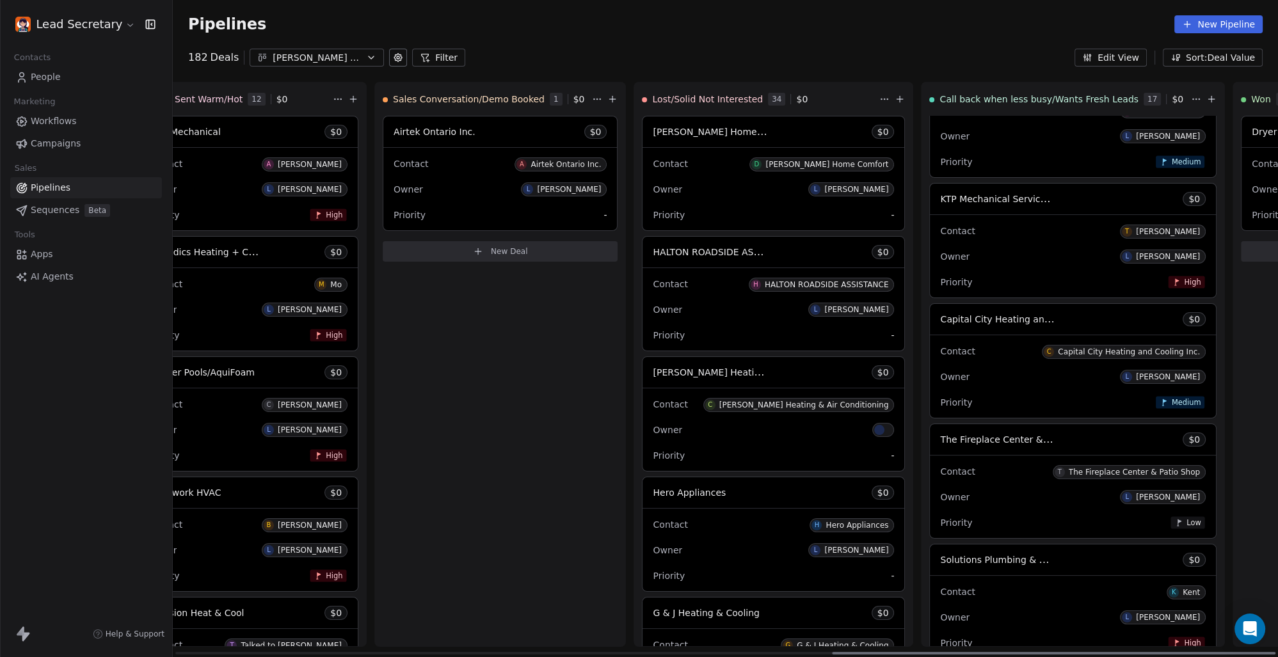
click at [940, 368] on div "Owner L [PERSON_NAME]" at bounding box center [1073, 377] width 266 height 20
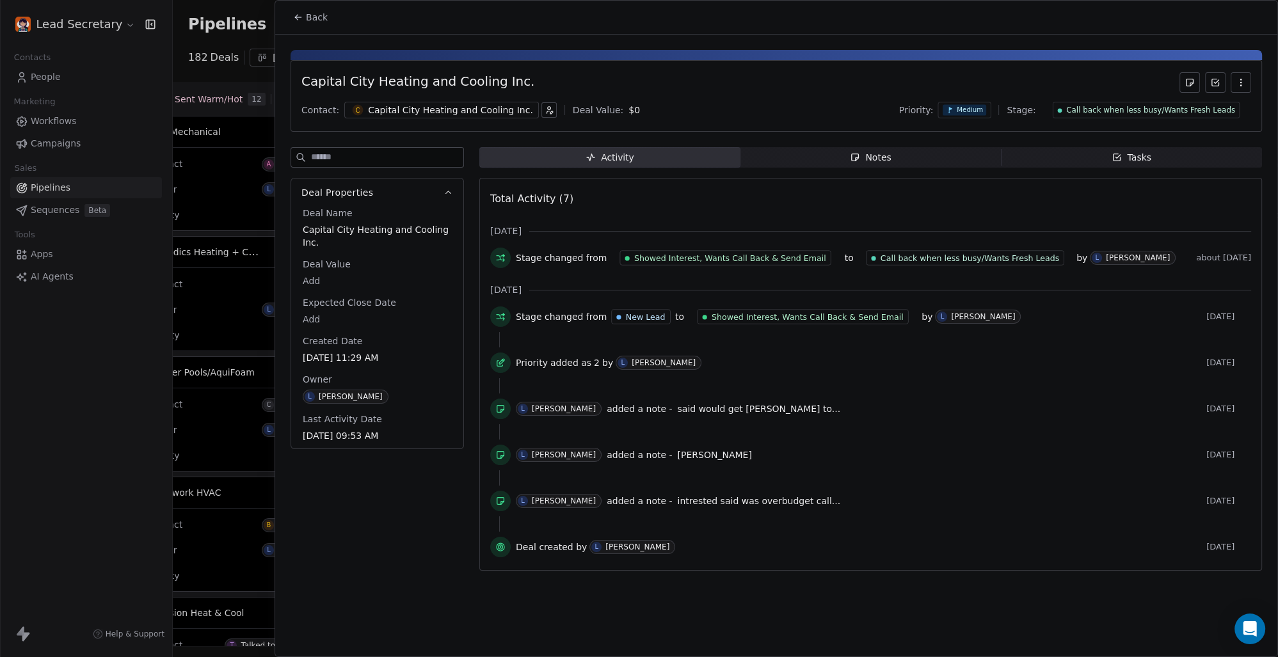
click at [382, 107] on div "Capital City Heating and Cooling Inc." at bounding box center [450, 110] width 165 height 13
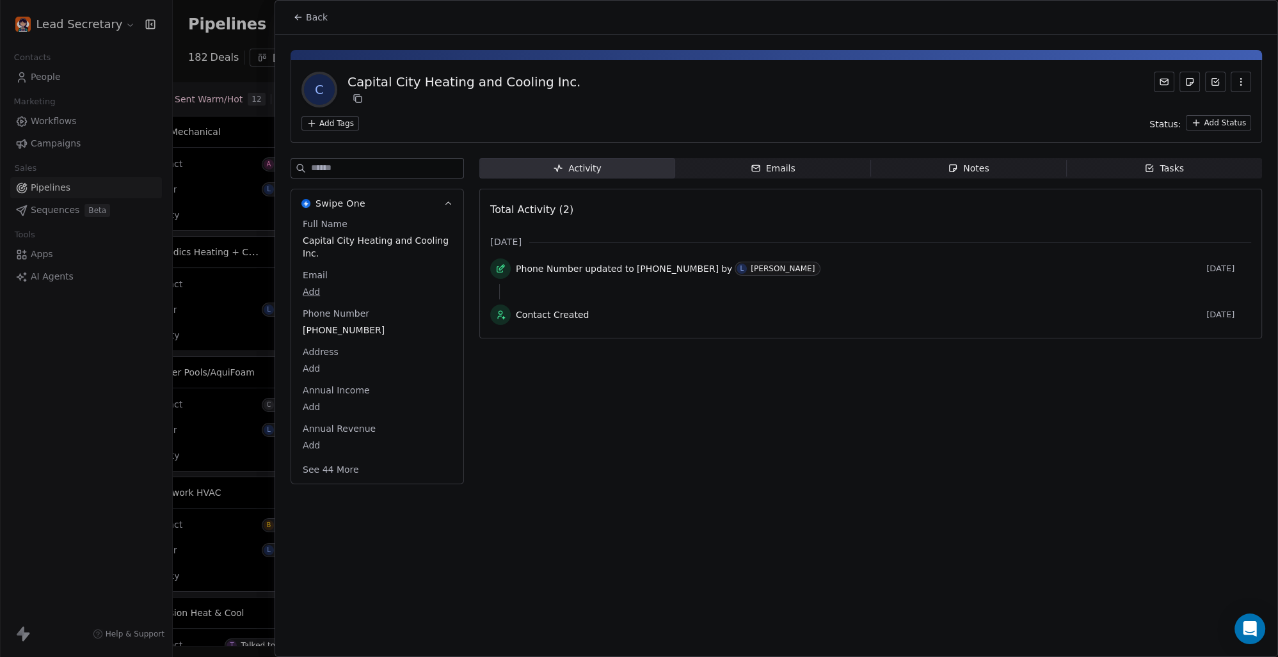
click at [342, 122] on html "Lead Secretary Contacts People Marketing Workflows Campaigns Sales Pipelines Se…" at bounding box center [639, 328] width 1278 height 657
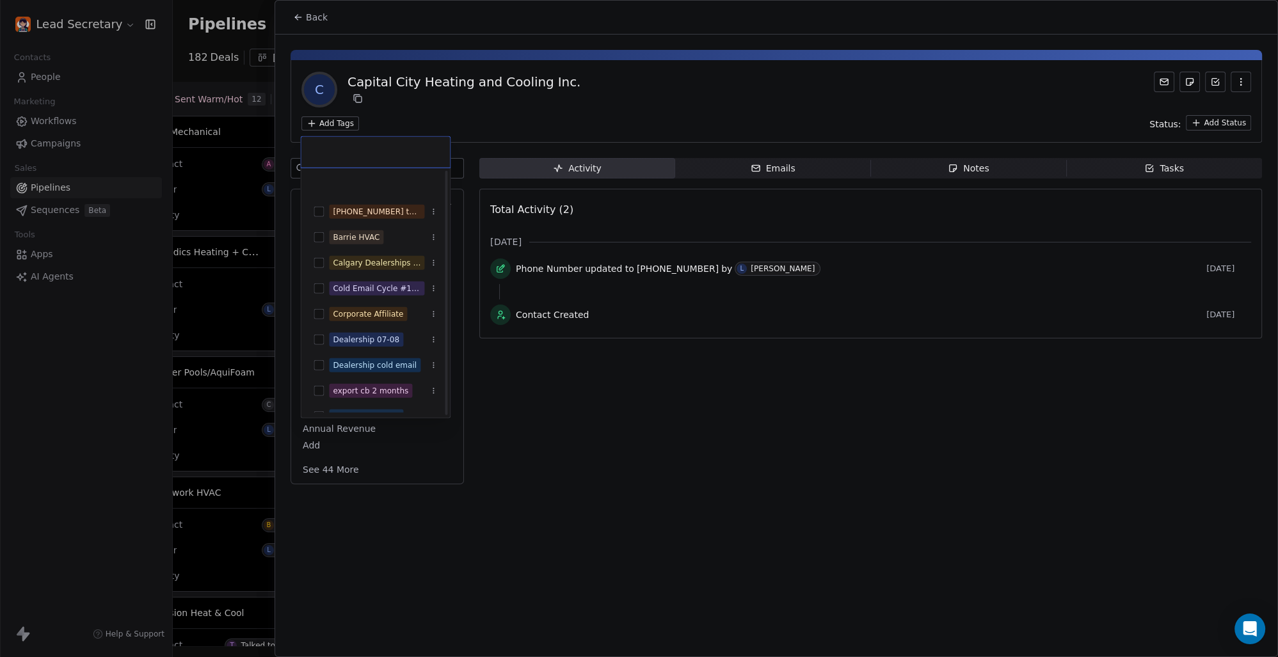
scroll to position [178, 0]
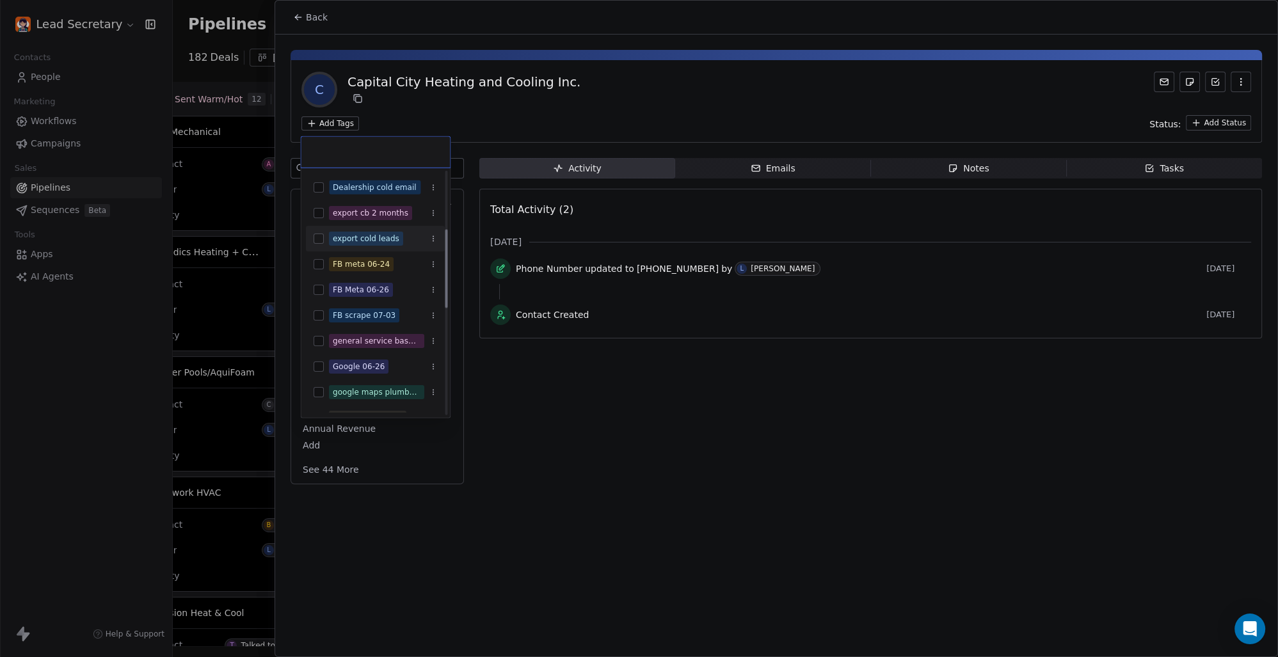
click at [329, 235] on div "export cold leads" at bounding box center [366, 239] width 74 height 14
click at [577, 111] on html "Lead Secretary Contacts People Marketing Workflows Campaigns Sales Pipelines Se…" at bounding box center [639, 328] width 1278 height 657
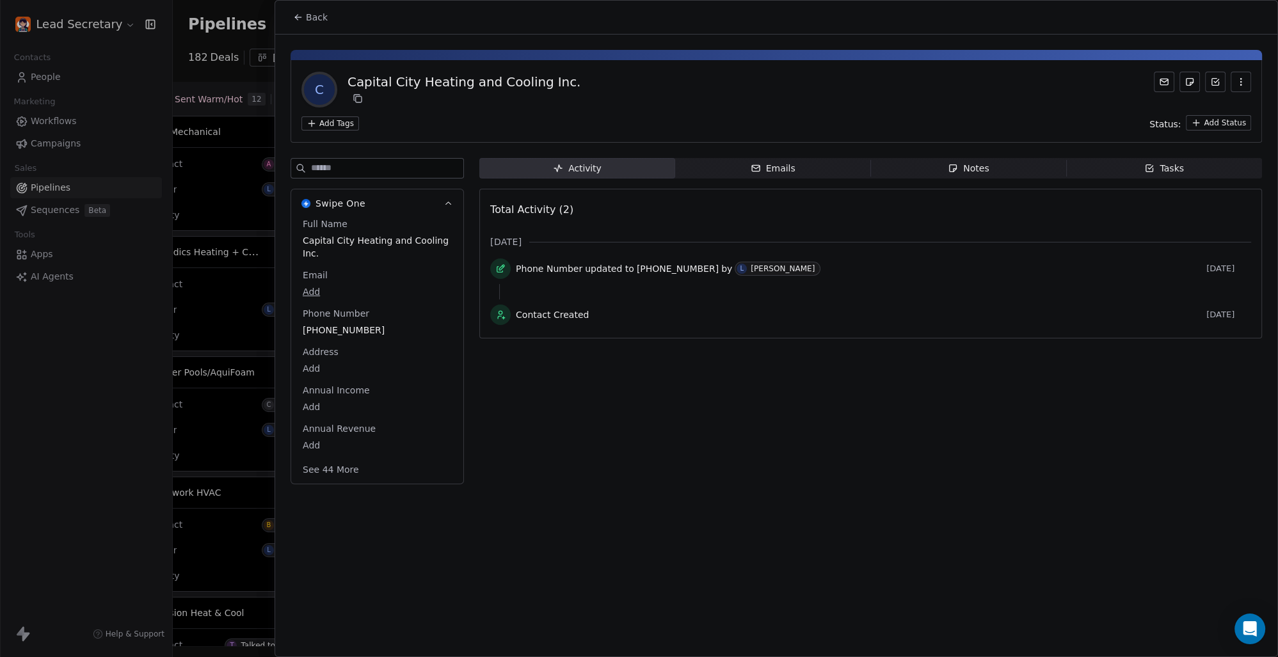
scroll to position [0, 1637]
click at [328, 9] on button "Back" at bounding box center [310, 17] width 50 height 23
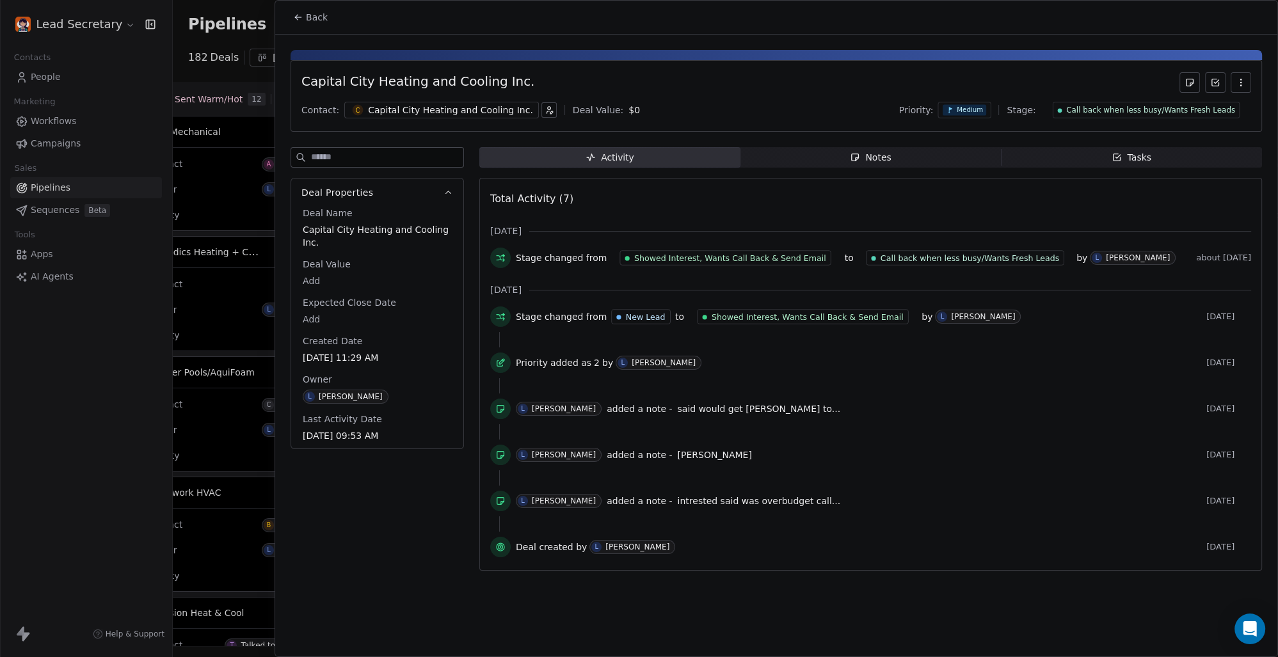
click at [314, 12] on span "Back" at bounding box center [317, 17] width 22 height 13
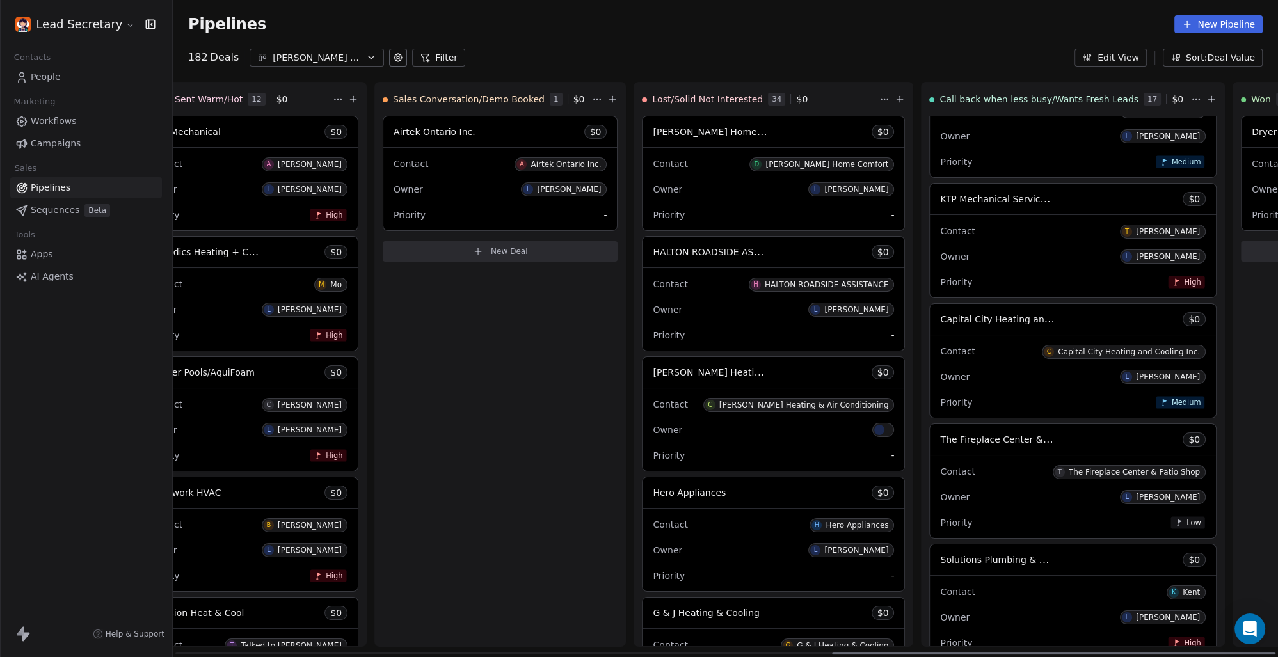
click at [940, 436] on span "The Fireplace Center & Patio Shop" at bounding box center [1016, 439] width 153 height 12
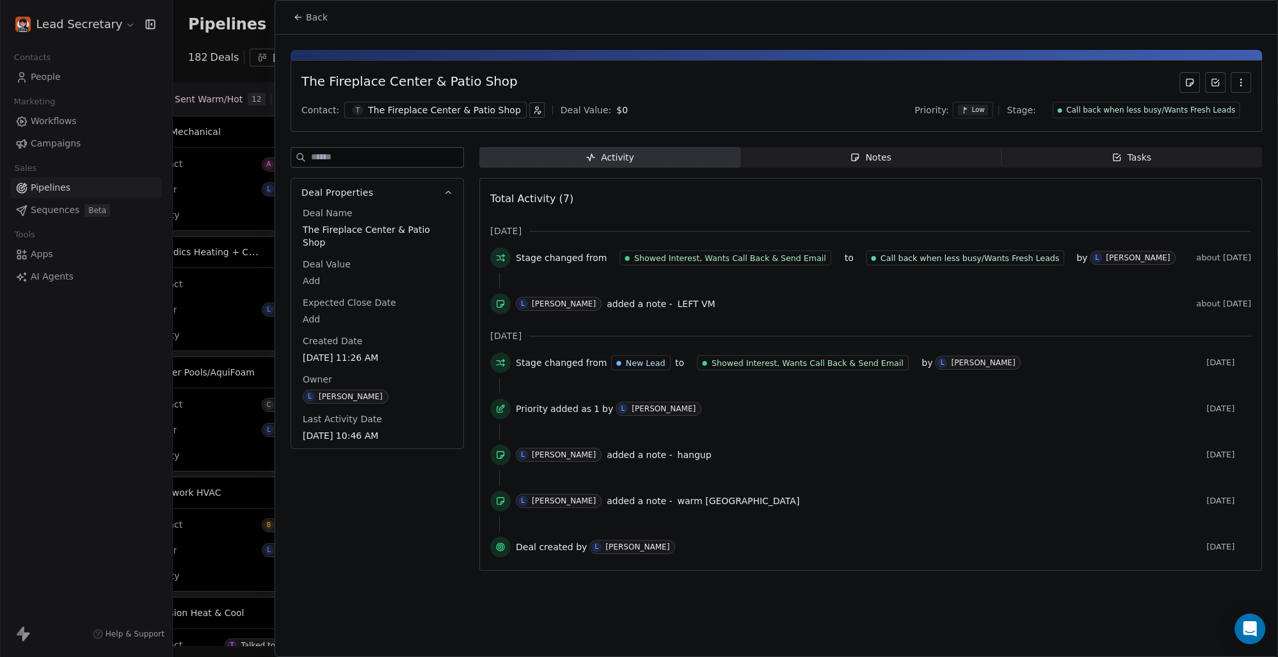
click at [397, 110] on div "The Fireplace Center & Patio Shop" at bounding box center [444, 110] width 153 height 13
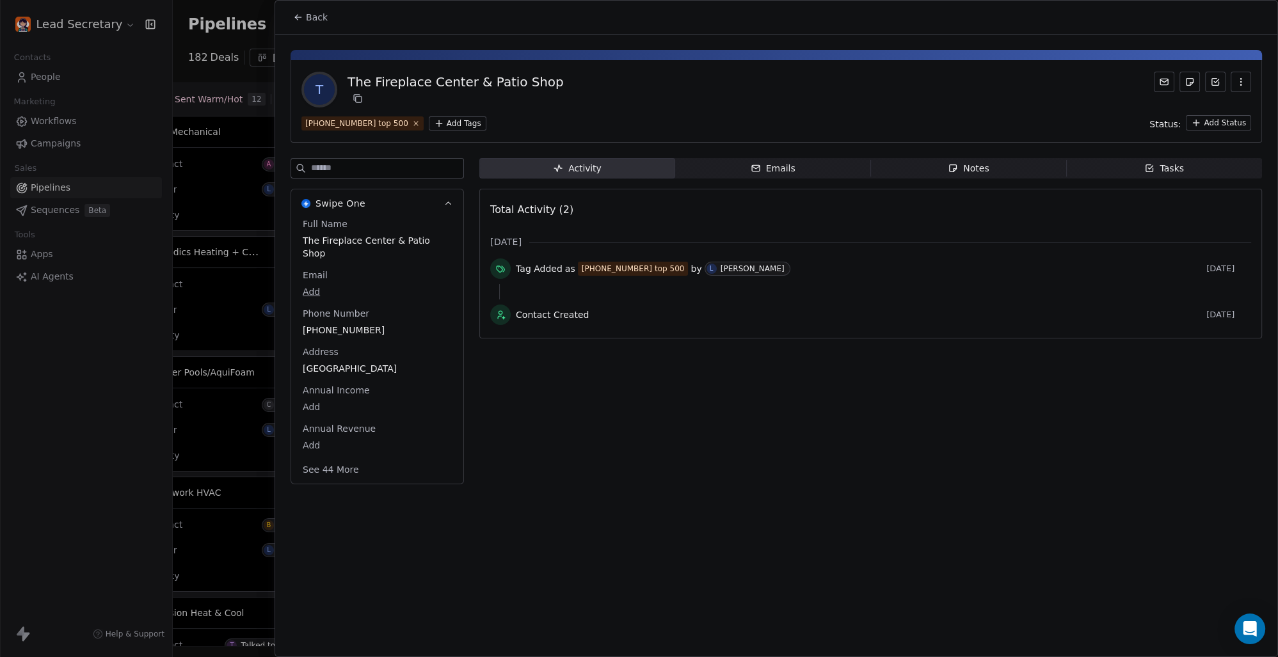
click at [427, 124] on html "Lead Secretary Contacts People Marketing Workflows Campaigns Sales Pipelines Se…" at bounding box center [639, 328] width 1278 height 657
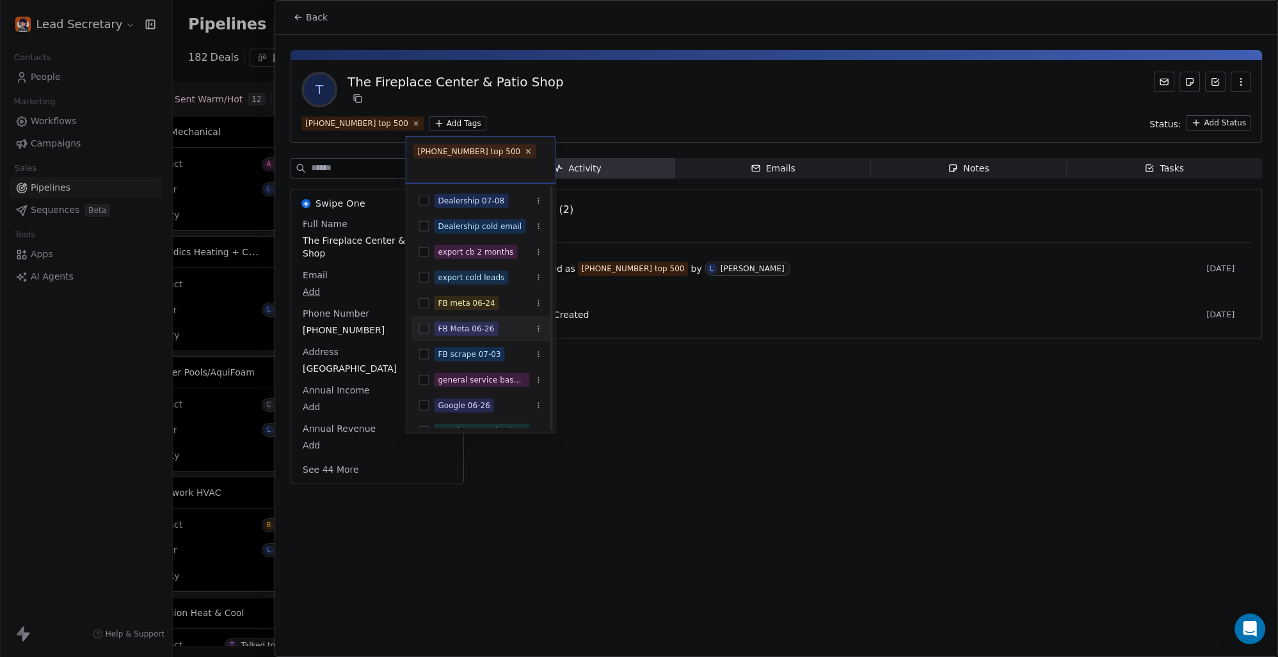
scroll to position [178, 0]
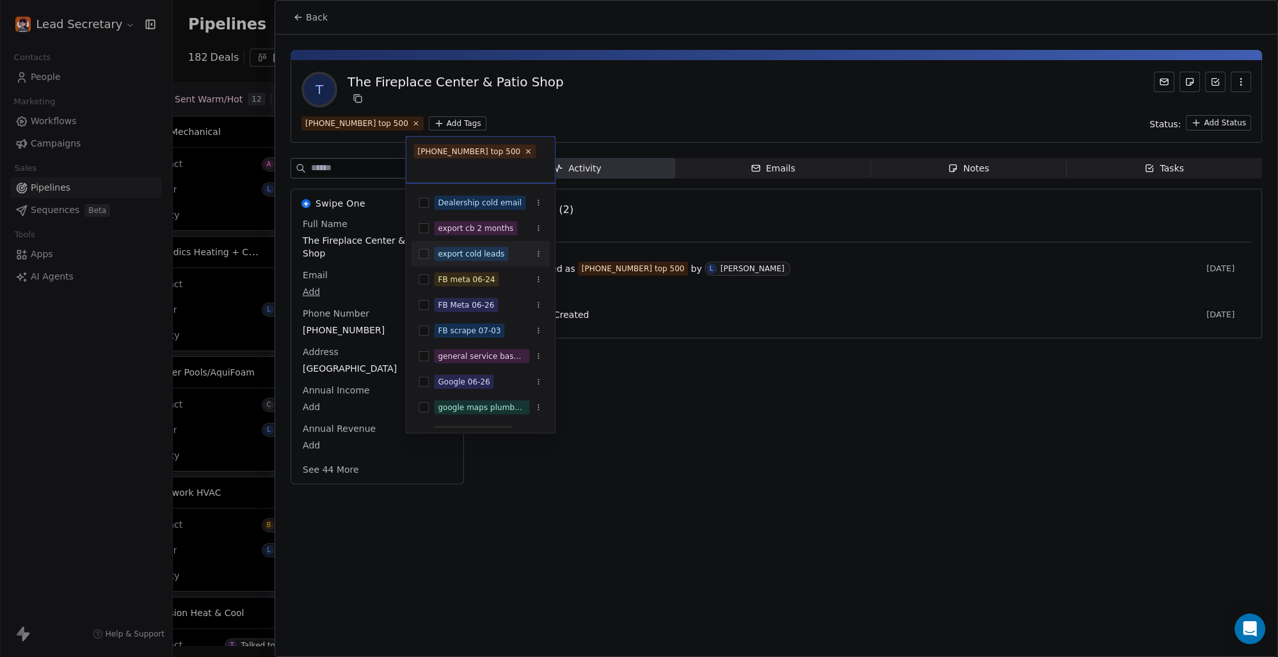
click at [424, 255] on button "Suggestions" at bounding box center [423, 254] width 10 height 10
click at [635, 414] on html "Lead Secretary Contacts People Marketing Workflows Campaigns Sales Pipelines Se…" at bounding box center [639, 328] width 1278 height 657
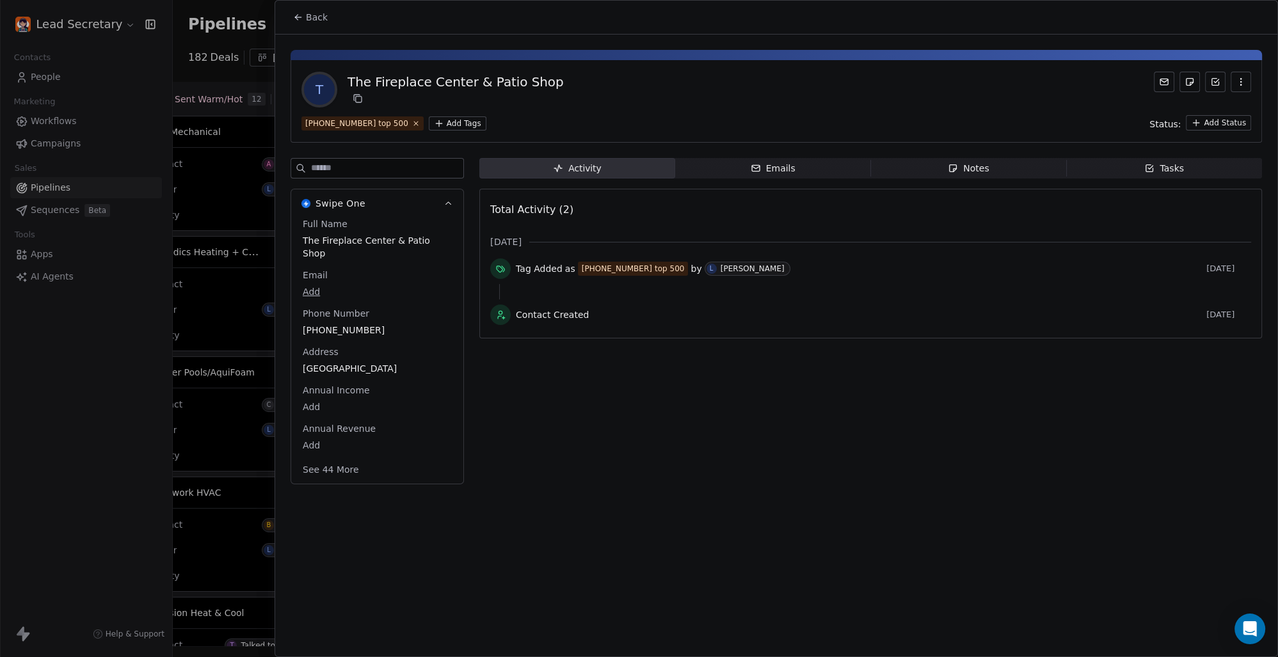
scroll to position [0, 1637]
click at [318, 29] on div "Back" at bounding box center [776, 17] width 1002 height 33
click at [314, 17] on span "Back" at bounding box center [317, 17] width 22 height 13
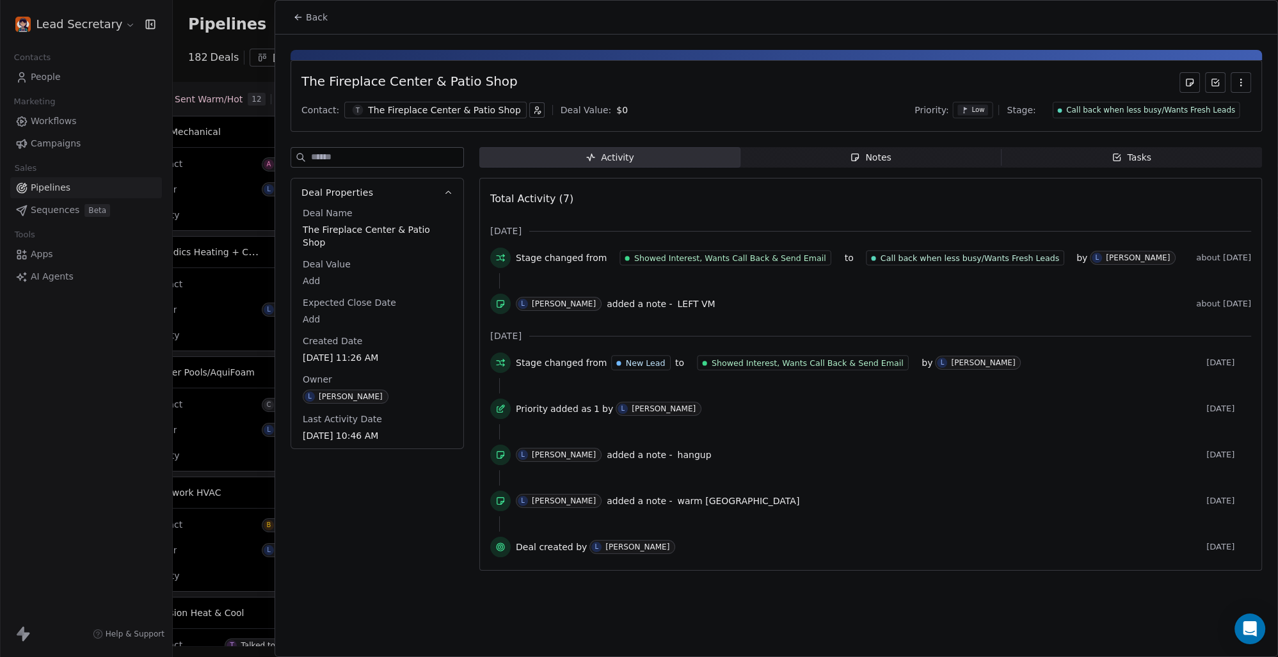
click at [312, 17] on span "Back" at bounding box center [317, 17] width 22 height 13
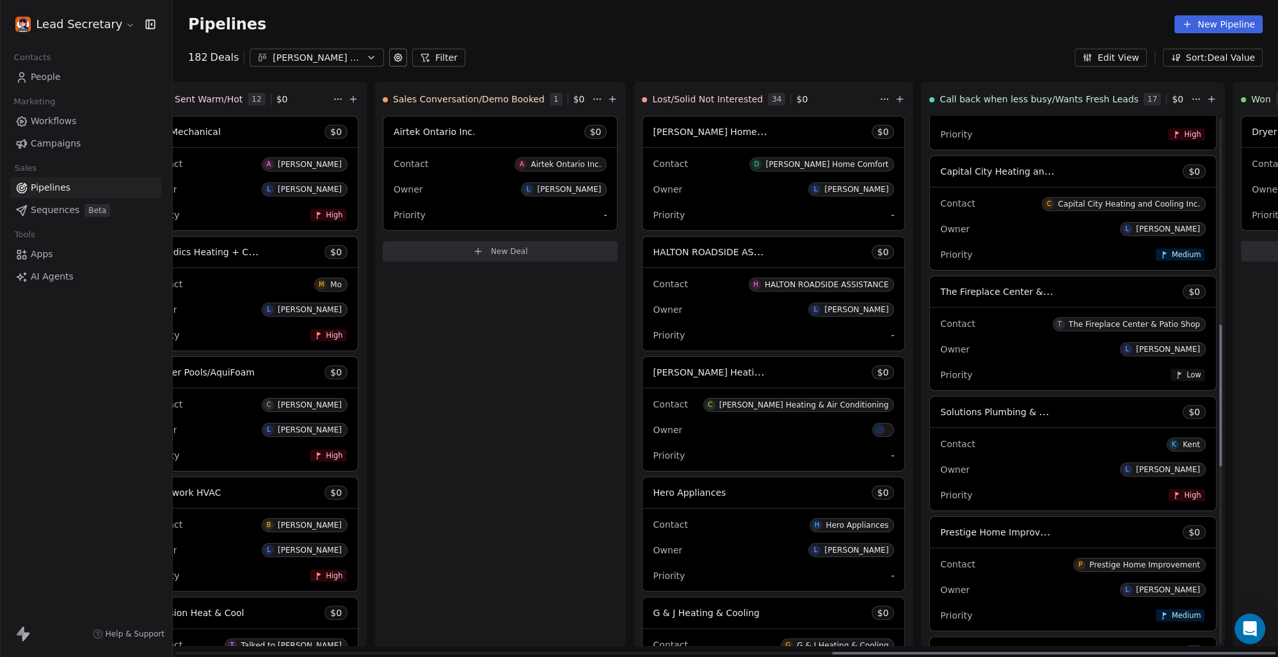
scroll to position [771, 0]
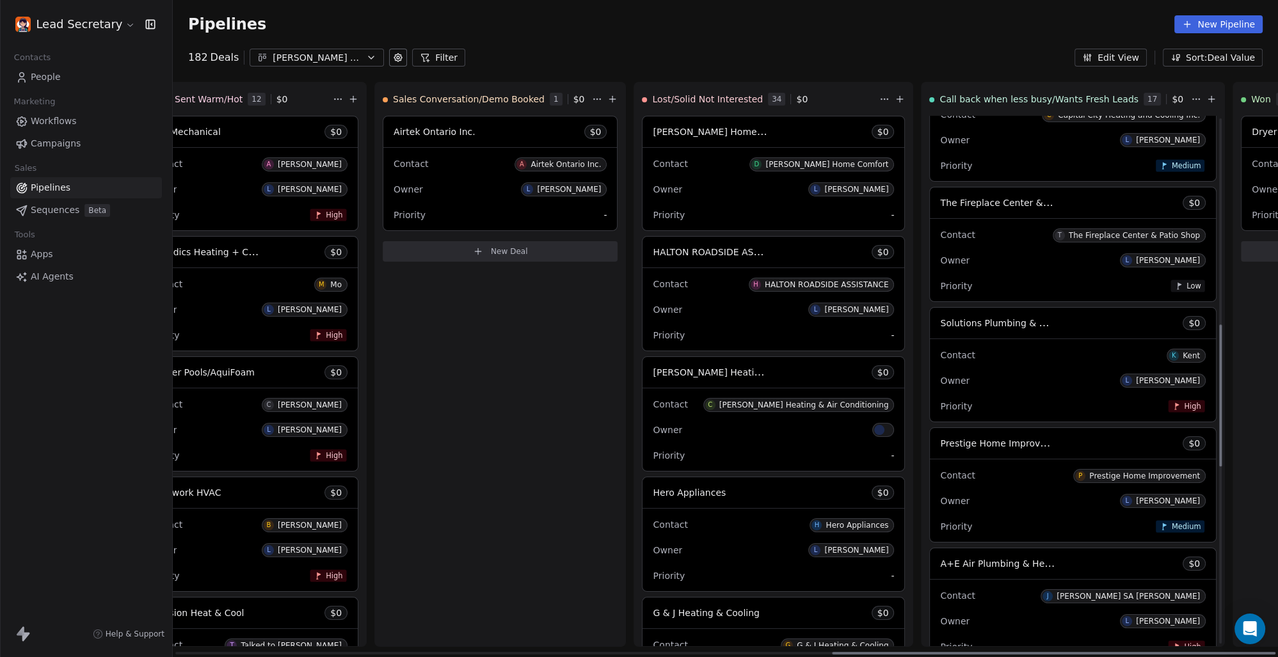
click at [940, 321] on span "Solutions Plumbing & Gasfitting Red Deer" at bounding box center [1033, 323] width 186 height 12
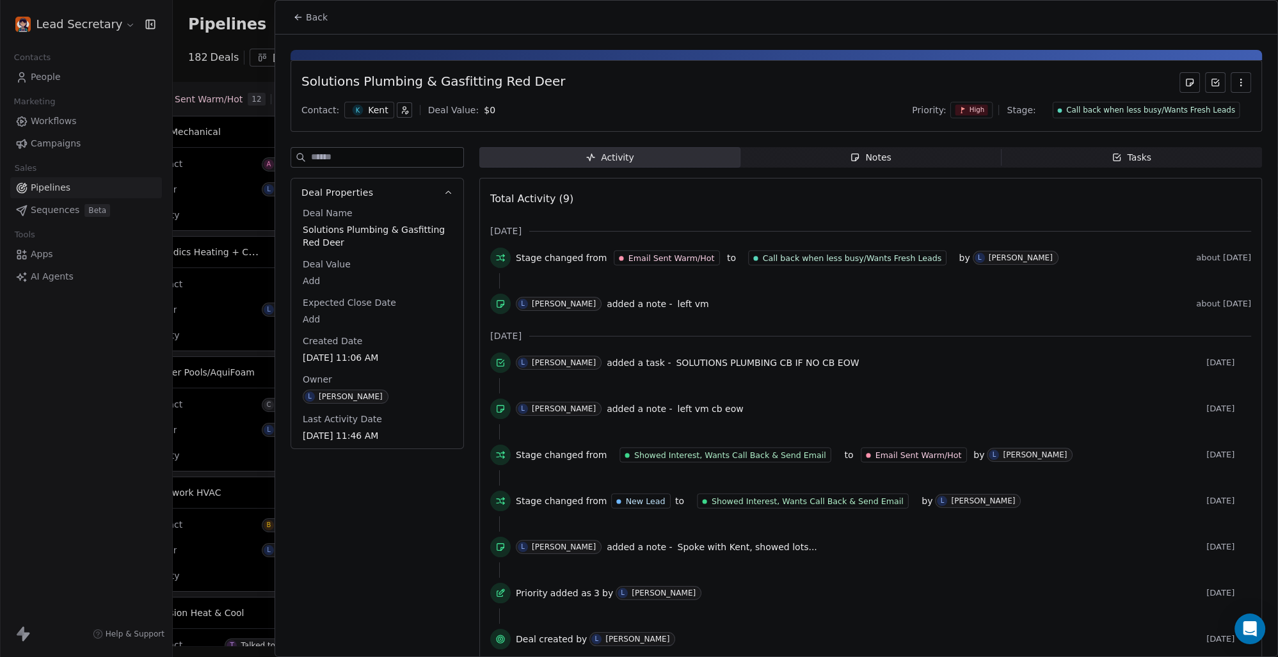
click at [368, 107] on div "Kent" at bounding box center [378, 110] width 20 height 13
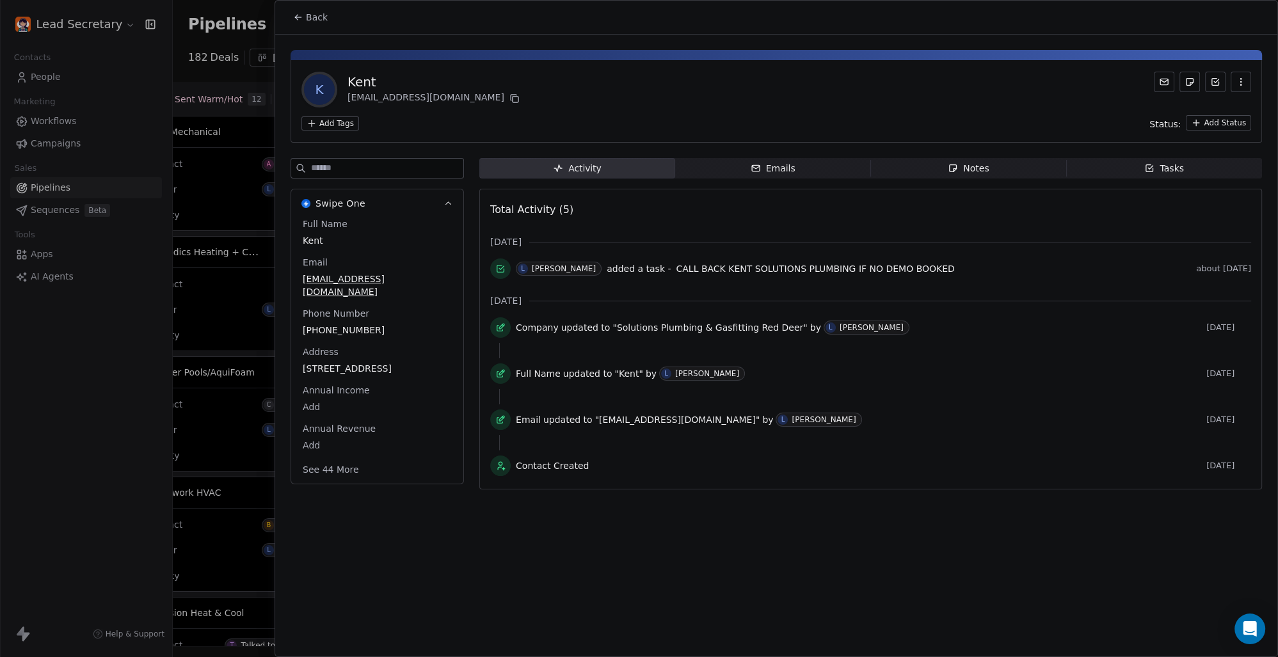
click at [331, 121] on html "Lead Secretary Contacts People Marketing Workflows Campaigns Sales Pipelines Se…" at bounding box center [639, 328] width 1278 height 657
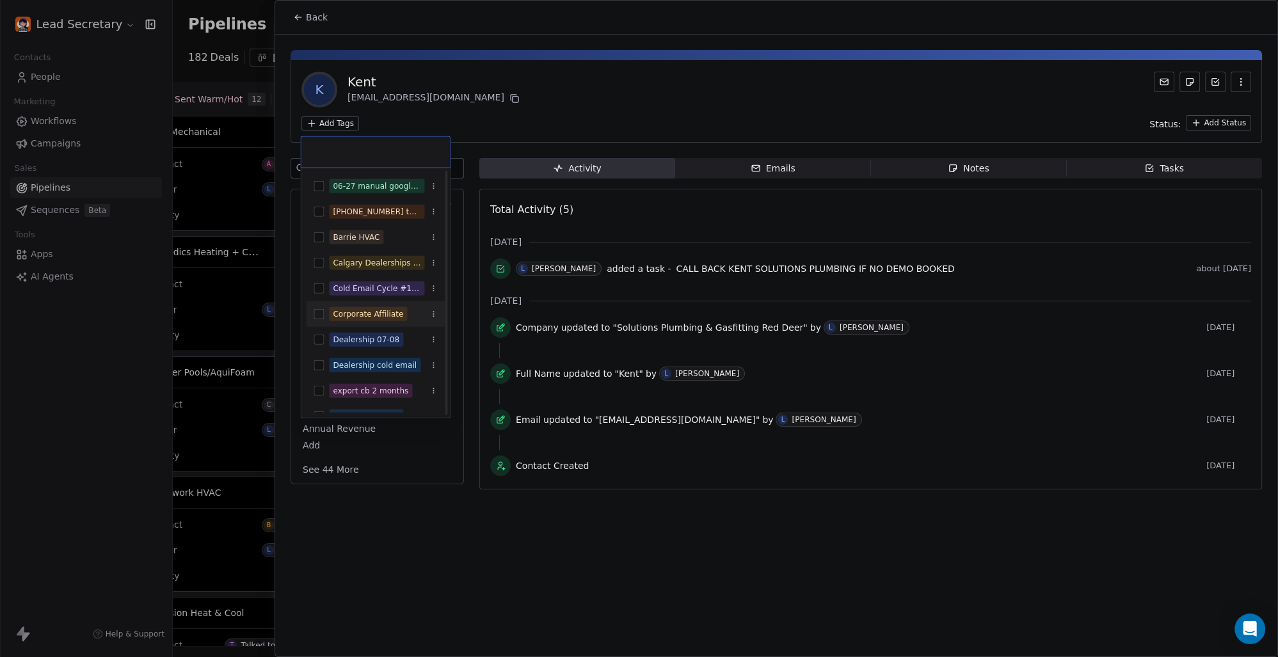
scroll to position [178, 0]
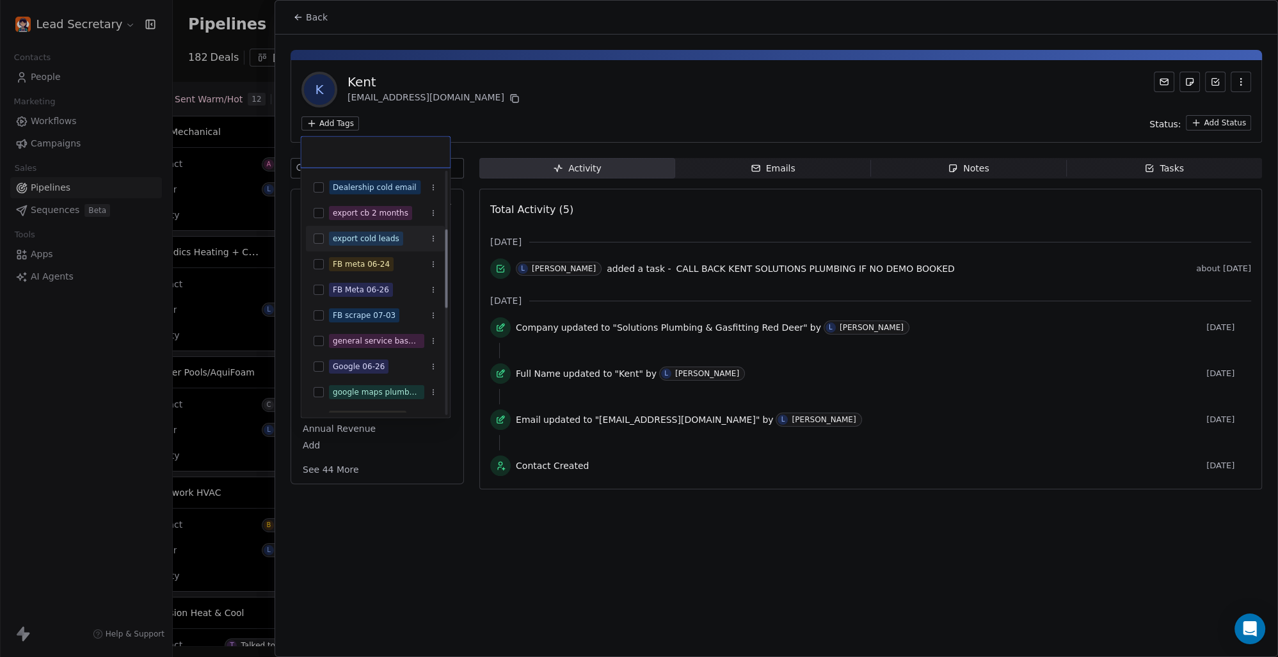
click at [323, 234] on button "Suggestions" at bounding box center [319, 239] width 10 height 10
click at [573, 115] on html "Lead Secretary Contacts People Marketing Workflows Campaigns Sales Pipelines Se…" at bounding box center [639, 328] width 1278 height 657
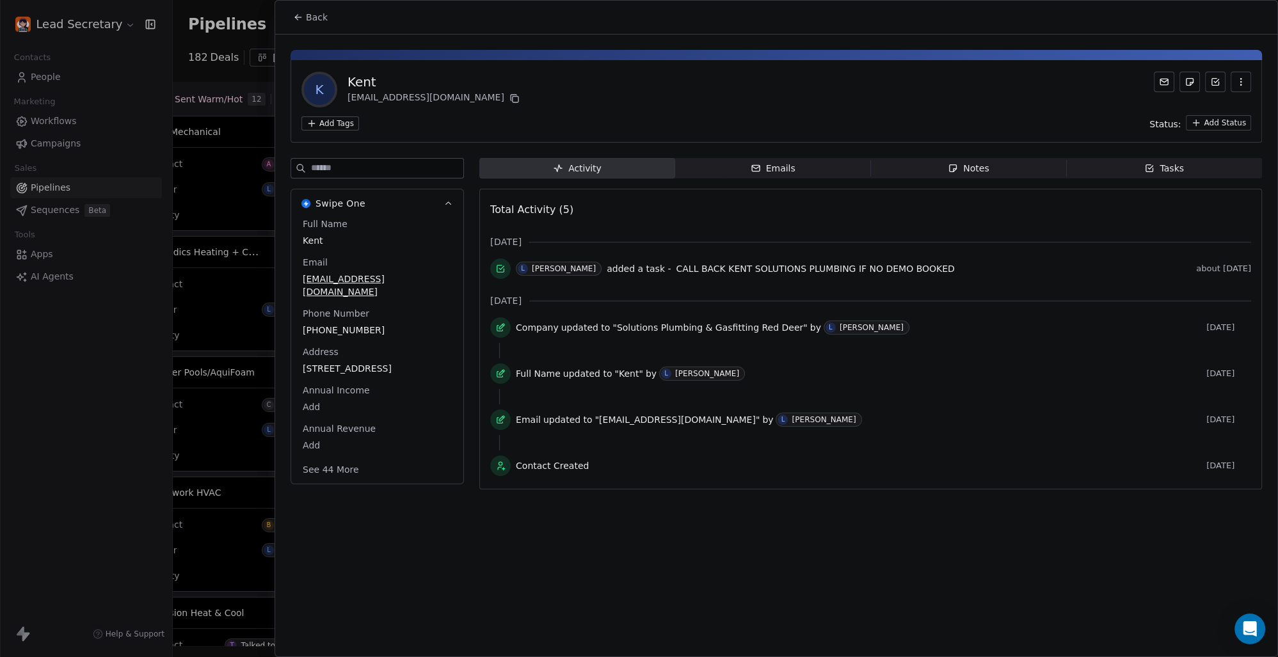
scroll to position [0, 1637]
click at [318, 18] on span "Back" at bounding box center [317, 17] width 22 height 13
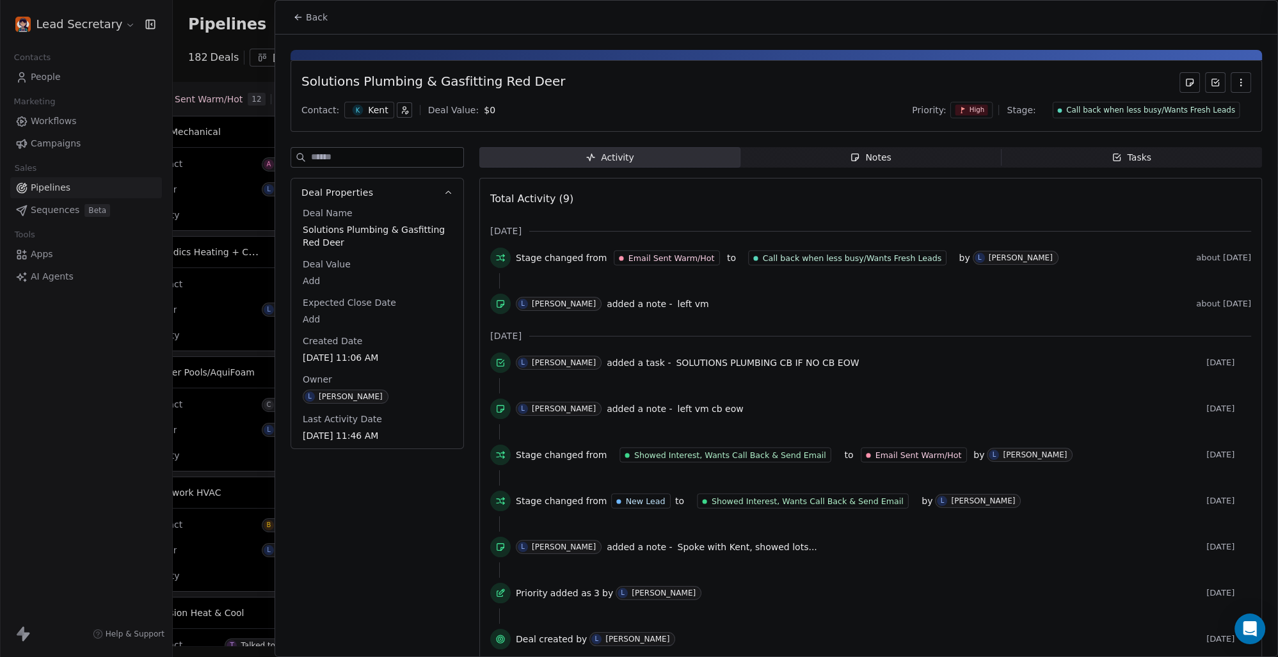
click at [318, 18] on span "Back" at bounding box center [317, 17] width 22 height 13
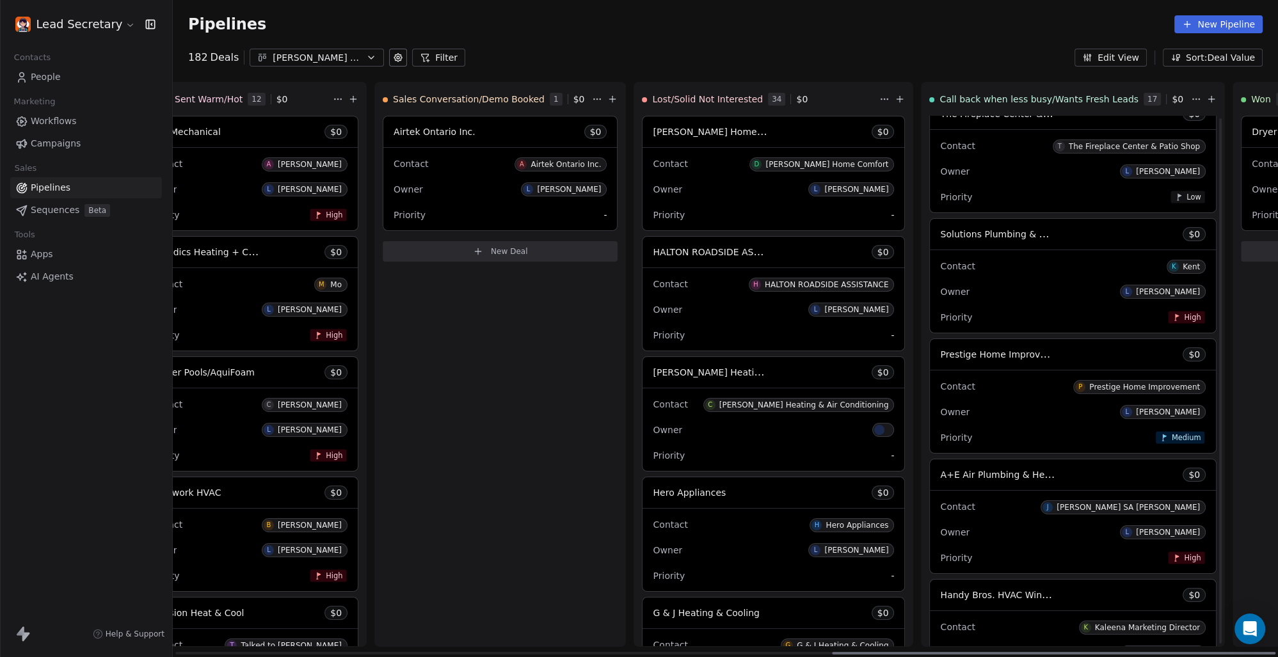
scroll to position [771, 0]
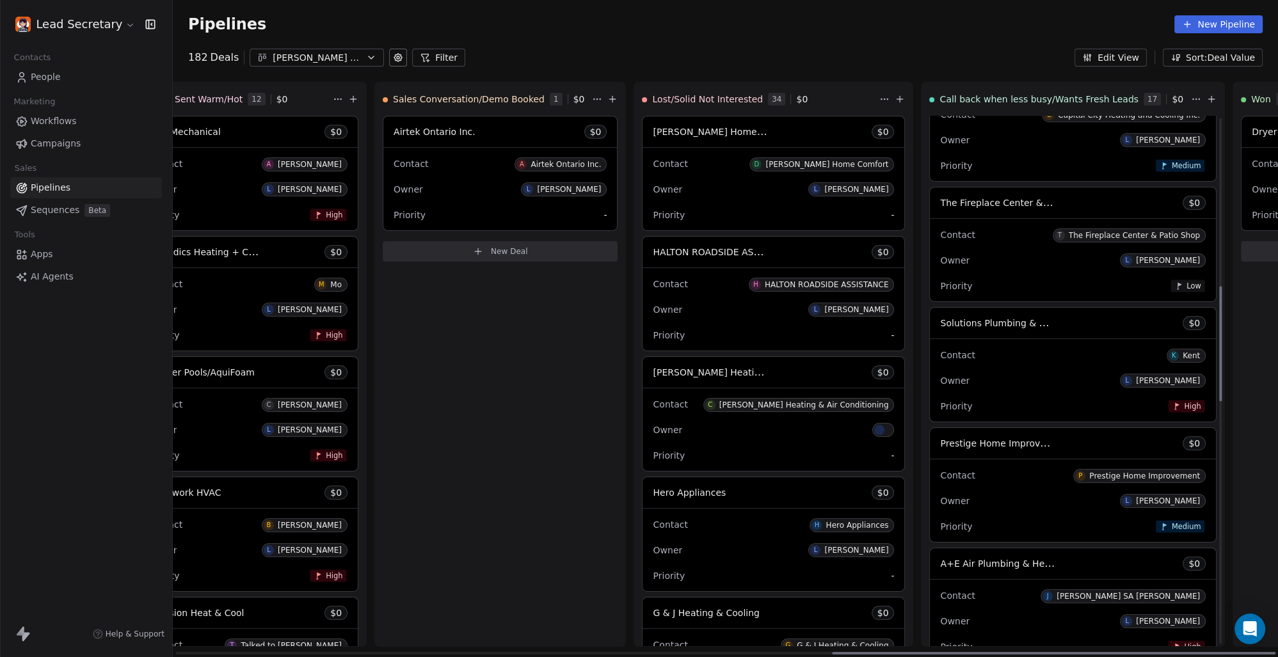
click at [930, 367] on div "Contact [PERSON_NAME] Owner L [PERSON_NAME] Priority High" at bounding box center [1073, 380] width 286 height 83
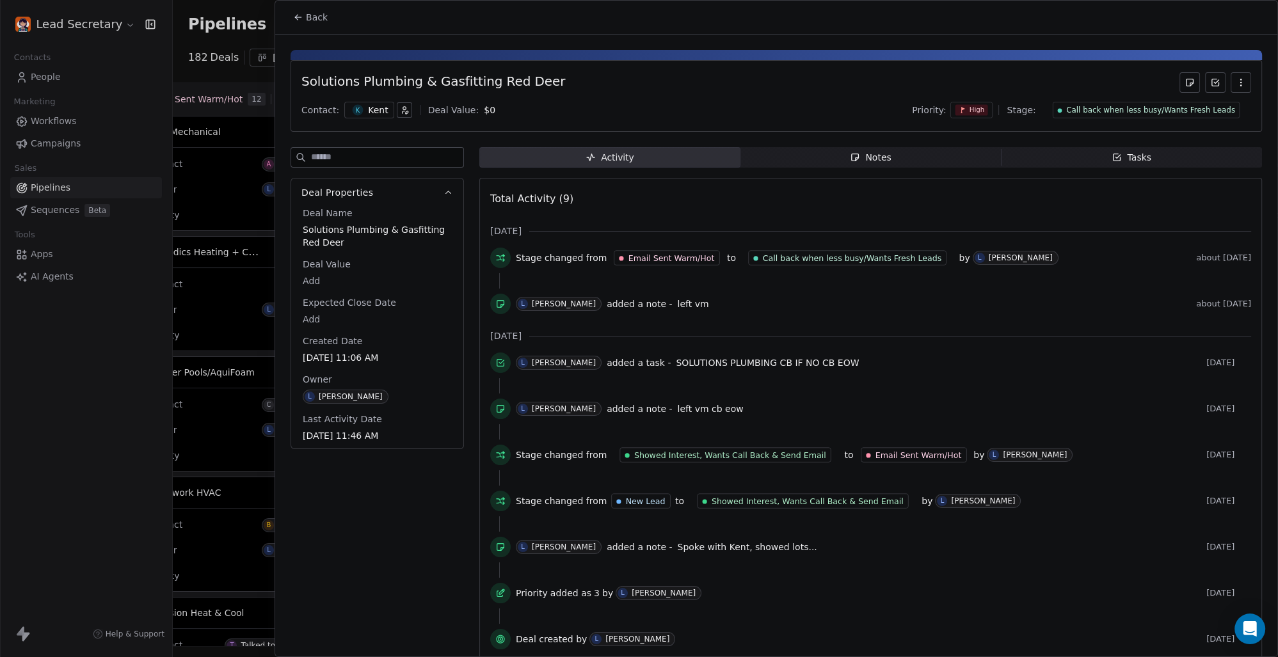
click at [308, 24] on span "Back" at bounding box center [317, 17] width 22 height 13
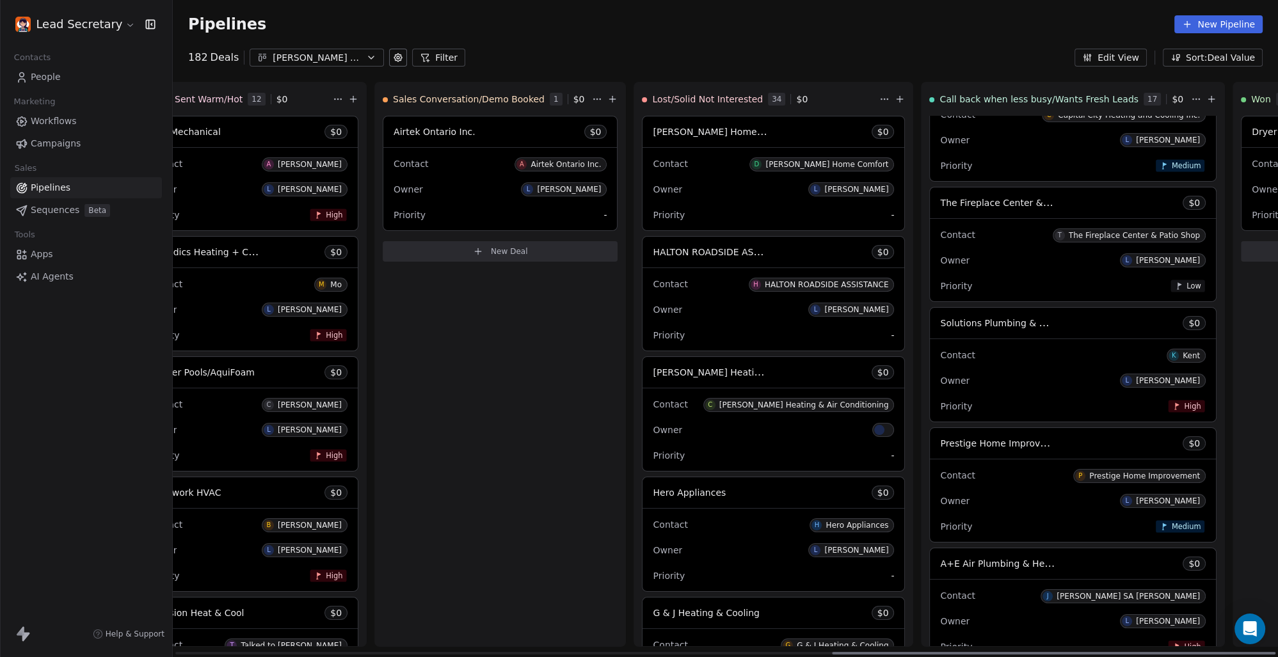
click at [940, 466] on div "Contact P Prestige Home Improvement" at bounding box center [1073, 474] width 266 height 21
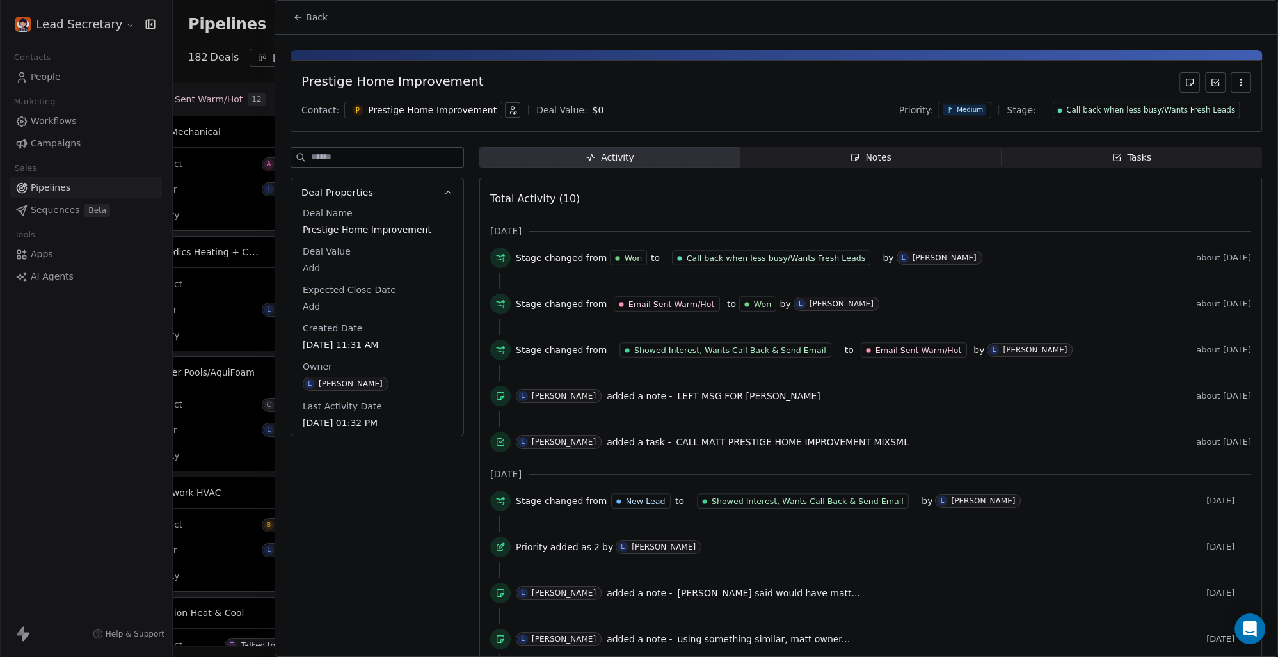
click at [356, 107] on span "P" at bounding box center [358, 110] width 11 height 11
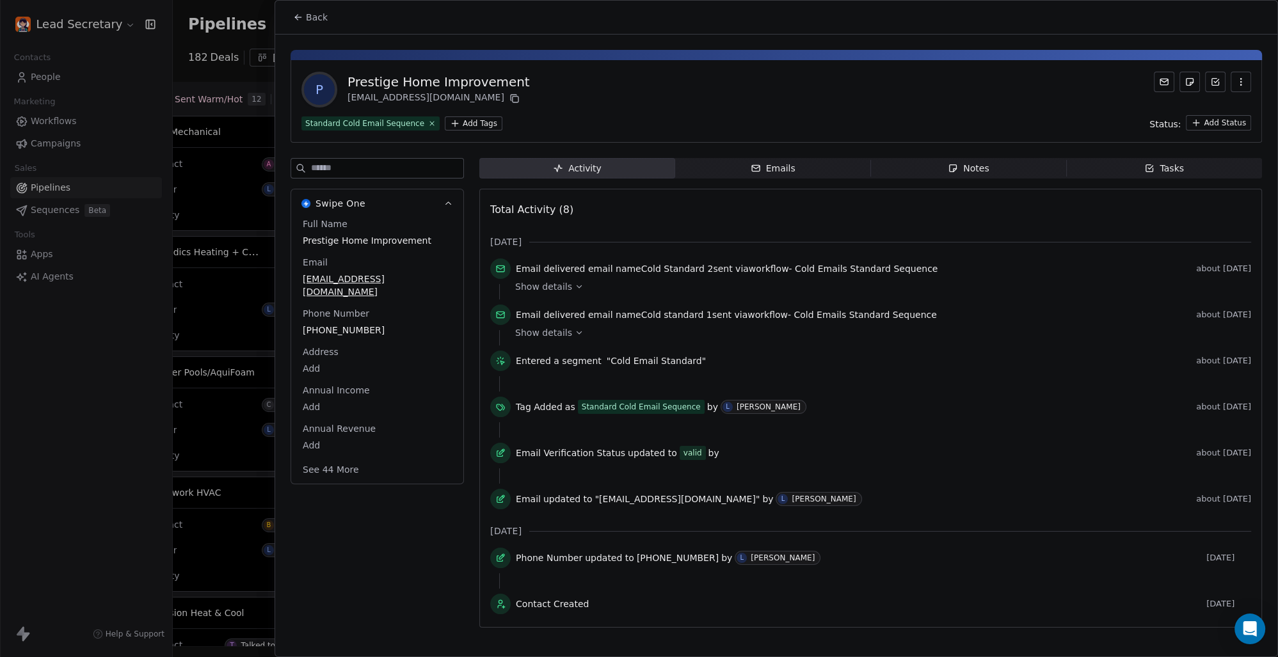
click at [467, 121] on html "Lead Secretary Contacts People Marketing Workflows Campaigns Sales Pipelines Se…" at bounding box center [639, 328] width 1278 height 657
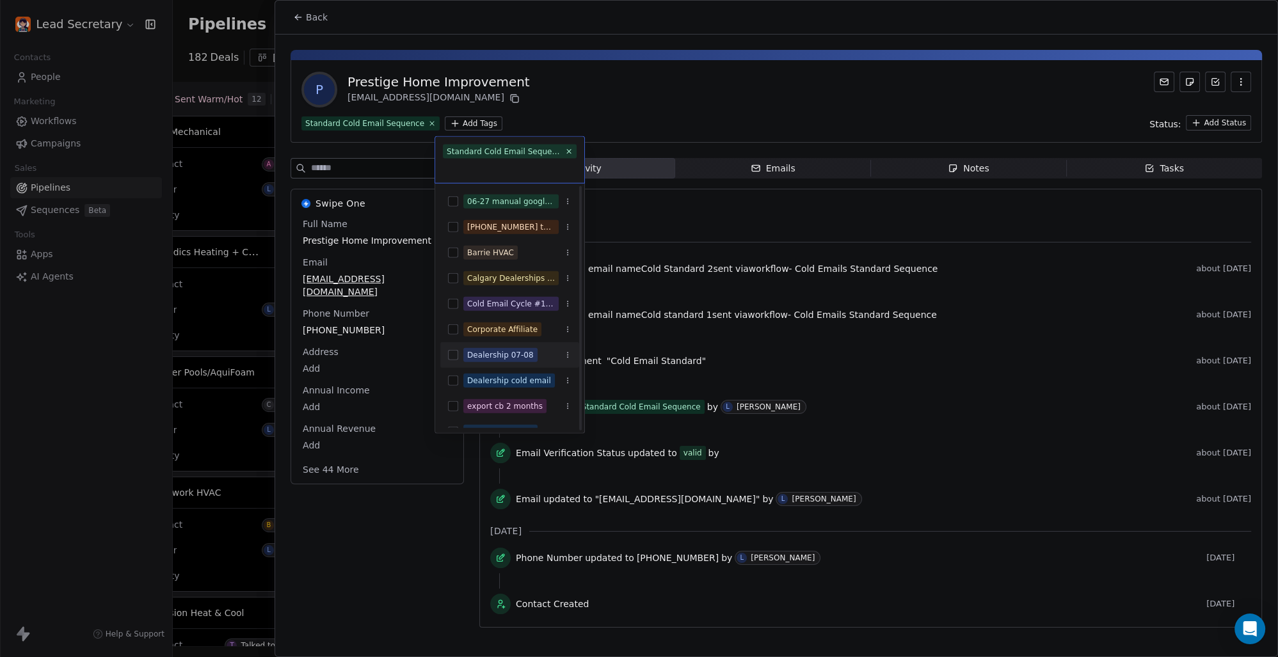
scroll to position [178, 0]
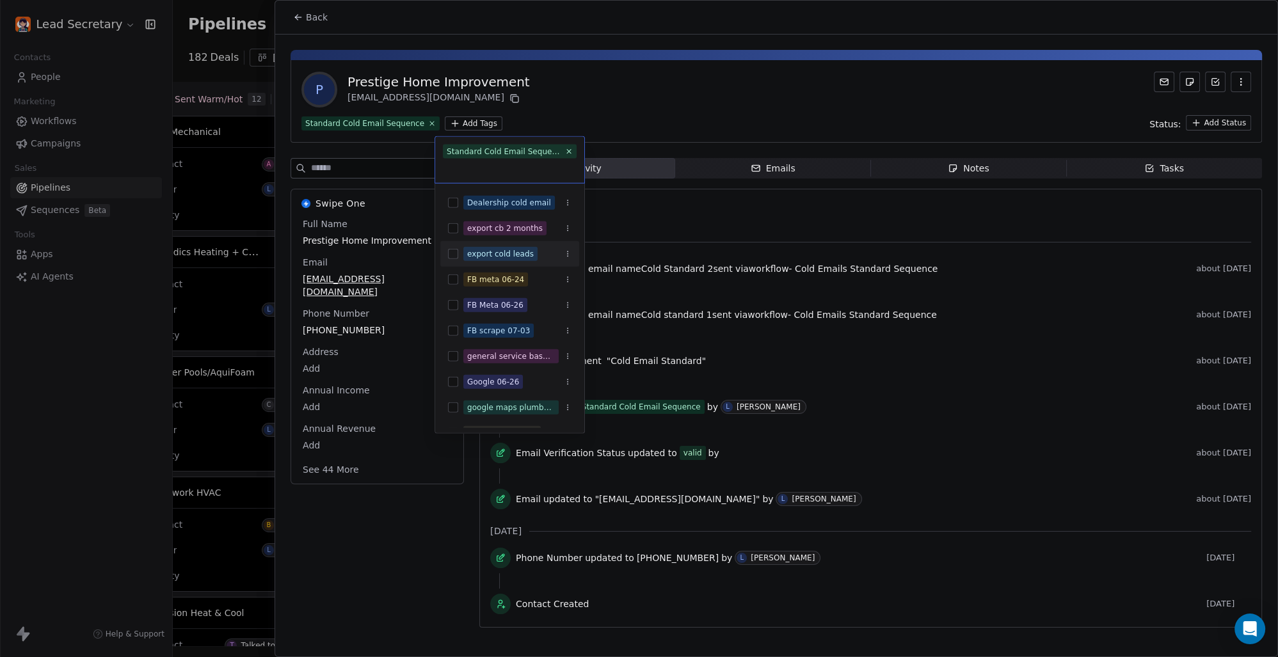
drag, startPoint x: 454, startPoint y: 255, endPoint x: 544, endPoint y: 142, distance: 144.8
click at [454, 255] on button "Suggestions" at bounding box center [453, 254] width 10 height 10
click at [610, 95] on html "Lead Secretary Contacts People Marketing Workflows Campaigns Sales Pipelines Se…" at bounding box center [639, 328] width 1278 height 657
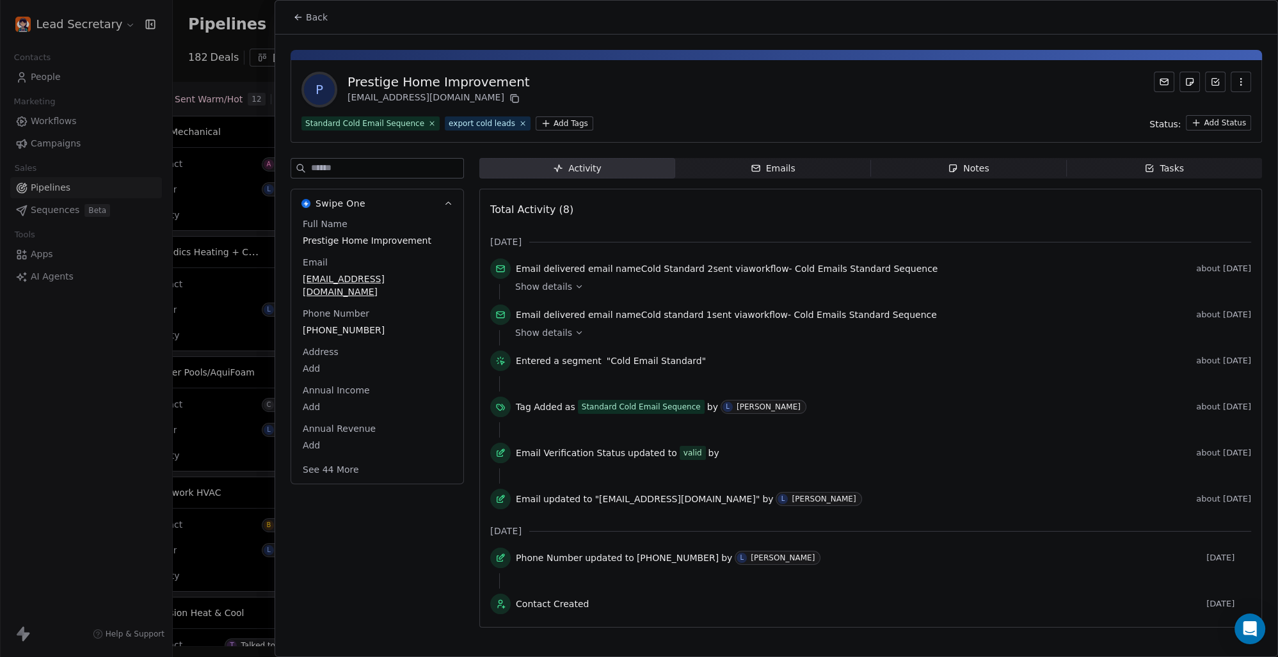
scroll to position [0, 1637]
click at [290, 16] on button "Back" at bounding box center [310, 17] width 50 height 23
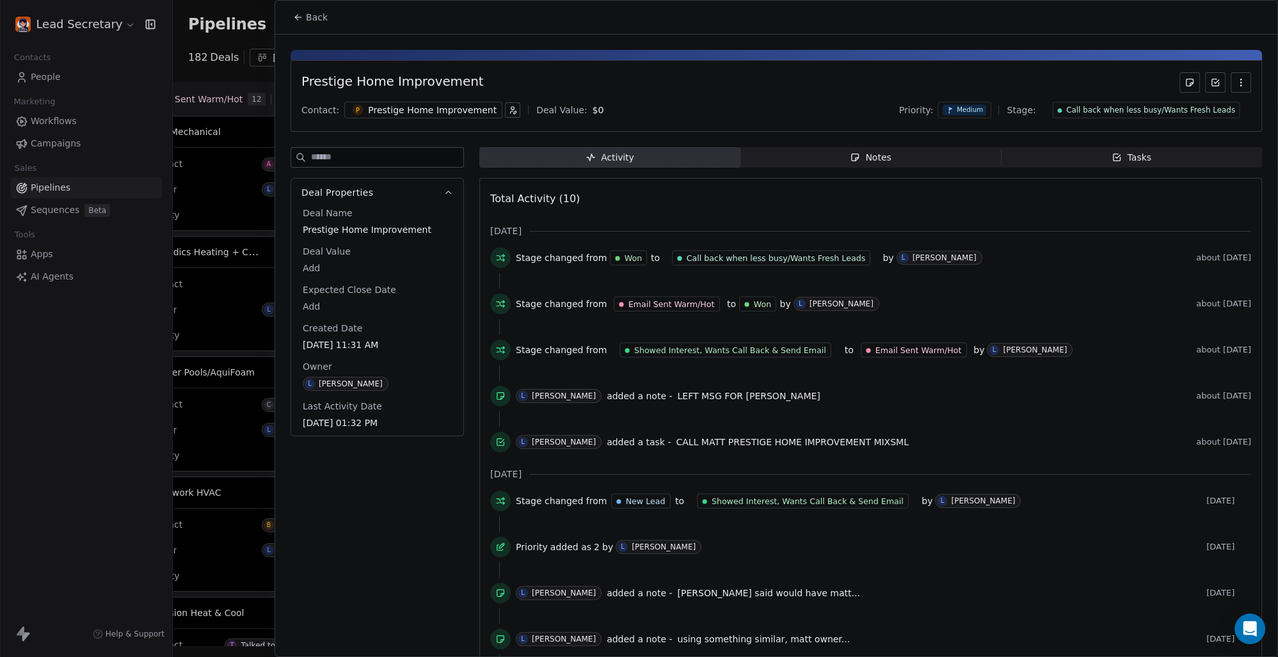
click at [316, 10] on button "Back" at bounding box center [310, 17] width 50 height 23
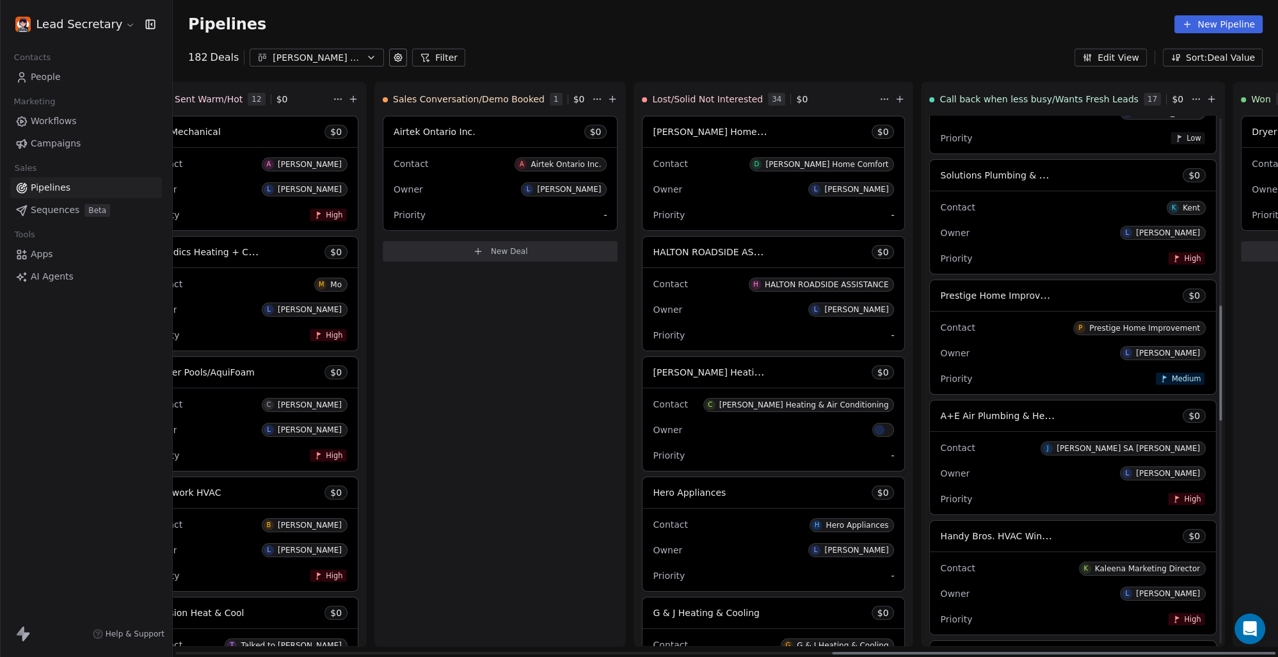
scroll to position [949, 0]
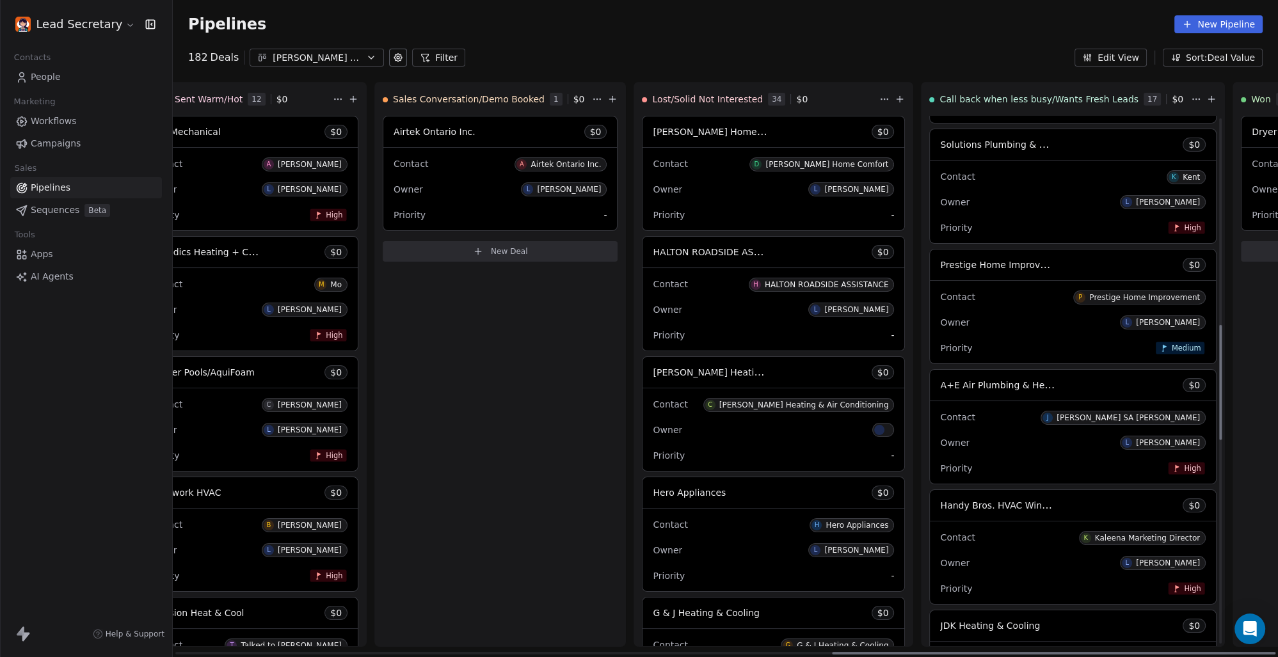
click at [940, 385] on span "A+E Air Plumbing & Heating Inc." at bounding box center [1013, 385] width 146 height 12
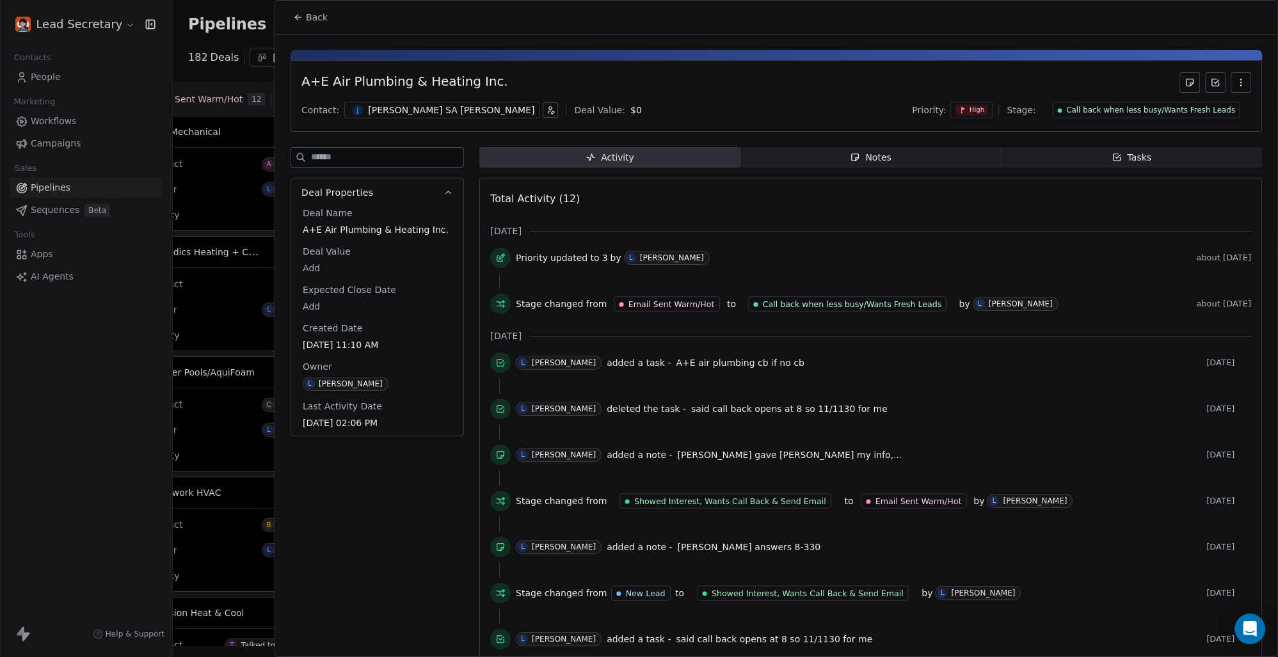
click at [411, 115] on div "[PERSON_NAME] SA [PERSON_NAME]" at bounding box center [451, 110] width 166 height 13
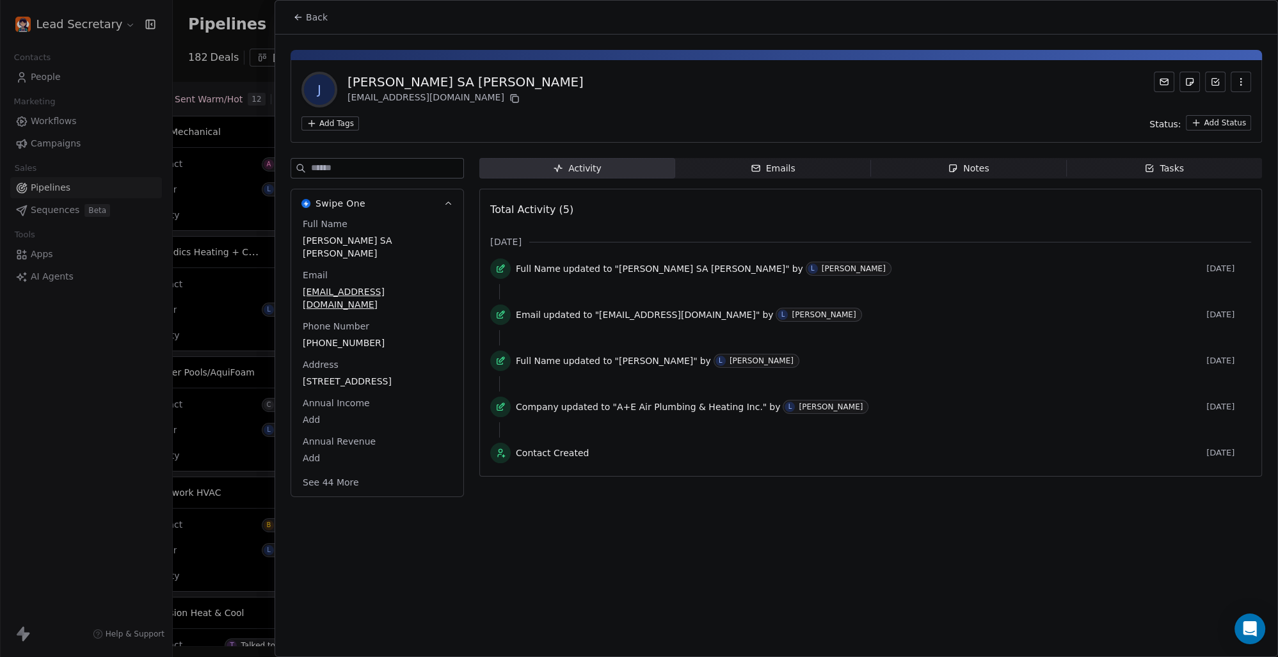
click at [334, 130] on html "Lead Secretary Contacts People Marketing Workflows Campaigns Sales Pipelines Se…" at bounding box center [639, 328] width 1278 height 657
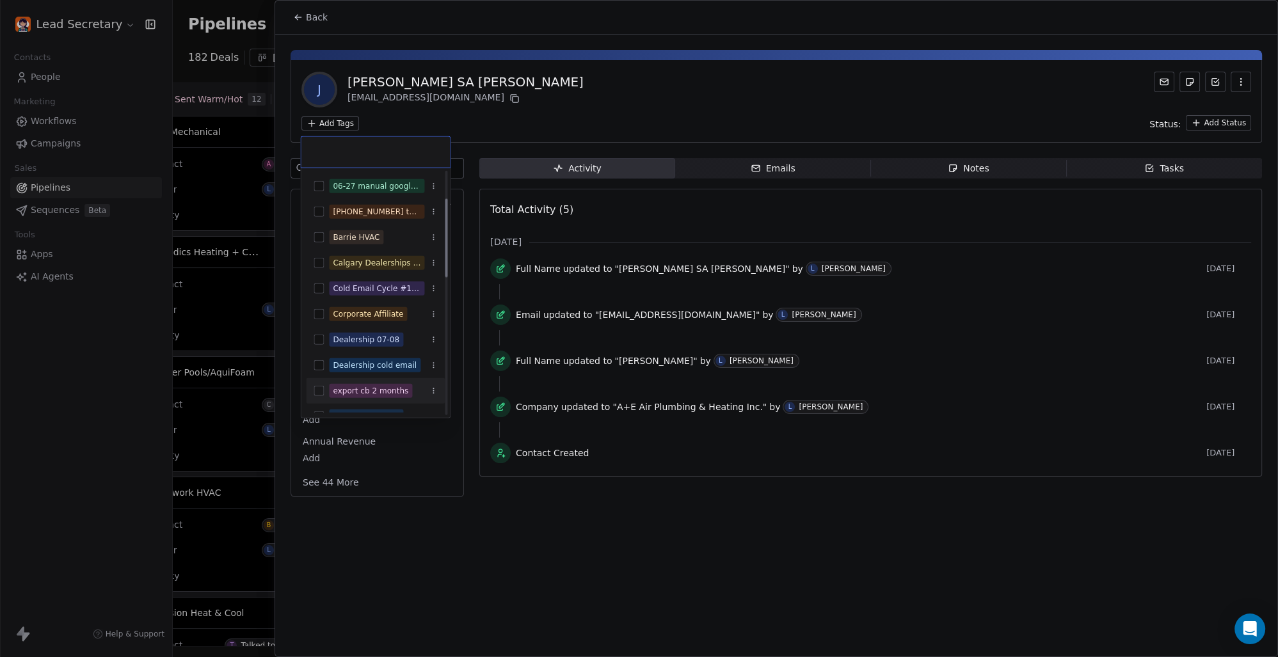
scroll to position [89, 0]
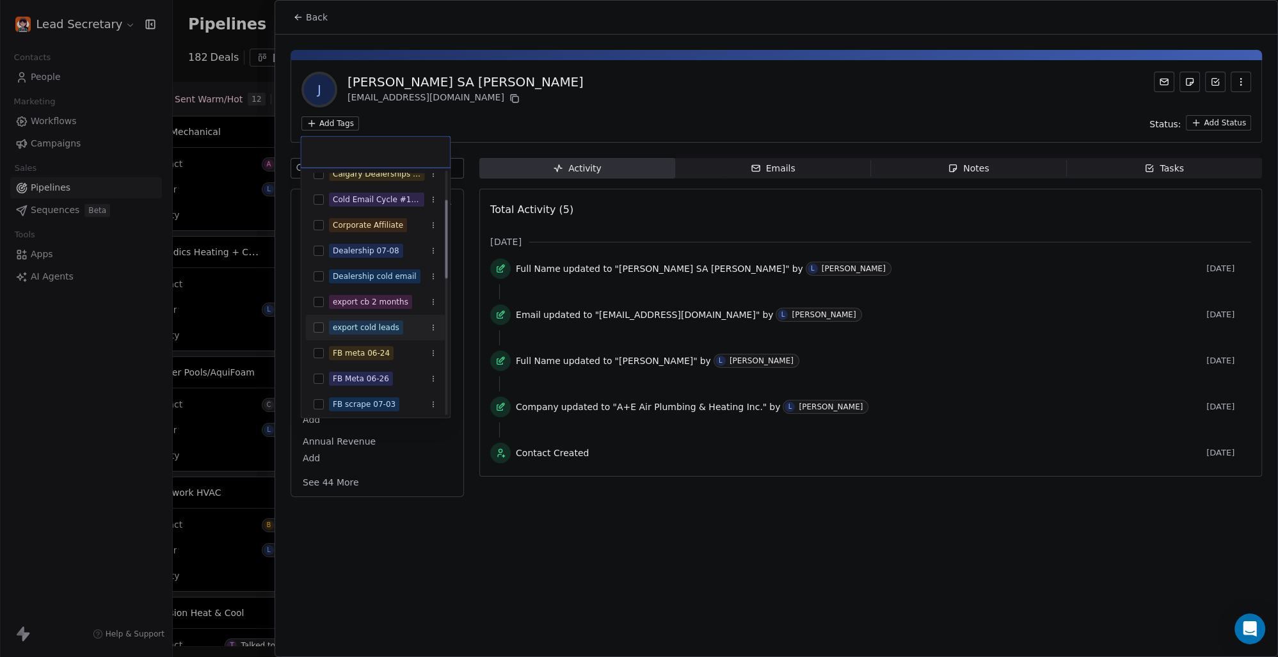
click at [315, 328] on button "Suggestions" at bounding box center [319, 327] width 10 height 10
click at [607, 122] on html "Lead Secretary Contacts People Marketing Workflows Campaigns Sales Pipelines Se…" at bounding box center [639, 328] width 1278 height 657
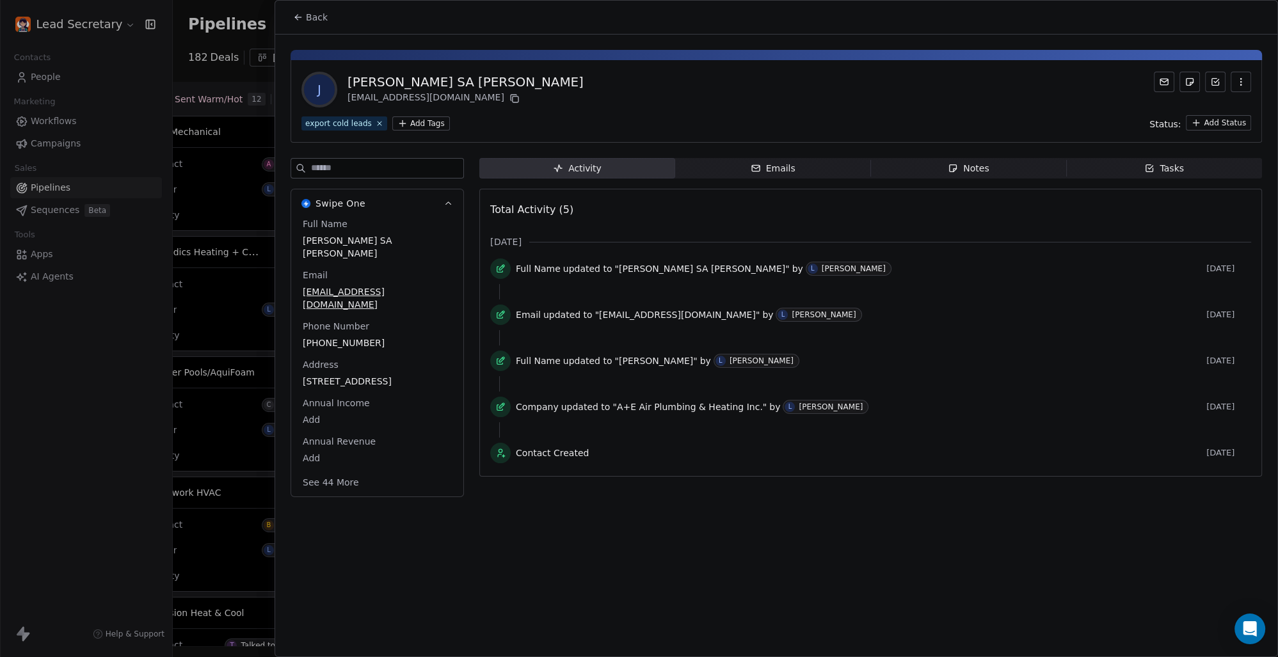
scroll to position [0, 1637]
click at [326, 22] on button "Back" at bounding box center [310, 17] width 50 height 23
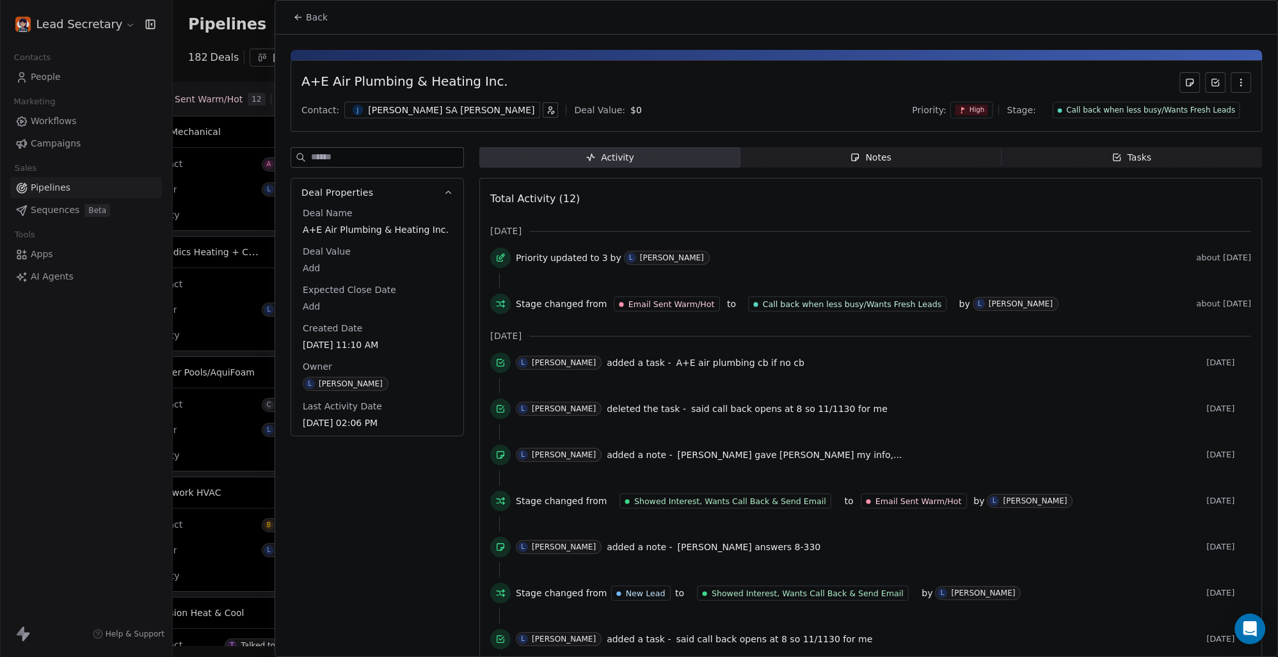
click at [329, 10] on button "Back" at bounding box center [310, 17] width 50 height 23
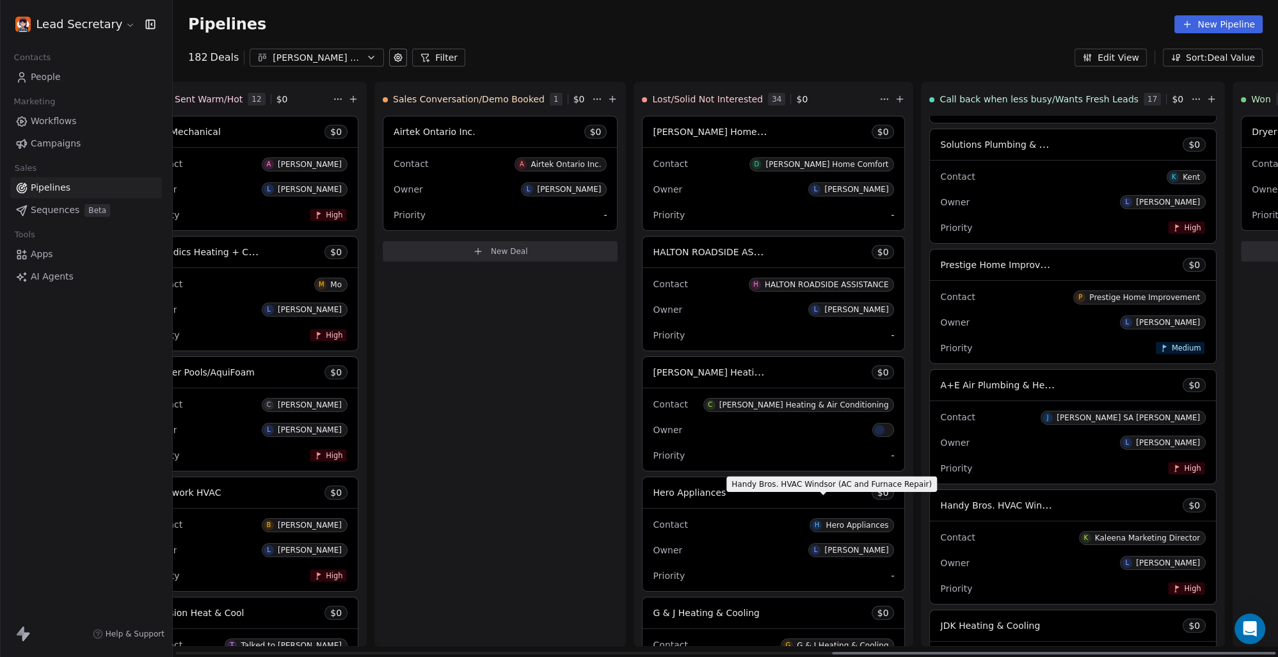
click at [940, 501] on span "Handy Bros. HVAC Windsor (AC and Furnace Repair)" at bounding box center [1056, 505] width 232 height 12
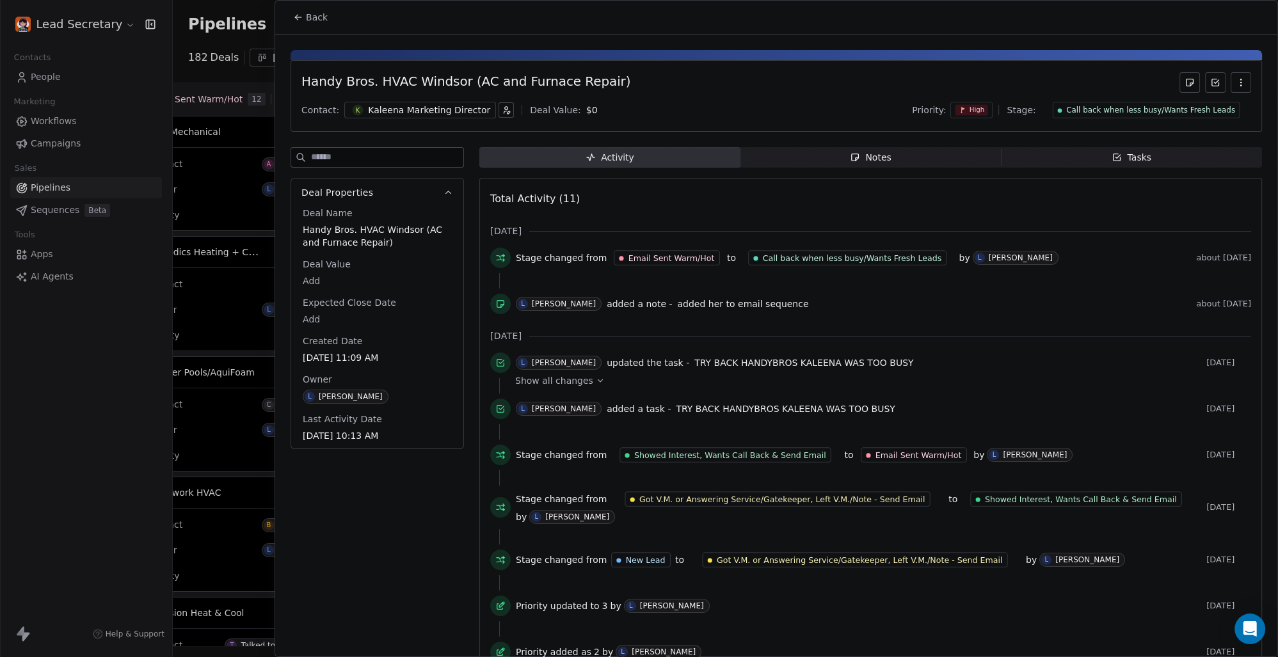
click at [381, 102] on div "[PERSON_NAME] Marketing Director" at bounding box center [420, 110] width 152 height 17
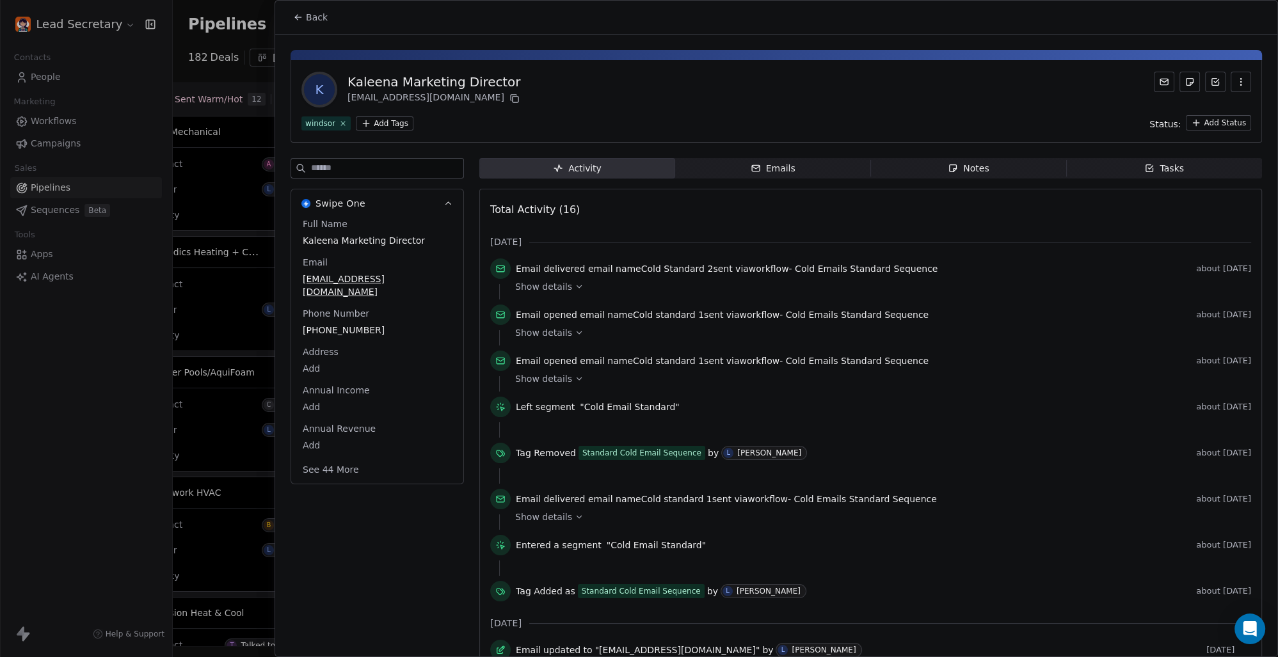
click at [377, 123] on html "Lead Secretary Contacts People Marketing Workflows Campaigns Sales Pipelines Se…" at bounding box center [639, 328] width 1278 height 657
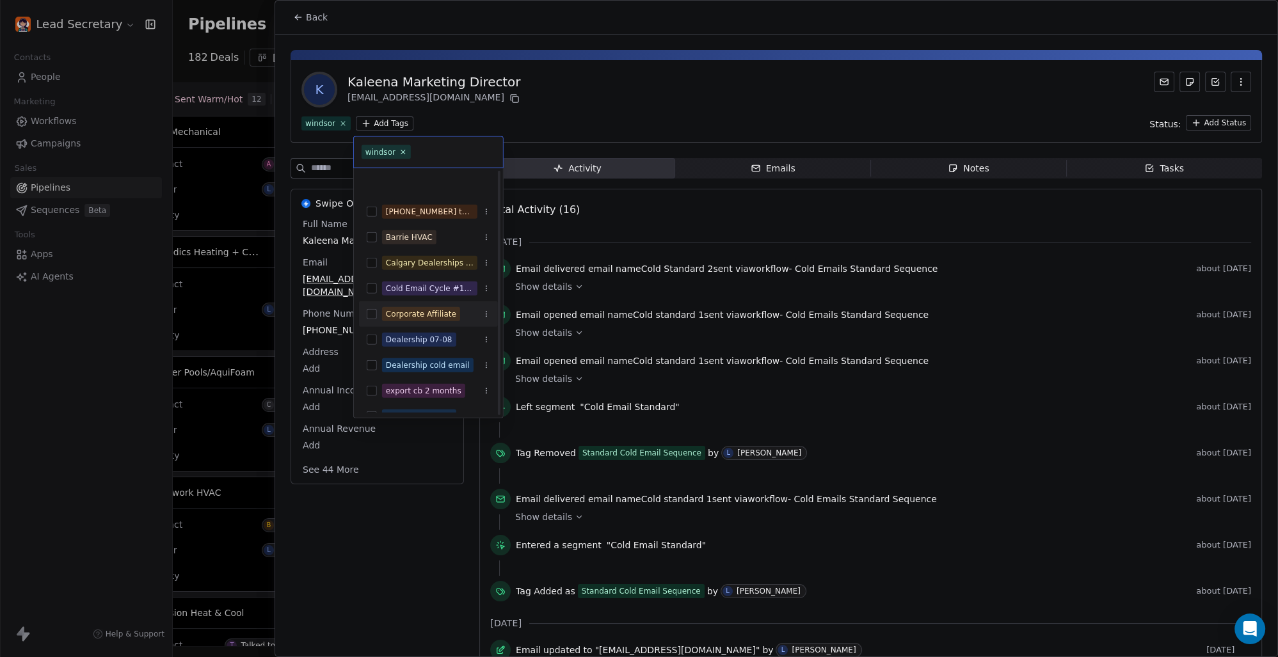
scroll to position [178, 0]
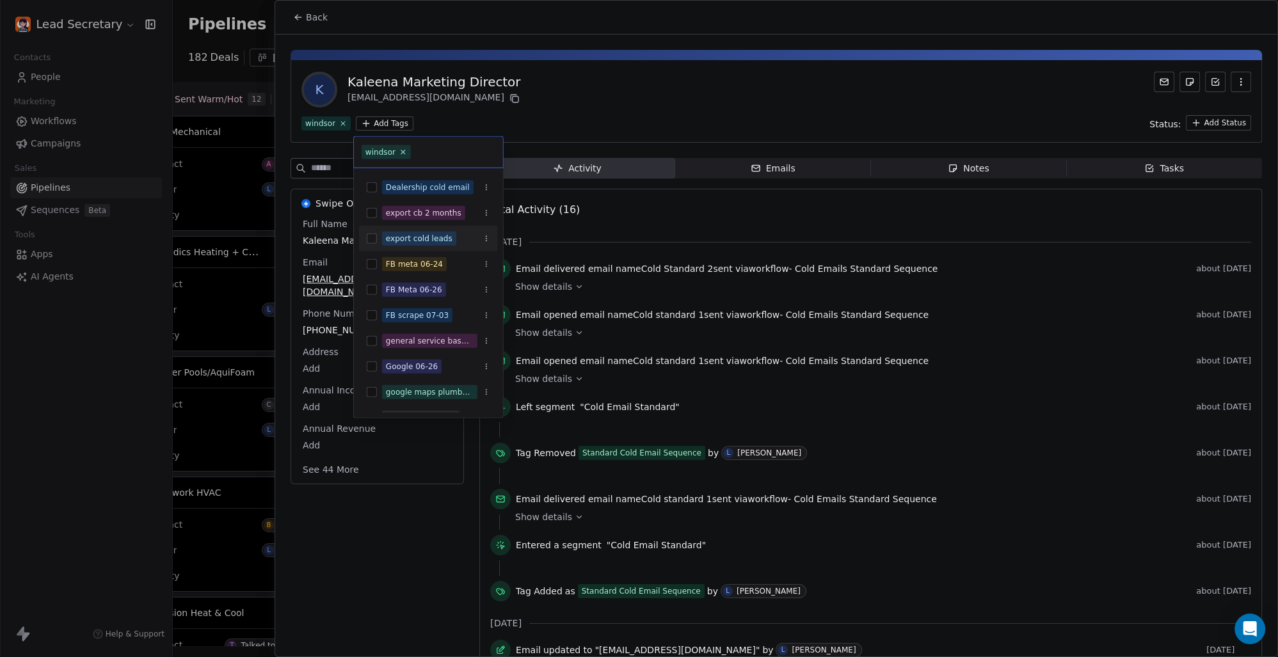
click at [367, 242] on button "Suggestions" at bounding box center [372, 239] width 10 height 10
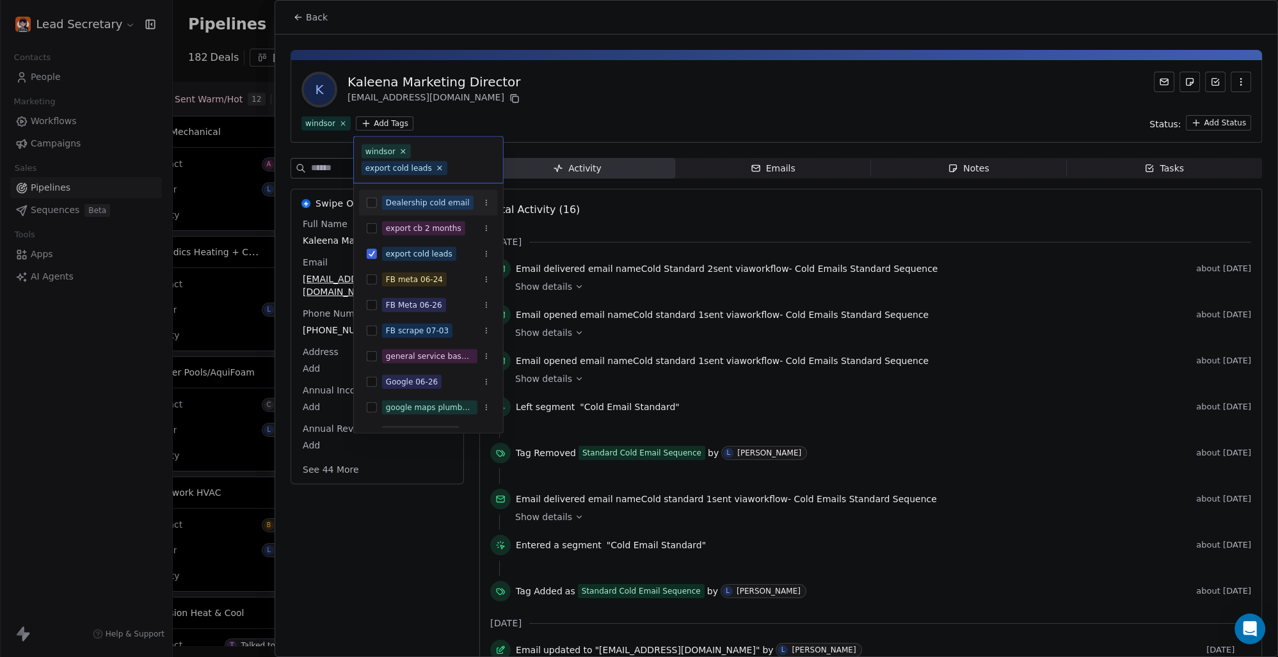
click at [595, 90] on html "Lead Secretary Contacts People Marketing Workflows Campaigns Sales Pipelines Se…" at bounding box center [639, 328] width 1278 height 657
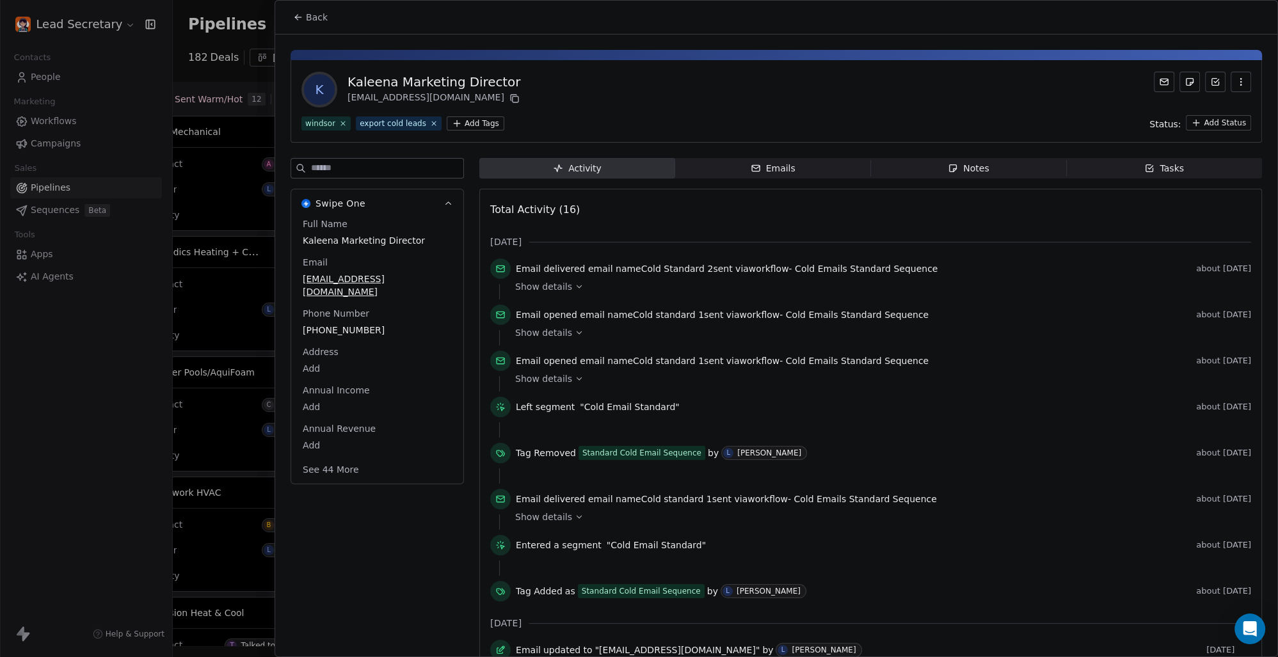
scroll to position [0, 1637]
click at [310, 17] on span "Back" at bounding box center [317, 17] width 22 height 13
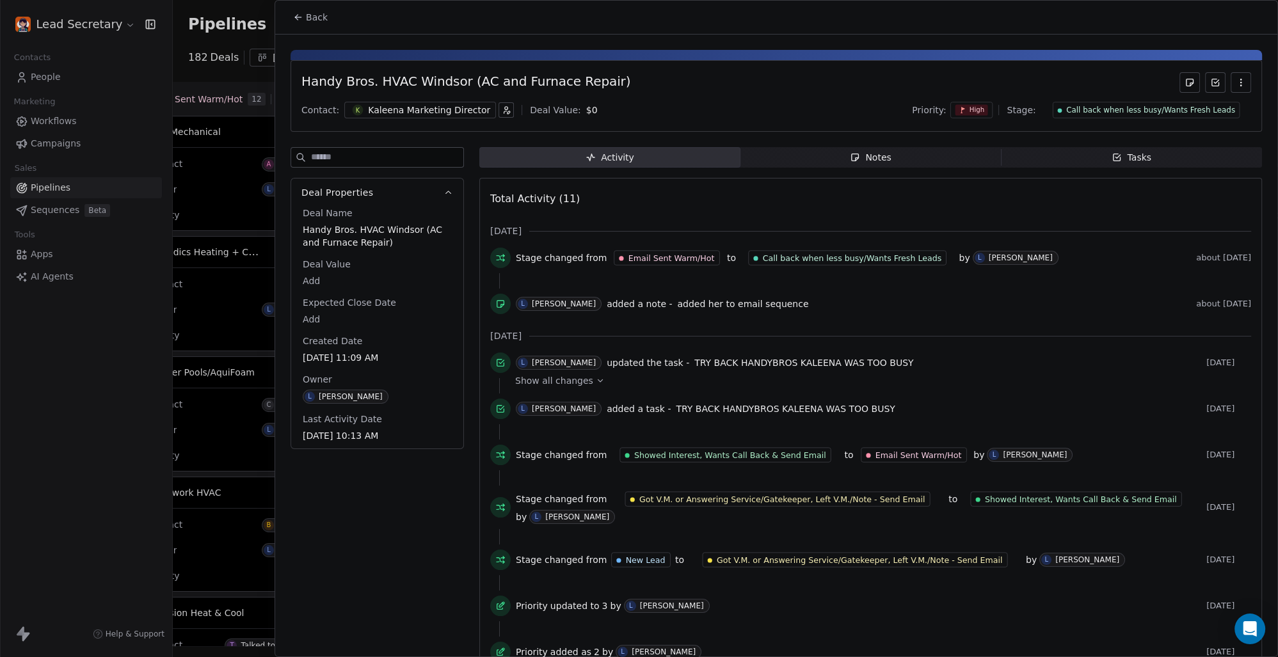
click at [310, 17] on span "Back" at bounding box center [317, 17] width 22 height 13
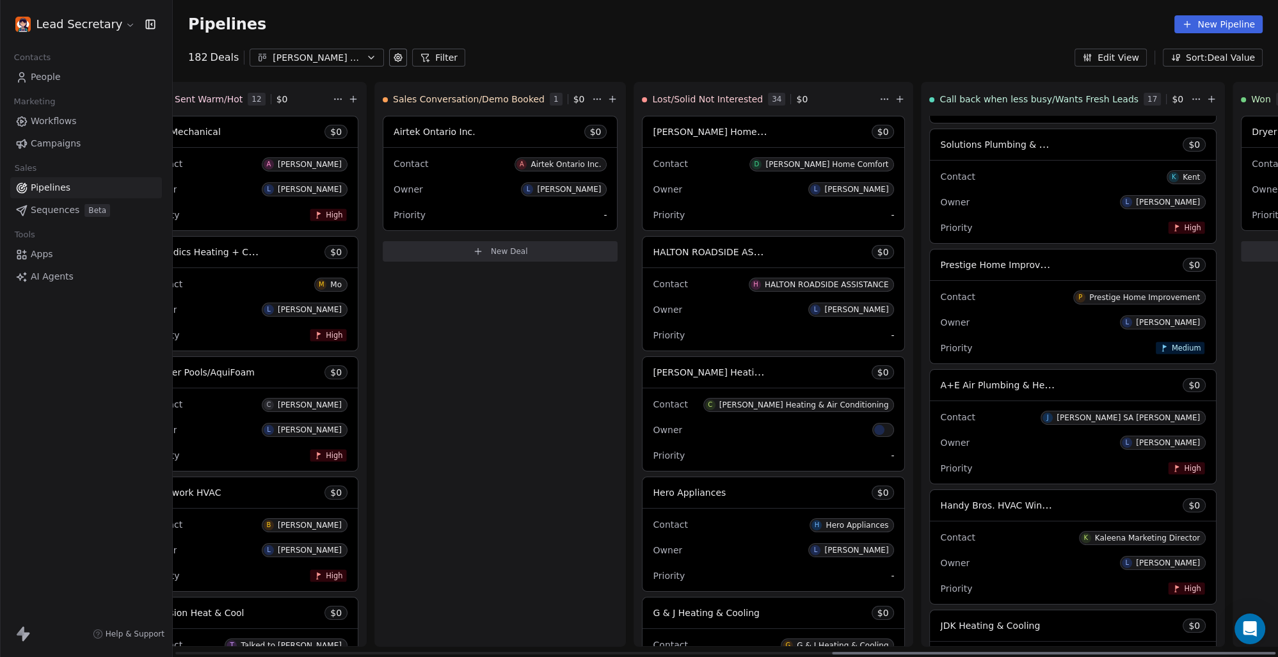
click at [940, 387] on span "A+E Air Plumbing & Heating Inc." at bounding box center [1013, 385] width 146 height 12
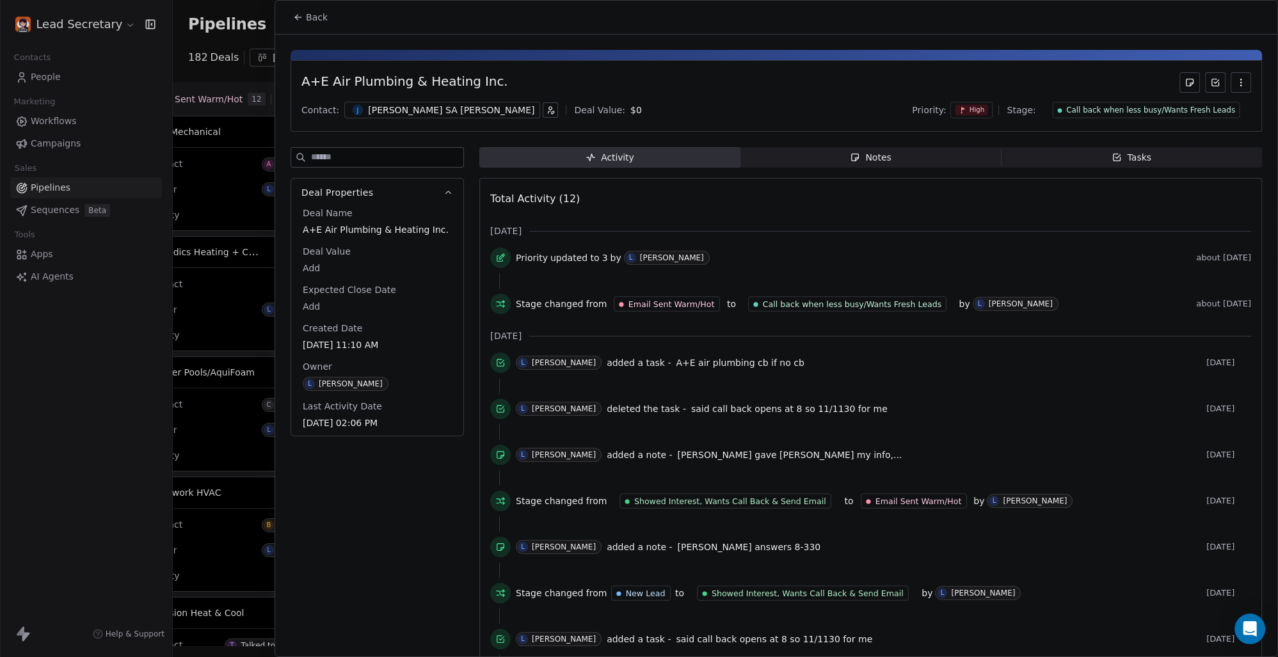
click at [317, 12] on span "Back" at bounding box center [317, 17] width 22 height 13
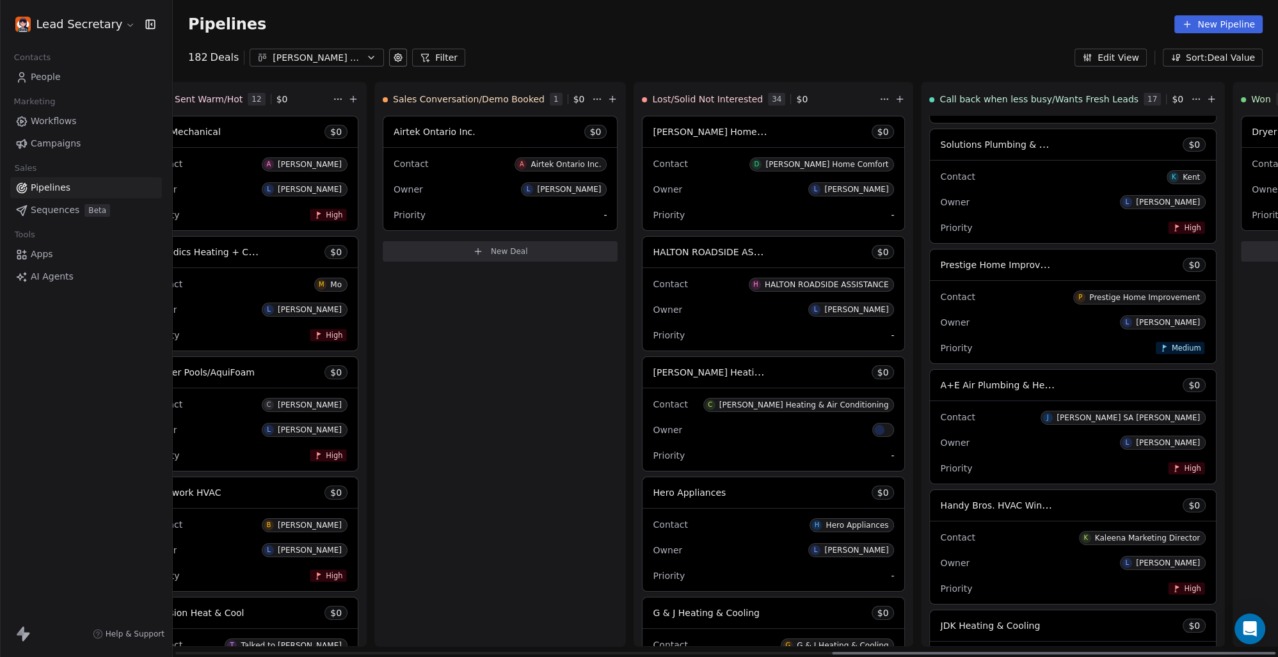
click at [940, 263] on span "Prestige Home Improvement" at bounding box center [1004, 264] width 129 height 12
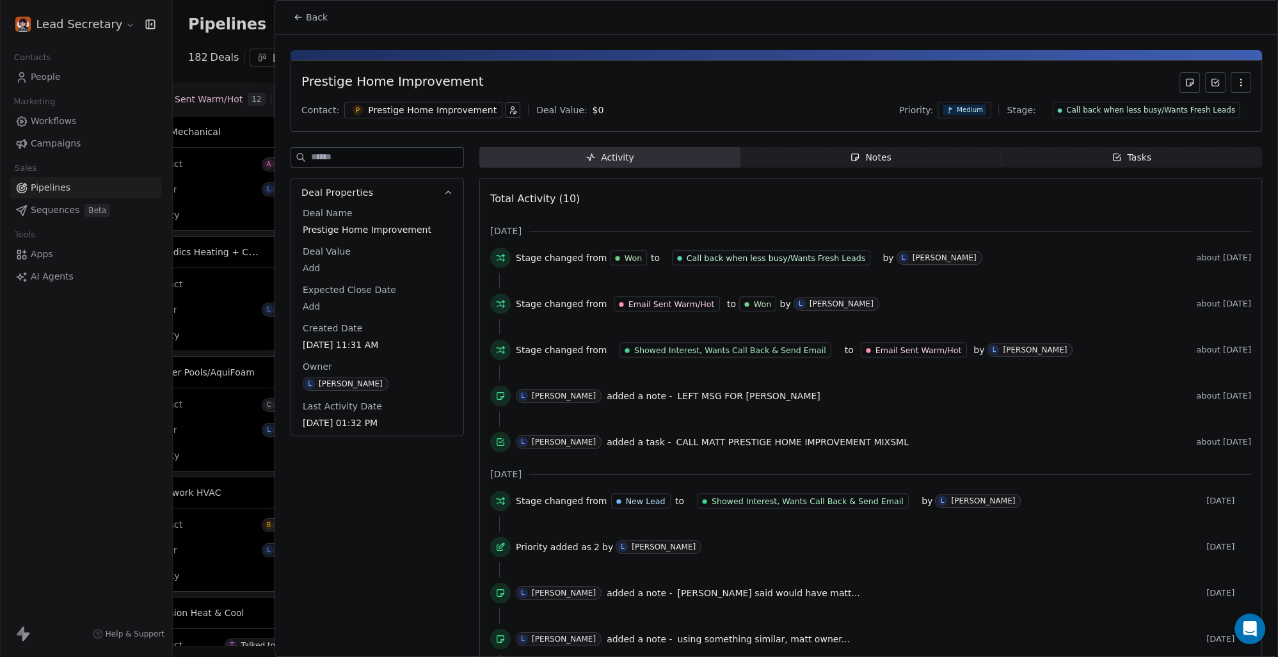
click at [393, 106] on div "Prestige Home Improvement" at bounding box center [432, 110] width 129 height 13
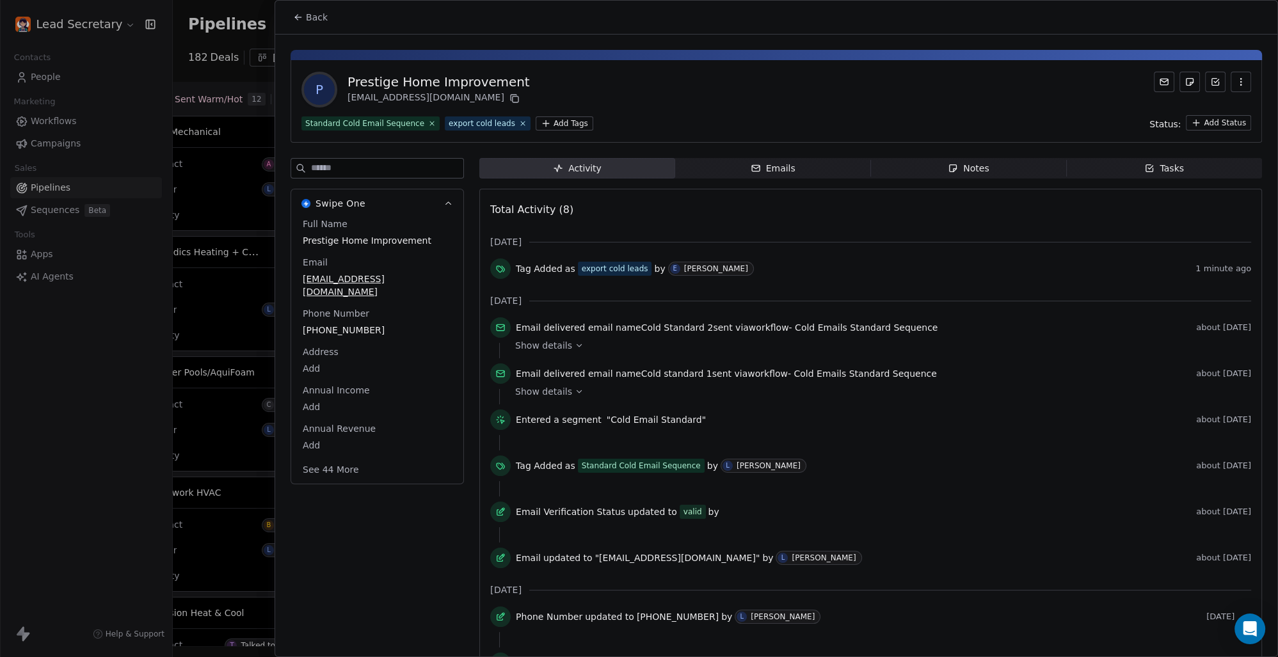
click at [308, 15] on span "Back" at bounding box center [317, 17] width 22 height 13
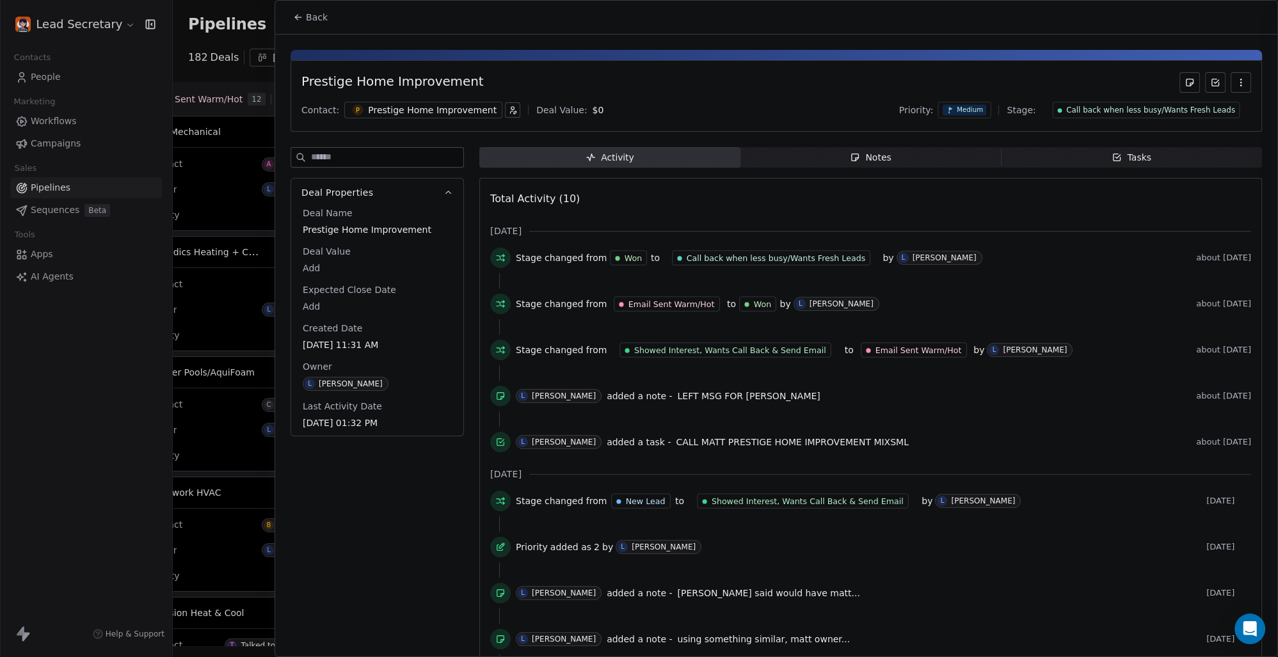
click at [308, 15] on span "Back" at bounding box center [317, 17] width 22 height 13
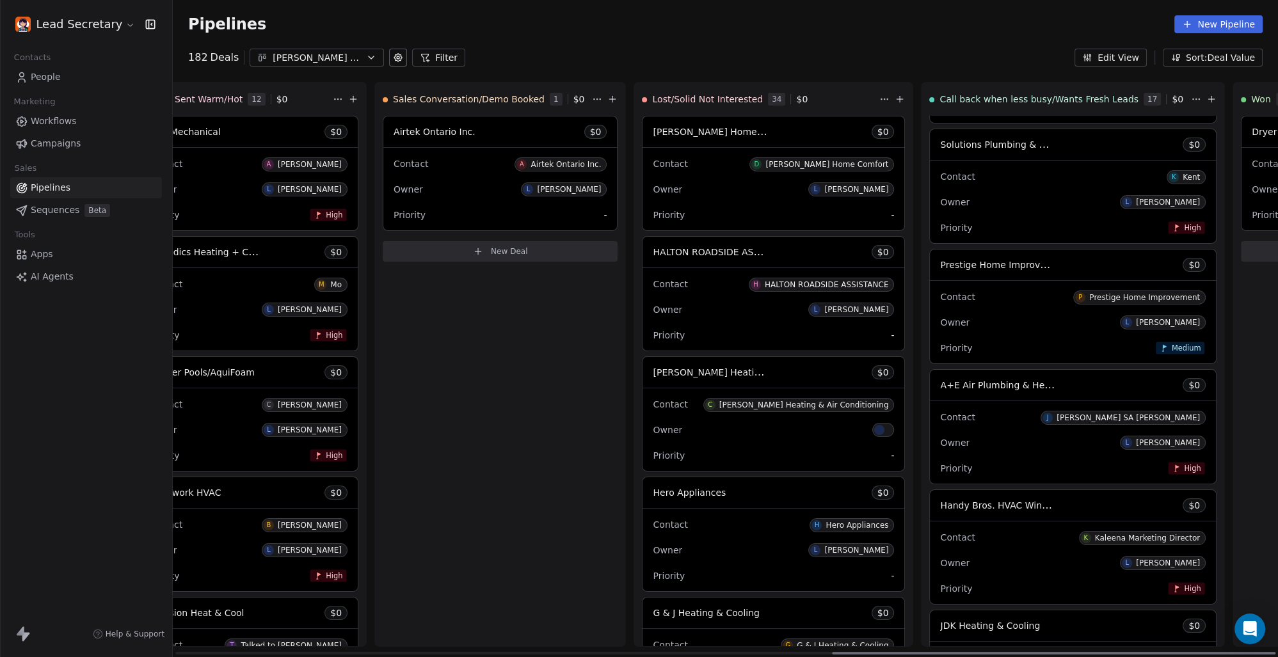
click at [930, 119] on div "Contact T The Fireplace Center & Patio Shop Owner L [PERSON_NAME] Priority Low" at bounding box center [1073, 81] width 286 height 83
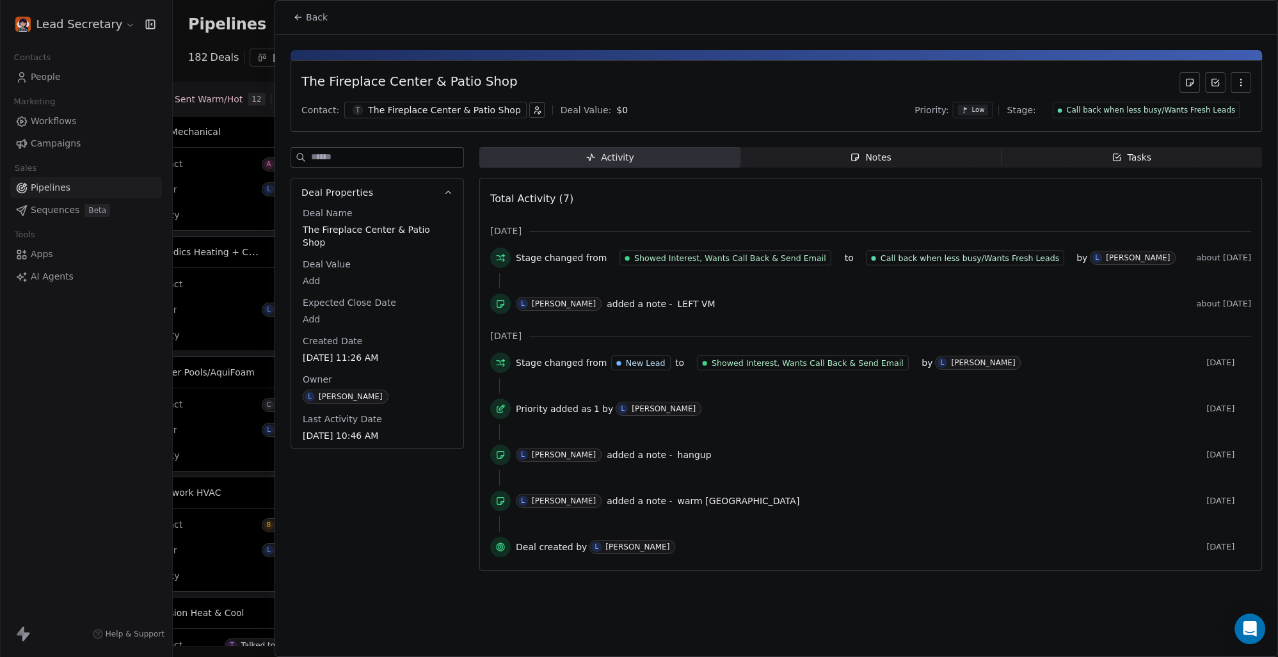
click at [329, 17] on button "Back" at bounding box center [310, 17] width 50 height 23
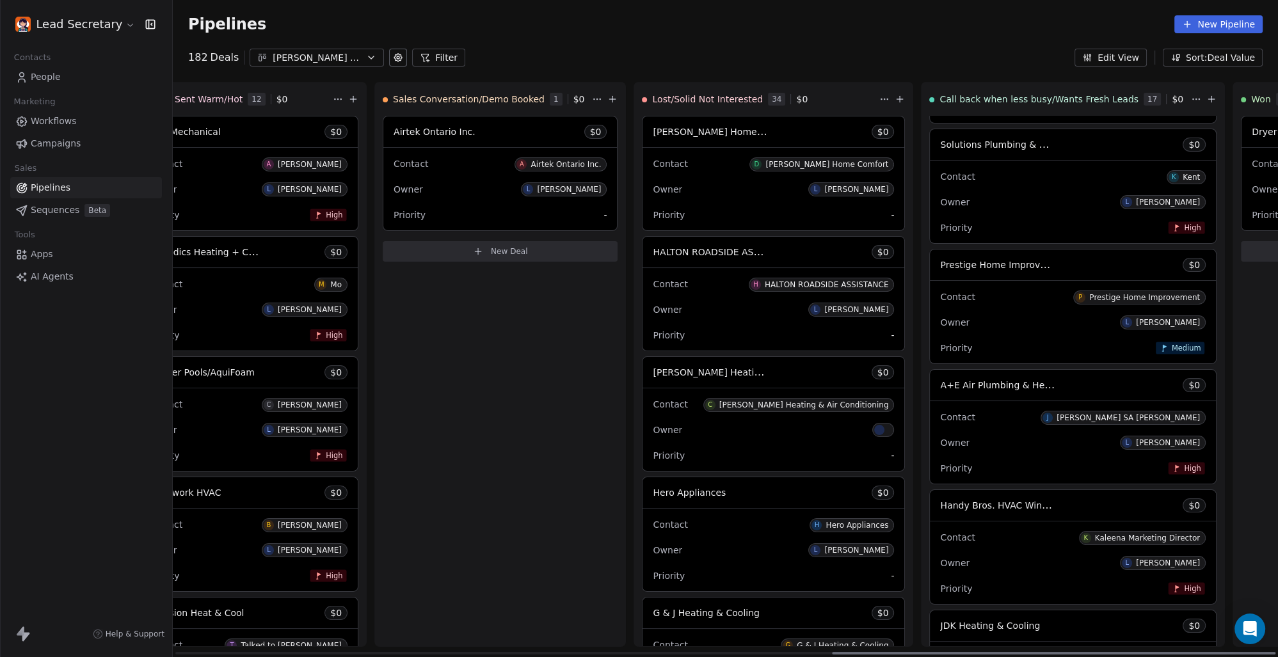
click at [940, 144] on span "Solutions Plumbing & Gasfitting Red Deer" at bounding box center [1033, 144] width 186 height 12
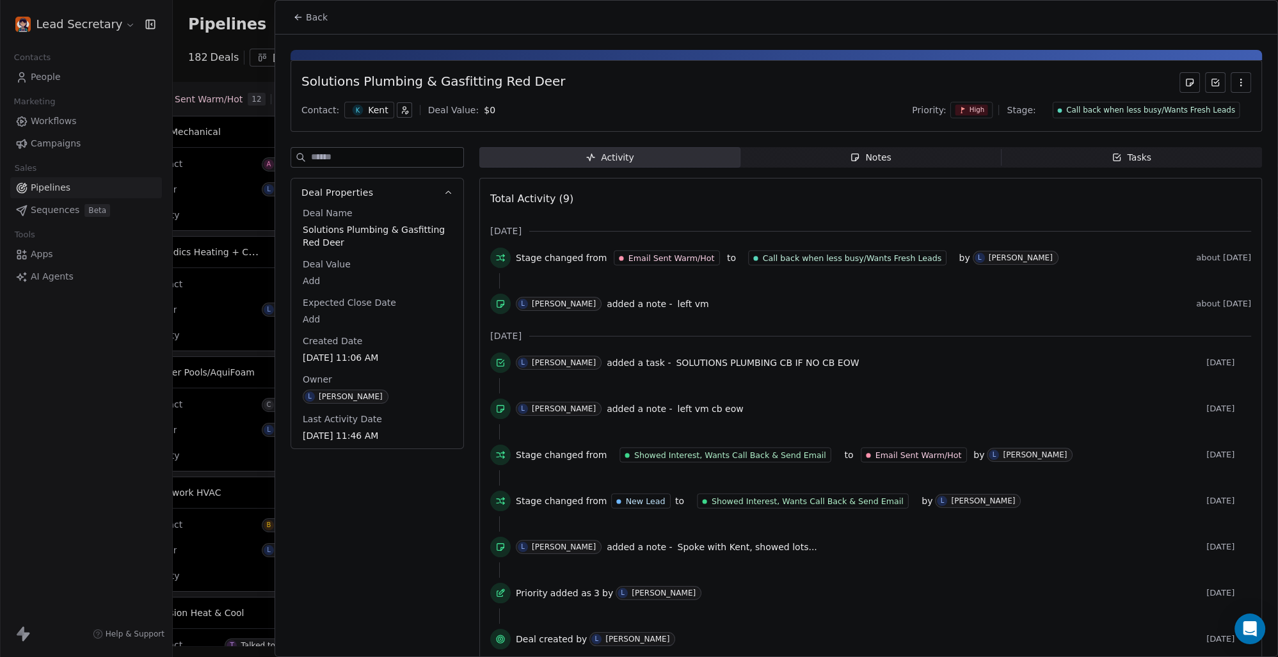
click at [375, 104] on div "Kent" at bounding box center [378, 110] width 20 height 13
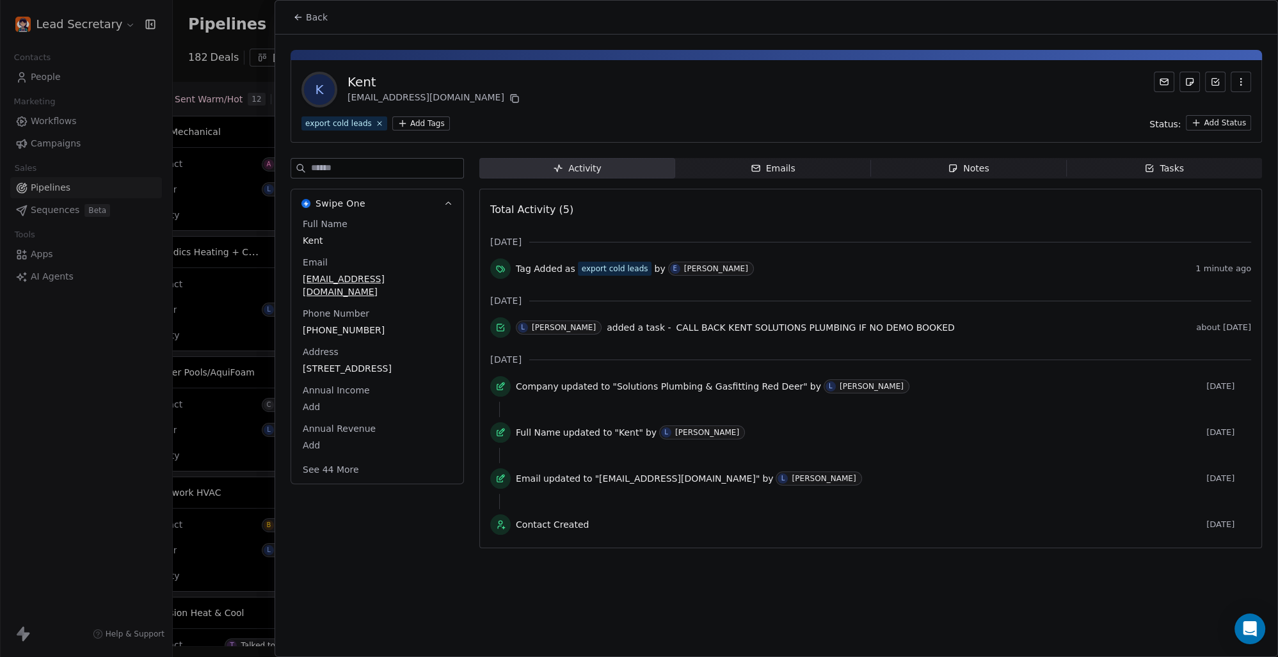
click at [317, 26] on button "Back" at bounding box center [310, 17] width 50 height 23
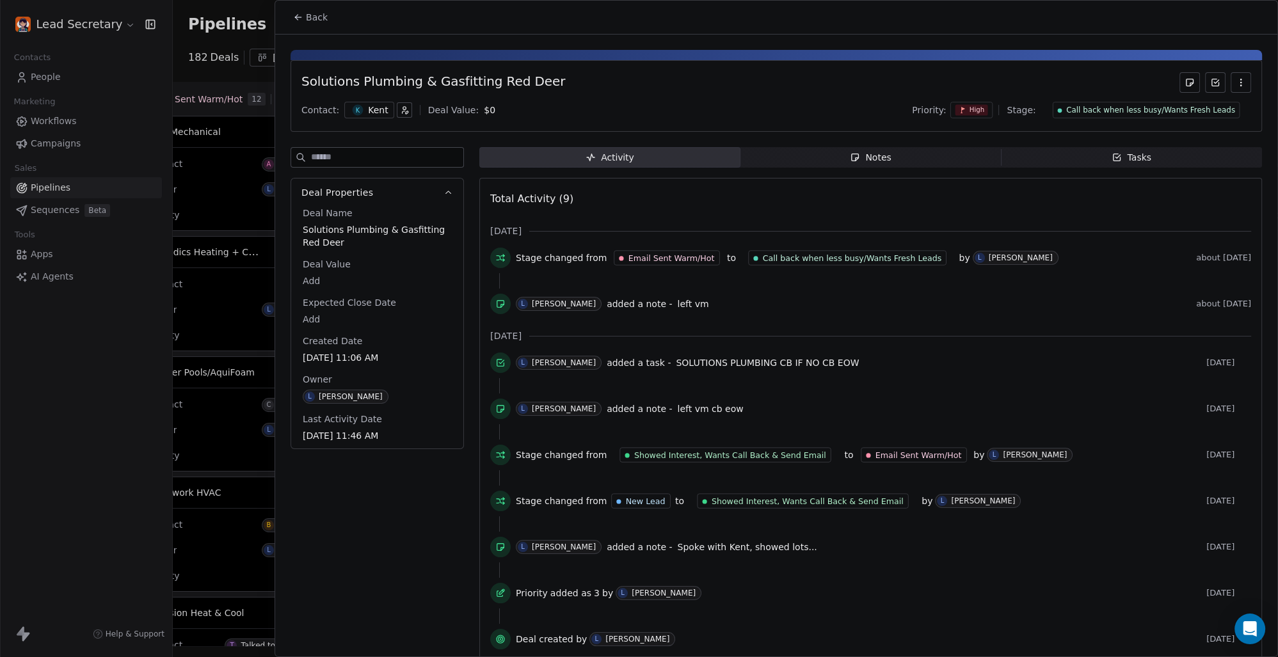
click at [319, 15] on span "Back" at bounding box center [317, 17] width 22 height 13
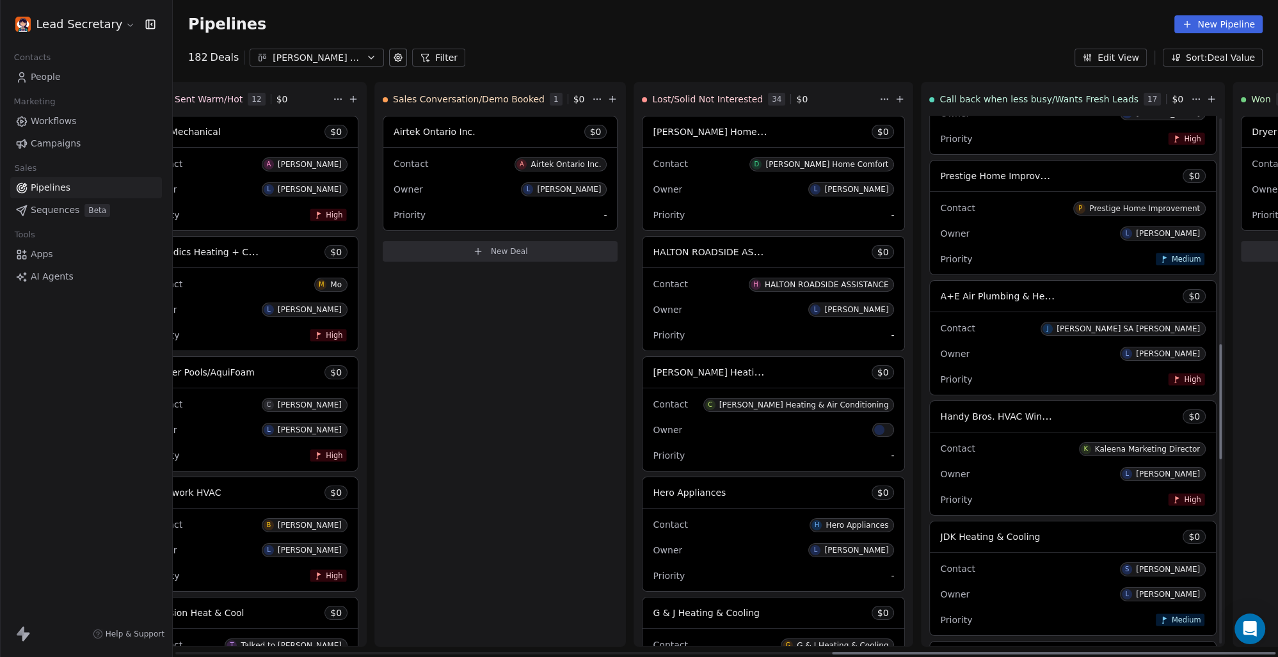
scroll to position [1127, 0]
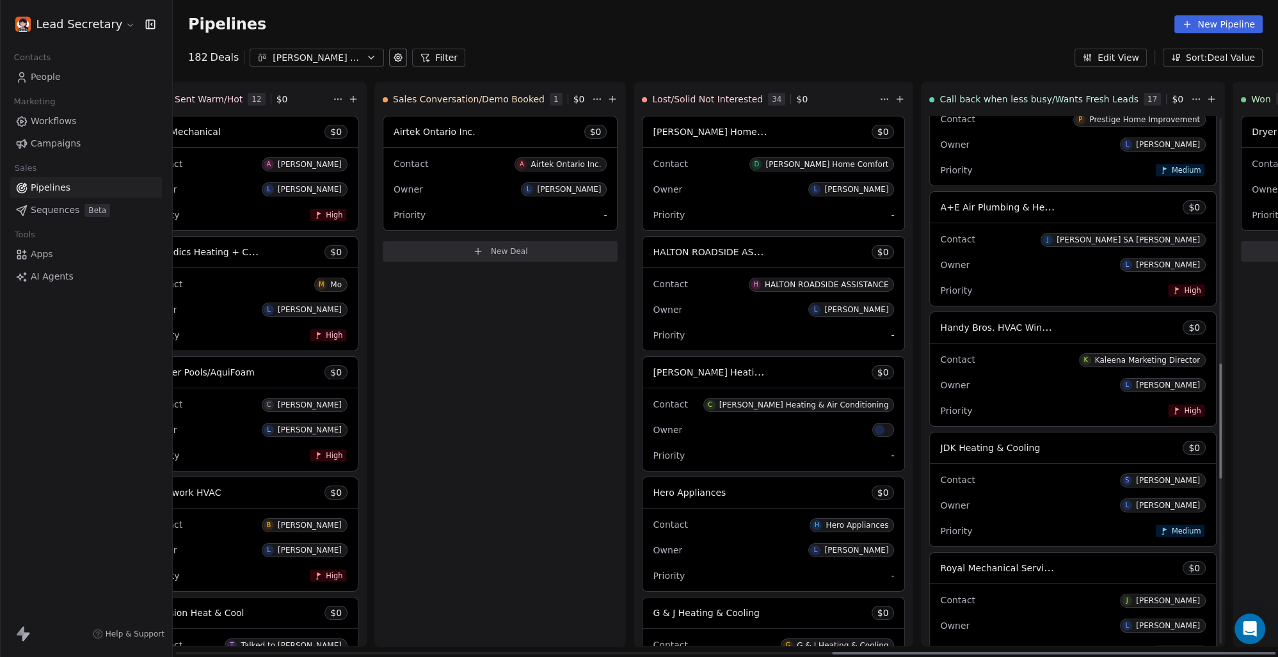
click at [940, 329] on span "Handy Bros. HVAC Windsor (AC and Furnace Repair)" at bounding box center [1056, 327] width 232 height 12
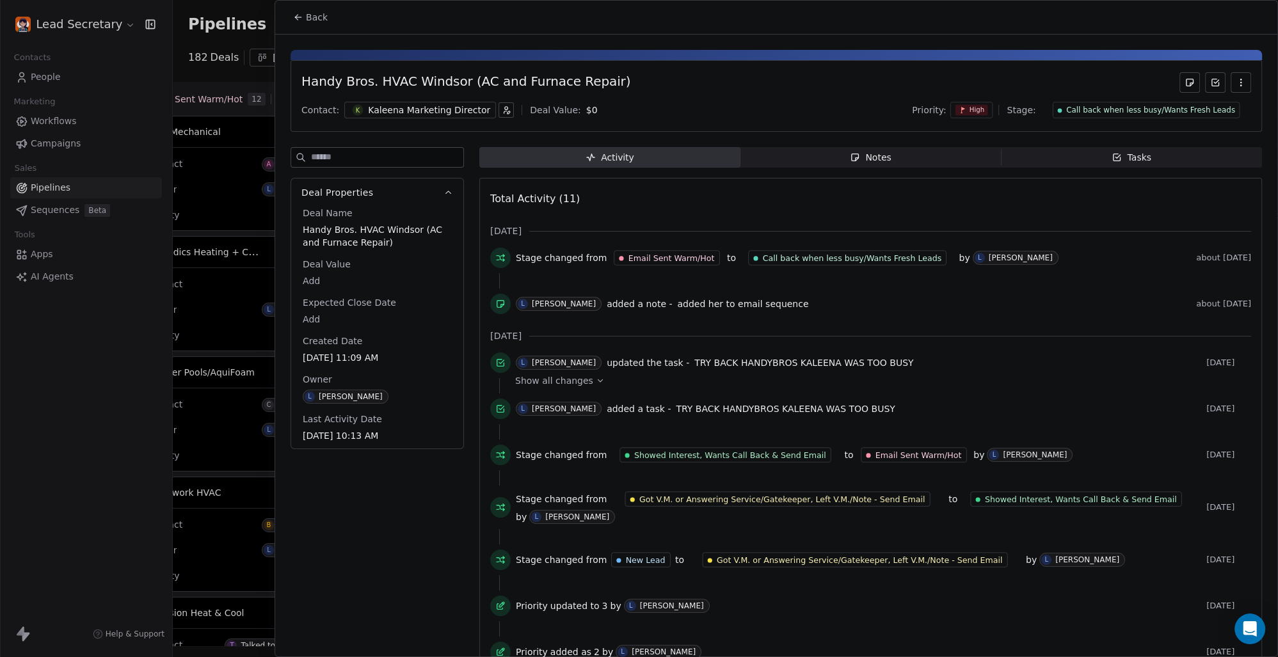
click at [448, 112] on div "Kaleena Marketing Director" at bounding box center [429, 110] width 122 height 13
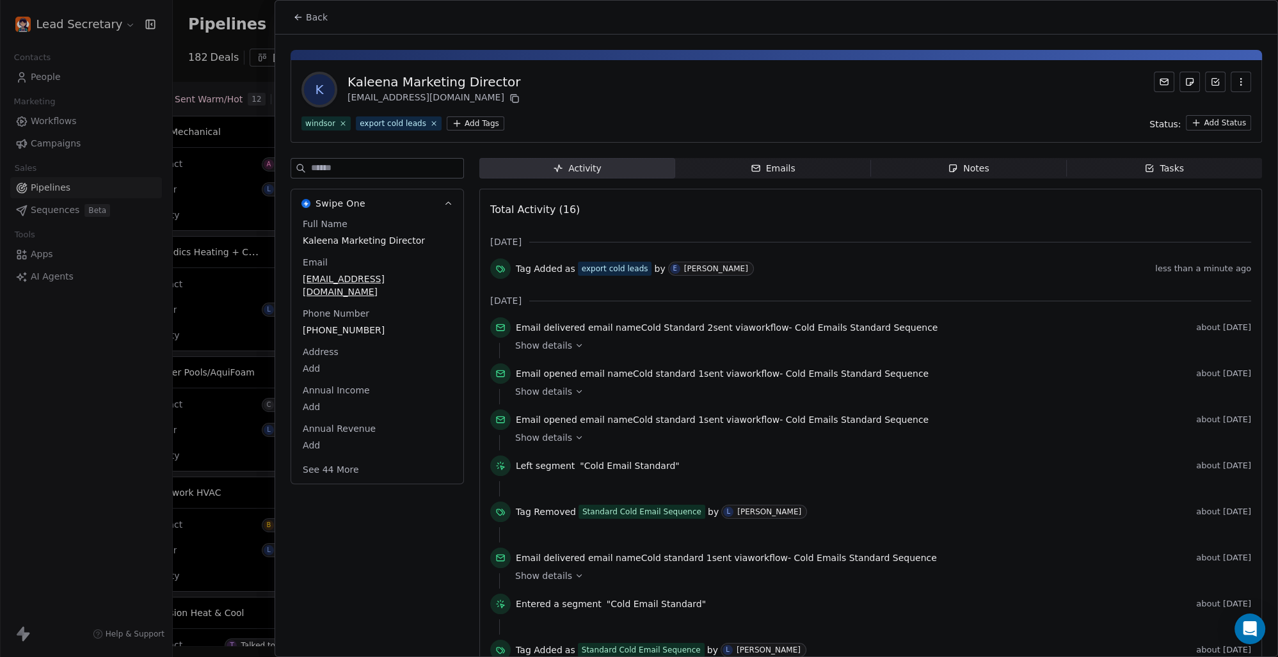
click at [311, 23] on span "Back" at bounding box center [317, 17] width 22 height 13
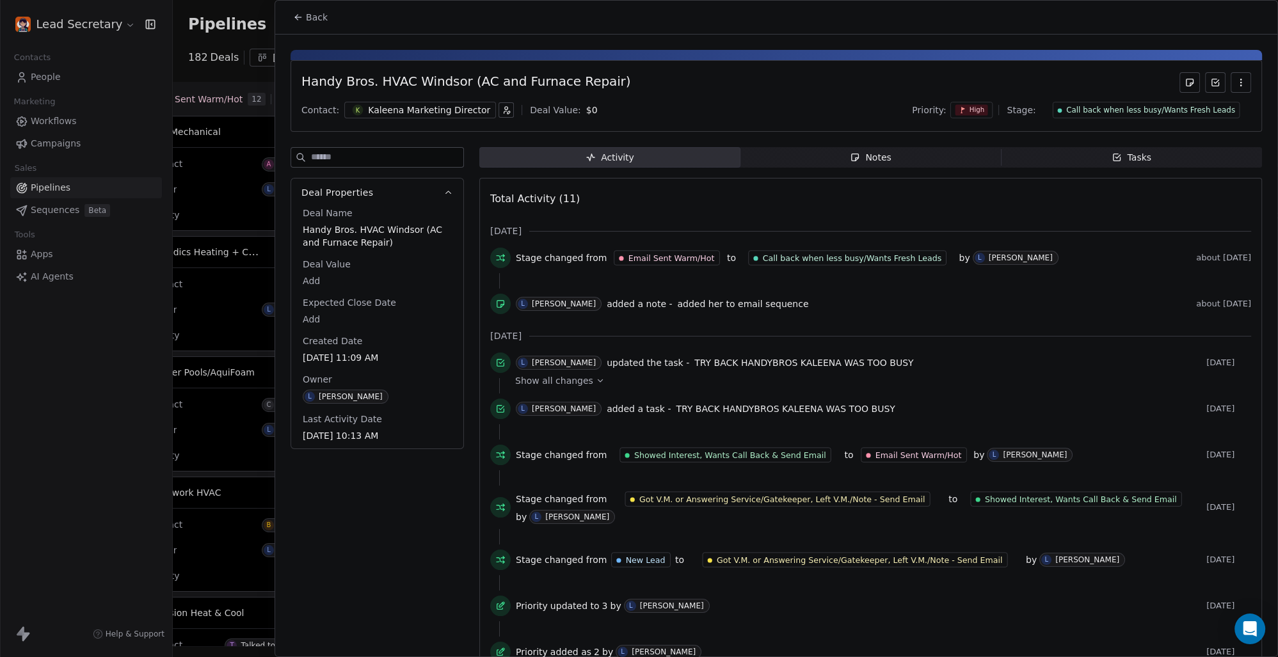
click at [308, 21] on span "Back" at bounding box center [317, 17] width 22 height 13
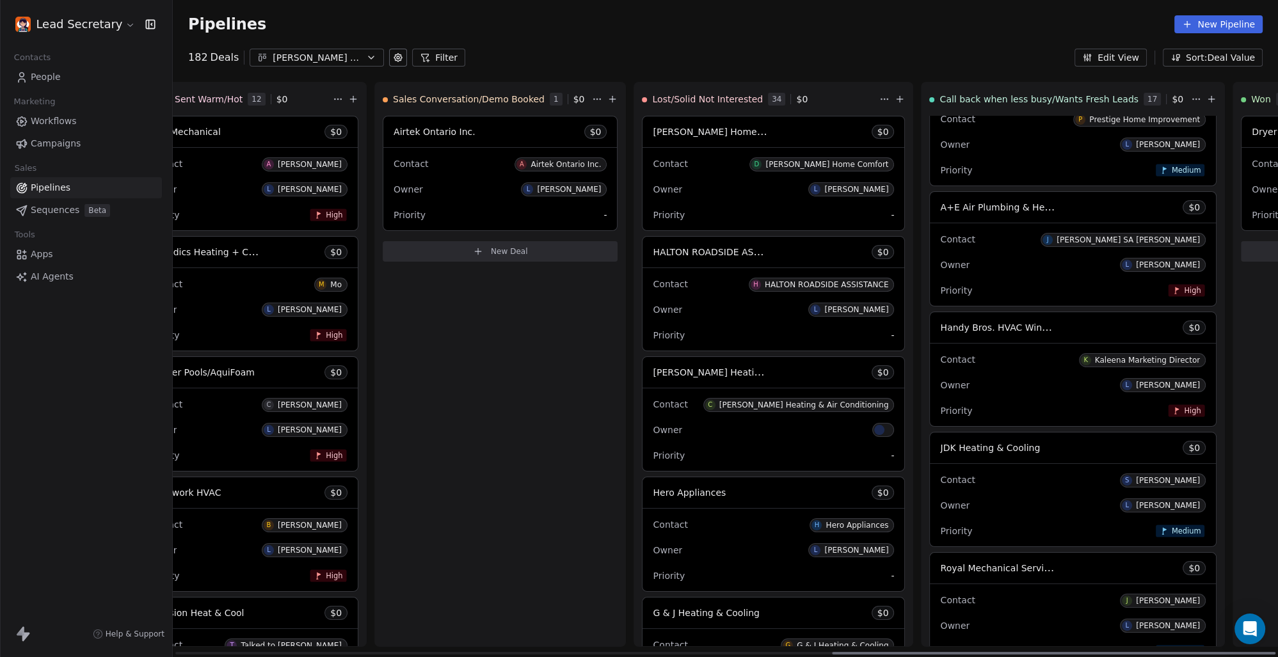
click at [930, 456] on div "JDK Heating & Cooling $ 0" at bounding box center [1073, 448] width 286 height 31
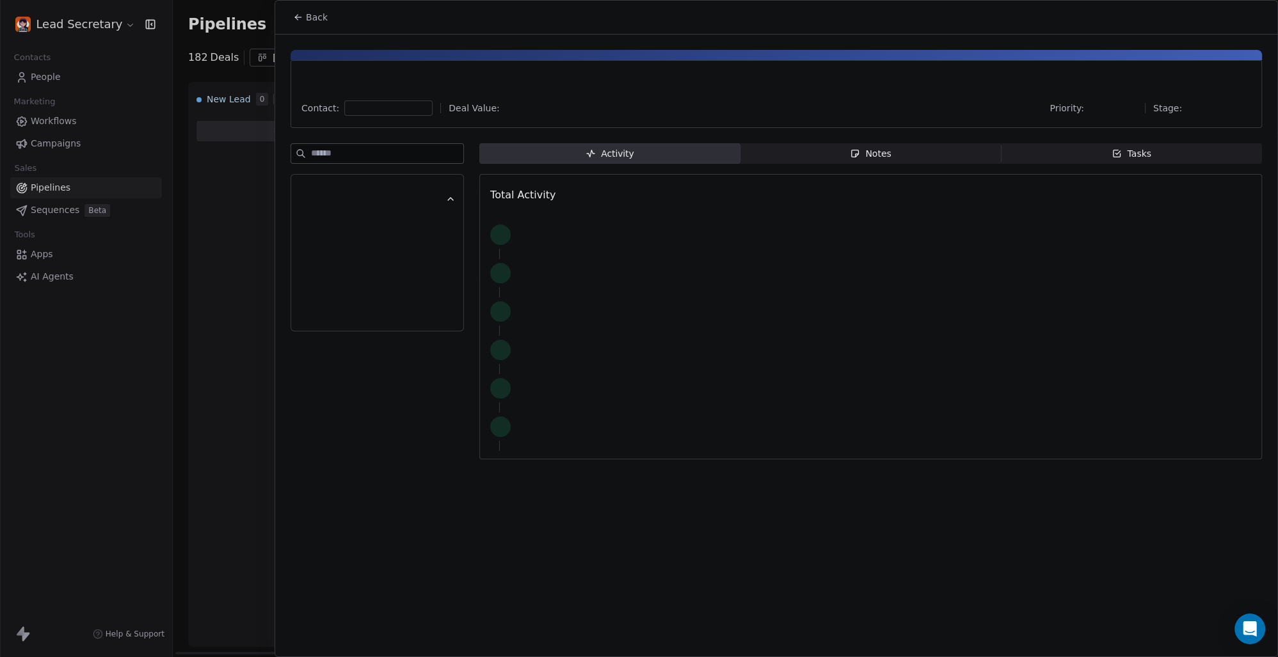
scroll to position [1127, 0]
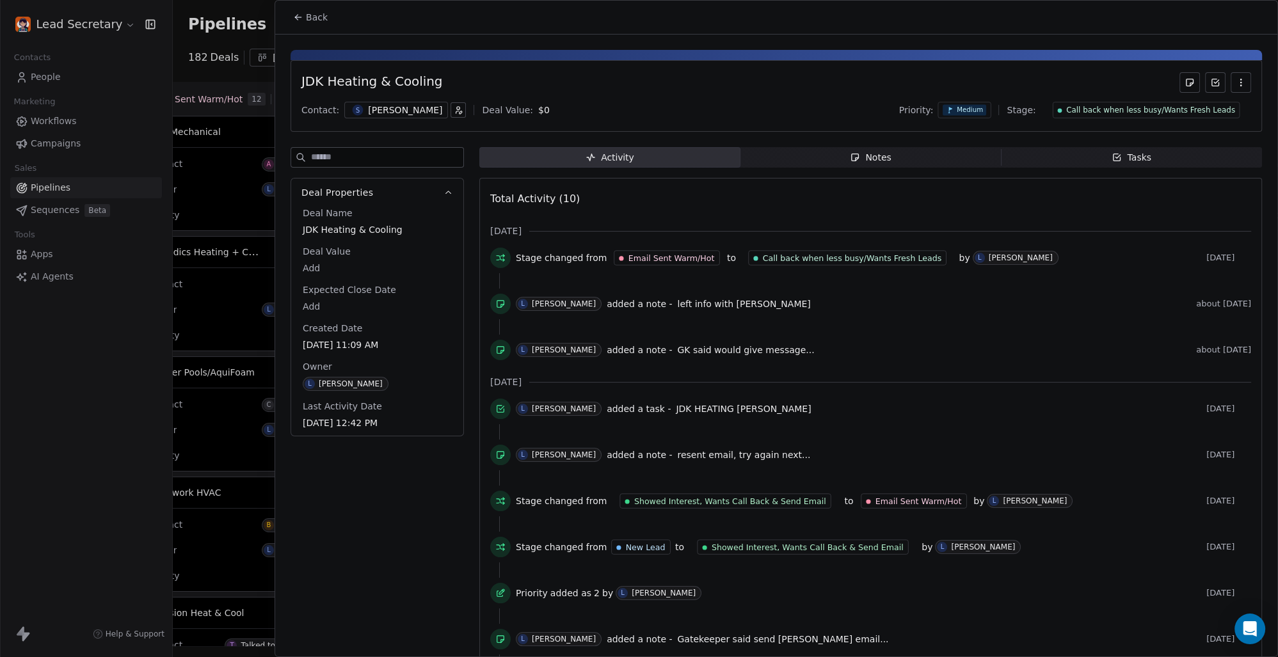
click at [359, 109] on div "S [PERSON_NAME]" at bounding box center [396, 110] width 104 height 17
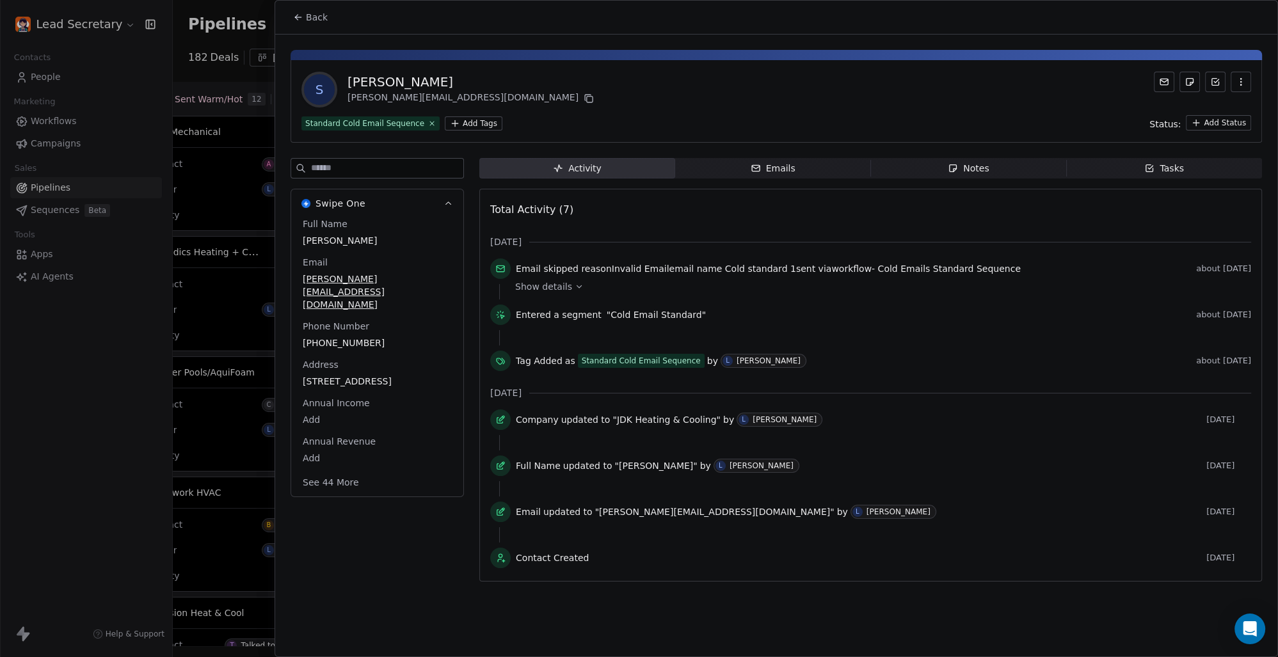
click at [470, 129] on html "Lead Secretary Contacts People Marketing Workflows Campaigns Sales Pipelines Se…" at bounding box center [639, 328] width 1278 height 657
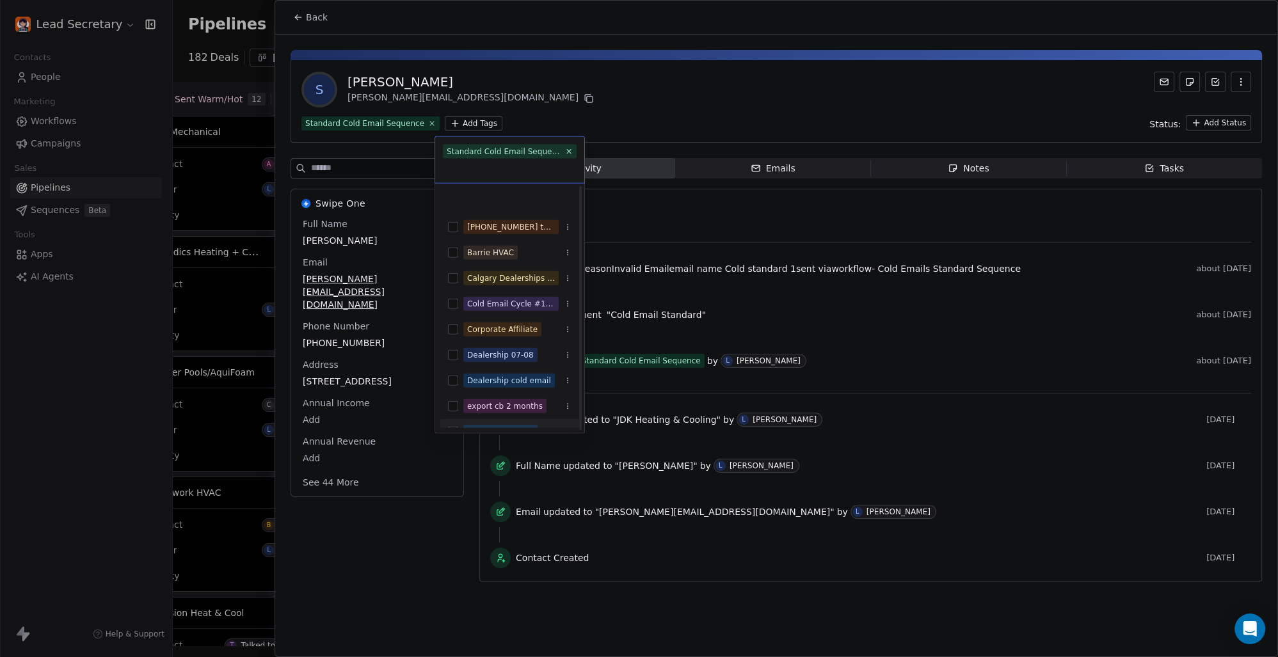
scroll to position [178, 0]
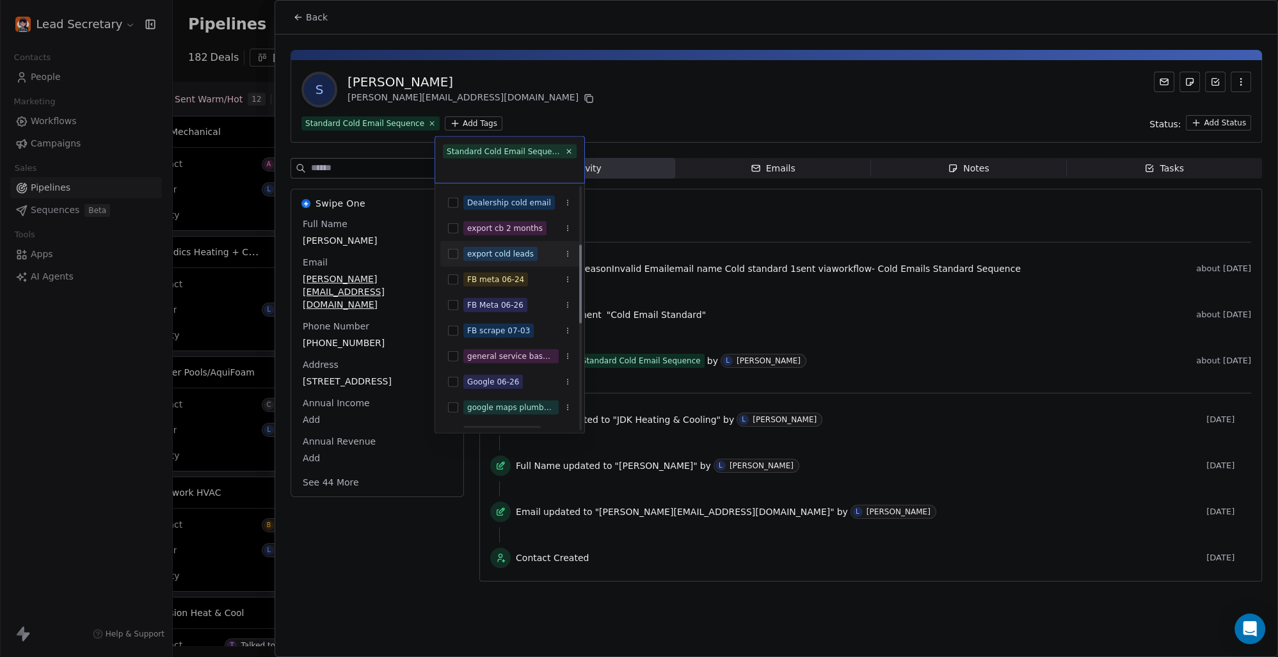
click at [464, 252] on span "export cold leads" at bounding box center [500, 254] width 74 height 14
click at [627, 106] on html "Lead Secretary Contacts People Marketing Workflows Campaigns Sales Pipelines Se…" at bounding box center [639, 328] width 1278 height 657
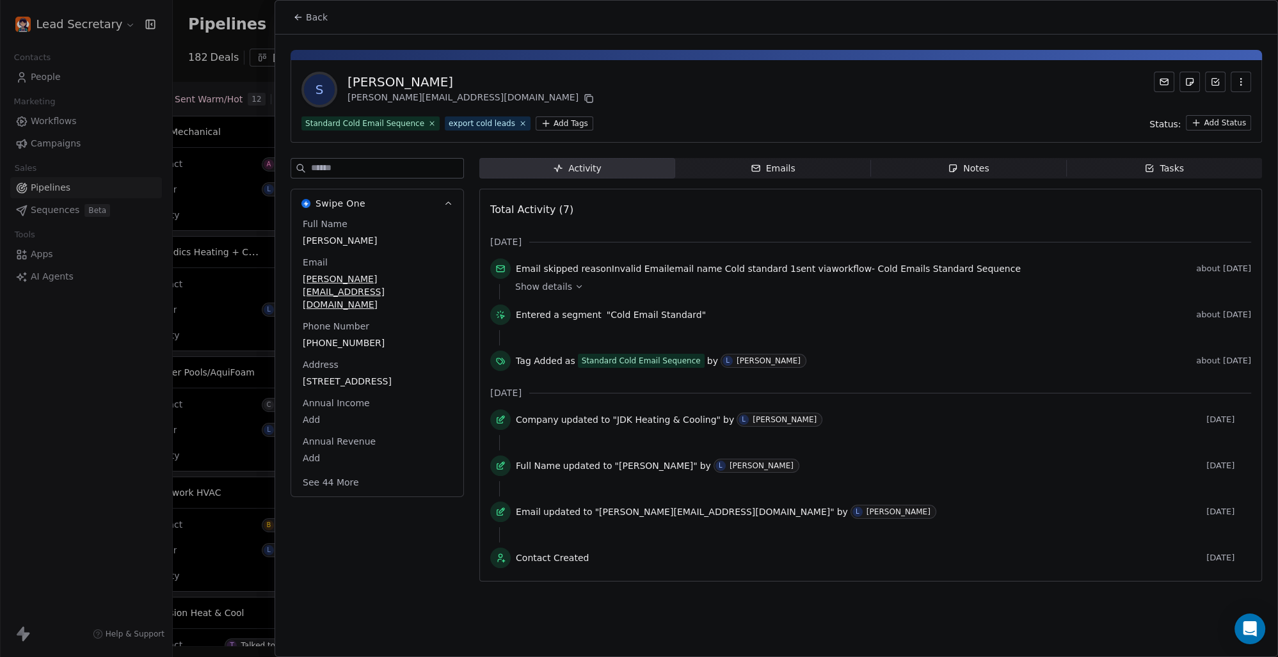
scroll to position [0, 1637]
click at [297, 14] on icon at bounding box center [298, 17] width 10 height 10
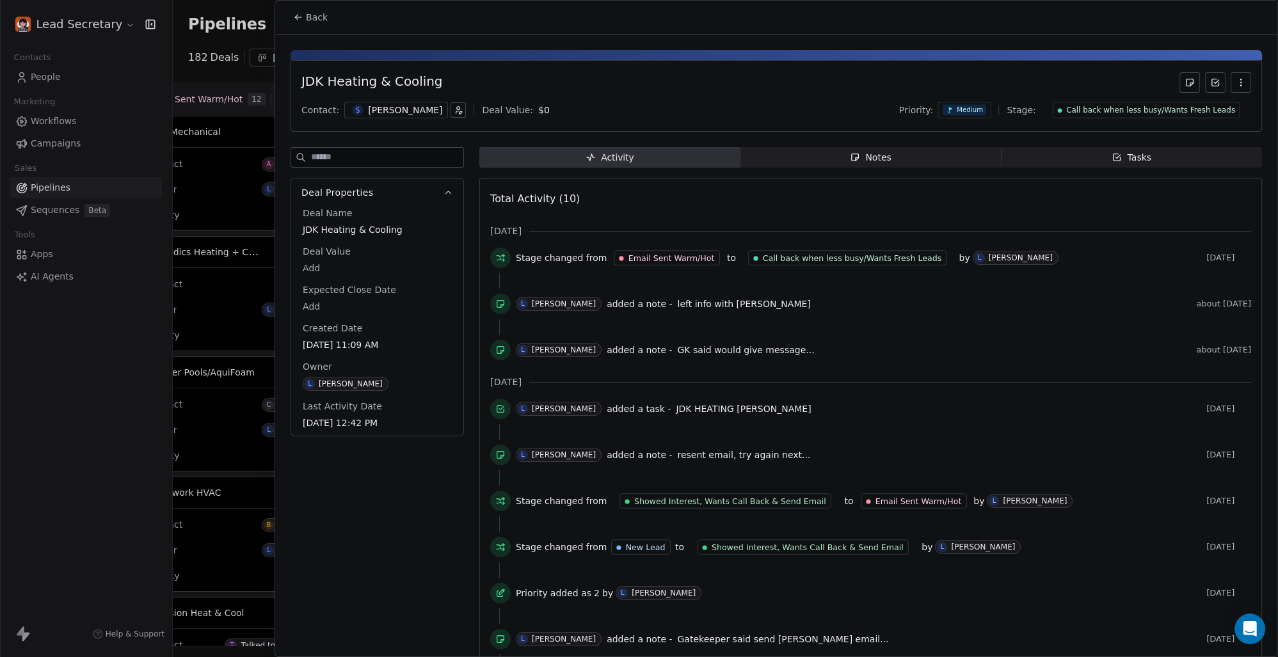
click at [322, 21] on span "Back" at bounding box center [317, 17] width 22 height 13
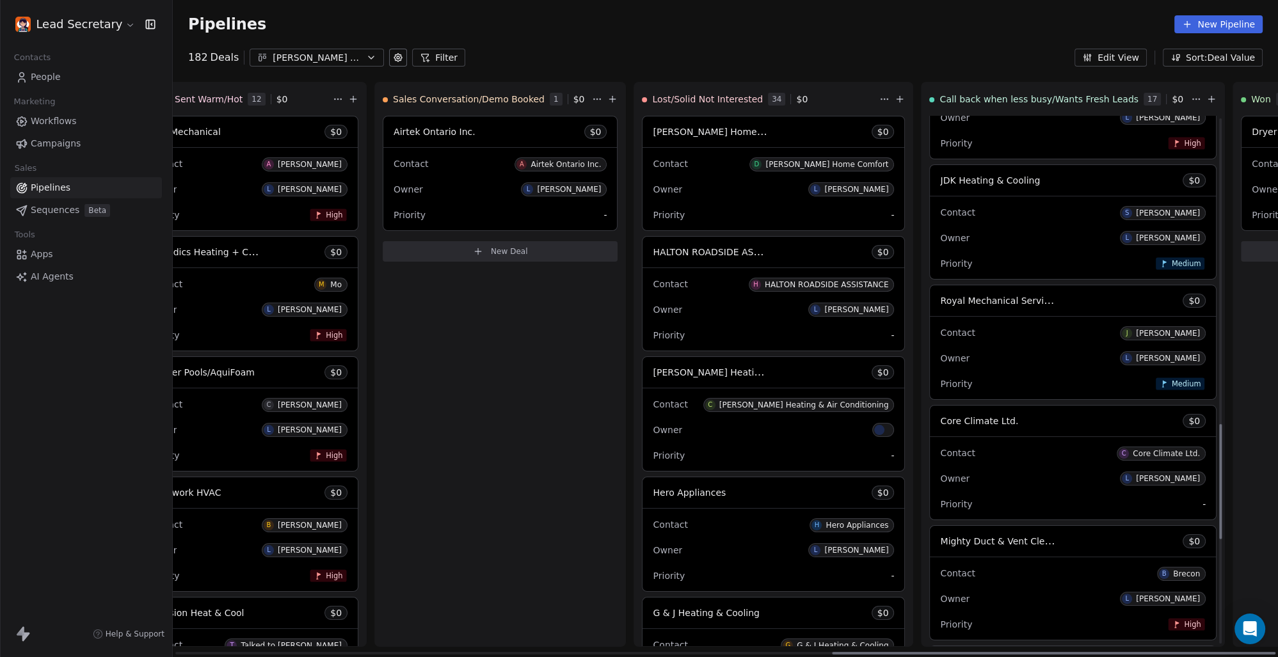
scroll to position [1484, 0]
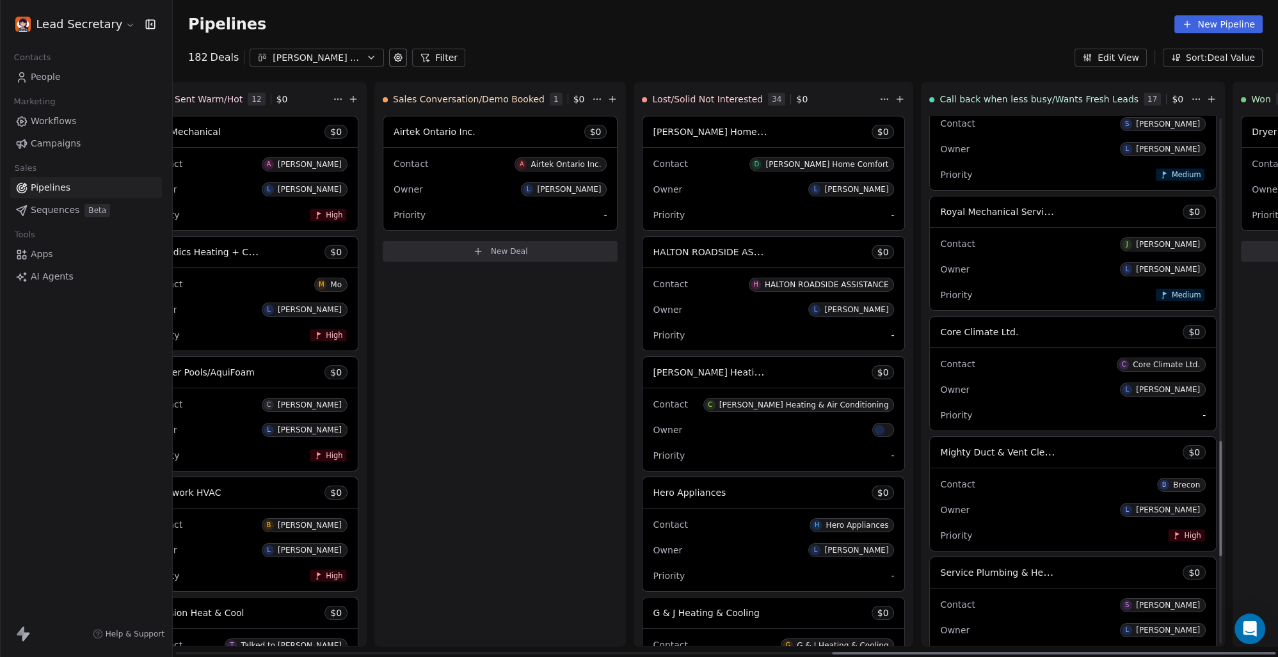
click at [940, 214] on span "Royal Mechanical Services" at bounding box center [999, 211] width 118 height 12
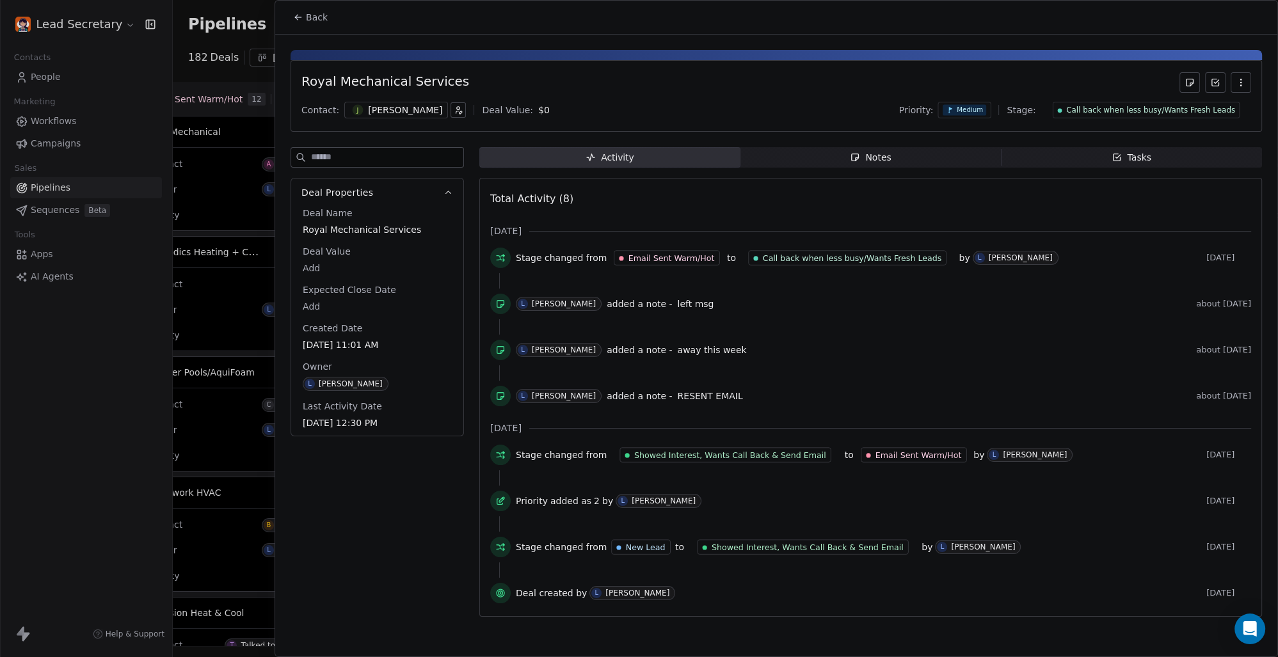
click at [379, 105] on div "[PERSON_NAME]" at bounding box center [405, 110] width 74 height 13
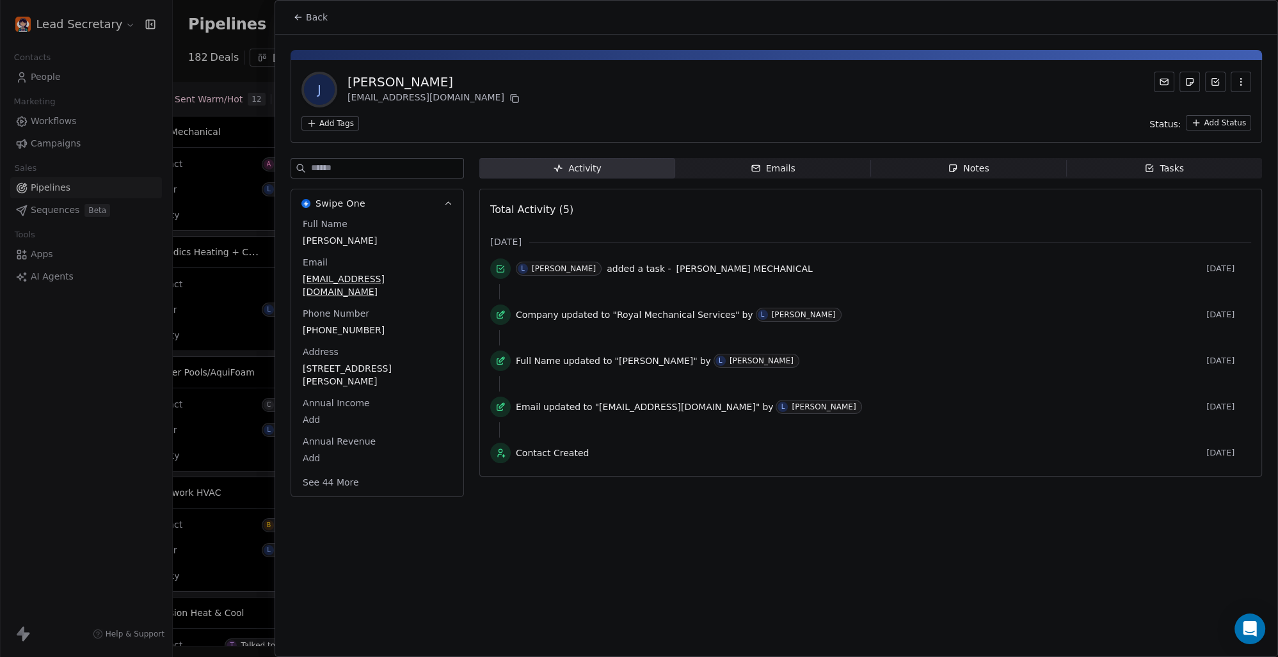
click at [333, 118] on html "Lead Secretary Contacts People Marketing Workflows Campaigns Sales Pipelines Se…" at bounding box center [639, 328] width 1278 height 657
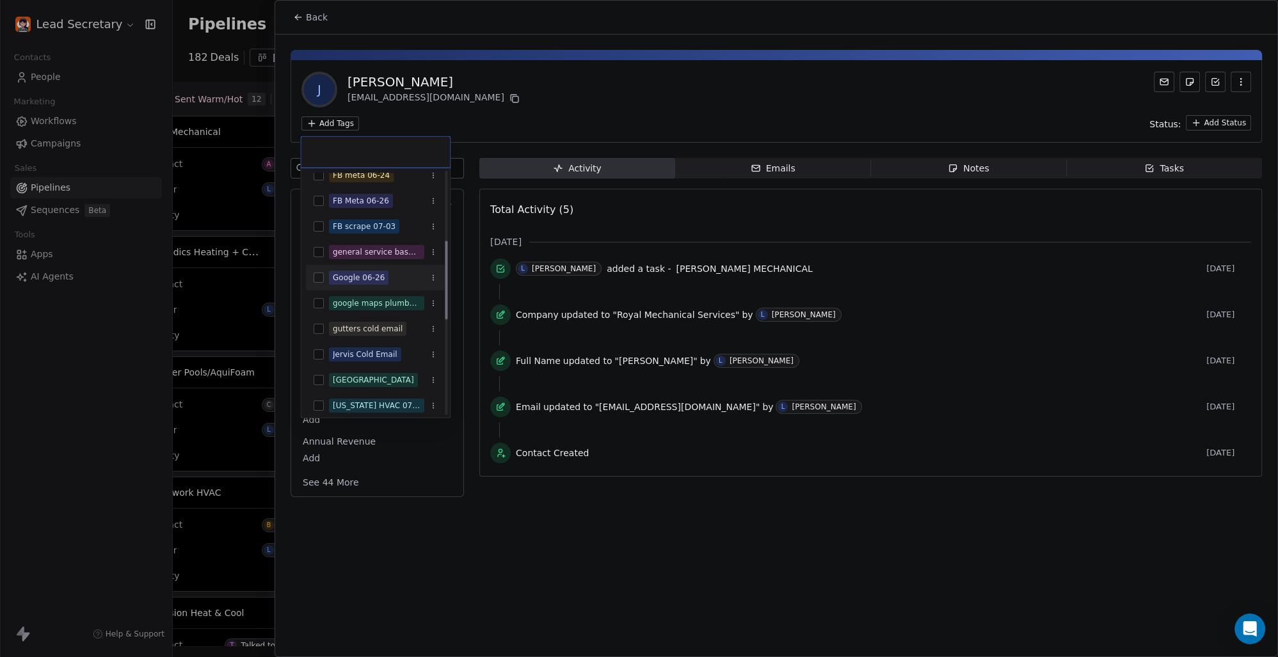
scroll to position [178, 0]
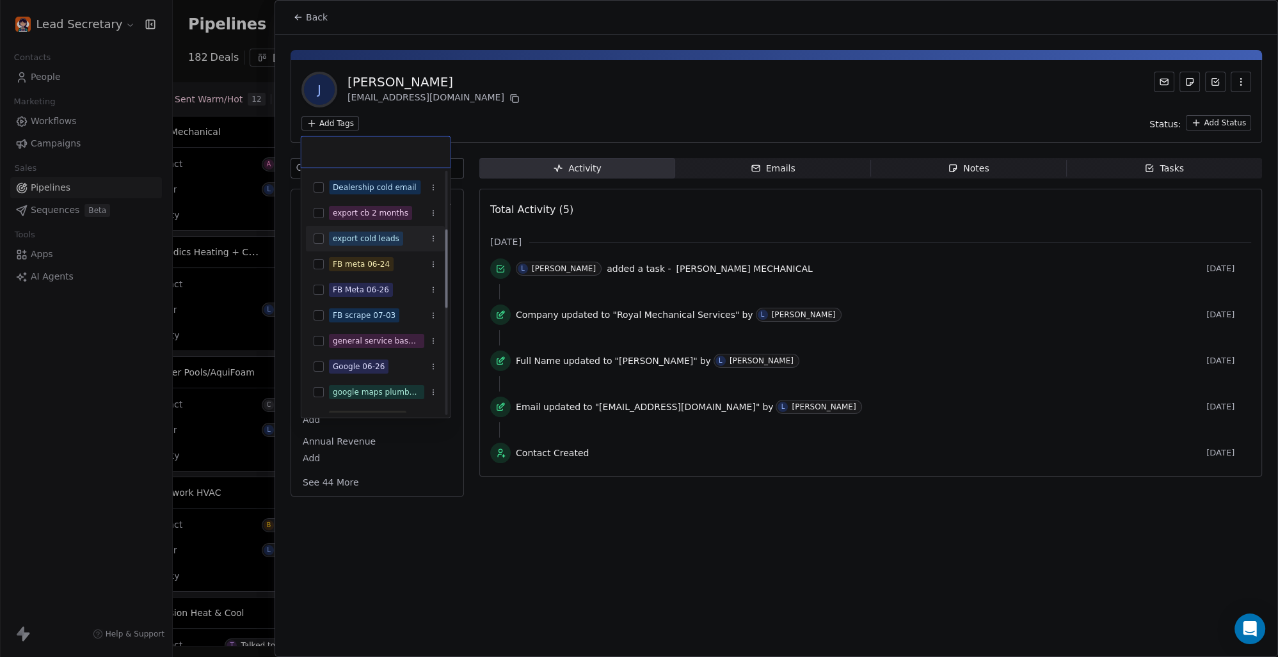
click at [328, 237] on div "export cold leads" at bounding box center [375, 238] width 139 height 20
click at [606, 107] on html "Lead Secretary Contacts People Marketing Workflows Campaigns Sales Pipelines Se…" at bounding box center [639, 328] width 1278 height 657
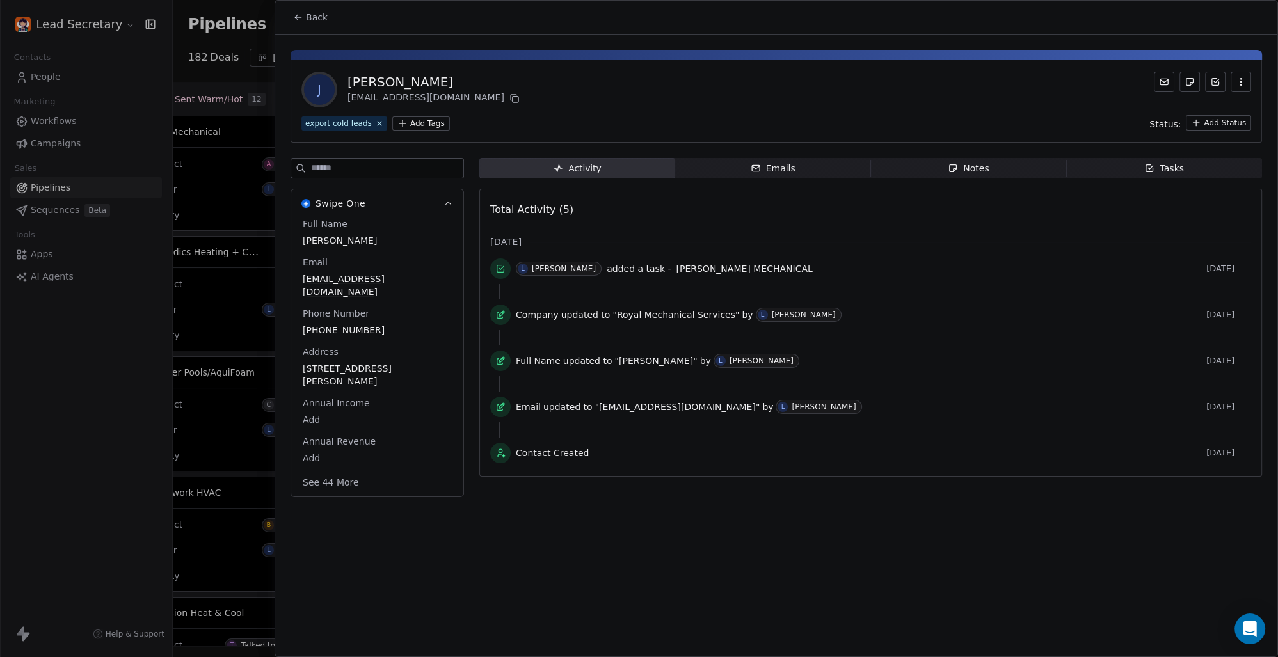
scroll to position [0, 1637]
click at [303, 14] on icon at bounding box center [298, 17] width 10 height 10
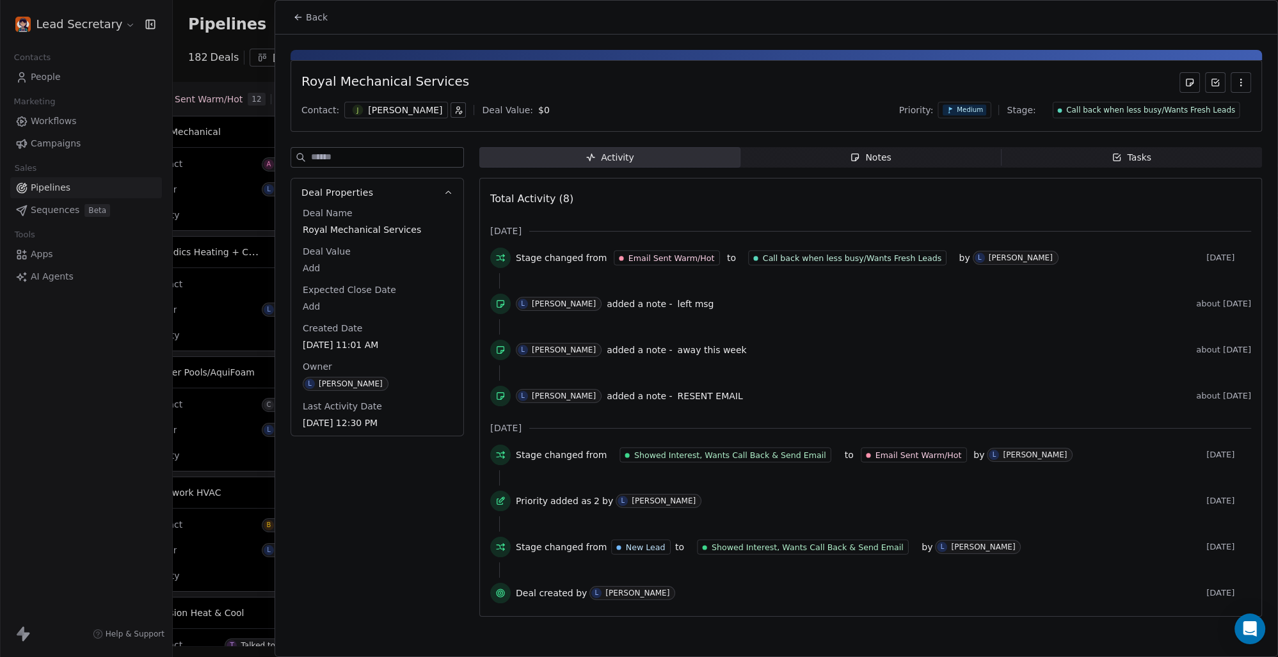
click at [303, 19] on button "Back" at bounding box center [310, 17] width 50 height 23
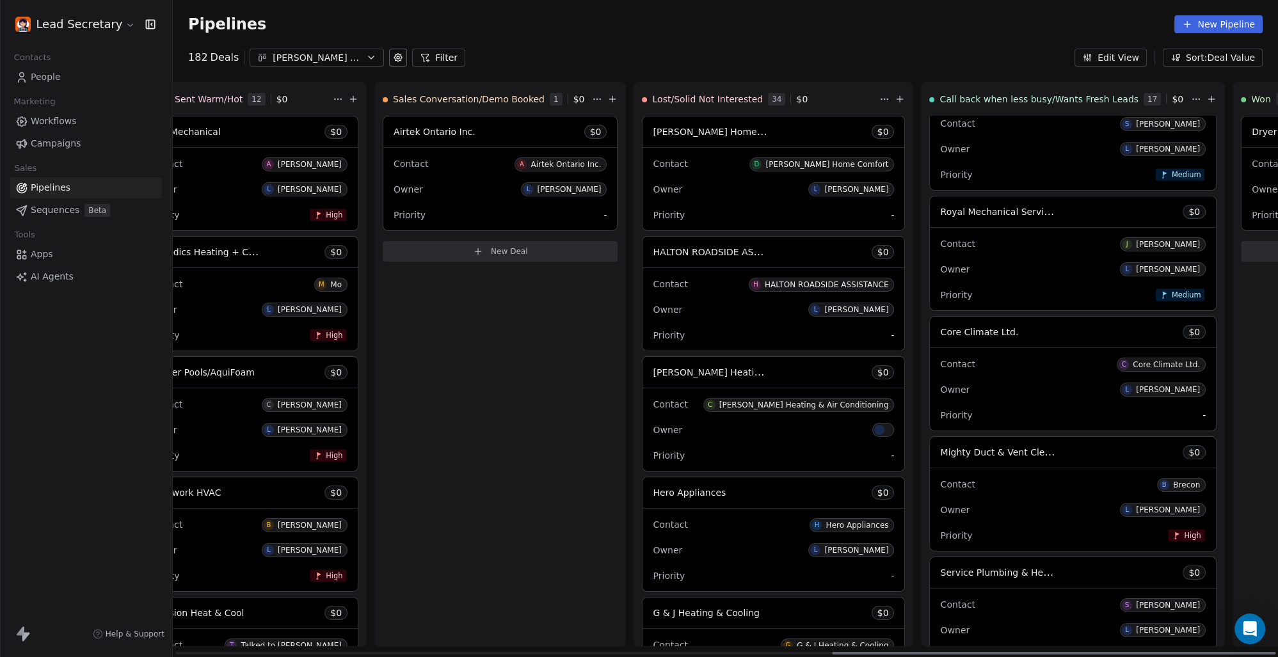
click at [940, 360] on div "Contact C Core Climate Ltd." at bounding box center [1073, 363] width 266 height 21
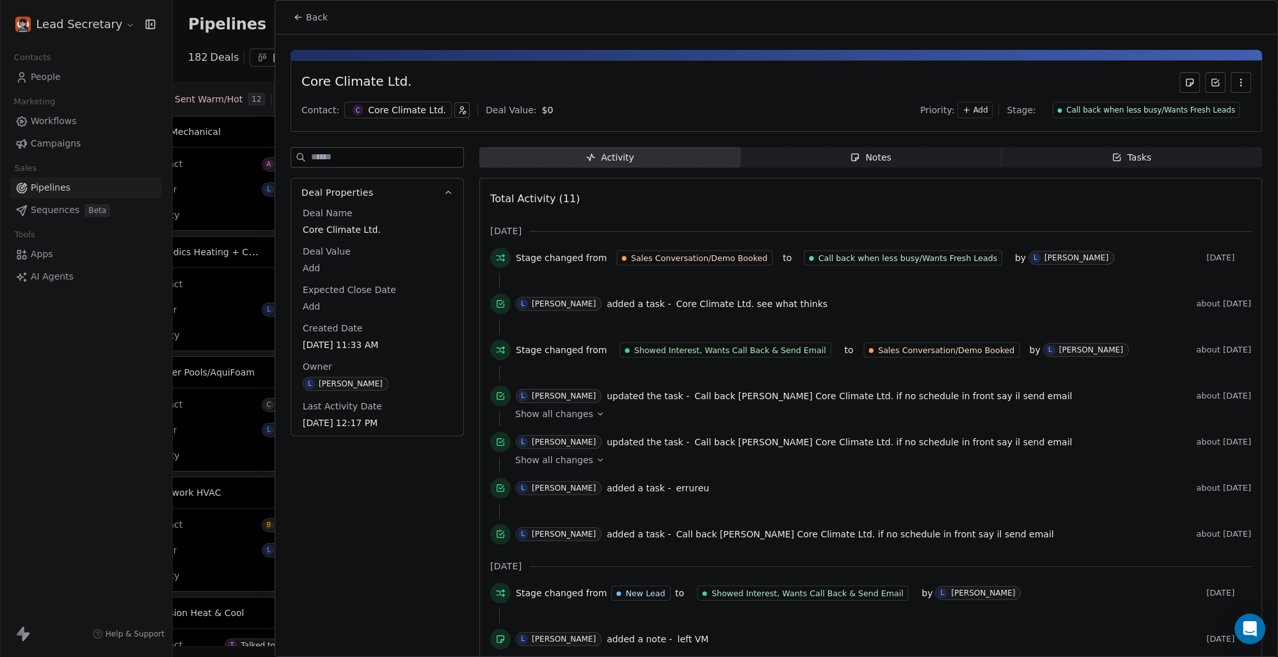
click at [379, 111] on div "Core Climate Ltd." at bounding box center [407, 110] width 78 height 13
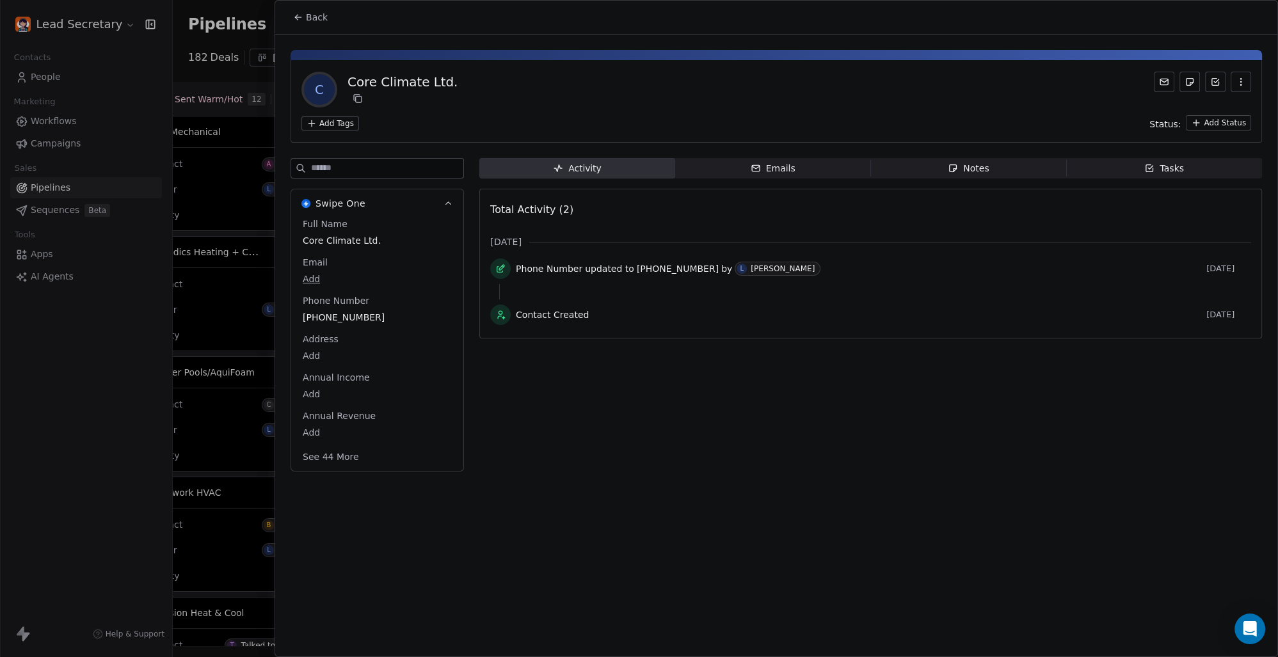
click at [341, 119] on html "Lead Secretary Contacts People Marketing Workflows Campaigns Sales Pipelines Se…" at bounding box center [639, 328] width 1278 height 657
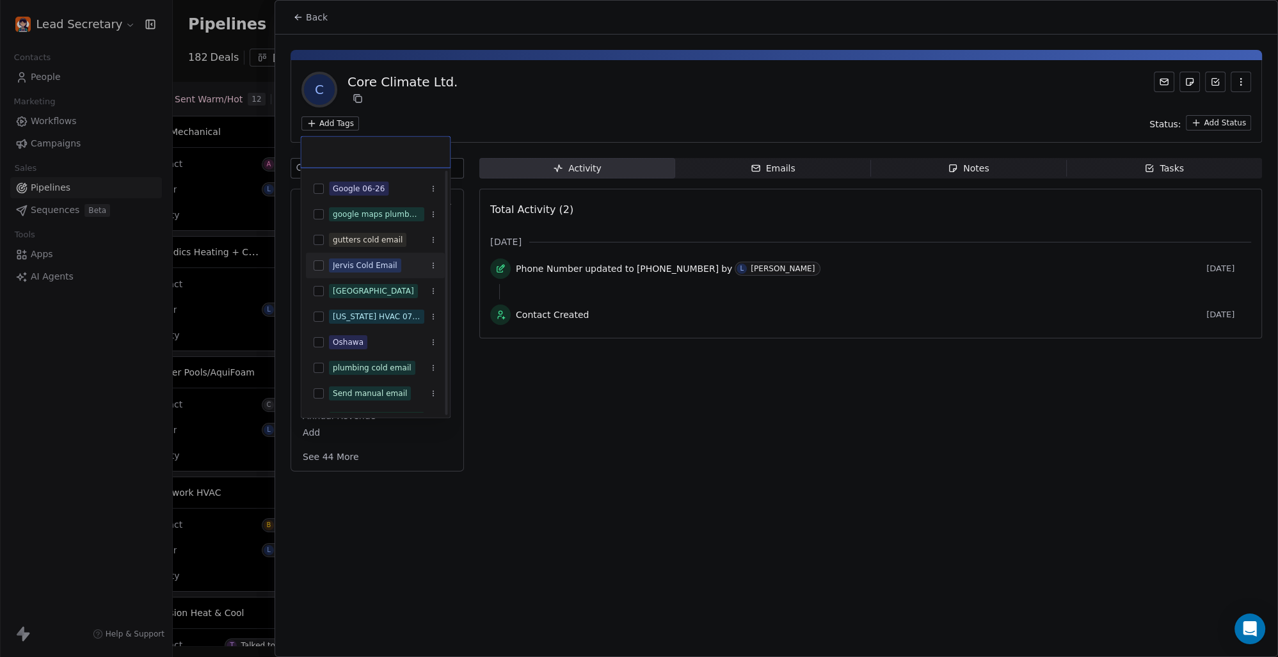
scroll to position [178, 0]
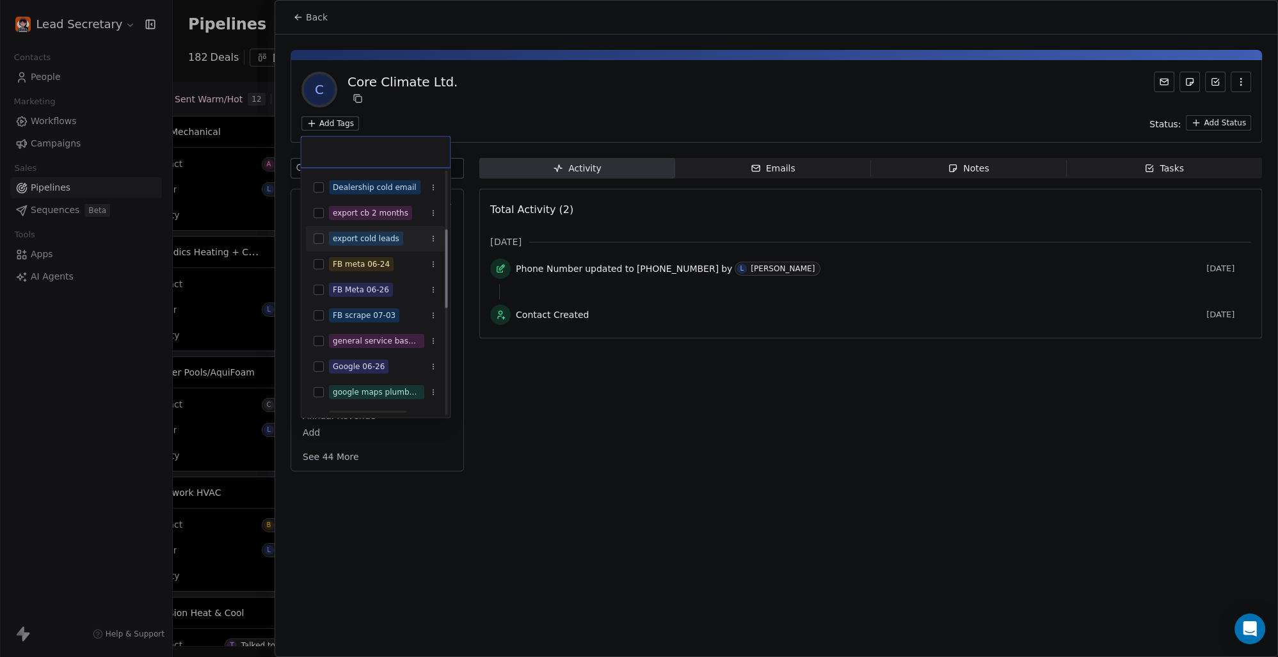
click at [320, 242] on button "Suggestions" at bounding box center [319, 239] width 10 height 10
click at [554, 105] on html "Lead Secretary Contacts People Marketing Workflows Campaigns Sales Pipelines Se…" at bounding box center [639, 328] width 1278 height 657
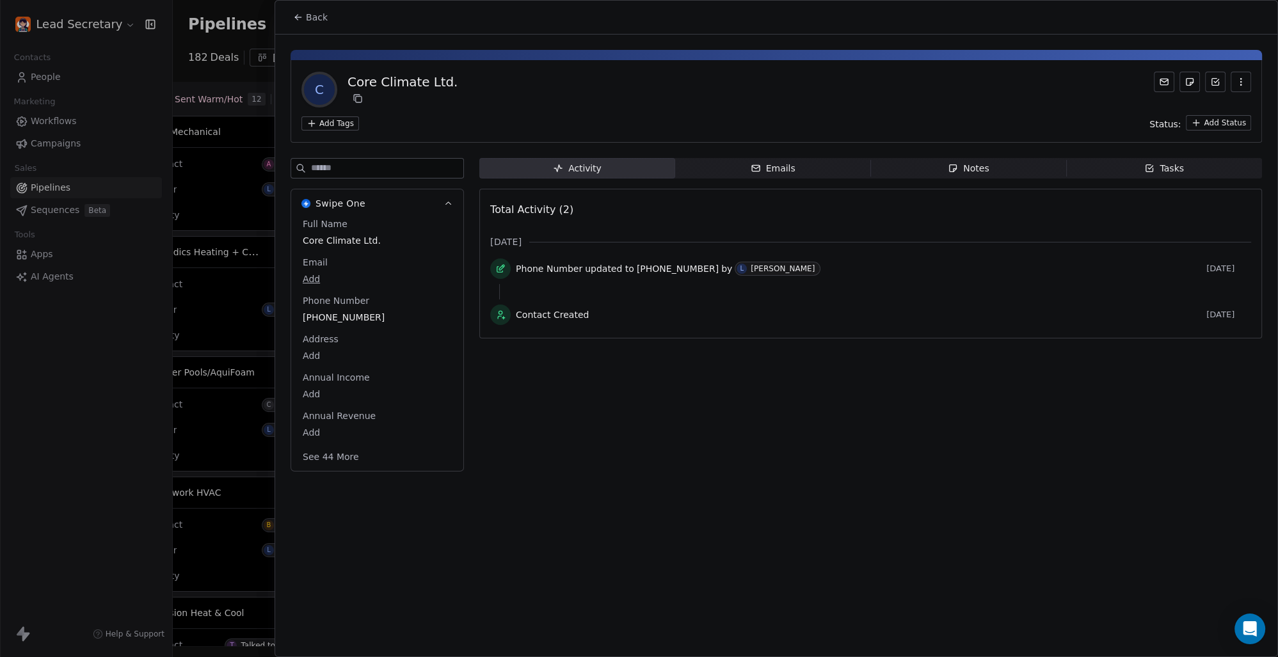
scroll to position [0, 1637]
click at [314, 9] on button "Back" at bounding box center [310, 17] width 50 height 23
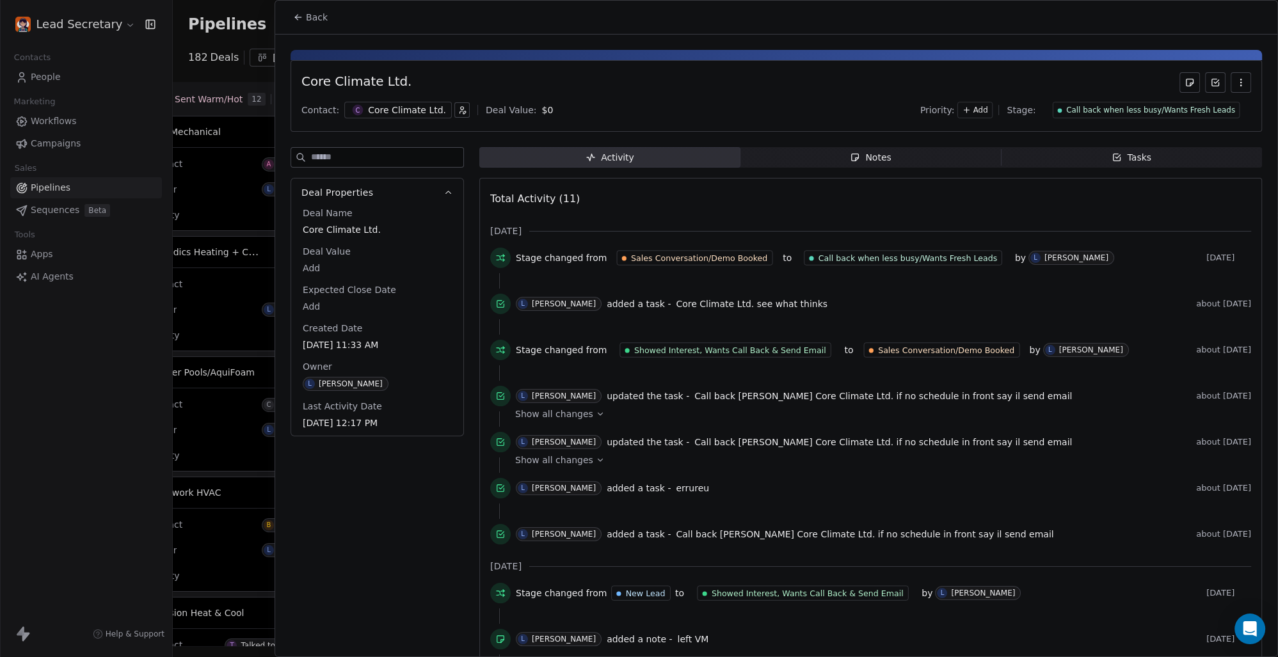
click at [315, 15] on span "Back" at bounding box center [317, 17] width 22 height 13
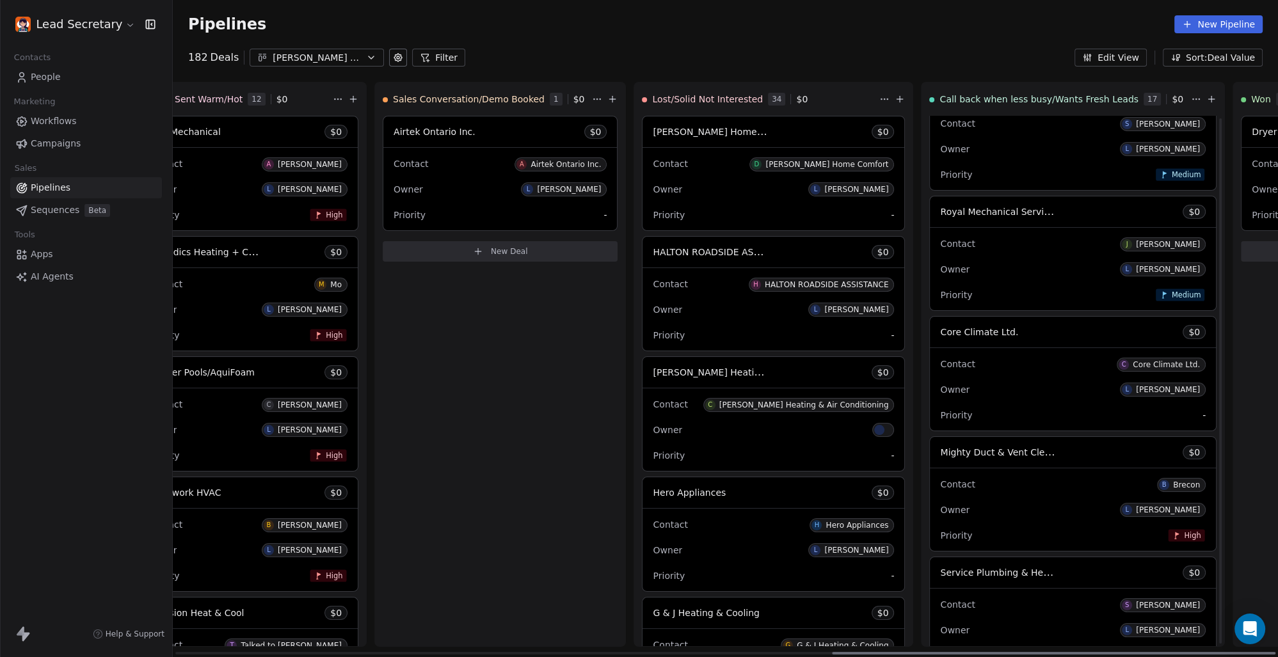
scroll to position [1573, 0]
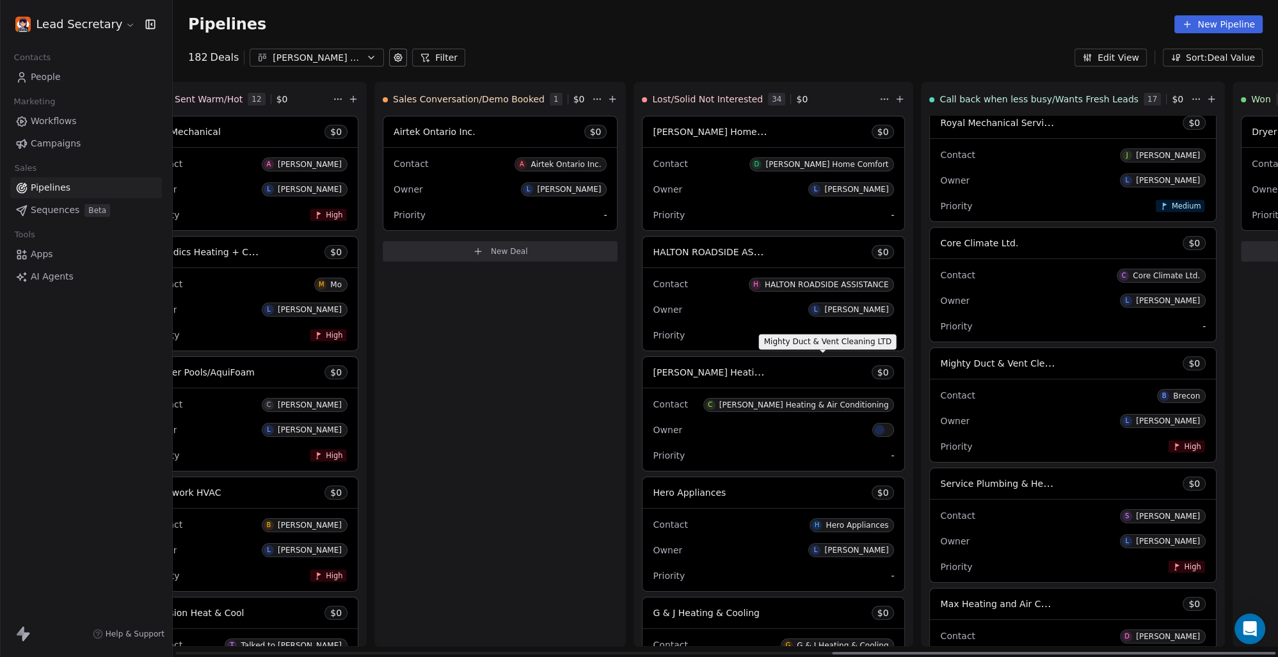
click at [940, 366] on span "Mighty Duct & Vent Cleaning LTD" at bounding box center [1014, 363] width 148 height 12
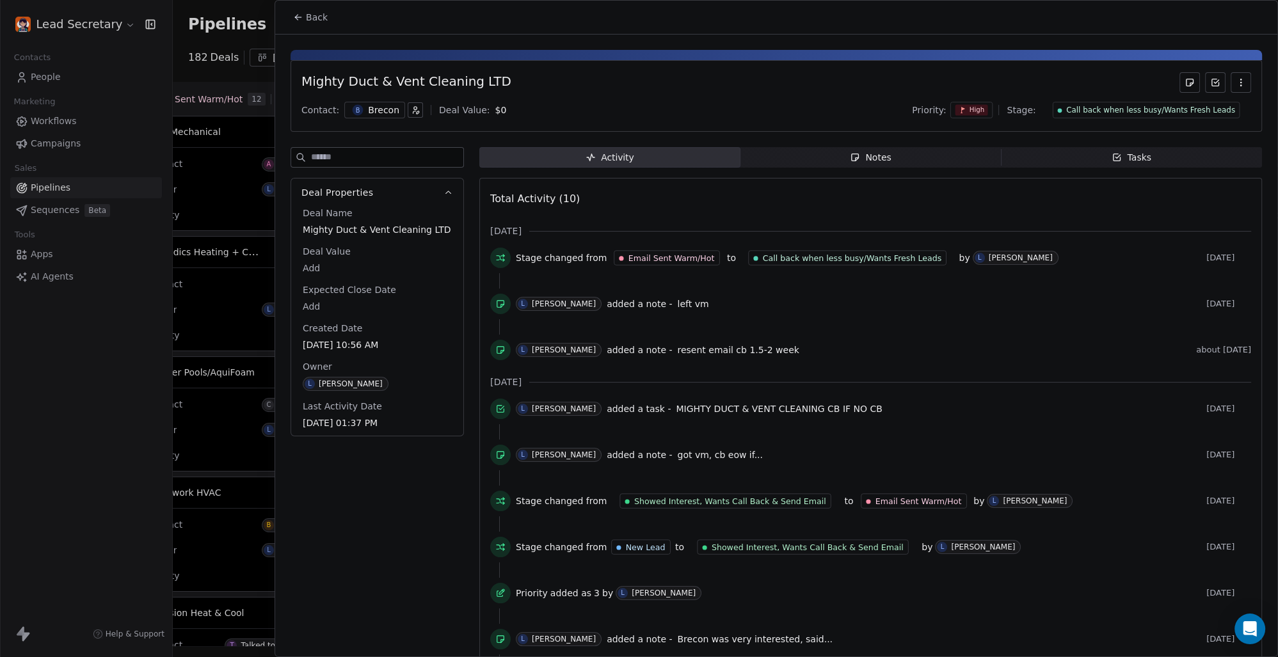
click at [360, 109] on div "B Brecon" at bounding box center [374, 110] width 61 height 17
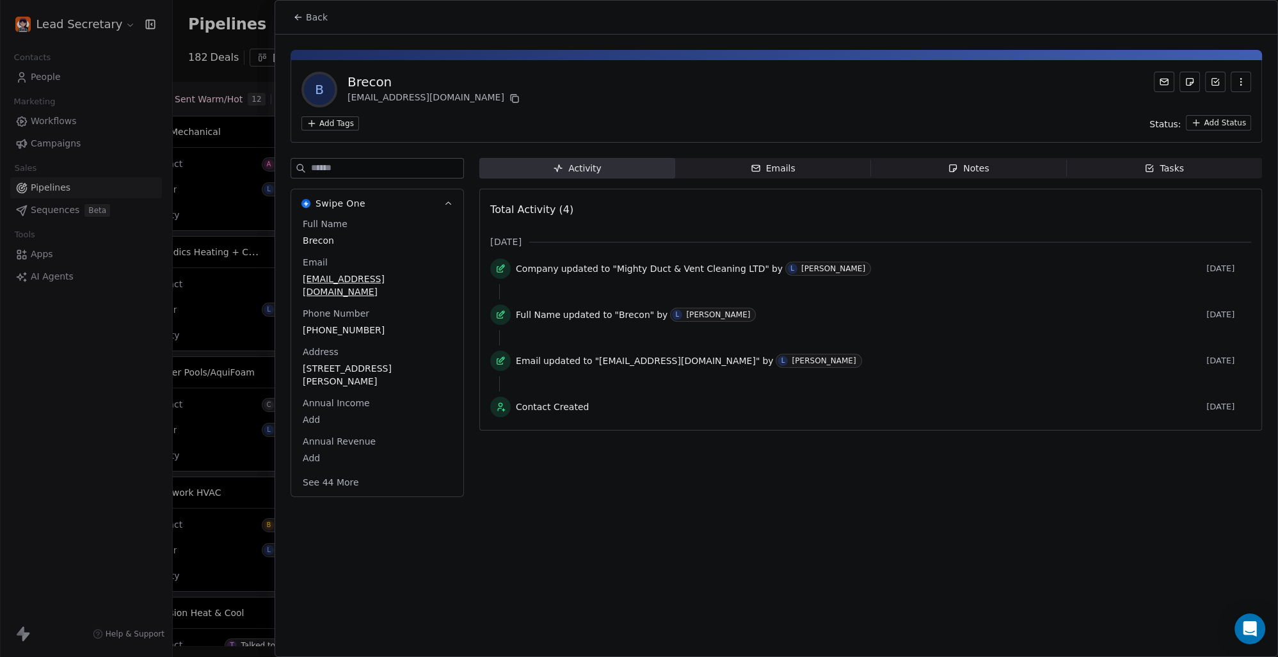
click at [335, 125] on html "Lead Secretary Contacts People Marketing Workflows Campaigns Sales Pipelines Se…" at bounding box center [639, 328] width 1278 height 657
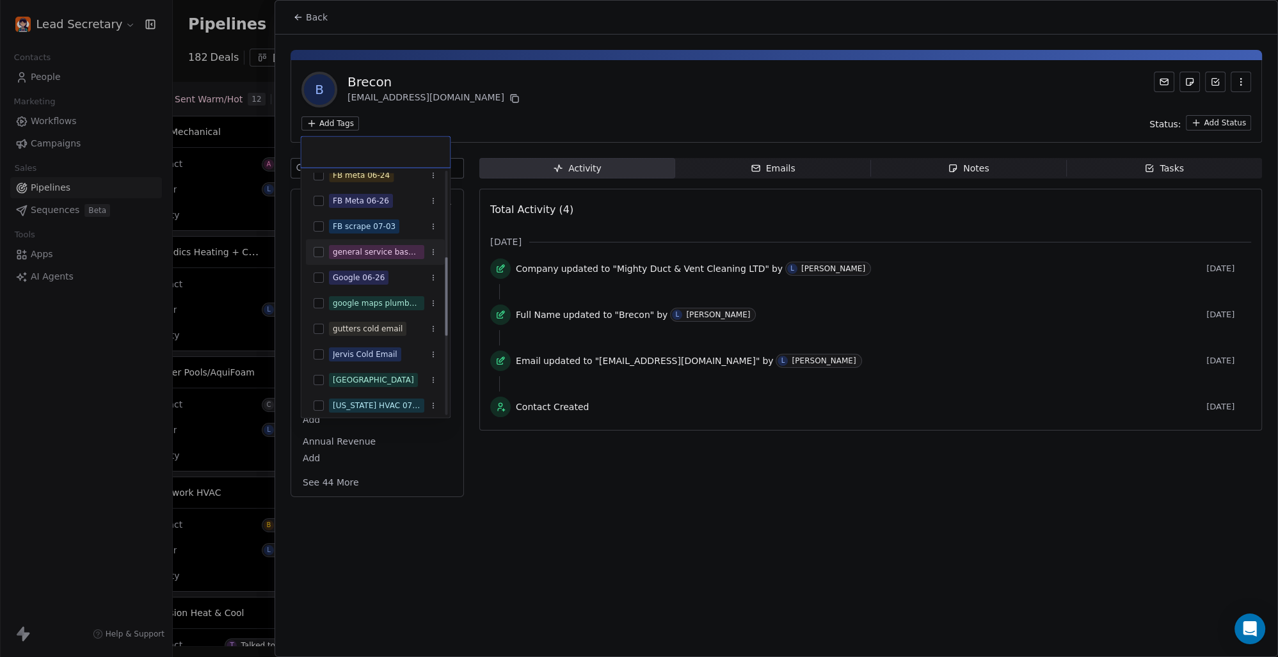
scroll to position [178, 0]
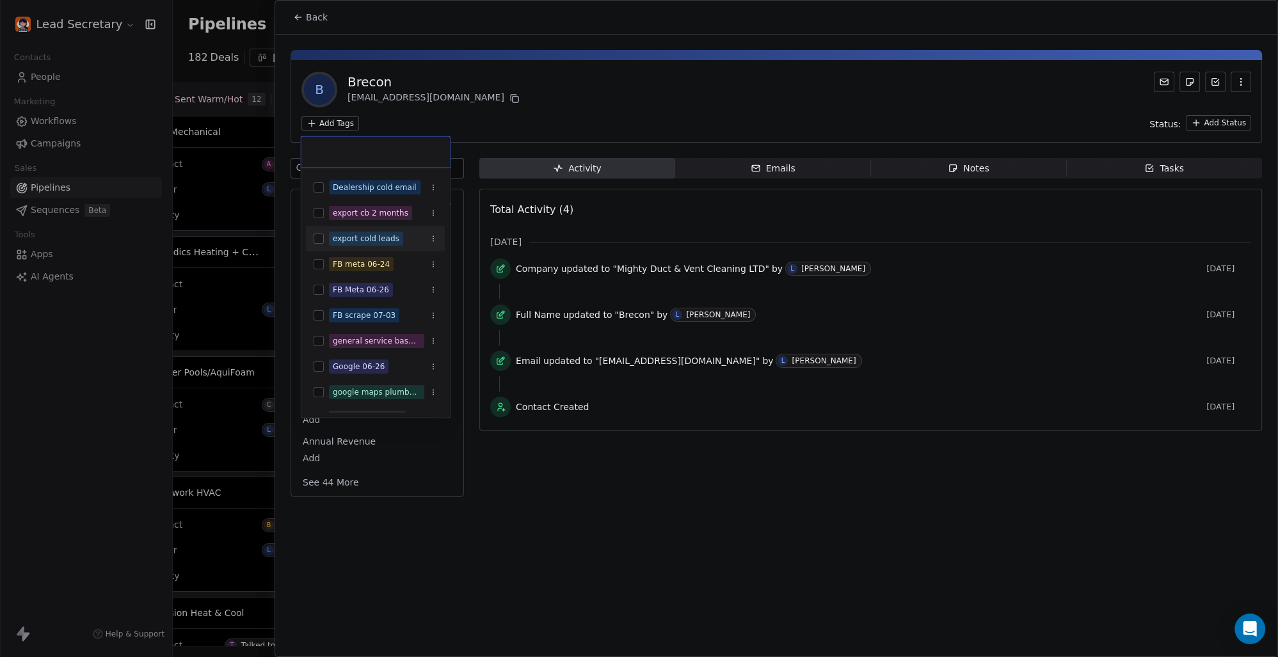
click at [319, 235] on button "Suggestions" at bounding box center [319, 239] width 10 height 10
click at [586, 116] on html "Lead Secretary Contacts People Marketing Workflows Campaigns Sales Pipelines Se…" at bounding box center [639, 328] width 1278 height 657
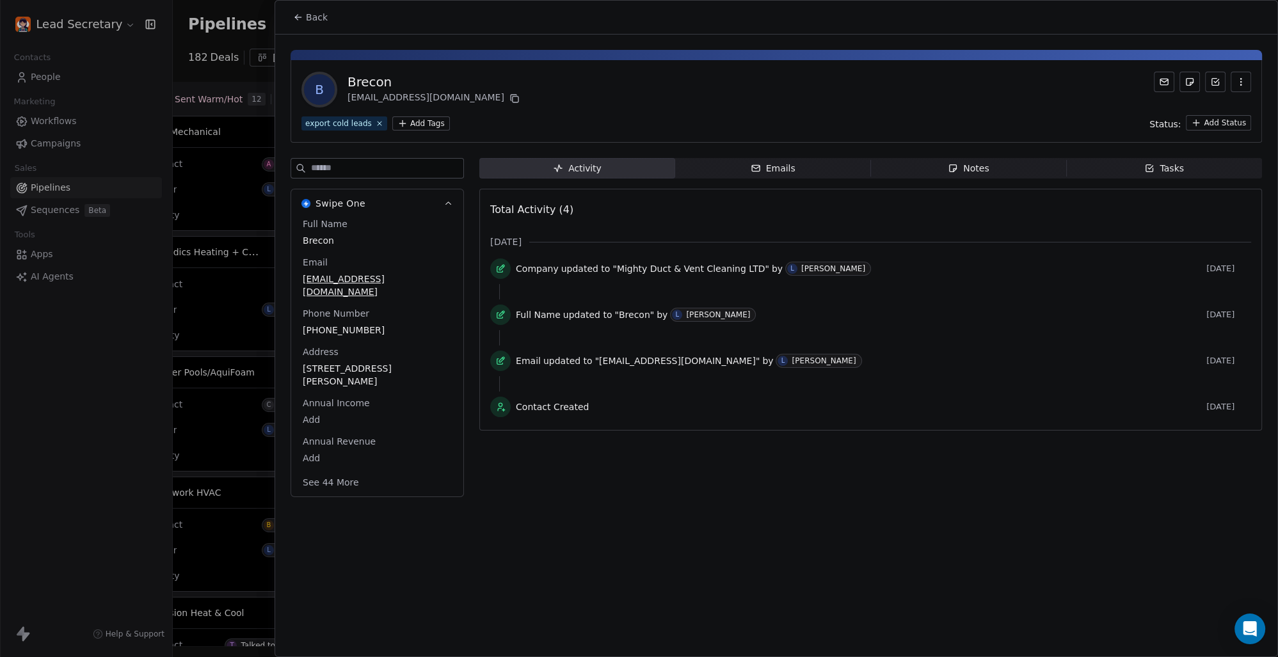
scroll to position [0, 1637]
click at [326, 5] on div "Back" at bounding box center [776, 17] width 1002 height 33
click at [314, 15] on span "Back" at bounding box center [317, 17] width 22 height 13
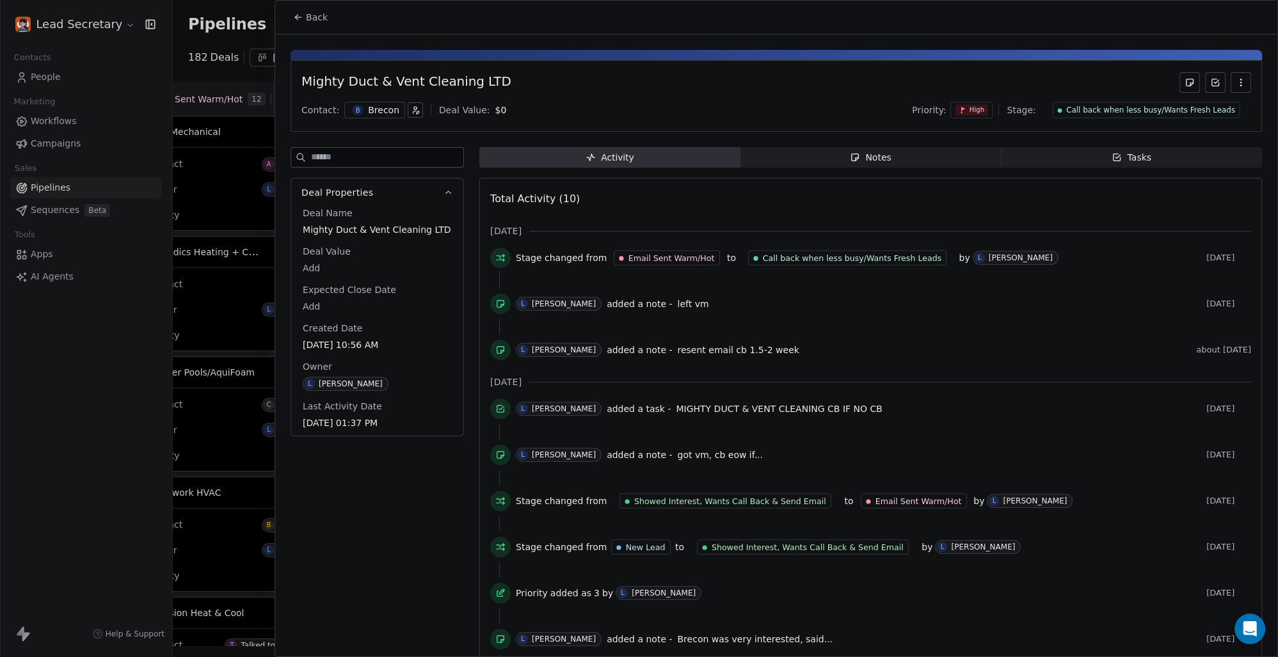
click at [315, 15] on span "Back" at bounding box center [317, 17] width 22 height 13
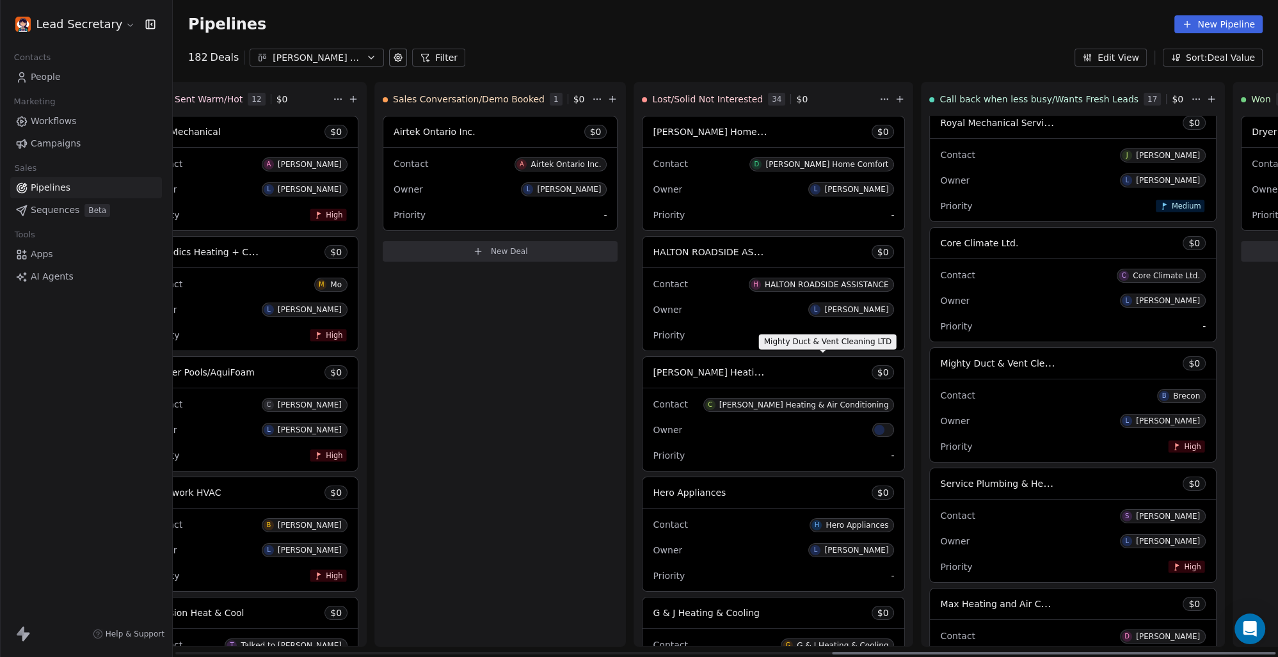
scroll to position [1750, 0]
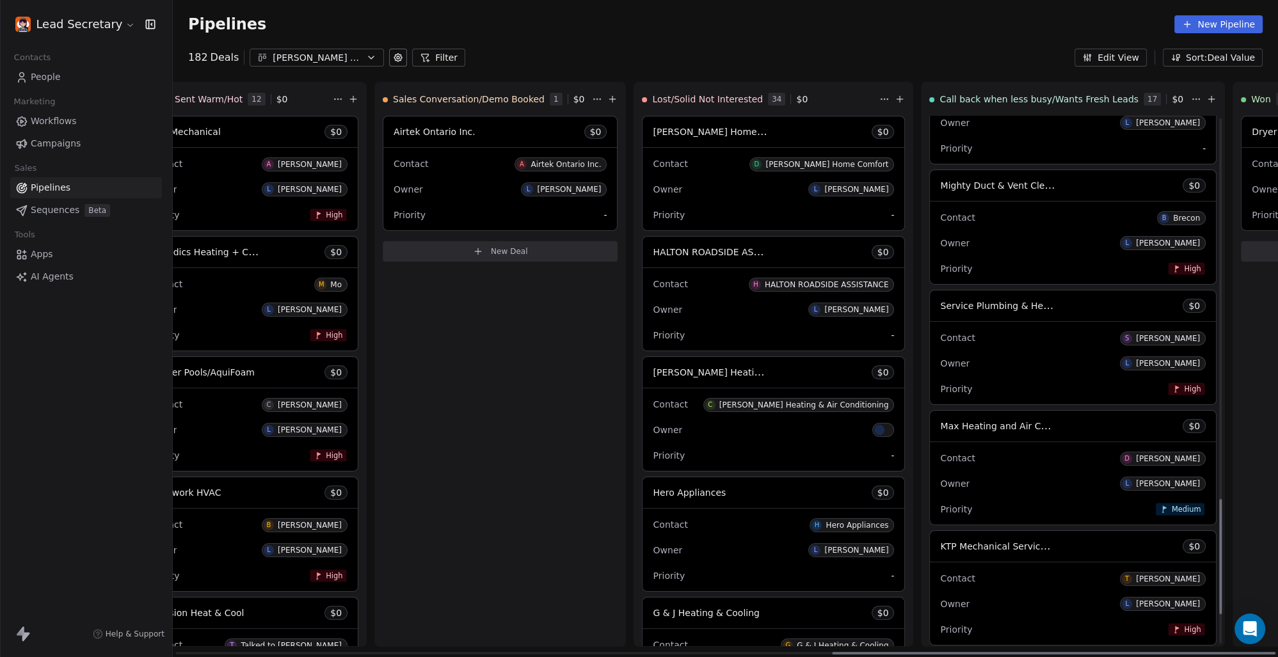
click at [940, 338] on div "Contact S Sarah" at bounding box center [1073, 337] width 266 height 21
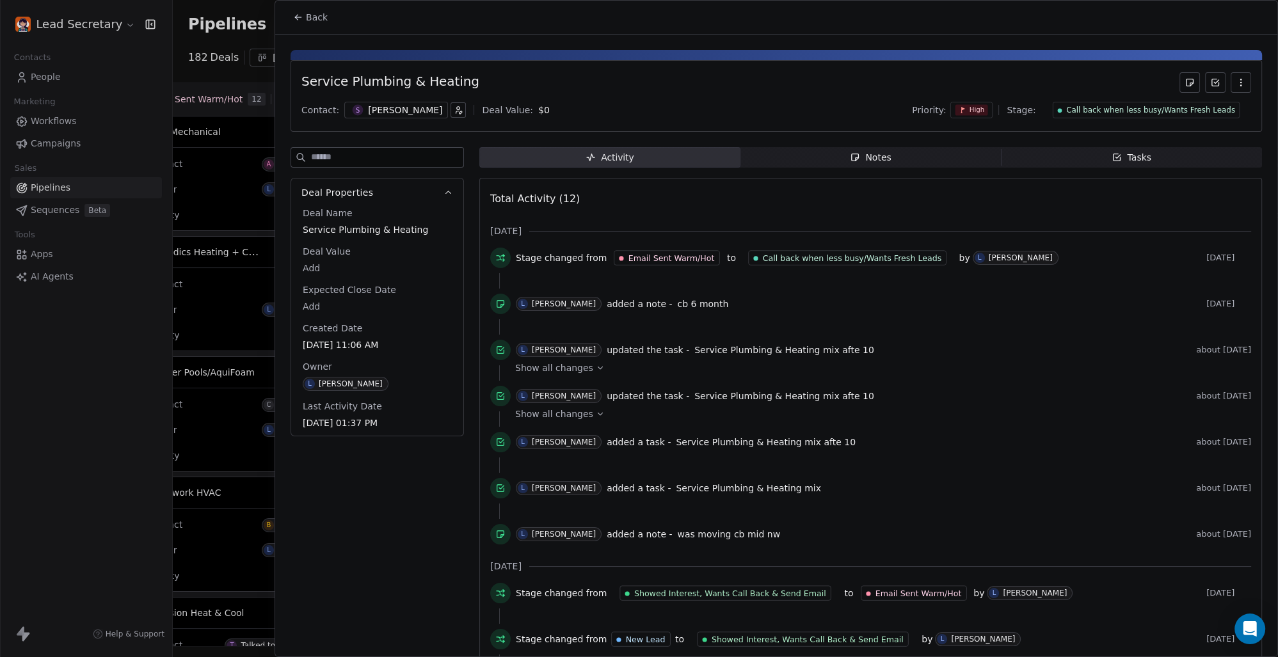
click at [356, 109] on span "S" at bounding box center [358, 110] width 11 height 11
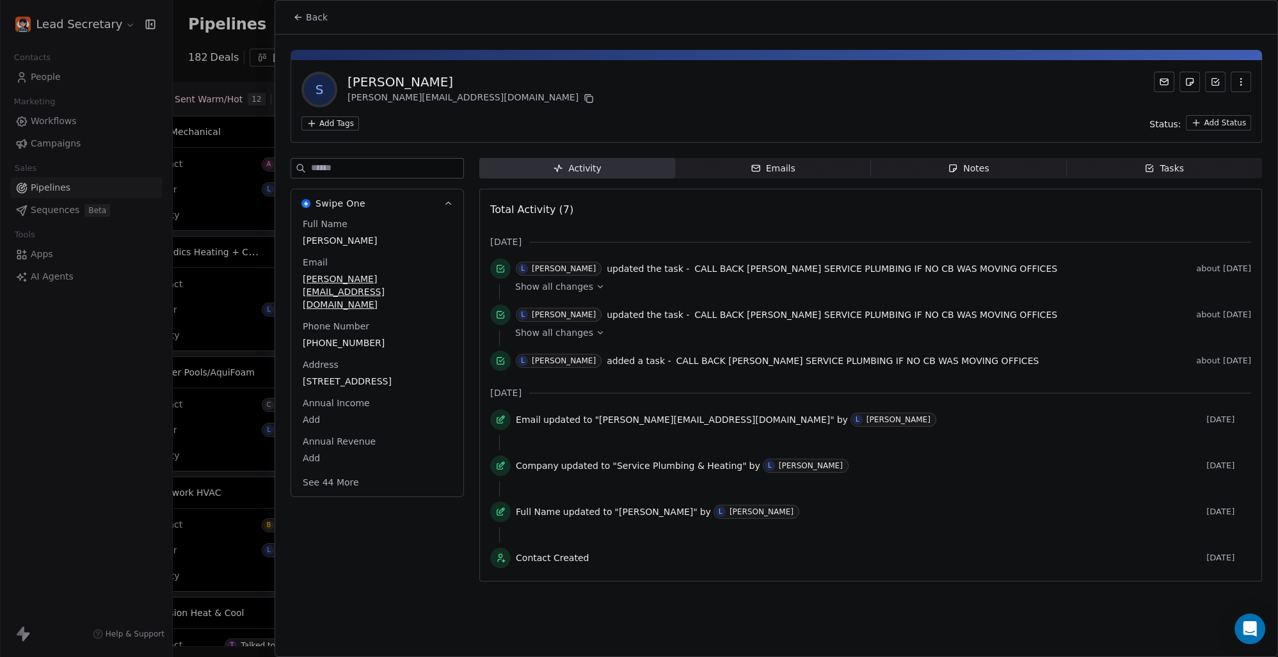
click at [331, 125] on html "Lead Secretary Contacts People Marketing Workflows Campaigns Sales Pipelines Se…" at bounding box center [639, 328] width 1278 height 657
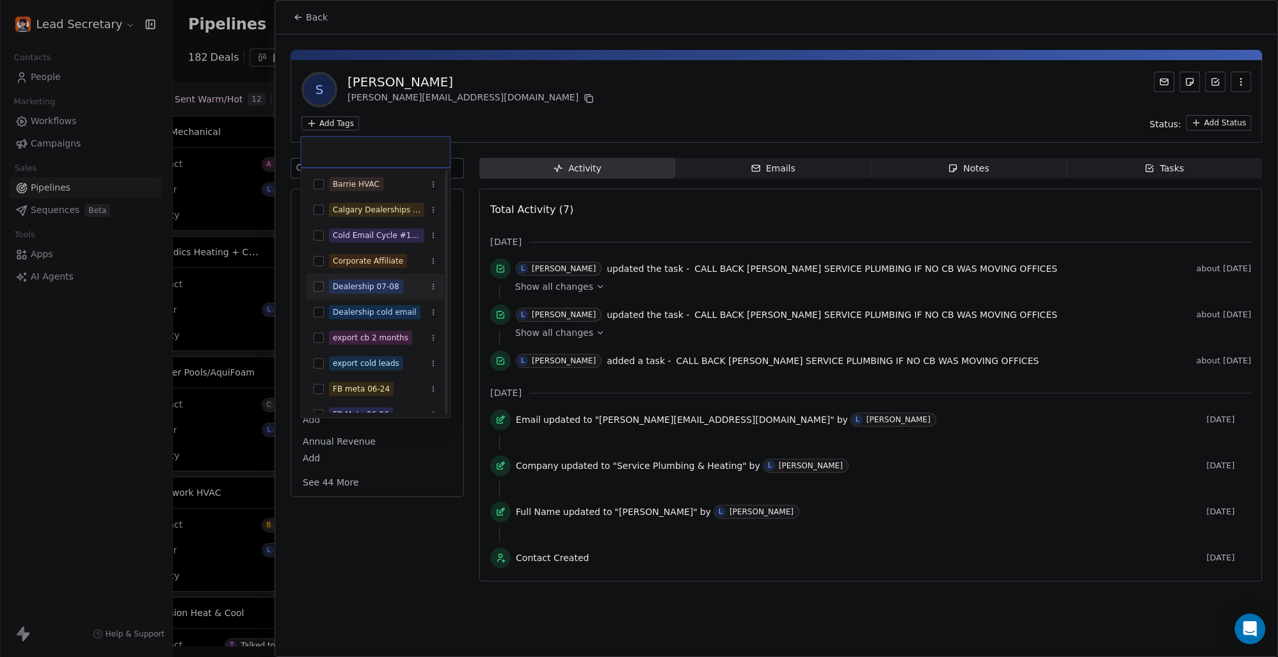
scroll to position [89, 0]
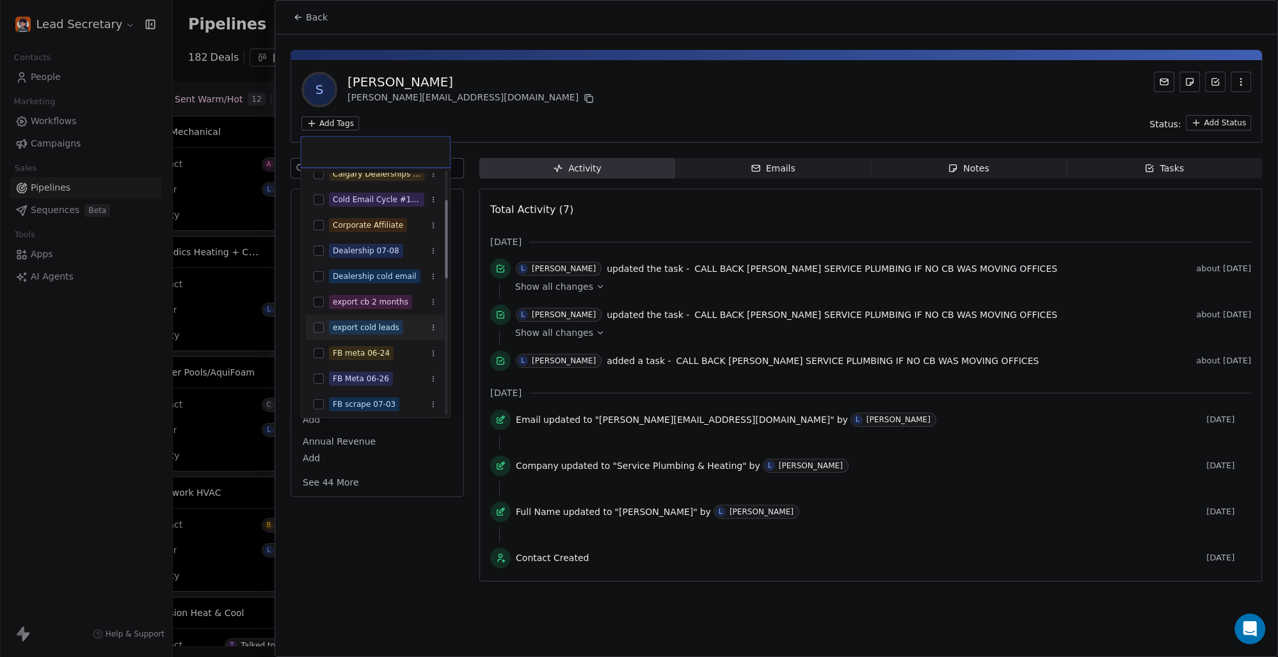
click at [322, 330] on button "Suggestions" at bounding box center [319, 327] width 10 height 10
click at [529, 104] on html "Lead Secretary Contacts People Marketing Workflows Campaigns Sales Pipelines Se…" at bounding box center [639, 328] width 1278 height 657
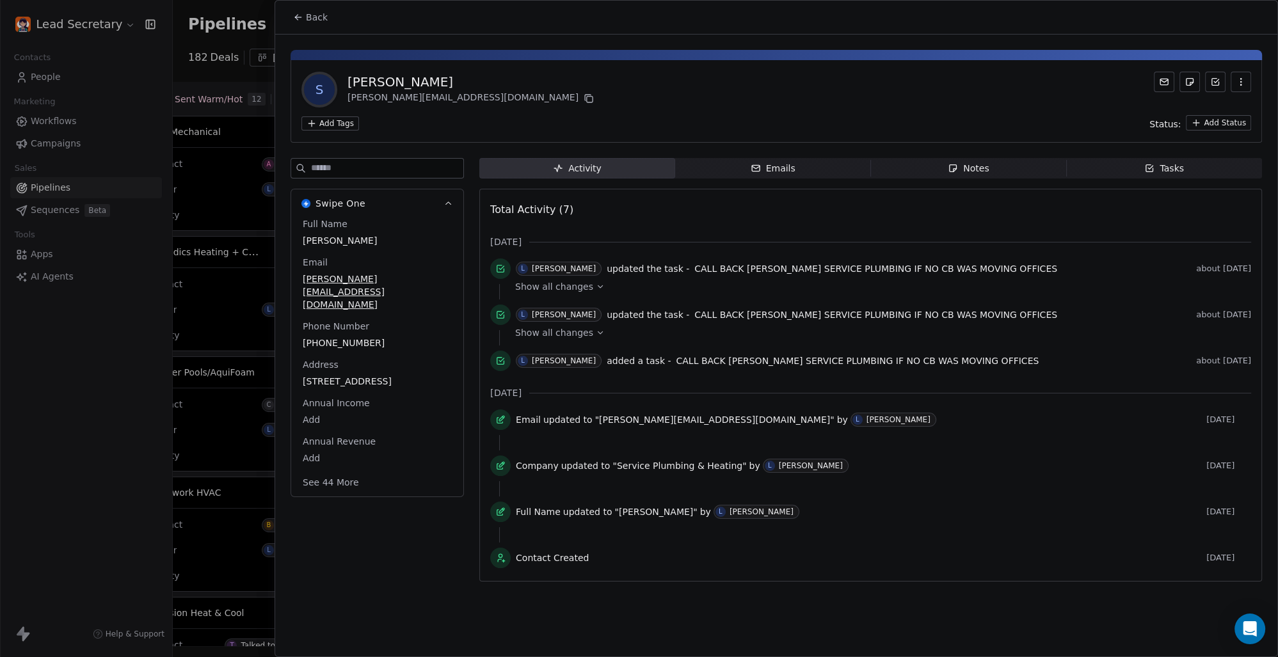
scroll to position [0, 1637]
click at [316, 22] on span "Back" at bounding box center [317, 17] width 22 height 13
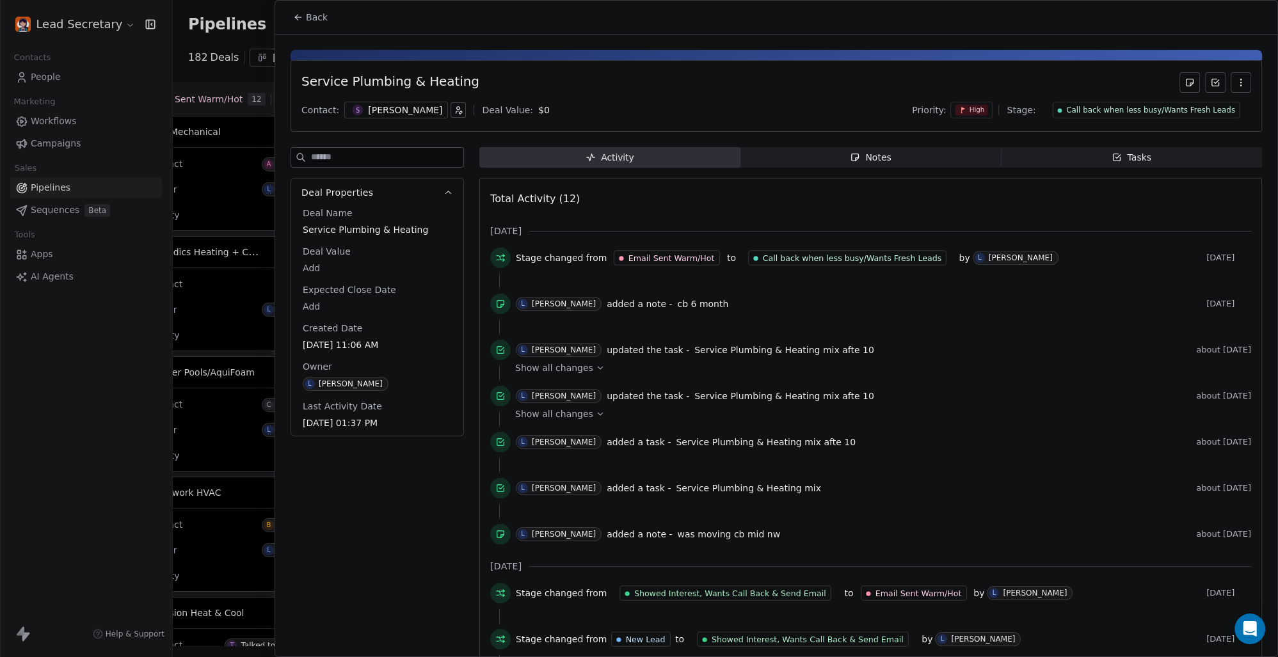
click at [316, 22] on span "Back" at bounding box center [317, 17] width 22 height 13
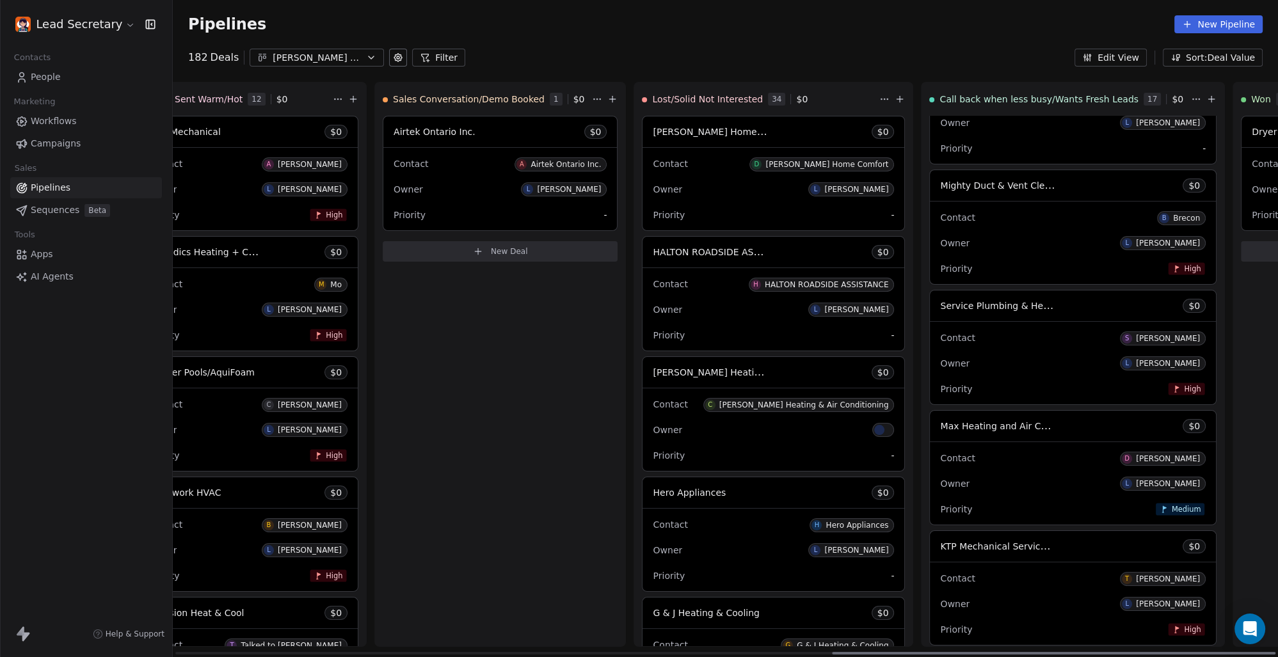
click at [940, 459] on div "Contact D Dave" at bounding box center [1073, 457] width 266 height 21
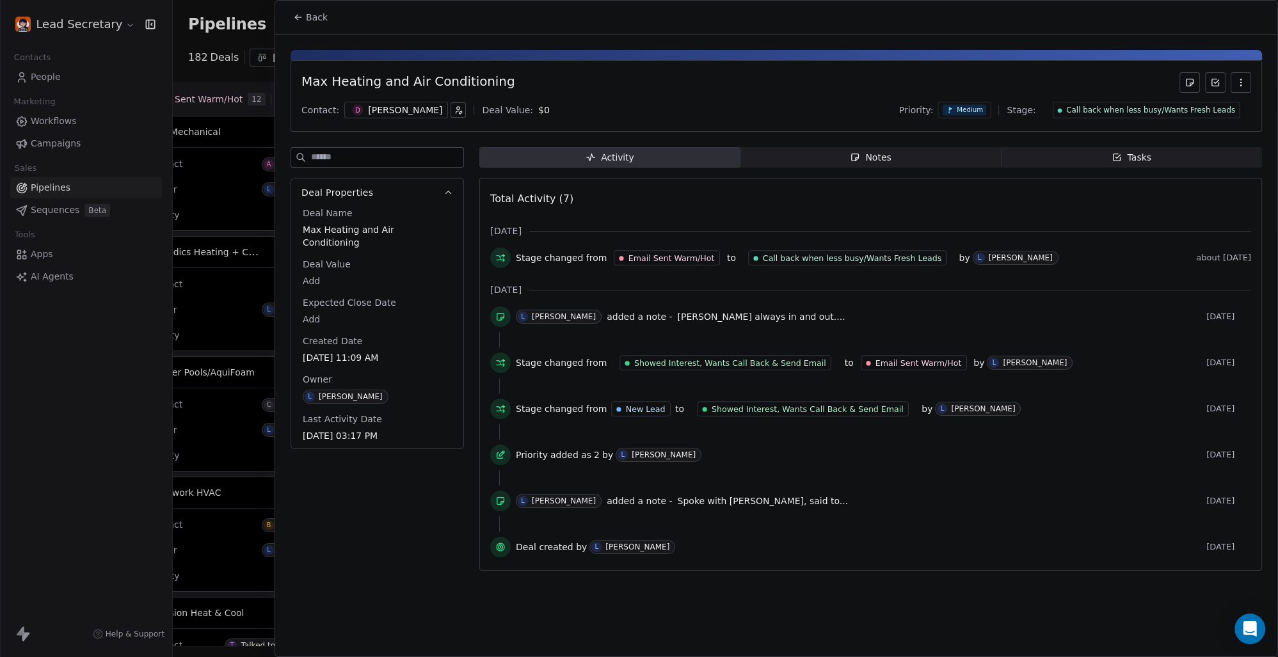
click at [310, 21] on span "Back" at bounding box center [317, 17] width 22 height 13
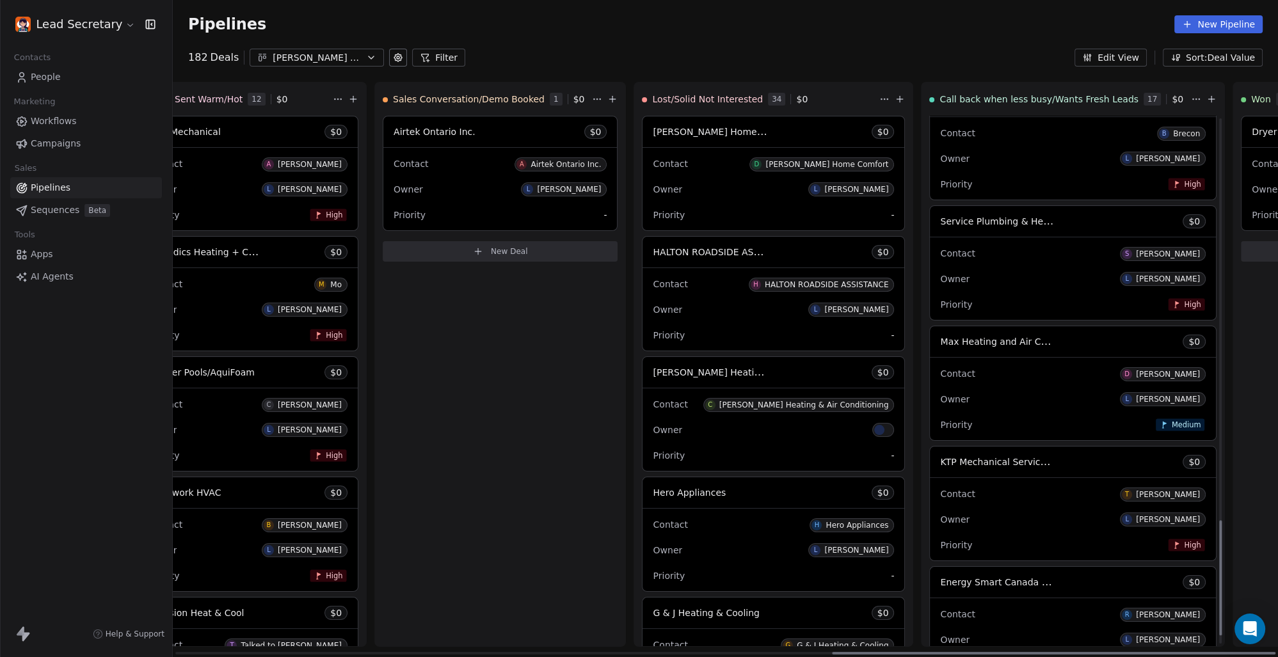
scroll to position [1885, 0]
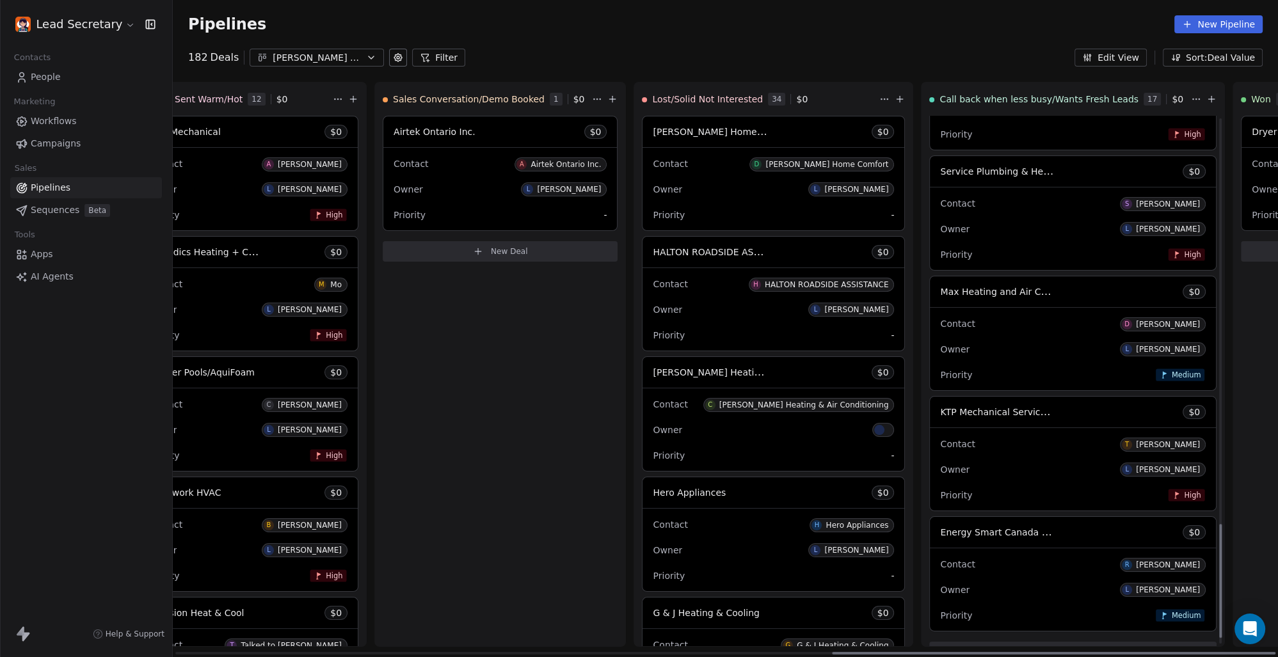
click at [940, 415] on span "KTP Mechanical Services Ltd." at bounding box center [1005, 412] width 130 height 12
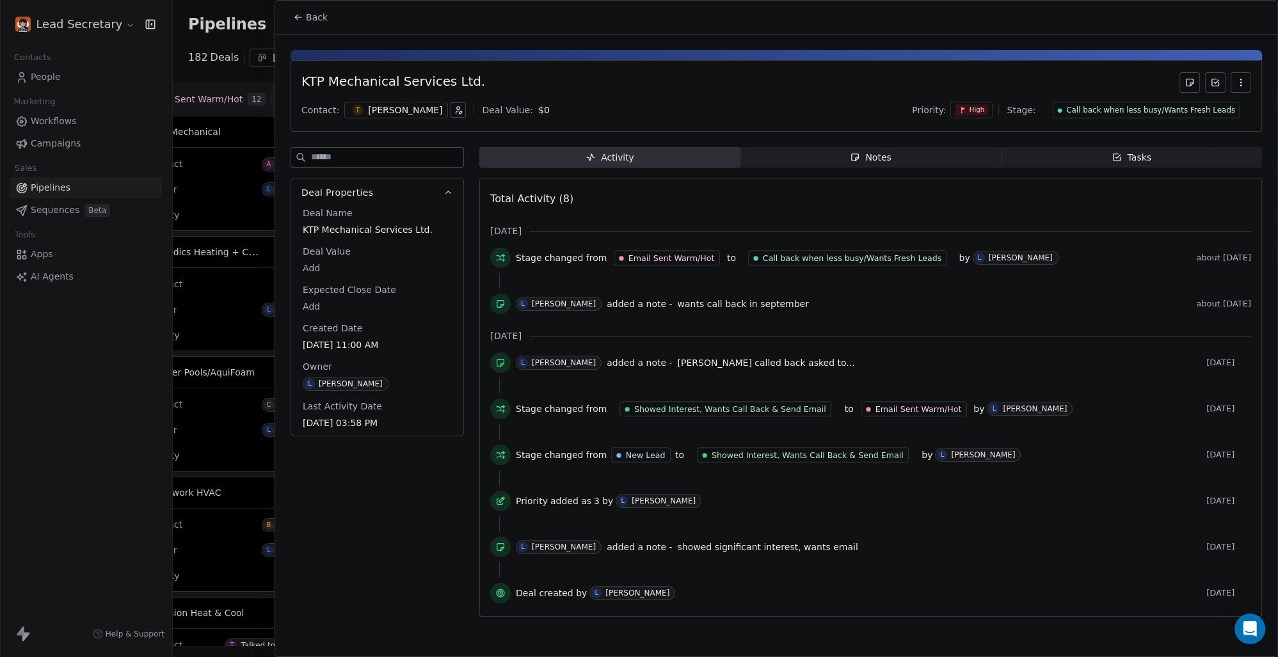
click at [360, 106] on div "T Tyler" at bounding box center [396, 110] width 104 height 17
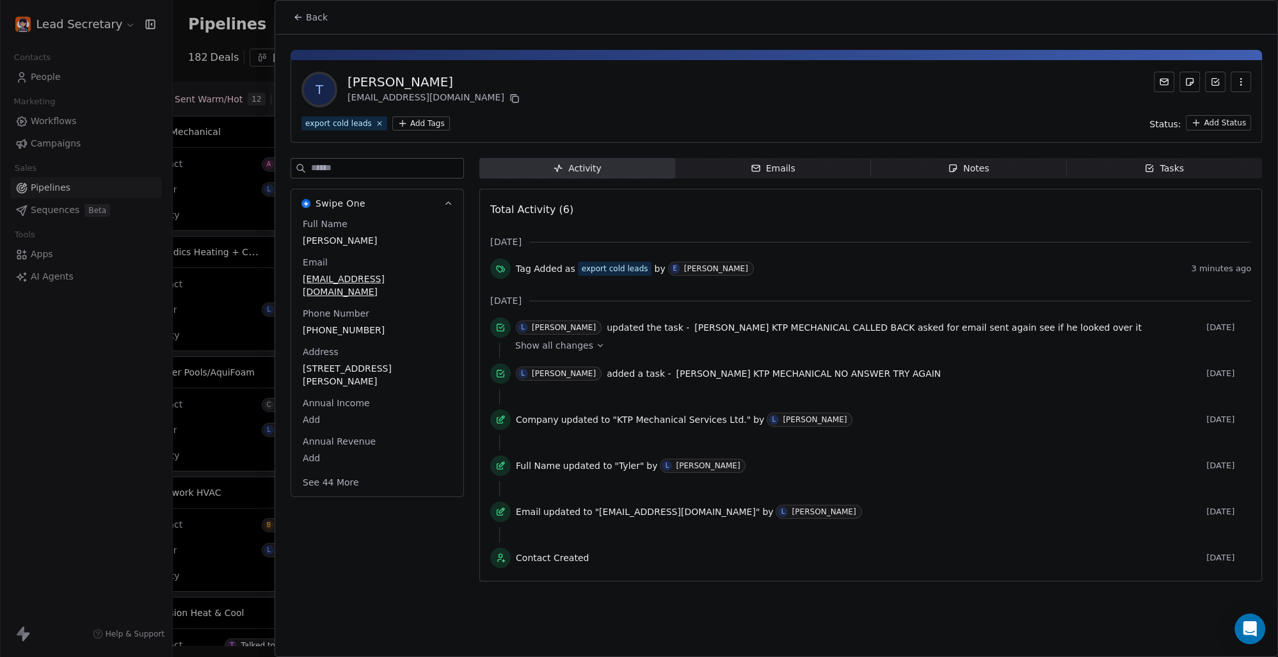
click at [298, 12] on button "Back" at bounding box center [310, 17] width 50 height 23
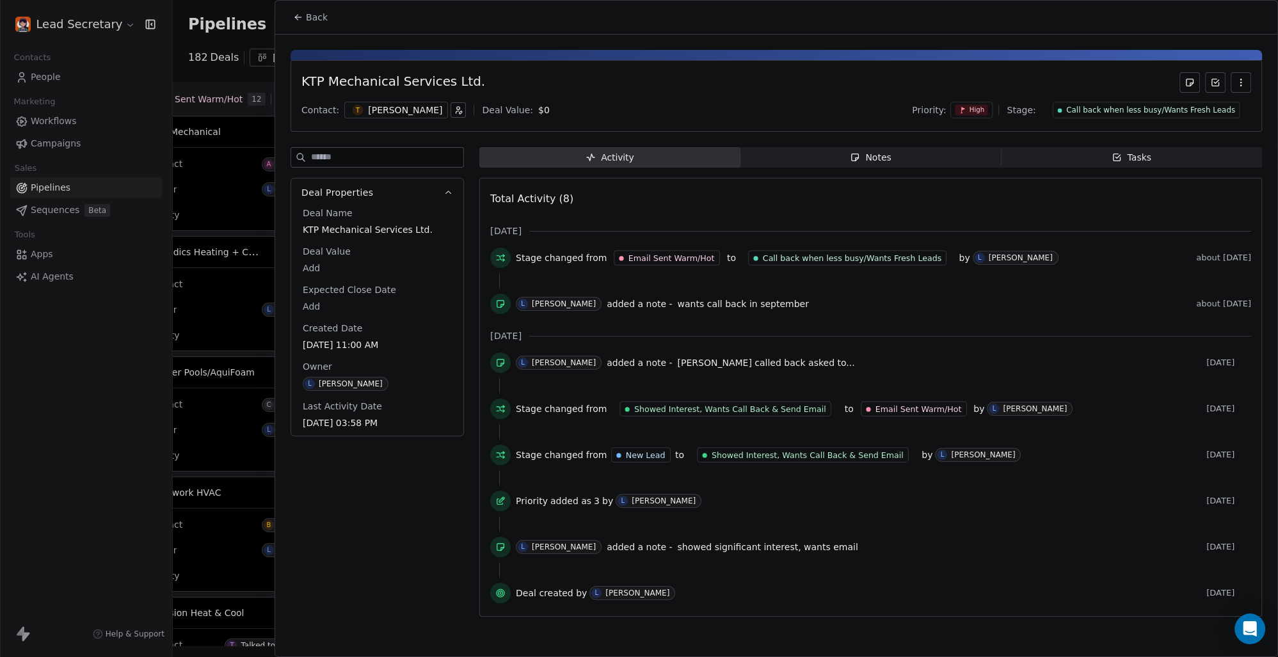
click at [311, 17] on span "Back" at bounding box center [317, 17] width 22 height 13
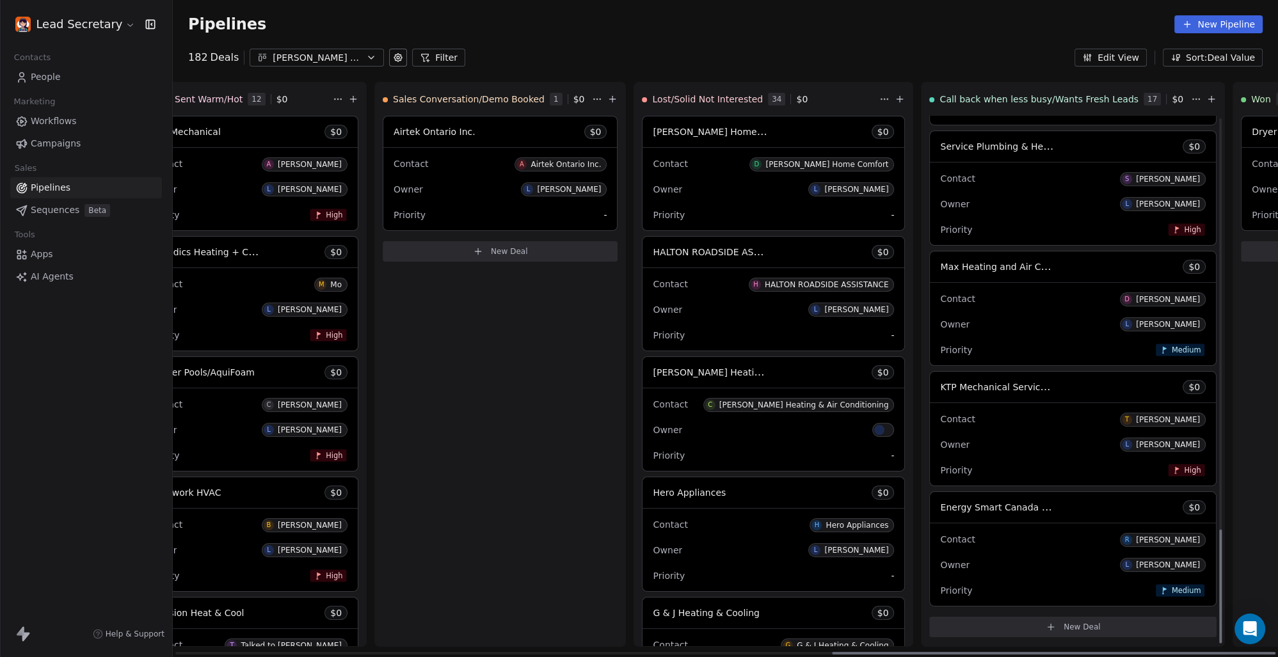
scroll to position [1910, 0]
click at [940, 511] on span "Energy Smart Canada Ltd." at bounding box center [999, 506] width 118 height 12
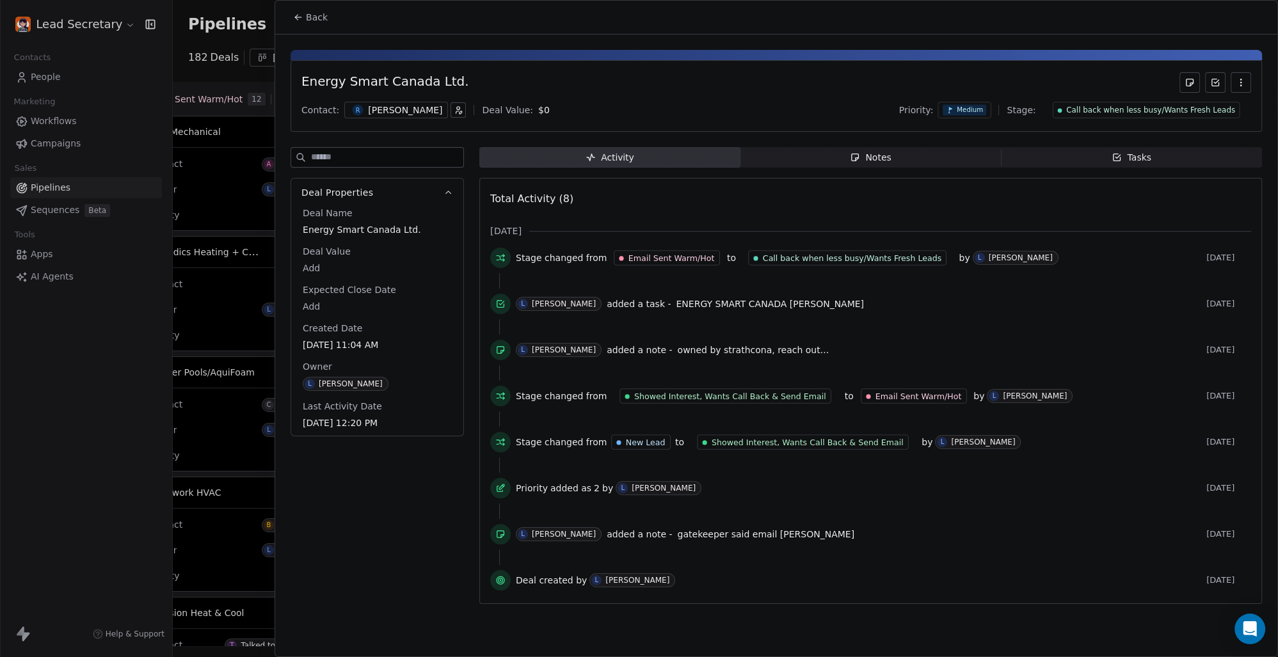
click at [375, 109] on div "[PERSON_NAME]" at bounding box center [405, 110] width 74 height 13
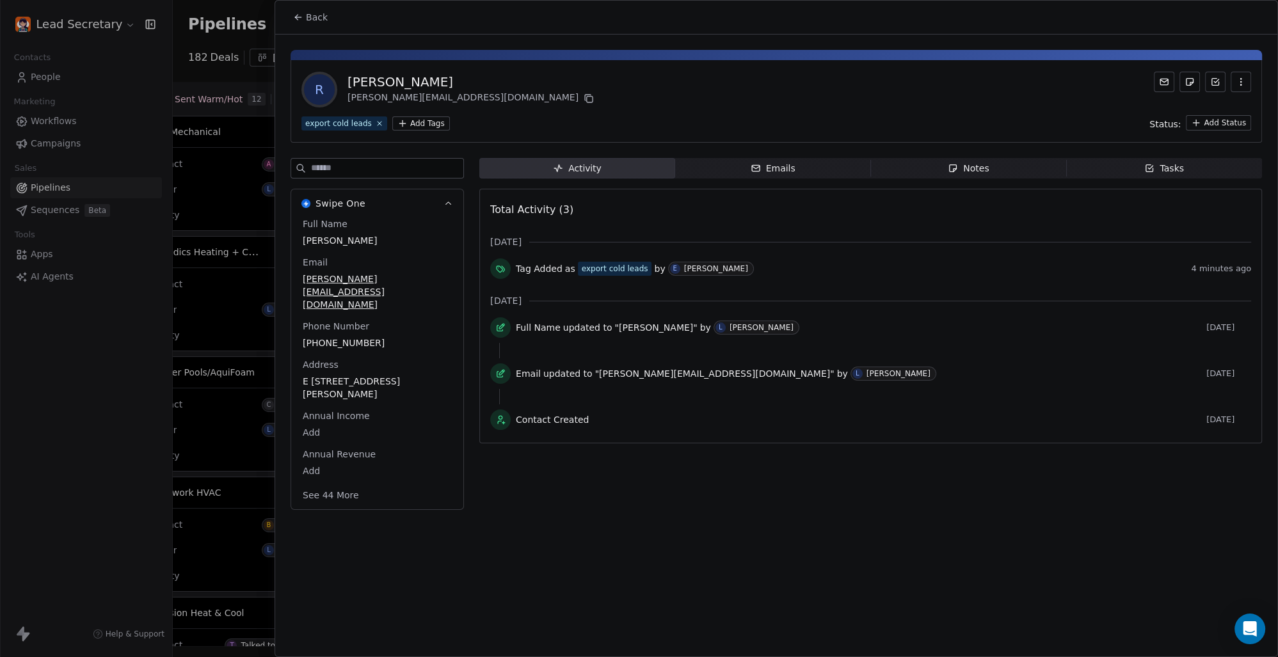
click at [306, 15] on span "Back" at bounding box center [317, 17] width 22 height 13
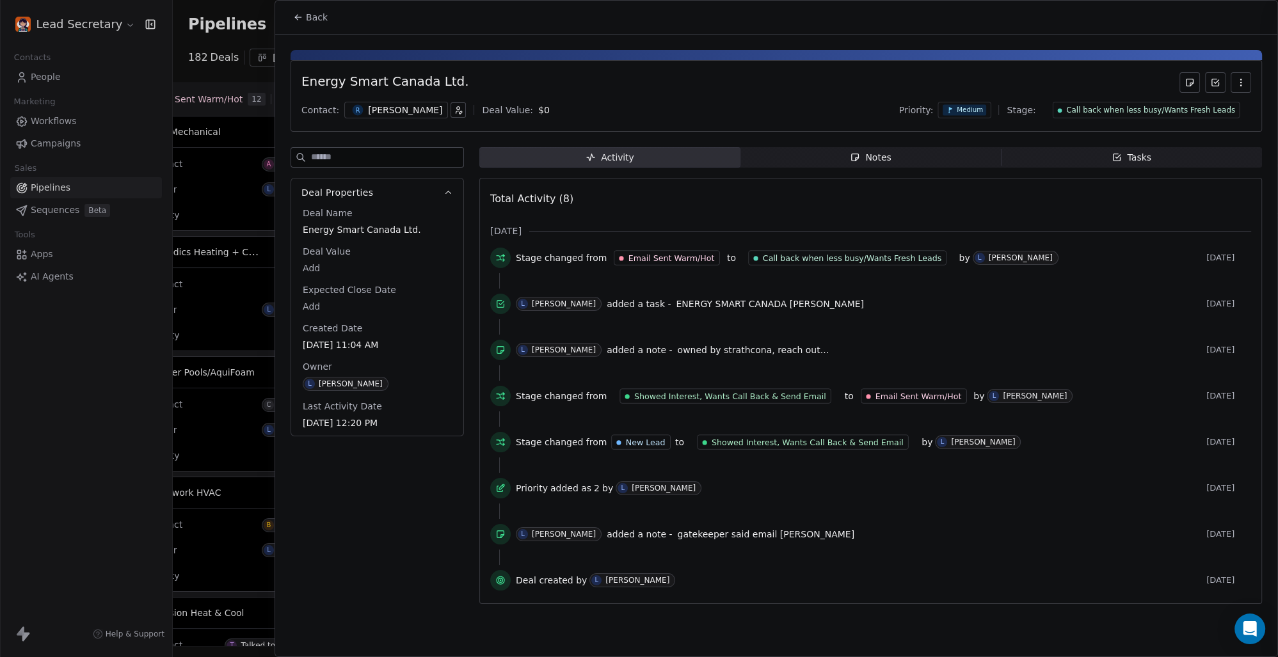
click at [311, 17] on span "Back" at bounding box center [317, 17] width 22 height 13
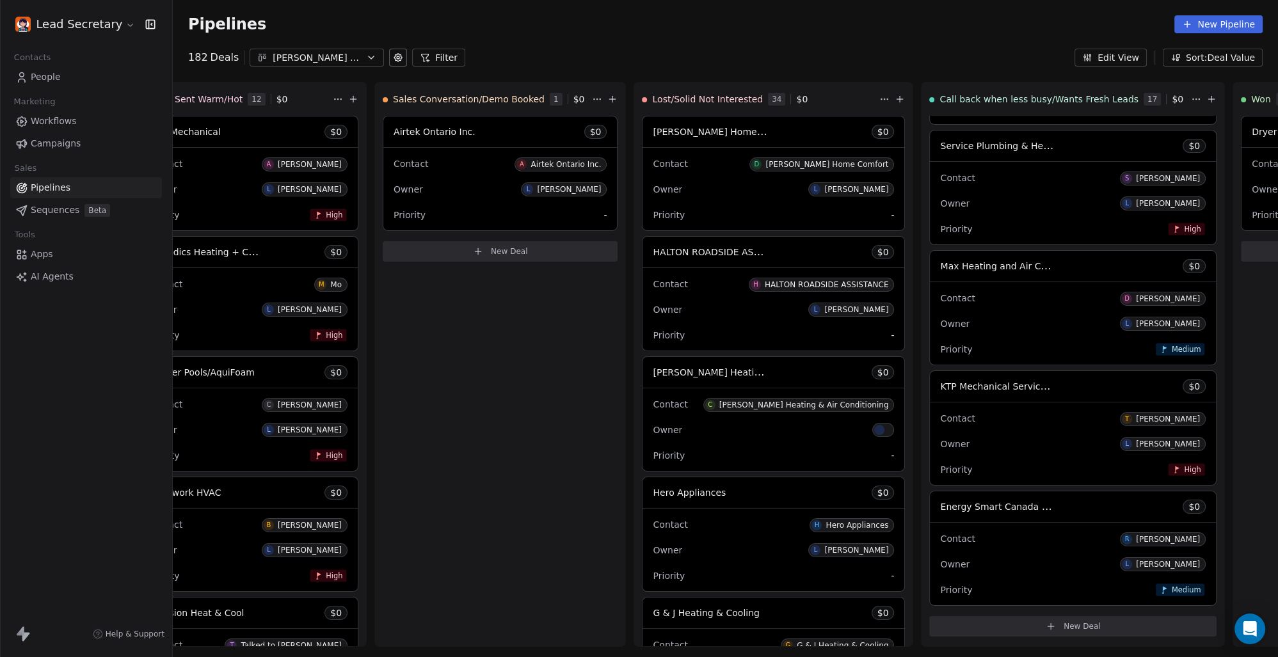
click at [325, 52] on div "[PERSON_NAME] mix of S-M-L Biz's" at bounding box center [317, 57] width 88 height 13
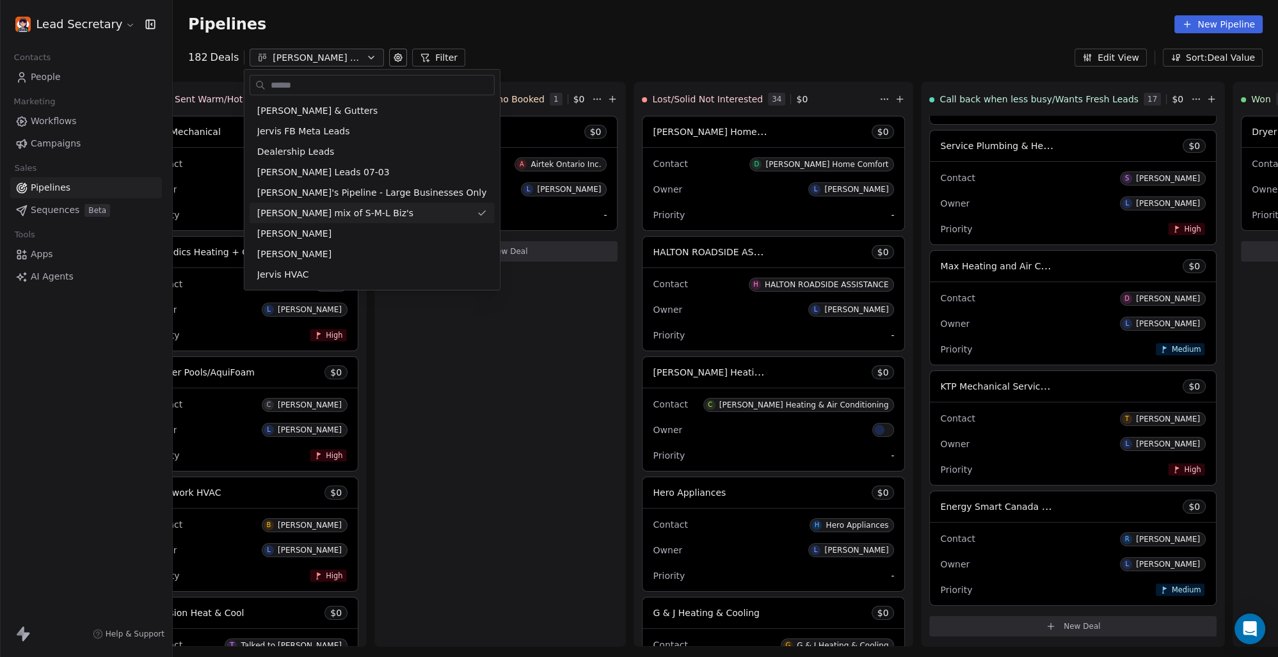
scroll to position [0, 1637]
click at [342, 232] on div "[PERSON_NAME]" at bounding box center [372, 233] width 230 height 13
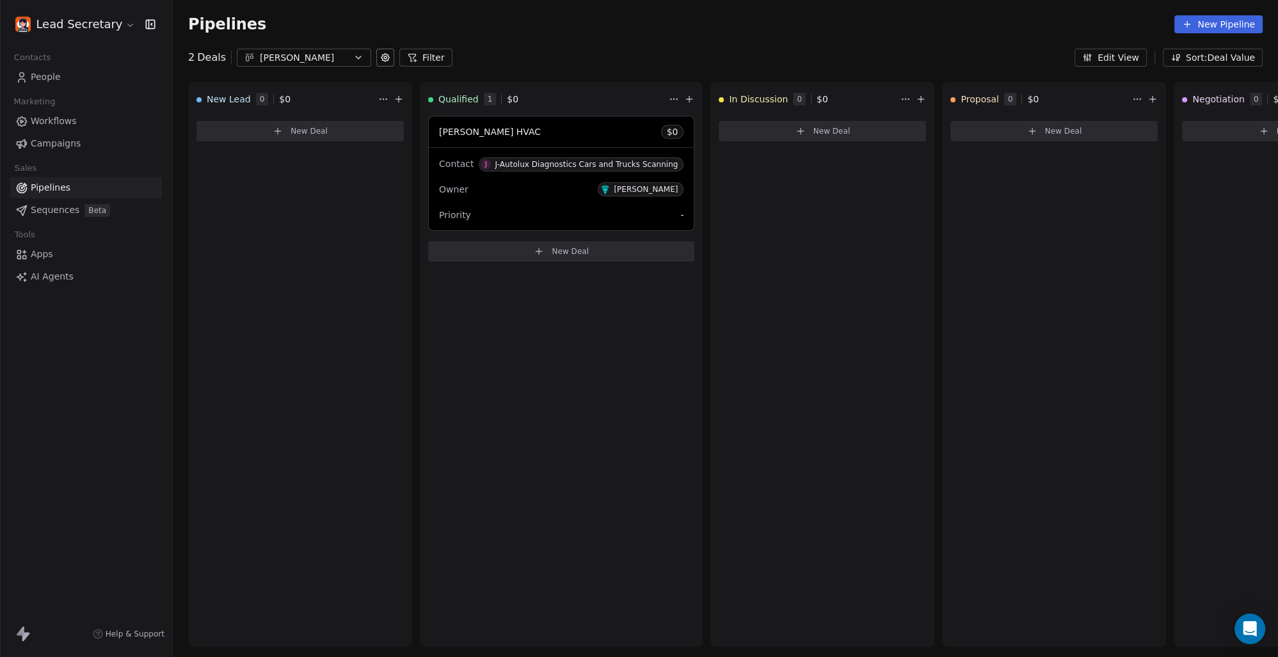
click at [331, 59] on div "[PERSON_NAME]" at bounding box center [304, 57] width 88 height 13
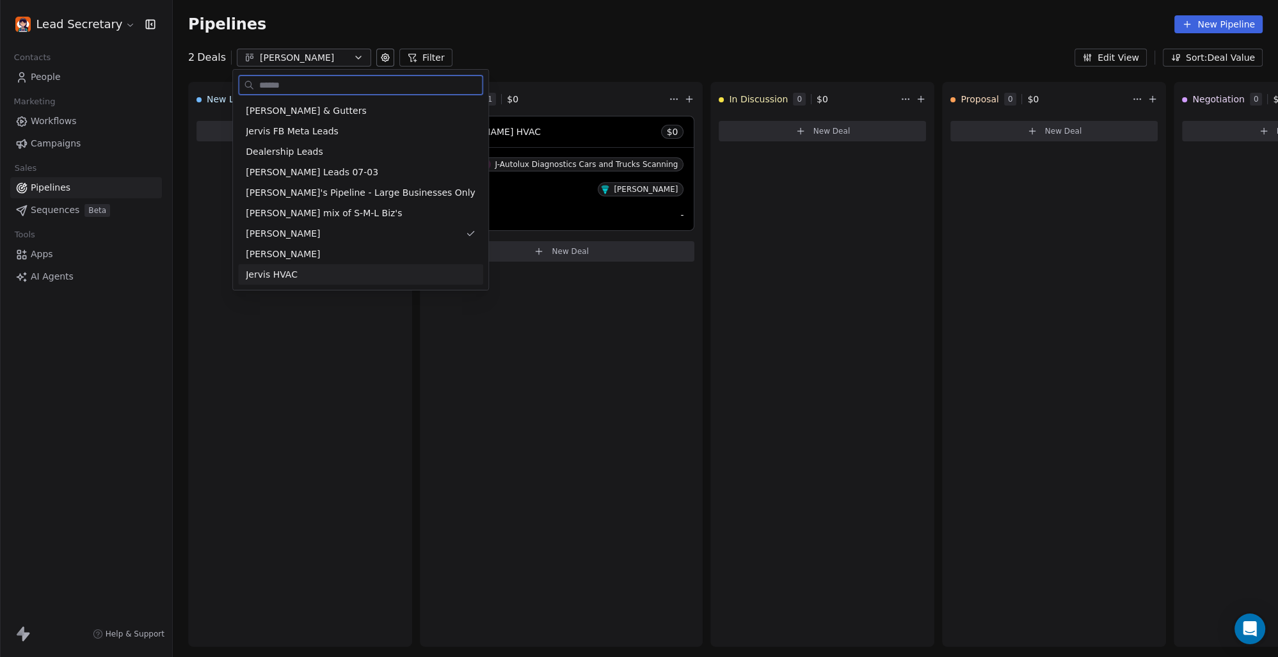
click at [279, 274] on span "Jervis HVAC" at bounding box center [272, 274] width 52 height 13
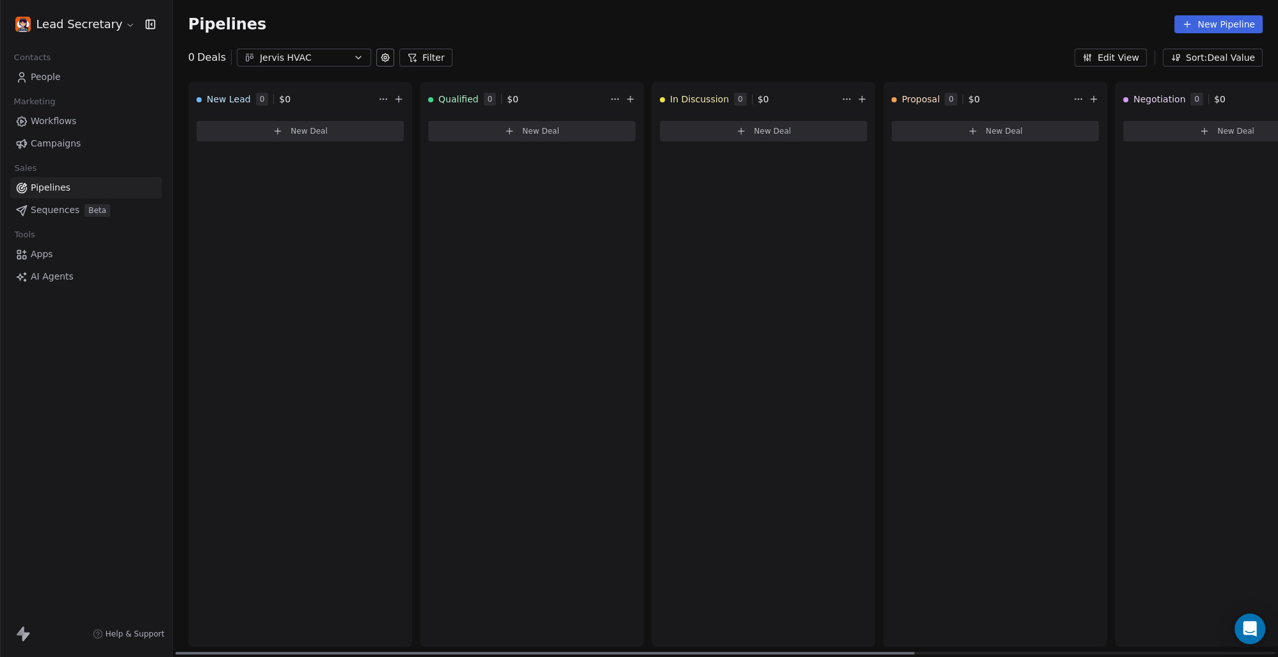
click at [319, 52] on div "Jervis HVAC" at bounding box center [304, 57] width 88 height 13
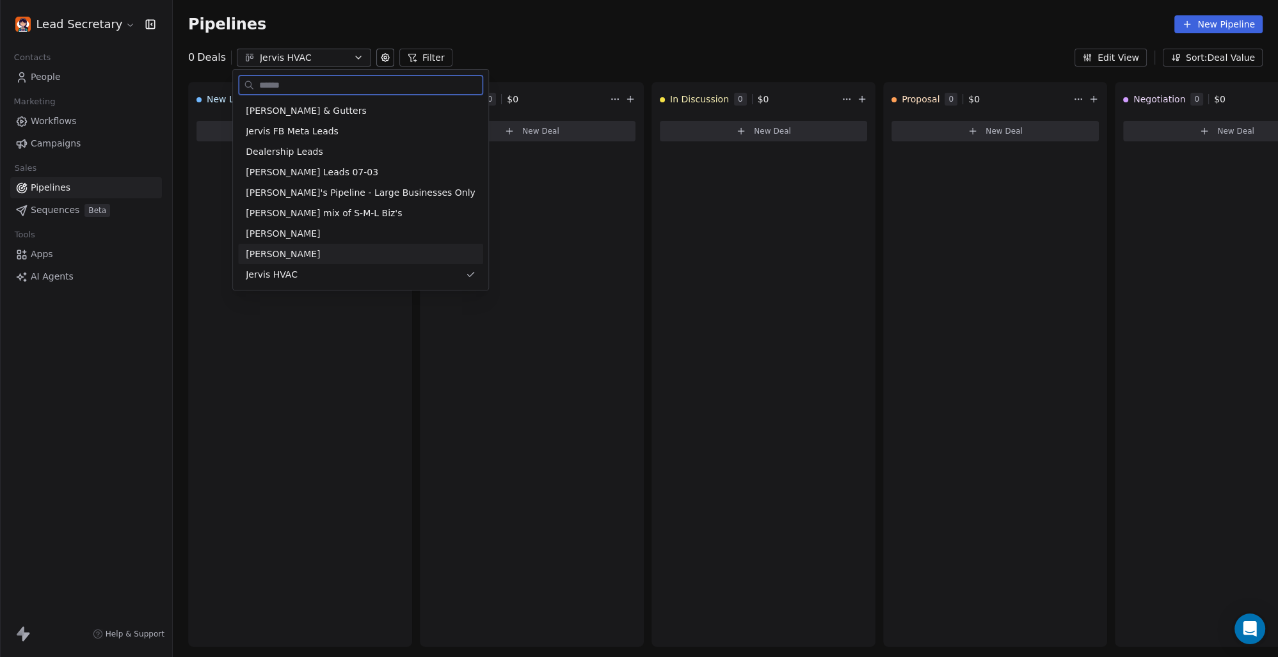
click at [287, 246] on div "[PERSON_NAME]" at bounding box center [360, 254] width 245 height 20
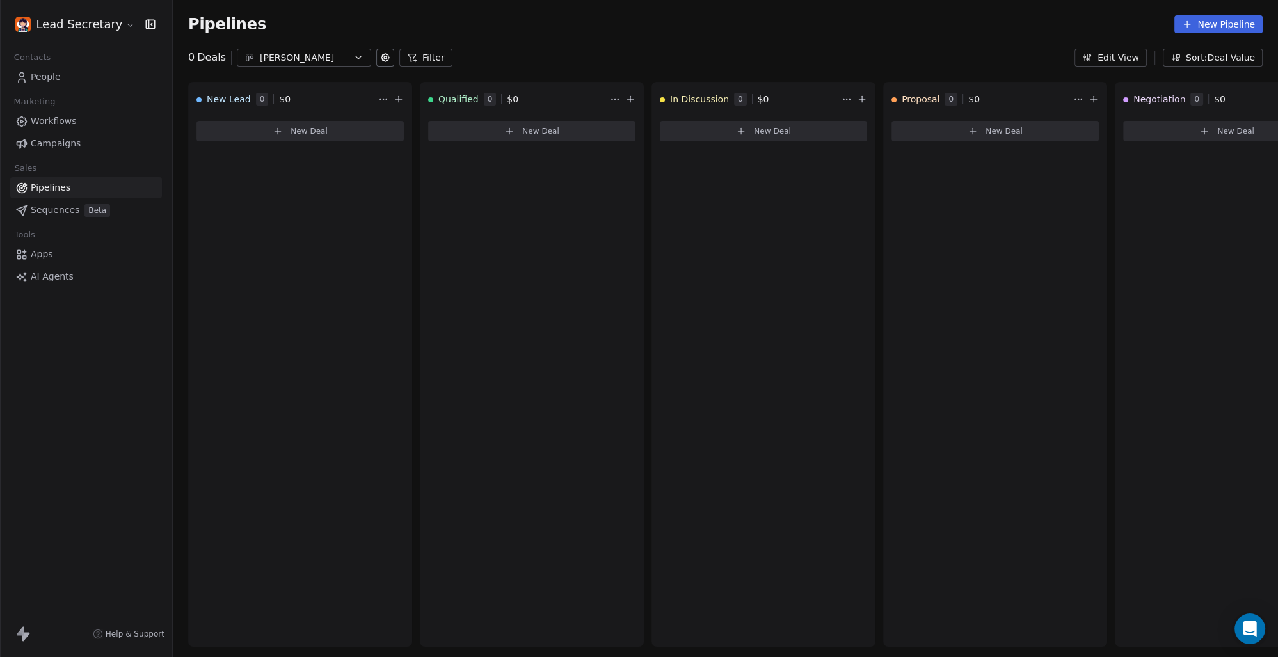
click at [322, 60] on div "[PERSON_NAME]" at bounding box center [304, 57] width 88 height 13
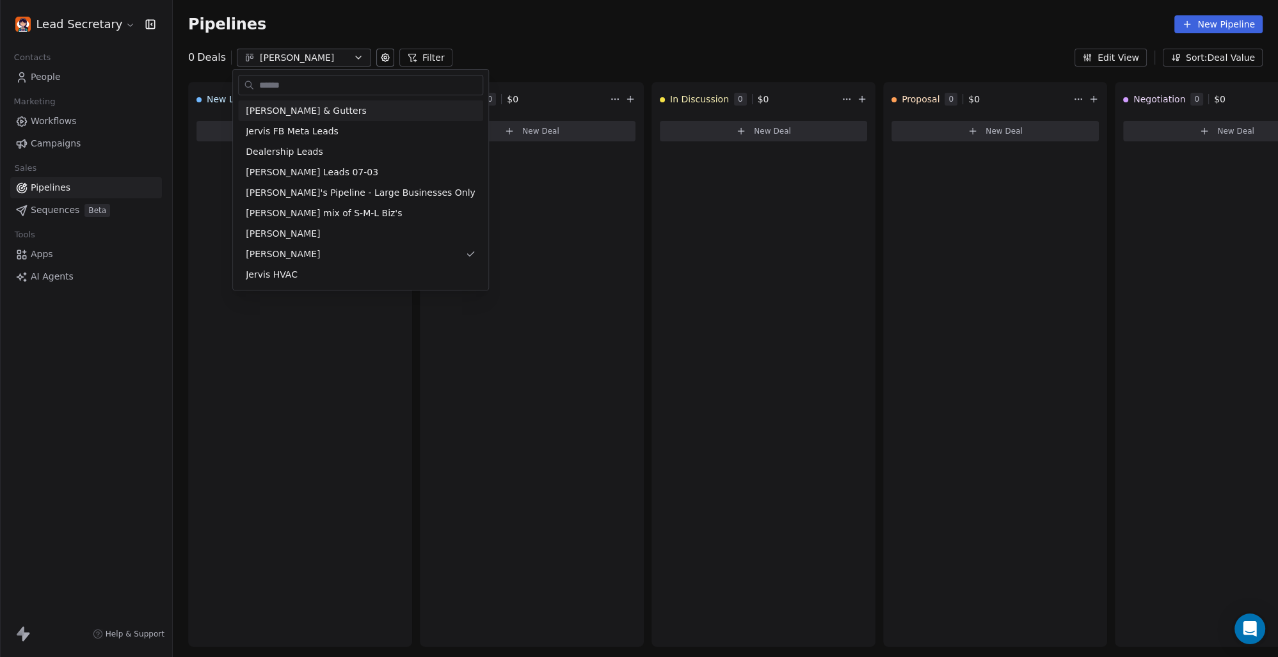
click at [525, 49] on html "Lead Secretary Contacts People Marketing Workflows Campaigns Sales Pipelines Se…" at bounding box center [639, 328] width 1278 height 657
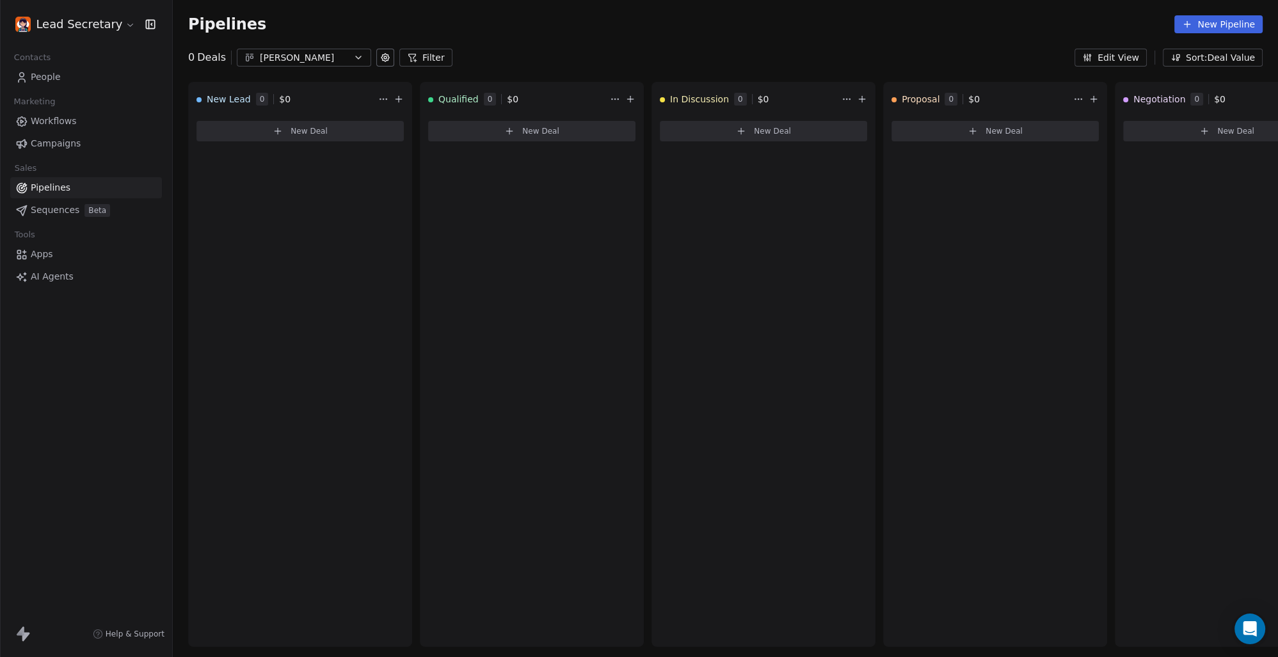
click at [74, 188] on link "Pipelines" at bounding box center [86, 187] width 152 height 21
click at [56, 73] on span "People" at bounding box center [46, 76] width 30 height 13
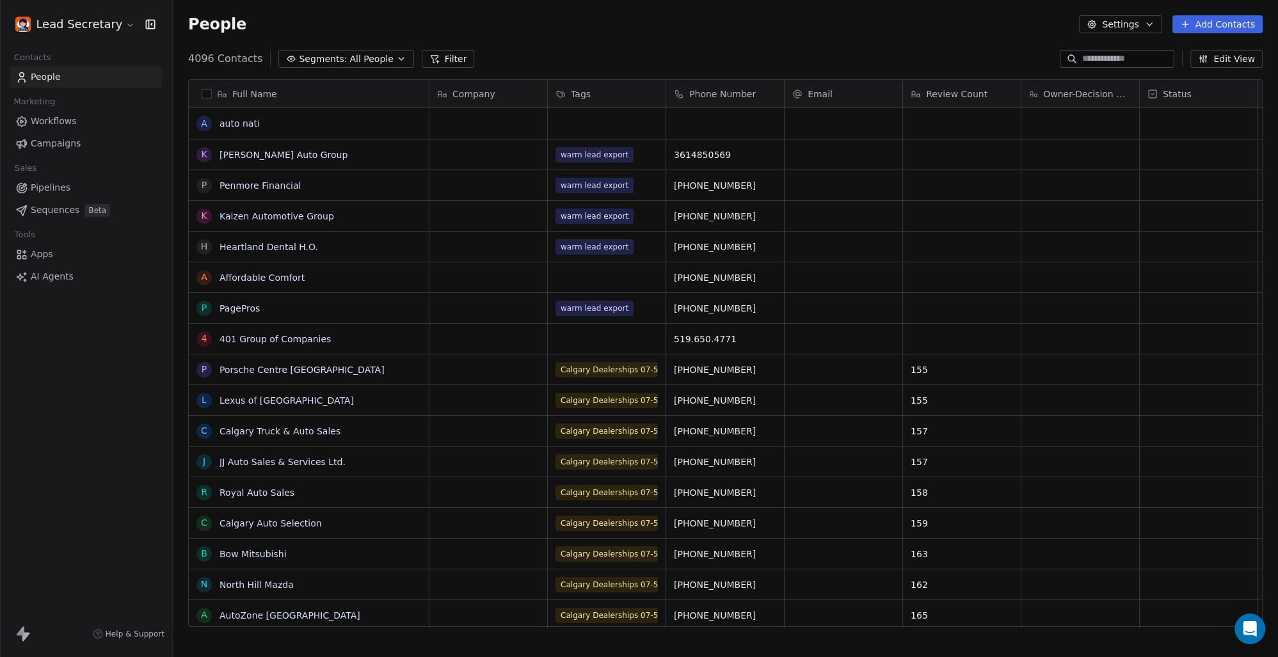
scroll to position [568, 1094]
click at [440, 54] on div "4096 Contacts Segments: All People Filter Edit View" at bounding box center [725, 59] width 1105 height 20
click at [440, 55] on button "Filter" at bounding box center [448, 59] width 53 height 18
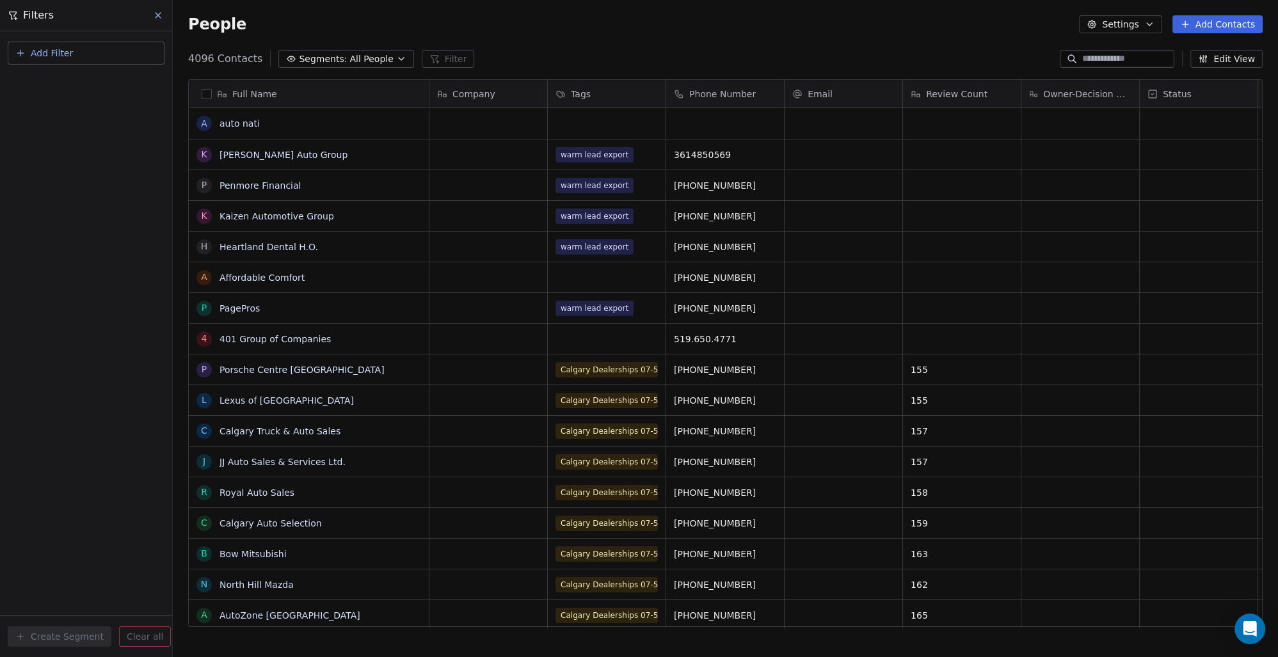
click at [71, 51] on span "Add Filter" at bounding box center [52, 53] width 42 height 13
click at [84, 77] on span "Contact properties" at bounding box center [62, 82] width 83 height 13
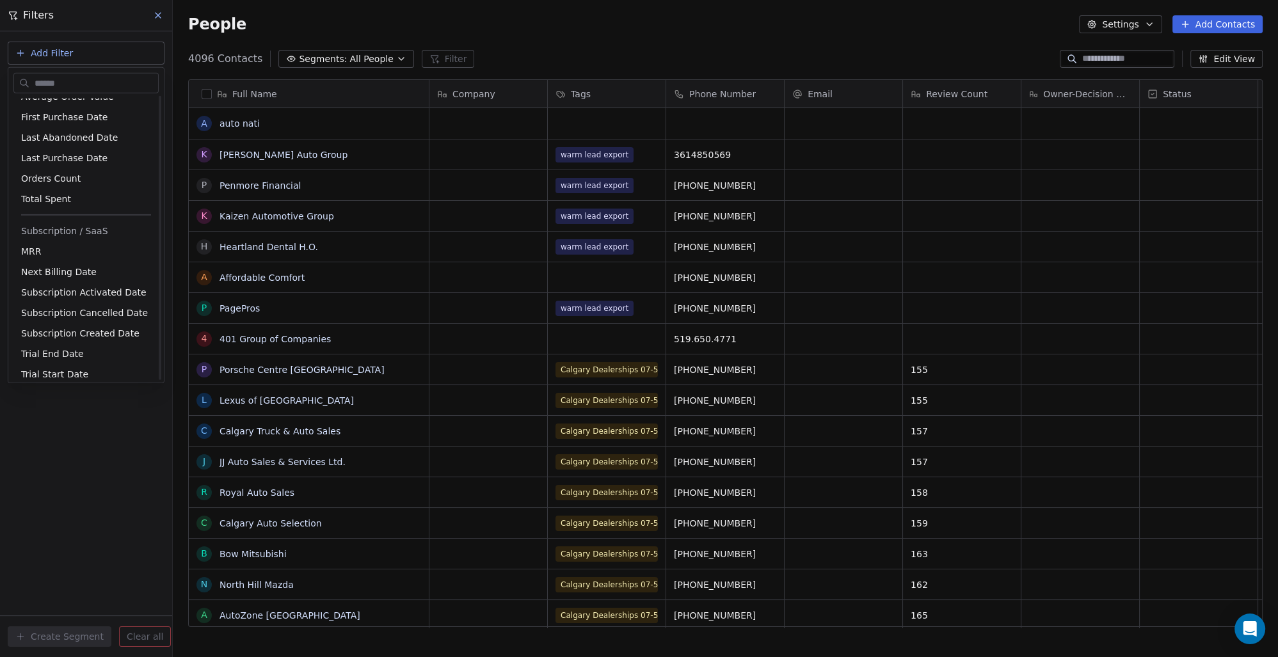
scroll to position [985, 0]
click at [90, 36] on html "Lead Secretary Contacts People Marketing Workflows Campaigns Sales Pipelines Se…" at bounding box center [639, 328] width 1278 height 657
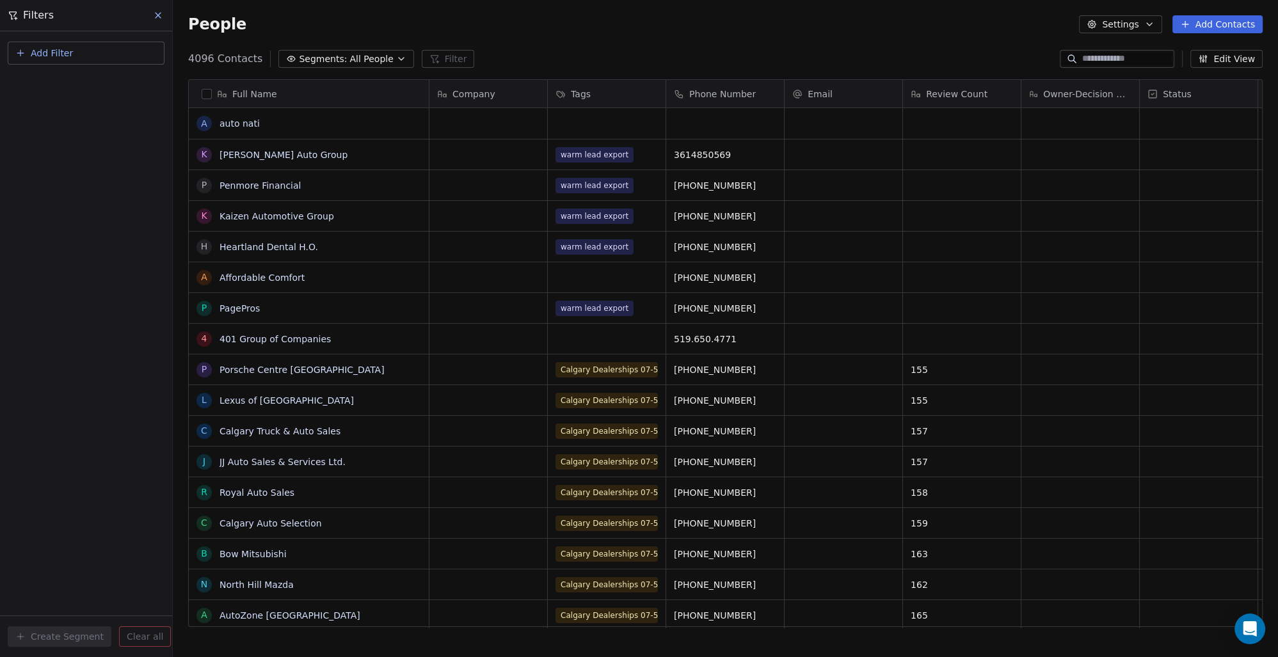
scroll to position [568, 1094]
click at [70, 52] on span "Add Filter" at bounding box center [52, 53] width 42 height 13
click at [72, 106] on span "Contact activity" at bounding box center [56, 103] width 71 height 13
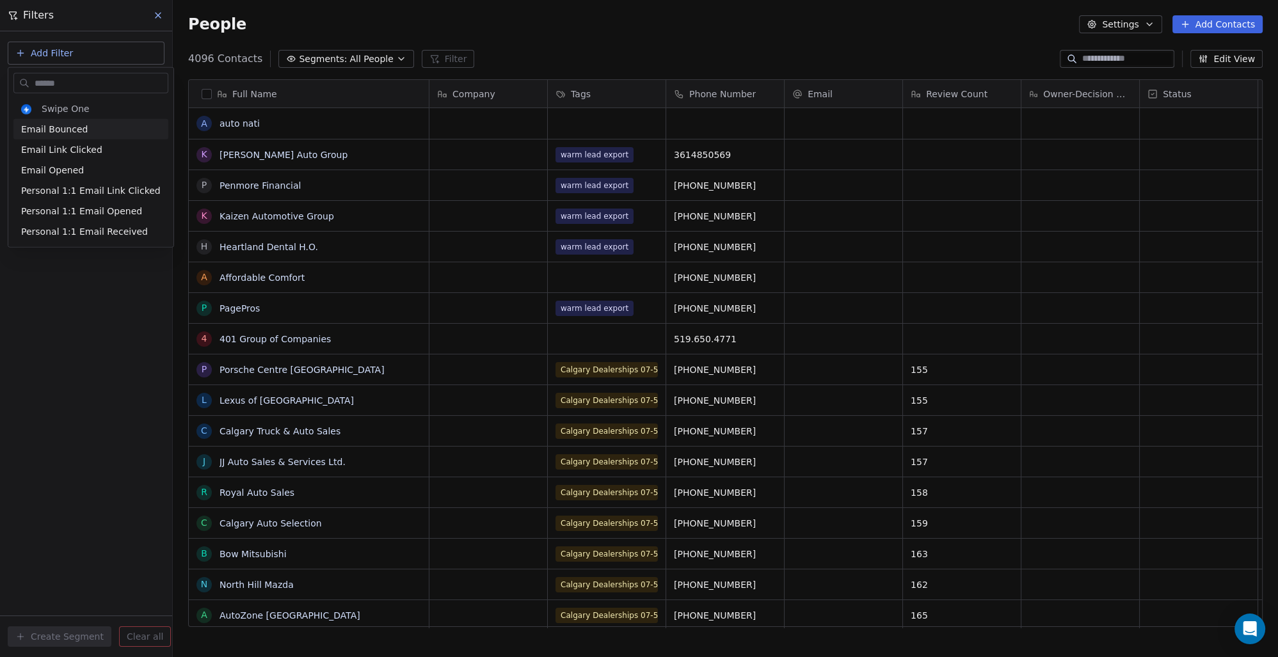
click at [52, 50] on html "Lead Secretary Contacts People Marketing Workflows Campaigns Sales Pipelines Se…" at bounding box center [639, 328] width 1278 height 657
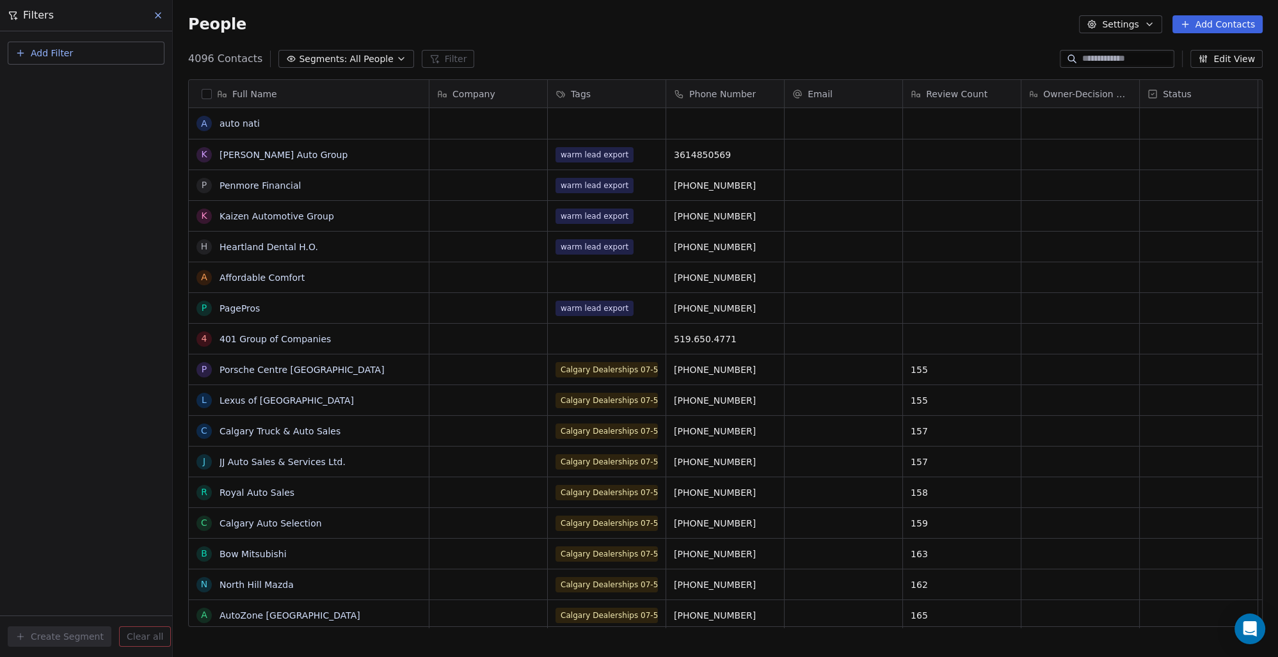
click at [55, 57] on span "Add Filter" at bounding box center [52, 53] width 42 height 13
click at [1091, 74] on html "Lead Secretary Contacts People Marketing Workflows Campaigns Sales Pipelines Se…" at bounding box center [639, 328] width 1278 height 657
click at [1097, 58] on input at bounding box center [1127, 58] width 90 height 13
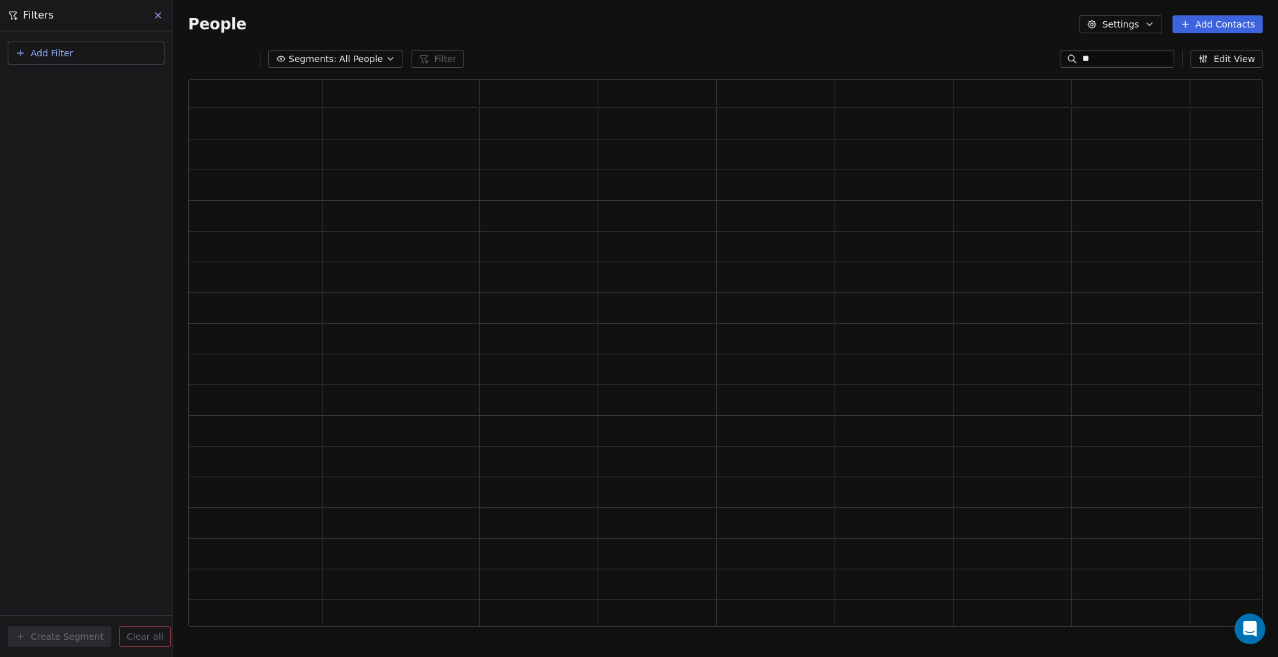
type input "*"
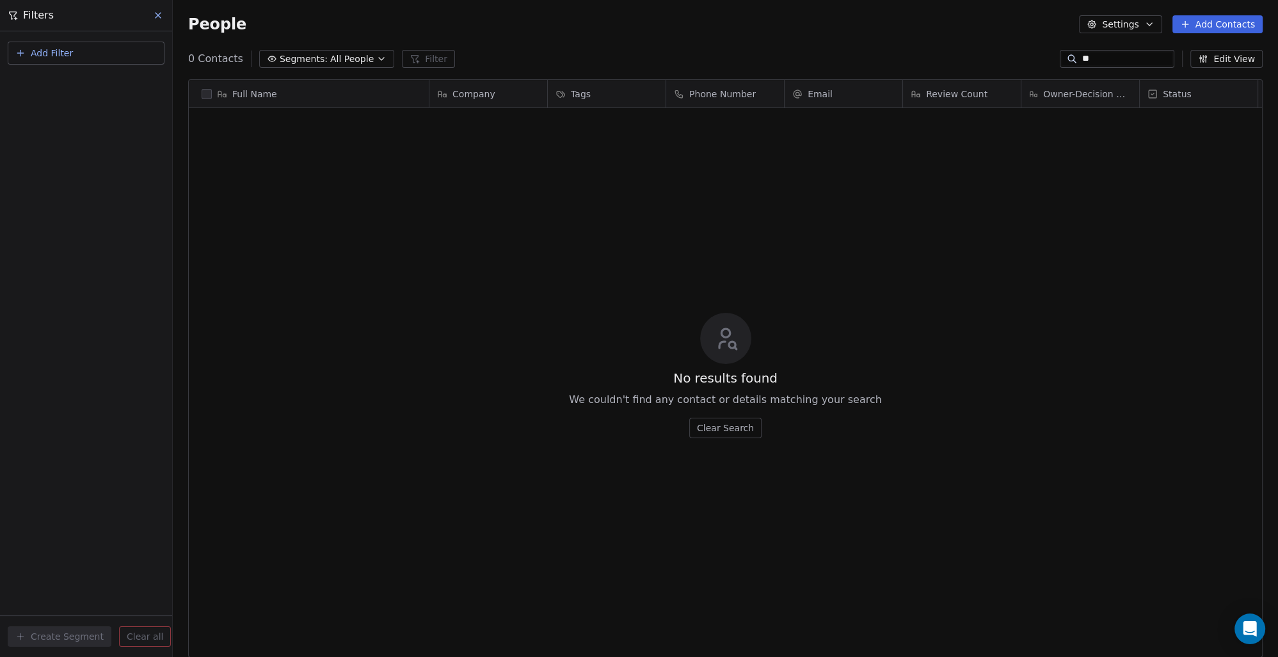
type input "*"
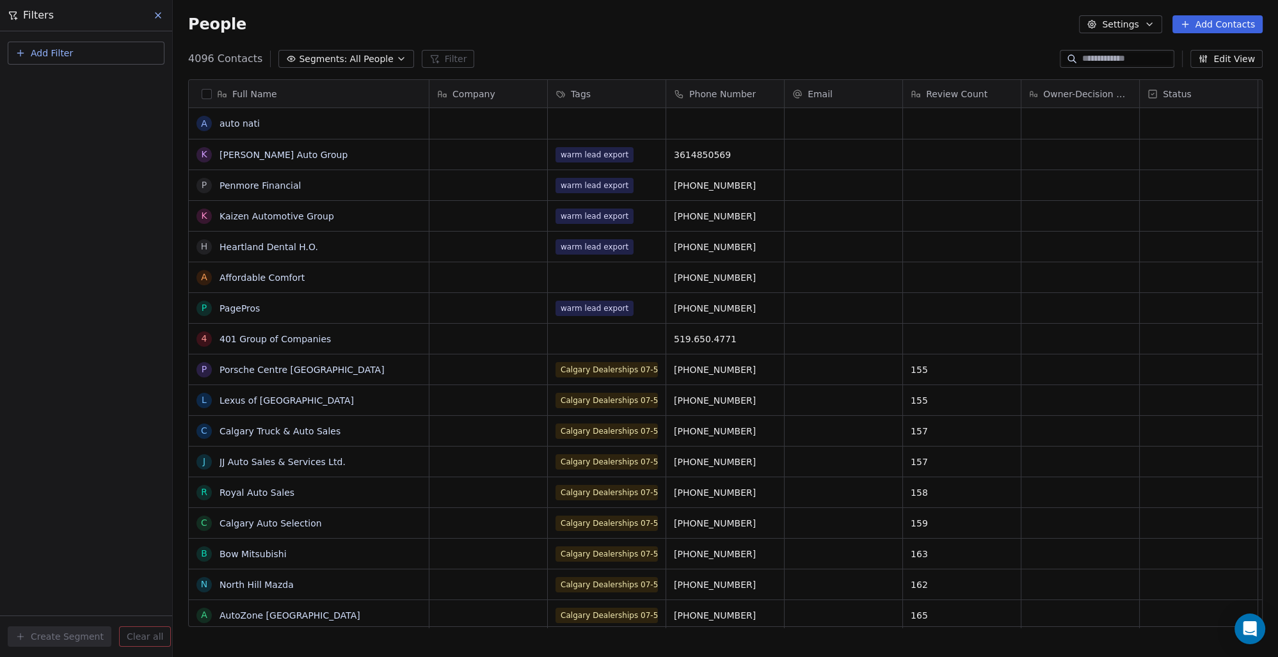
click at [604, 92] on div "Tags" at bounding box center [605, 94] width 100 height 13
click at [674, 45] on html "Lead Secretary Contacts People Marketing Workflows Campaigns Sales Pipelines Se…" at bounding box center [639, 328] width 1278 height 657
click at [349, 59] on span "All People" at bounding box center [371, 58] width 44 height 13
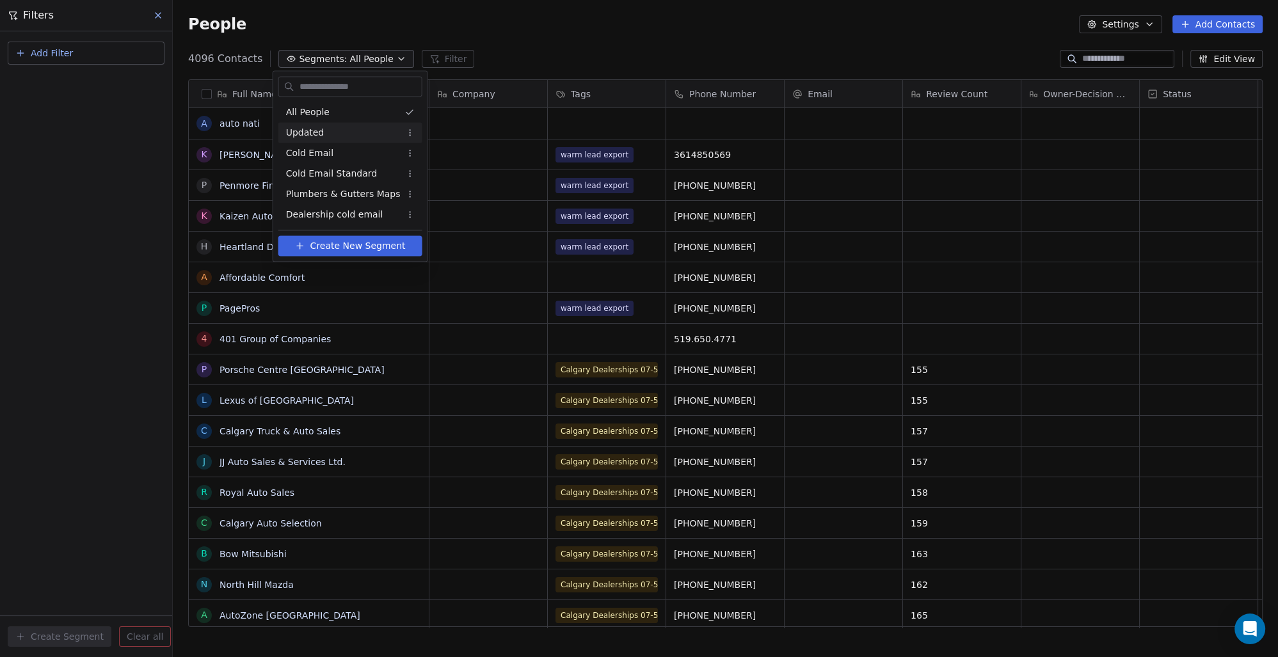
click at [559, 58] on html "Lead Secretary Contacts People Marketing Workflows Campaigns Sales Pipelines Se…" at bounding box center [639, 328] width 1278 height 657
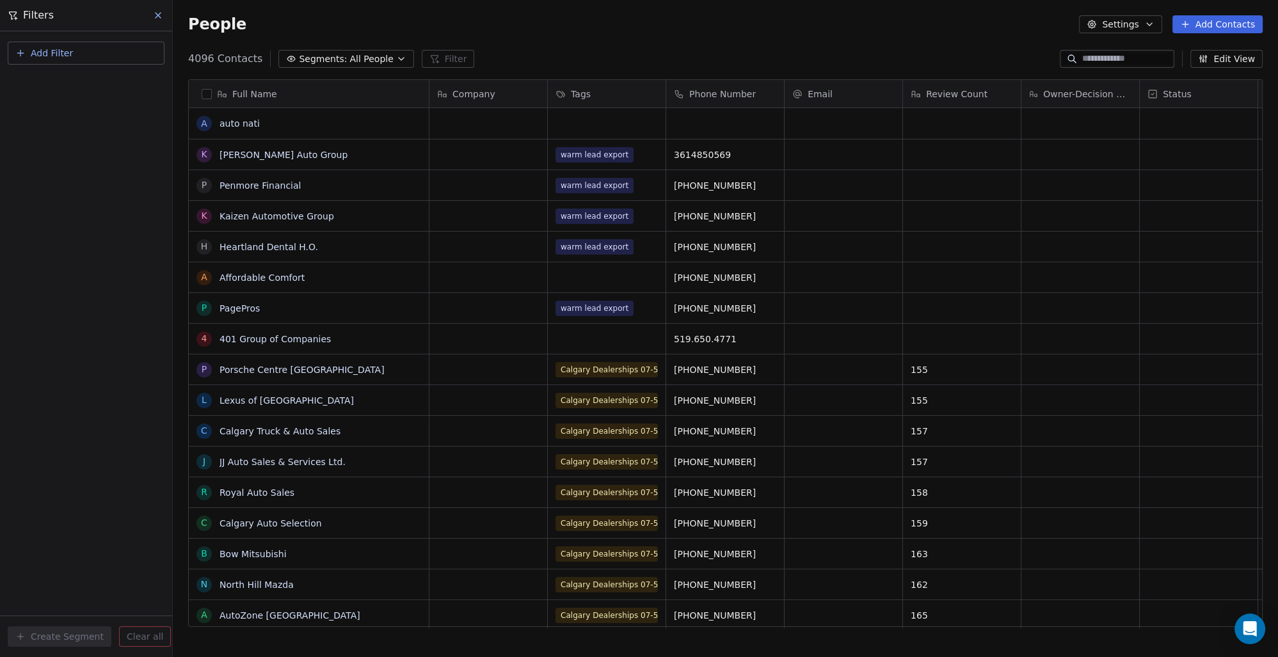
click at [1106, 60] on input at bounding box center [1127, 58] width 90 height 13
click at [161, 14] on icon at bounding box center [158, 15] width 10 height 10
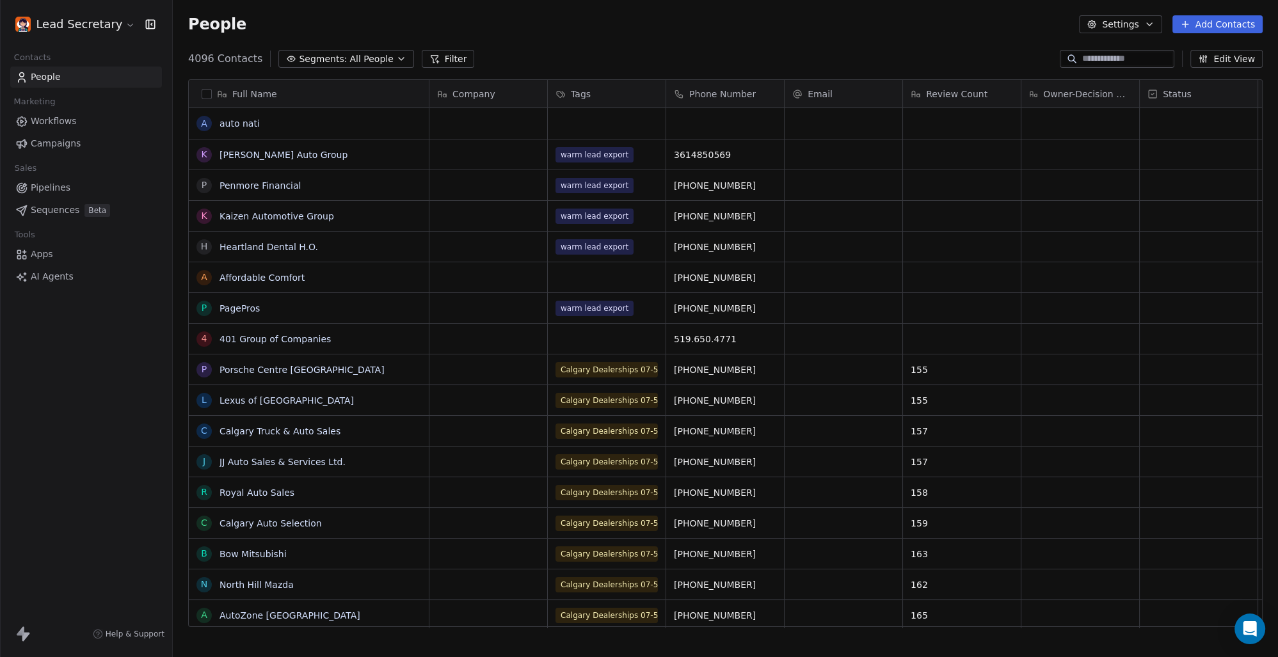
click at [70, 84] on link "People" at bounding box center [86, 77] width 152 height 21
drag, startPoint x: 356, startPoint y: 56, endPoint x: 350, endPoint y: 63, distance: 9.5
click at [354, 60] on span "All People" at bounding box center [371, 58] width 44 height 13
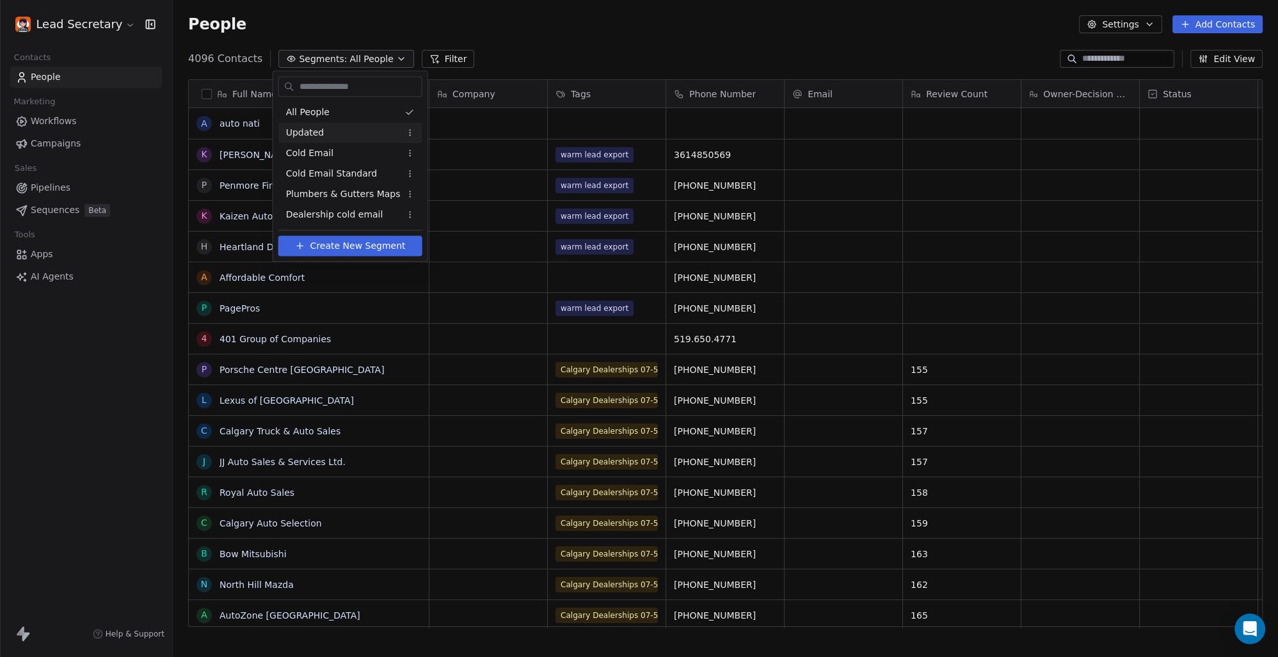
click at [334, 131] on div "Updated" at bounding box center [350, 132] width 144 height 20
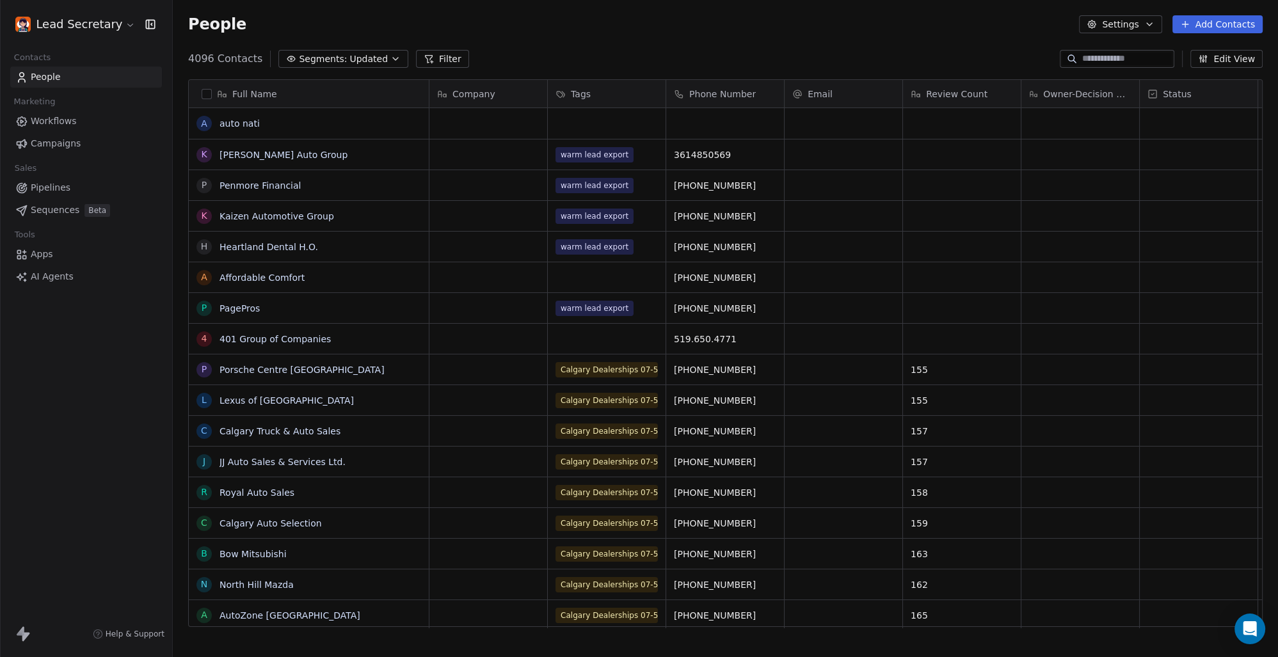
click at [311, 58] on span "Segments:" at bounding box center [323, 58] width 48 height 13
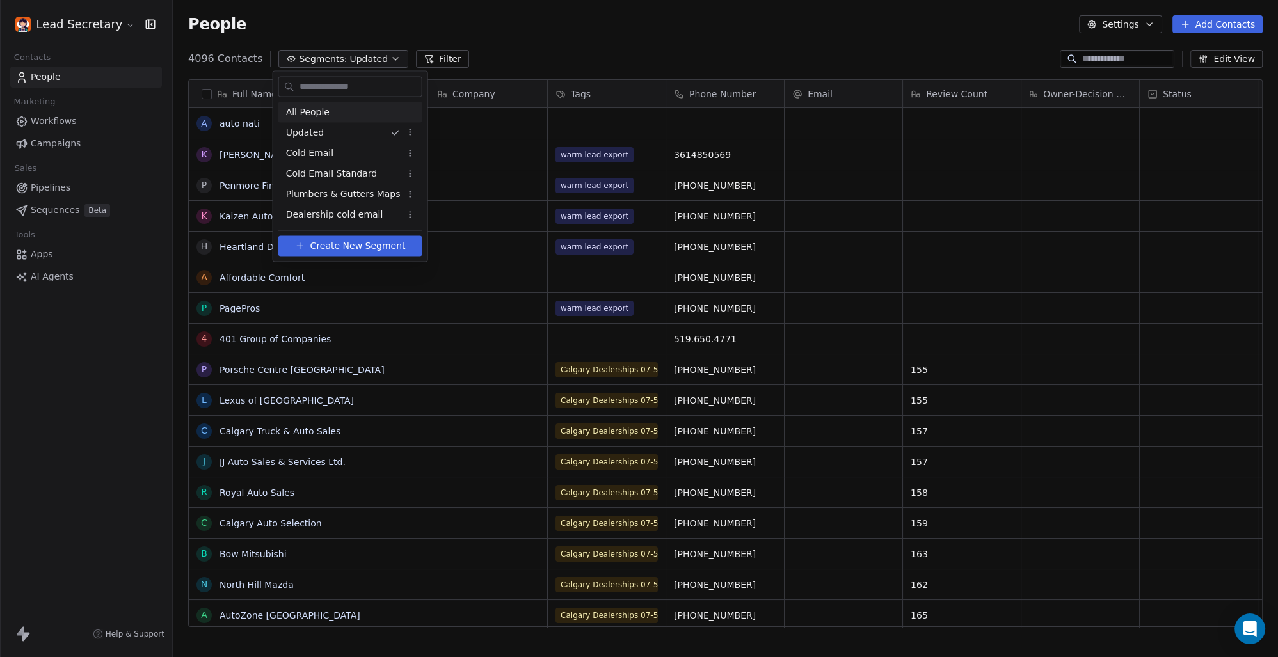
click at [317, 111] on span "All People" at bounding box center [308, 112] width 44 height 13
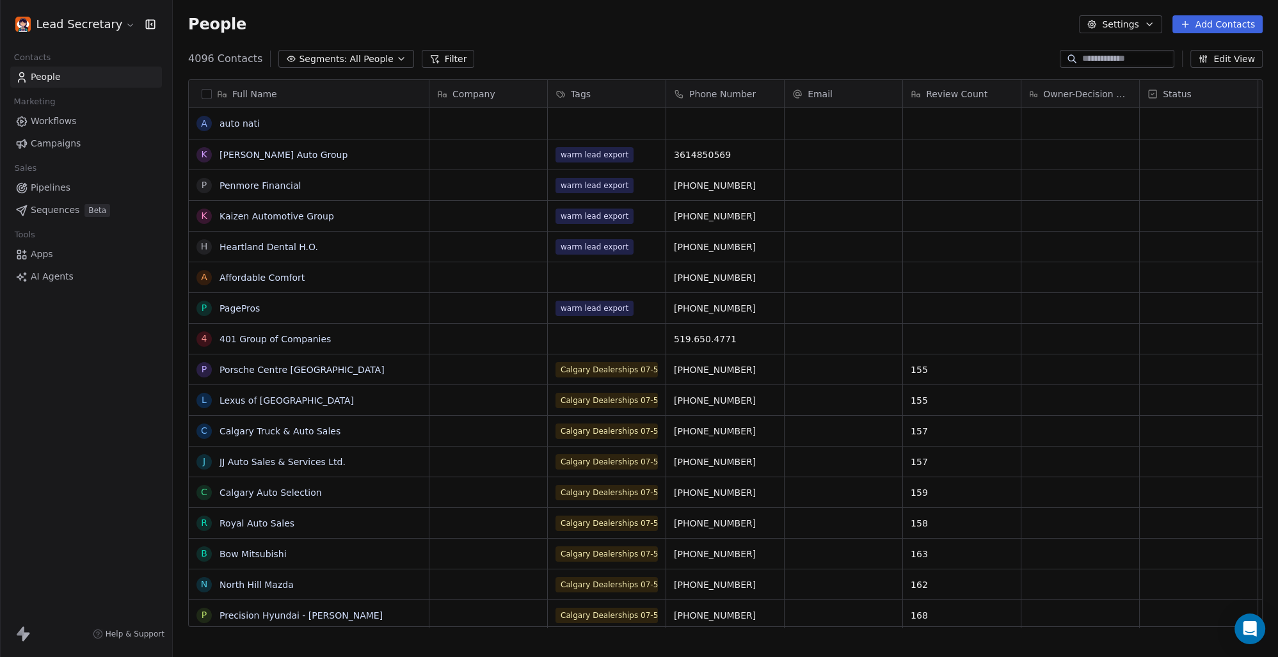
click at [446, 57] on button "Filter" at bounding box center [448, 59] width 53 height 18
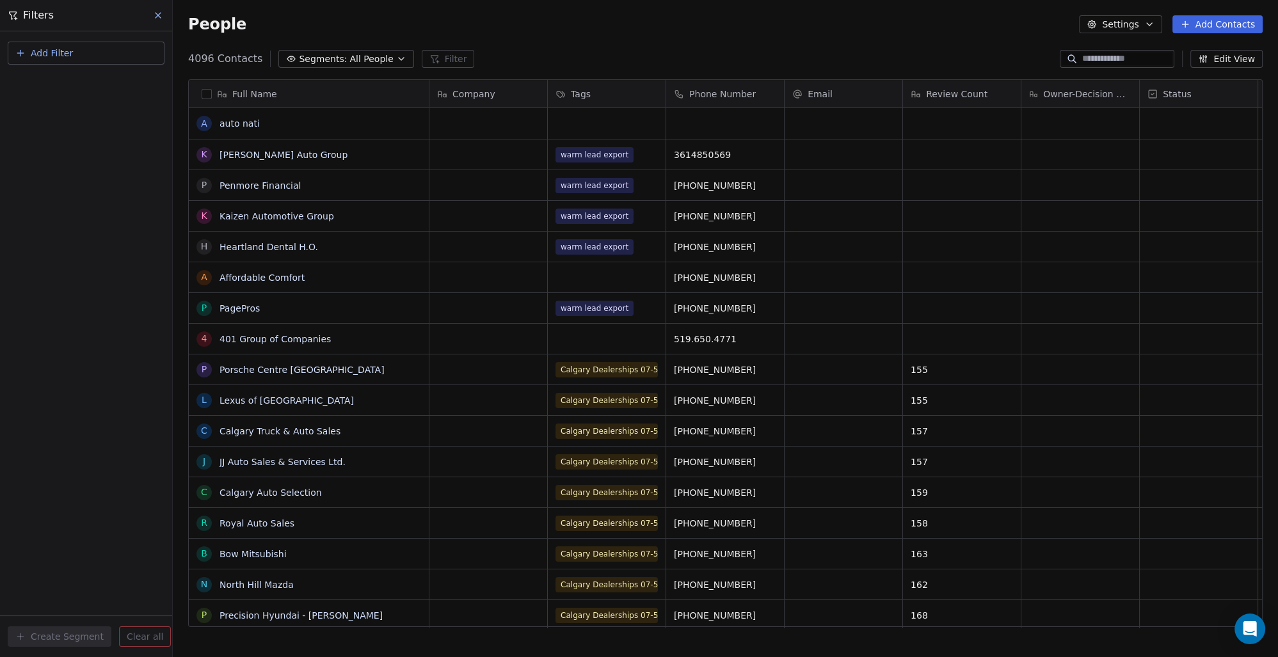
click at [77, 51] on button "Add Filter" at bounding box center [86, 53] width 157 height 23
click at [88, 86] on span "Contact properties" at bounding box center [62, 82] width 83 height 13
type input "***"
click at [36, 132] on span "Tags" at bounding box center [31, 129] width 20 height 13
click at [72, 137] on div "Includes" at bounding box center [86, 135] width 134 height 20
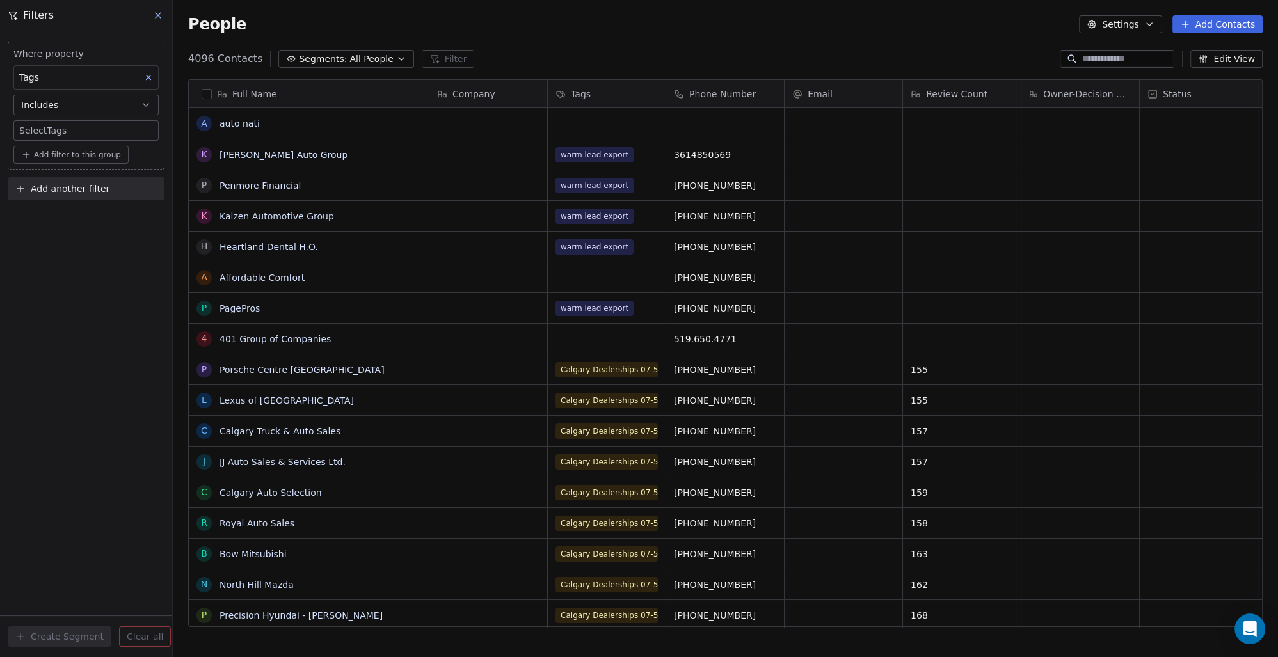
click at [75, 132] on body "Lead Secretary Contacts People Marketing Workflows Campaigns Sales Pipelines Se…" at bounding box center [639, 328] width 1278 height 657
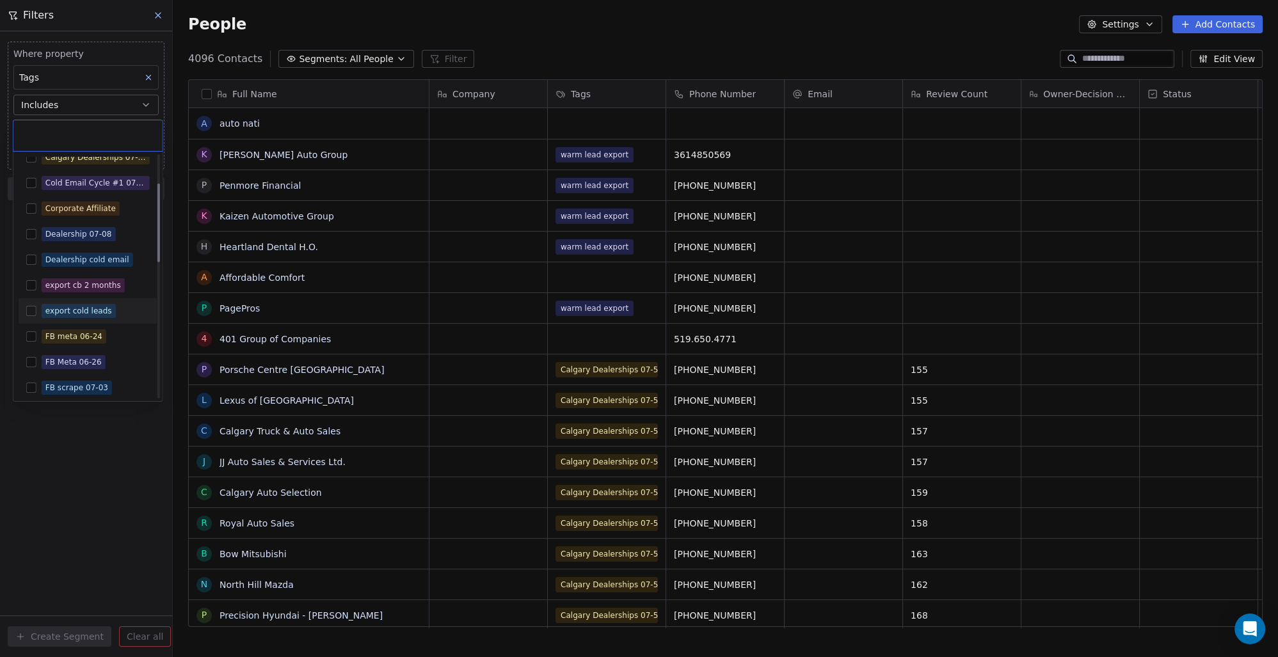
click at [28, 312] on button "Suggestions" at bounding box center [31, 311] width 10 height 10
click at [60, 426] on html "Lead Secretary Contacts People Marketing Workflows Campaigns Sales Pipelines Se…" at bounding box center [639, 328] width 1278 height 657
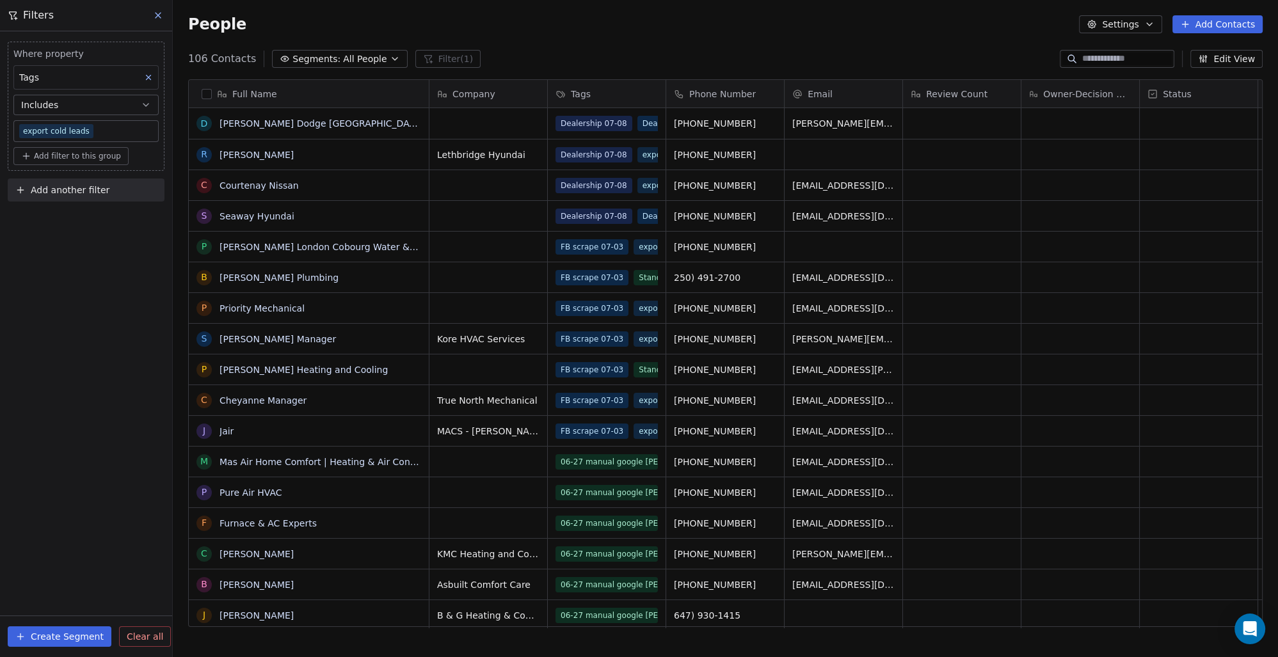
scroll to position [11, 12]
click at [207, 94] on button "button" at bounding box center [207, 94] width 10 height 10
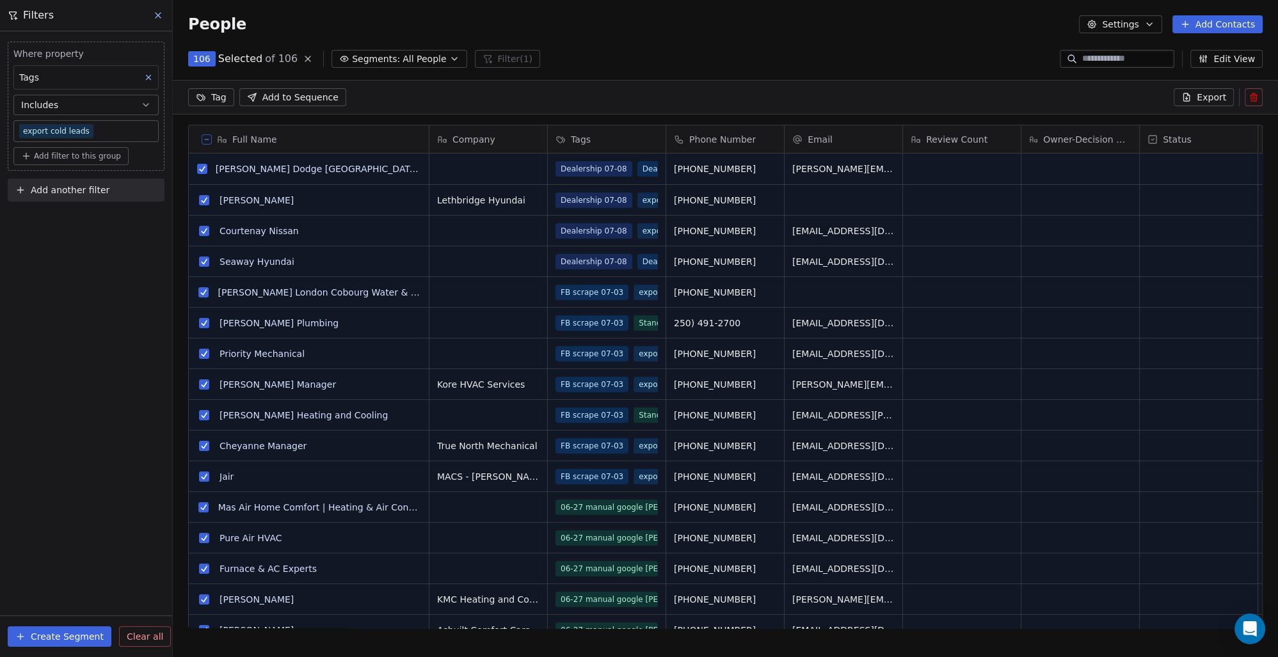
click at [1208, 101] on span "Export" at bounding box center [1210, 97] width 29 height 13
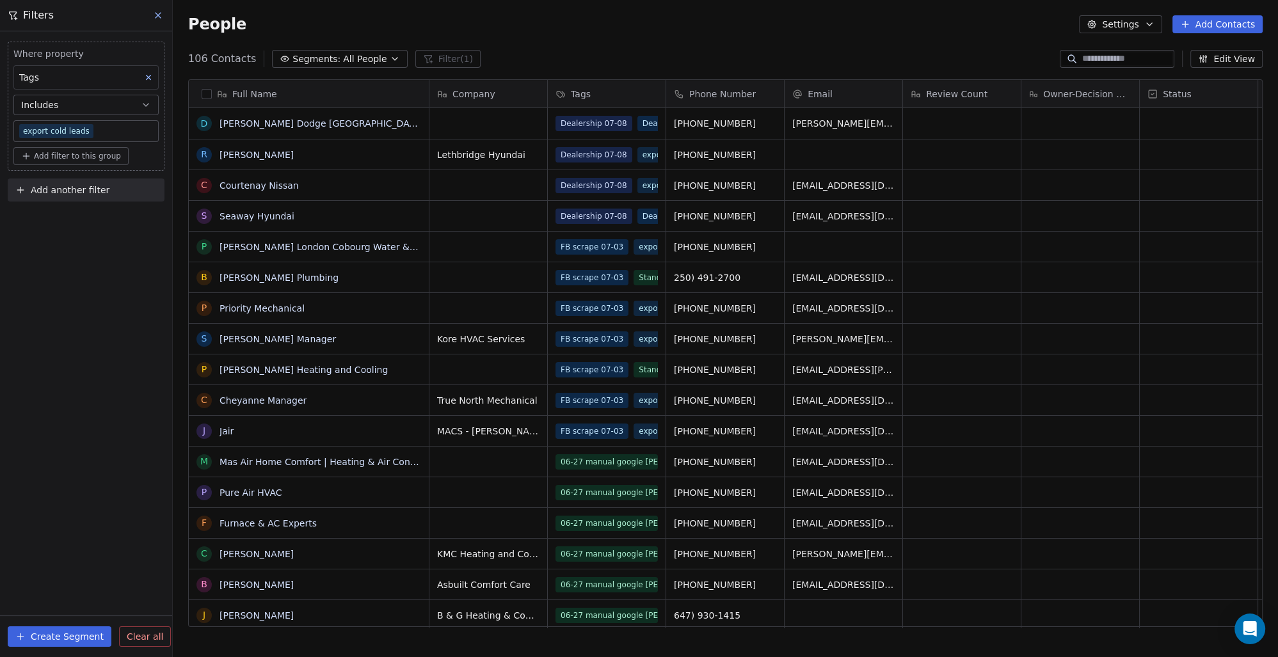
scroll to position [568, 1094]
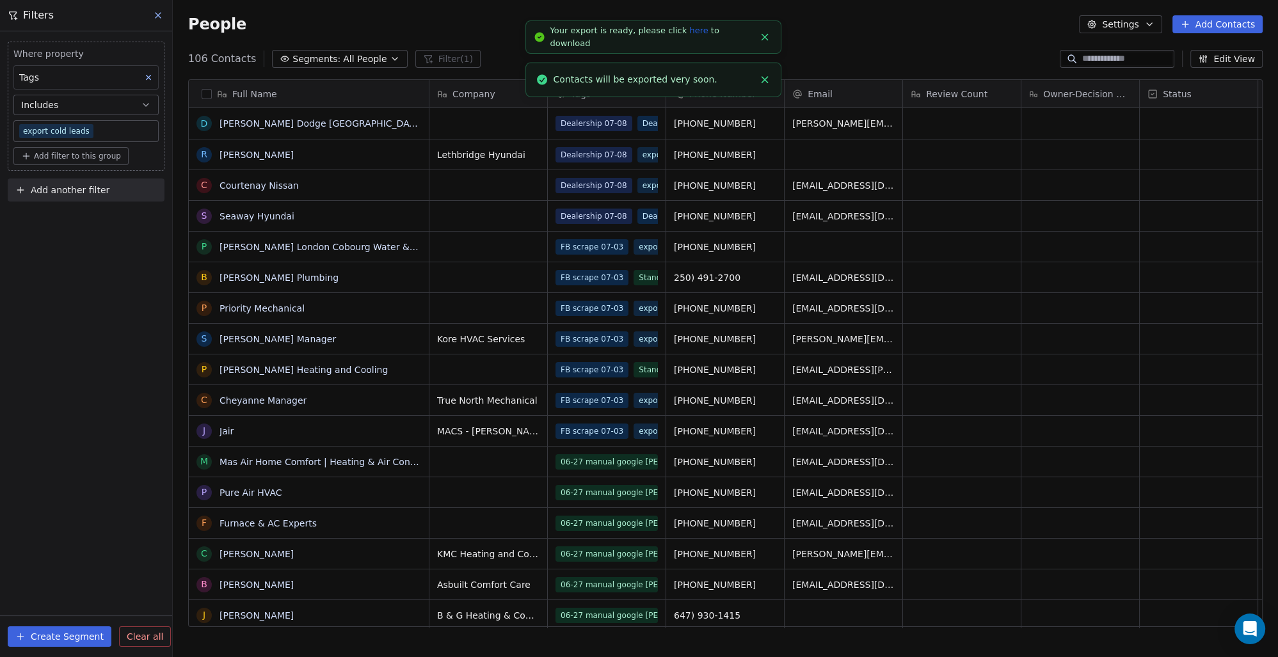
click at [689, 35] on link "here" at bounding box center [698, 31] width 19 height 10
